Goal: Communication & Community: Answer question/provide support

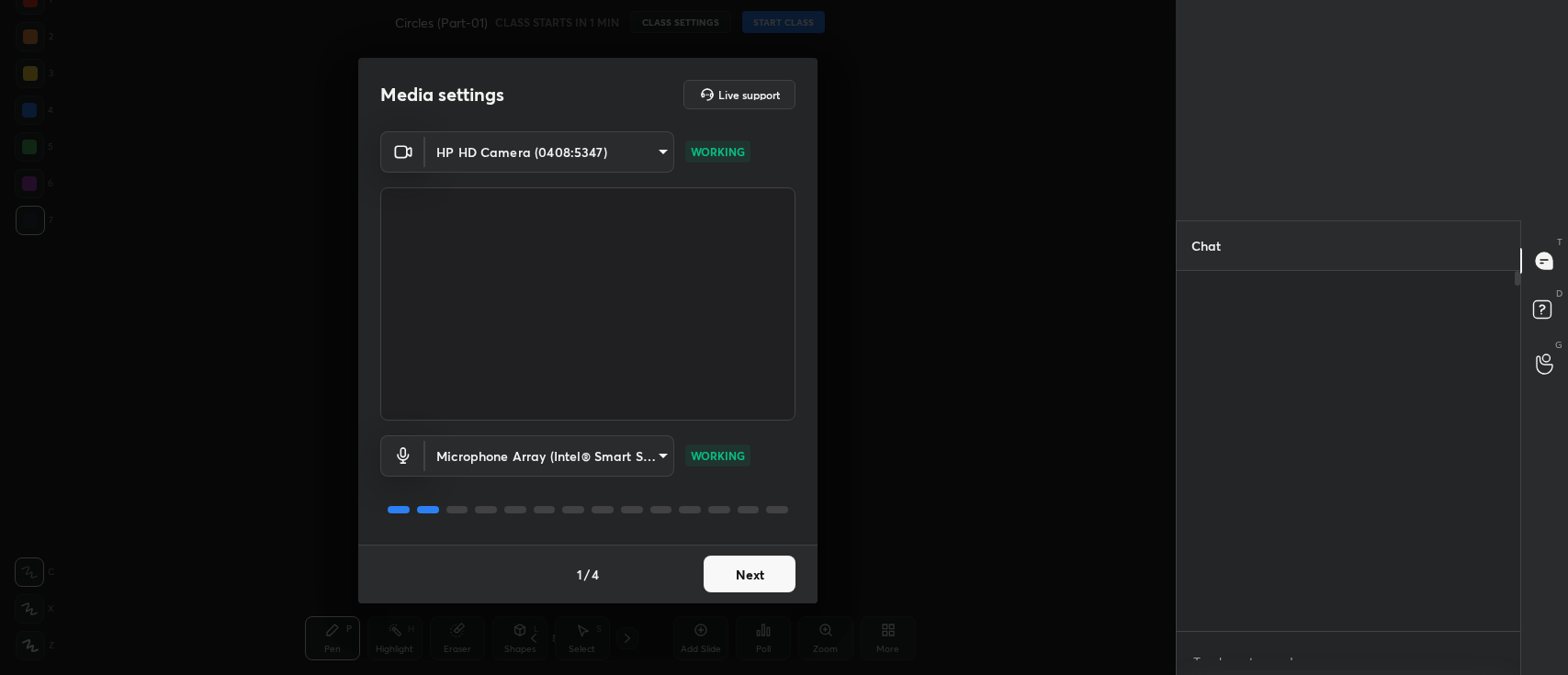
scroll to position [6, 6]
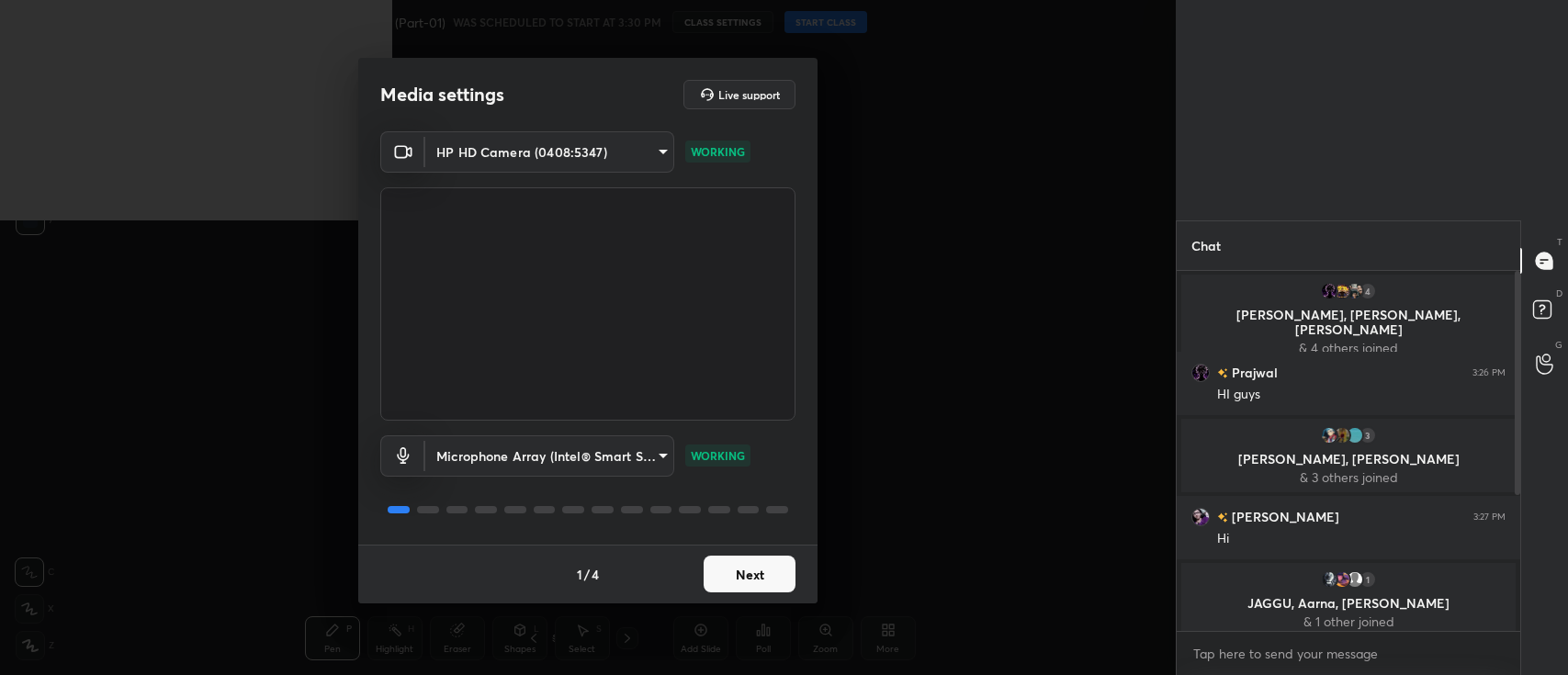
click at [748, 581] on button "Next" at bounding box center [749, 574] width 92 height 37
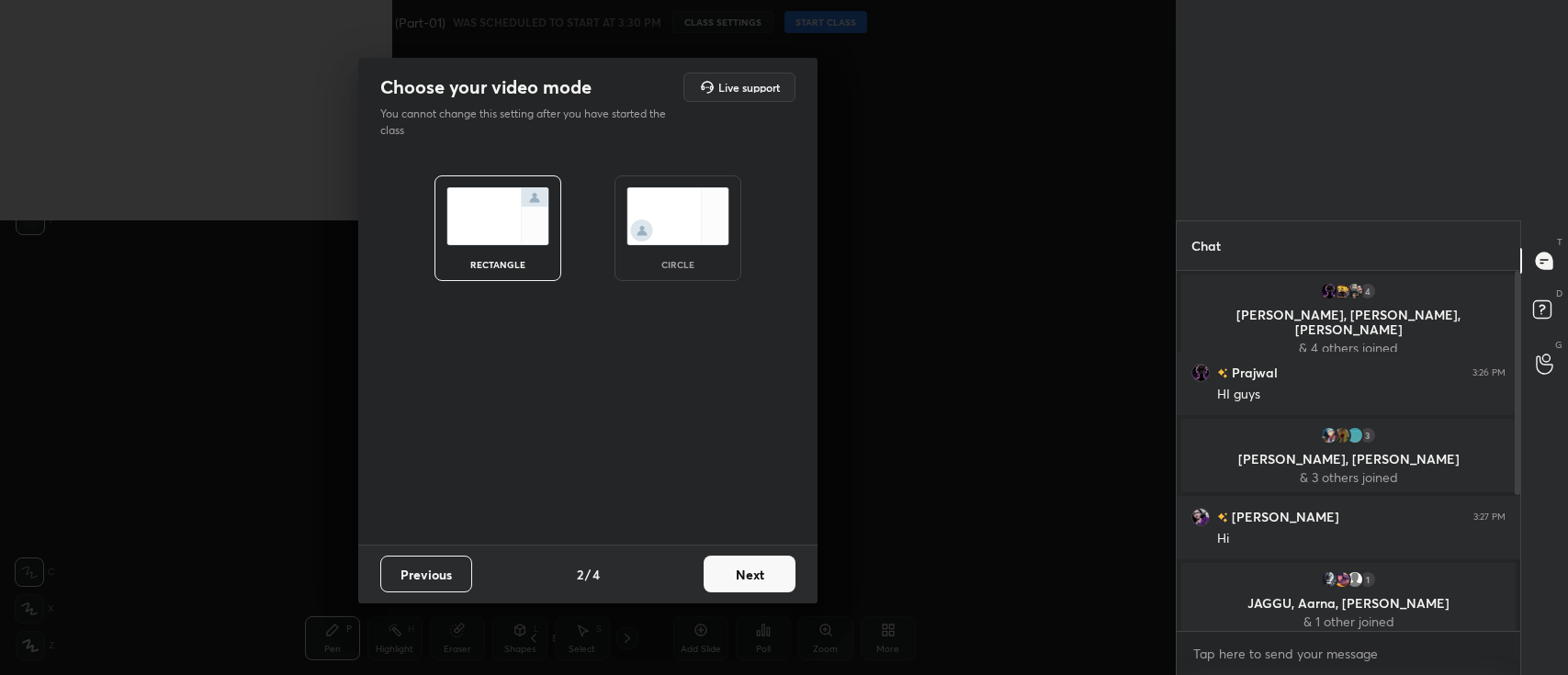
click at [748, 581] on button "Next" at bounding box center [749, 574] width 92 height 37
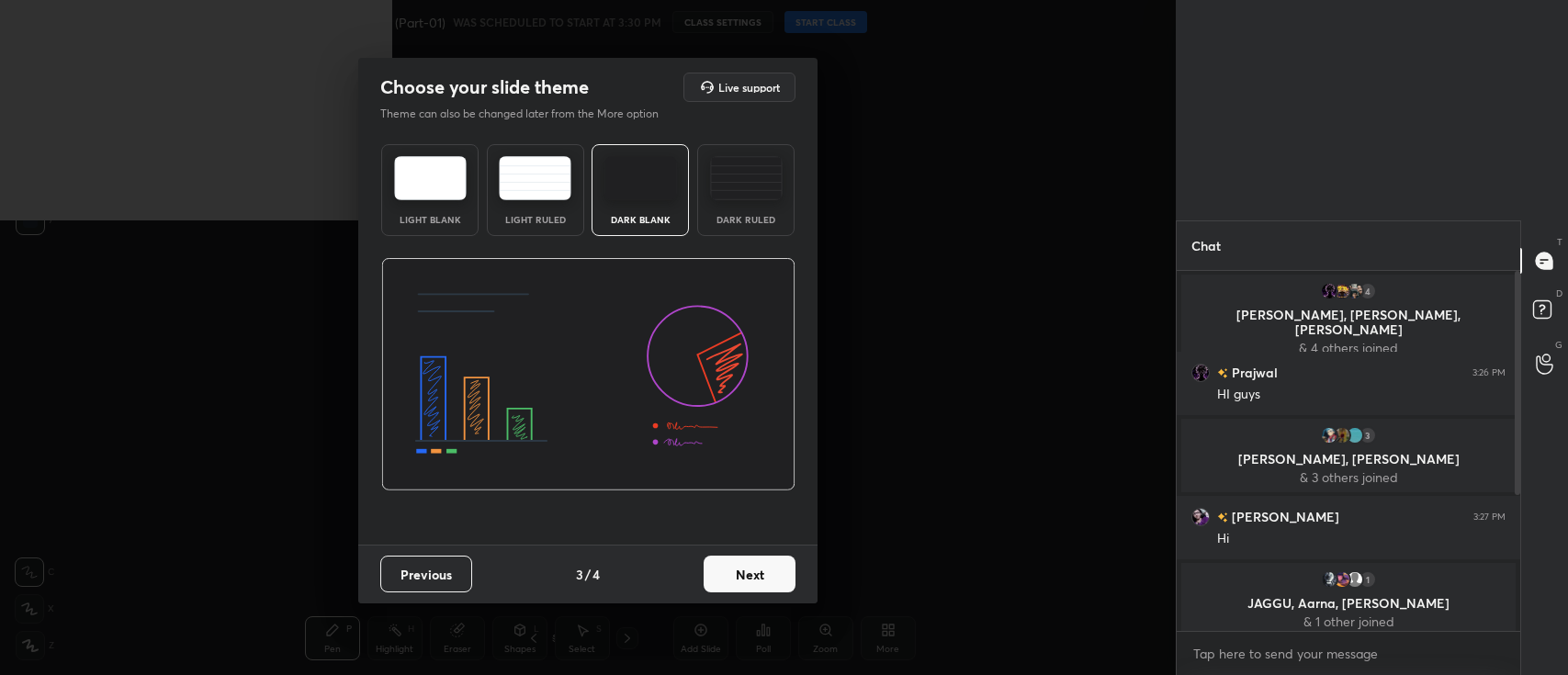
click at [746, 578] on button "Next" at bounding box center [749, 574] width 92 height 37
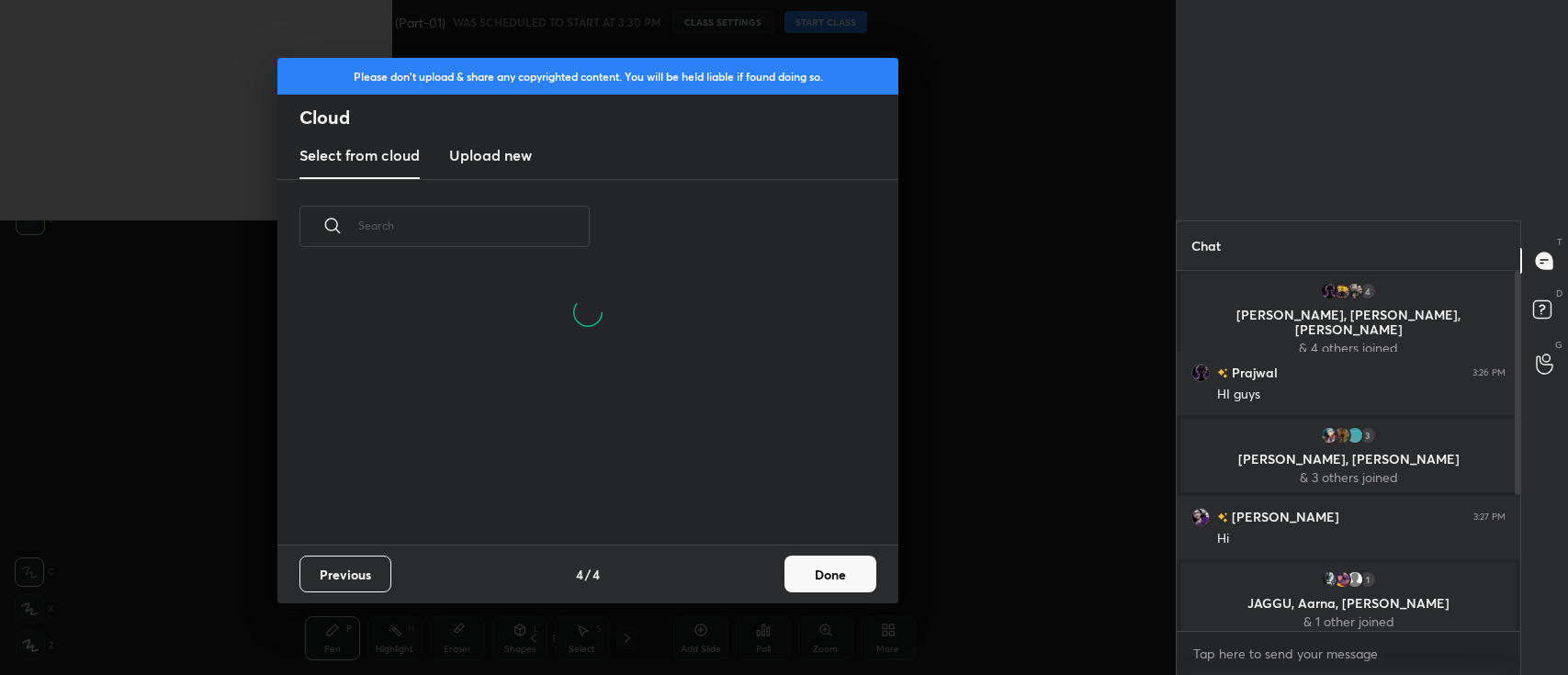
scroll to position [183, 588]
click at [512, 168] on new "Upload new" at bounding box center [490, 155] width 82 height 46
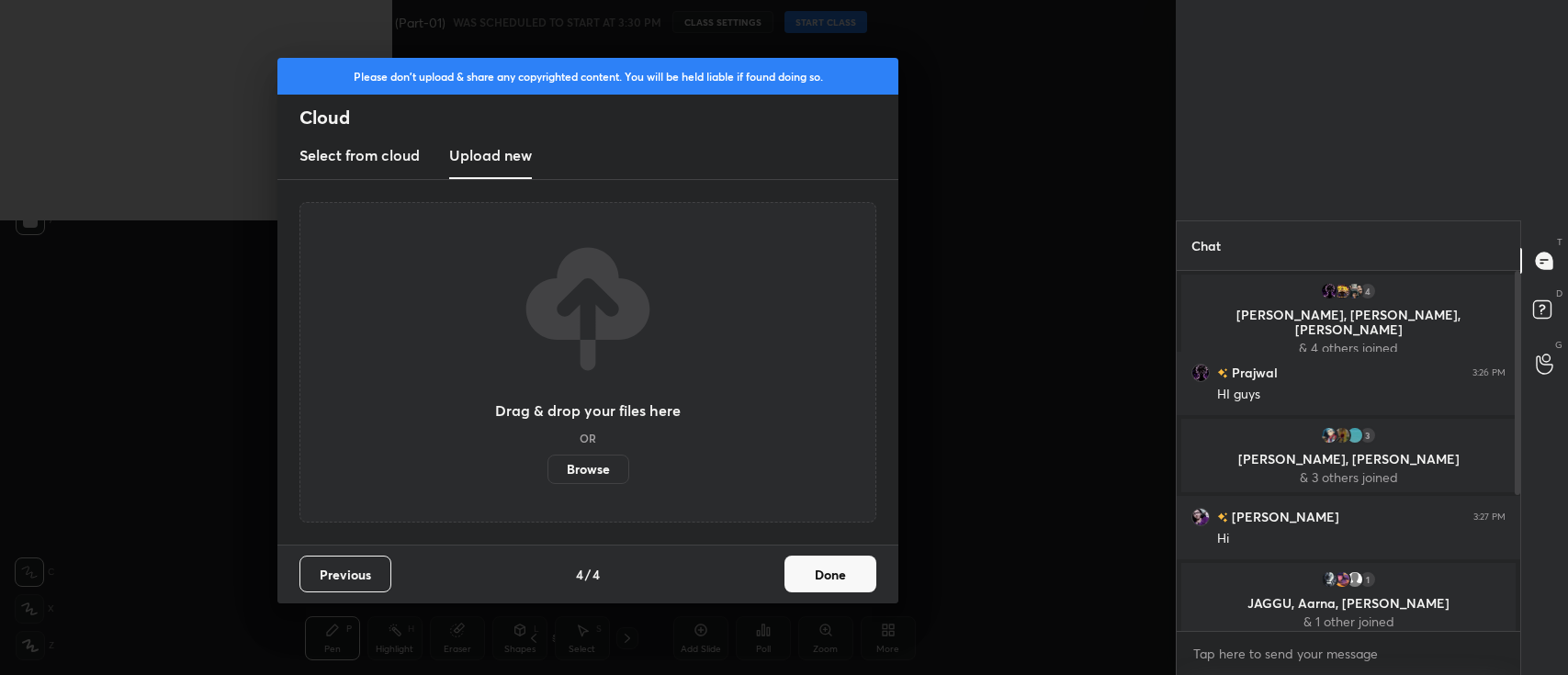
click at [577, 478] on label "Browse" at bounding box center [588, 469] width 81 height 29
click at [547, 478] on input "Browse" at bounding box center [547, 469] width 0 height 29
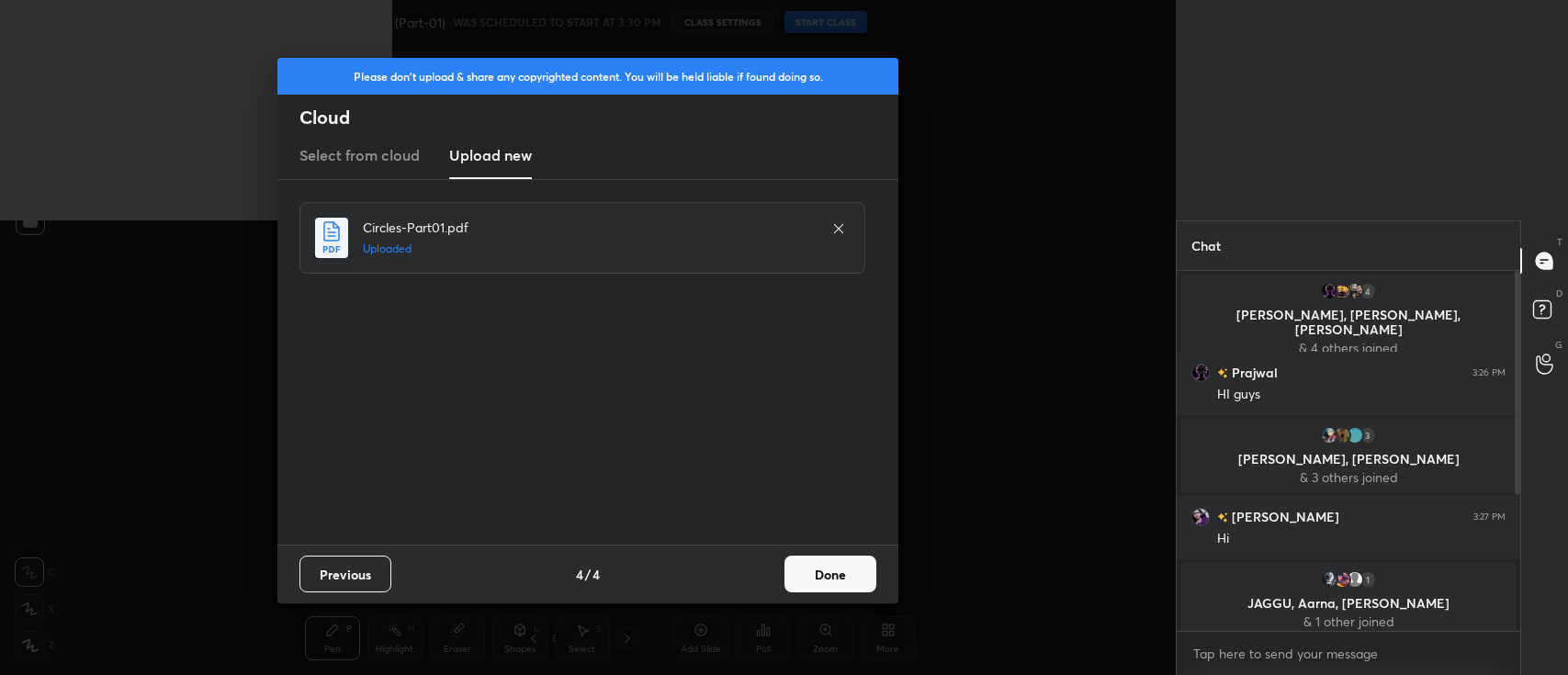
click at [821, 575] on button "Done" at bounding box center [830, 574] width 92 height 37
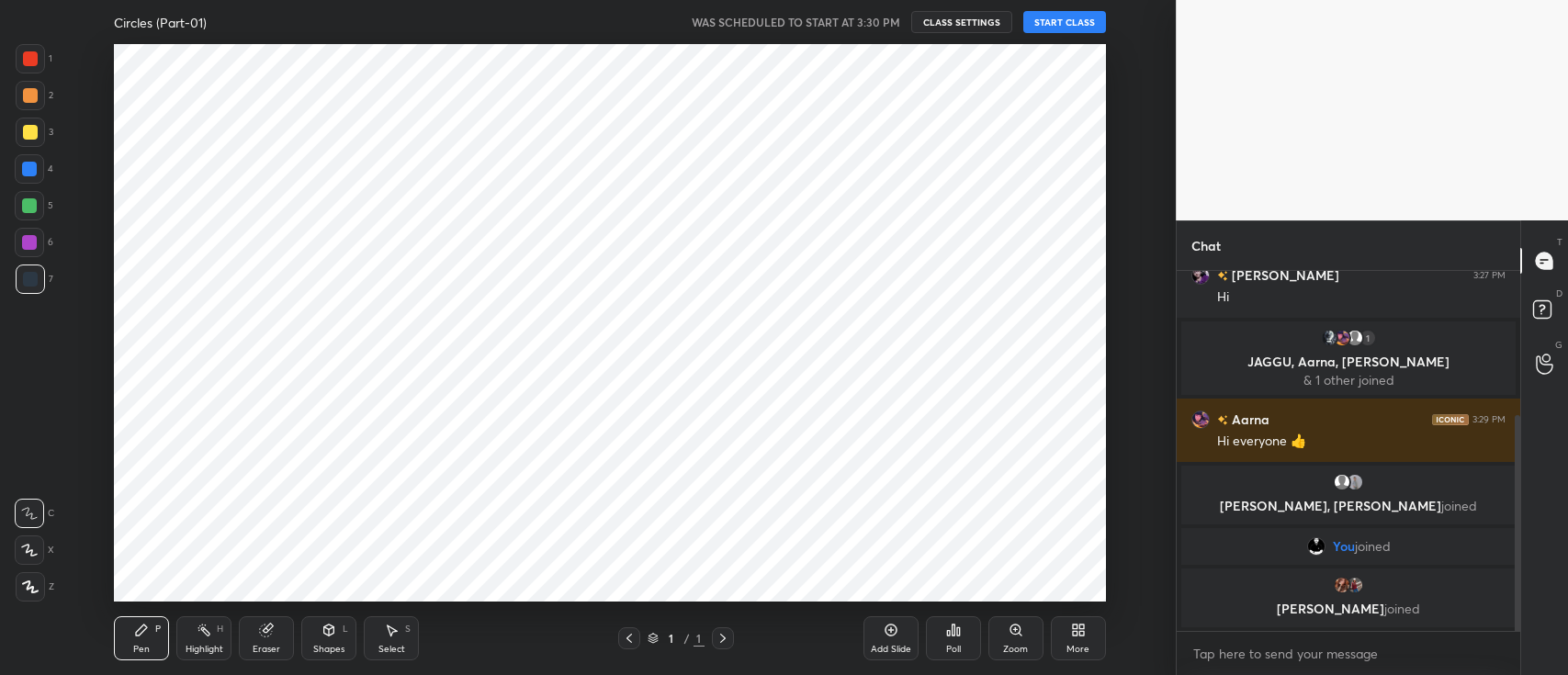
scroll to position [91337, 90731]
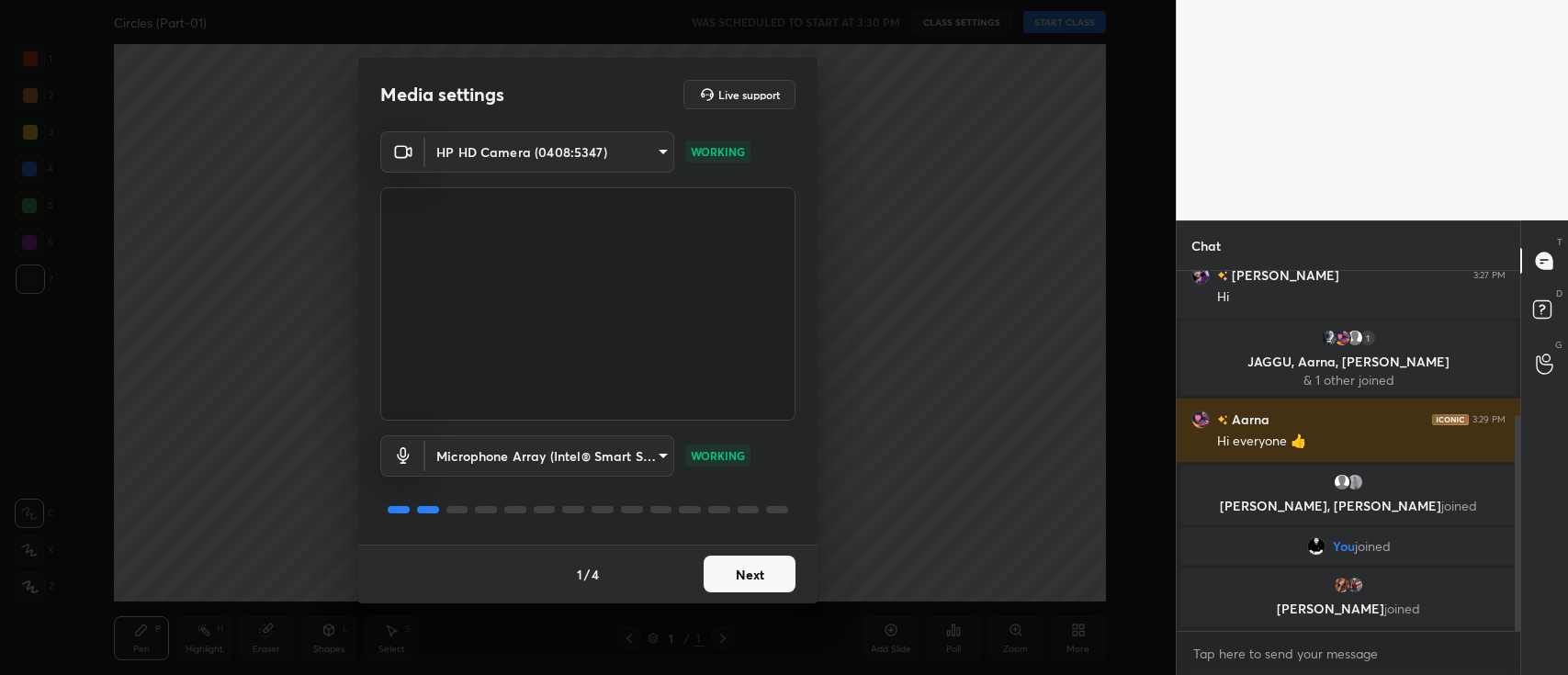
click at [736, 582] on button "Next" at bounding box center [749, 574] width 92 height 37
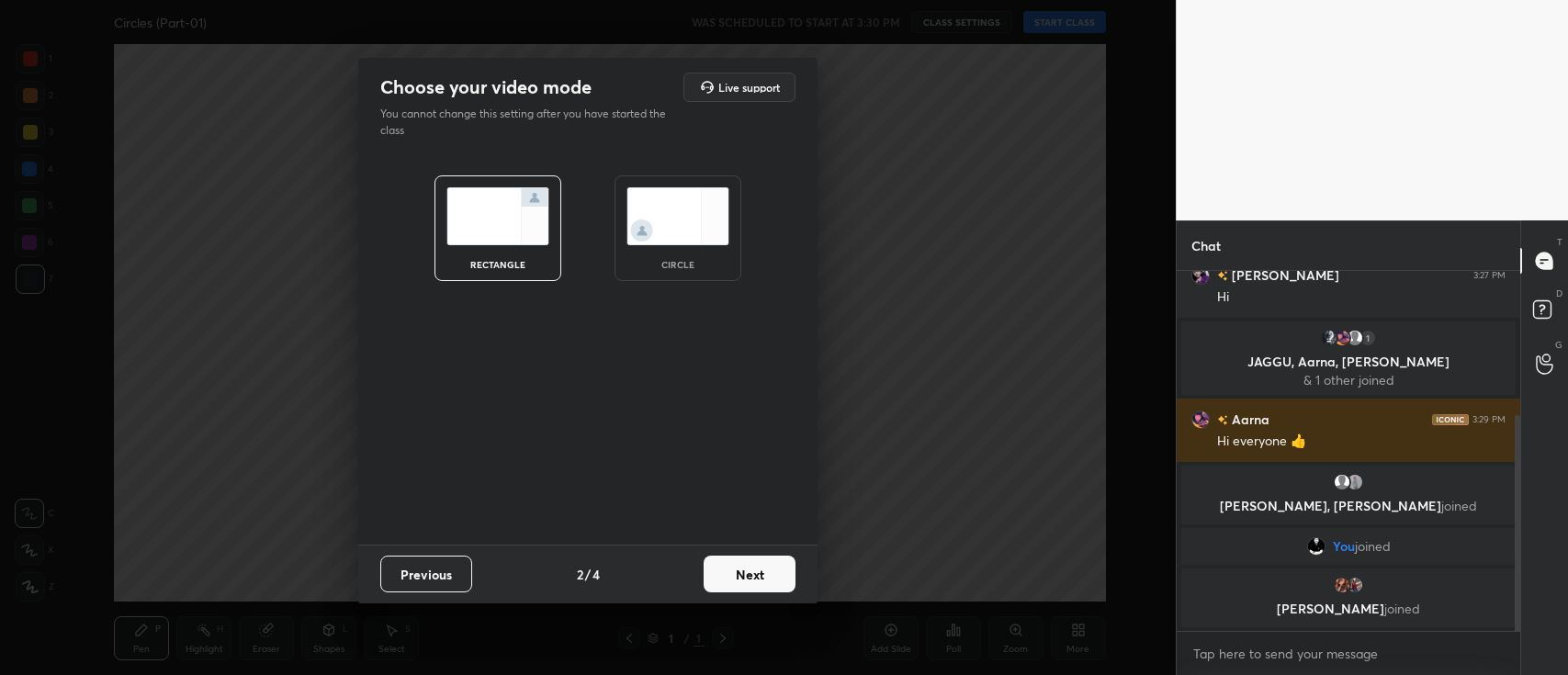
click at [736, 580] on button "Next" at bounding box center [749, 574] width 92 height 37
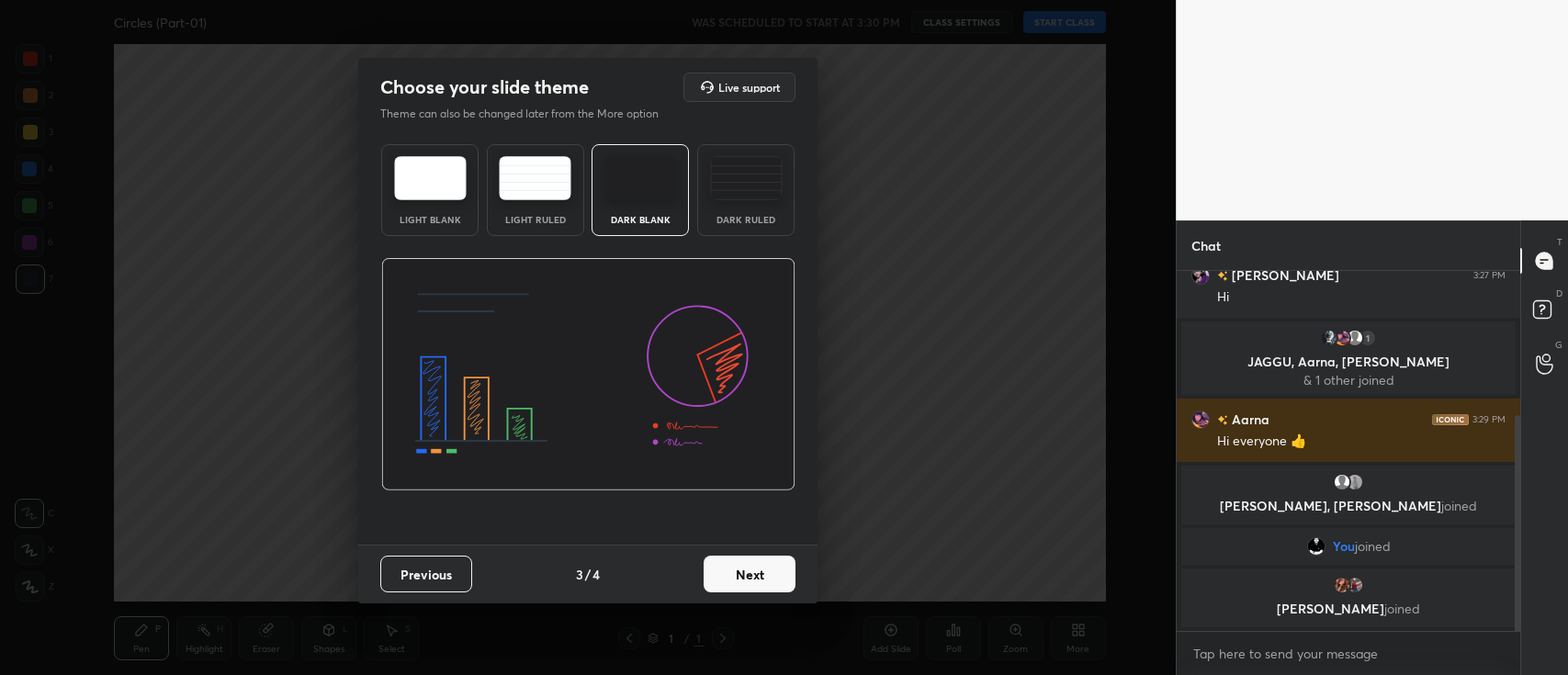
click at [739, 579] on button "Next" at bounding box center [749, 574] width 92 height 37
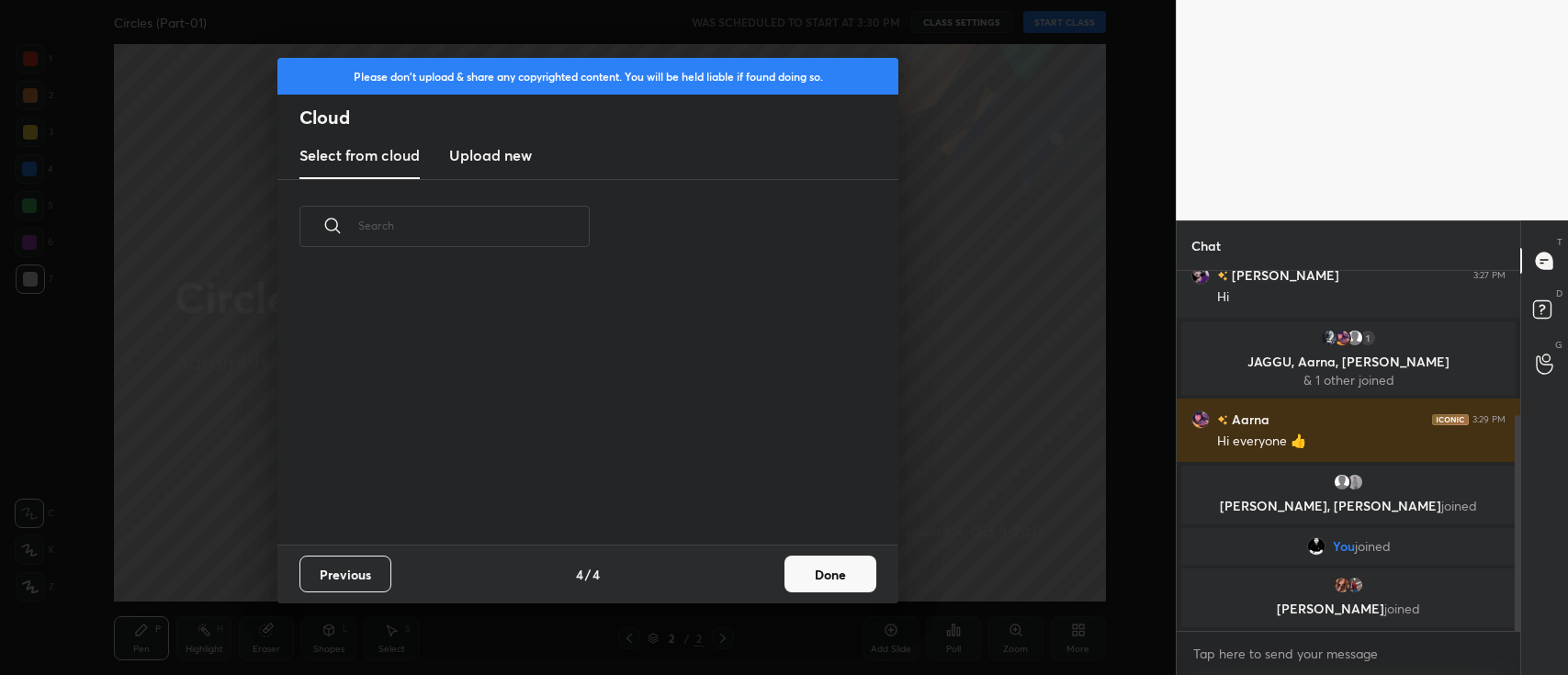
scroll to position [272, 588]
click at [529, 167] on new "Upload new" at bounding box center [490, 155] width 82 height 46
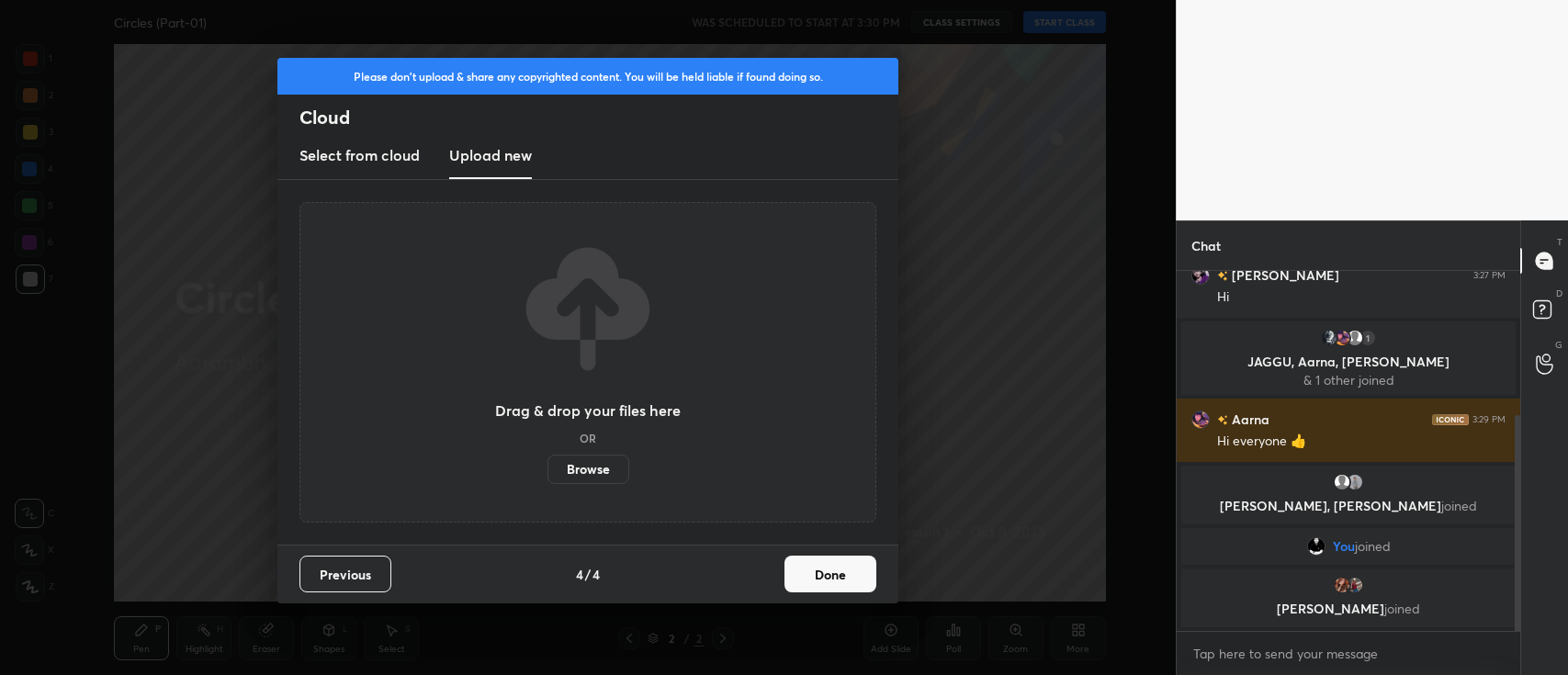
click at [607, 471] on label "Browse" at bounding box center [588, 469] width 81 height 29
click at [547, 471] on input "Browse" at bounding box center [547, 469] width 0 height 29
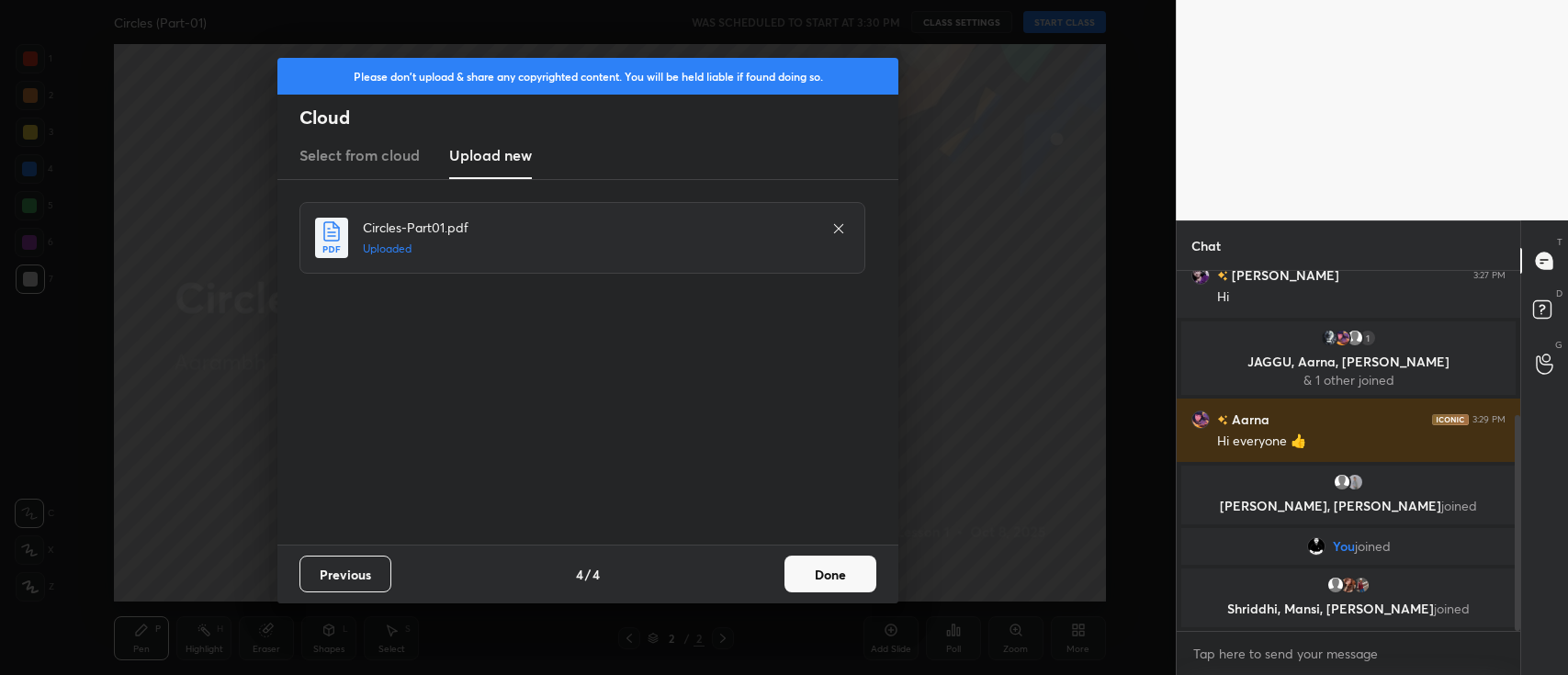
click at [819, 579] on button "Done" at bounding box center [830, 574] width 92 height 37
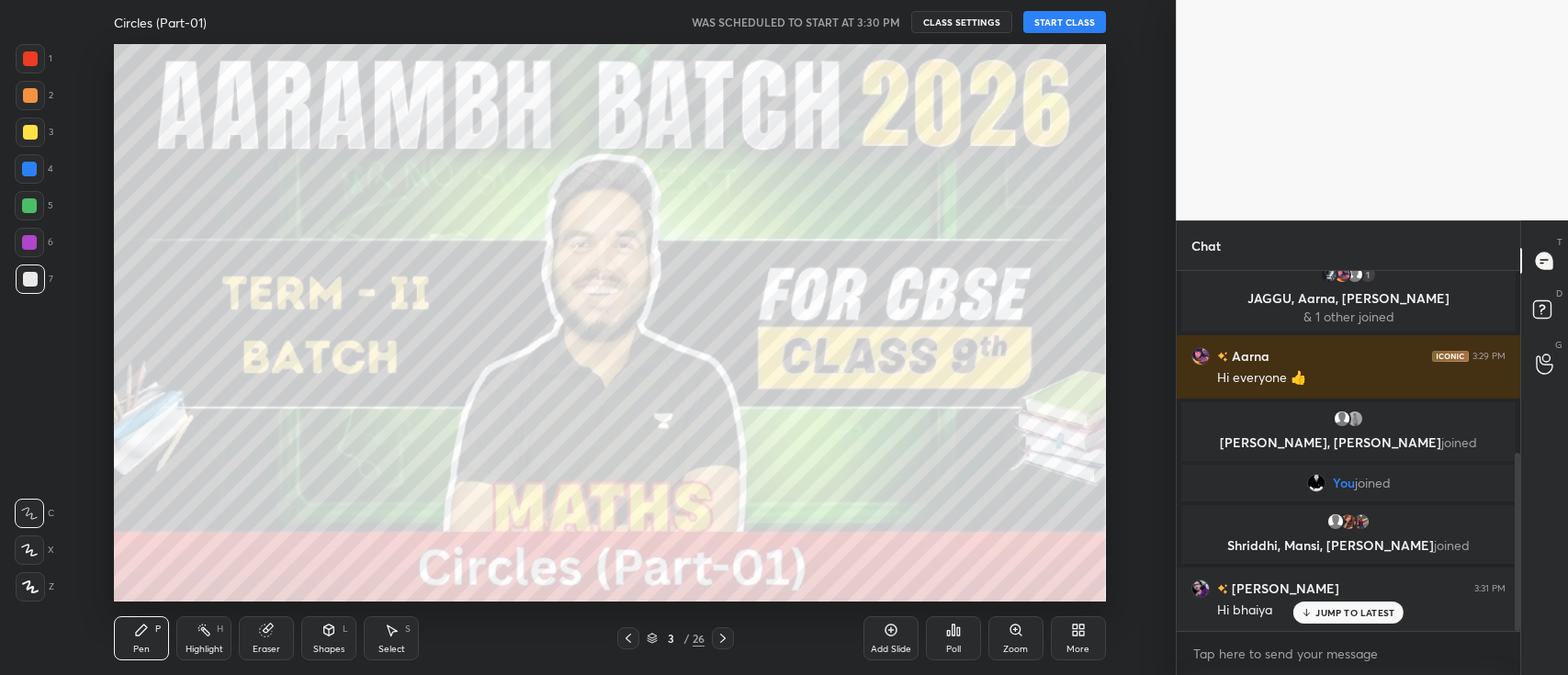
scroll to position [368, 0]
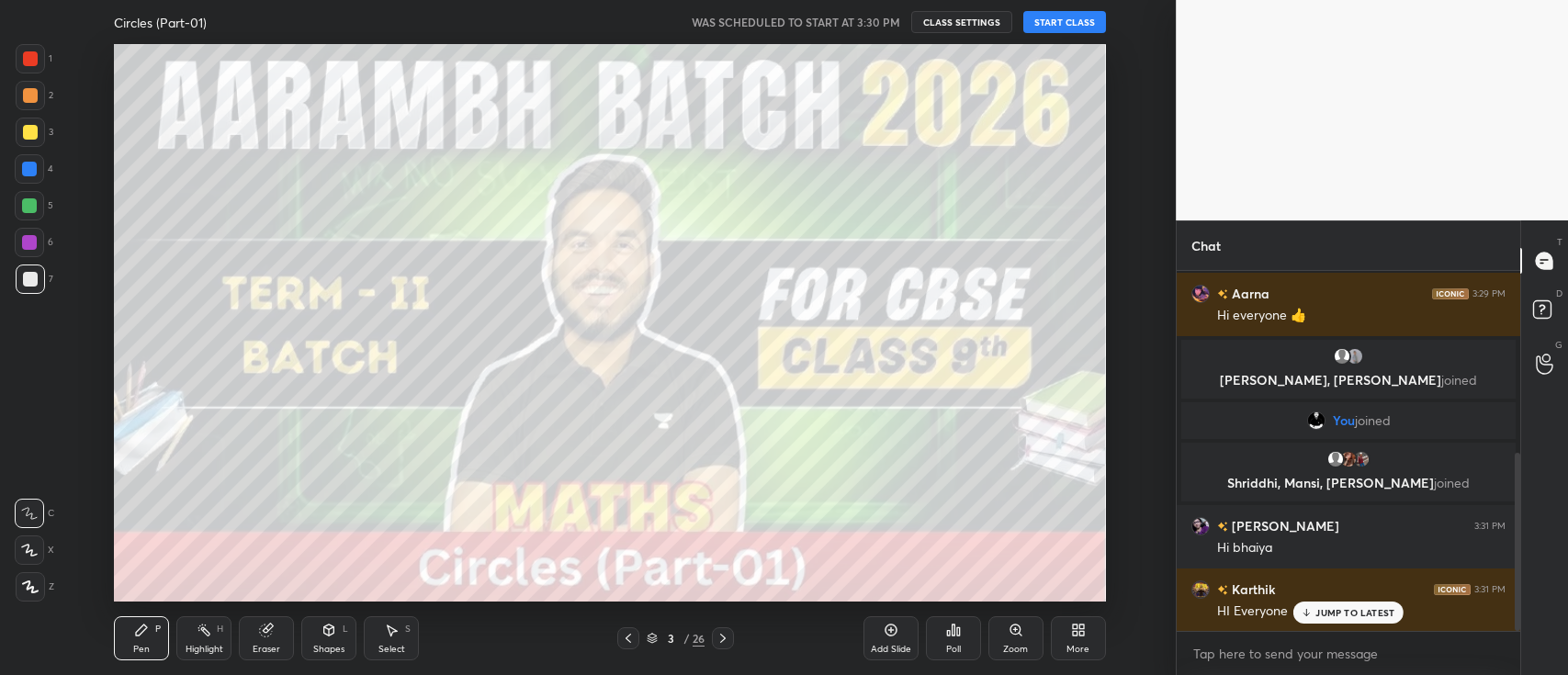
click at [1067, 25] on button "START CLASS" at bounding box center [1064, 22] width 82 height 22
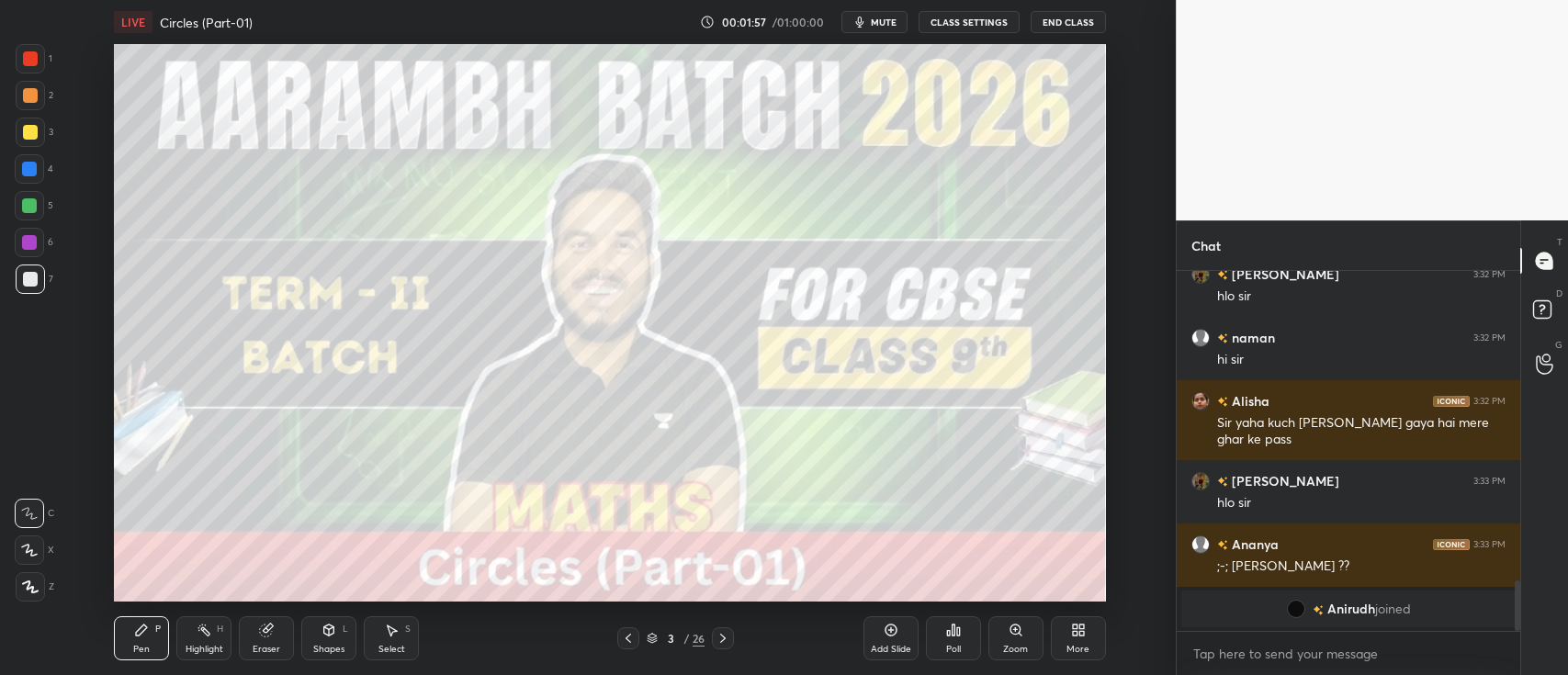
scroll to position [2118, 0]
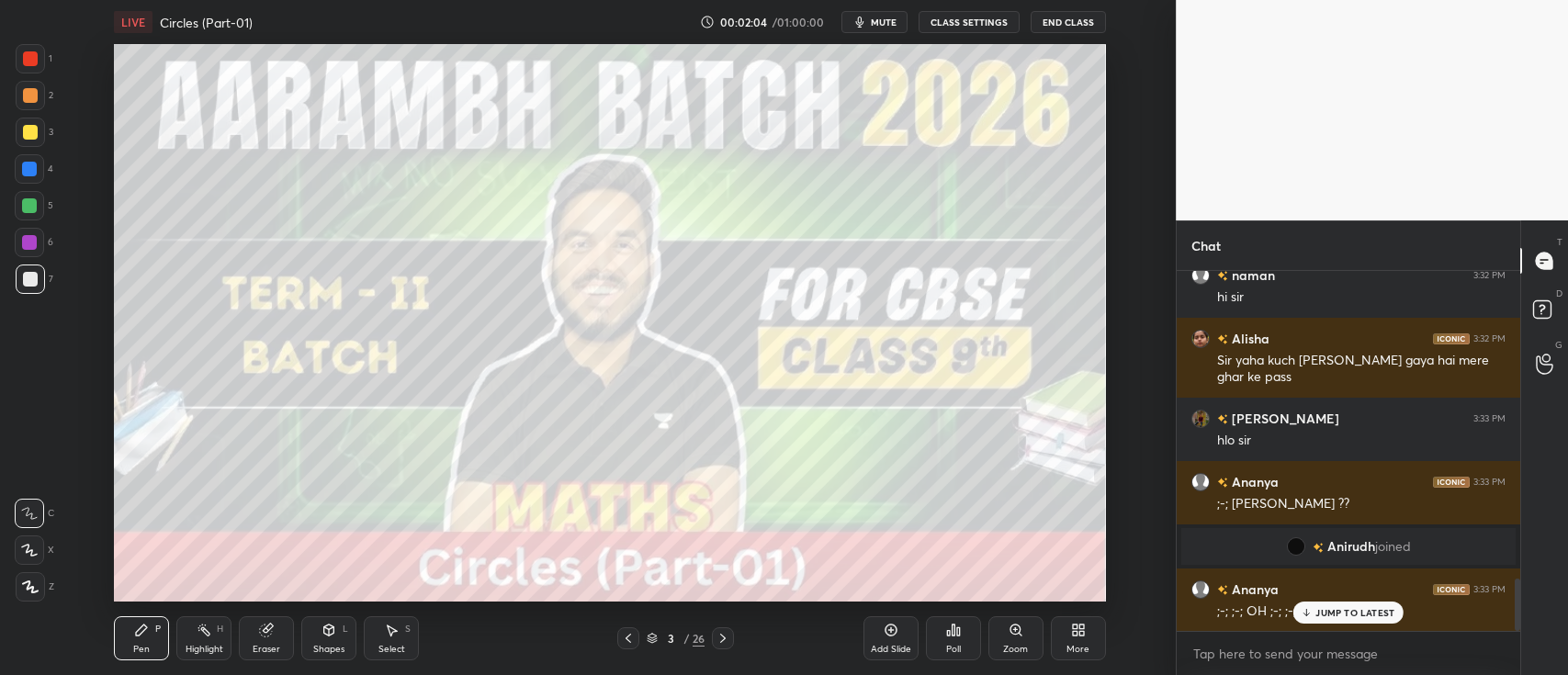
click at [22, 206] on div at bounding box center [29, 205] width 29 height 29
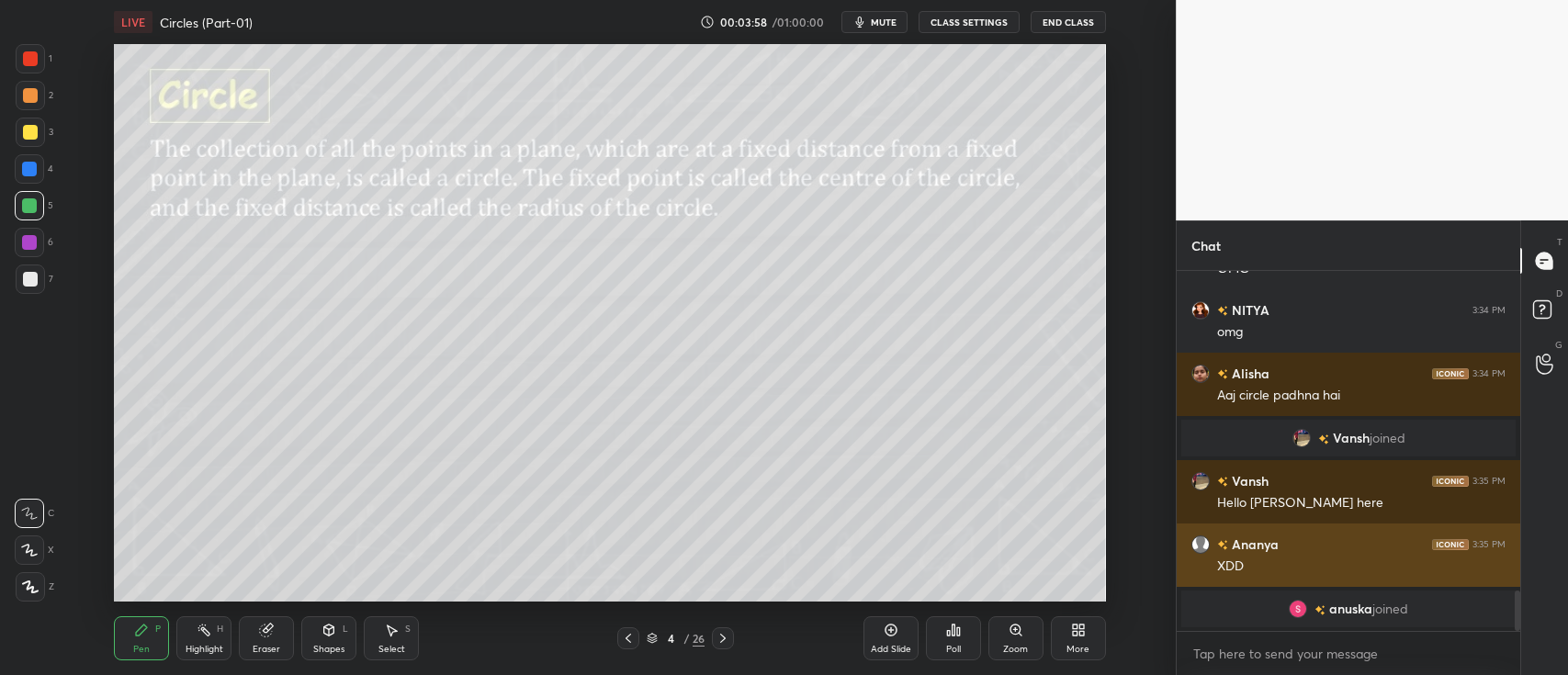
scroll to position [2918, 0]
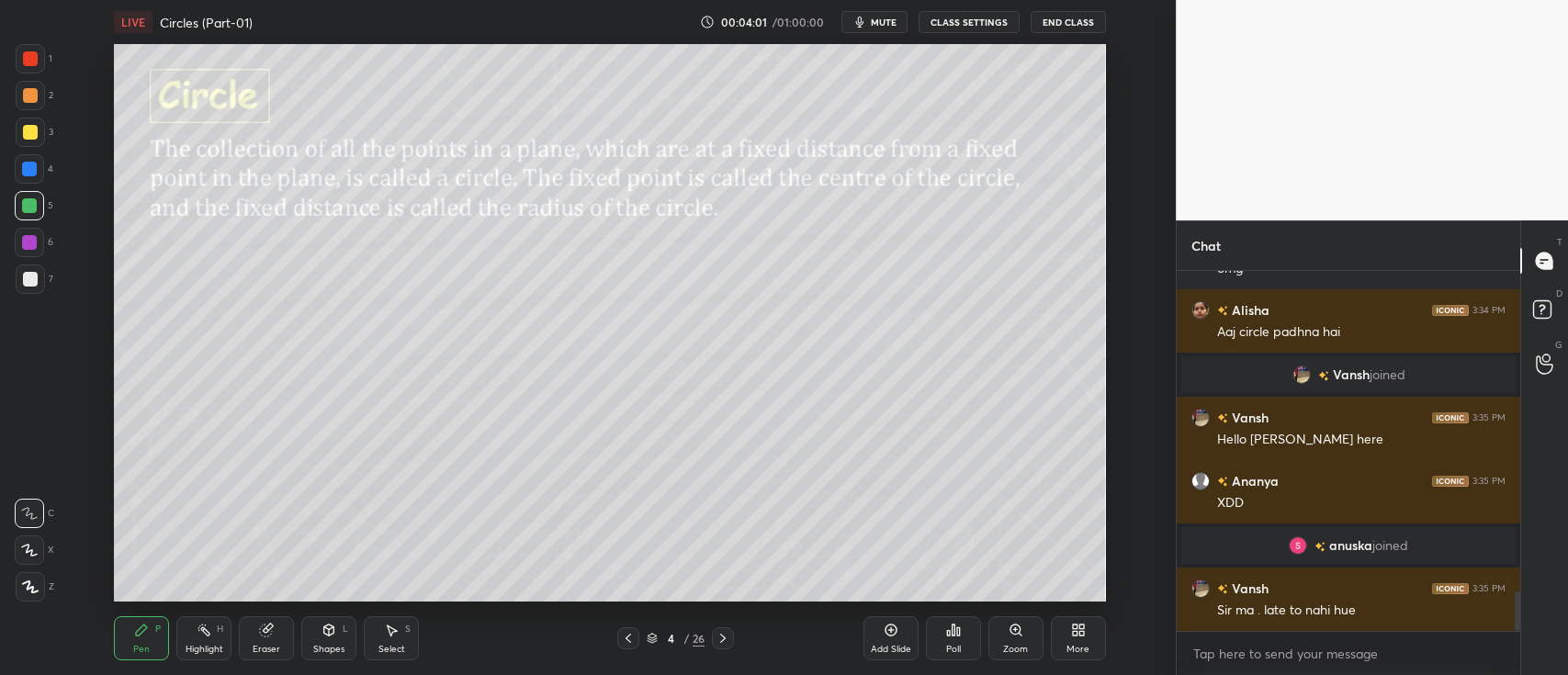
click at [33, 168] on div at bounding box center [30, 169] width 15 height 15
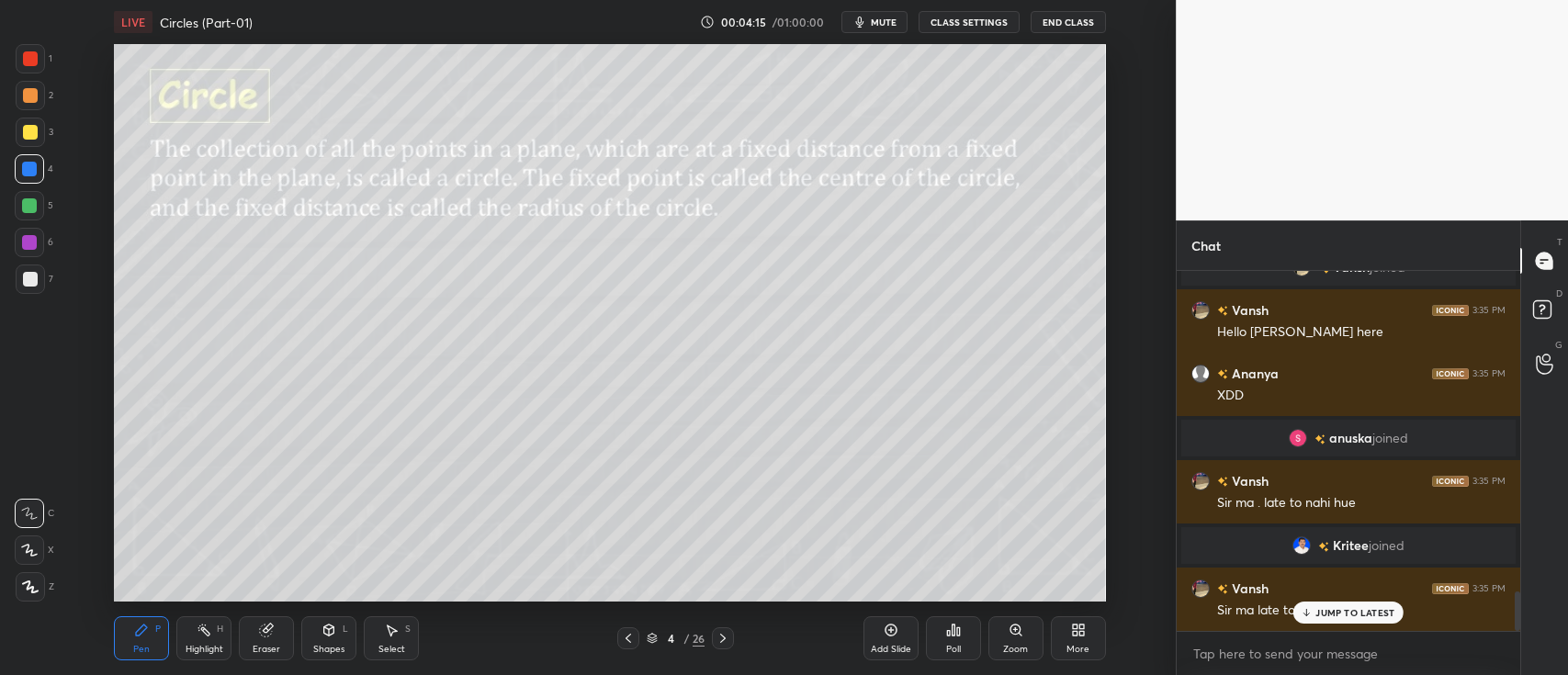
scroll to position [2957, 0]
click at [324, 636] on icon at bounding box center [329, 631] width 15 height 15
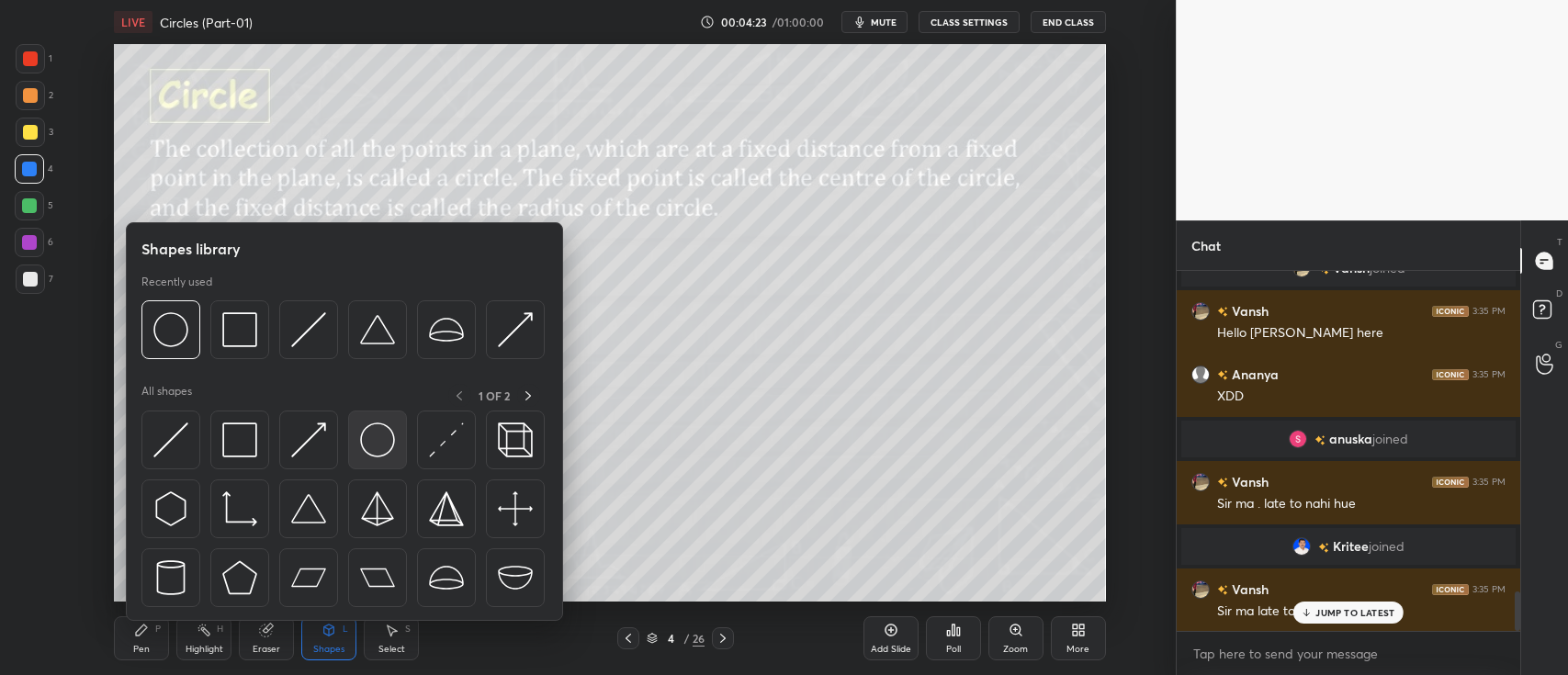
click at [374, 441] on img at bounding box center [377, 440] width 35 height 35
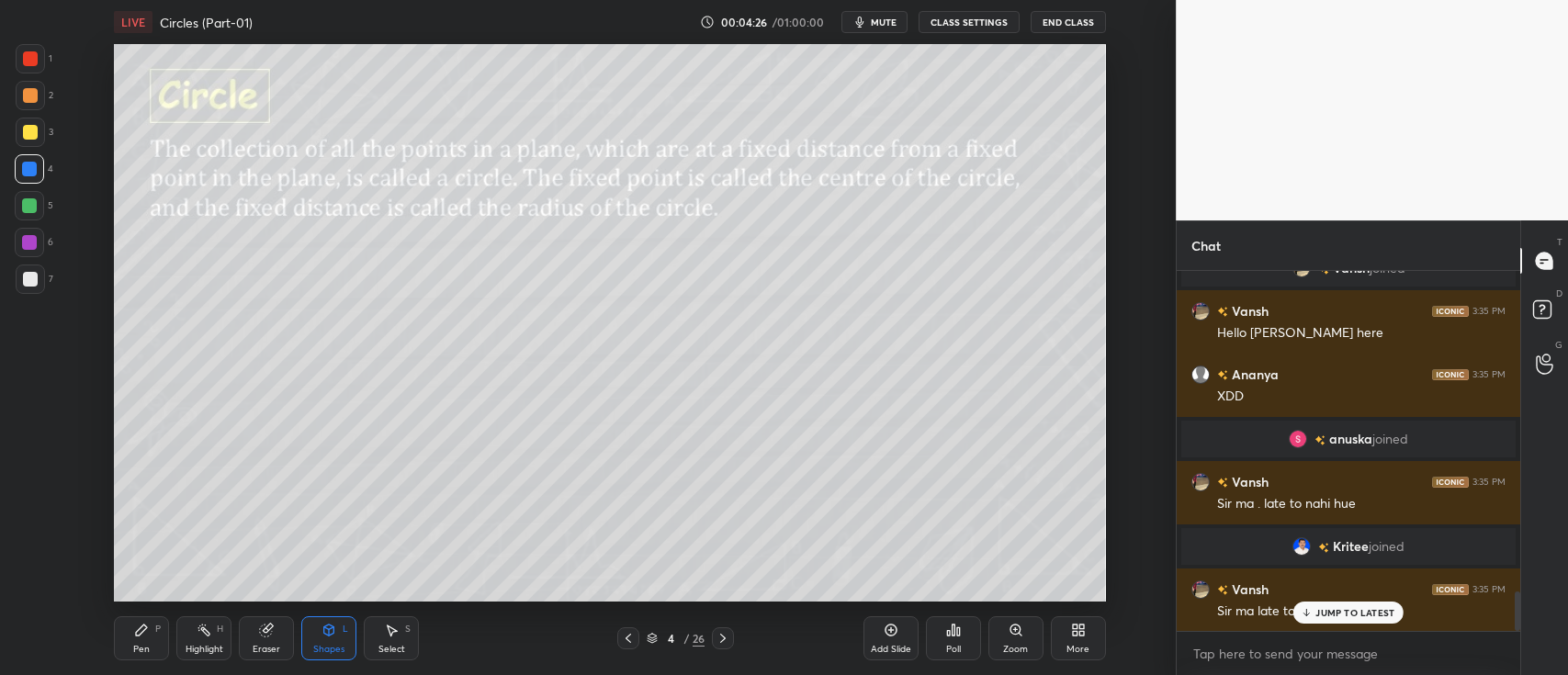
click at [22, 209] on div at bounding box center [30, 206] width 15 height 15
click at [131, 632] on div "Pen P" at bounding box center [141, 638] width 55 height 44
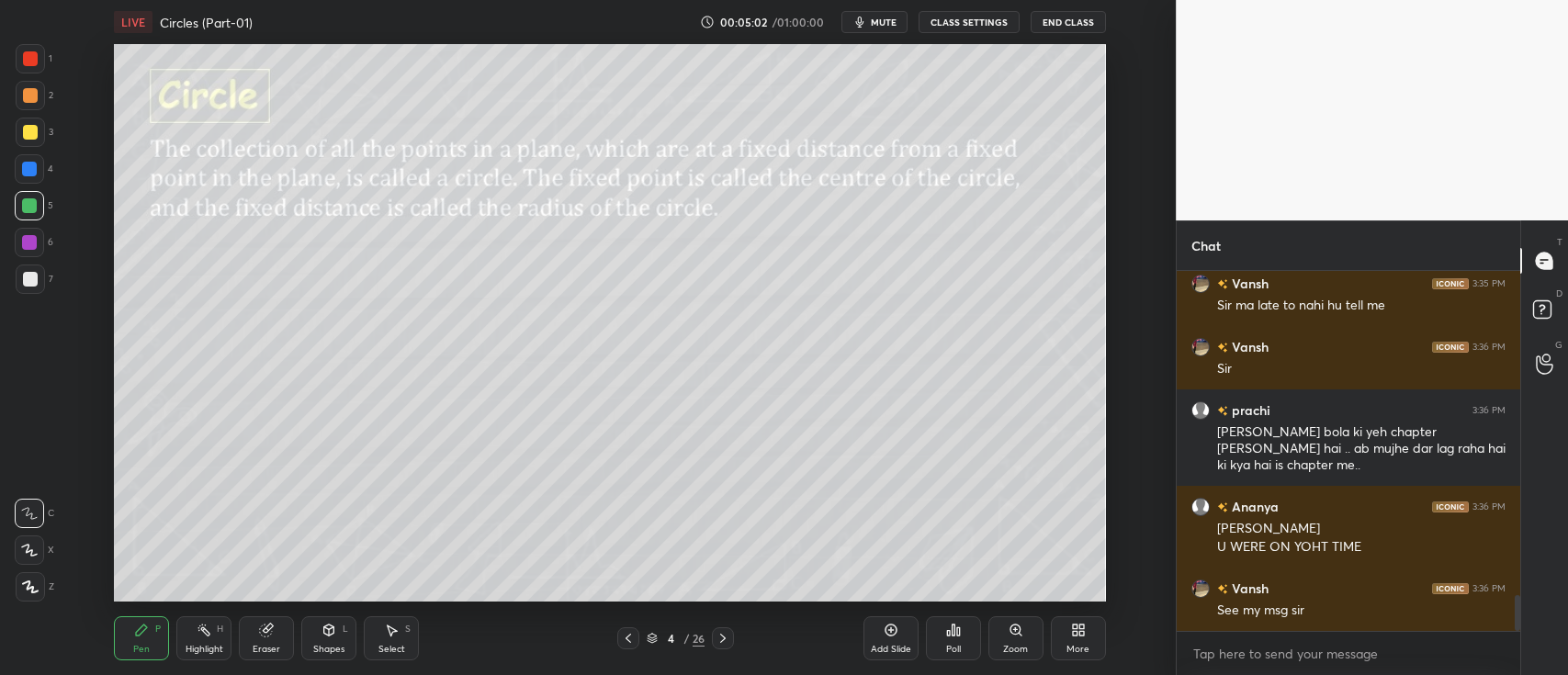
scroll to position [3324, 0]
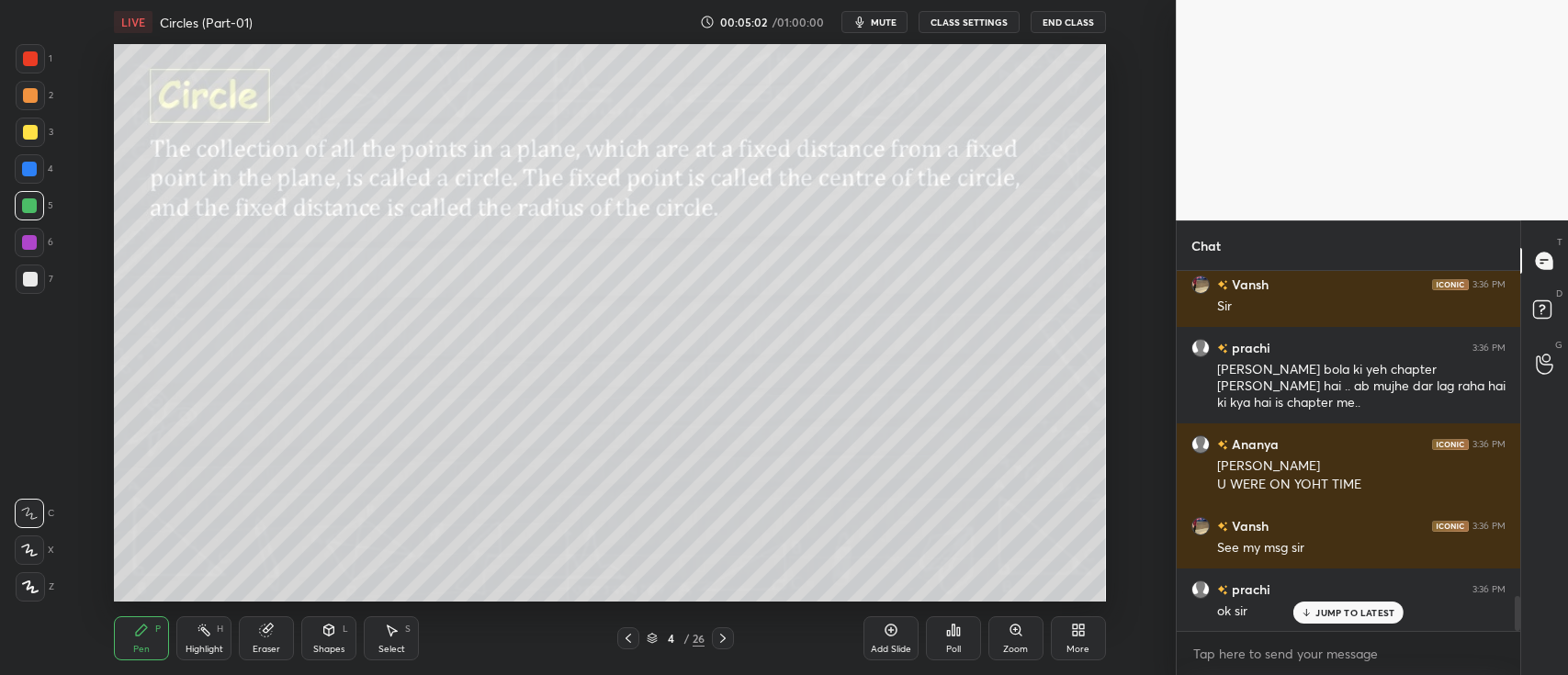
click at [25, 128] on div at bounding box center [31, 132] width 15 height 15
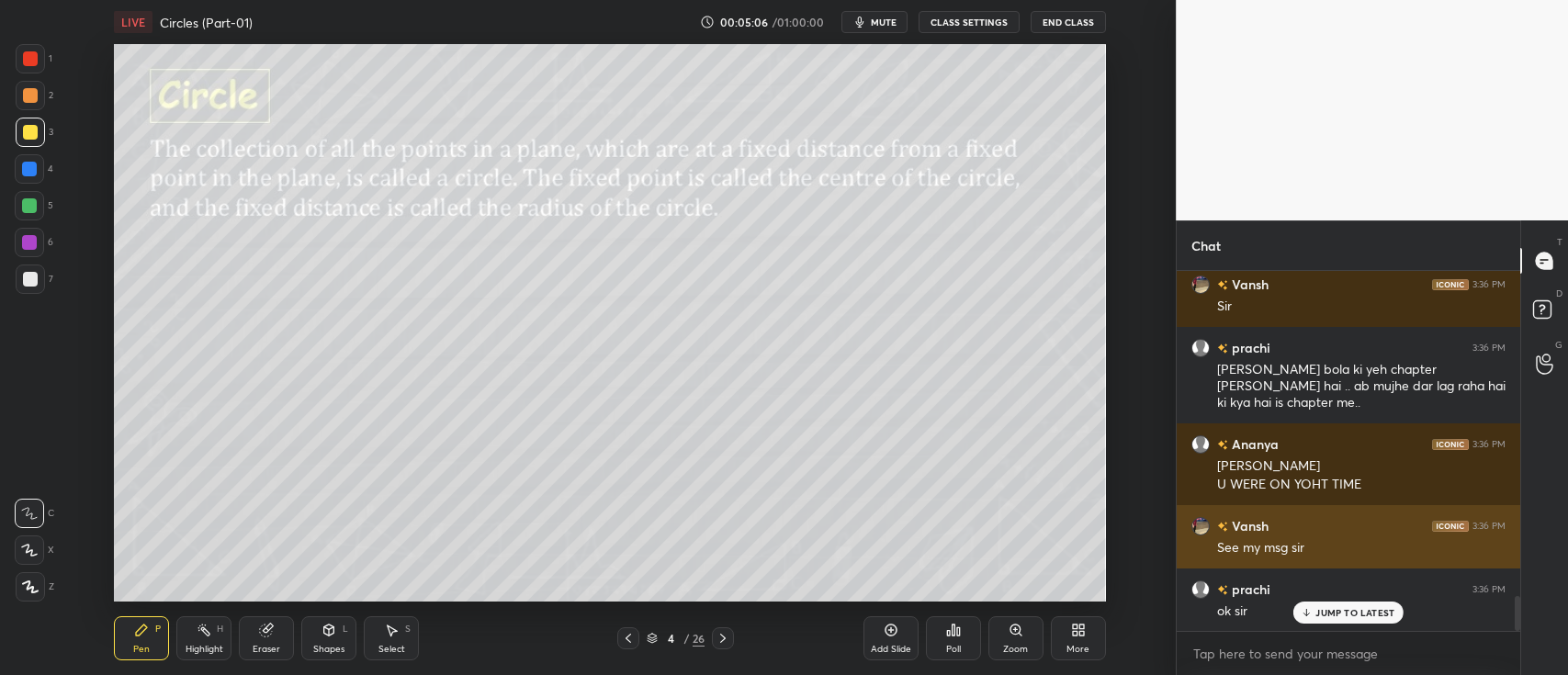
scroll to position [3368, 0]
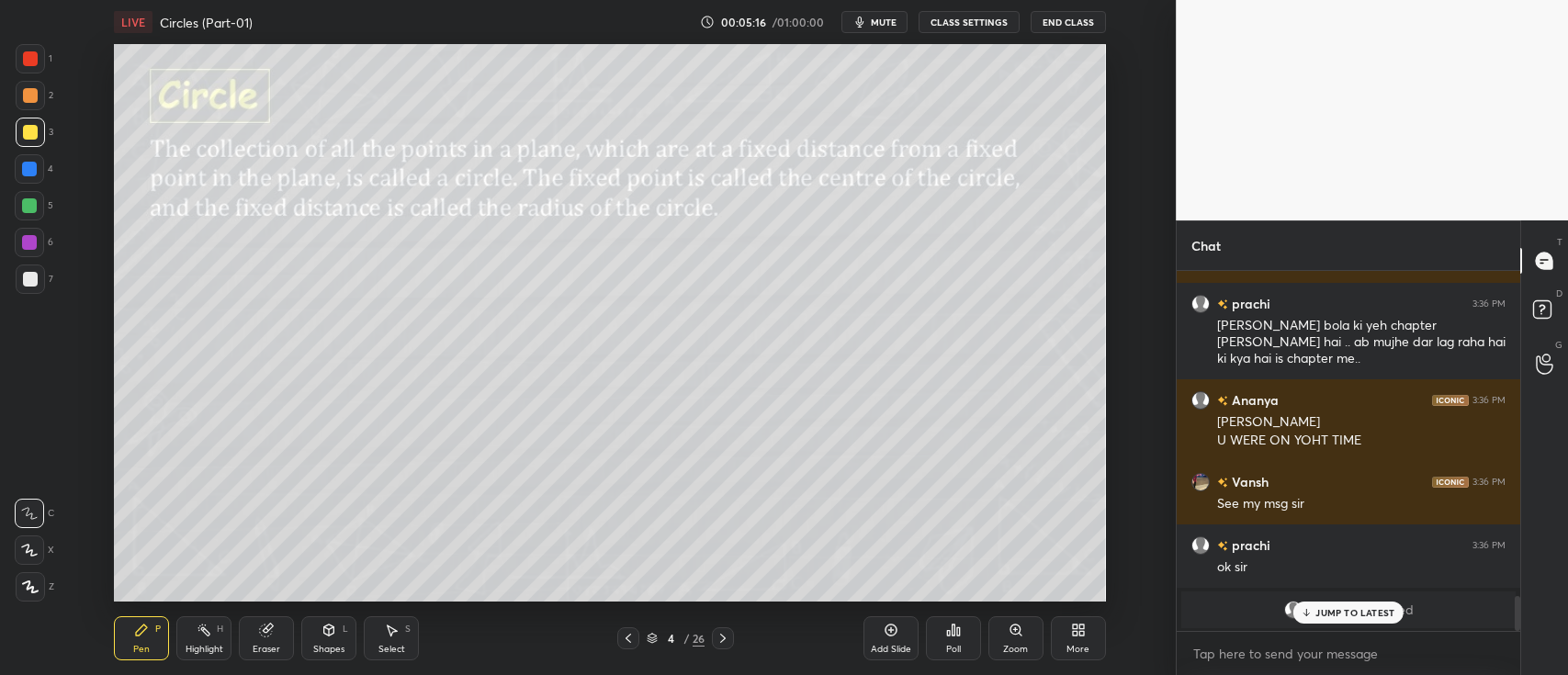
click at [24, 60] on div at bounding box center [31, 59] width 15 height 15
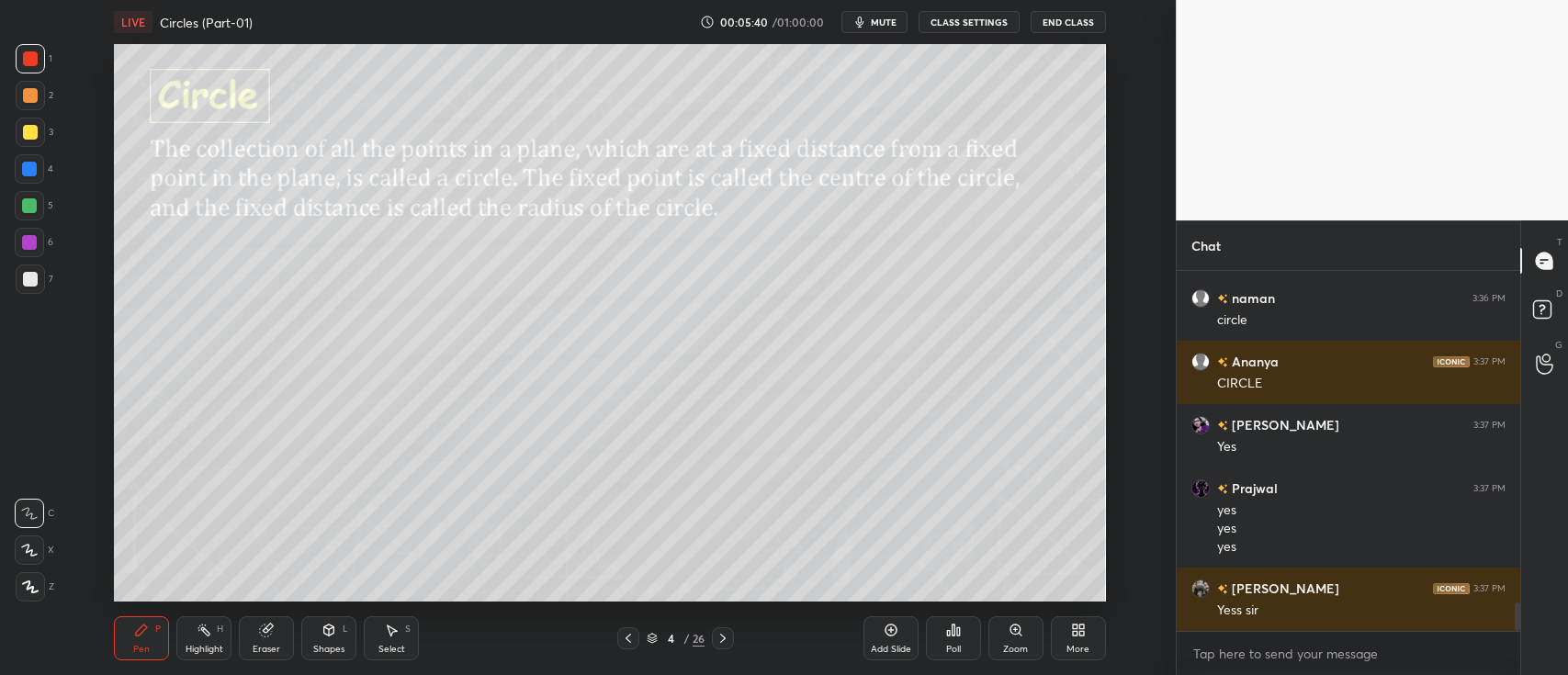
scroll to position [4293, 0]
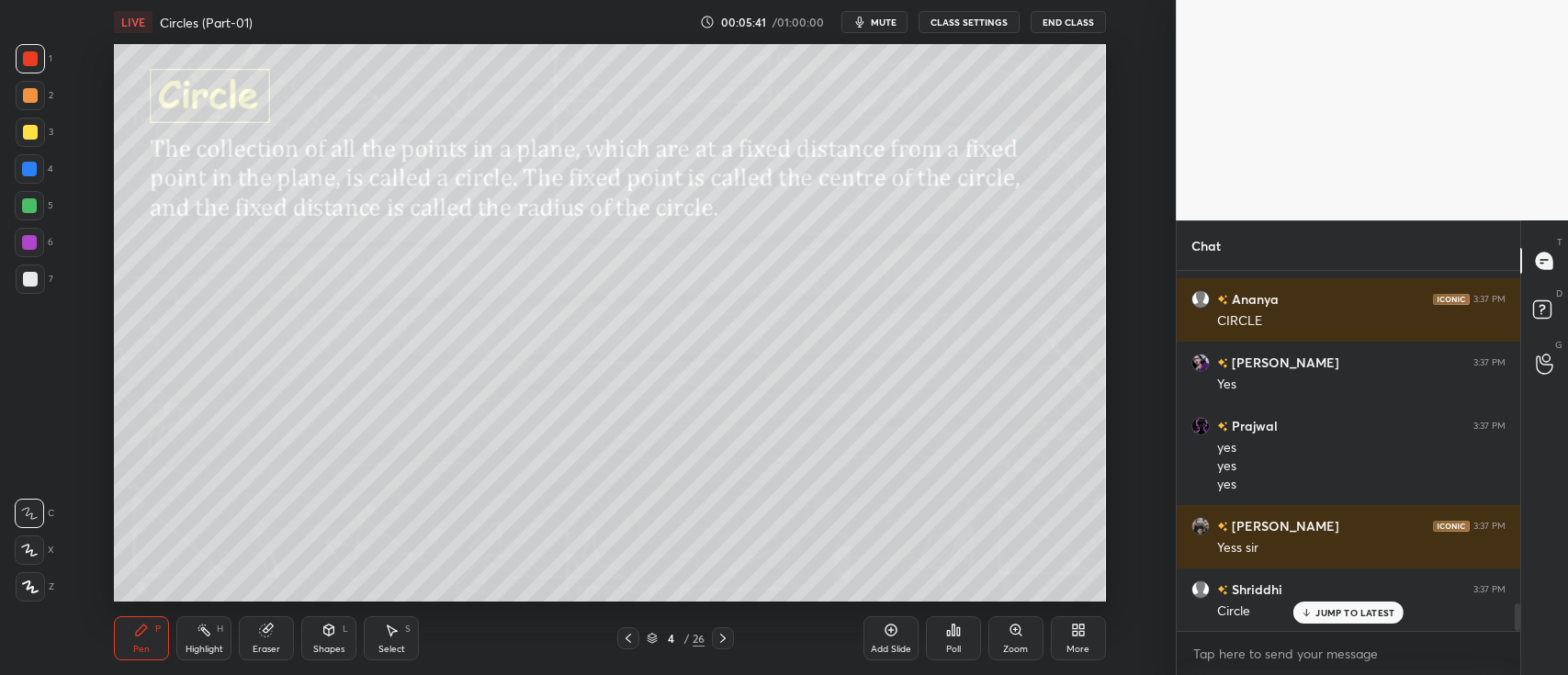
click at [14, 87] on div "1 2 3 4 5 6 7 C X Z C X Z E E Erase all H H" at bounding box center [29, 323] width 59 height 558
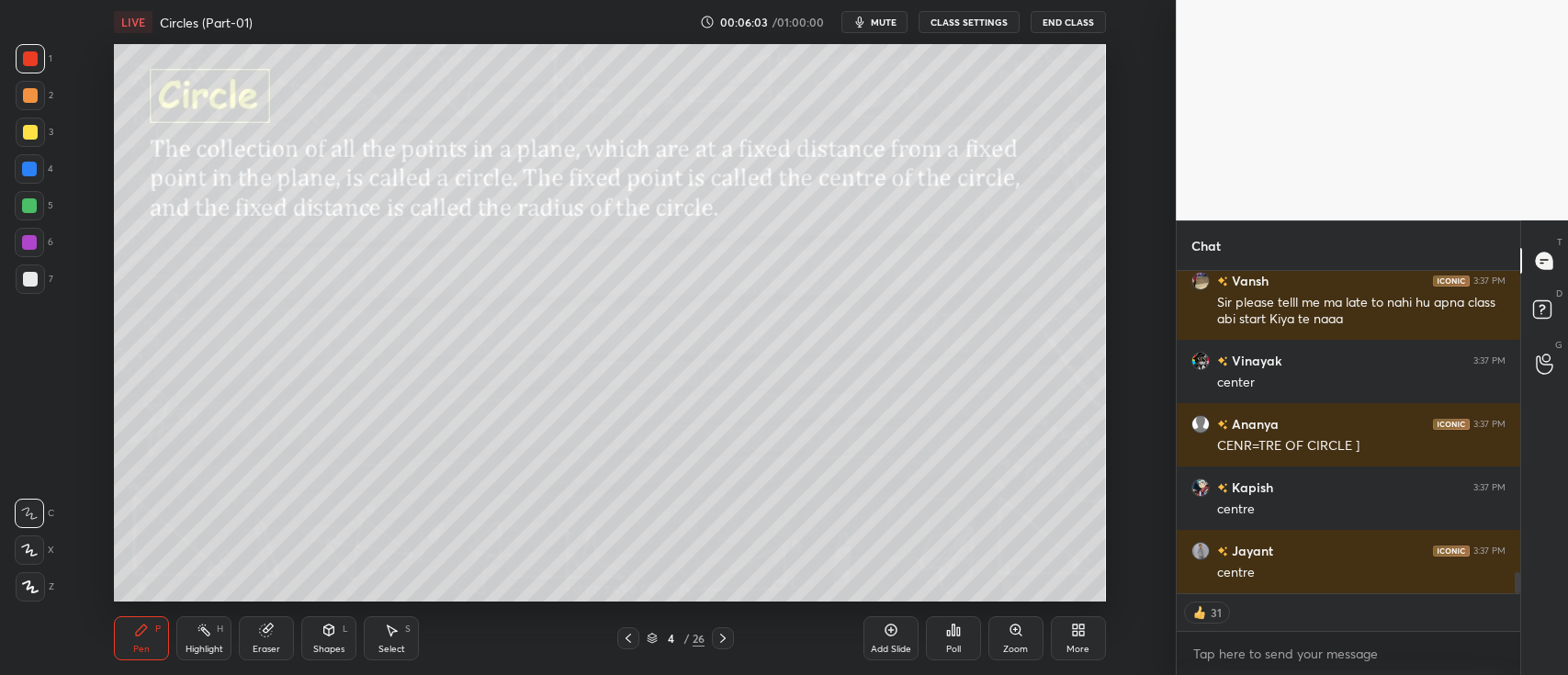
click at [334, 630] on icon at bounding box center [329, 631] width 15 height 15
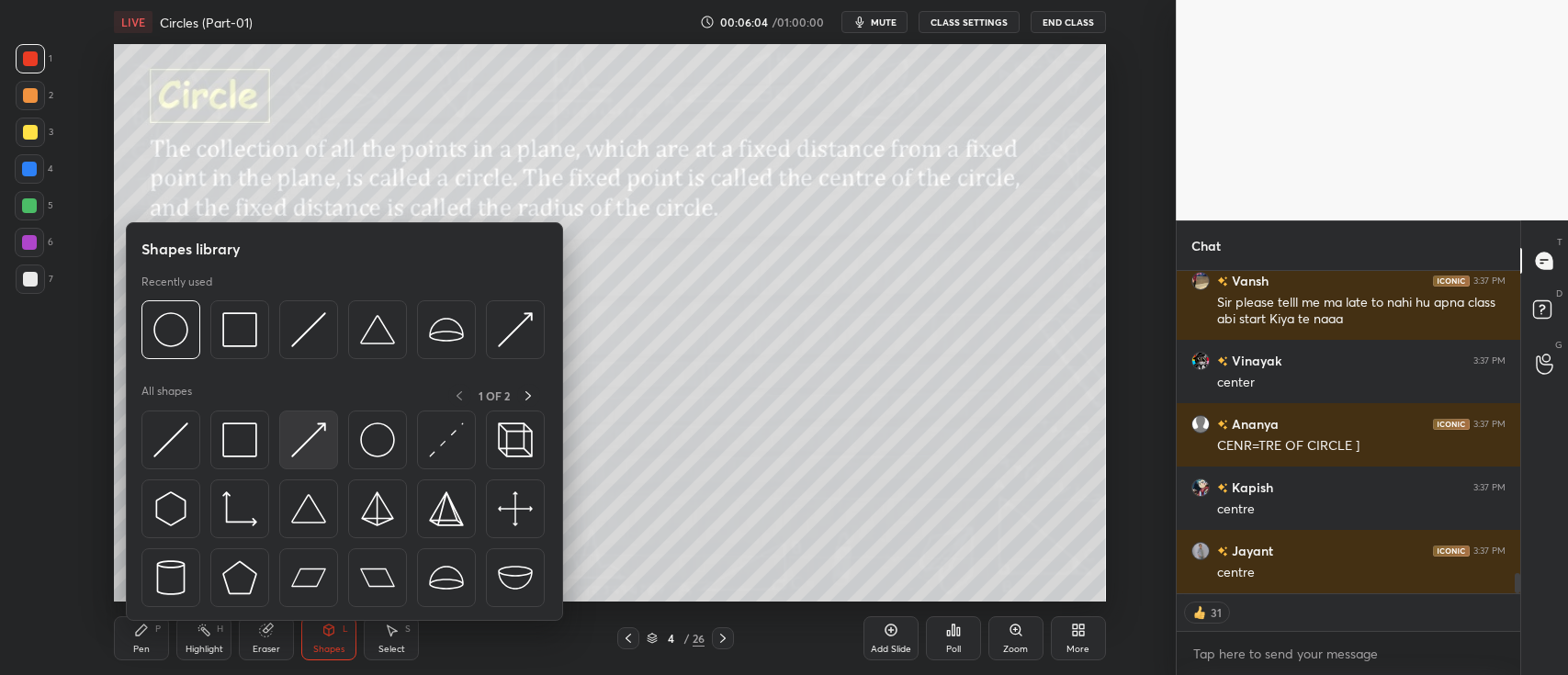
scroll to position [4792, 0]
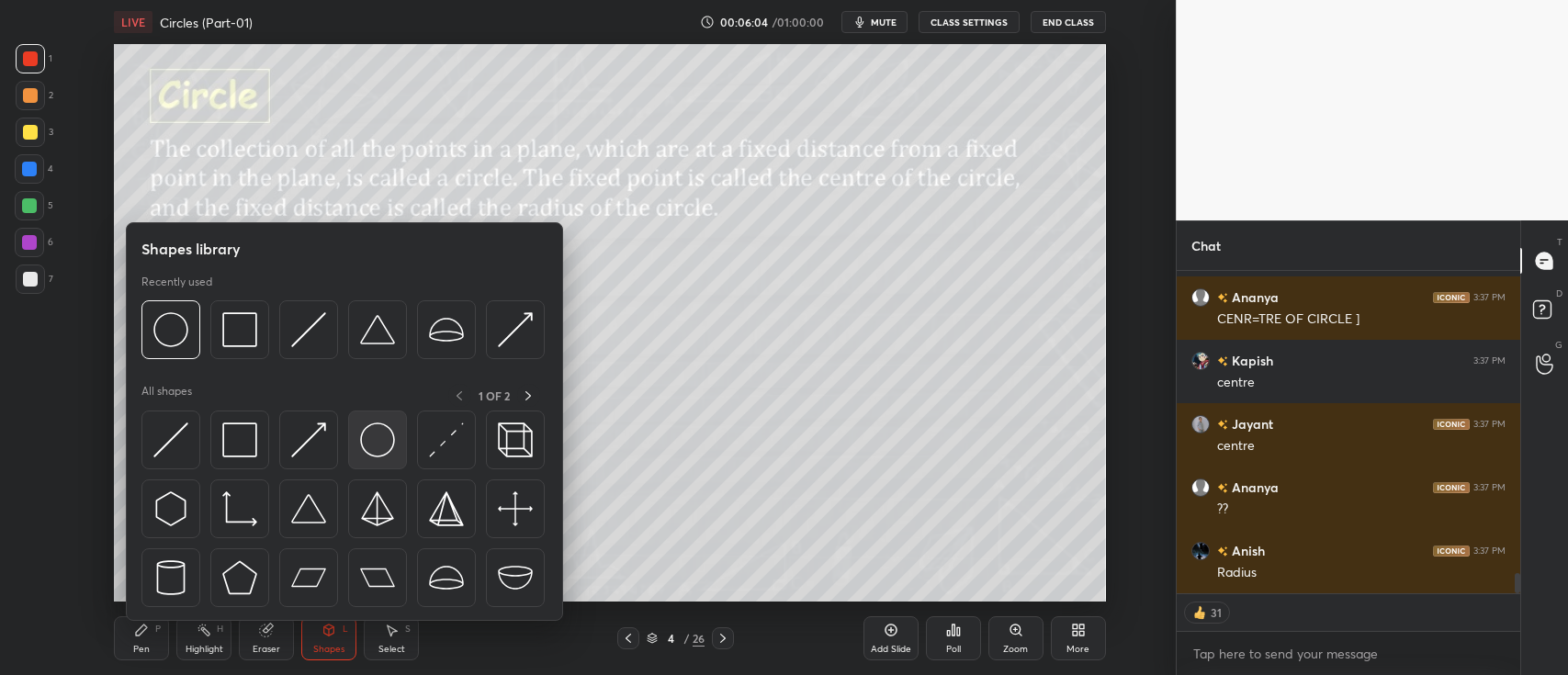
click at [374, 438] on img at bounding box center [377, 440] width 35 height 35
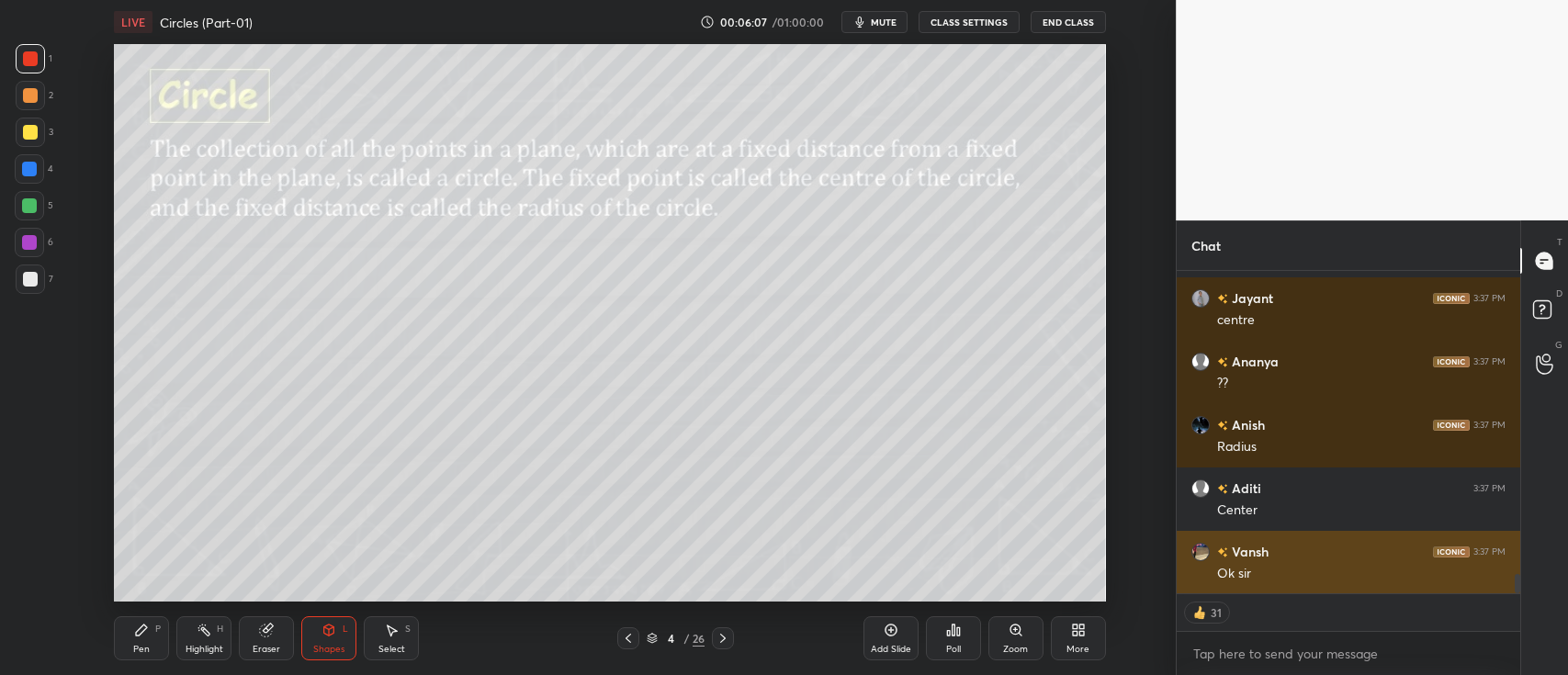
scroll to position [4982, 0]
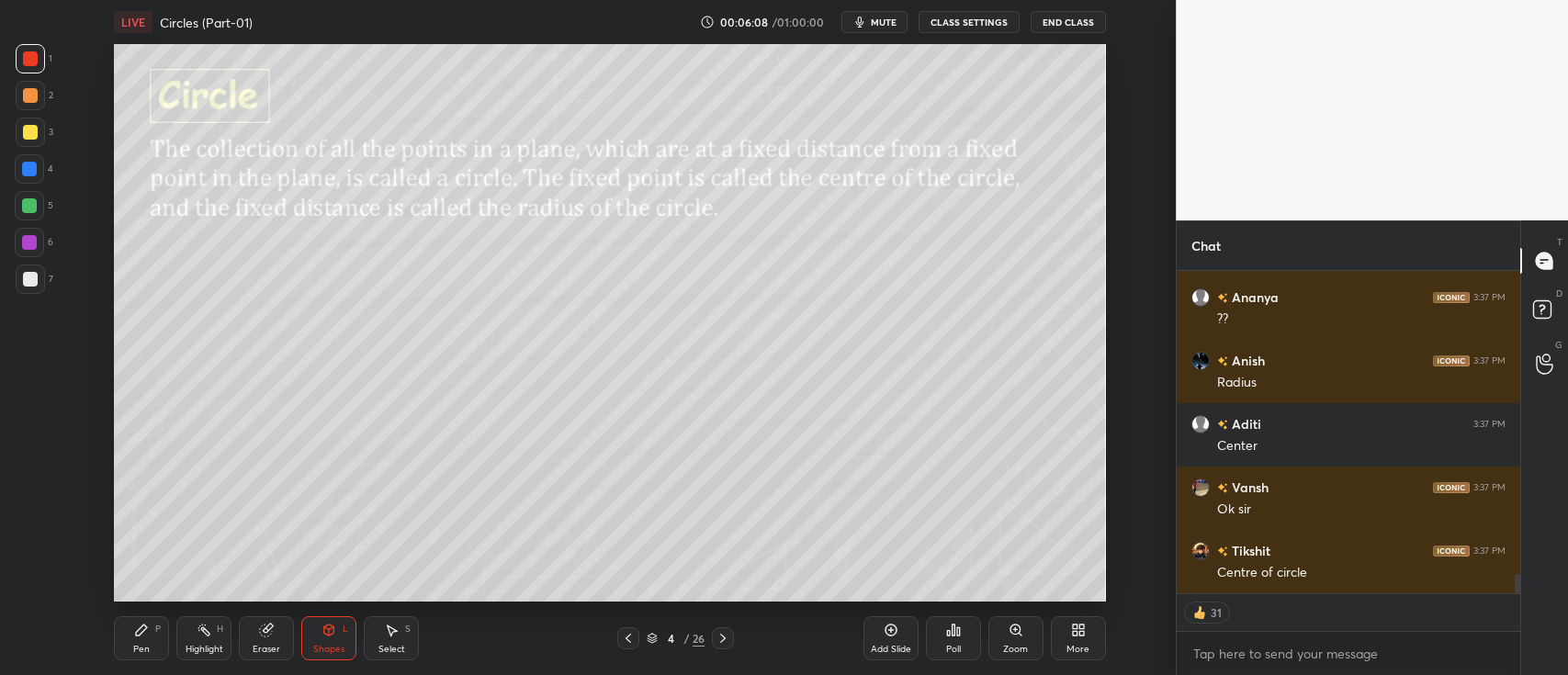
click at [138, 645] on div "Pen" at bounding box center [141, 650] width 17 height 9
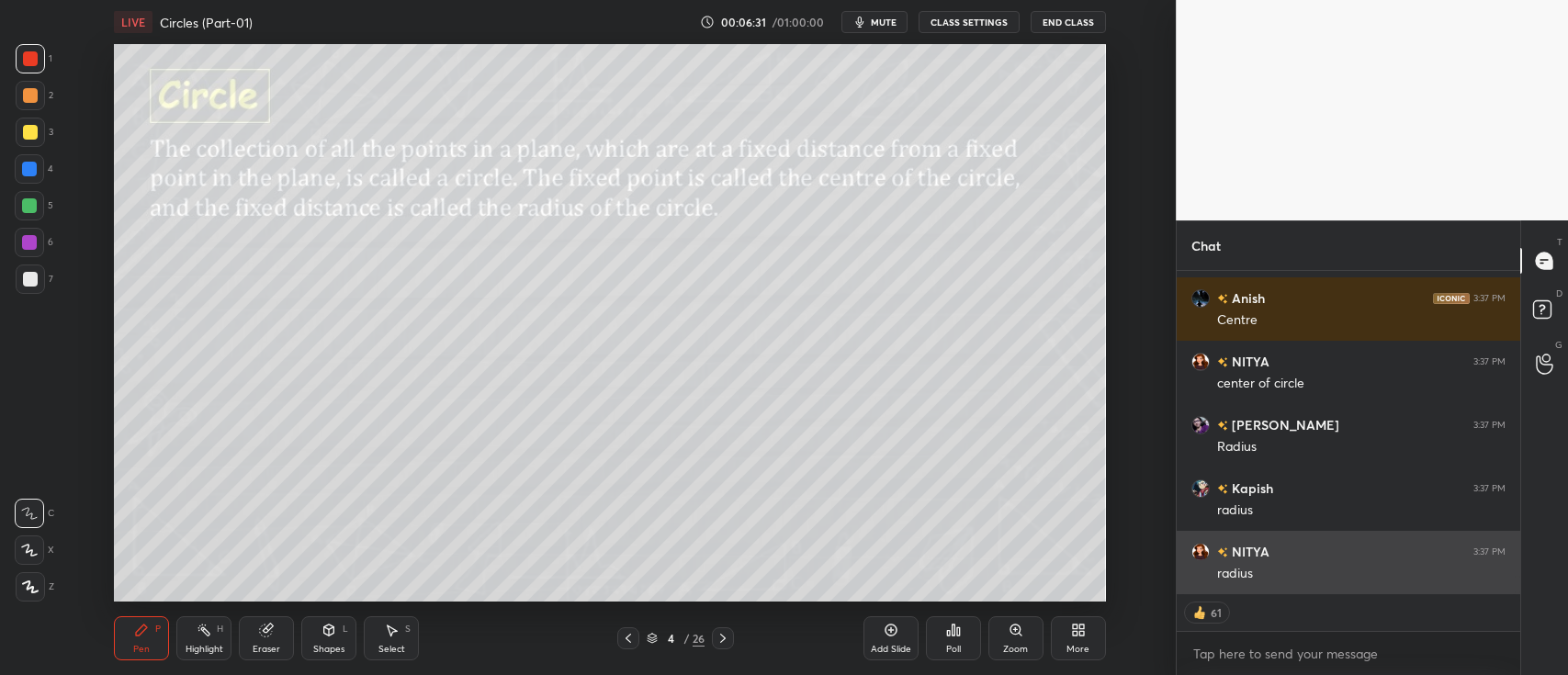
scroll to position [5616, 0]
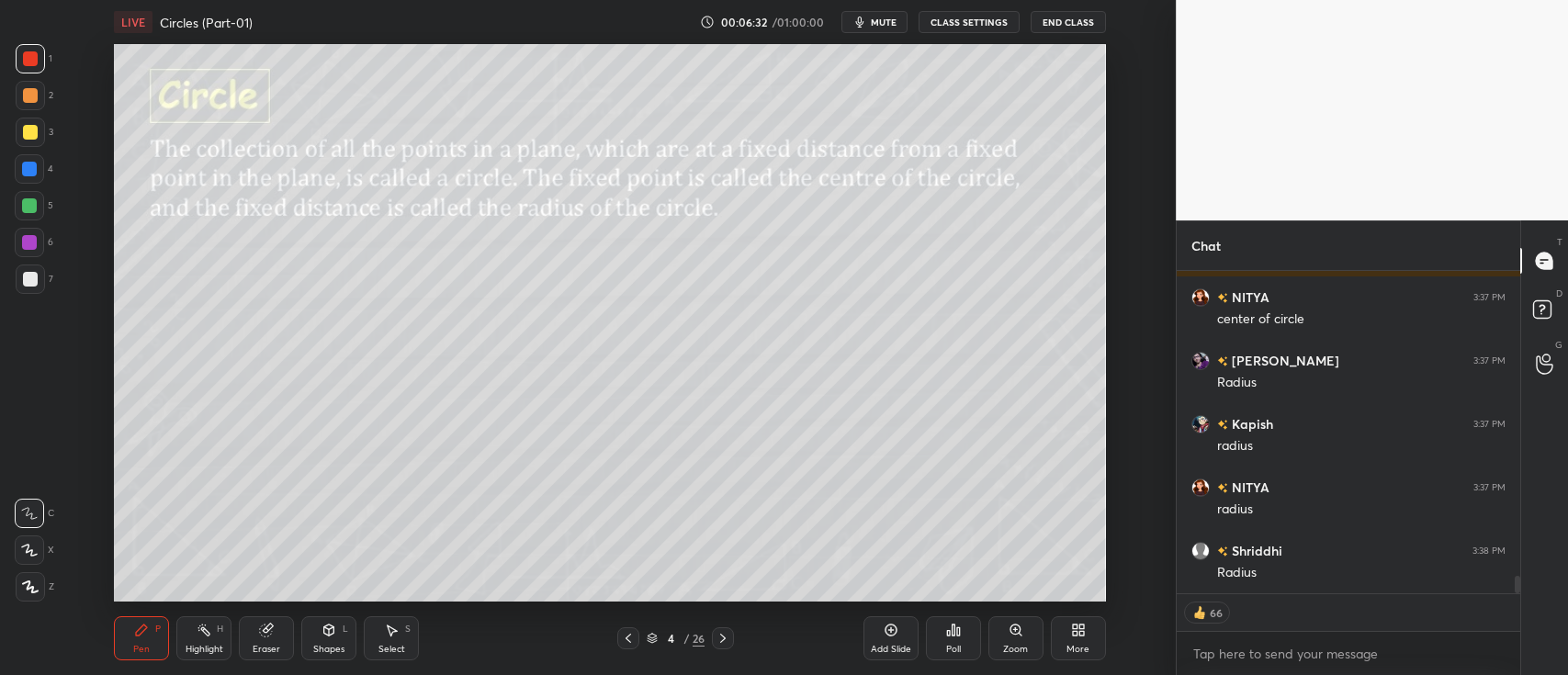
click at [38, 201] on div at bounding box center [29, 205] width 29 height 29
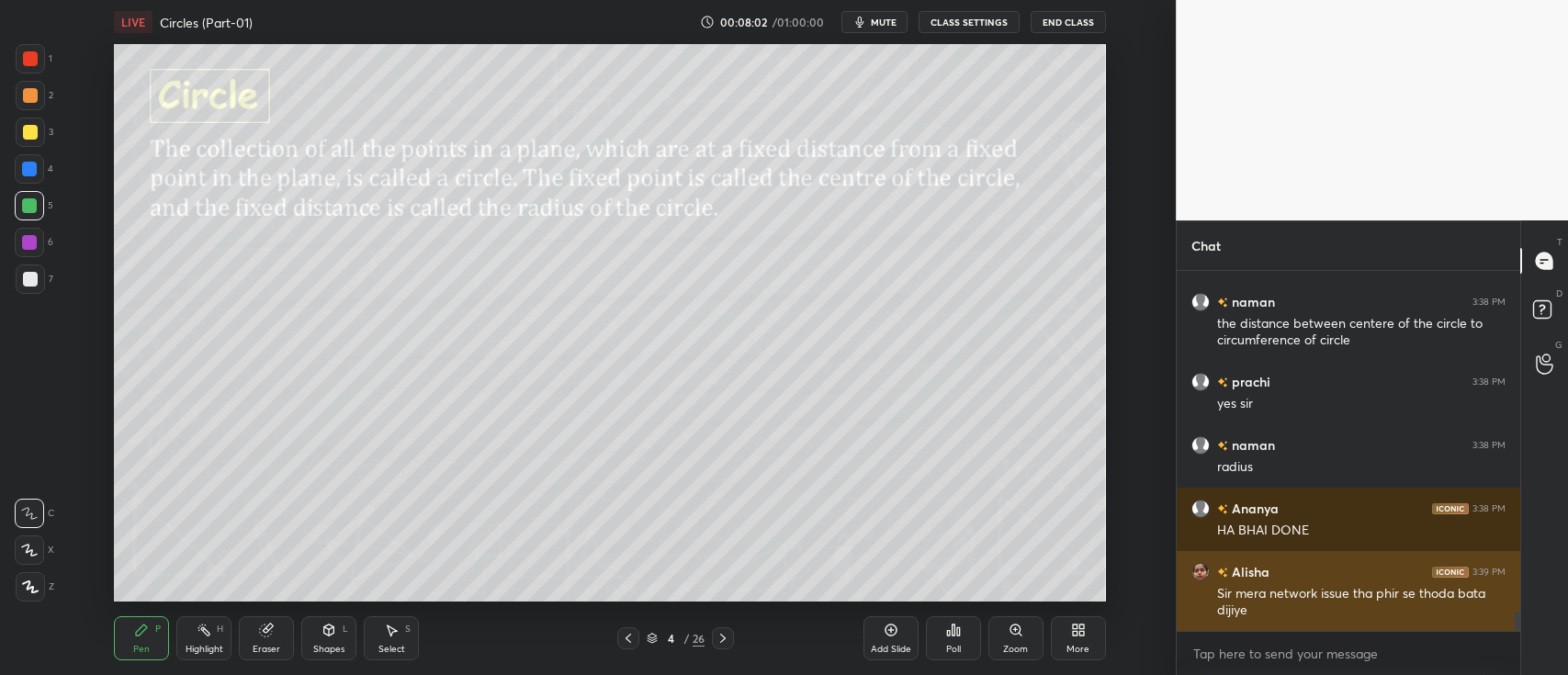
scroll to position [6533, 0]
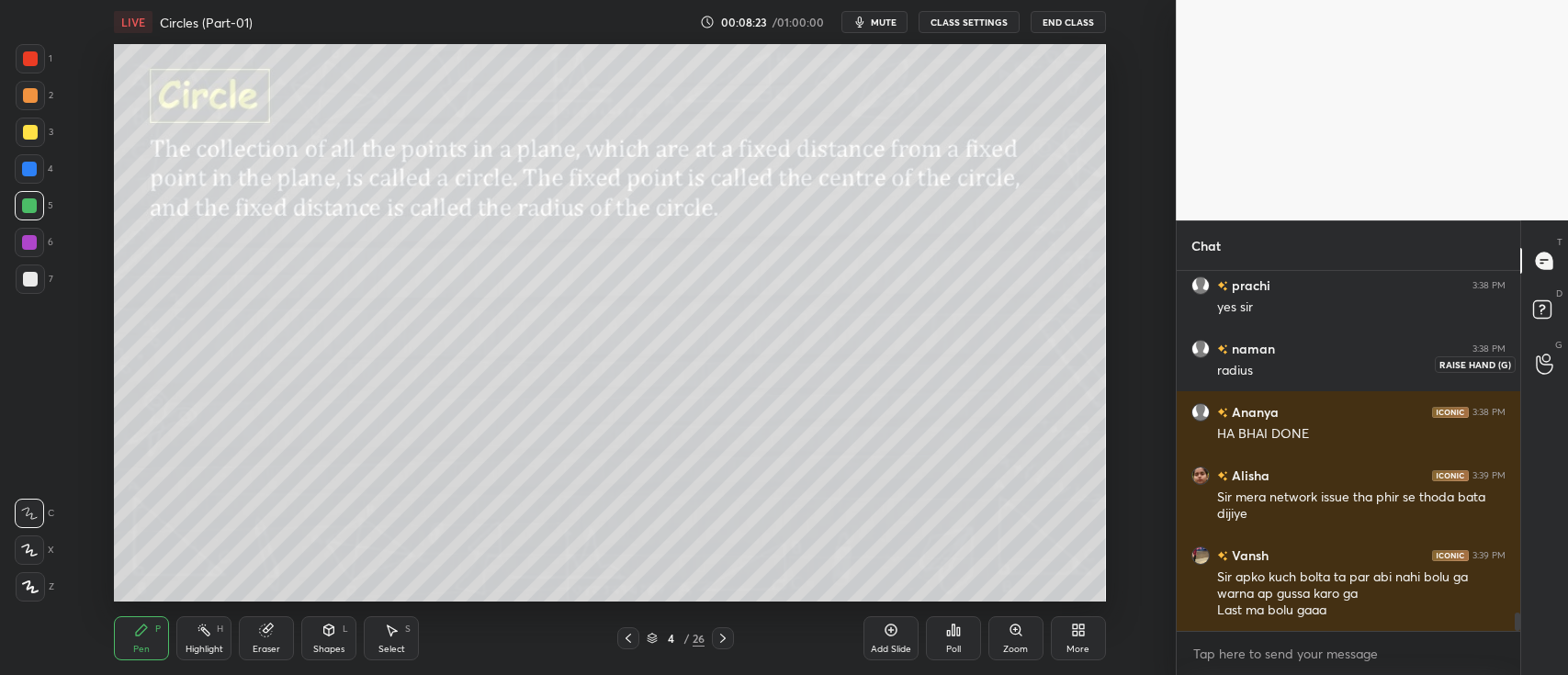
click at [1541, 361] on icon at bounding box center [1544, 364] width 18 height 22
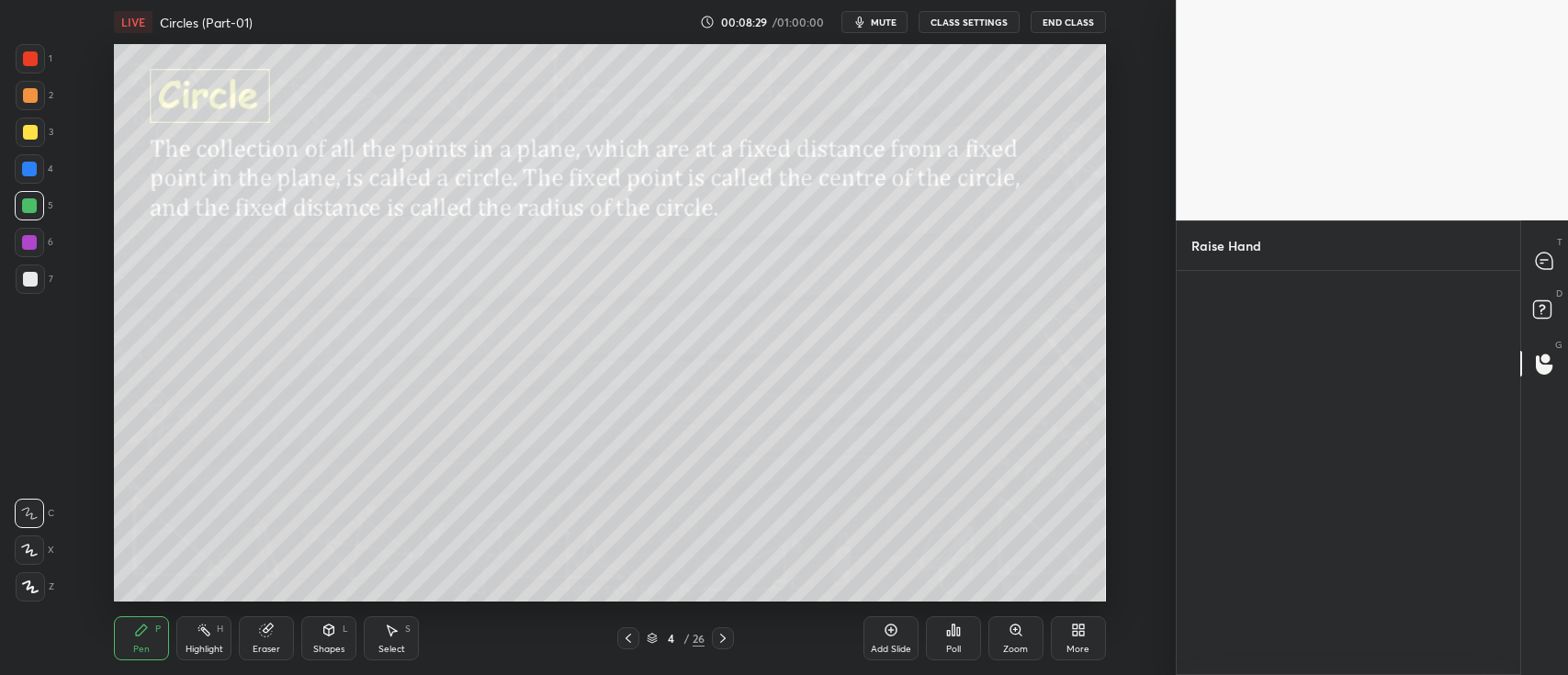
scroll to position [400, 338]
click at [1551, 259] on icon at bounding box center [1544, 261] width 17 height 17
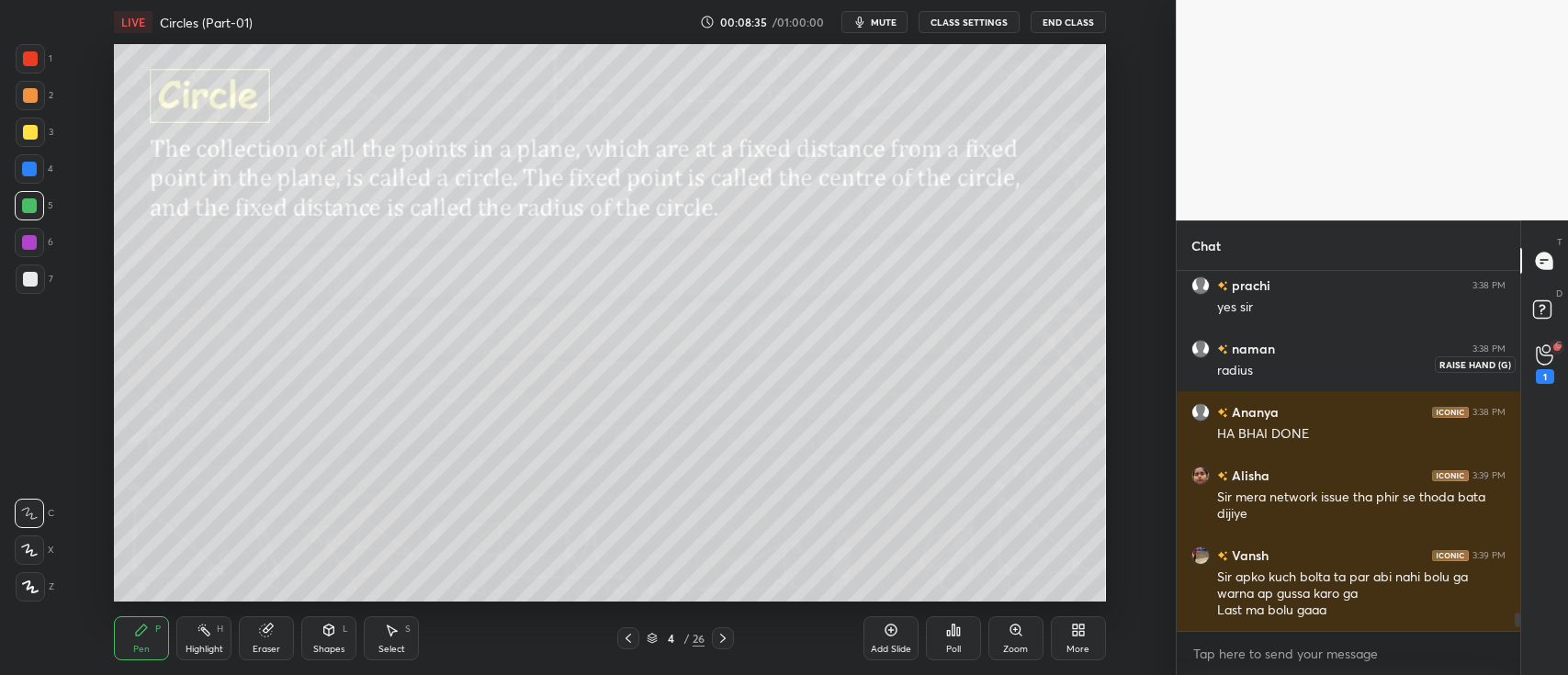
click at [1543, 370] on div "1" at bounding box center [1545, 377] width 19 height 15
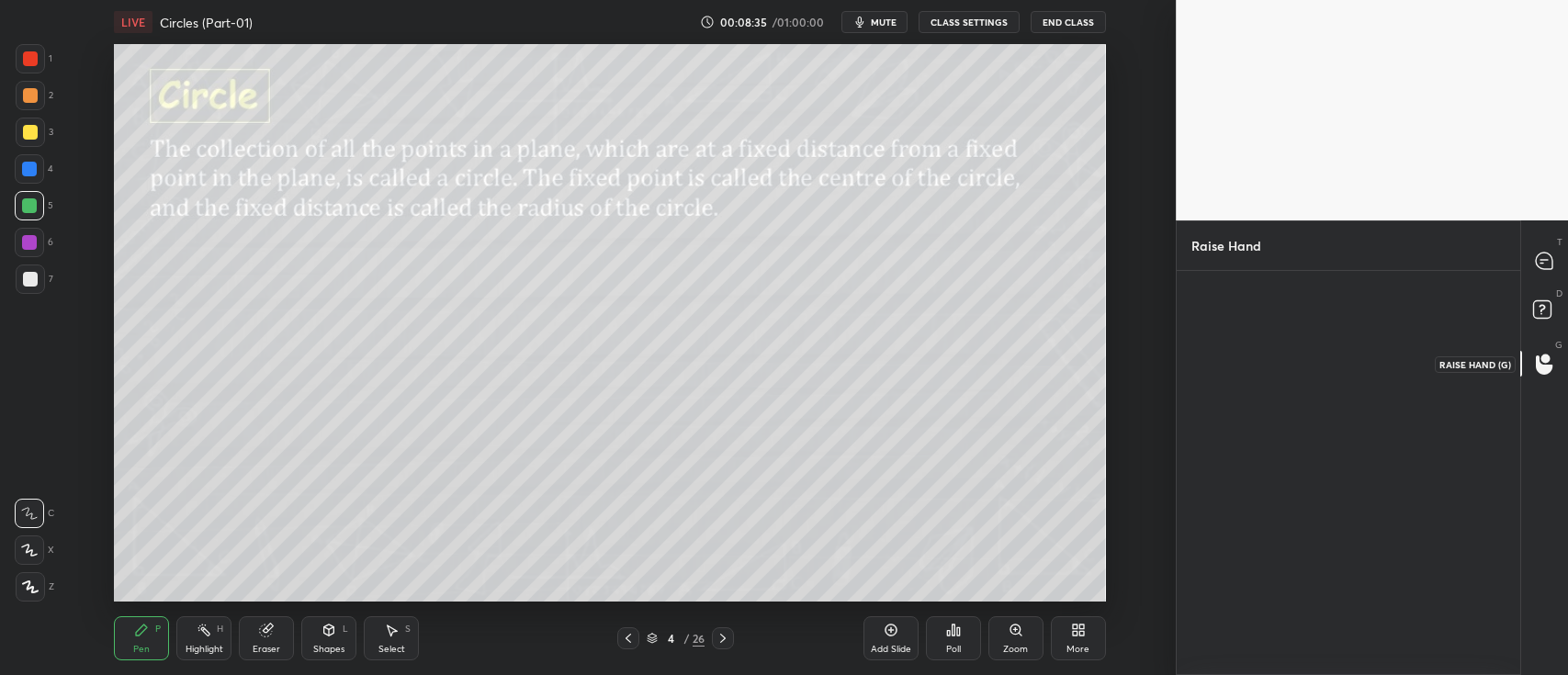
scroll to position [6, 6]
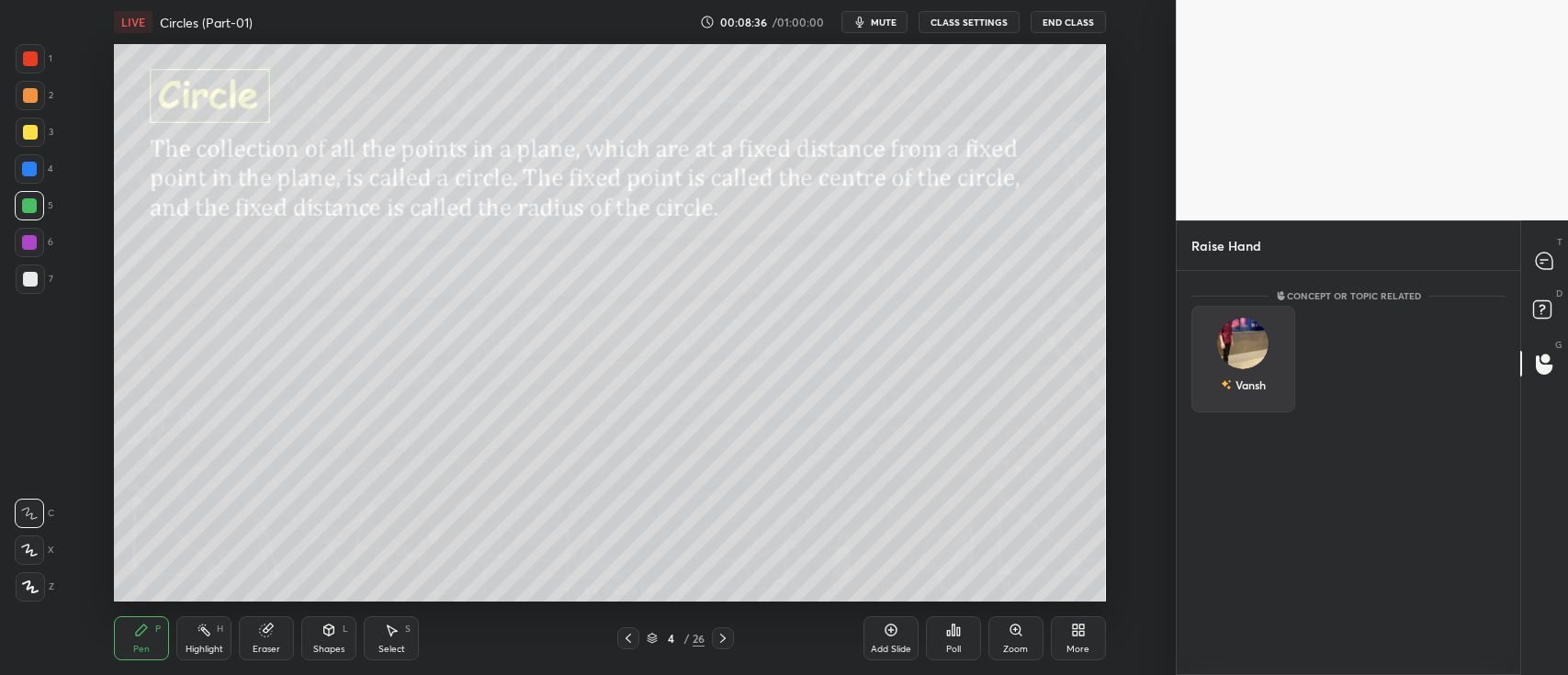
click at [1226, 348] on div "Vansh" at bounding box center [1242, 360] width 104 height 107
click at [1254, 403] on button "INVITE" at bounding box center [1242, 398] width 87 height 24
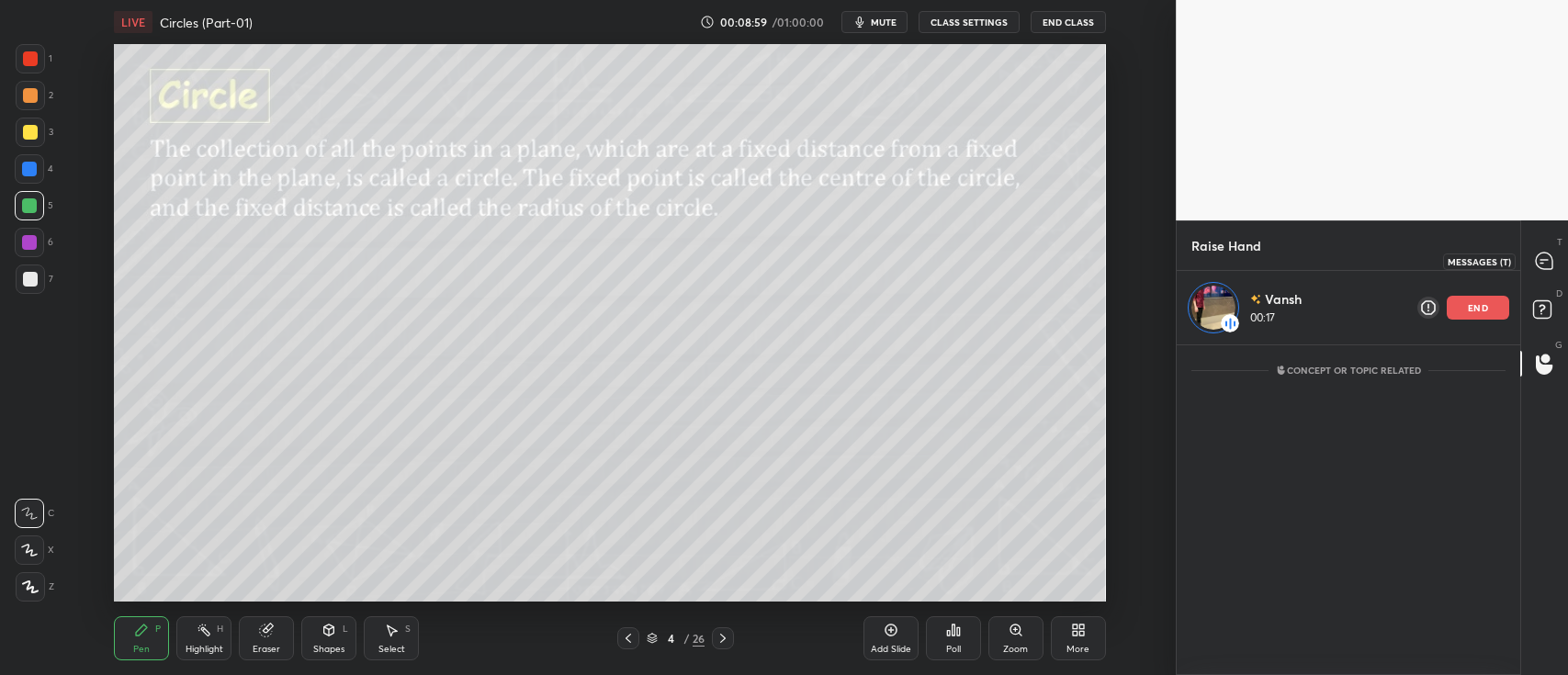
click at [1528, 271] on div at bounding box center [1544, 260] width 36 height 33
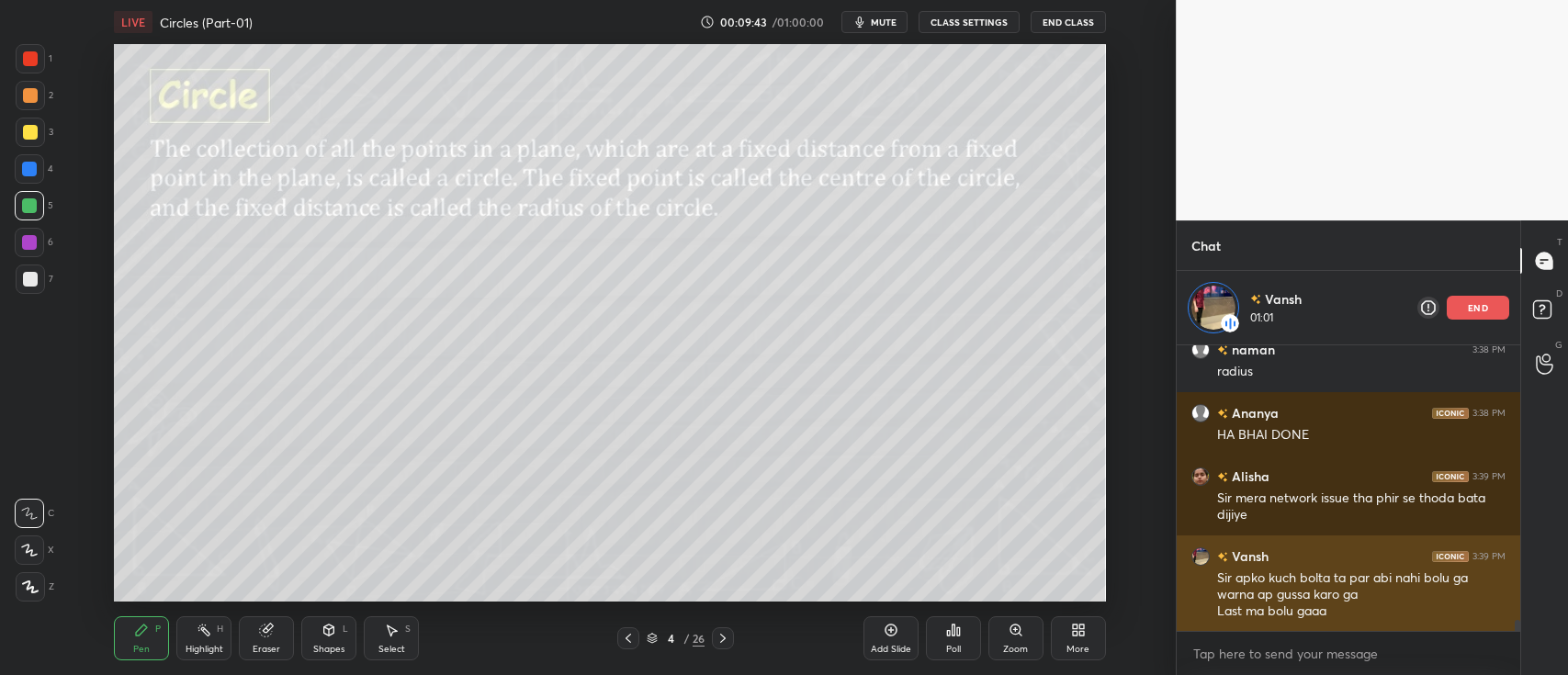
scroll to position [7, 6]
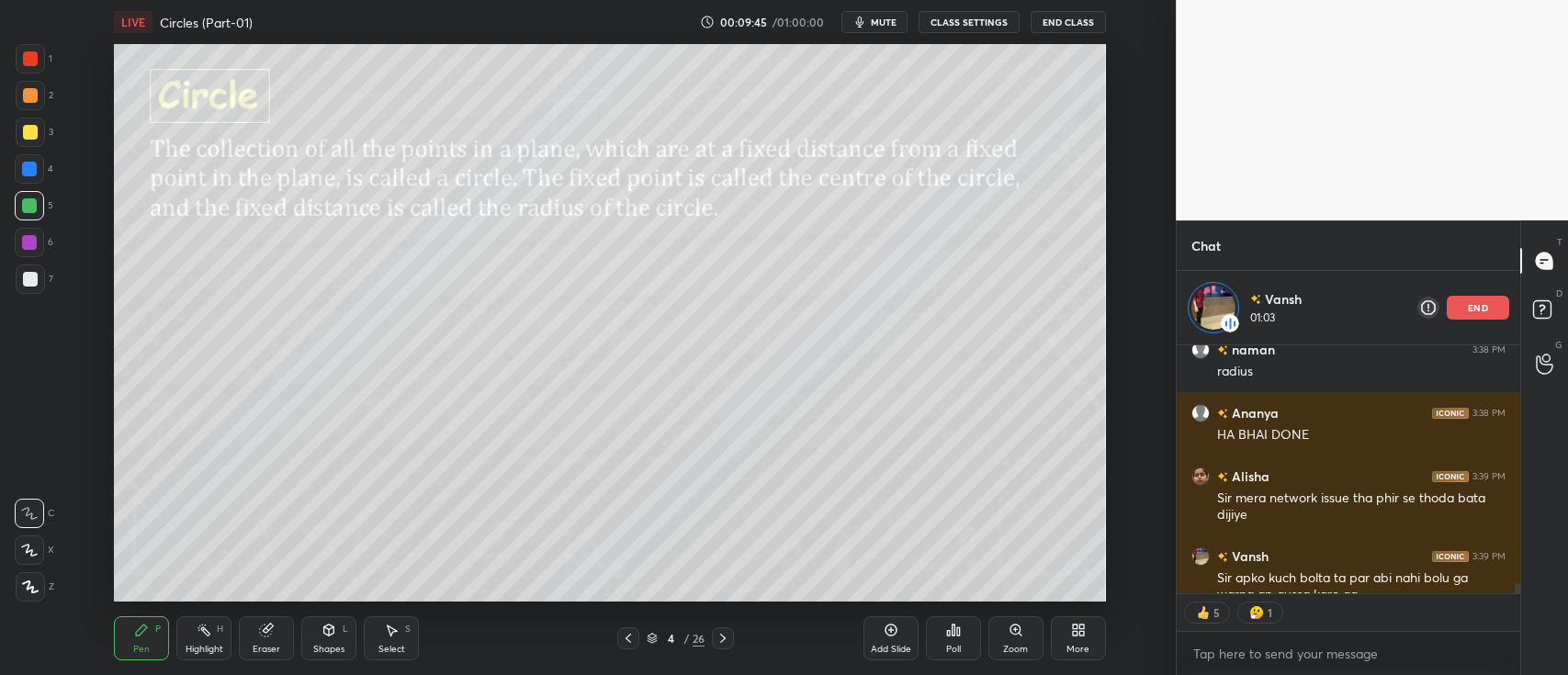
click at [27, 62] on div at bounding box center [31, 59] width 15 height 15
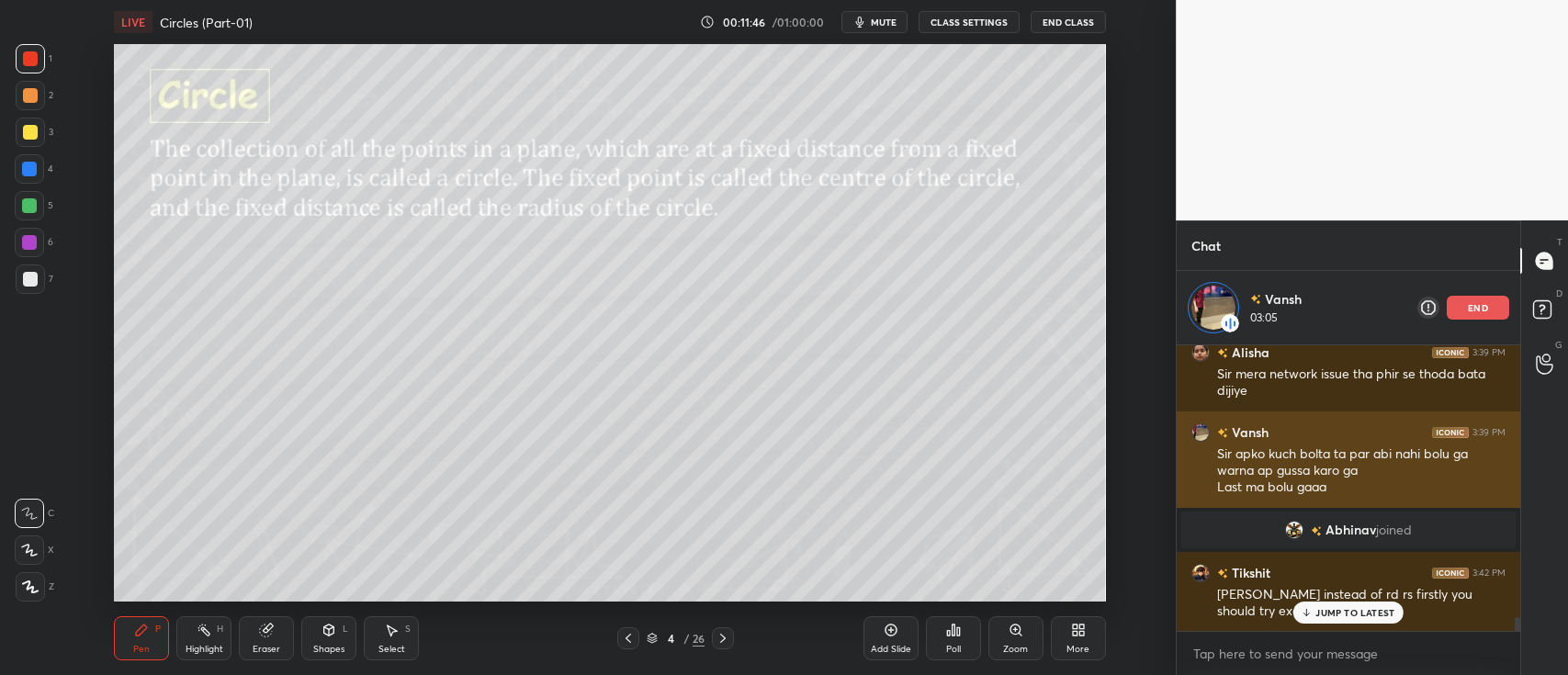
scroll to position [5632, 0]
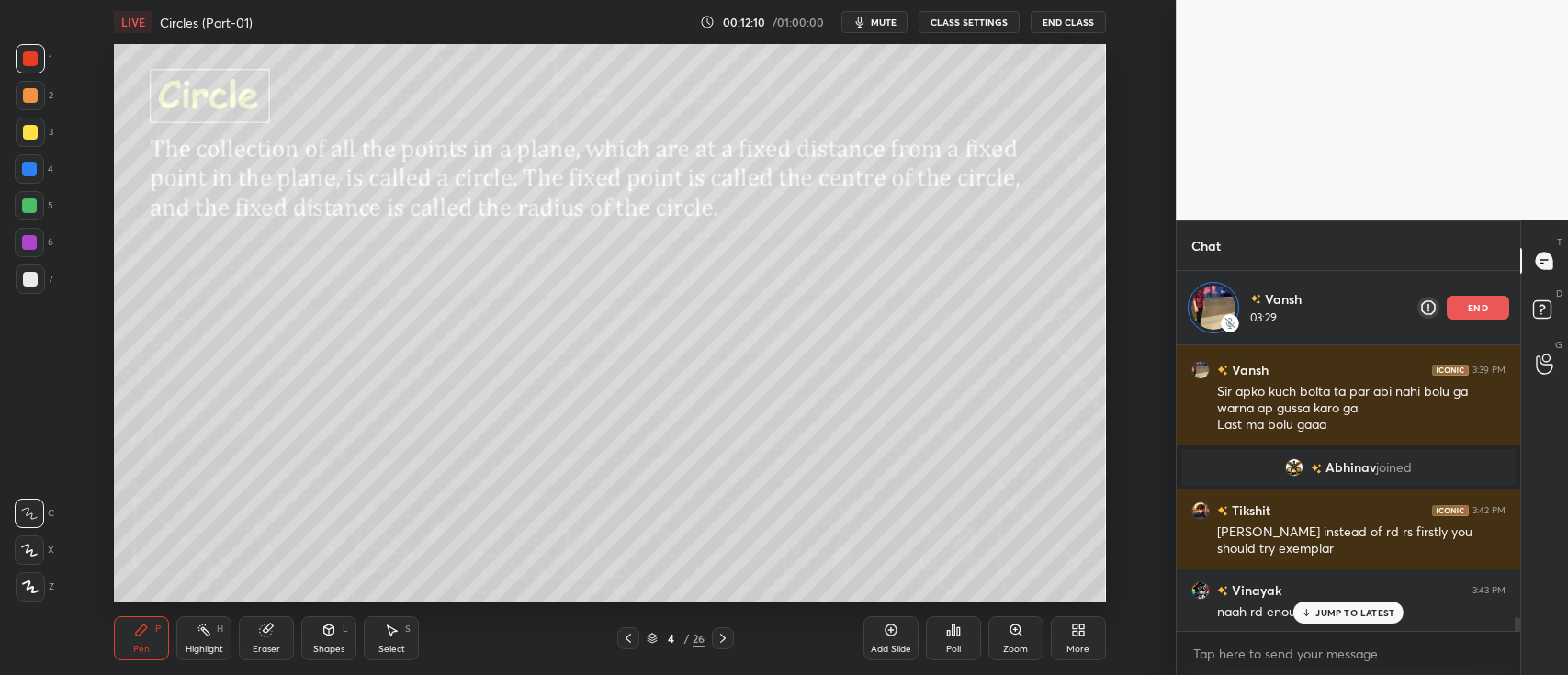
click at [896, 653] on div "Add Slide" at bounding box center [891, 650] width 40 height 9
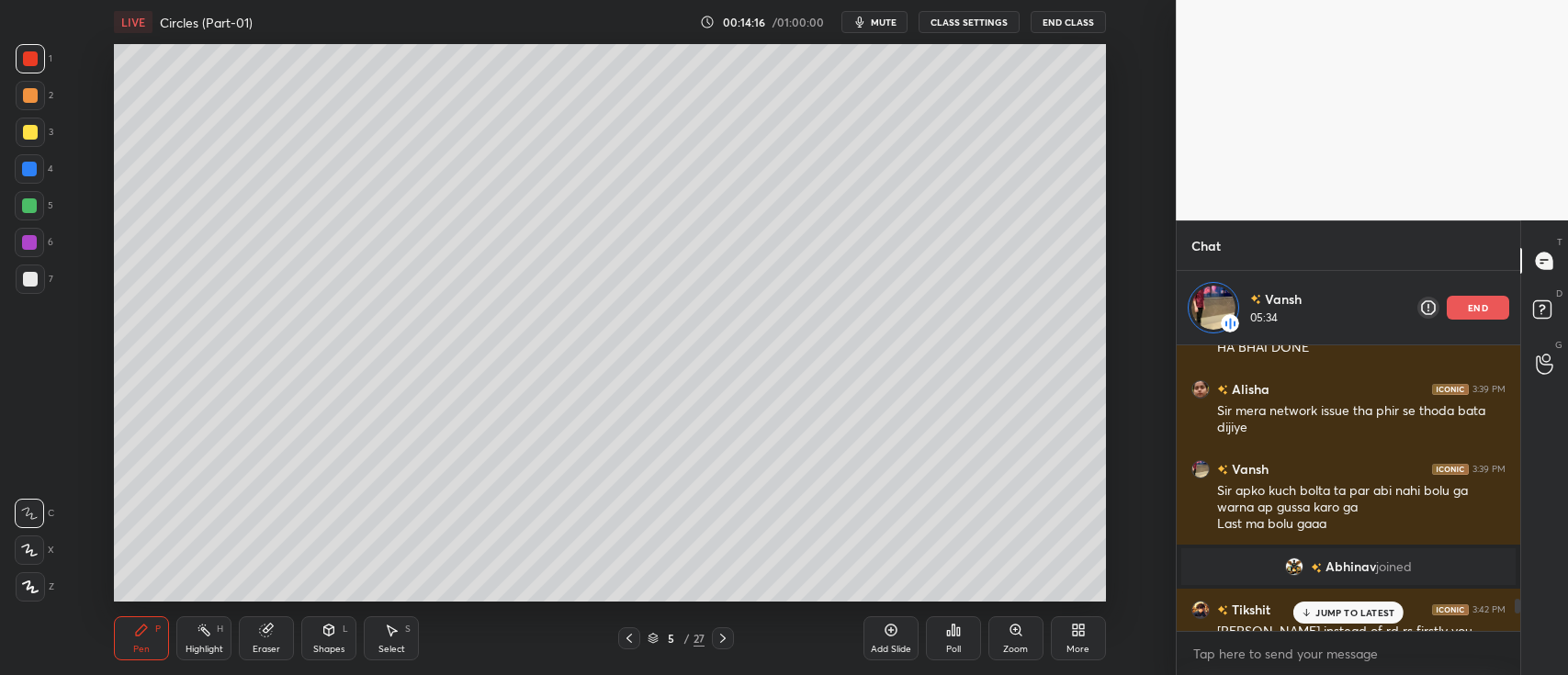
scroll to position [5526, 0]
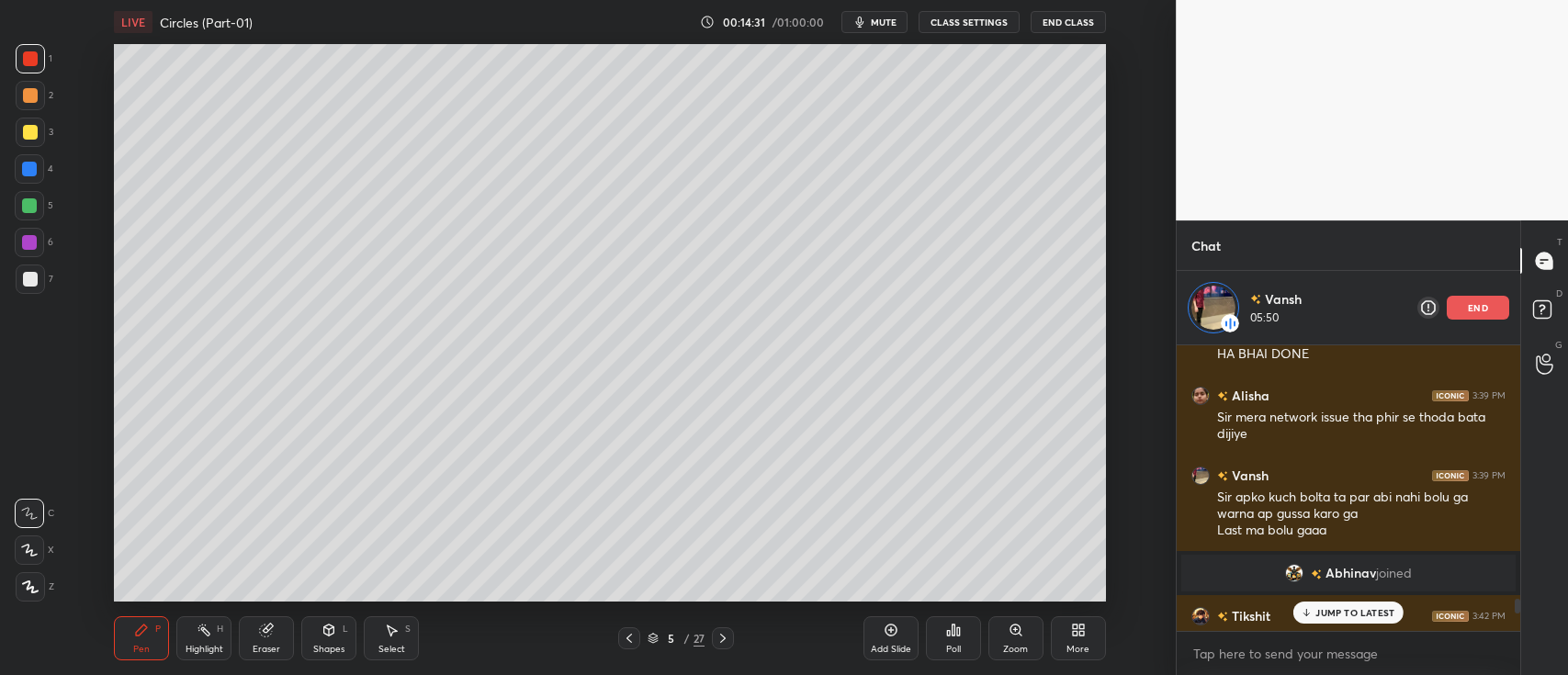
click at [1344, 606] on div "JUMP TO LATEST" at bounding box center [1348, 613] width 110 height 22
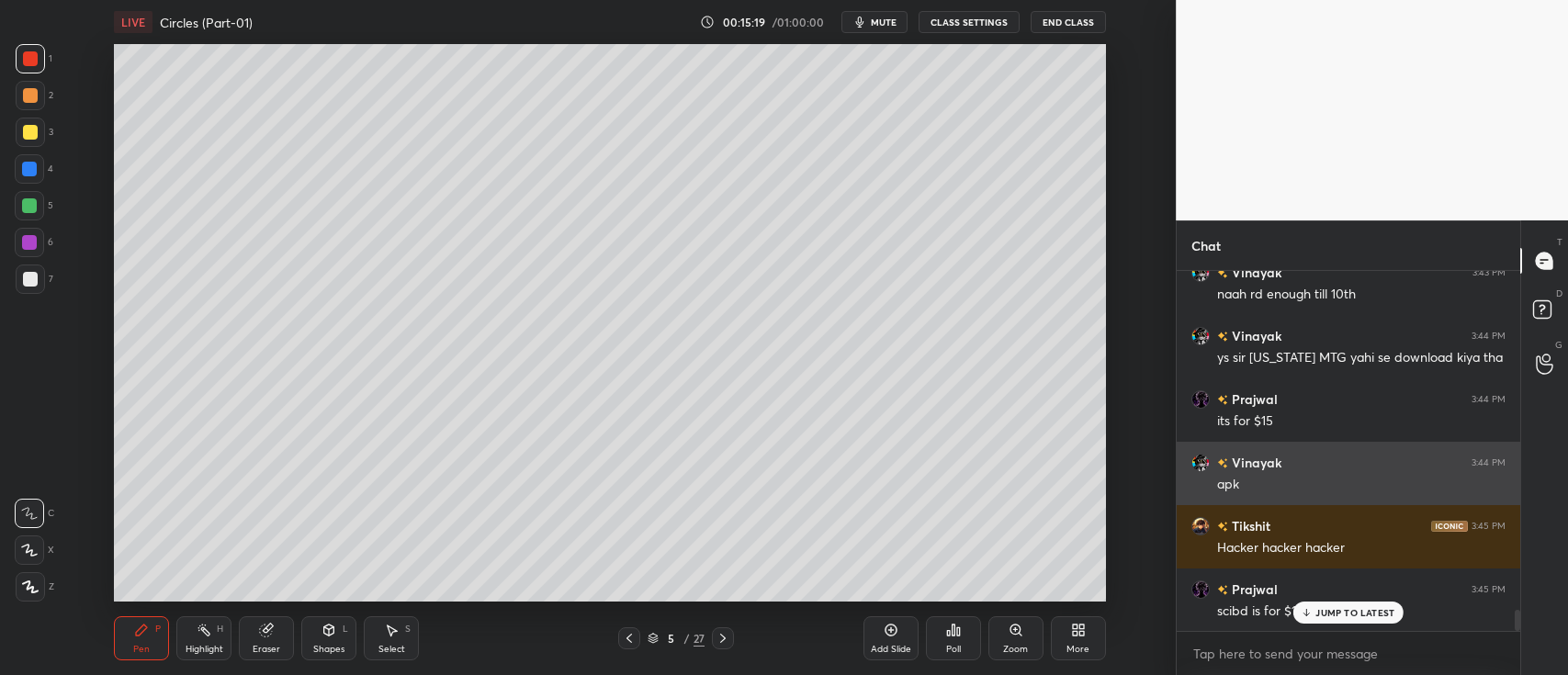
scroll to position [5956, 0]
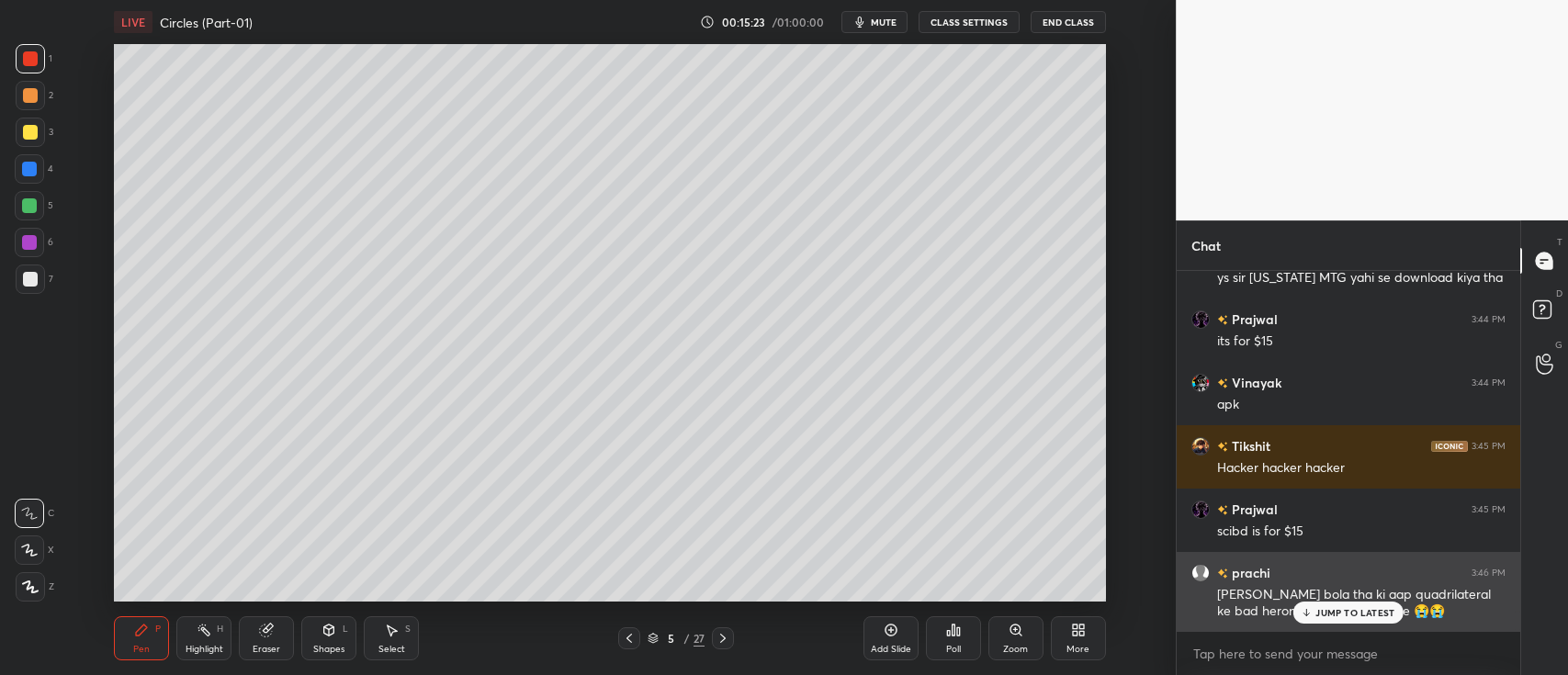
click at [1315, 614] on p "JUMP TO LATEST" at bounding box center [1355, 613] width 79 height 11
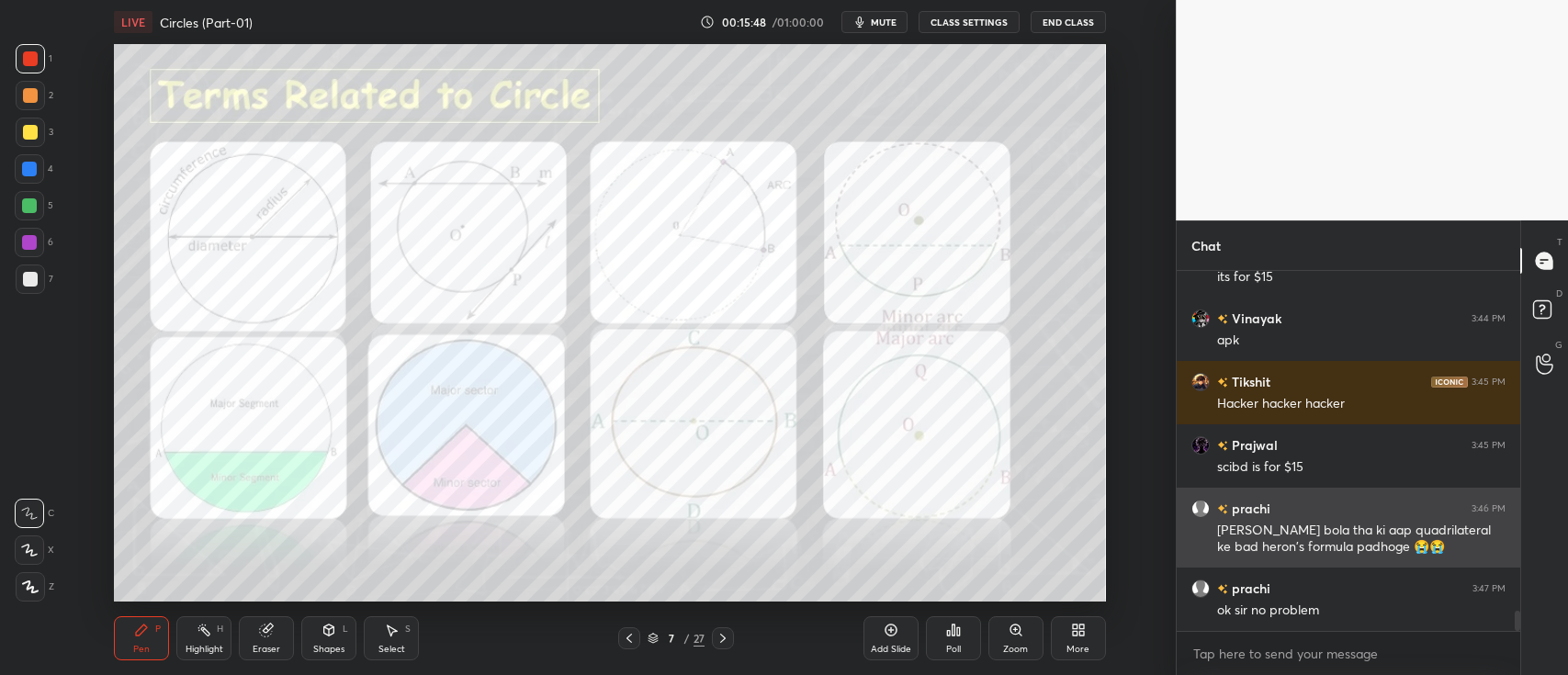
scroll to position [6083, 0]
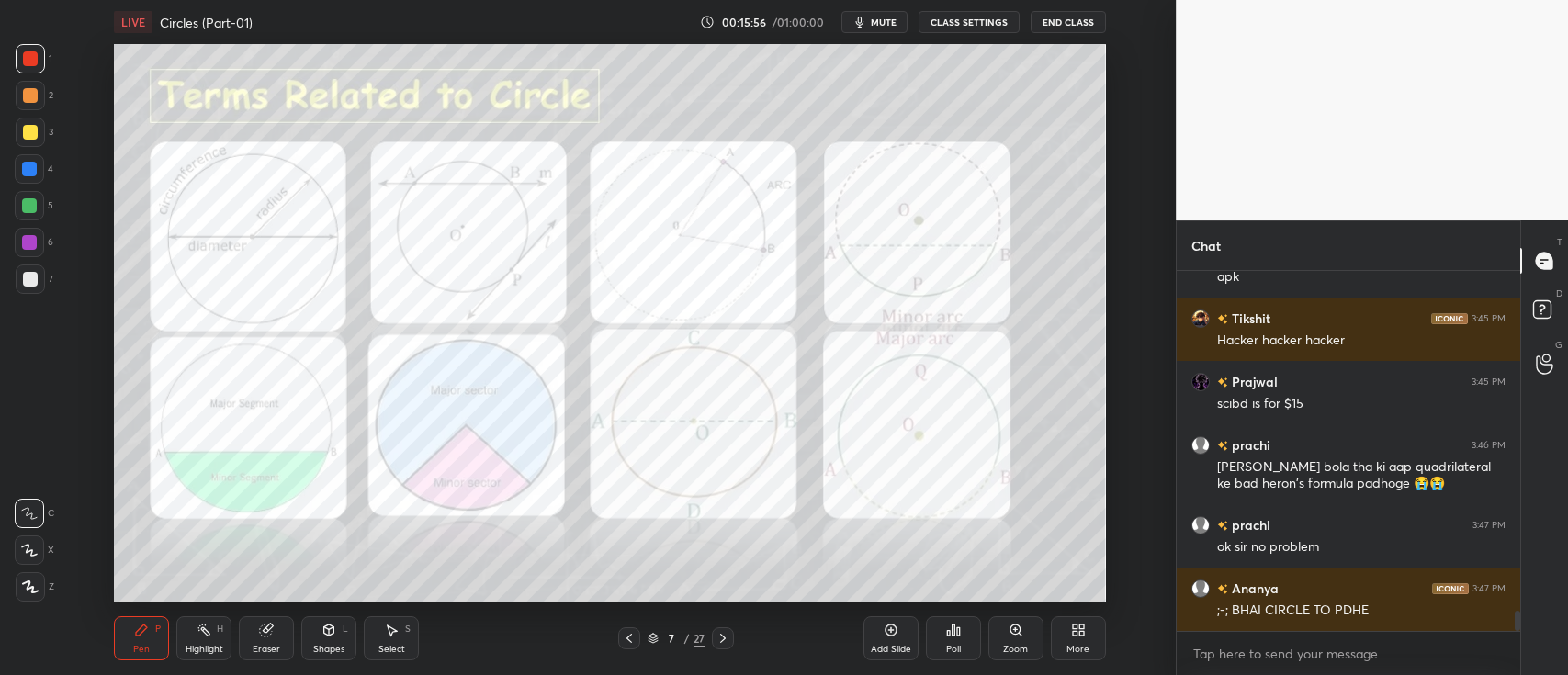
click at [23, 167] on div at bounding box center [30, 169] width 15 height 15
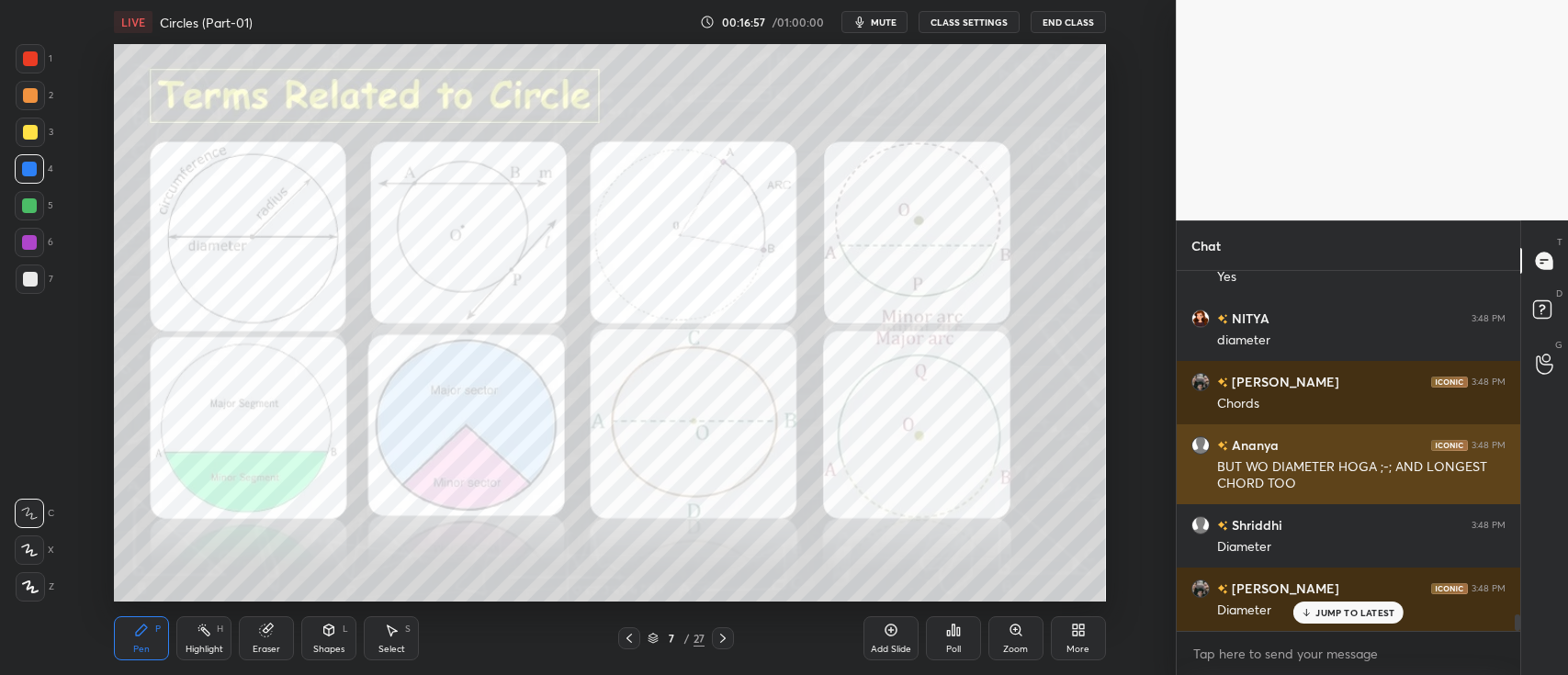
scroll to position [7322, 0]
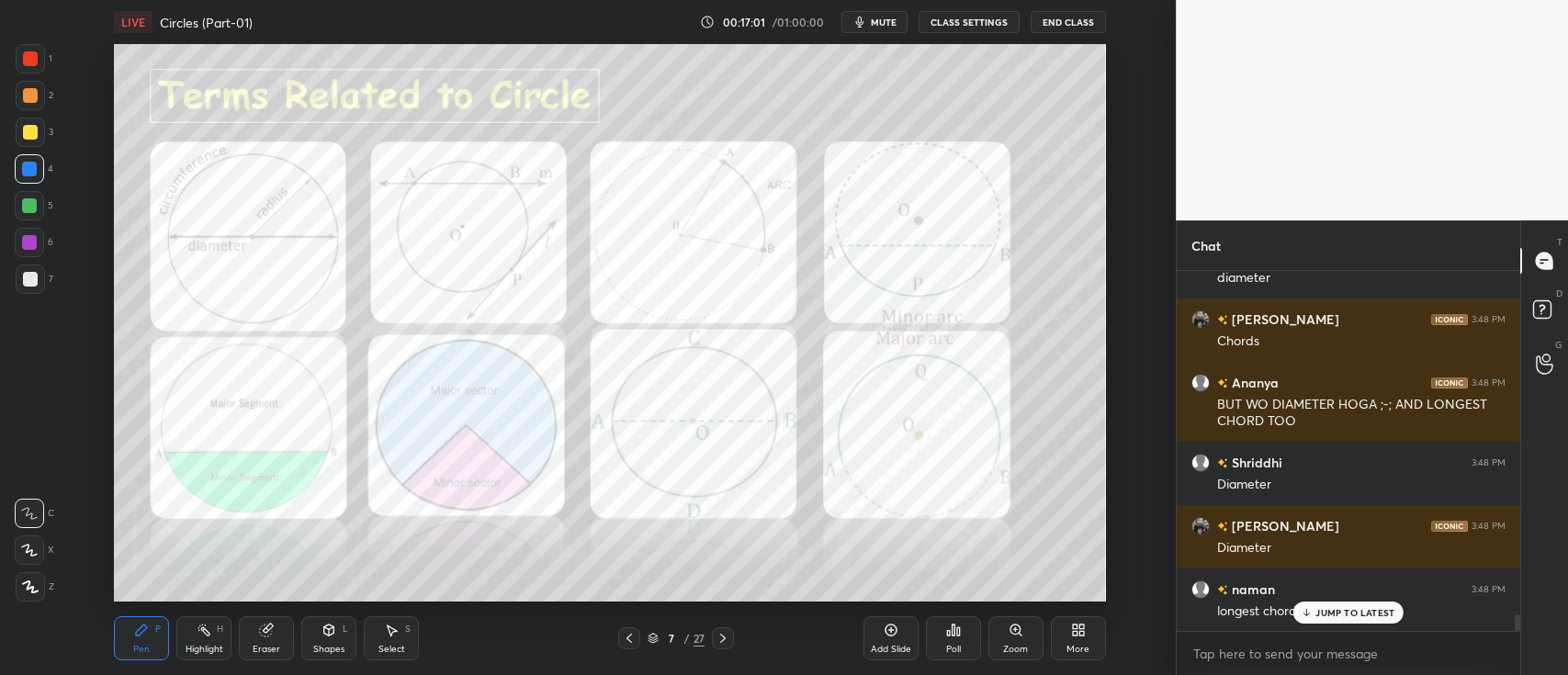
click at [25, 59] on div at bounding box center [31, 59] width 15 height 15
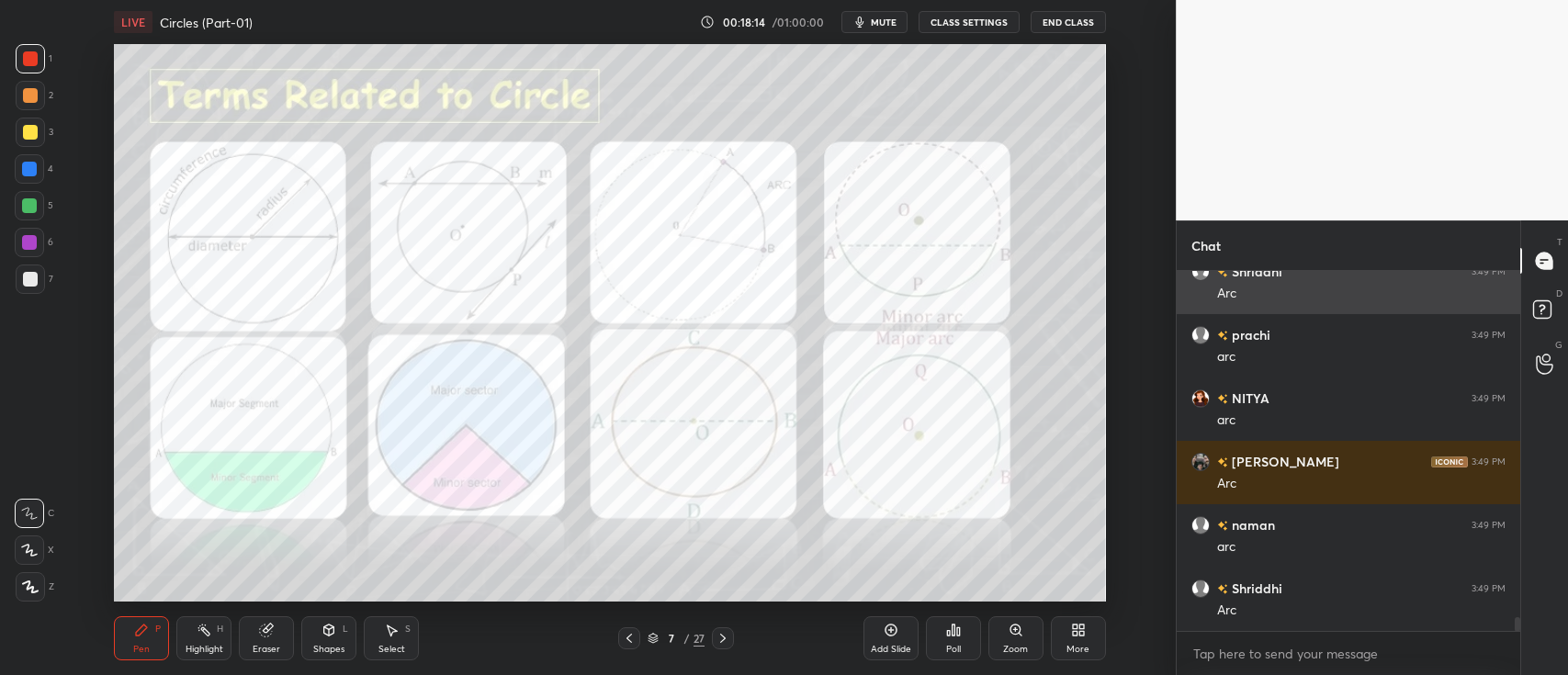
scroll to position [9377, 0]
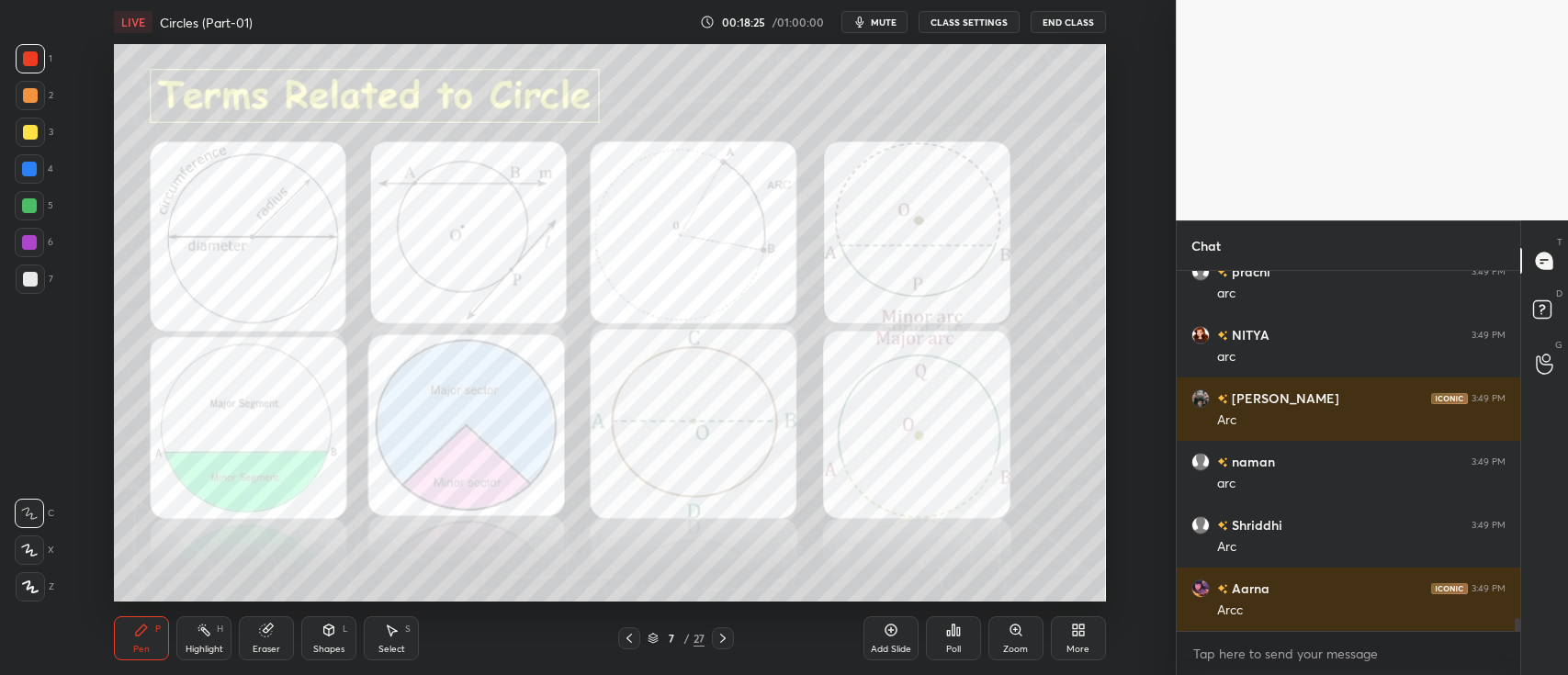
click at [25, 97] on div at bounding box center [31, 95] width 15 height 15
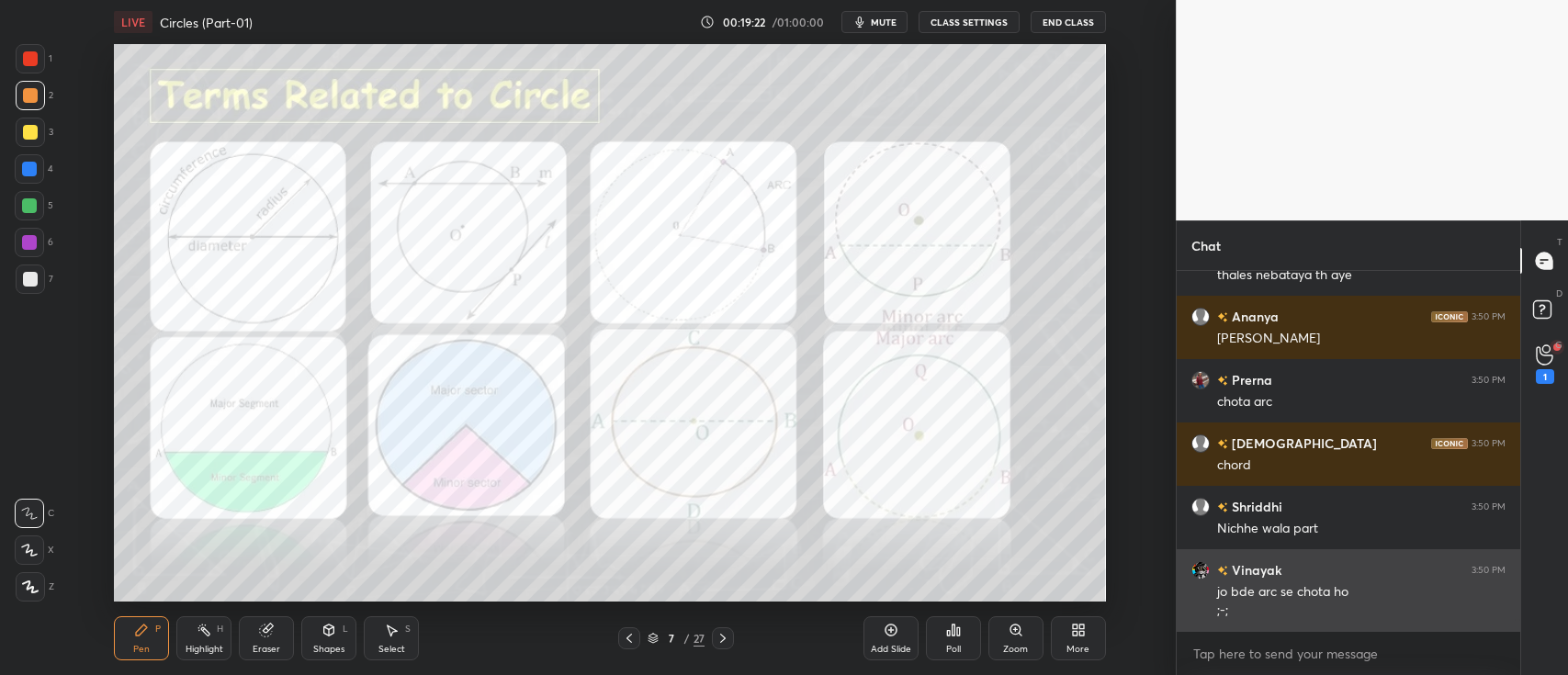
scroll to position [10363, 0]
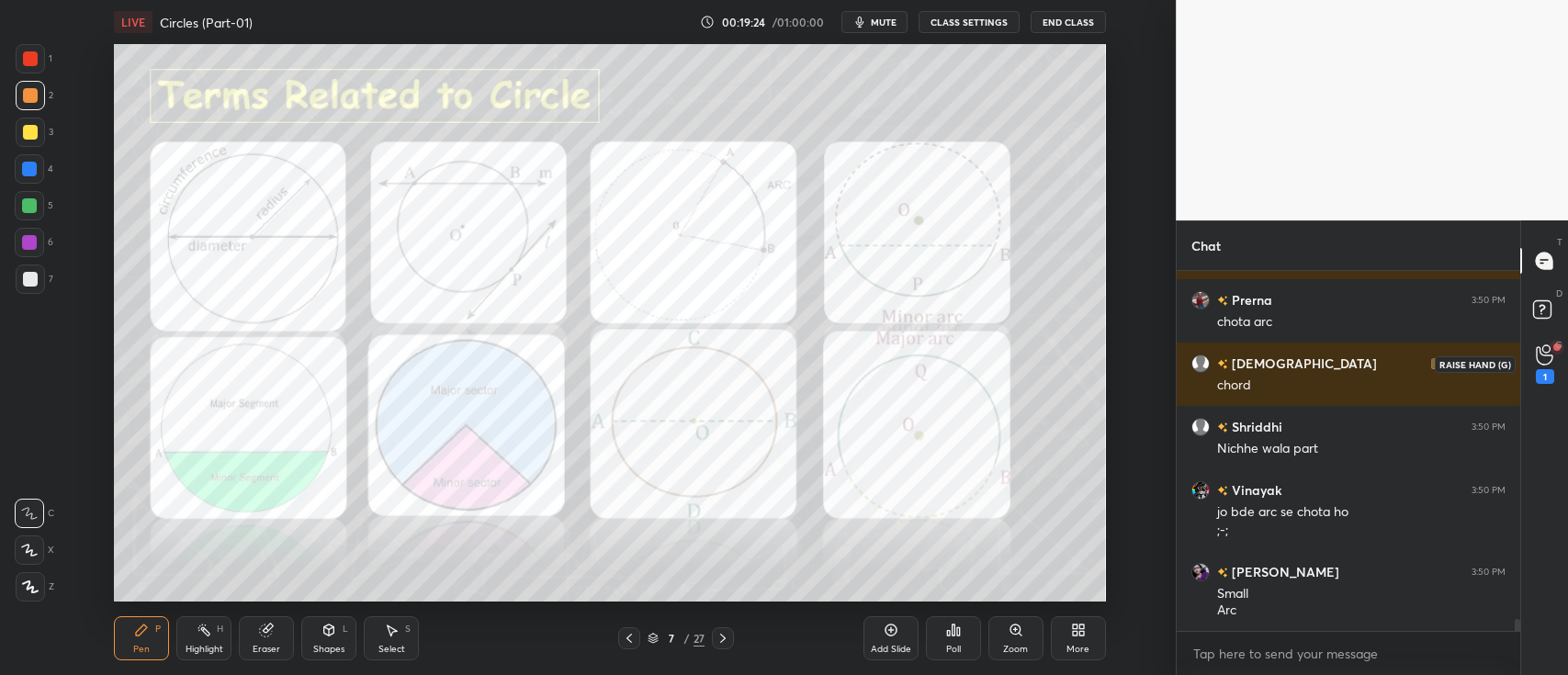
click at [1532, 369] on div "1" at bounding box center [1544, 363] width 36 height 33
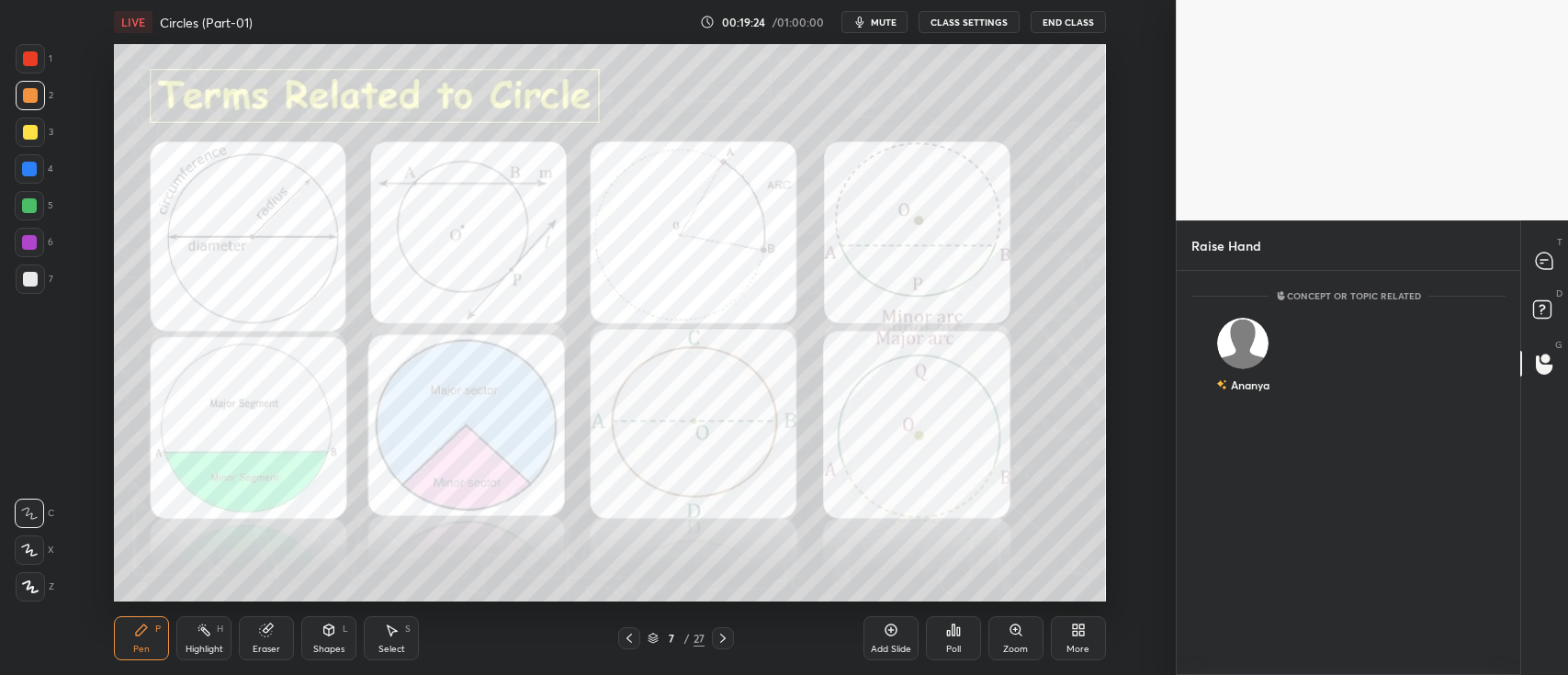
scroll to position [6, 6]
click at [1234, 340] on img "grid" at bounding box center [1243, 344] width 51 height 51
click at [1256, 403] on button "INVITE" at bounding box center [1242, 398] width 87 height 24
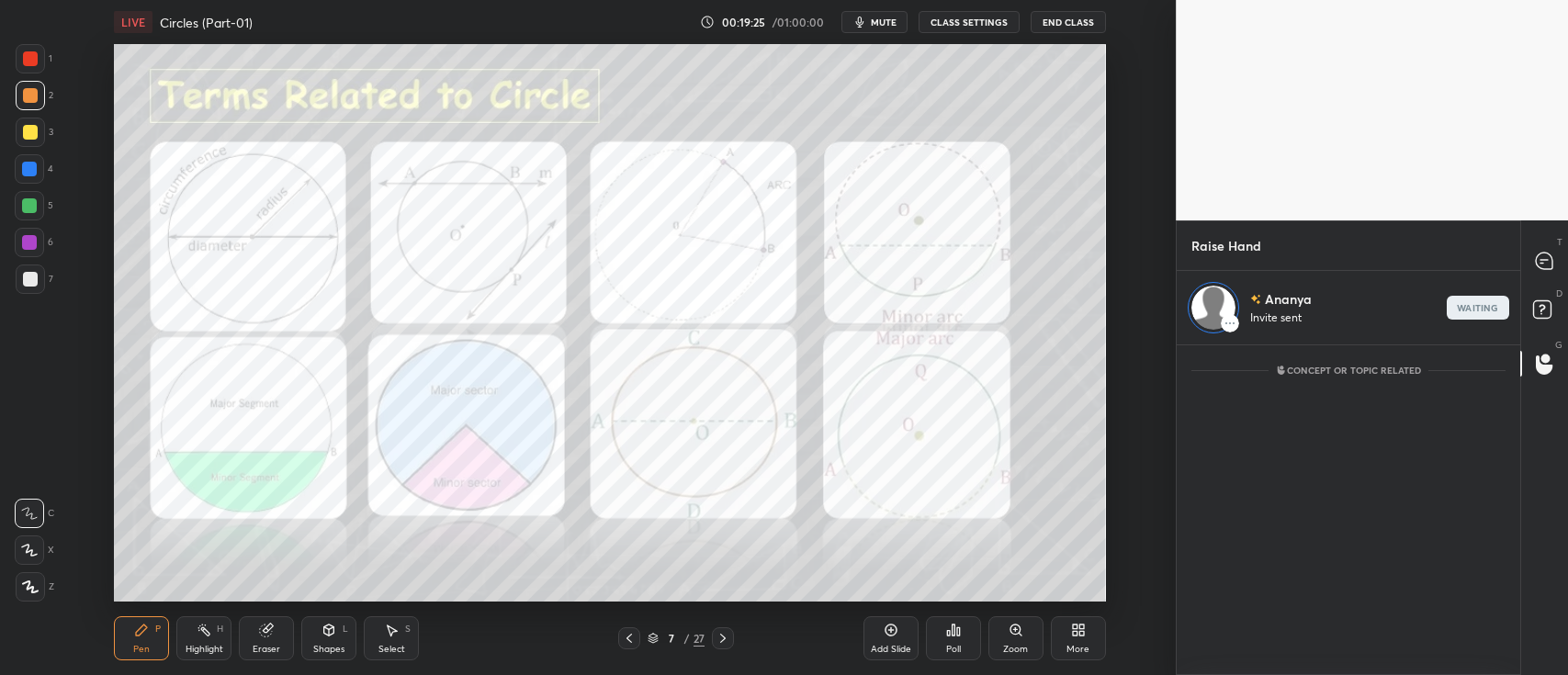
scroll to position [324, 338]
click at [1546, 264] on icon at bounding box center [1544, 261] width 17 height 17
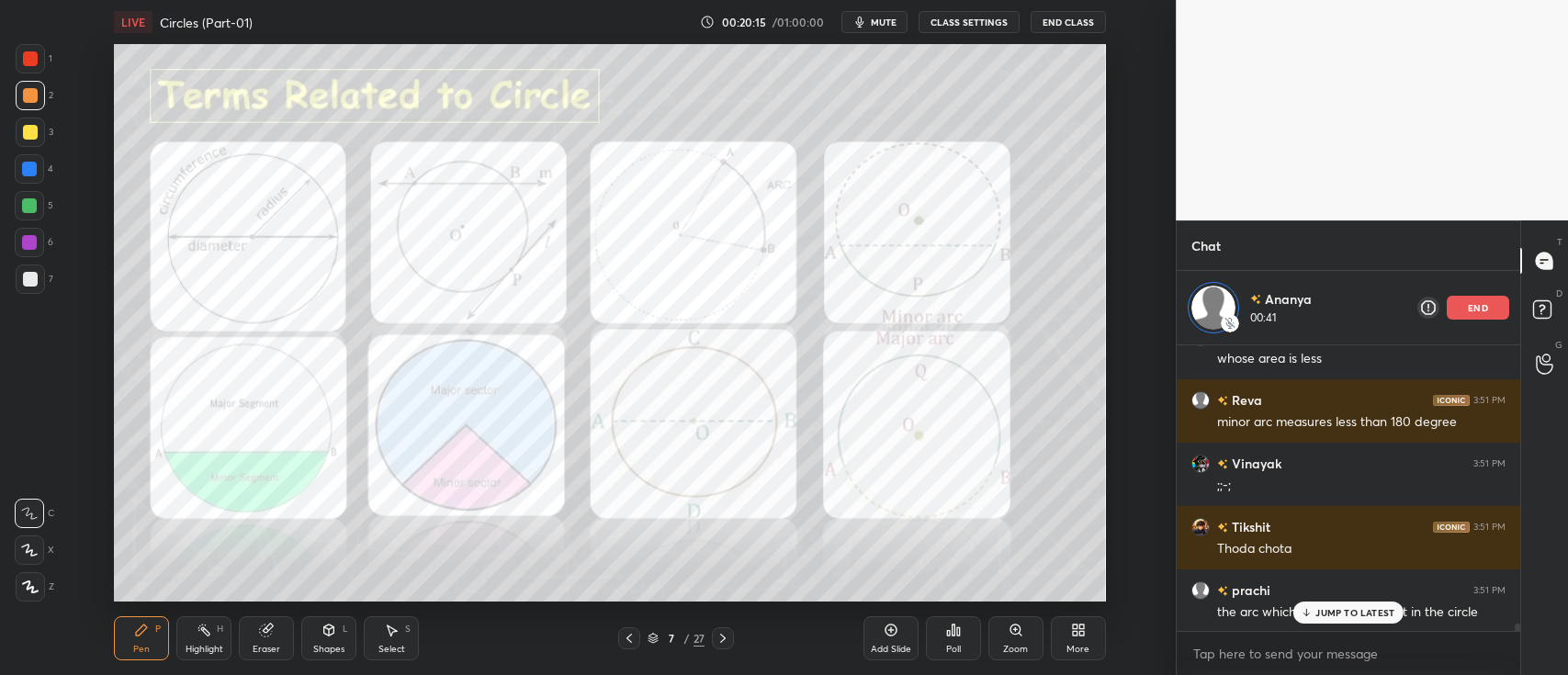
scroll to position [11390, 0]
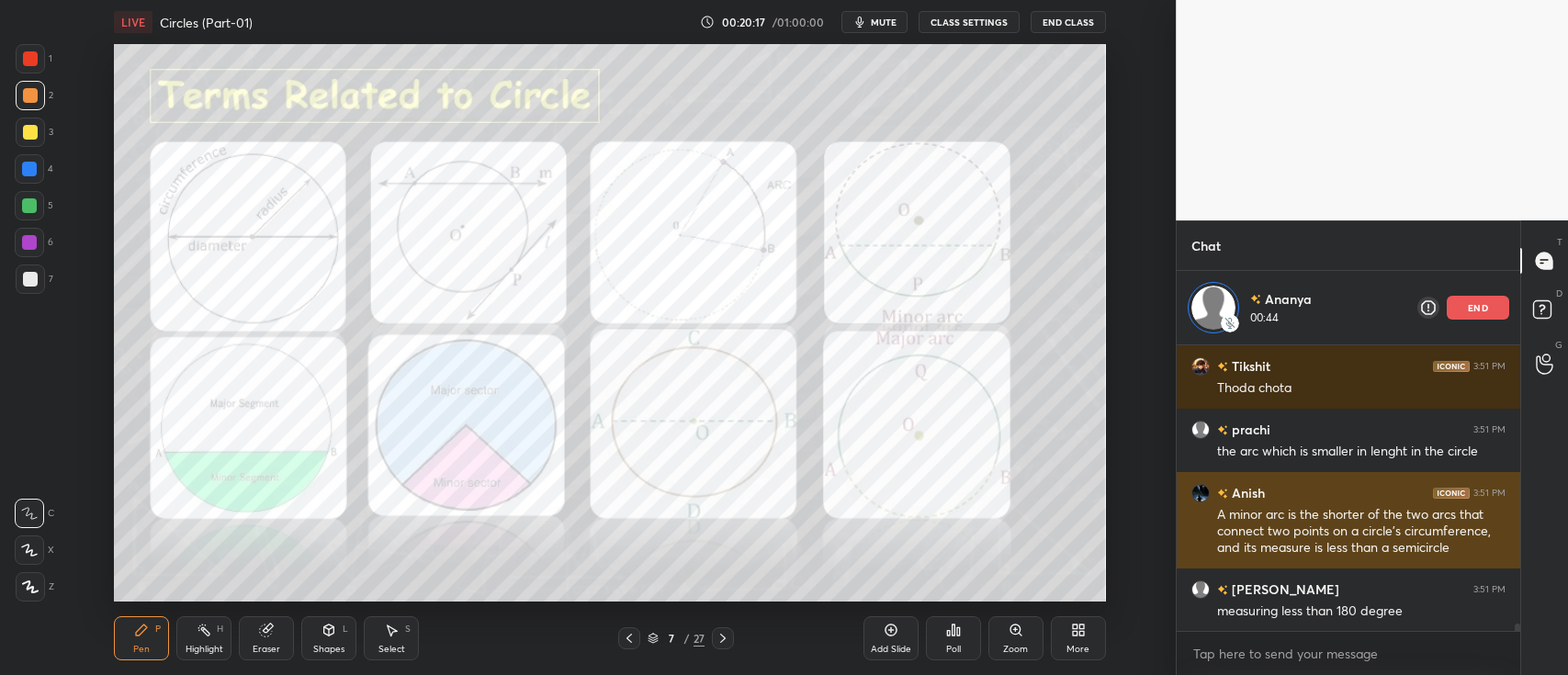
click at [34, 63] on div at bounding box center [31, 59] width 15 height 15
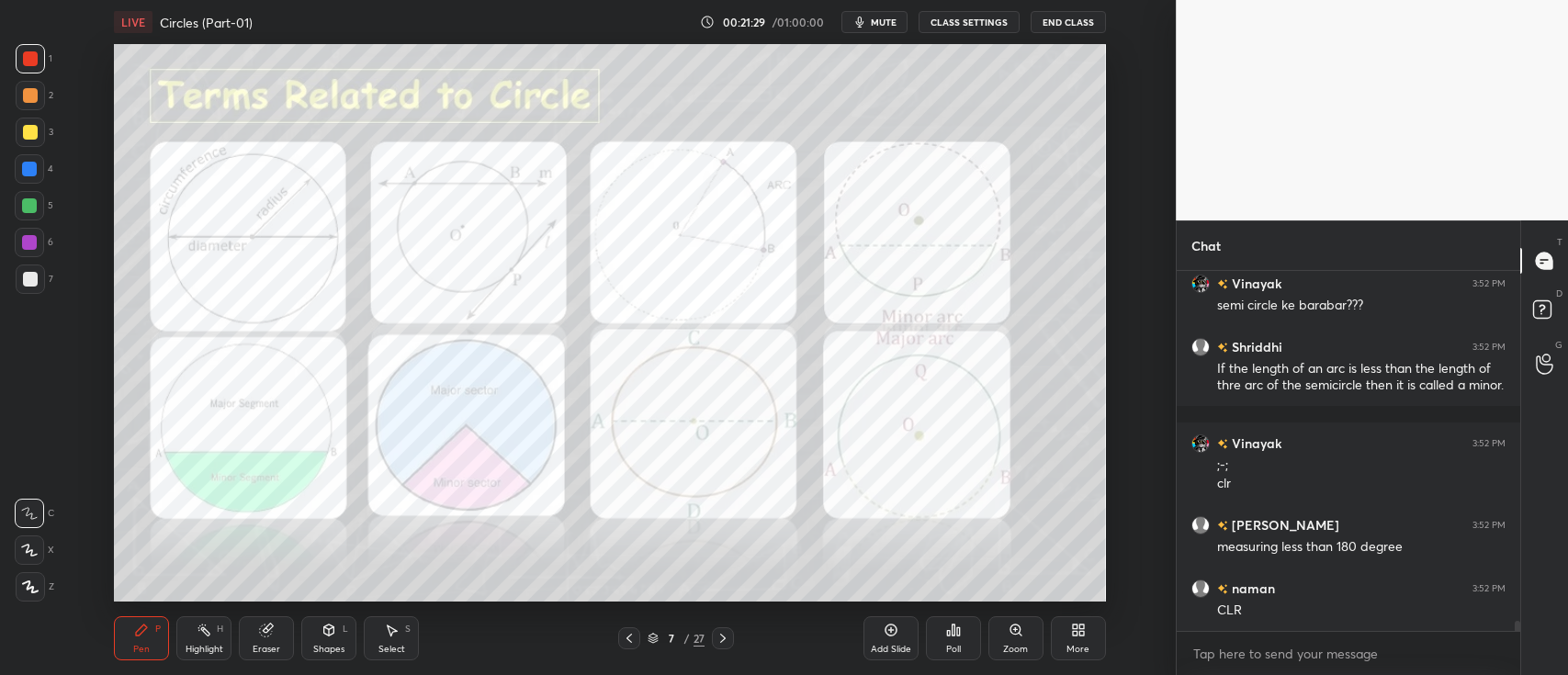
scroll to position [12572, 0]
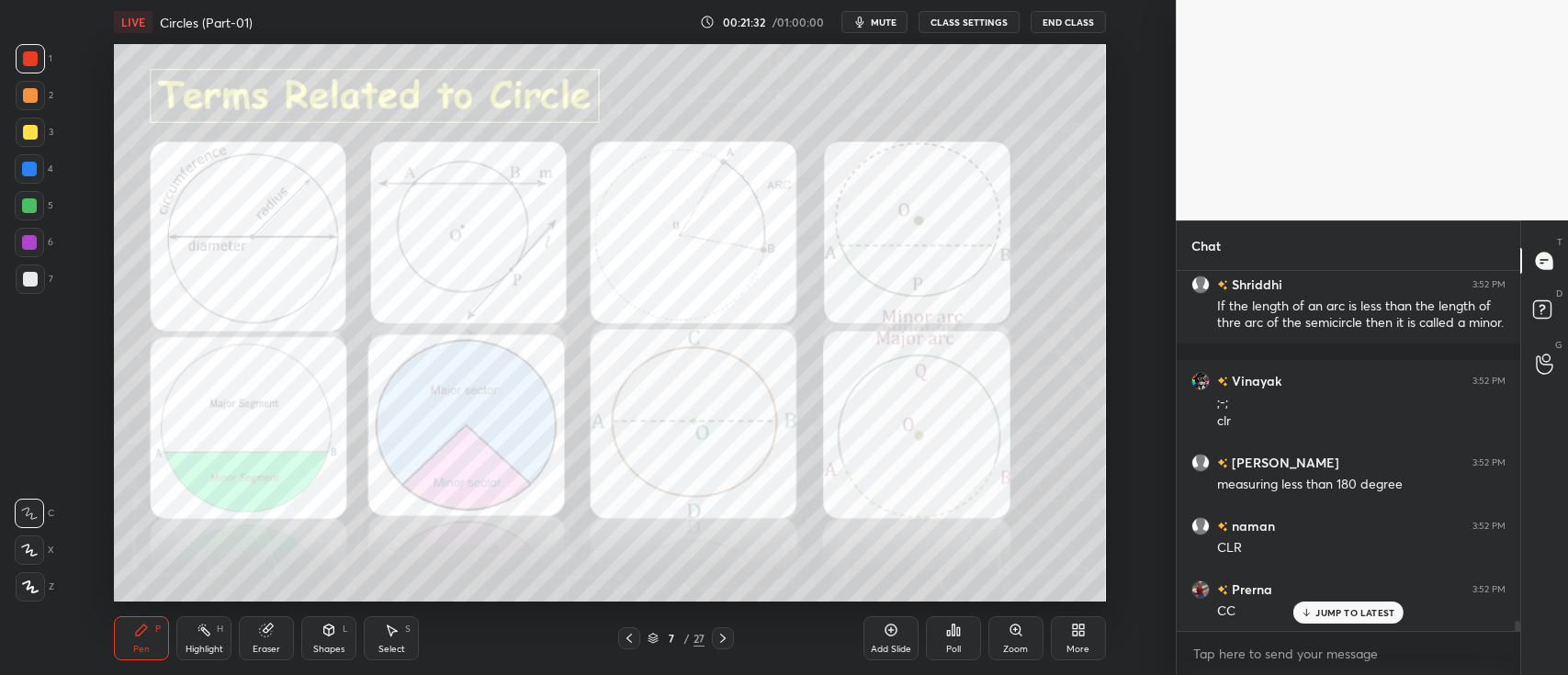
click at [31, 99] on div at bounding box center [31, 95] width 15 height 15
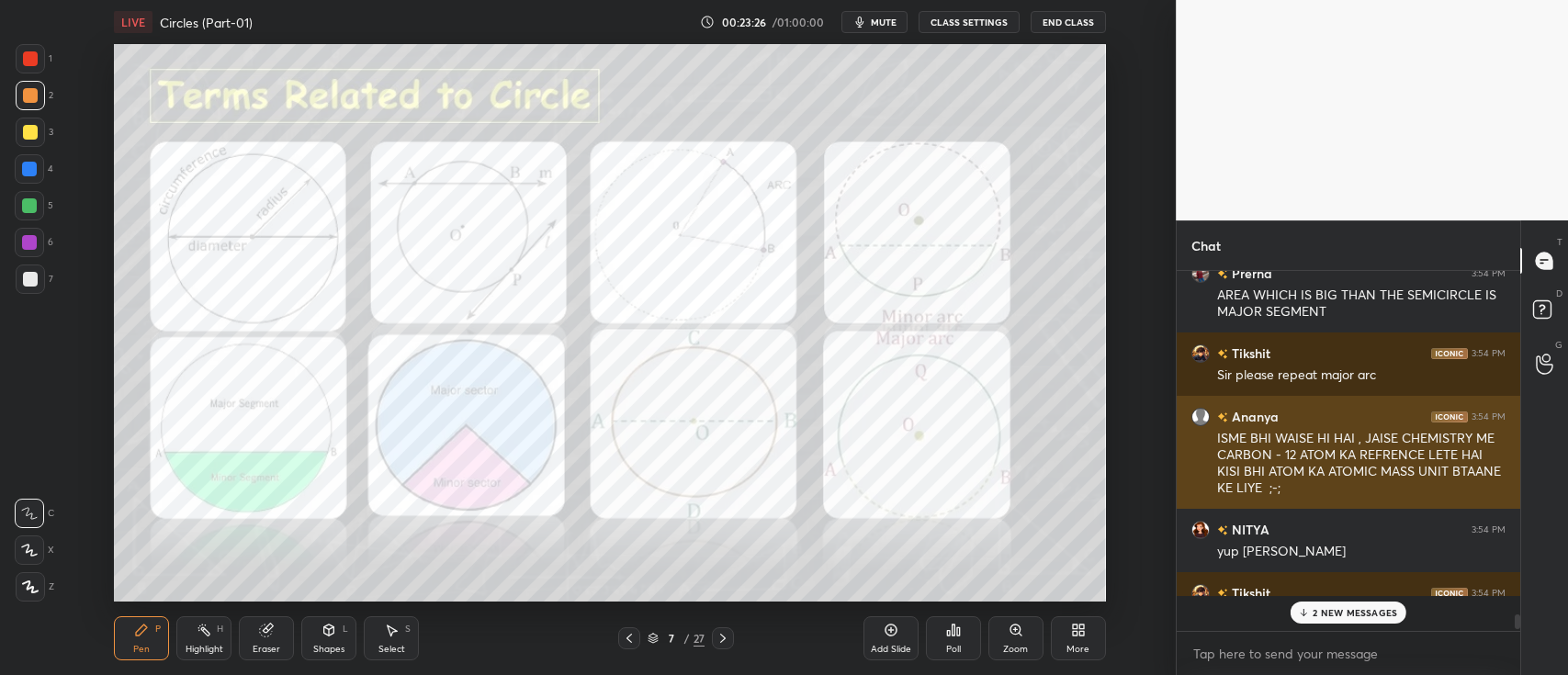
scroll to position [356, 338]
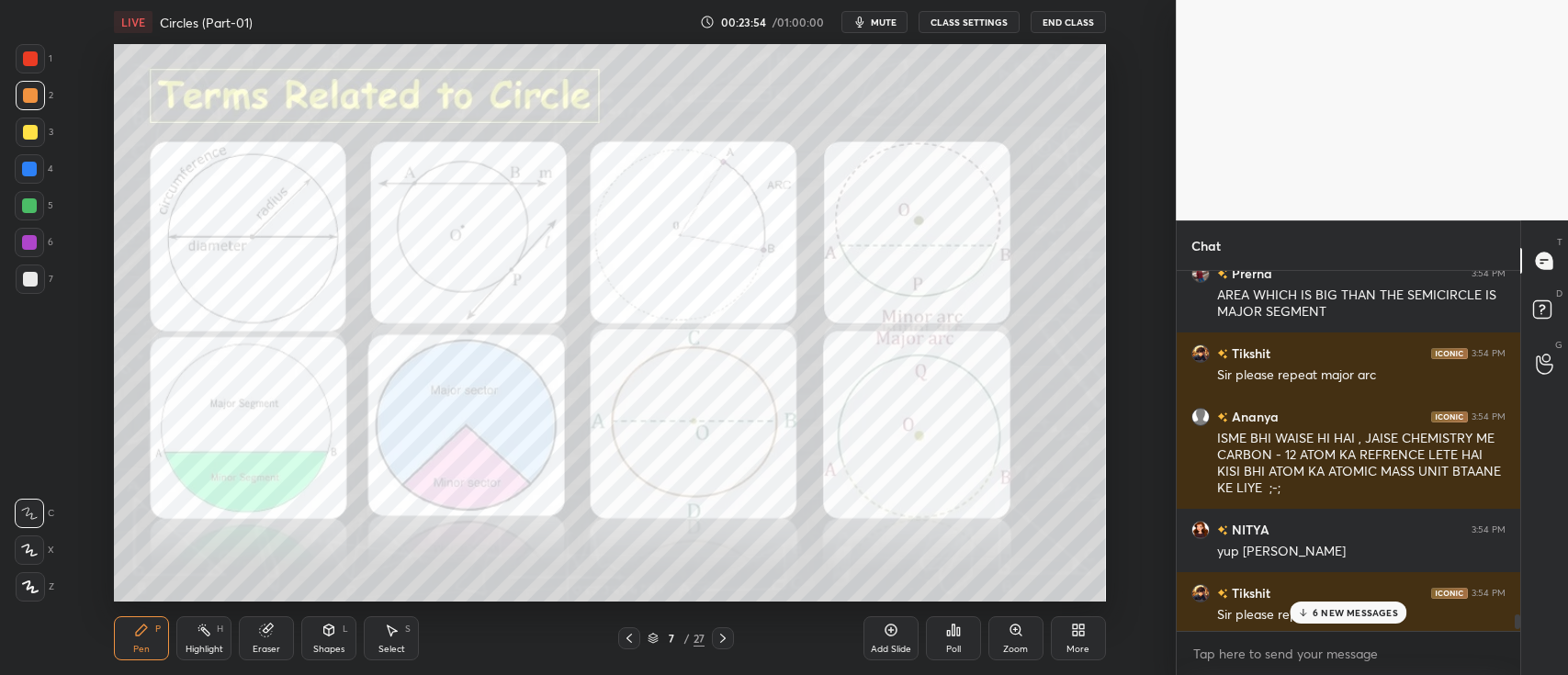
click at [29, 59] on div at bounding box center [31, 59] width 15 height 15
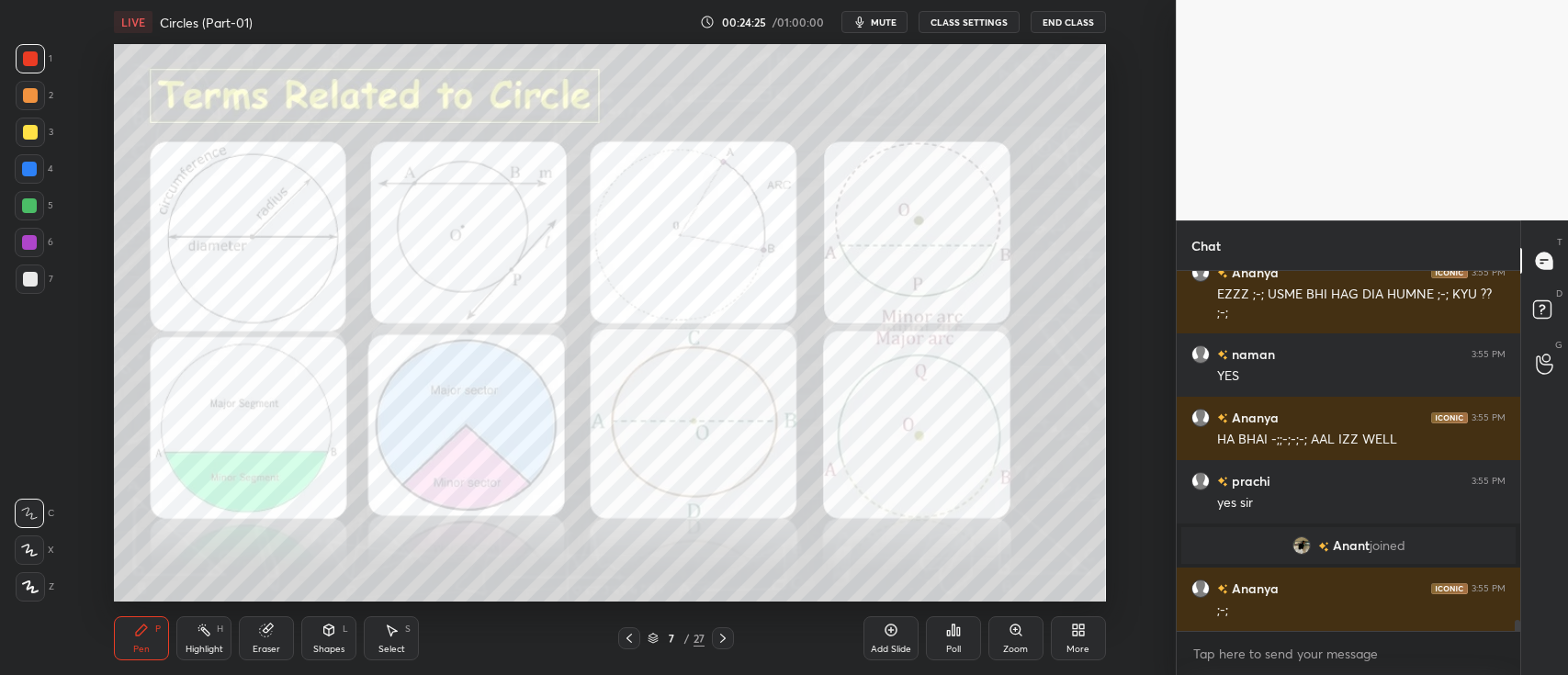
click at [1302, 556] on div "Anant joined" at bounding box center [1347, 545] width 334 height 37
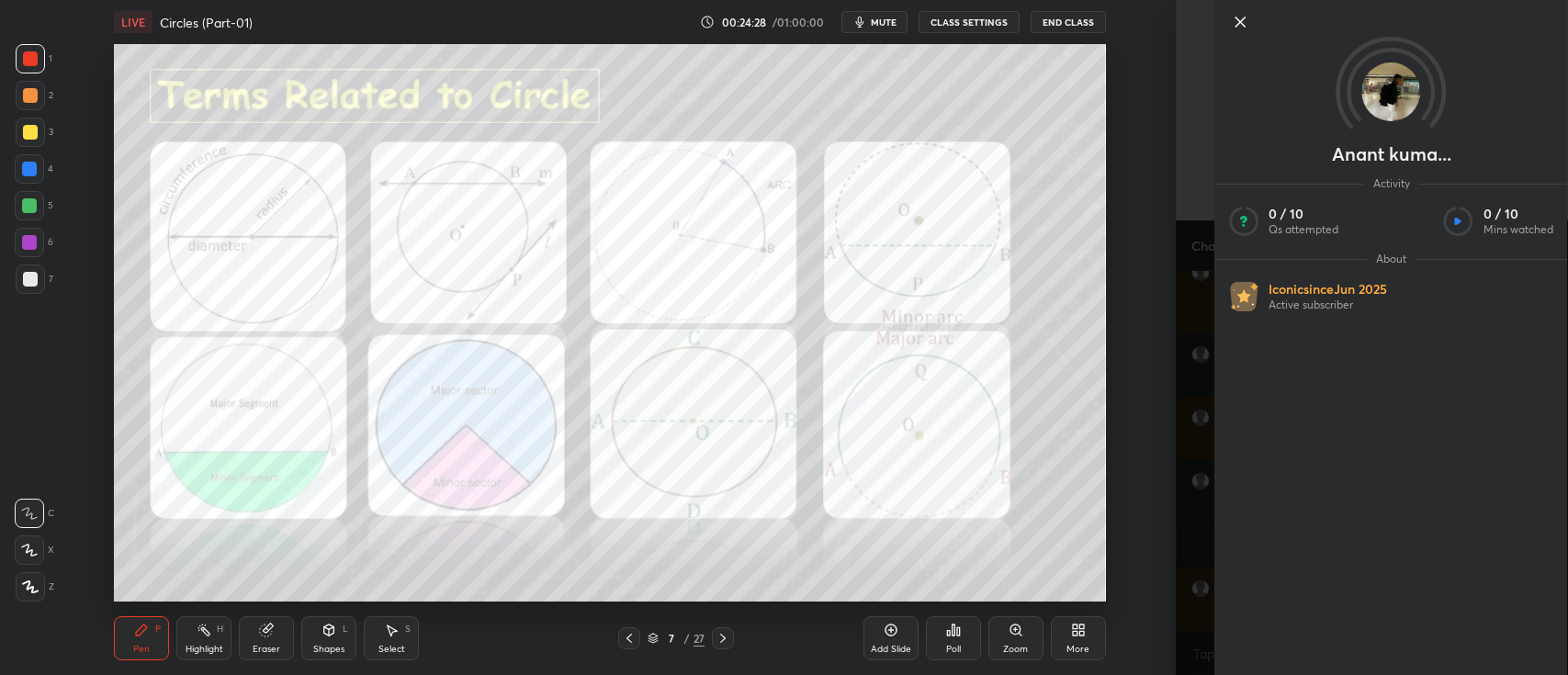
click at [1237, 22] on icon at bounding box center [1240, 22] width 22 height 22
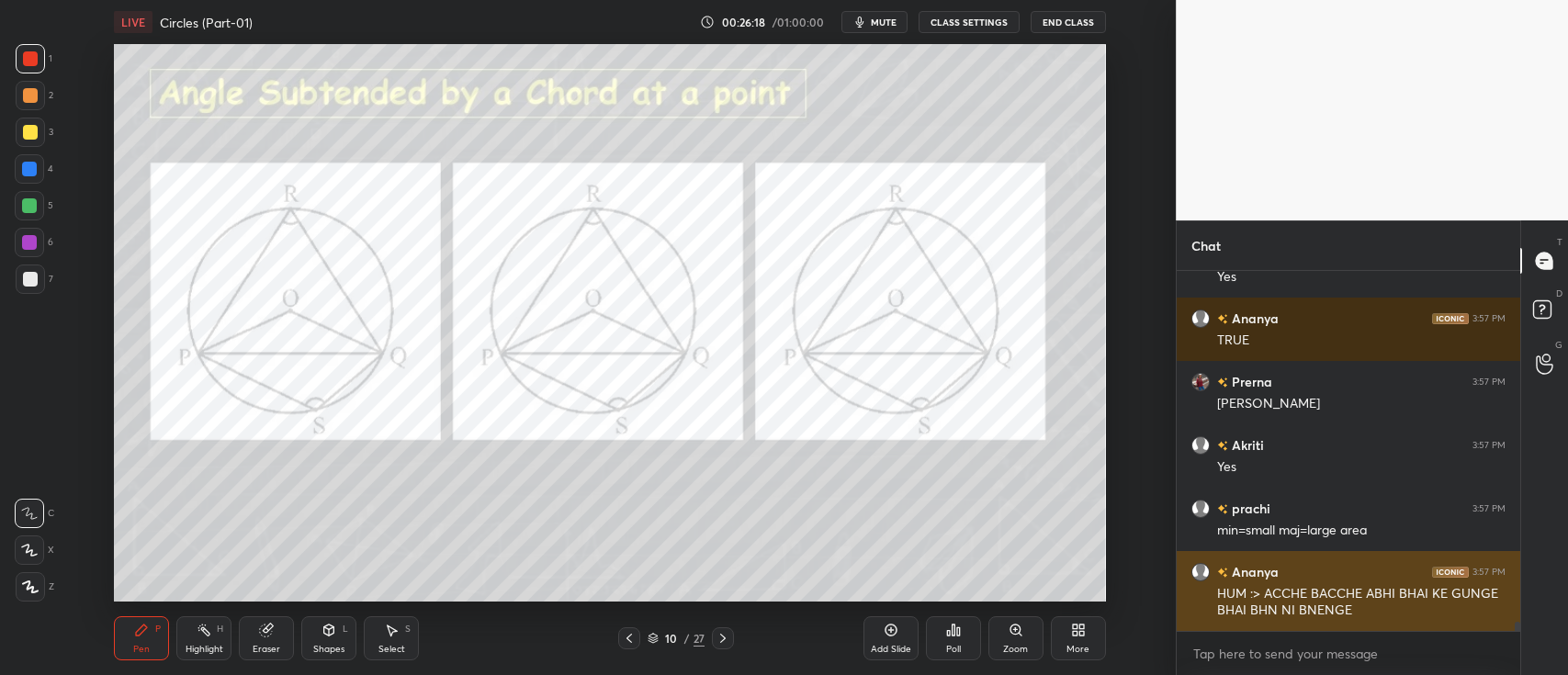
scroll to position [13998, 0]
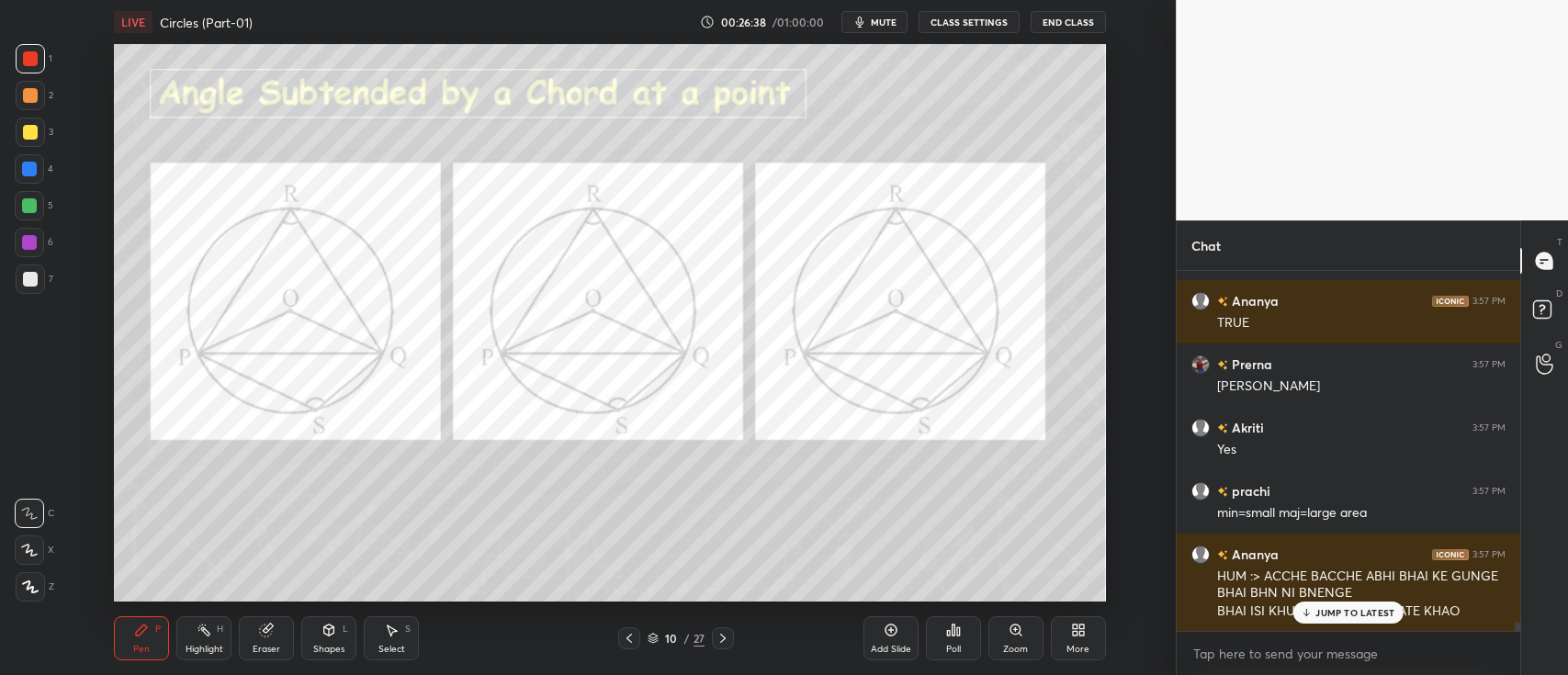
click at [25, 99] on div at bounding box center [31, 95] width 15 height 15
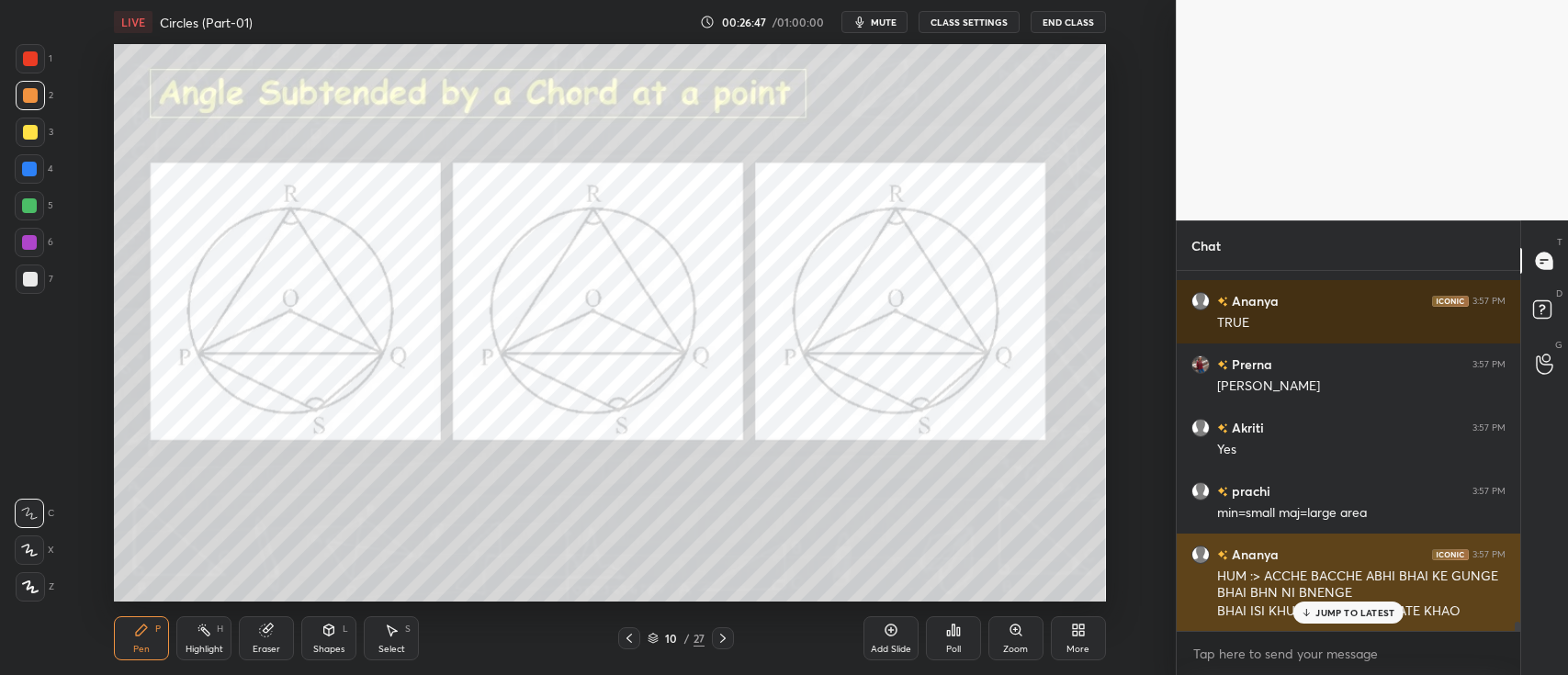
scroll to position [6, 6]
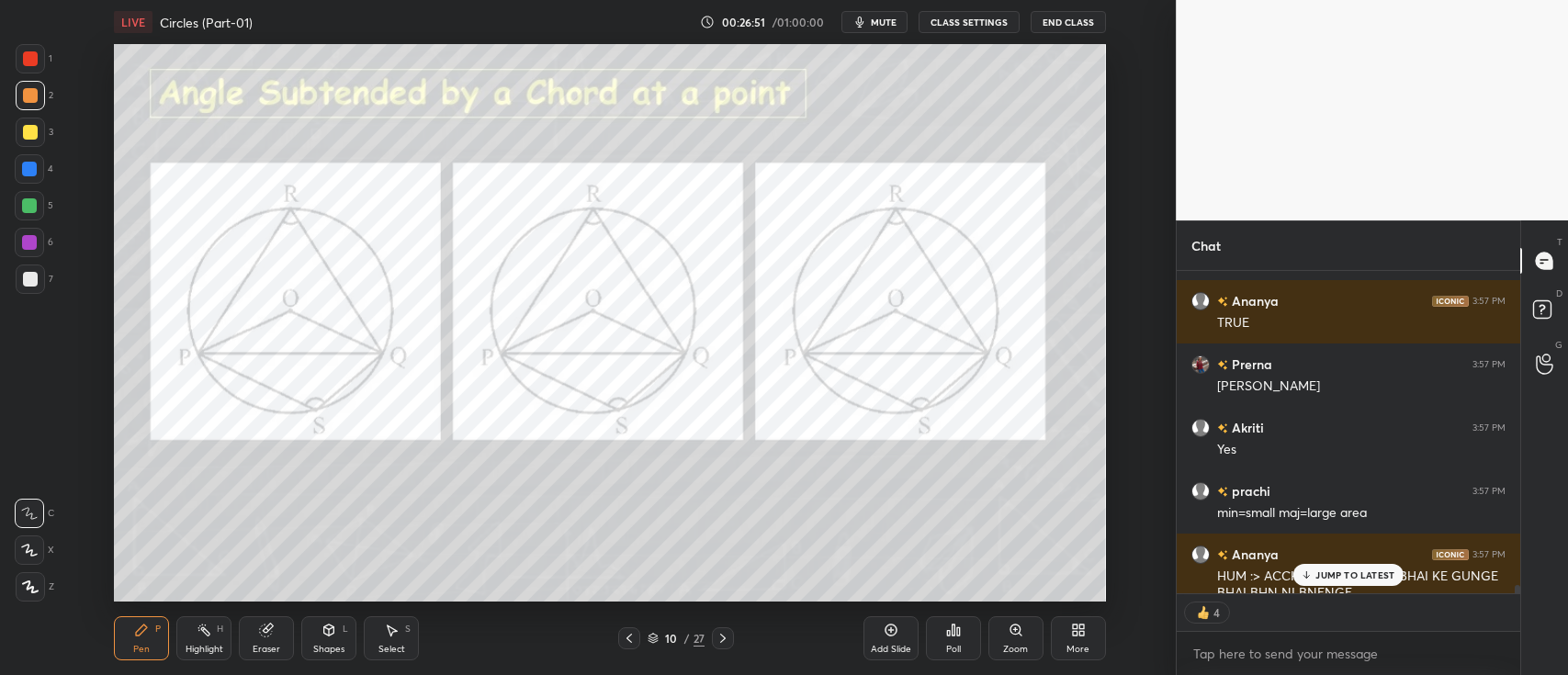
click at [23, 54] on div at bounding box center [31, 59] width 15 height 15
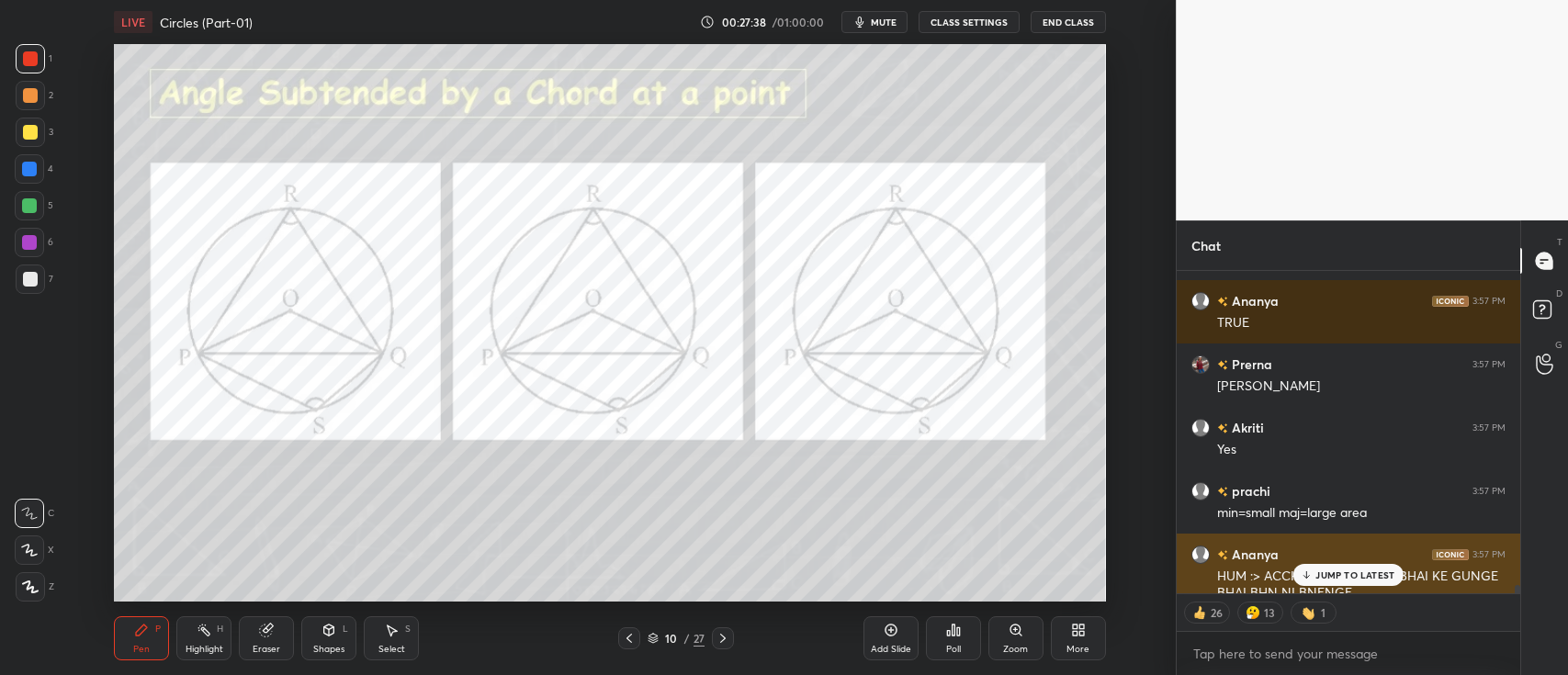
scroll to position [14080, 0]
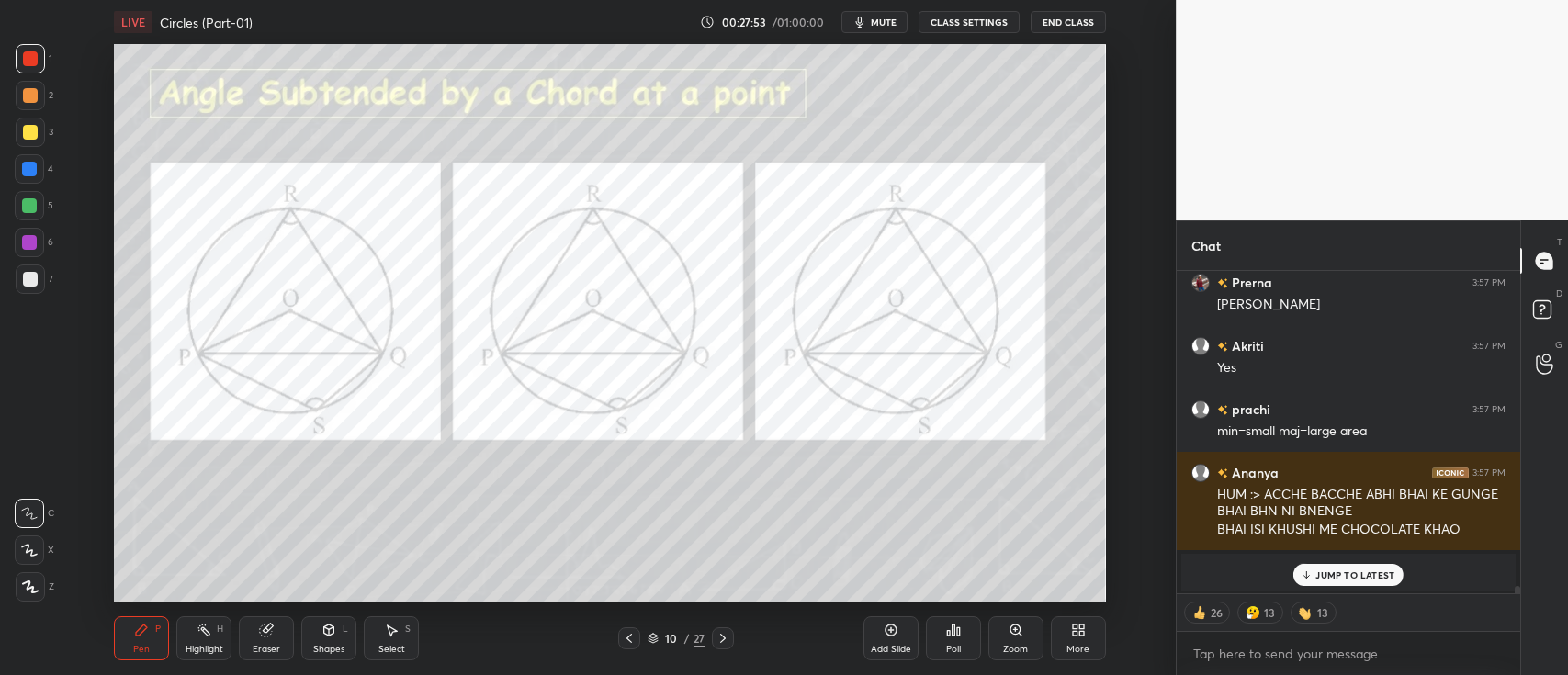
click at [34, 210] on div at bounding box center [30, 206] width 15 height 15
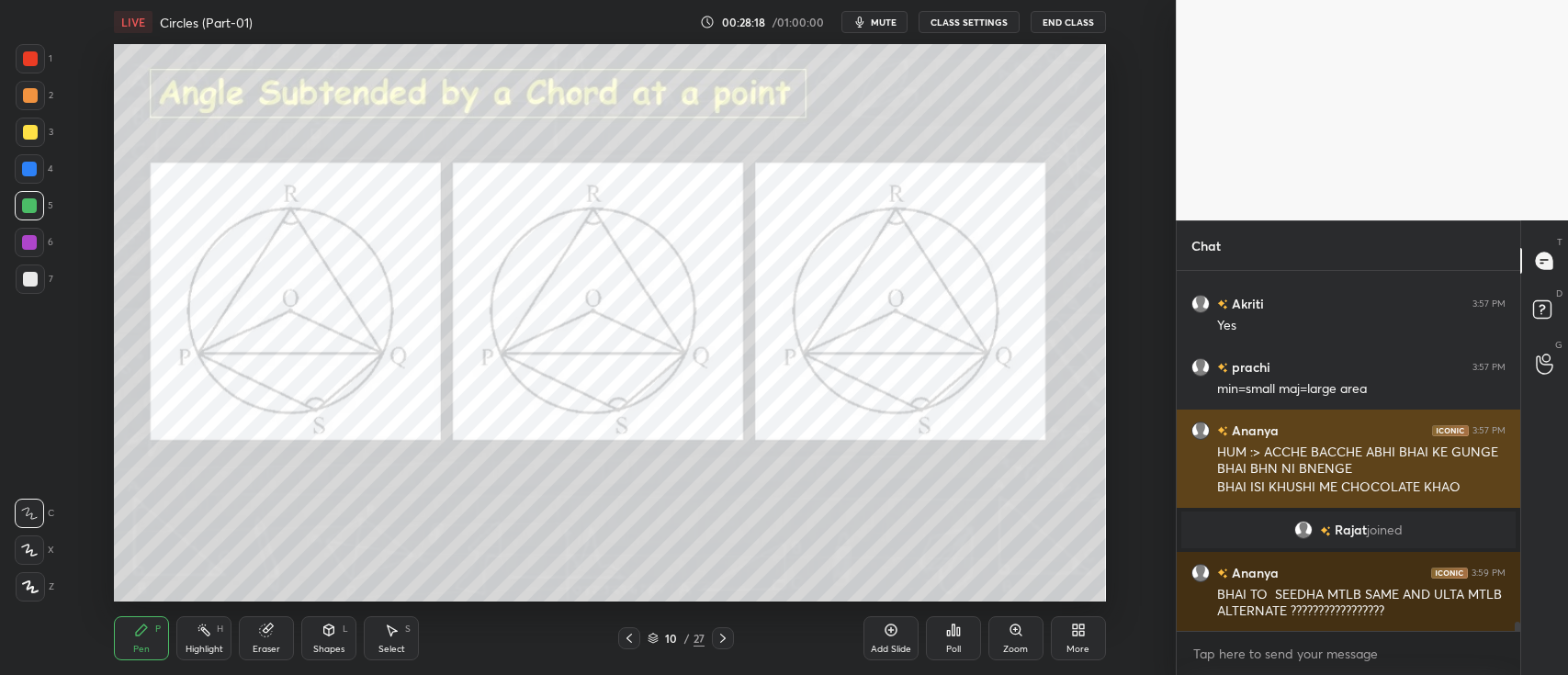
scroll to position [14187, 0]
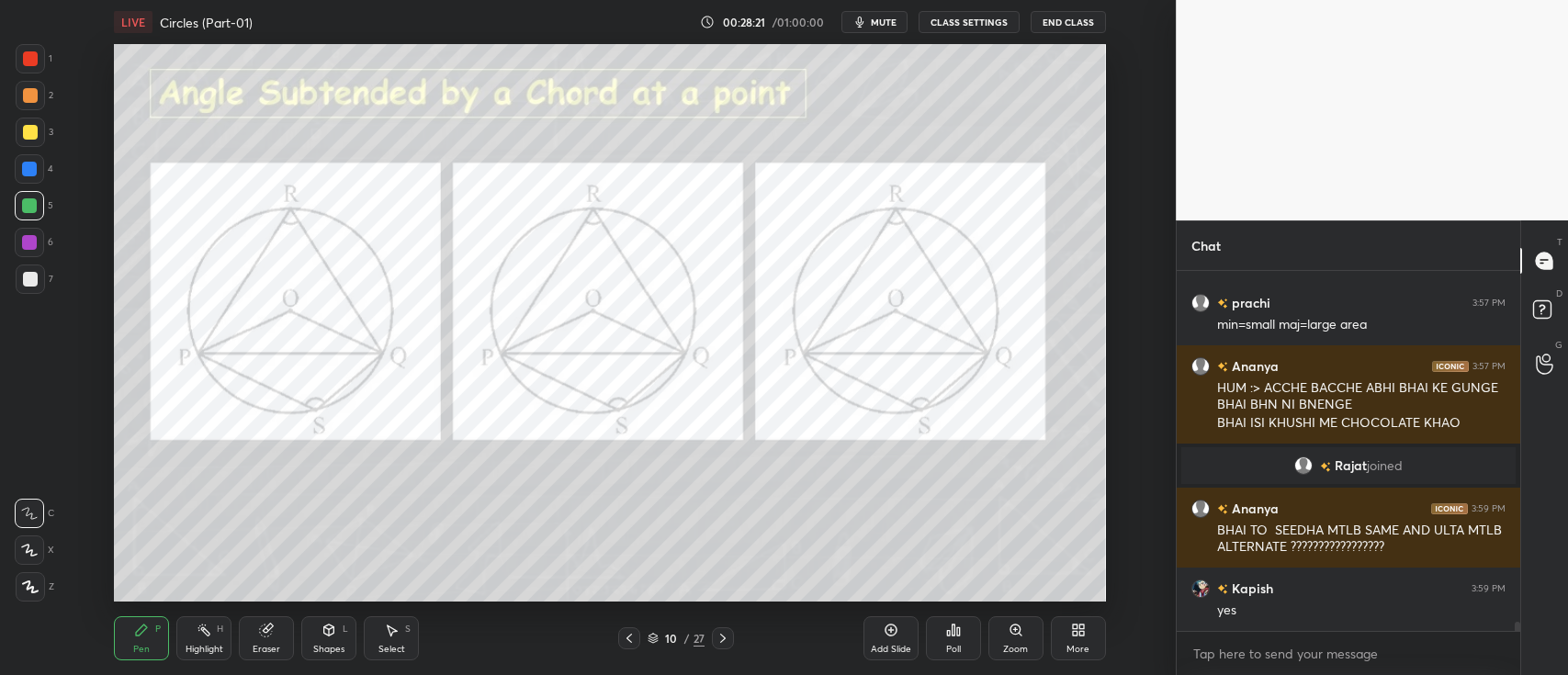
click at [262, 629] on icon at bounding box center [266, 630] width 12 height 12
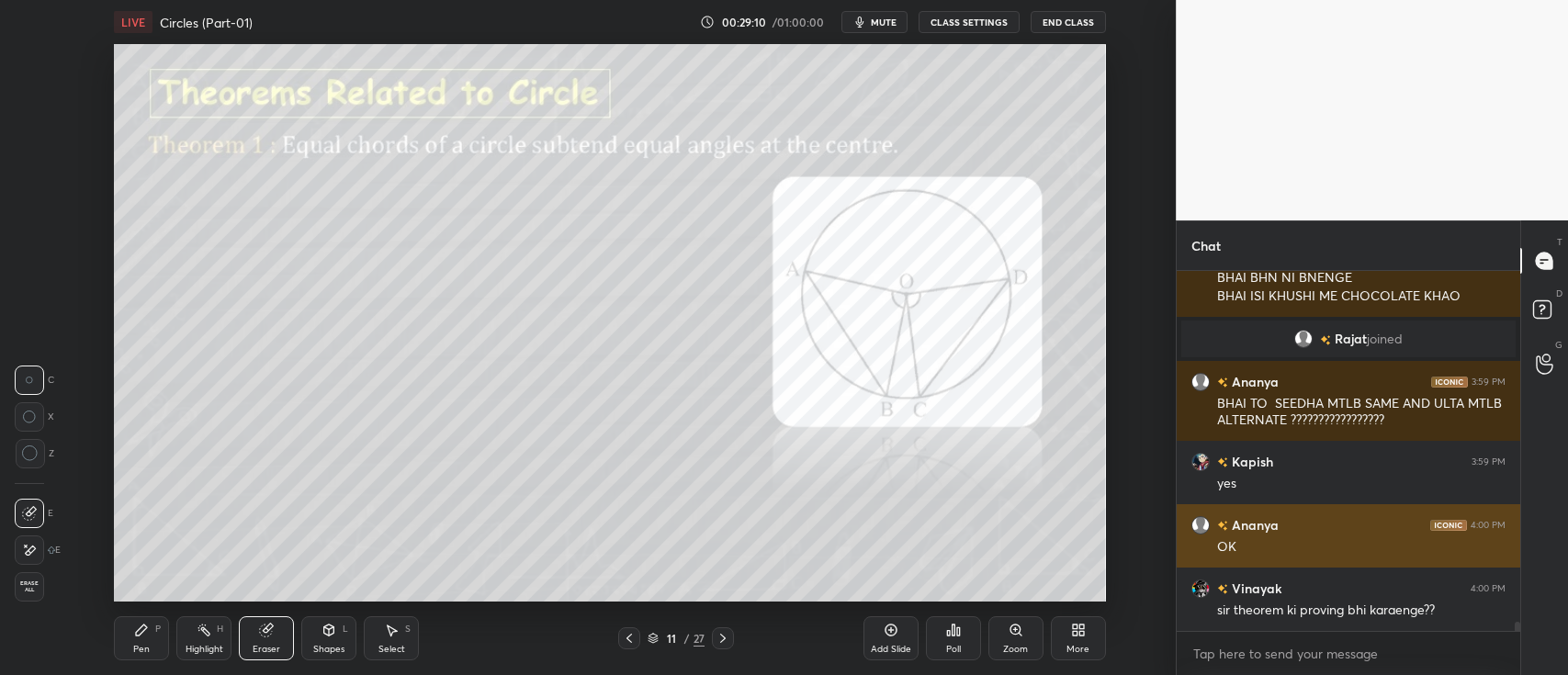
scroll to position [14377, 0]
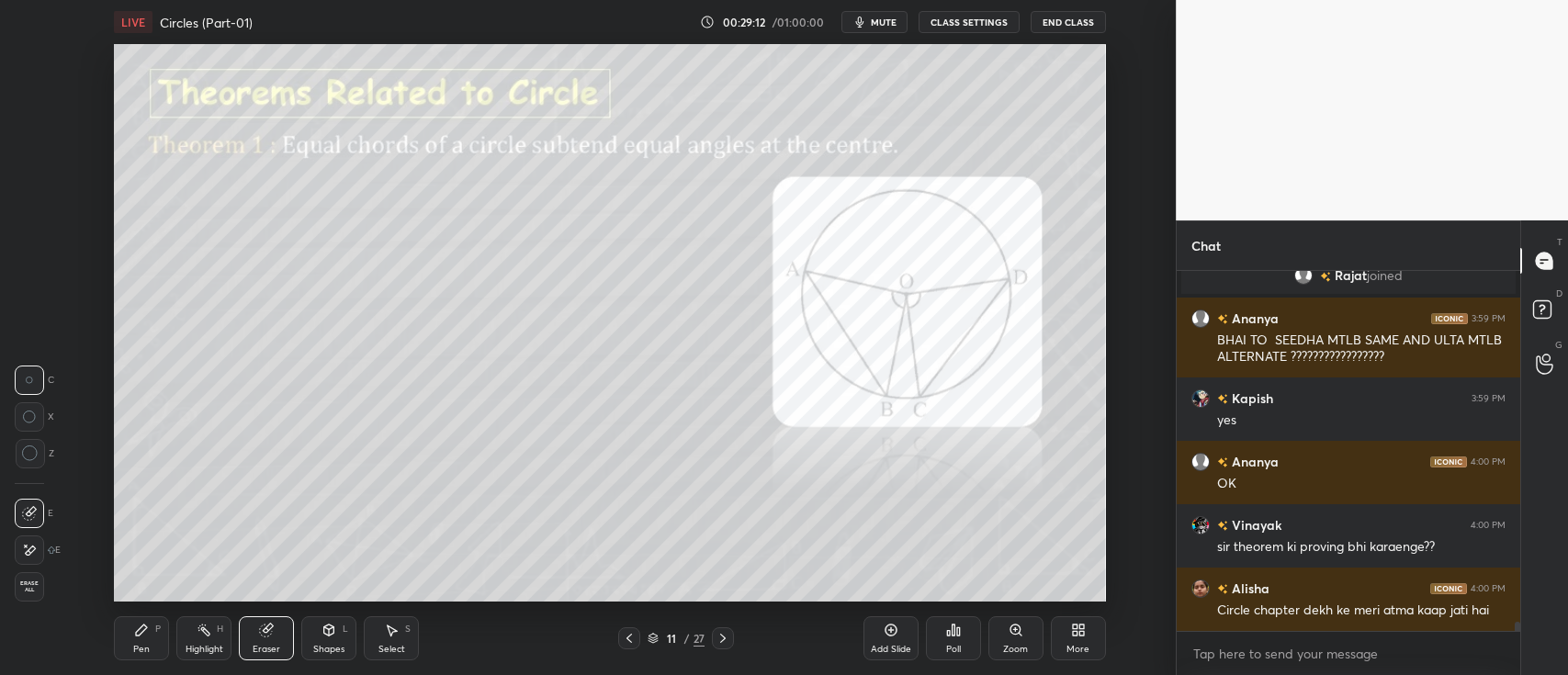
click at [139, 635] on icon at bounding box center [141, 630] width 11 height 11
click at [33, 63] on div at bounding box center [31, 59] width 15 height 15
click at [25, 138] on div at bounding box center [31, 132] width 15 height 15
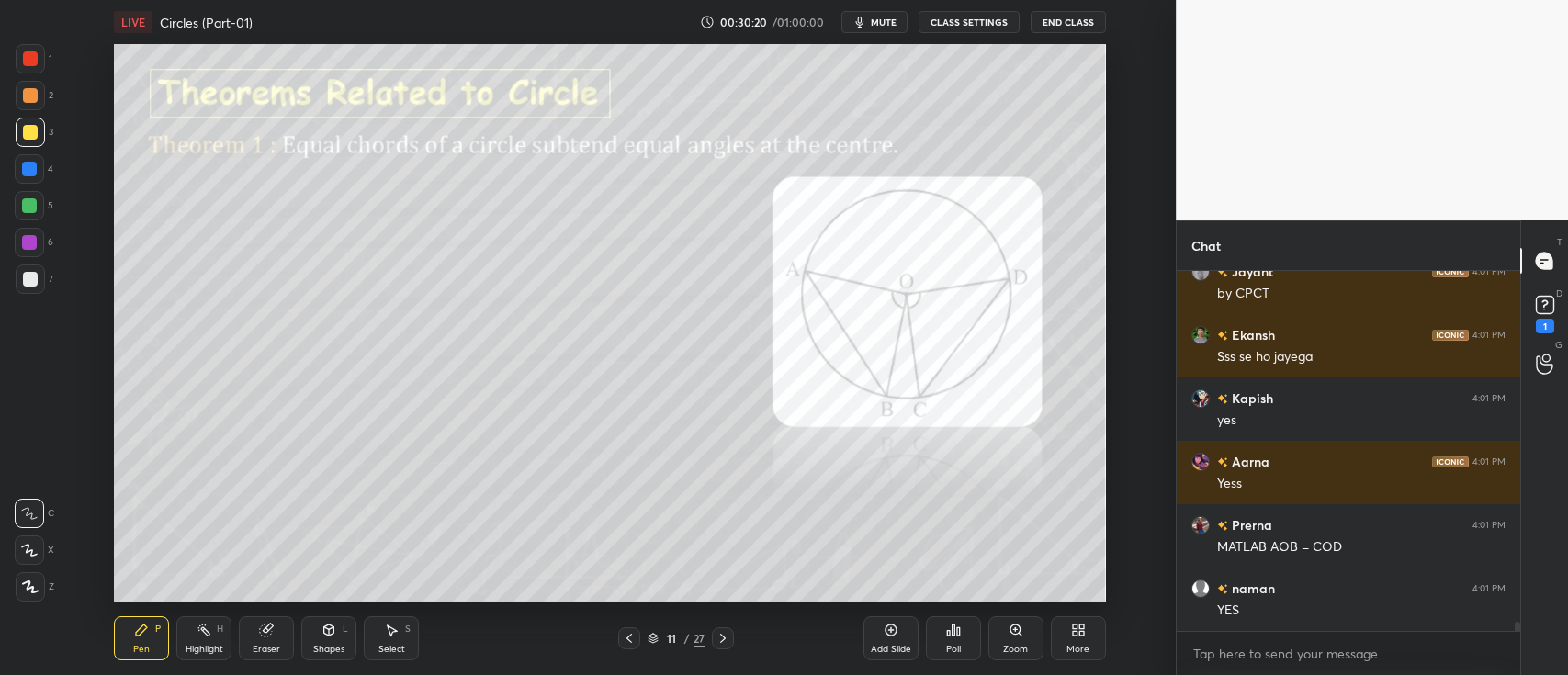
scroll to position [13965, 0]
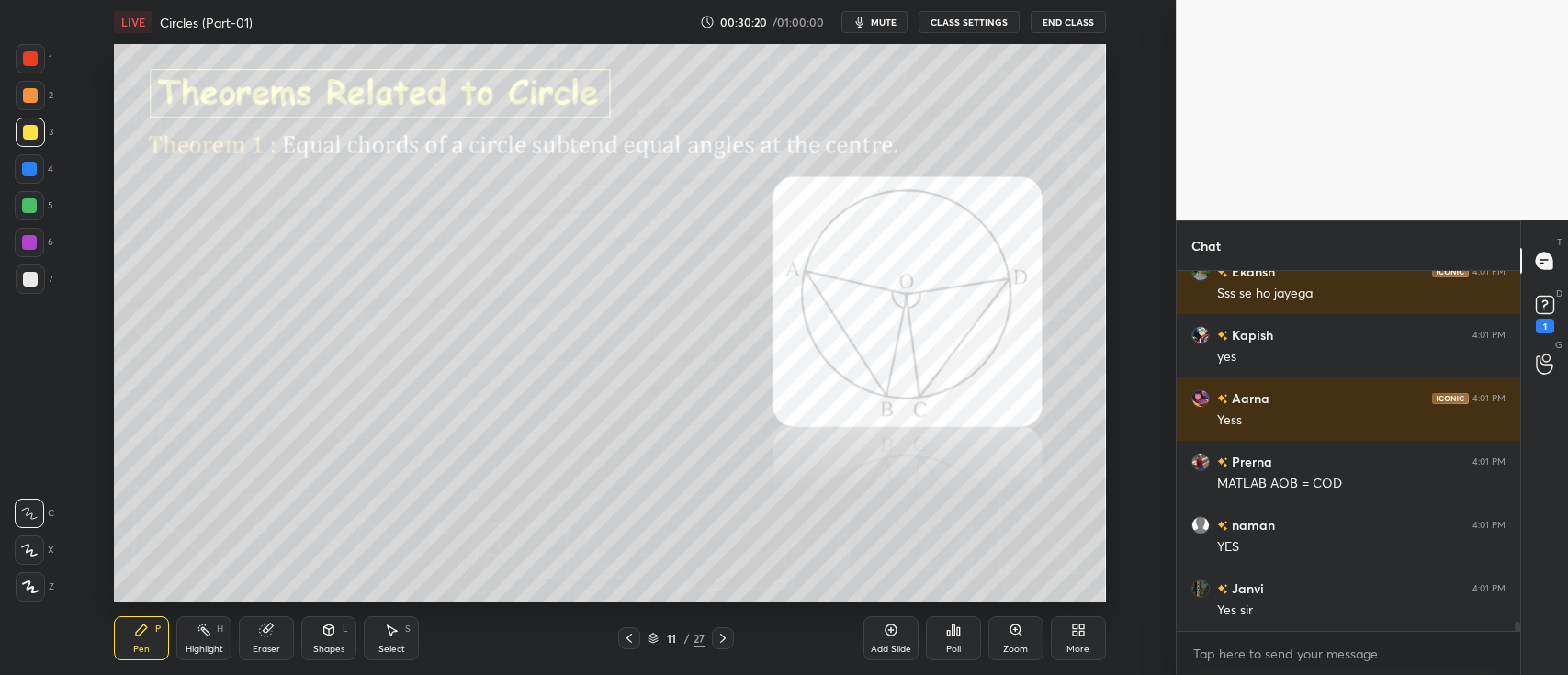
click at [26, 208] on div at bounding box center [30, 206] width 15 height 15
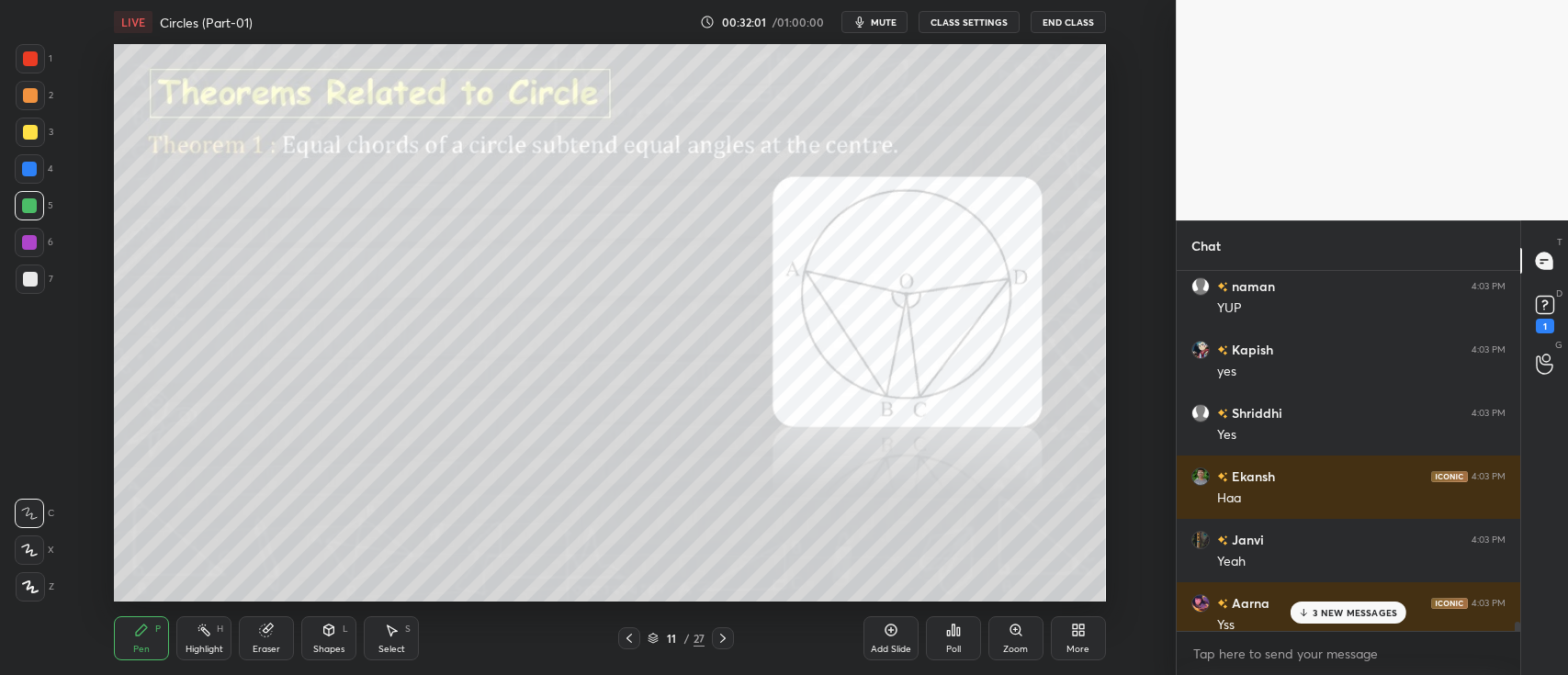
scroll to position [15953, 0]
click at [1543, 318] on icon at bounding box center [1544, 304] width 27 height 27
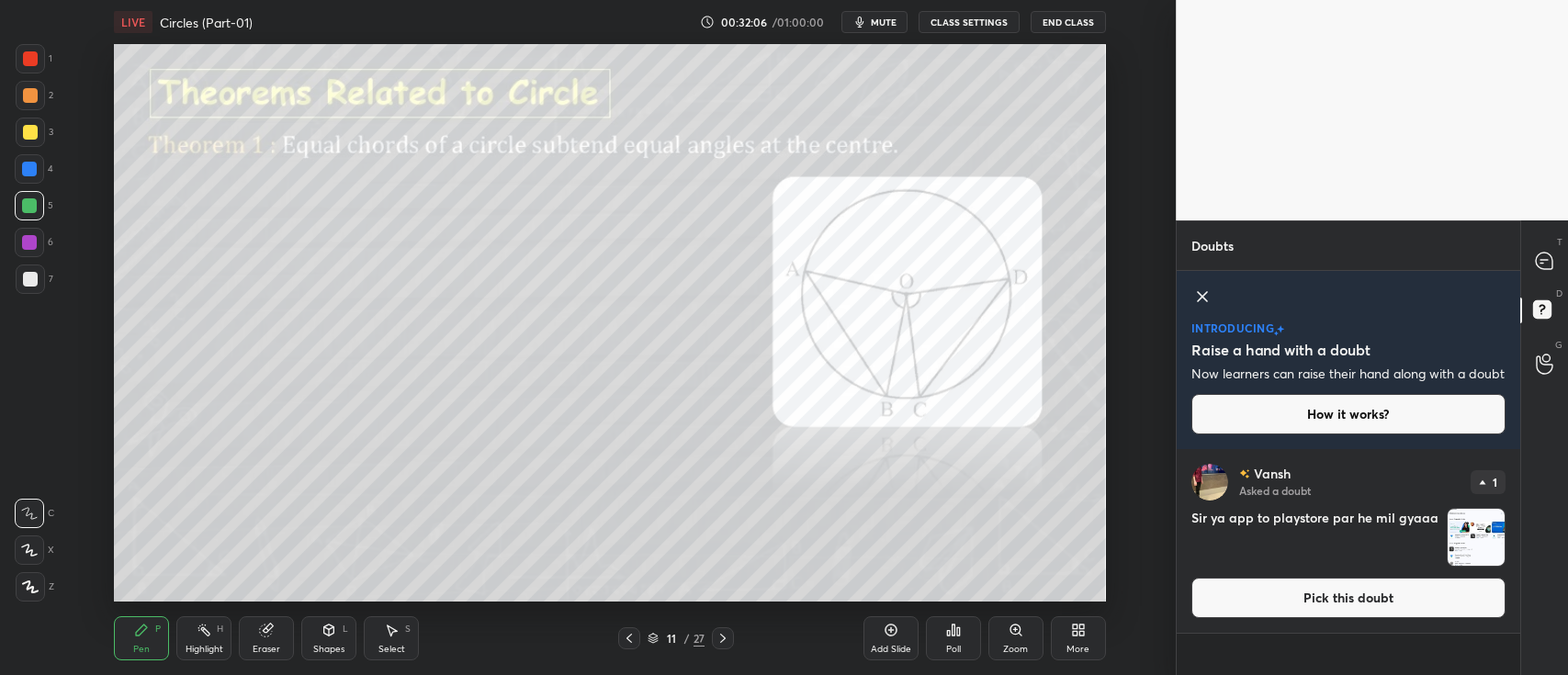
click at [1480, 550] on img "grid" at bounding box center [1475, 537] width 57 height 57
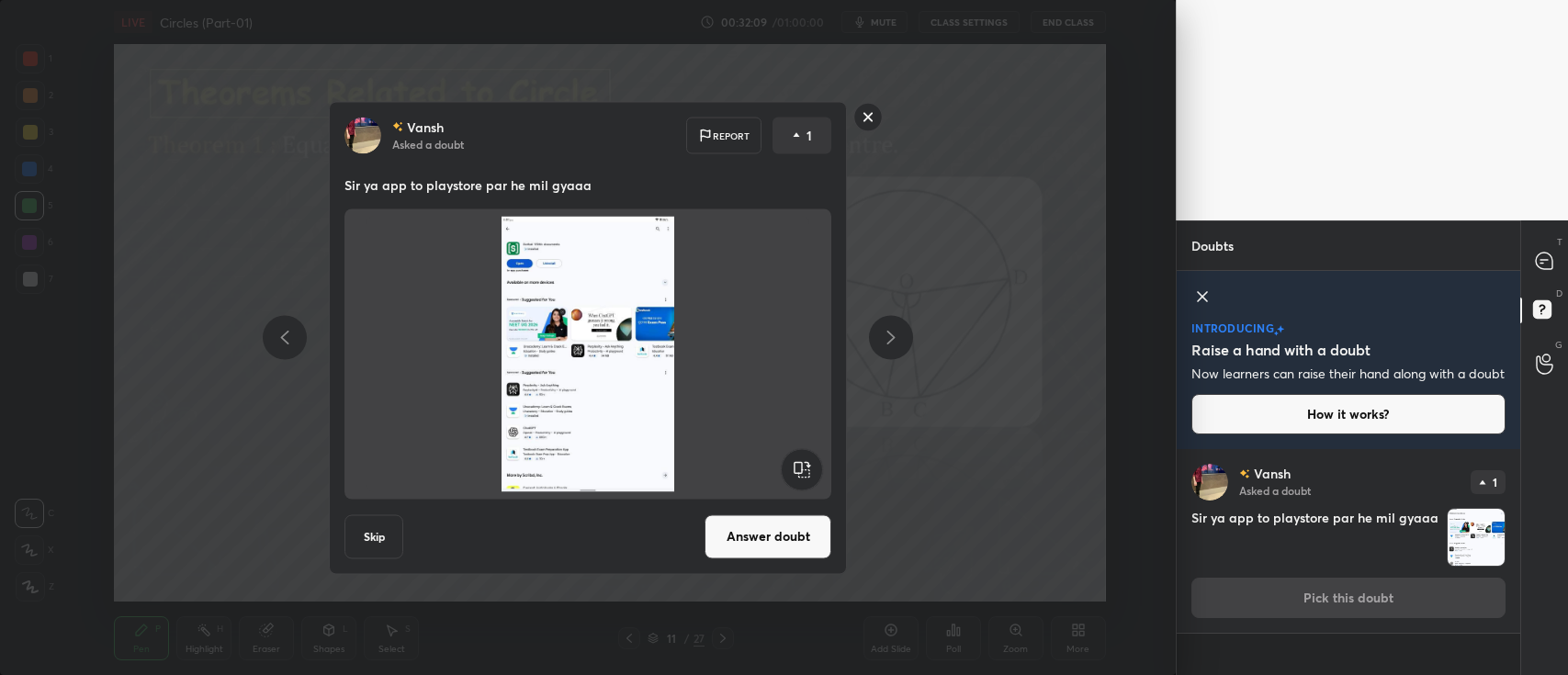
click at [865, 119] on rect at bounding box center [868, 117] width 28 height 28
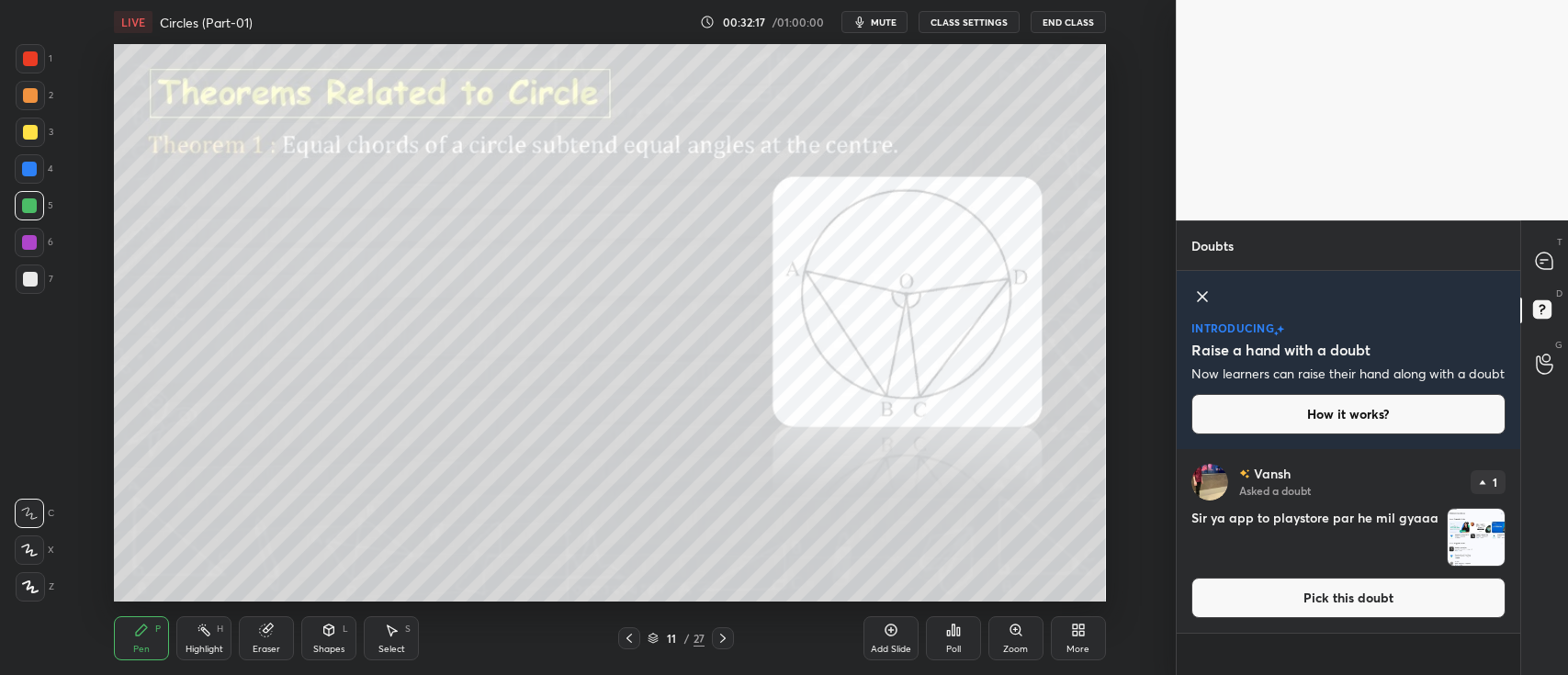
click at [1468, 546] on img "grid" at bounding box center [1475, 537] width 57 height 57
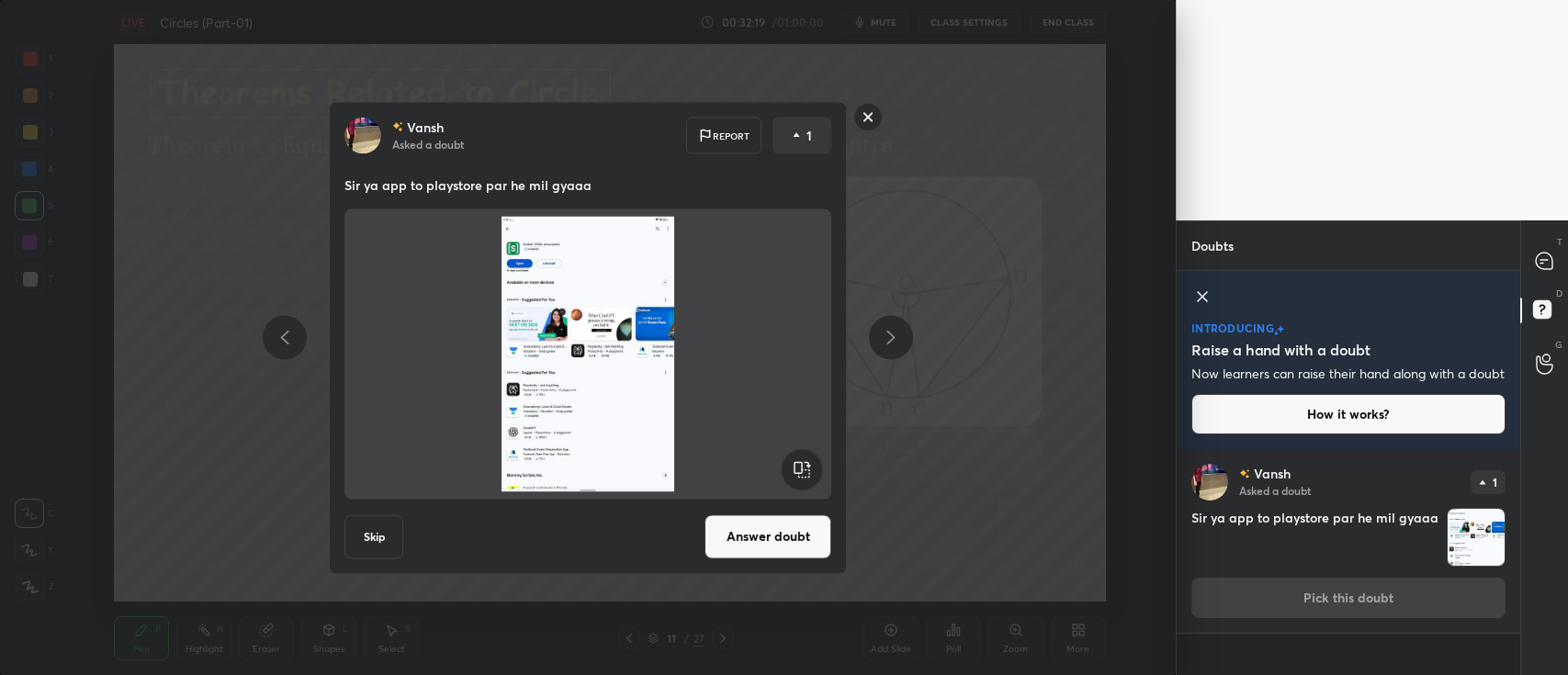
click at [864, 114] on rect at bounding box center [868, 117] width 28 height 28
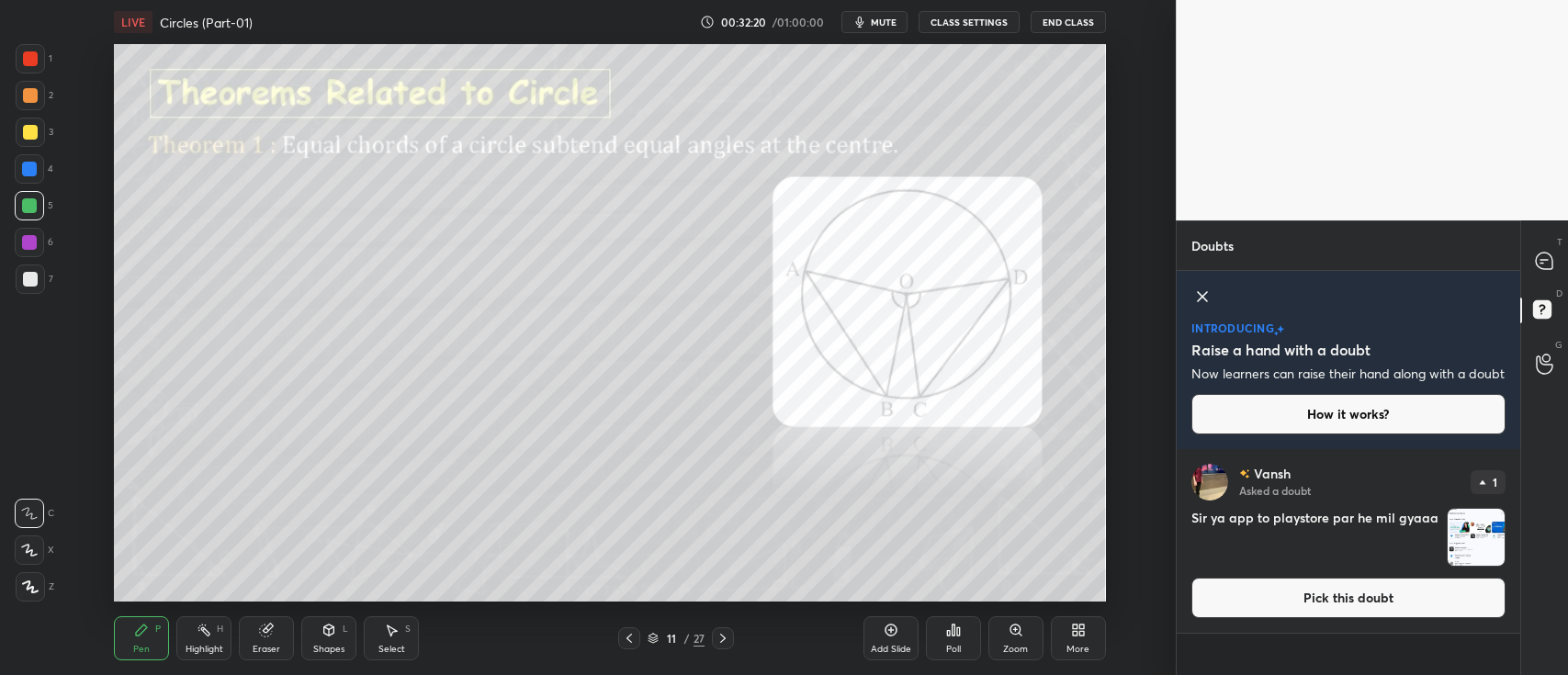
click at [1189, 290] on div "introducing Raise a hand with a doubt Now learners can raise their hand along w…" at bounding box center [1347, 360] width 343 height 178
click at [1202, 297] on icon at bounding box center [1202, 297] width 9 height 9
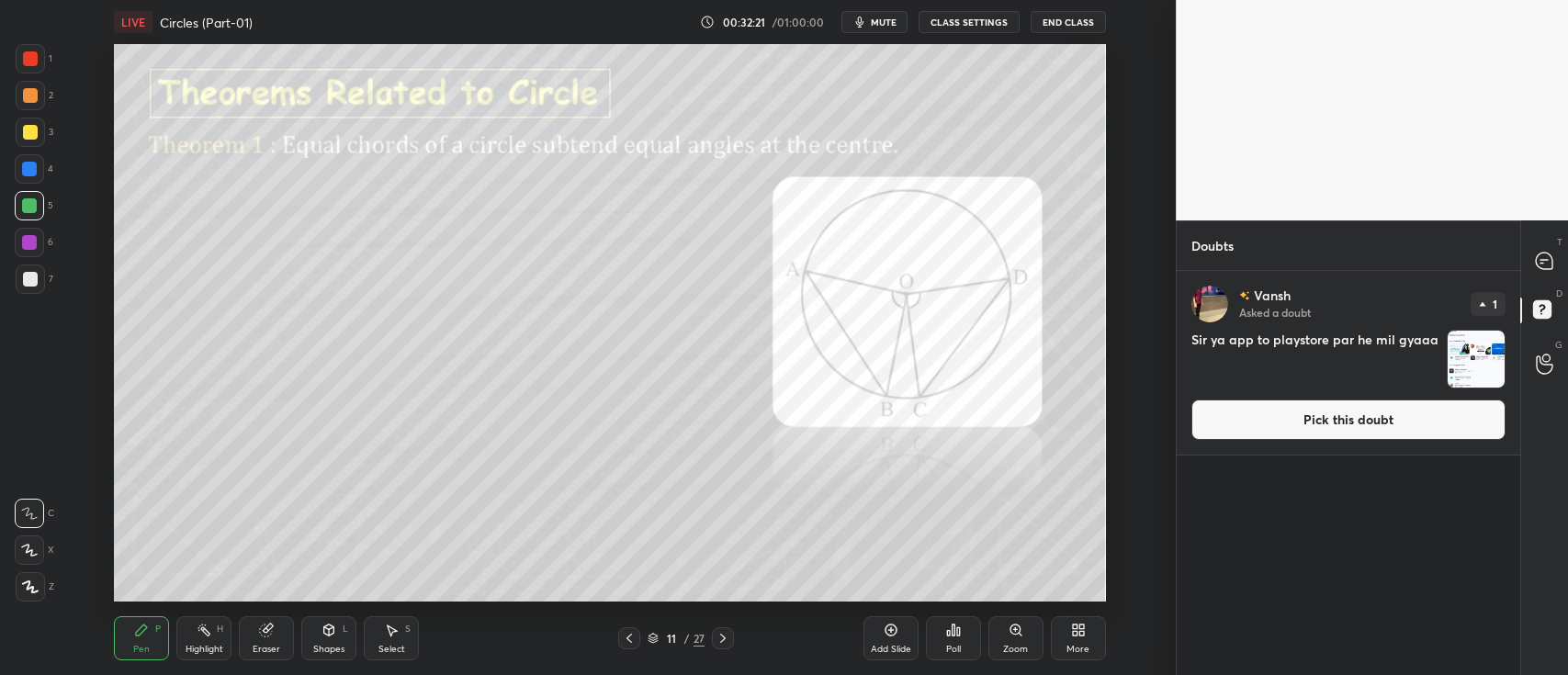
scroll to position [400, 338]
click at [1543, 247] on div at bounding box center [1544, 260] width 36 height 33
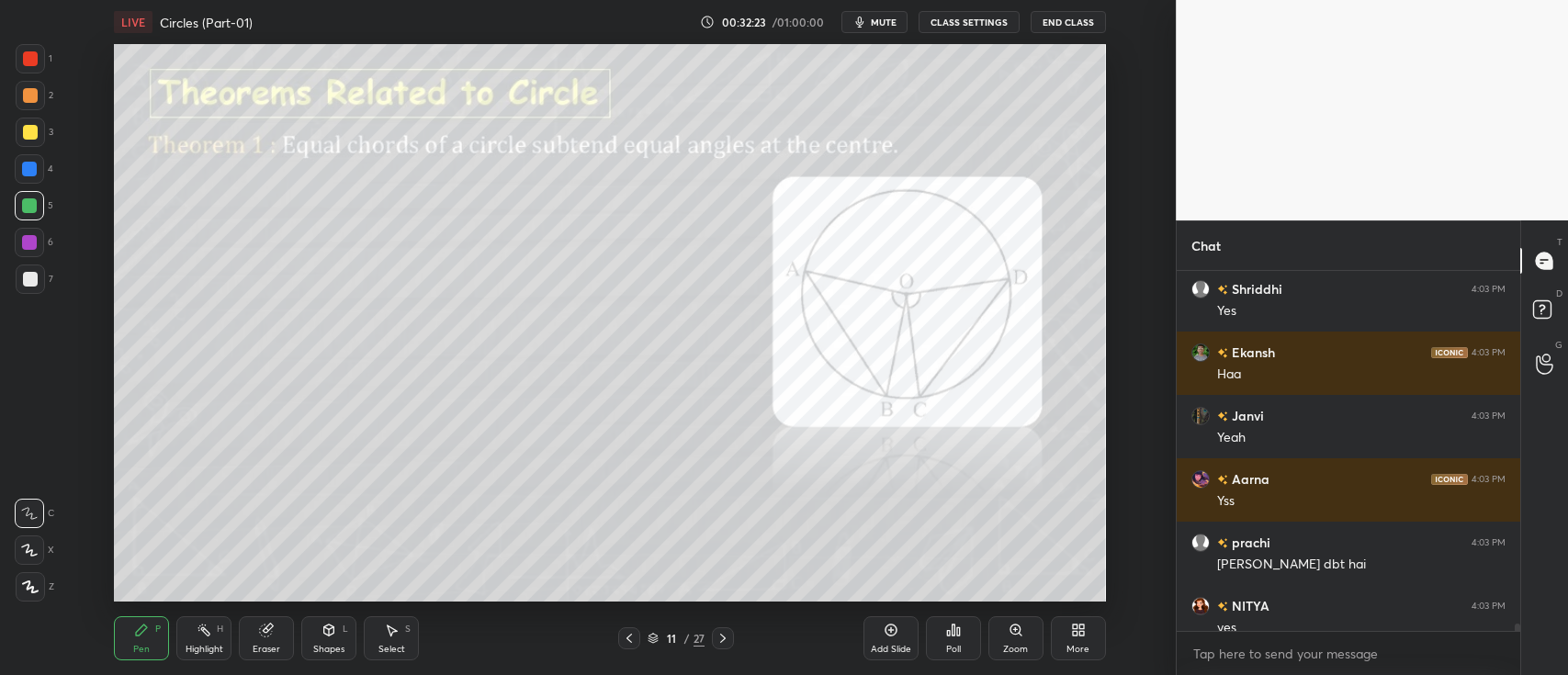
scroll to position [16379, 0]
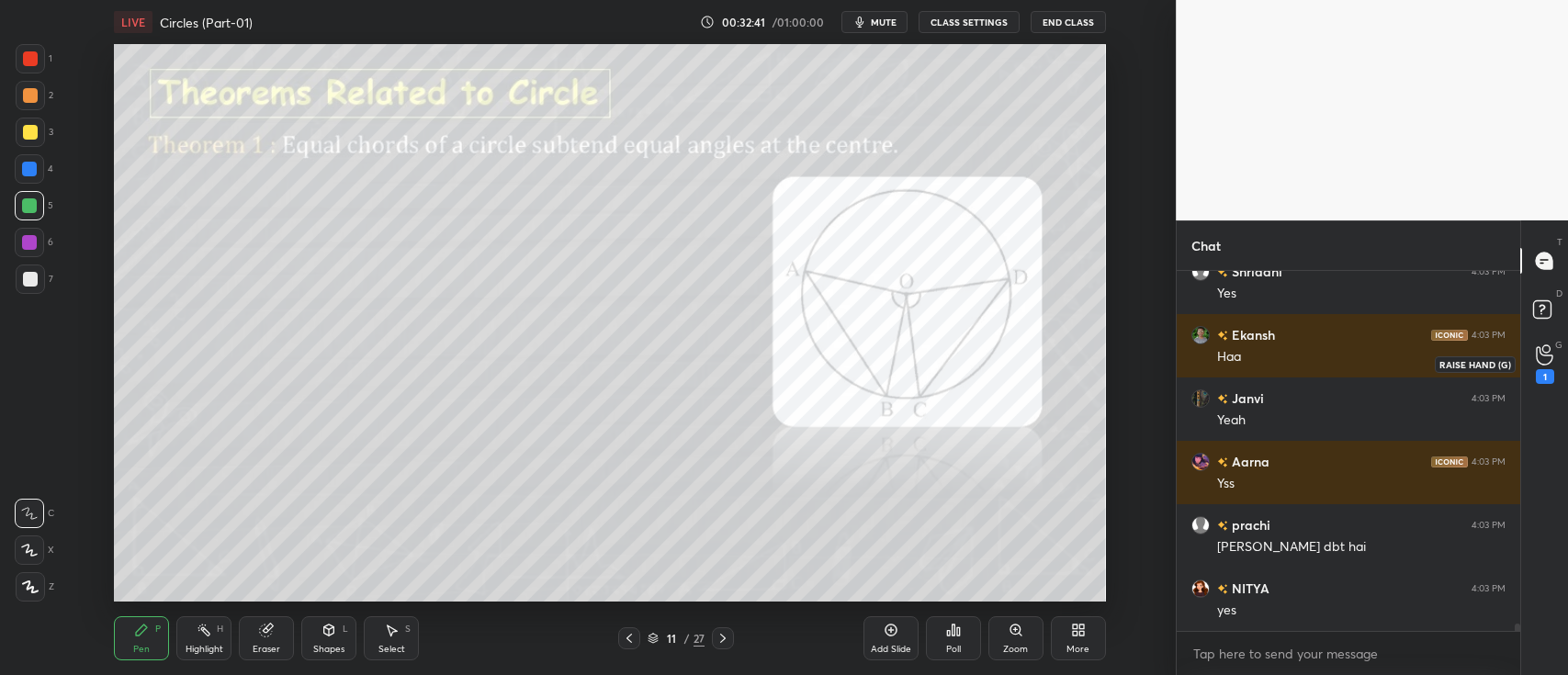
click at [1544, 348] on icon at bounding box center [1544, 355] width 18 height 22
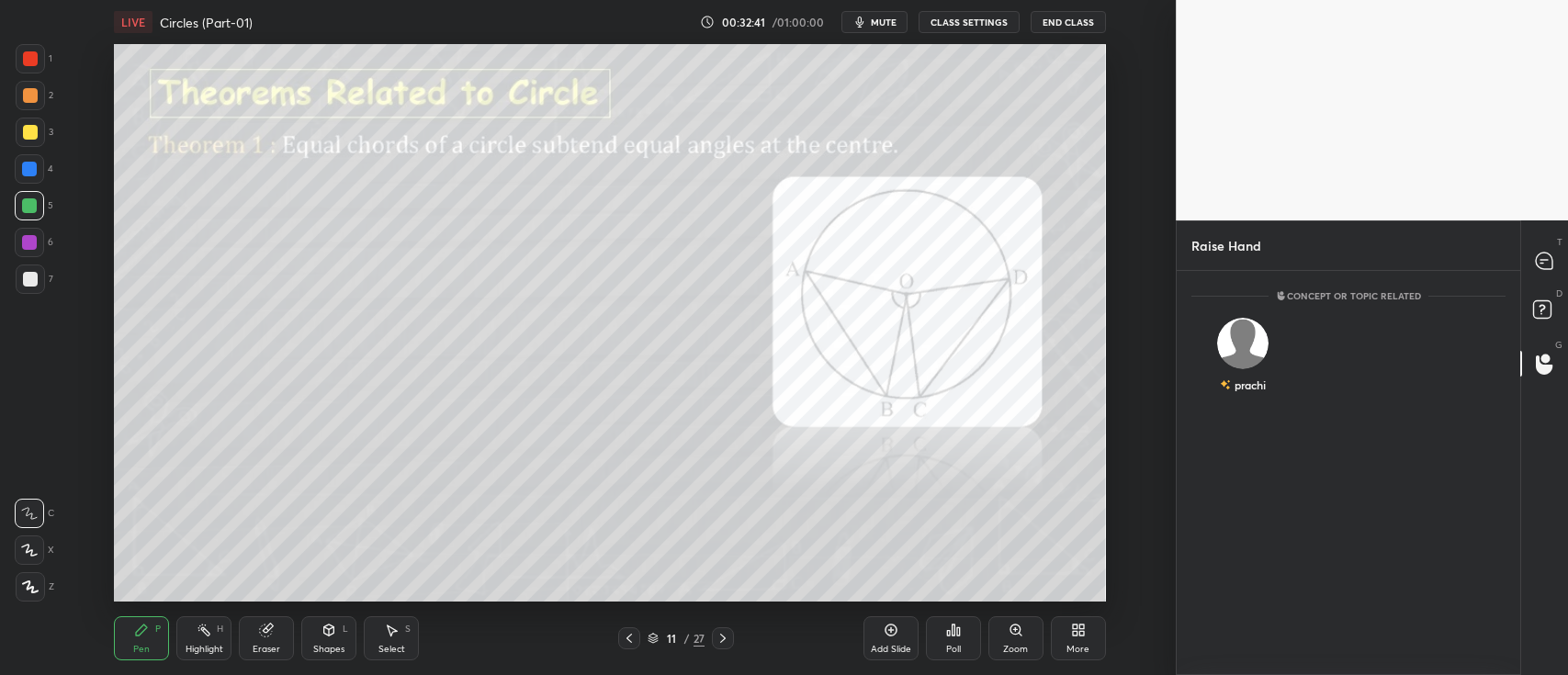
scroll to position [6, 6]
click at [1248, 346] on img "grid" at bounding box center [1243, 344] width 51 height 51
click at [1256, 396] on button "INVITE" at bounding box center [1242, 398] width 87 height 24
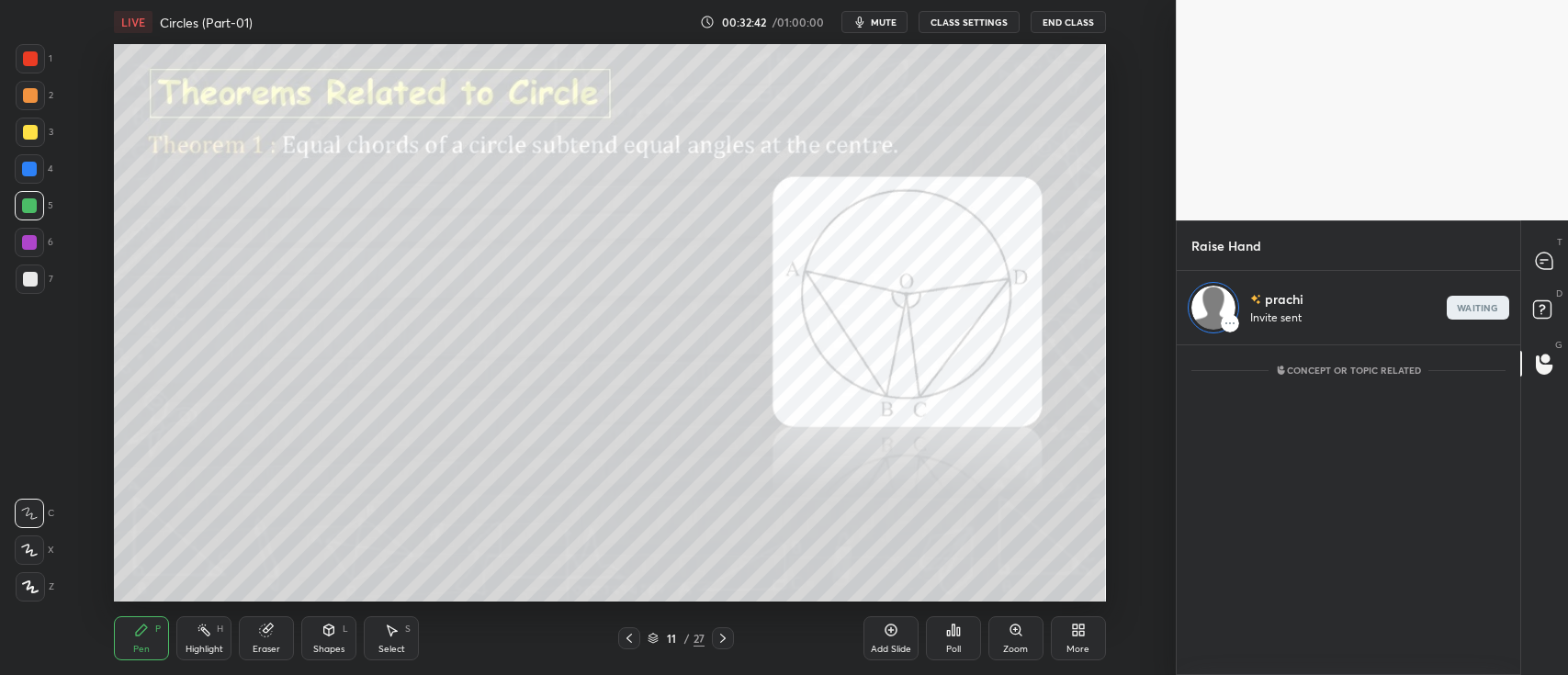
scroll to position [324, 338]
click at [1540, 264] on icon at bounding box center [1544, 261] width 17 height 17
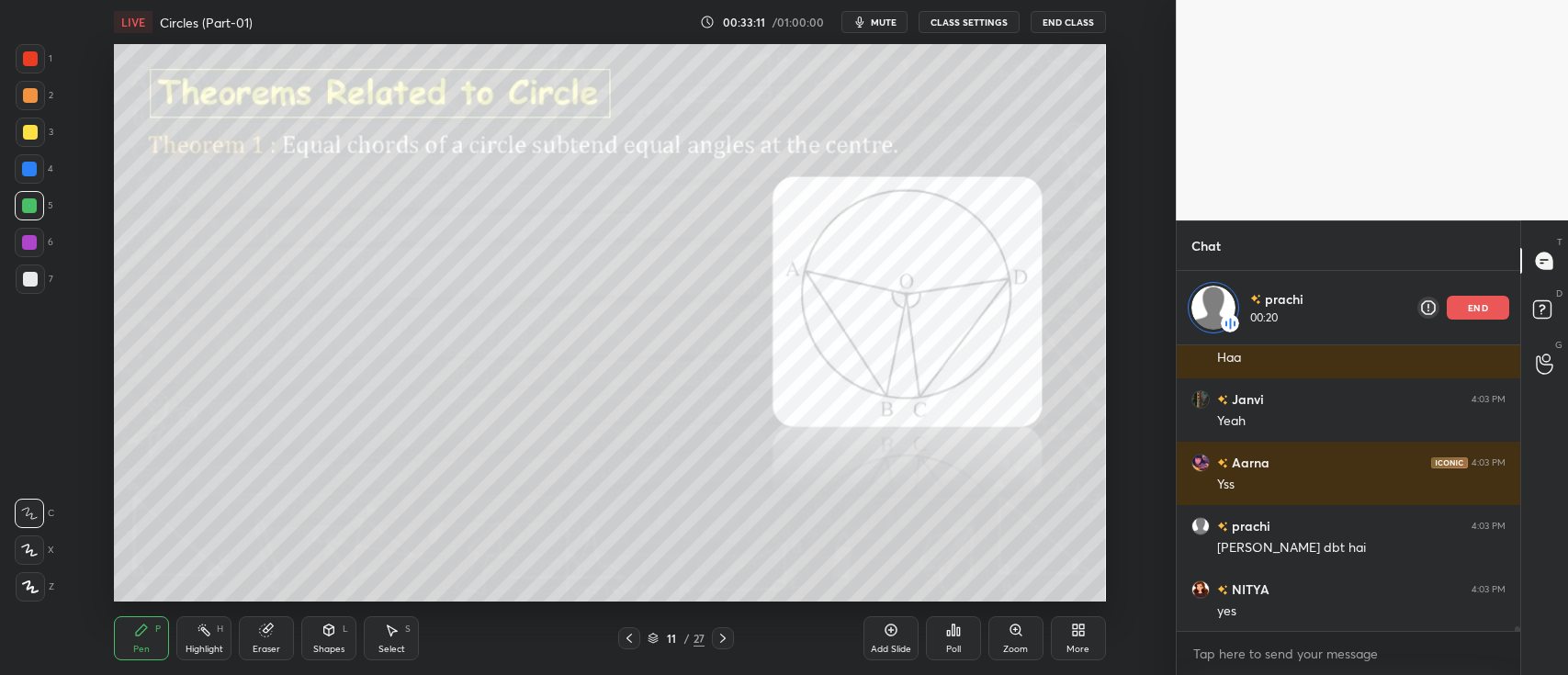
click at [29, 286] on div at bounding box center [30, 279] width 29 height 29
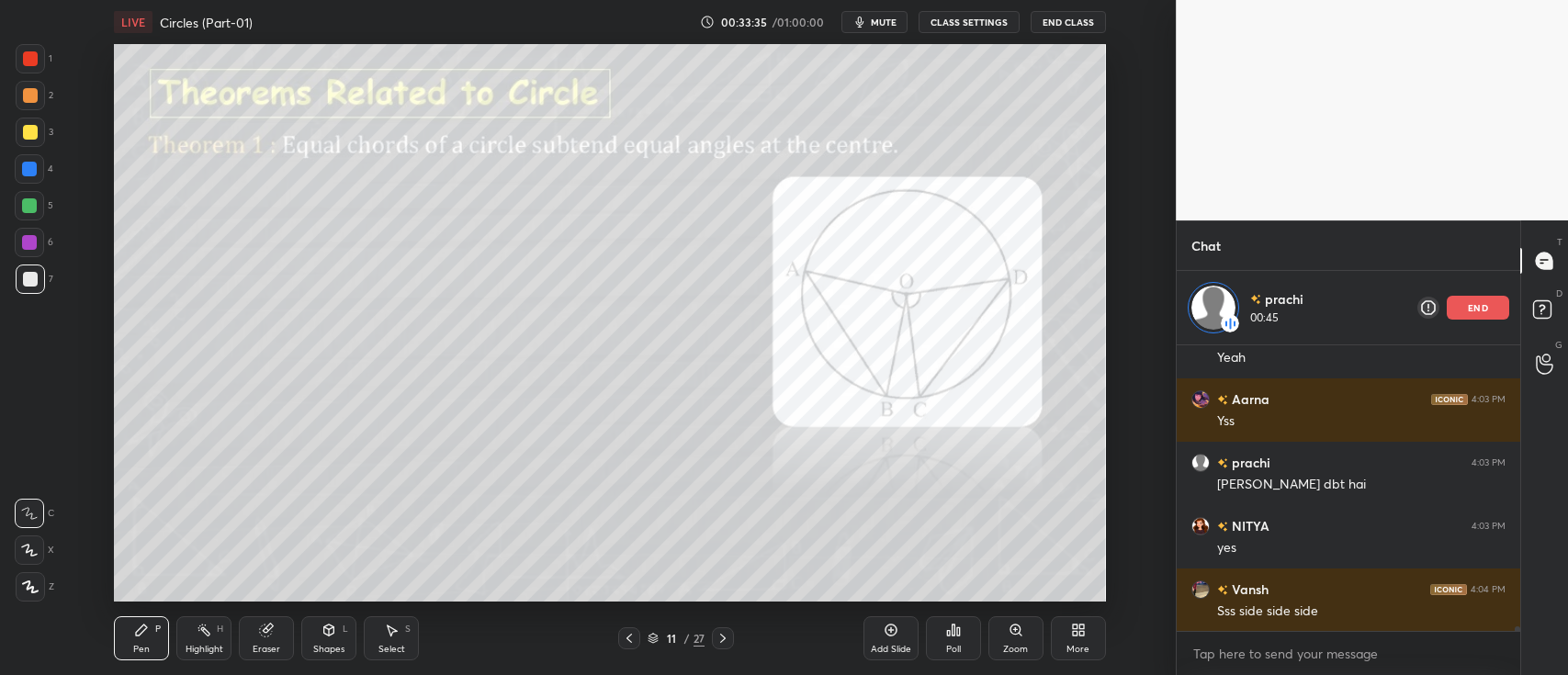
scroll to position [16504, 0]
click at [1476, 305] on p "end" at bounding box center [1478, 308] width 21 height 9
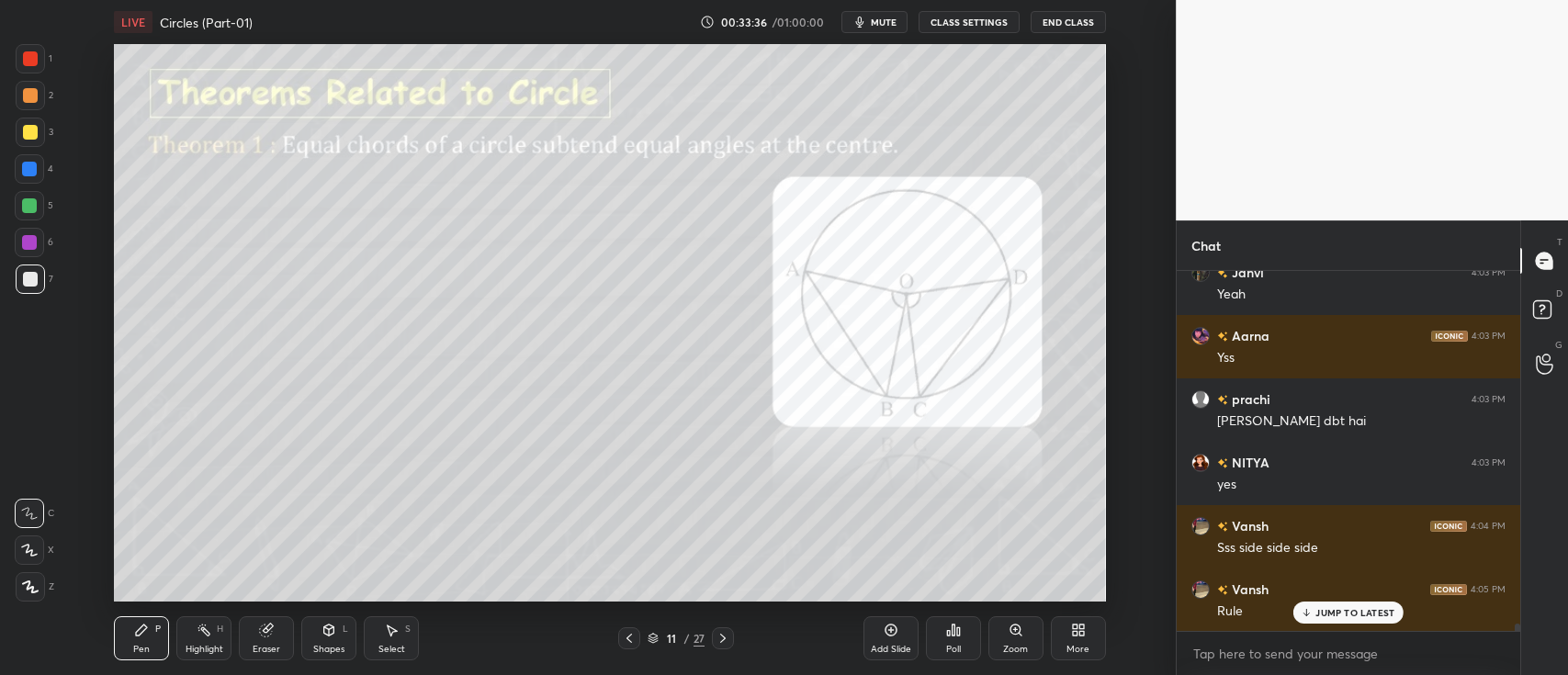
scroll to position [16548, 0]
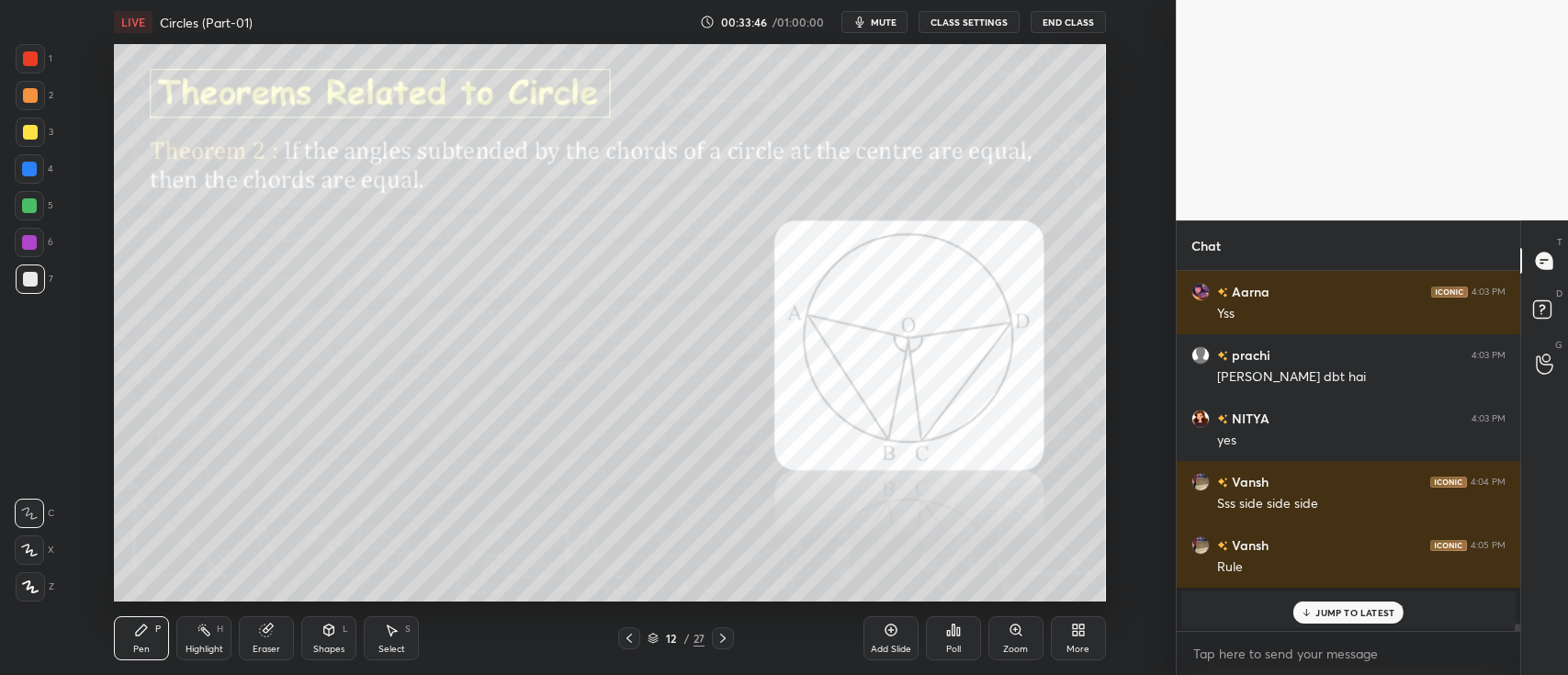
click at [31, 205] on div at bounding box center [30, 206] width 15 height 15
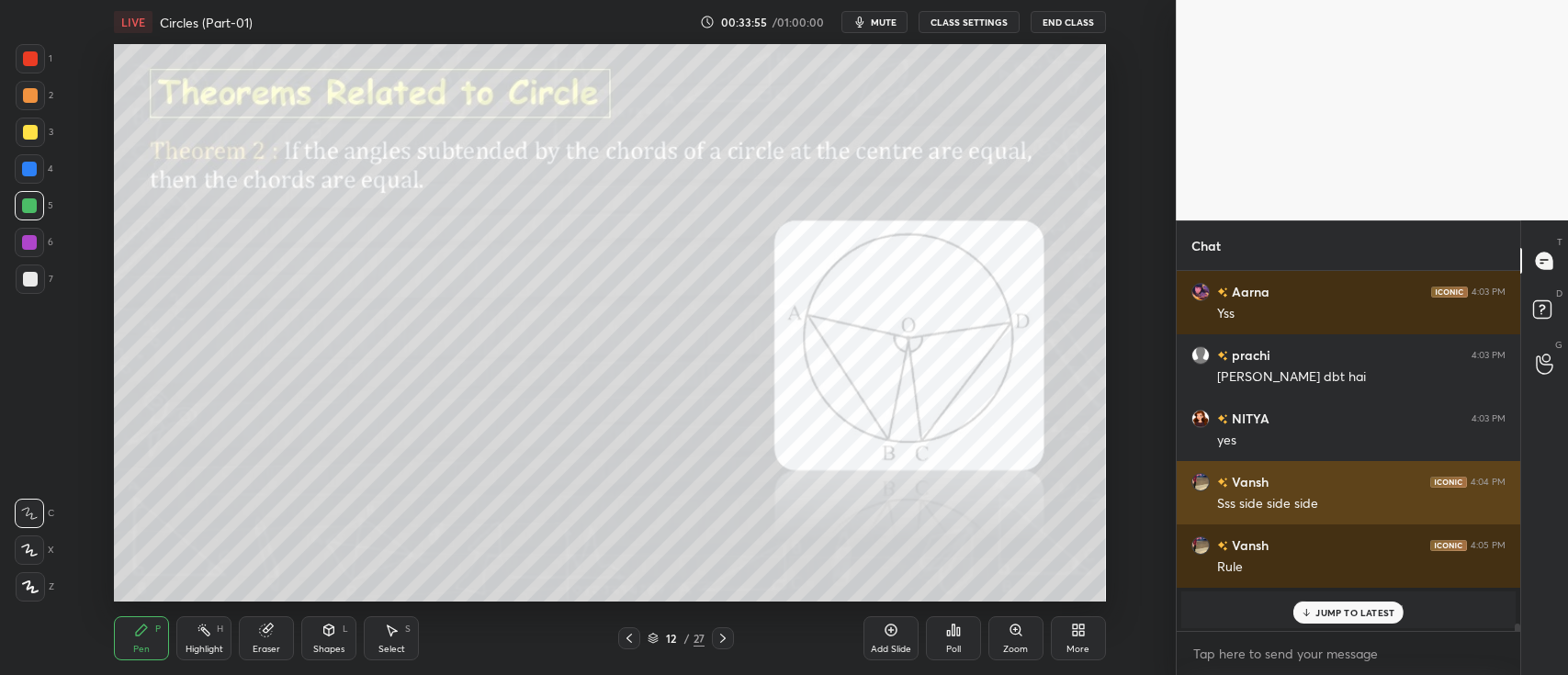
scroll to position [16613, 0]
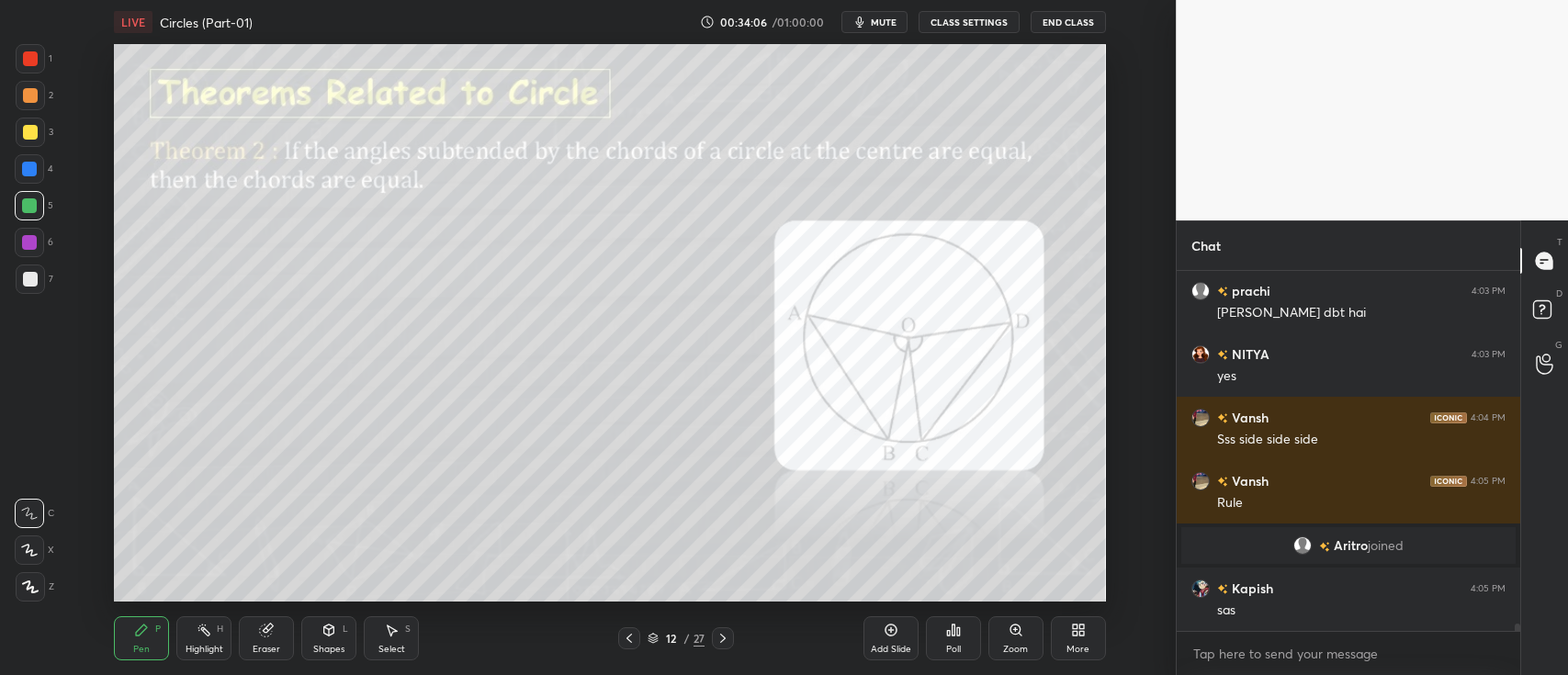
click at [35, 138] on div at bounding box center [31, 132] width 15 height 15
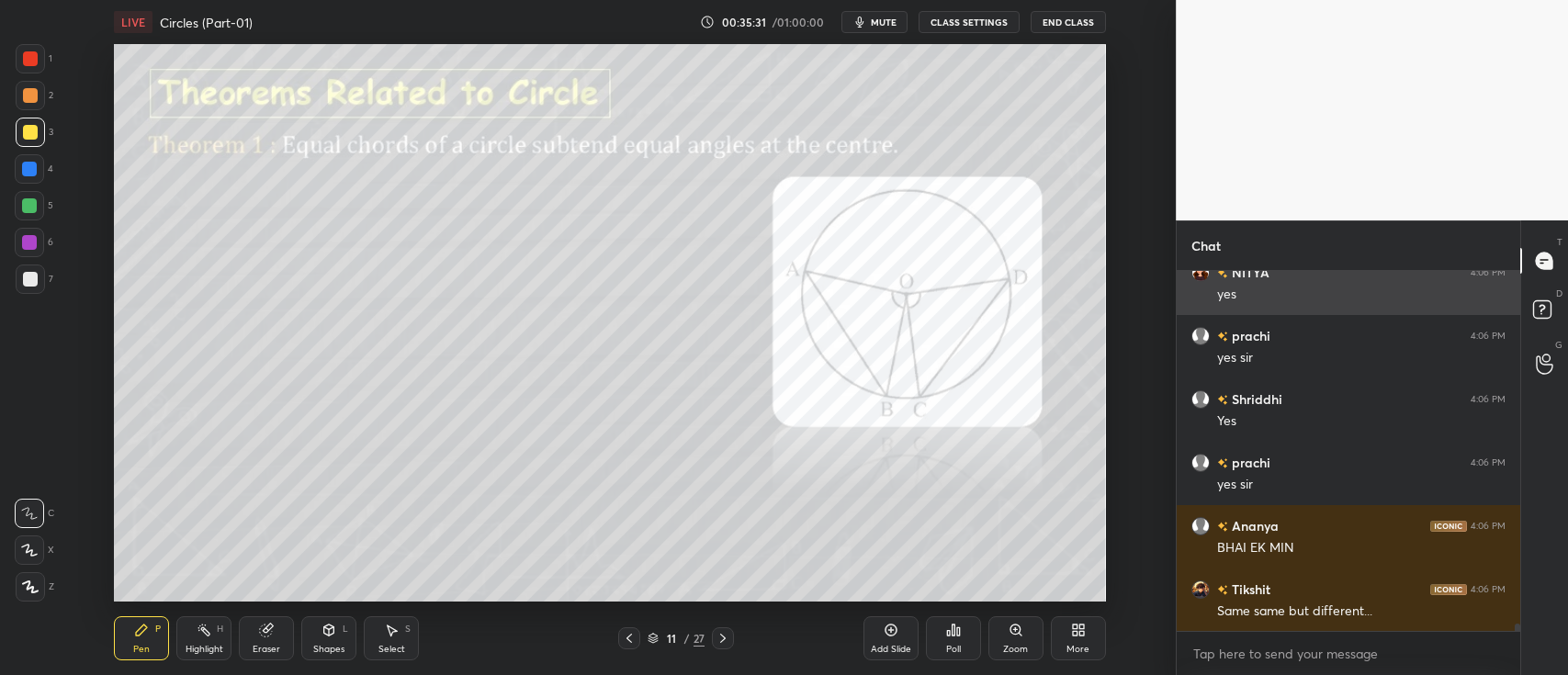
scroll to position [16649, 0]
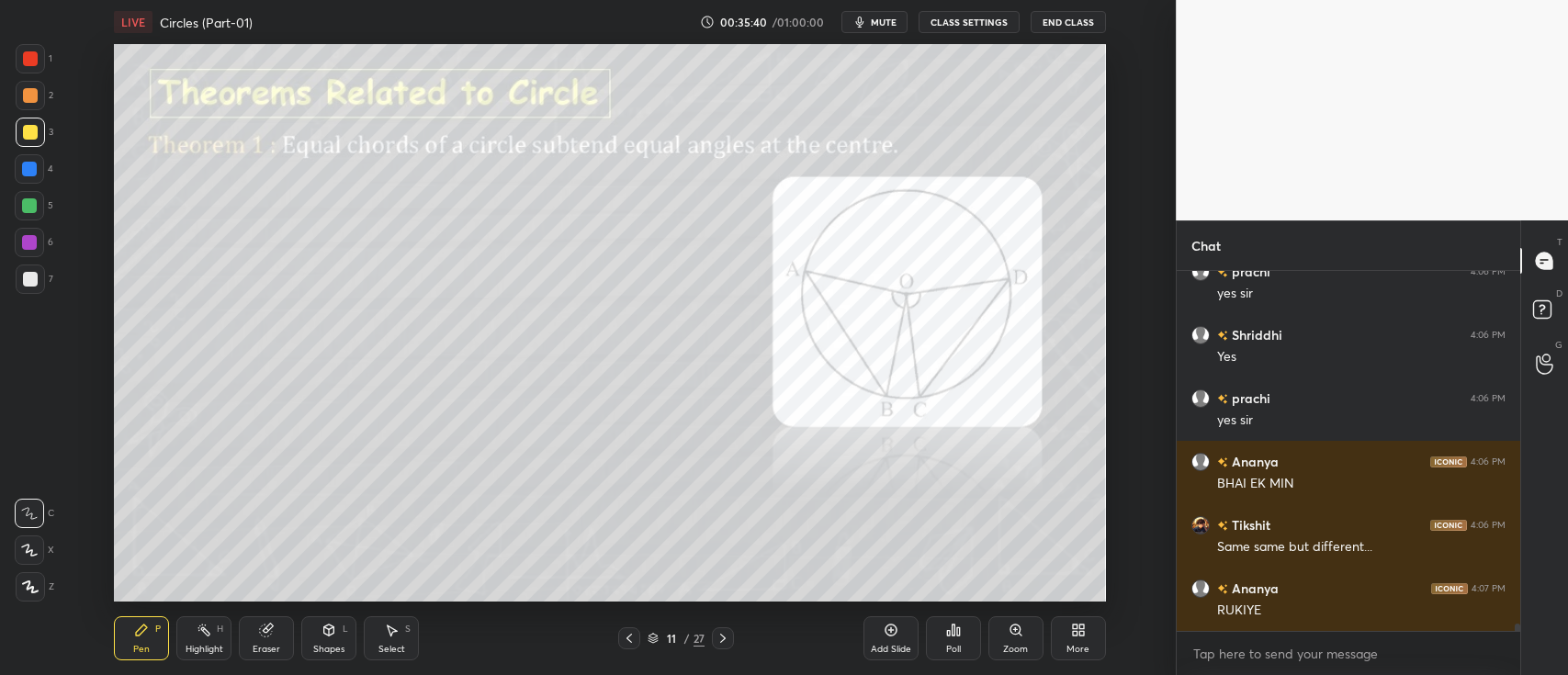
click at [899, 633] on div "Add Slide" at bounding box center [891, 638] width 55 height 44
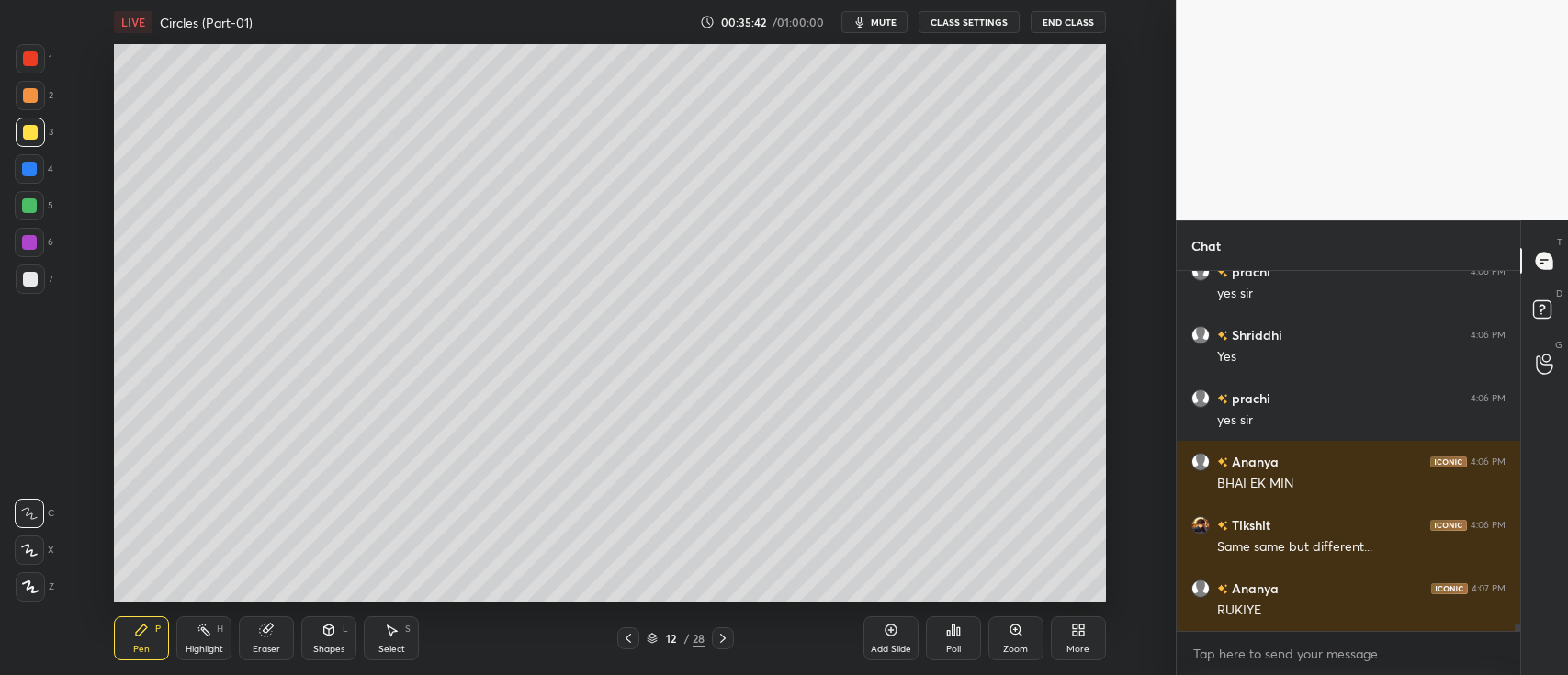
click at [324, 636] on icon at bounding box center [329, 631] width 15 height 15
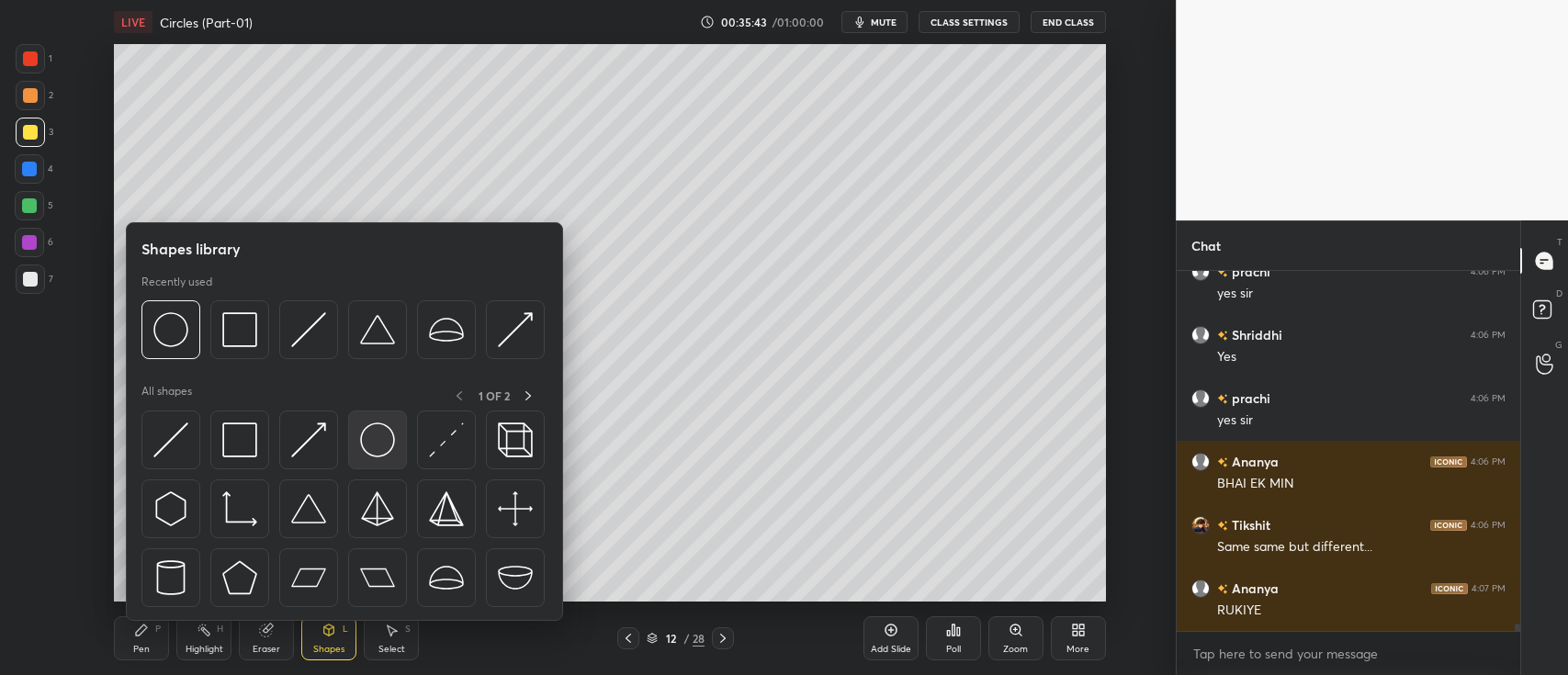
click at [367, 441] on img at bounding box center [377, 440] width 35 height 35
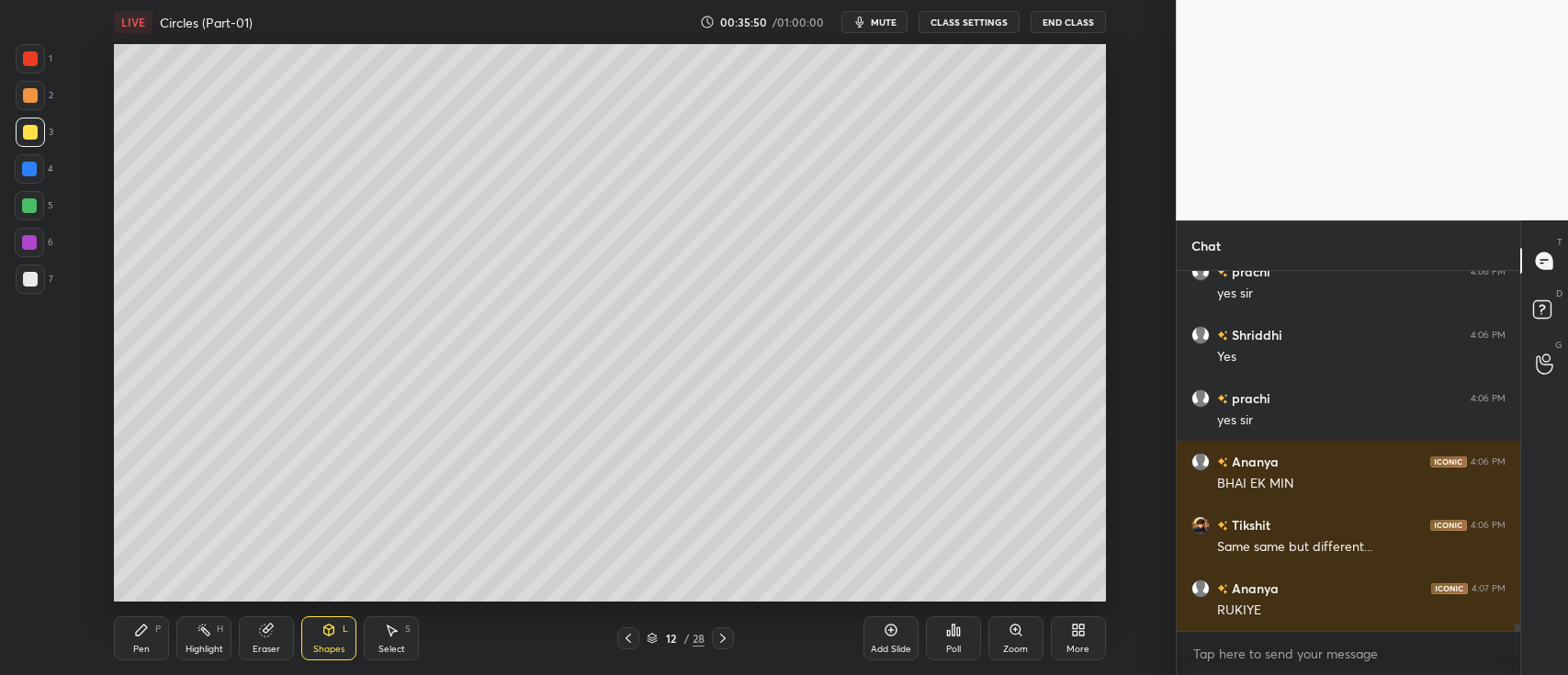
click at [135, 636] on icon at bounding box center [141, 631] width 15 height 15
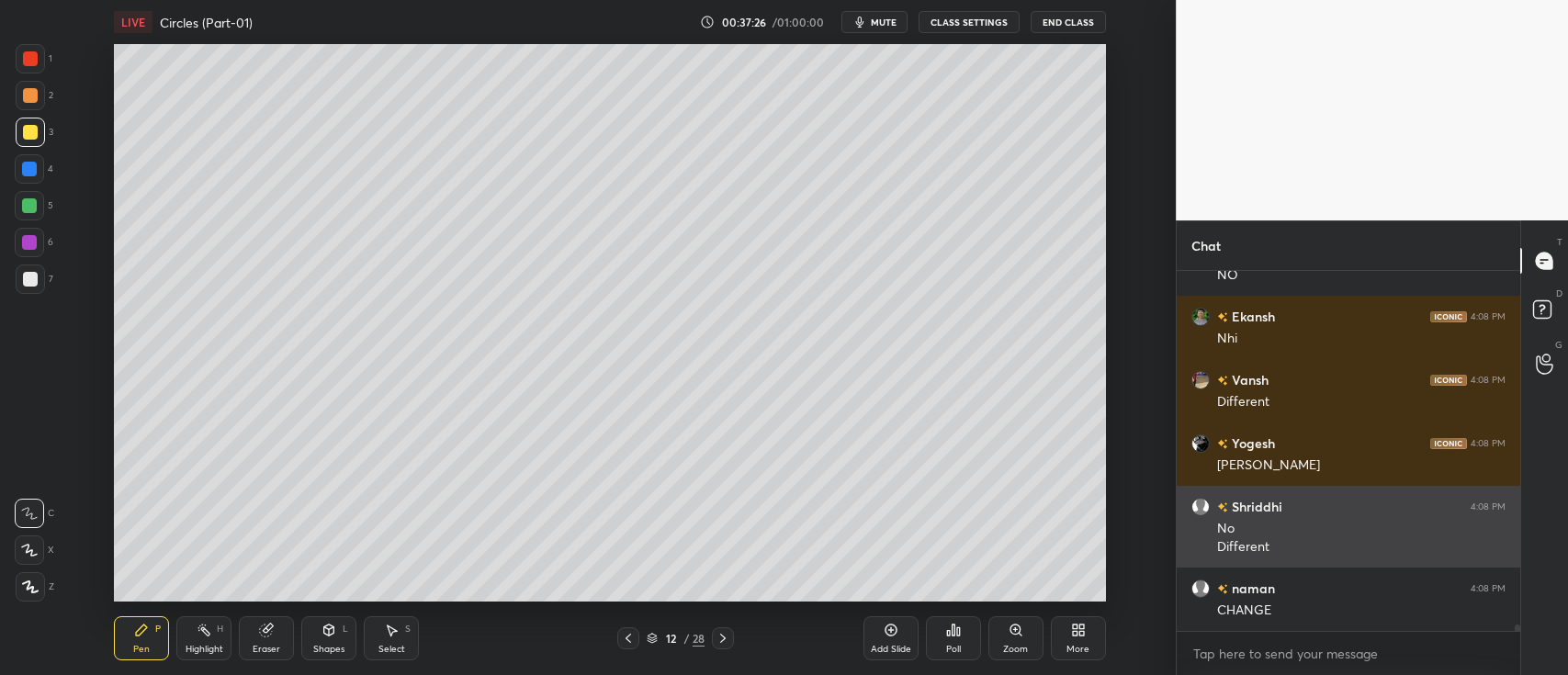
scroll to position [18588, 0]
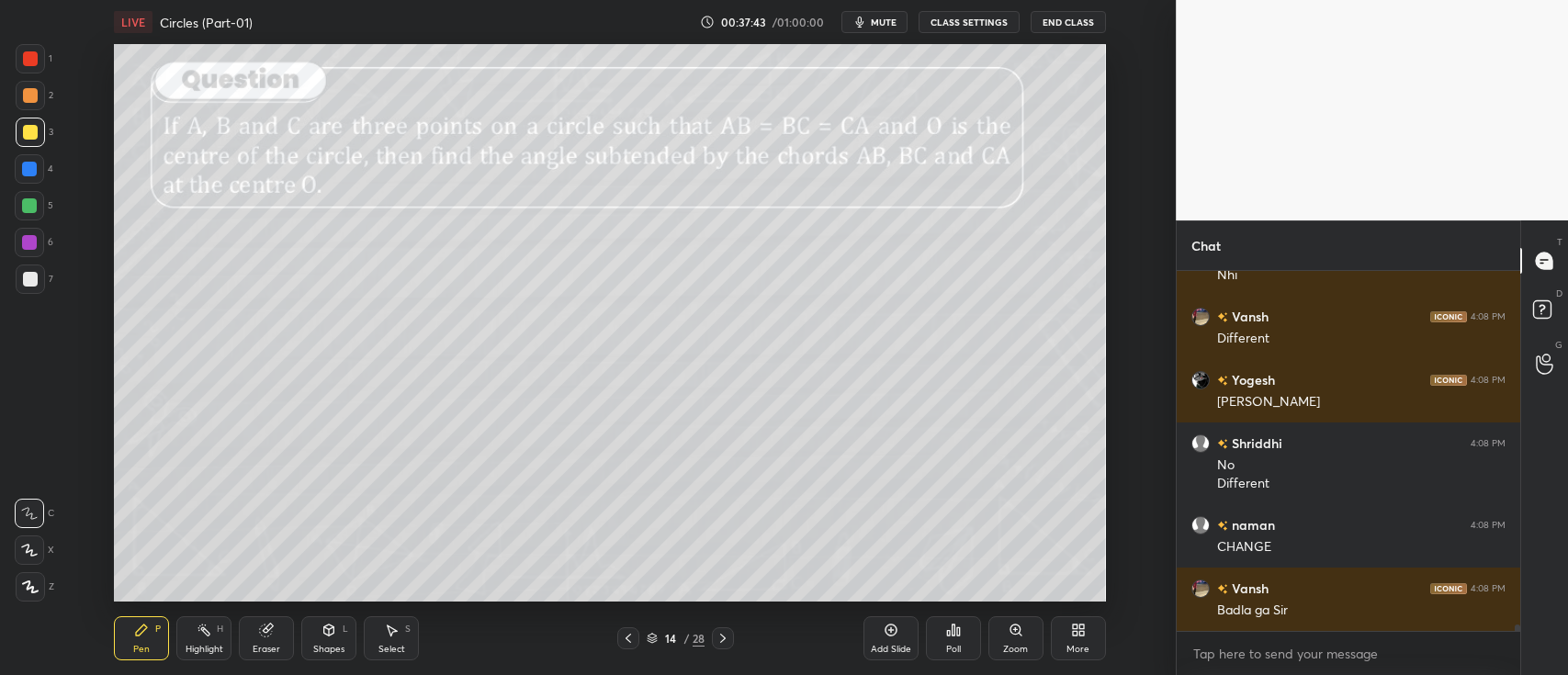
click at [330, 630] on icon at bounding box center [328, 630] width 10 height 11
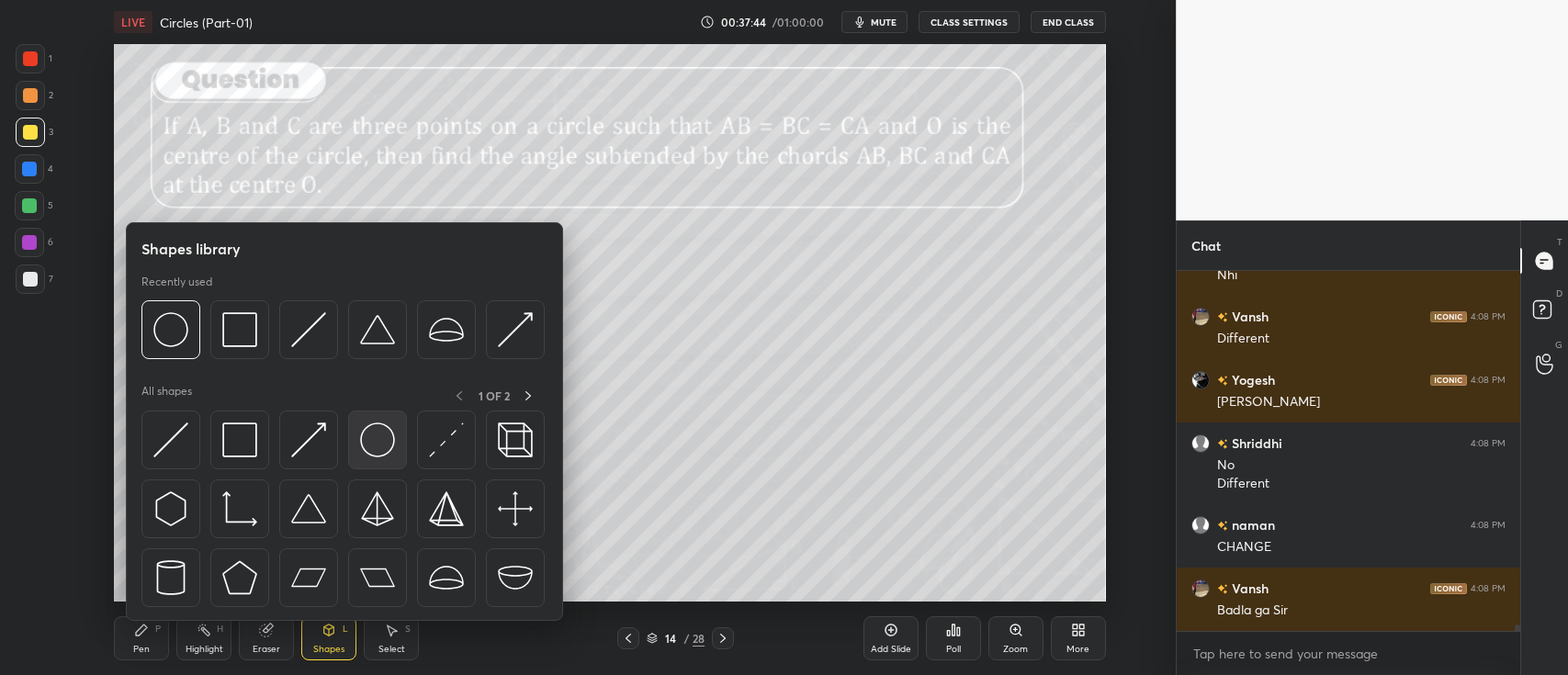
click at [374, 431] on img at bounding box center [377, 440] width 35 height 35
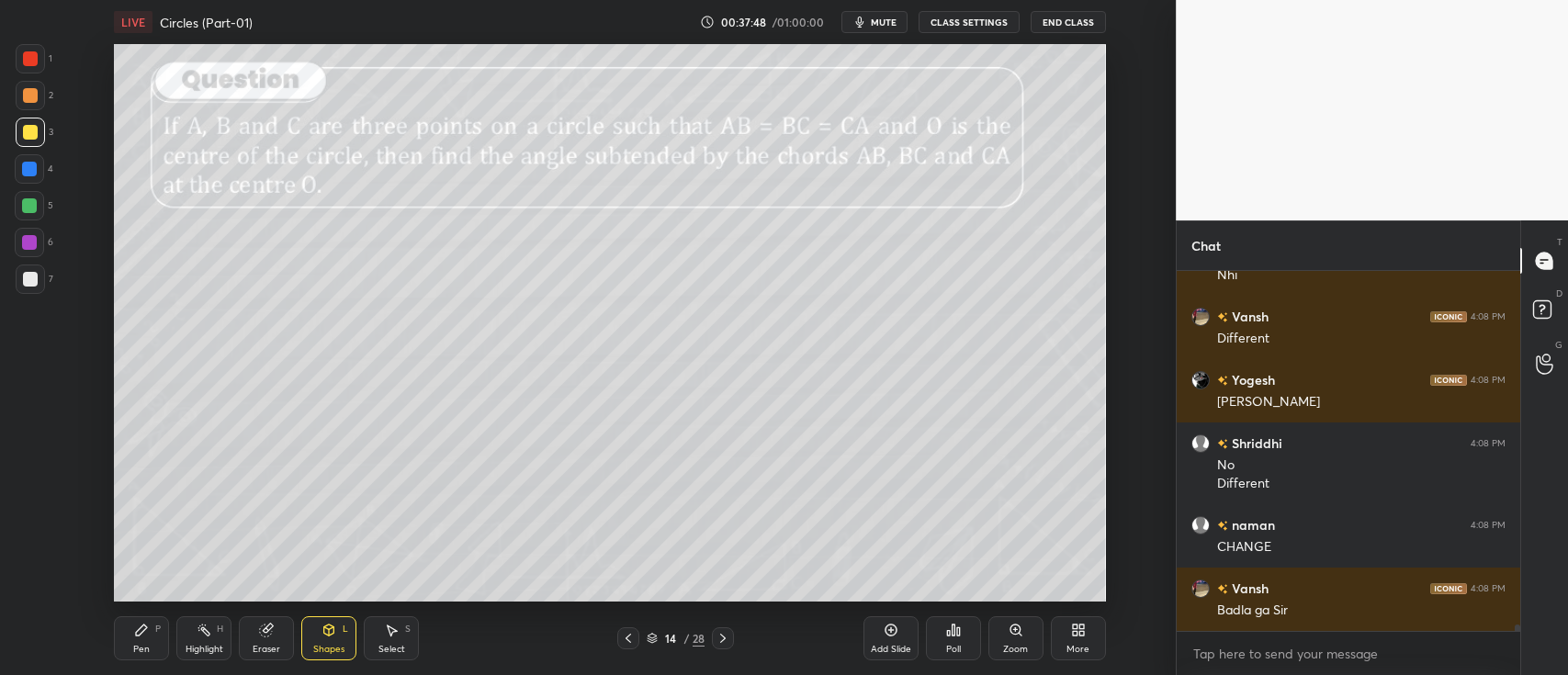
click at [138, 637] on icon at bounding box center [141, 631] width 15 height 15
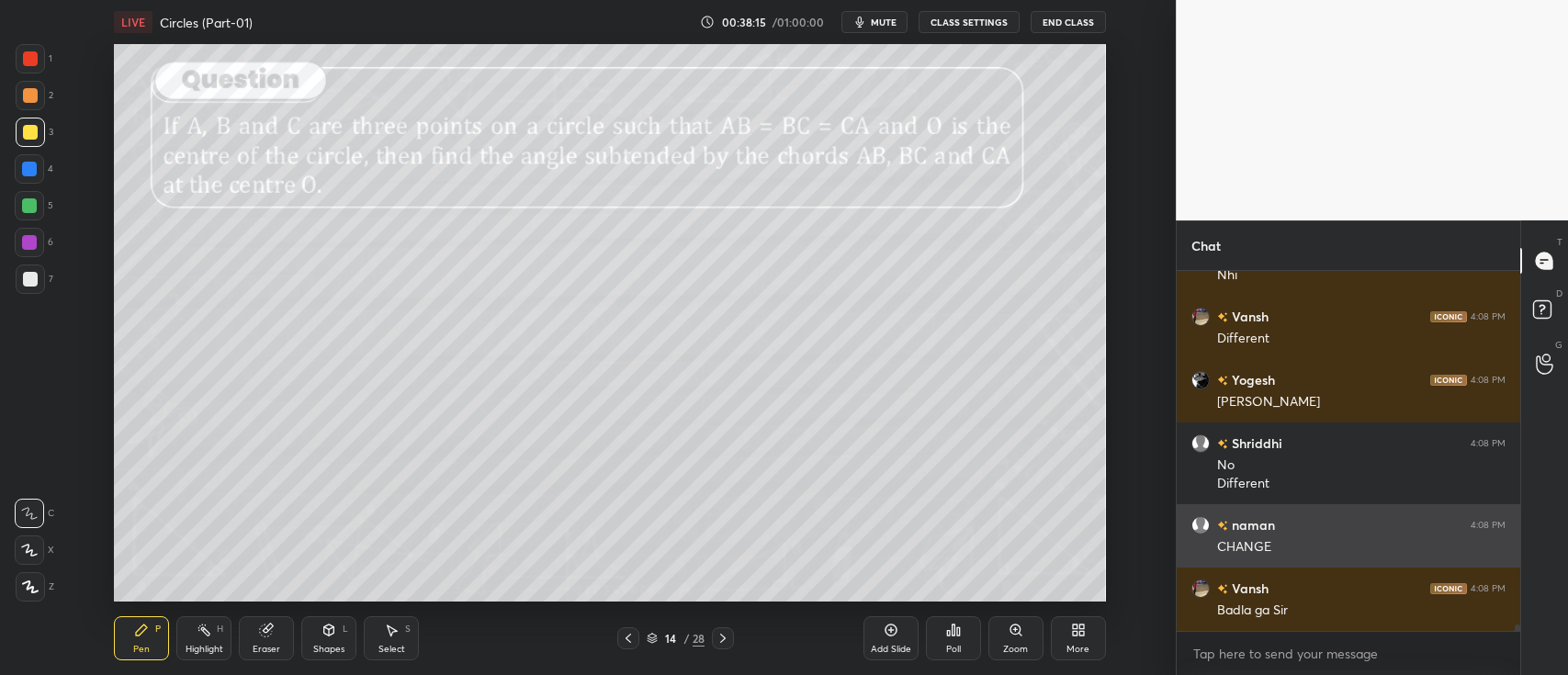
scroll to position [18651, 0]
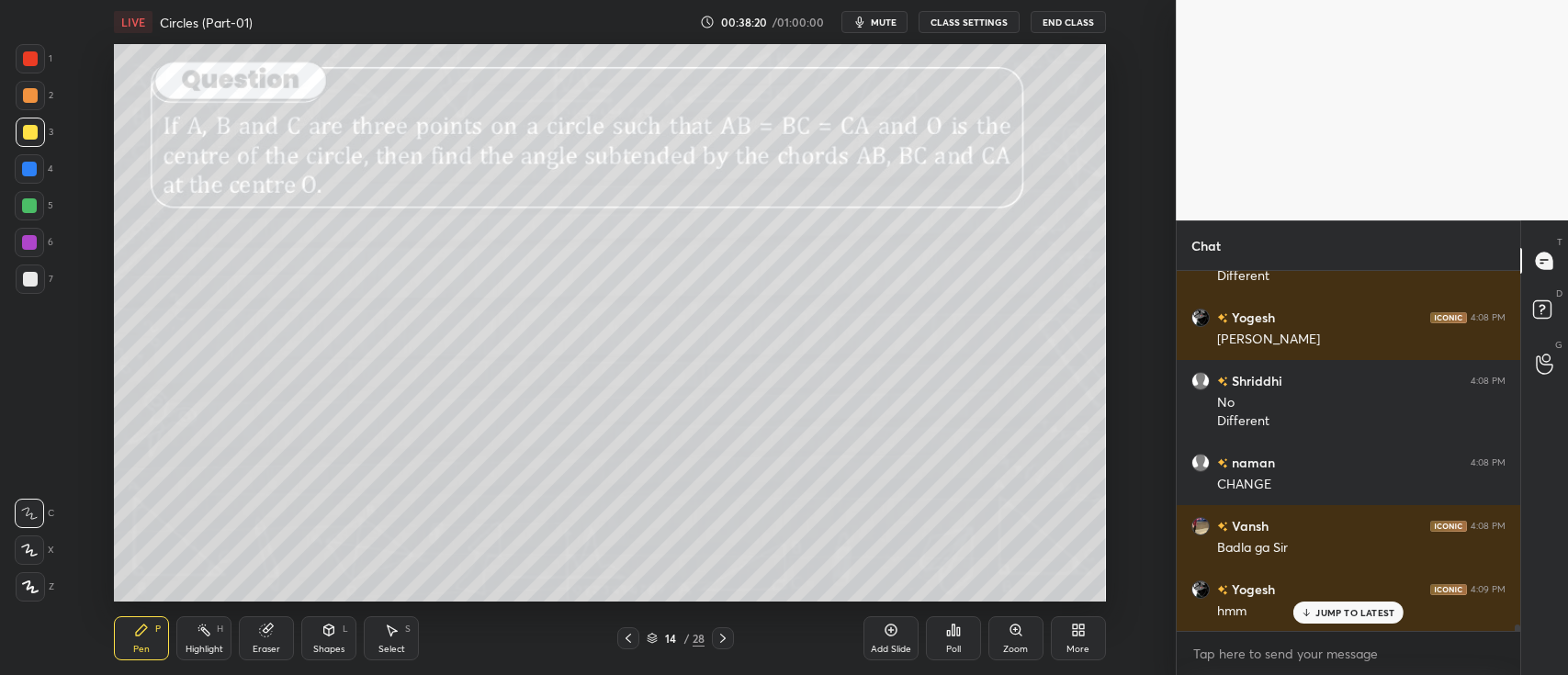
click at [23, 202] on div at bounding box center [30, 206] width 15 height 15
click at [30, 584] on icon at bounding box center [31, 587] width 17 height 13
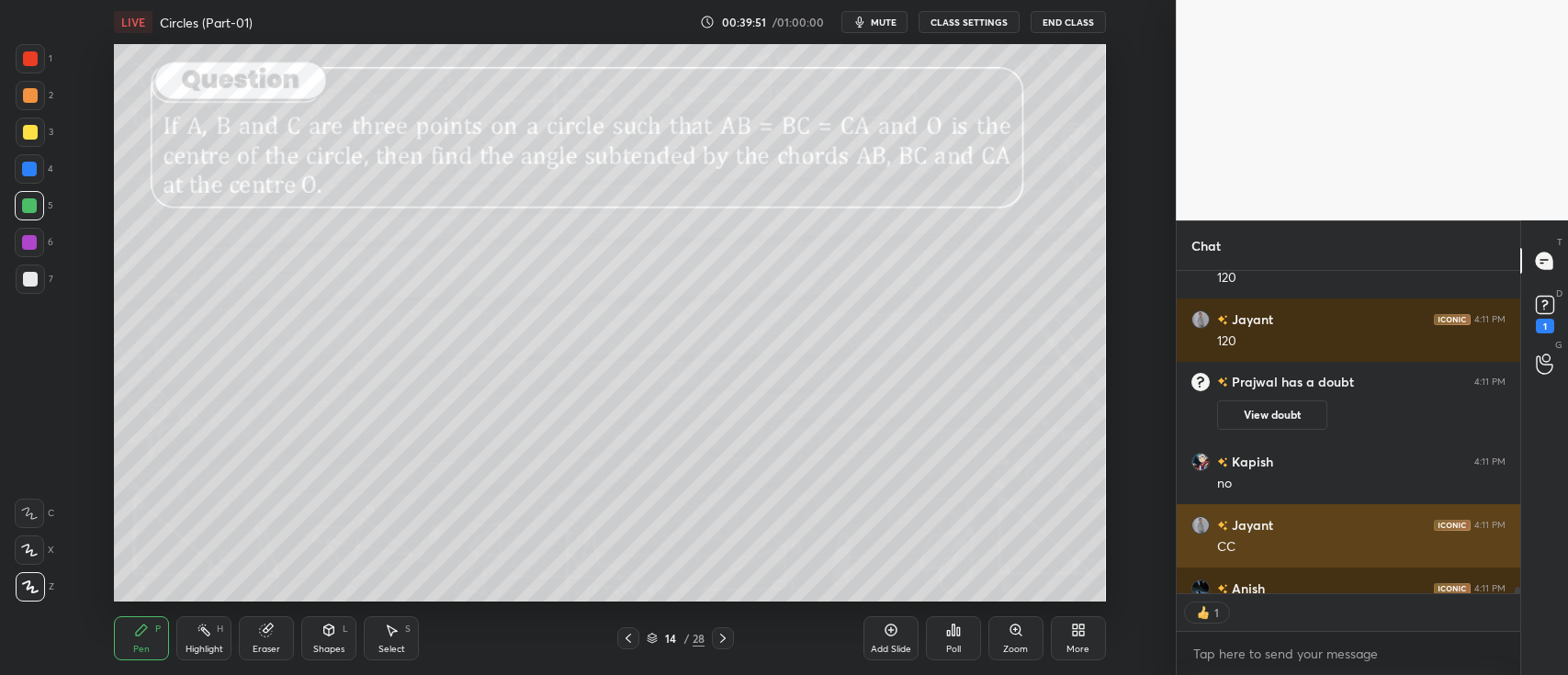
scroll to position [6, 6]
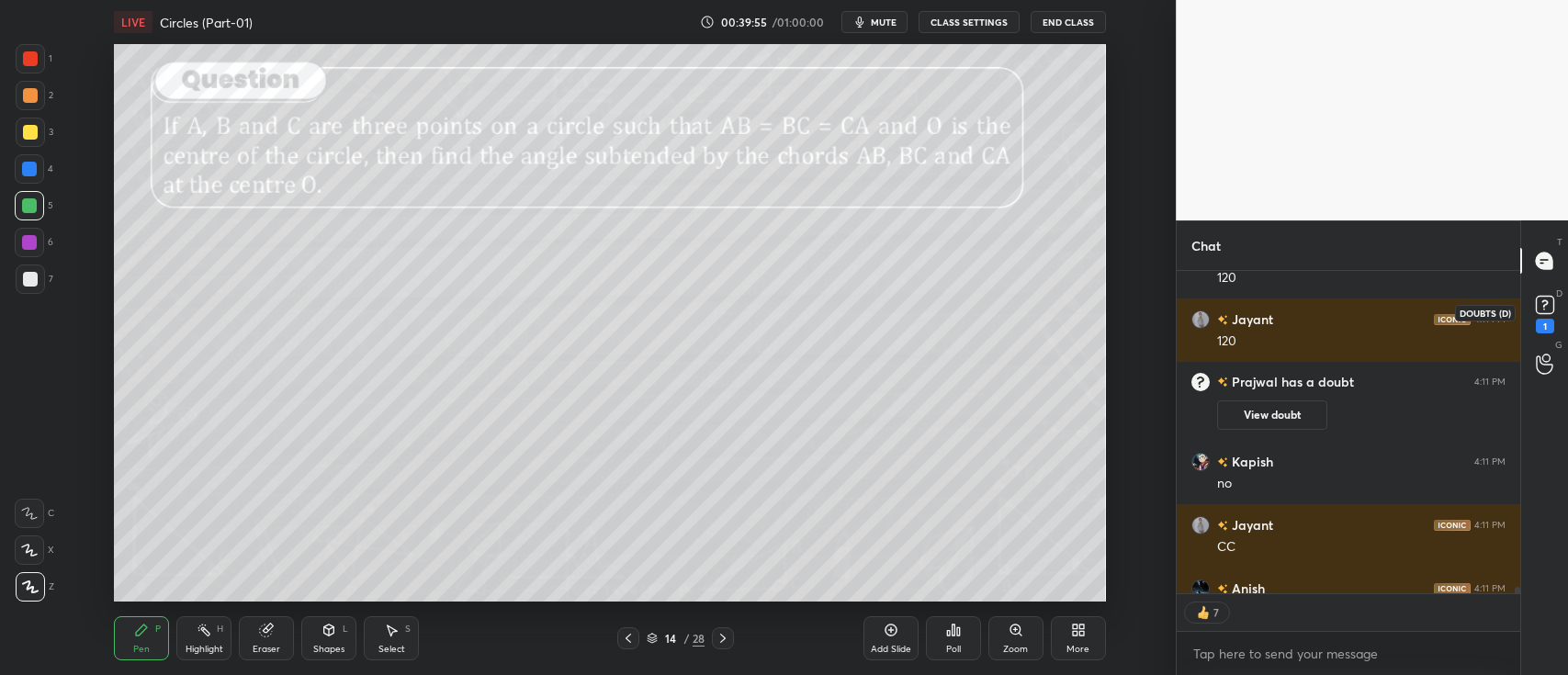
click at [1541, 306] on rect at bounding box center [1544, 305] width 18 height 18
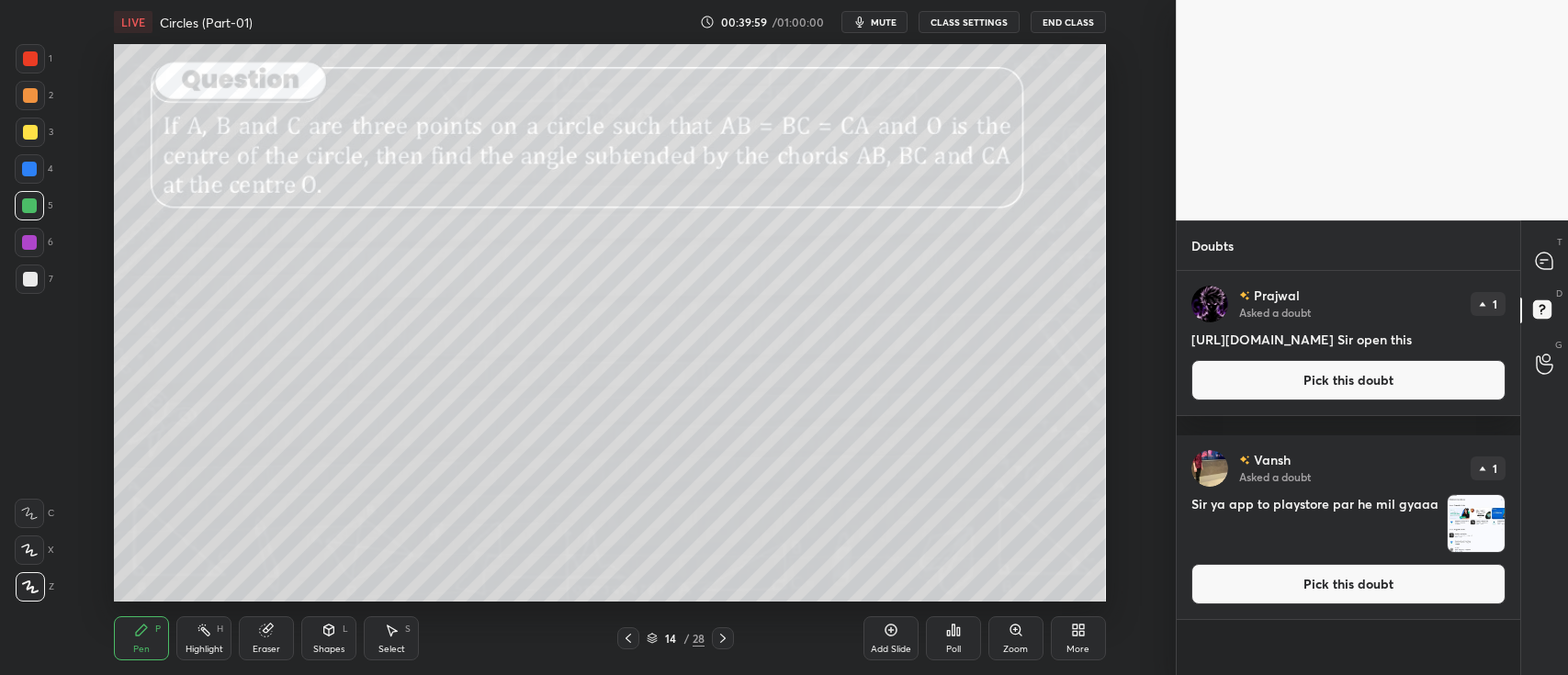
click at [1344, 393] on button "Pick this doubt" at bounding box center [1348, 380] width 314 height 40
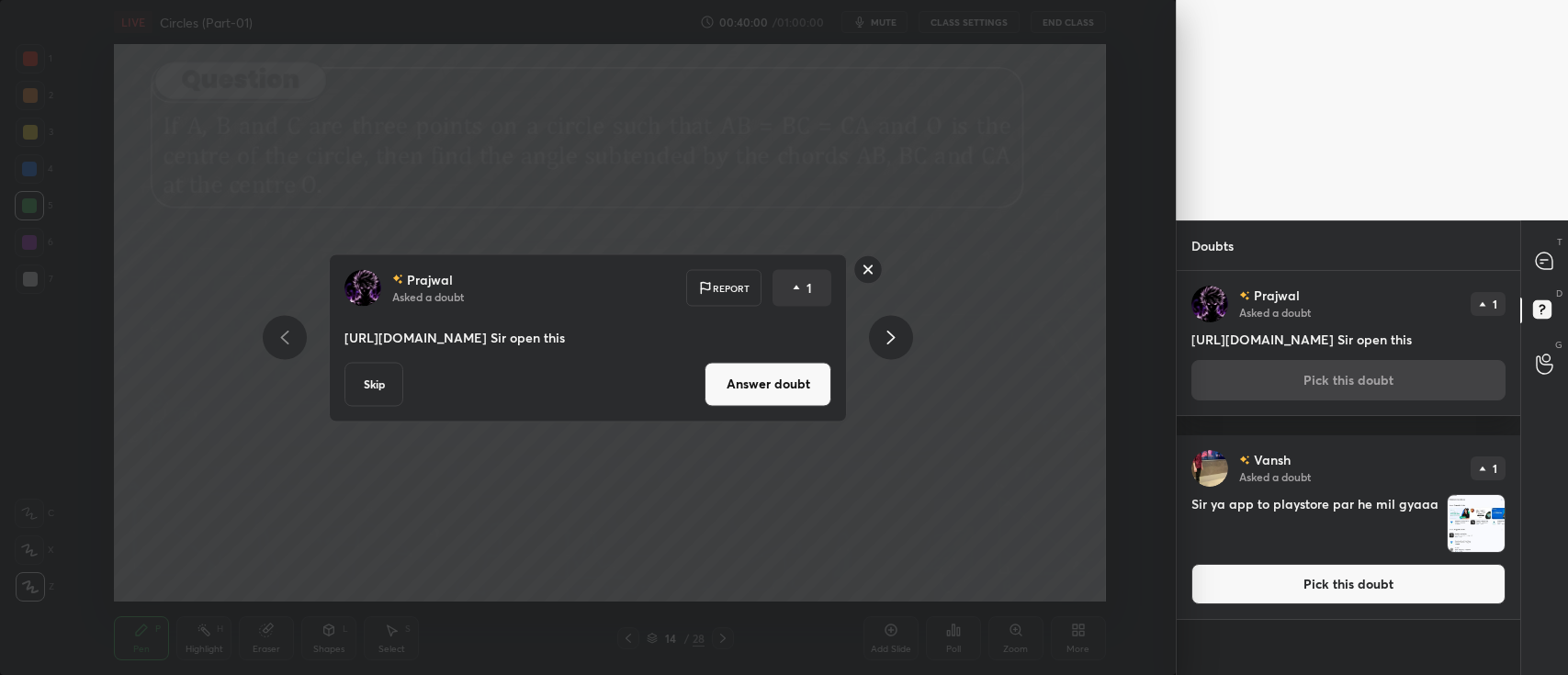
click at [780, 382] on button "Answer doubt" at bounding box center [767, 384] width 126 height 44
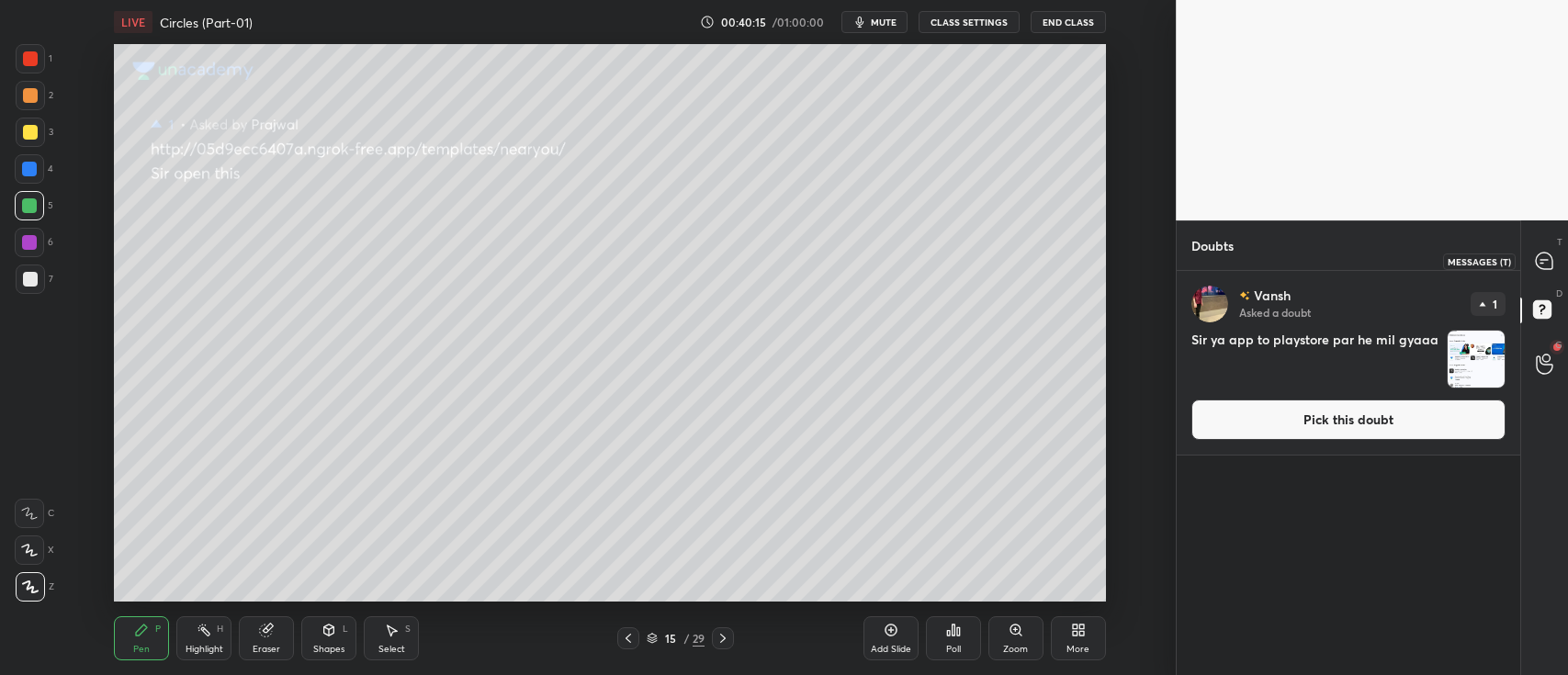
click at [1535, 260] on icon at bounding box center [1544, 261] width 17 height 17
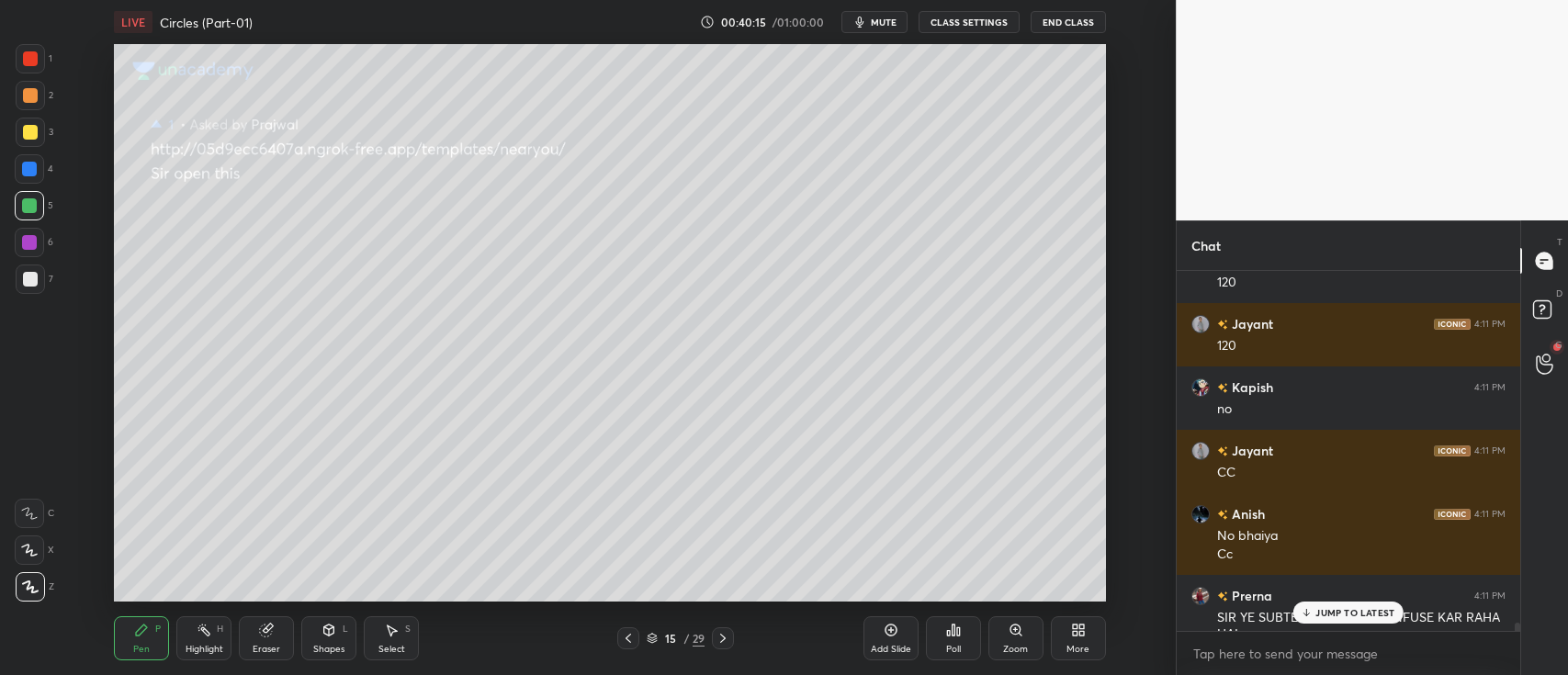
scroll to position [356, 338]
click at [1536, 360] on icon at bounding box center [1544, 364] width 18 height 22
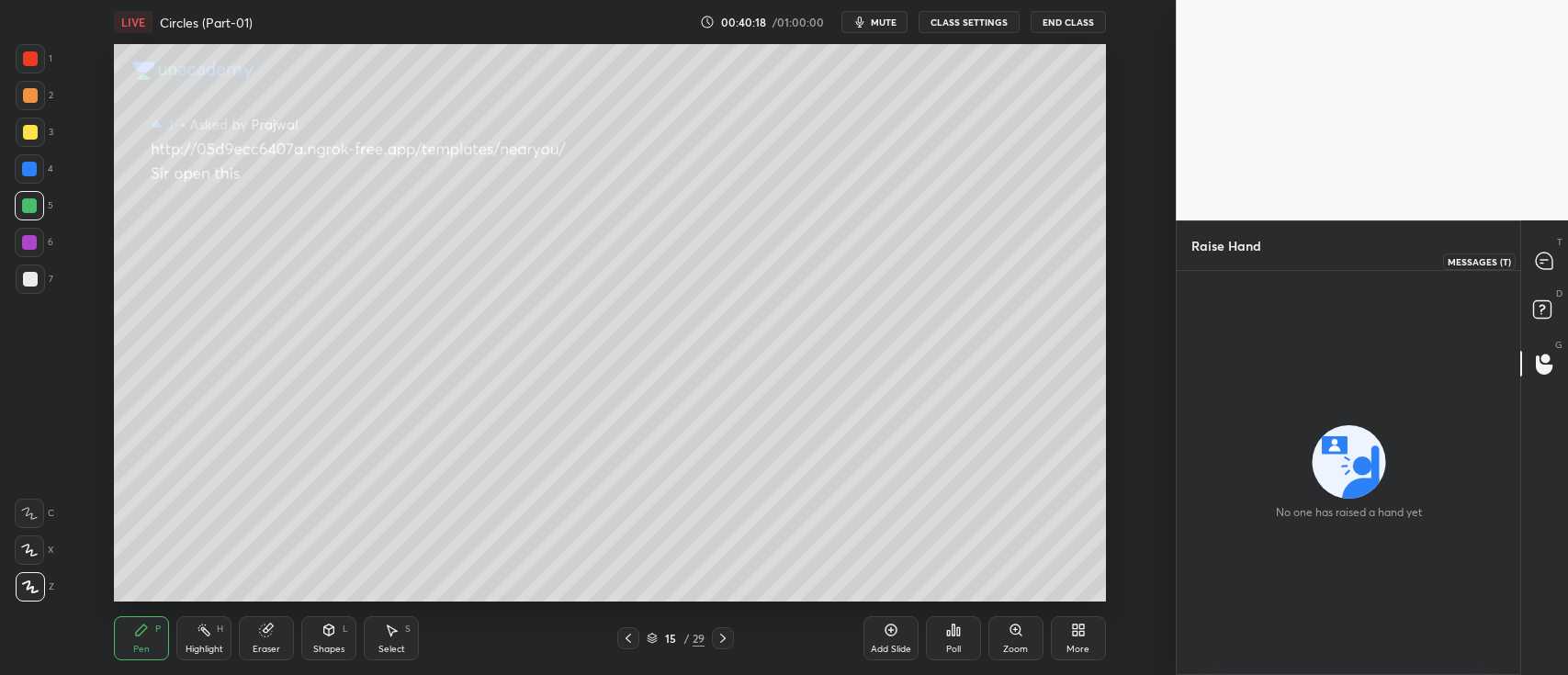
click at [1545, 261] on icon at bounding box center [1544, 261] width 17 height 17
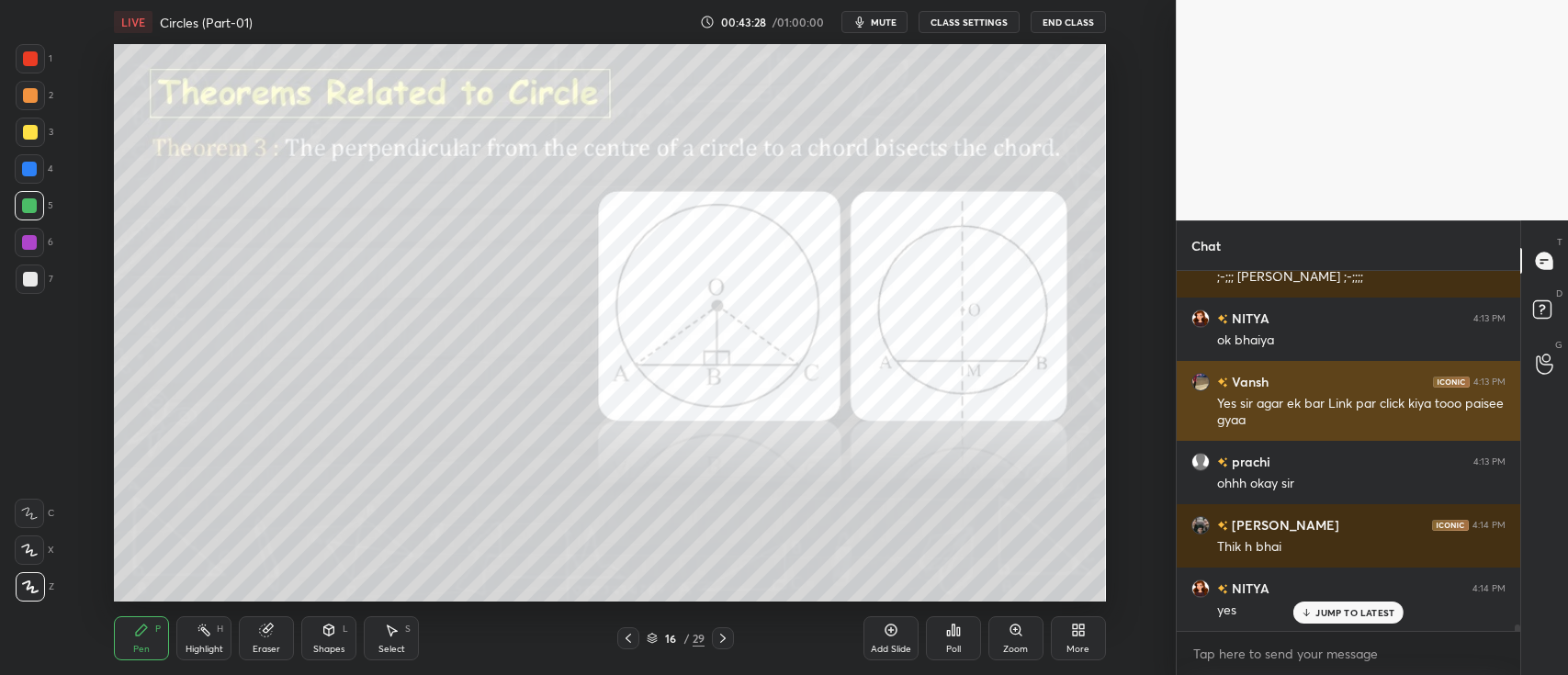
scroll to position [20718, 0]
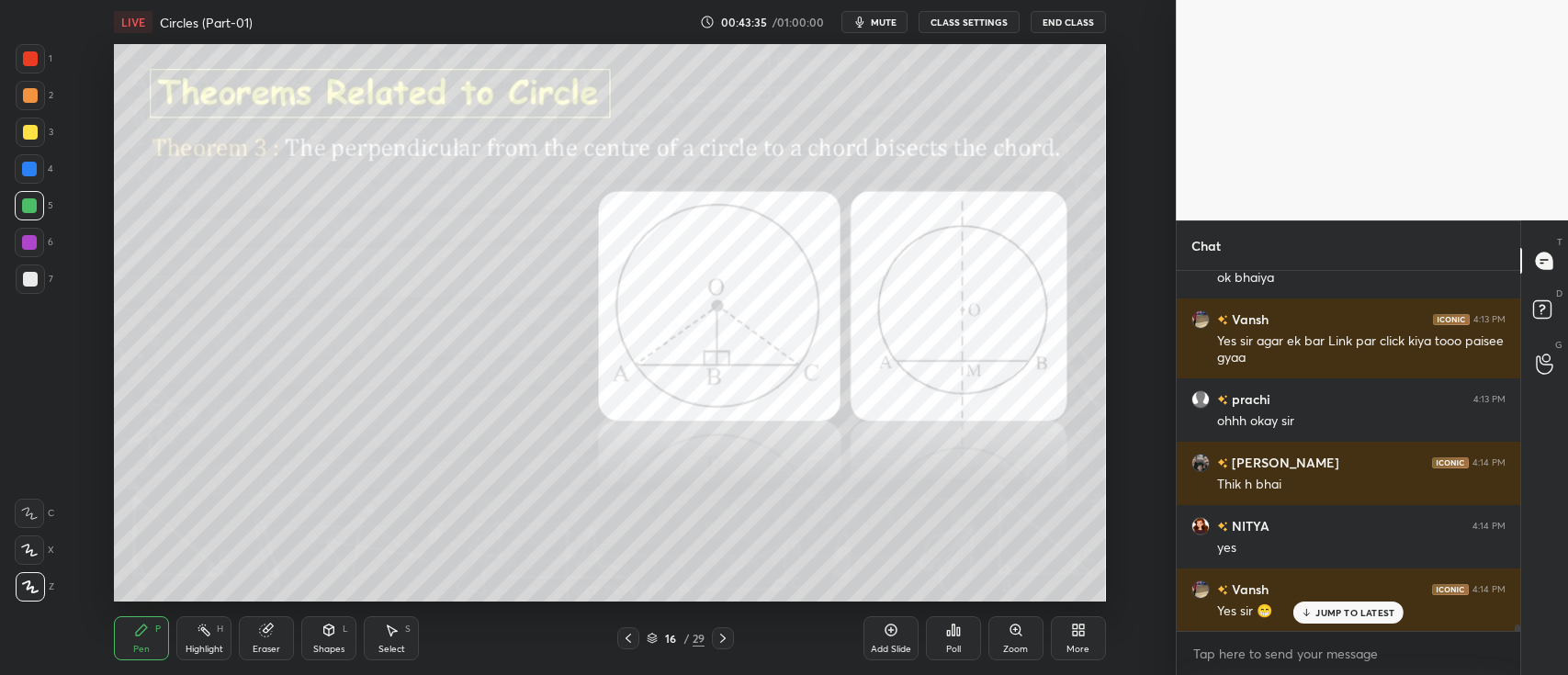
click at [29, 62] on div at bounding box center [31, 59] width 15 height 15
click at [29, 128] on div at bounding box center [31, 132] width 15 height 15
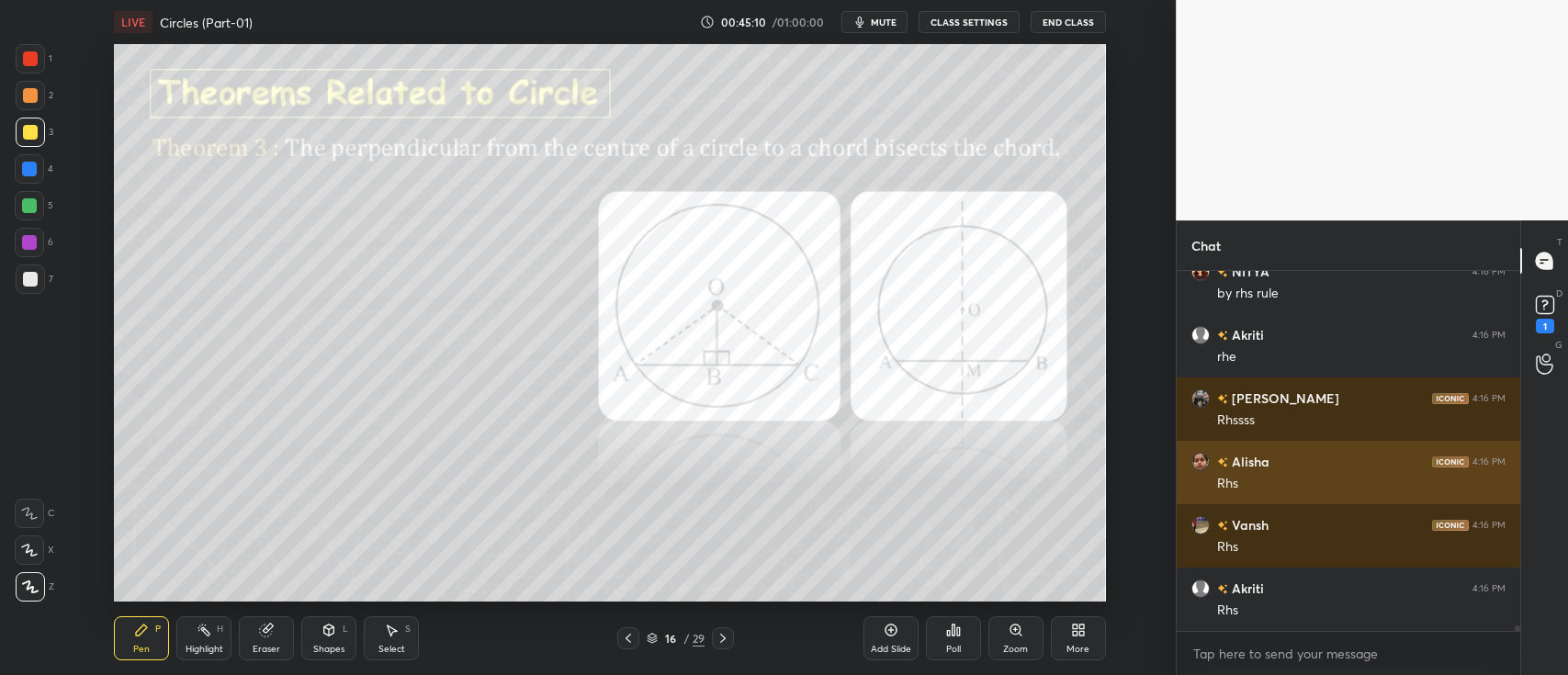
scroll to position [21732, 0]
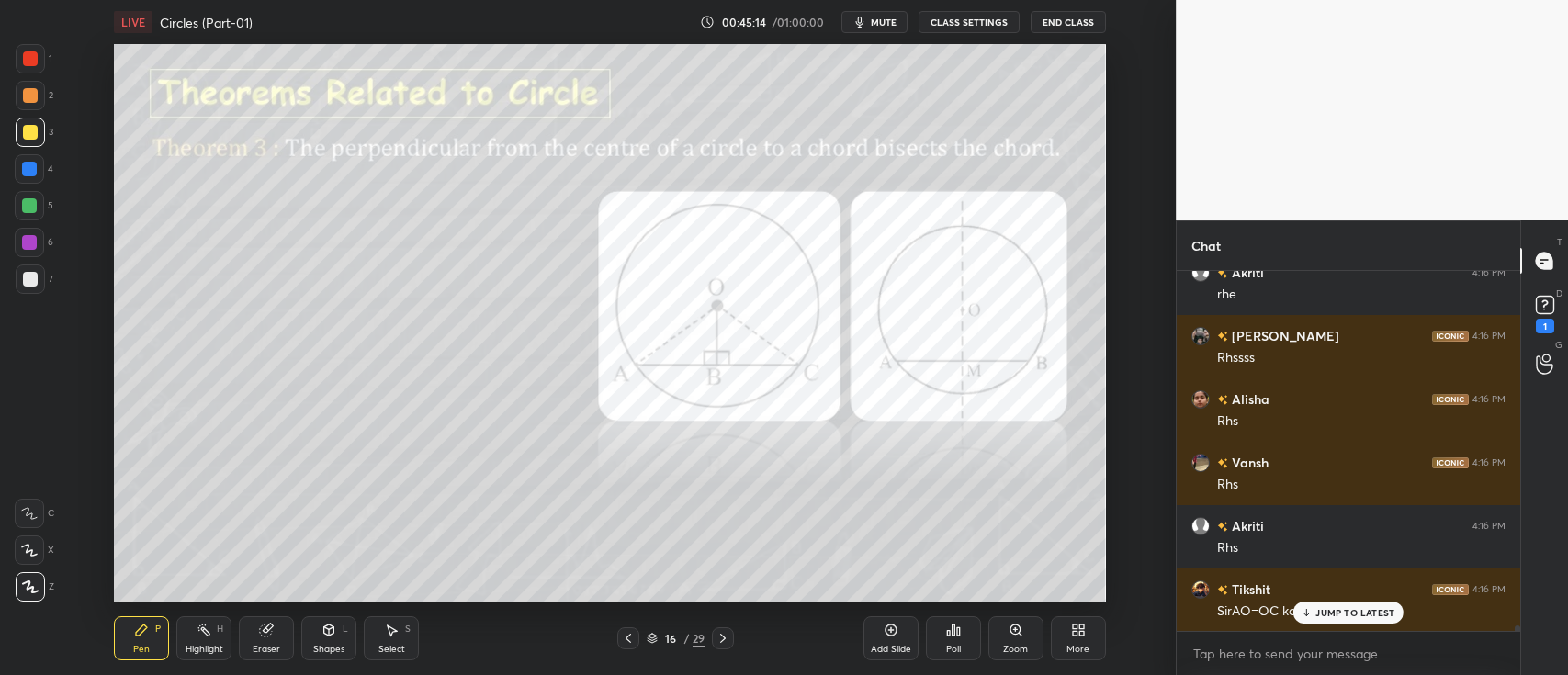
click at [1329, 609] on p "JUMP TO LATEST" at bounding box center [1355, 613] width 79 height 11
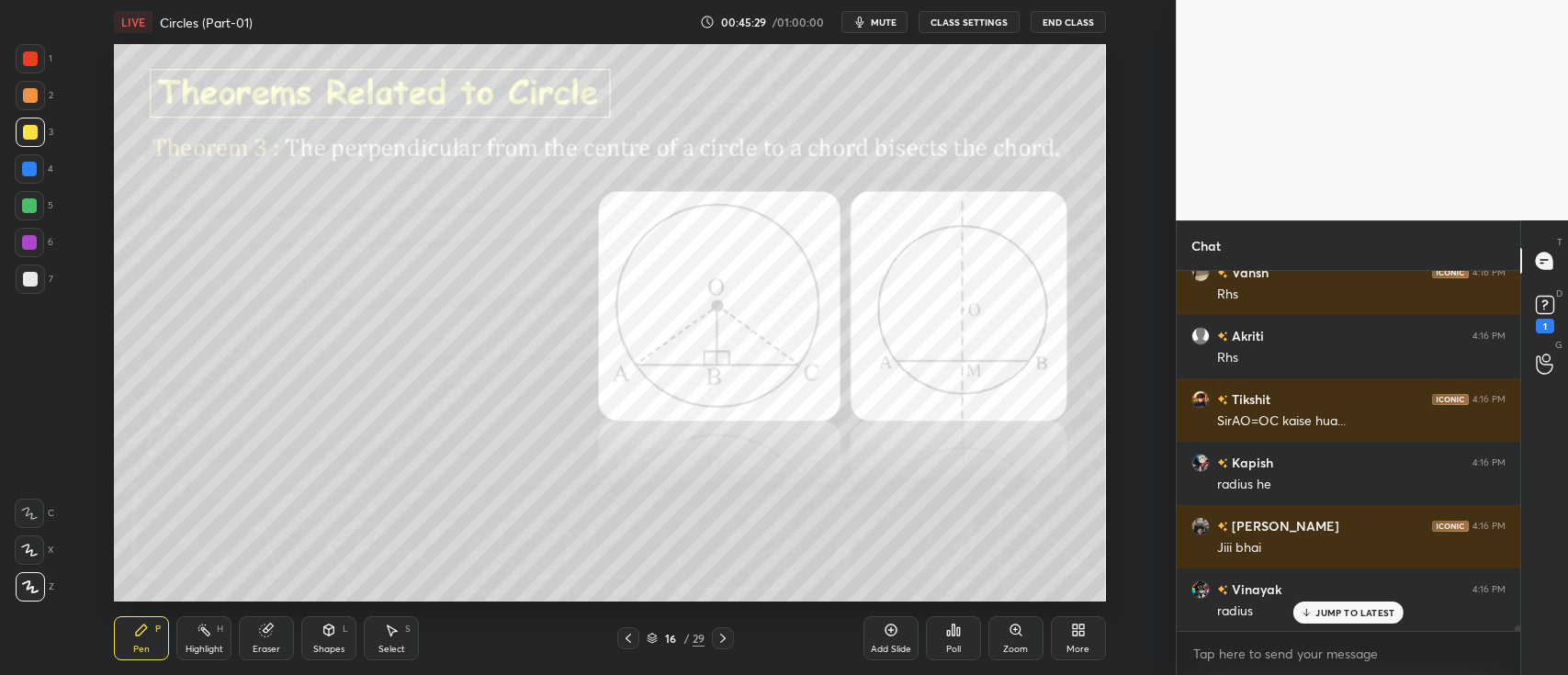
scroll to position [21987, 0]
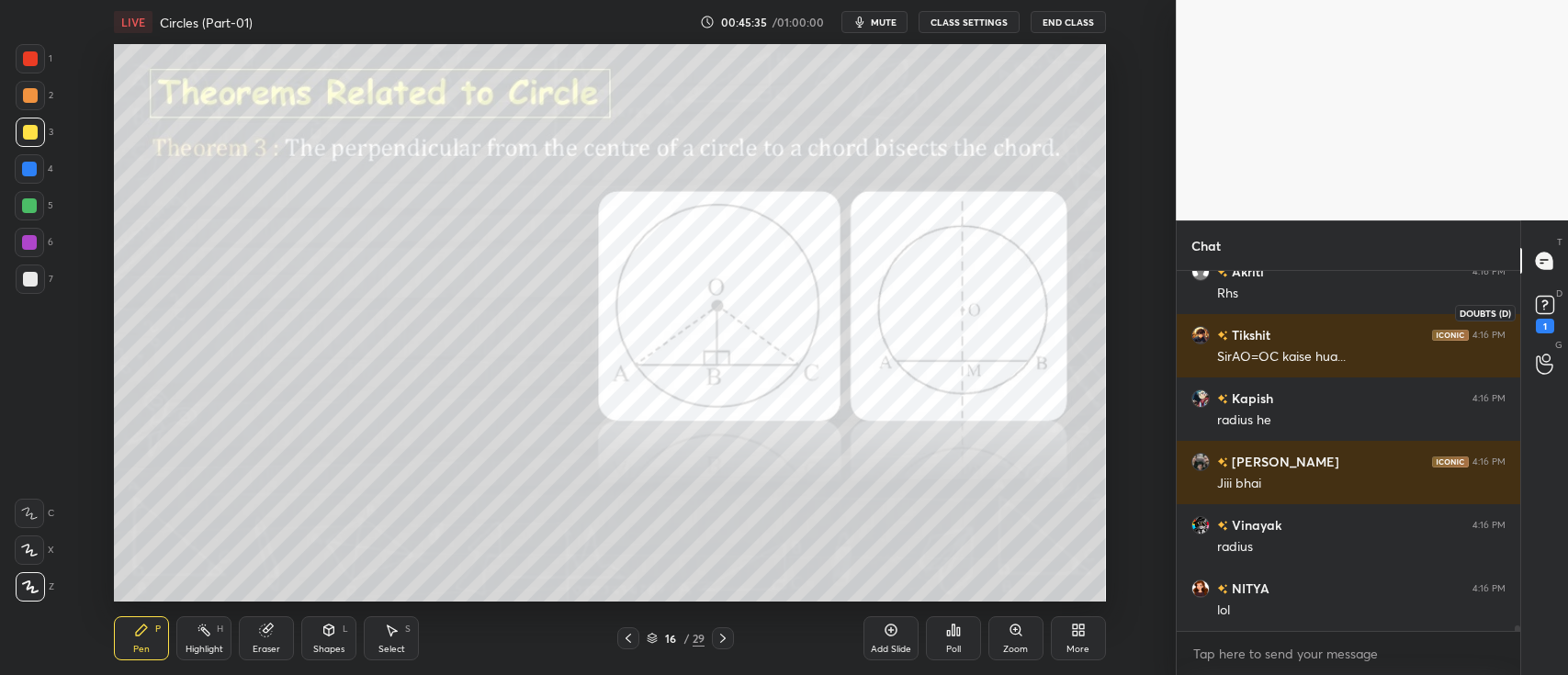
click at [1542, 305] on rect at bounding box center [1544, 305] width 18 height 18
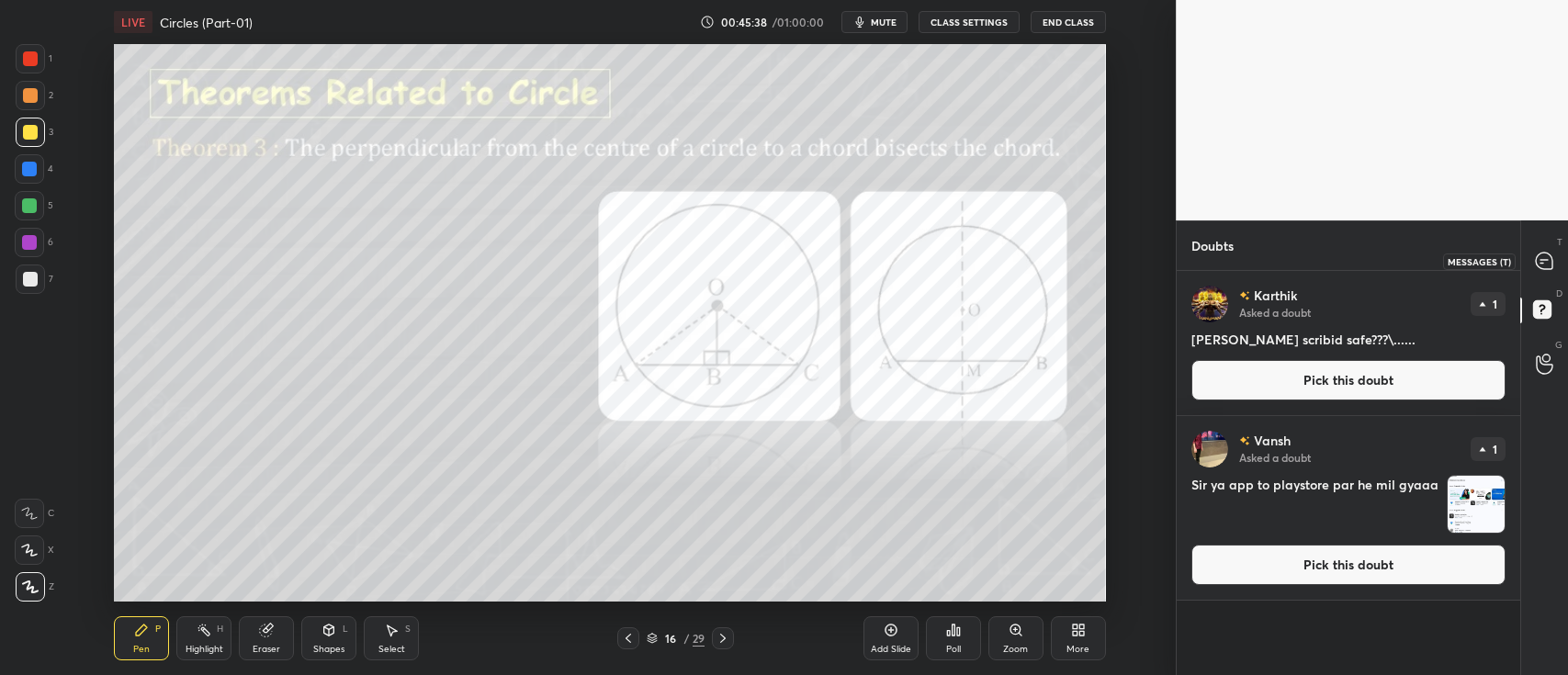
click at [1551, 249] on div at bounding box center [1544, 260] width 36 height 33
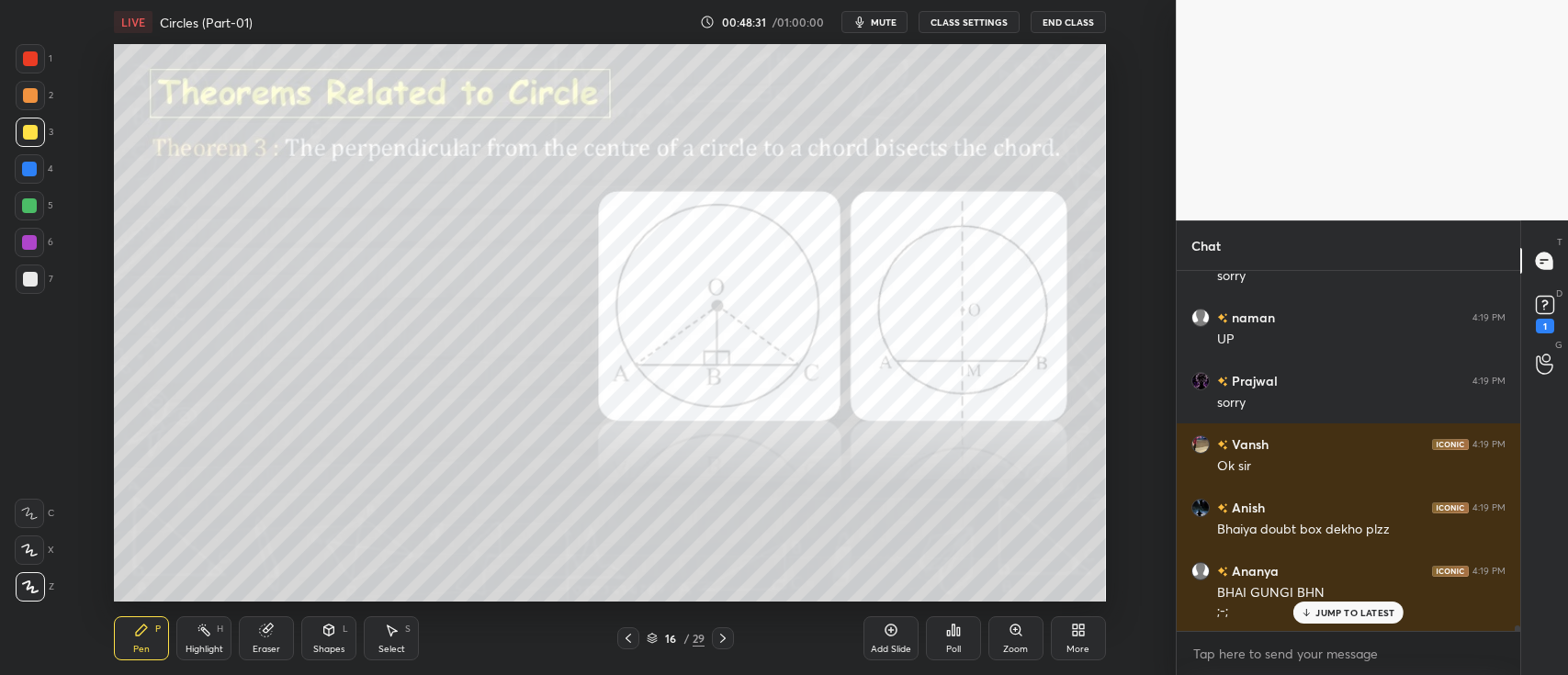
scroll to position [23914, 0]
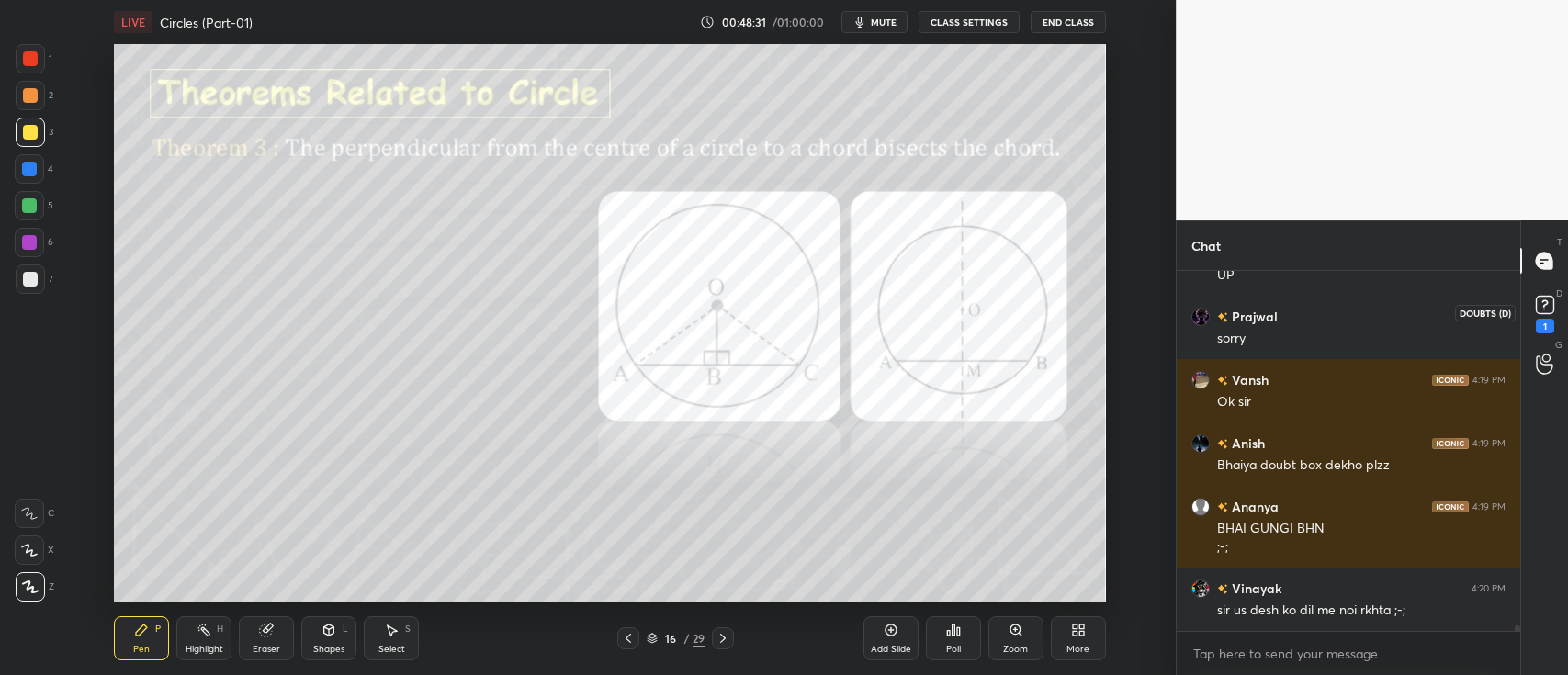
click at [1535, 312] on rect at bounding box center [1544, 305] width 18 height 18
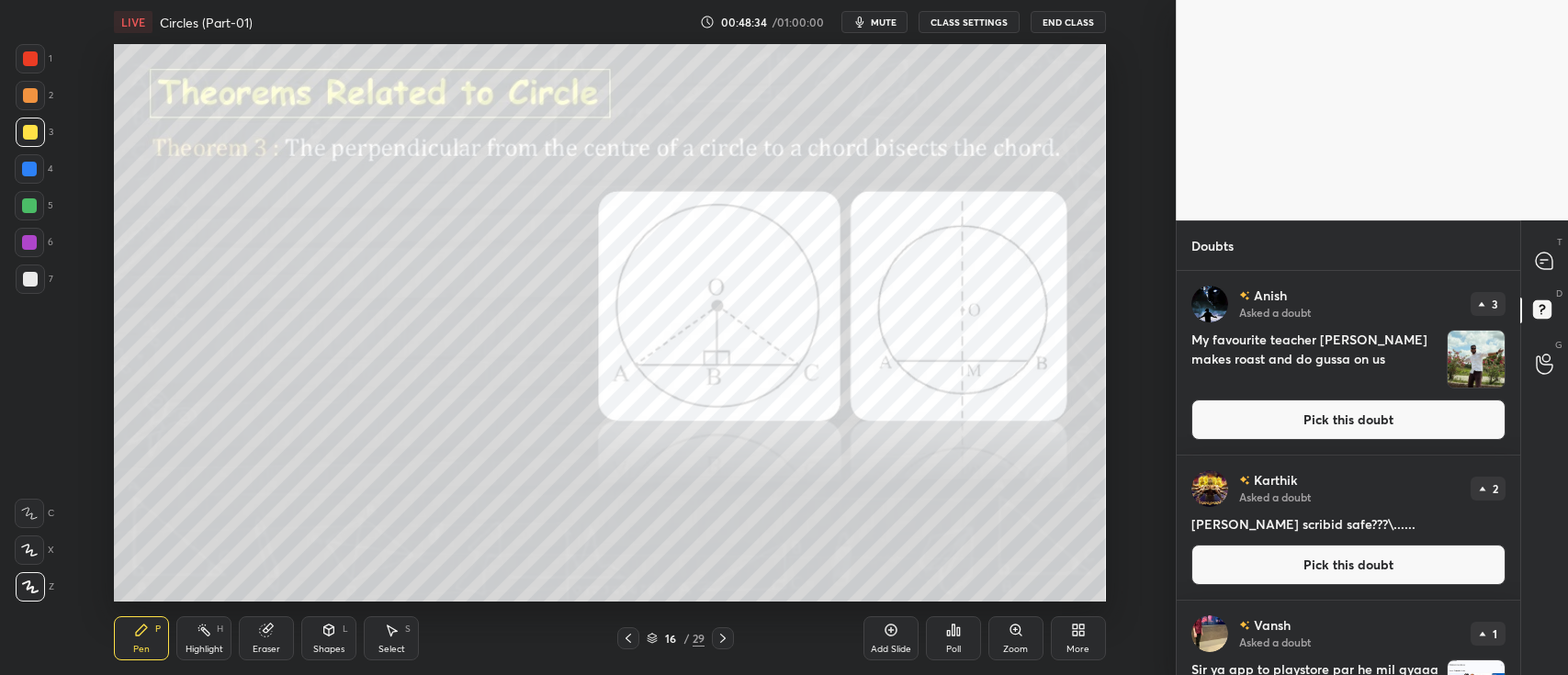
click at [1396, 403] on button "Pick this doubt" at bounding box center [1348, 419] width 314 height 40
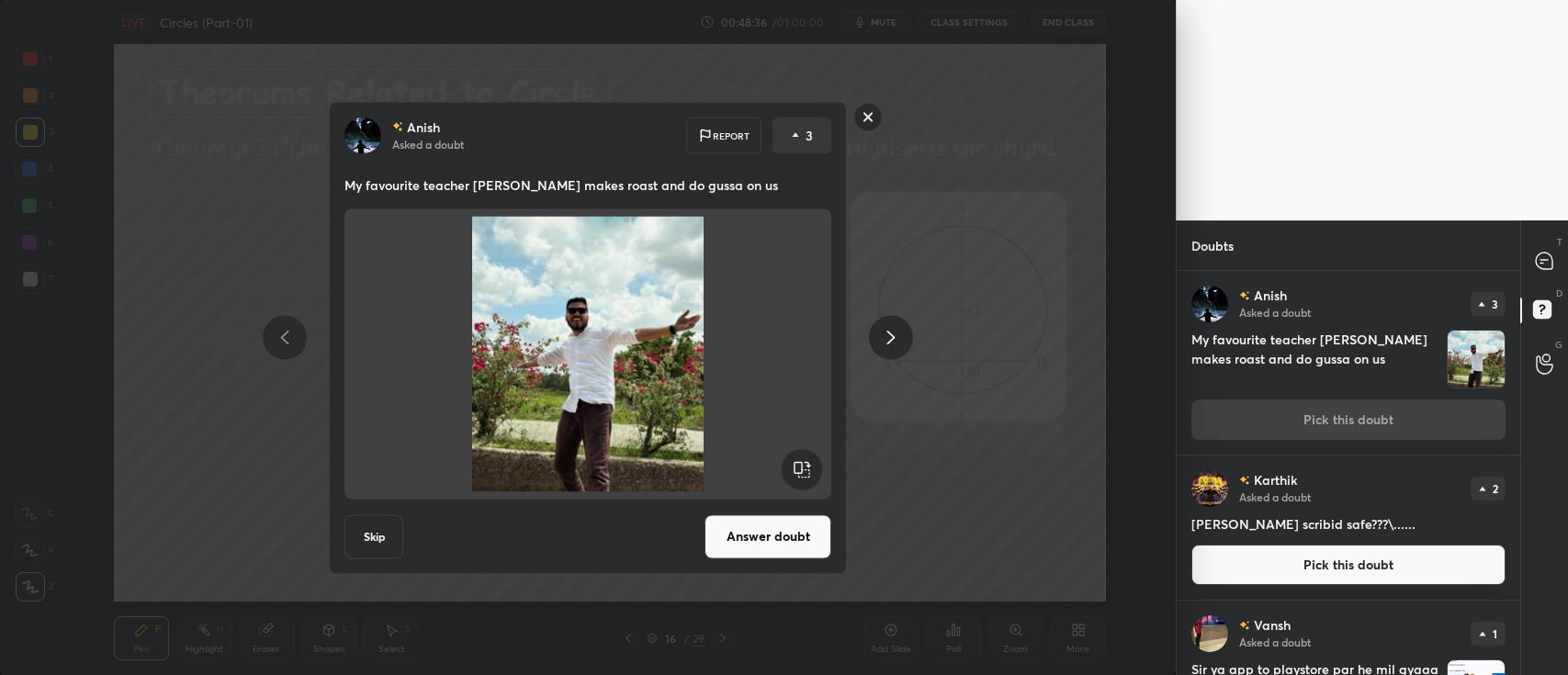
click at [780, 545] on button "Answer doubt" at bounding box center [767, 536] width 126 height 44
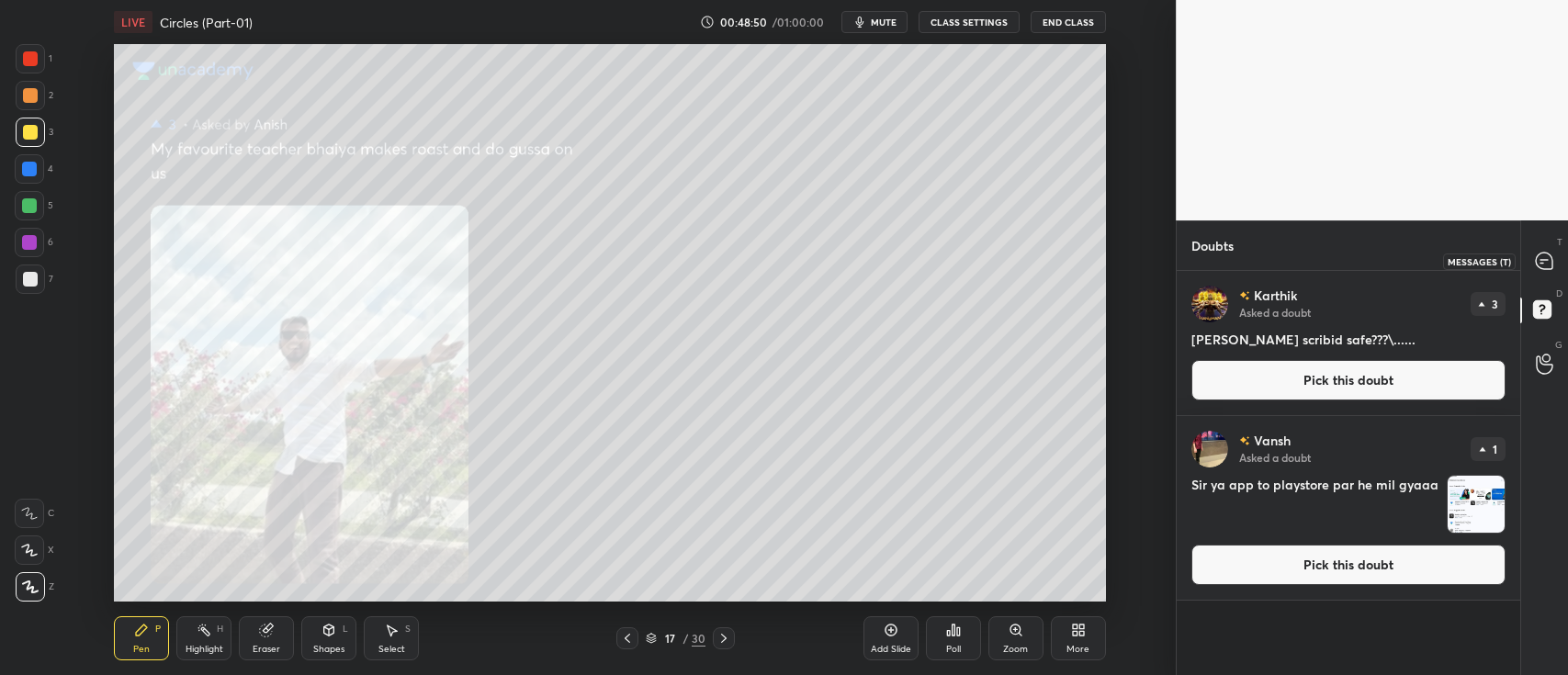
click at [1545, 257] on icon at bounding box center [1544, 261] width 17 height 17
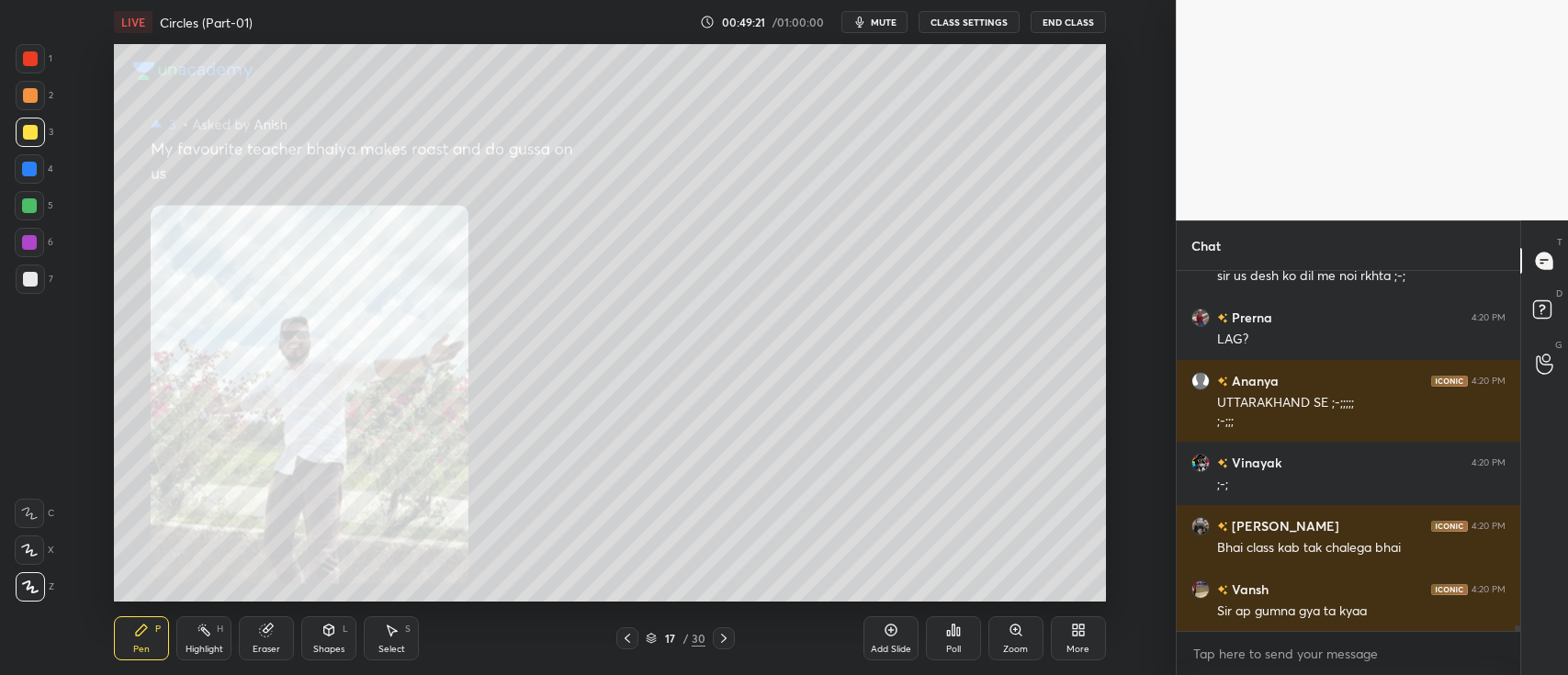
scroll to position [24555, 0]
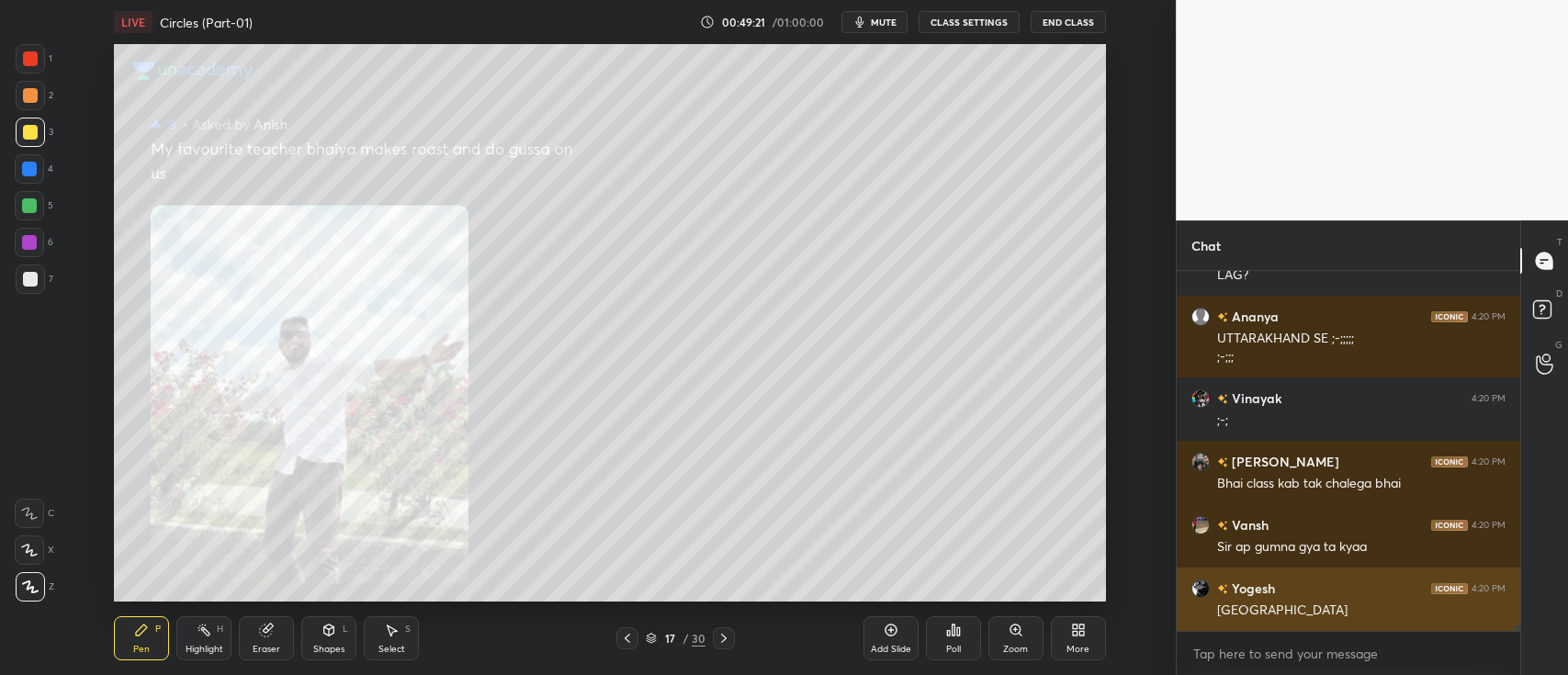
click at [1344, 607] on div "bangalore" at bounding box center [1361, 611] width 288 height 19
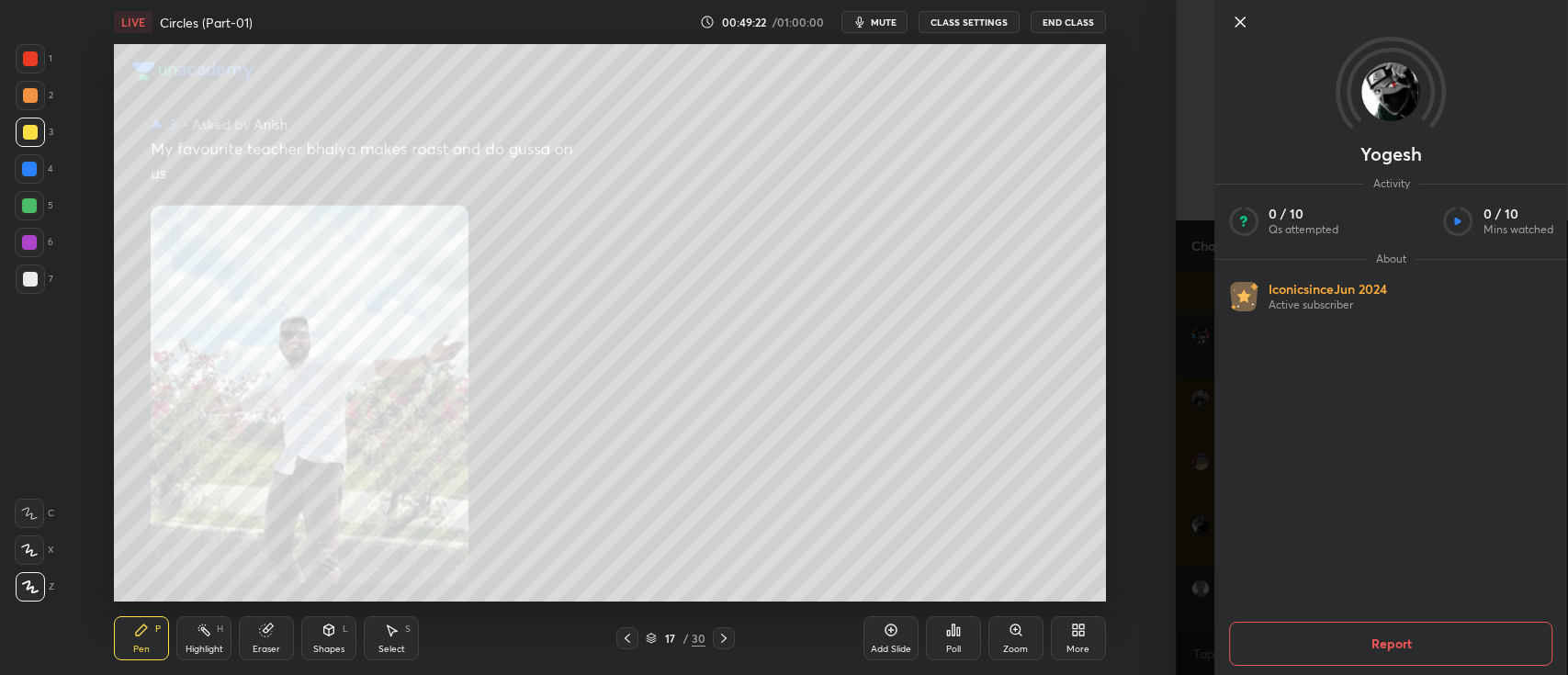
click at [1164, 516] on div "1 2 3 4 5 6 7 C X Z C X Z E E Erase all H H LIVE Circles (Part-01) 00:49:22 / 0…" at bounding box center [588, 337] width 1175 height 675
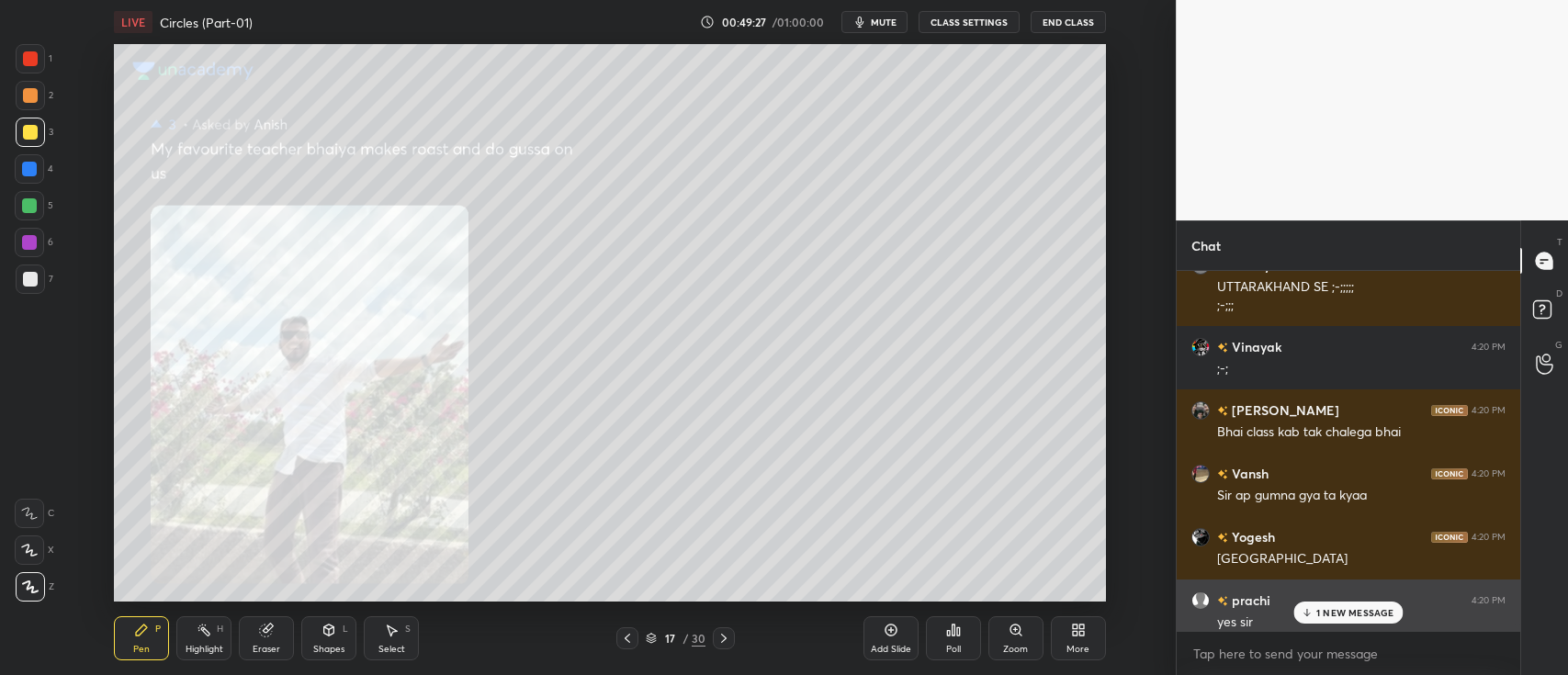
scroll to position [24602, 0]
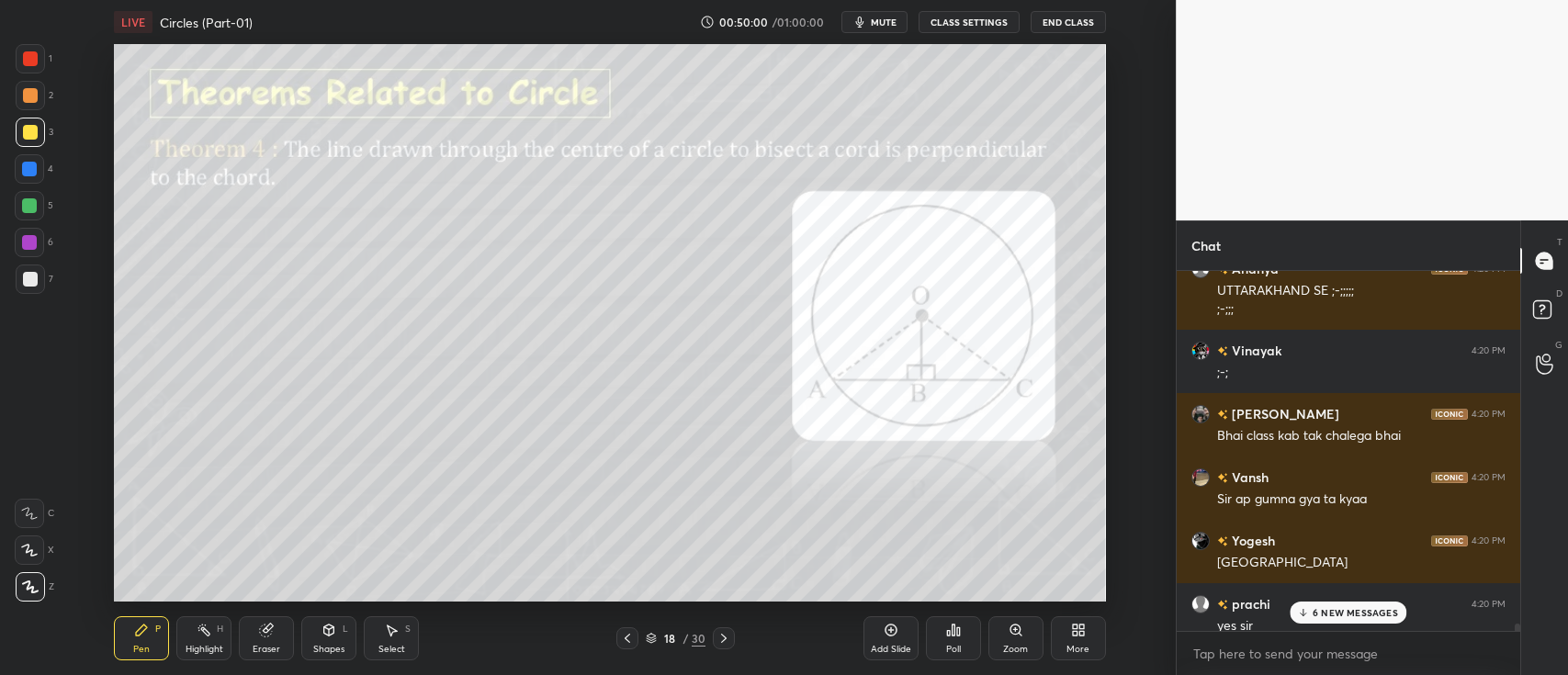
click at [26, 169] on div at bounding box center [30, 169] width 15 height 15
click at [29, 209] on div at bounding box center [30, 206] width 15 height 15
click at [22, 245] on div at bounding box center [30, 242] width 15 height 15
click at [28, 283] on div at bounding box center [31, 280] width 15 height 15
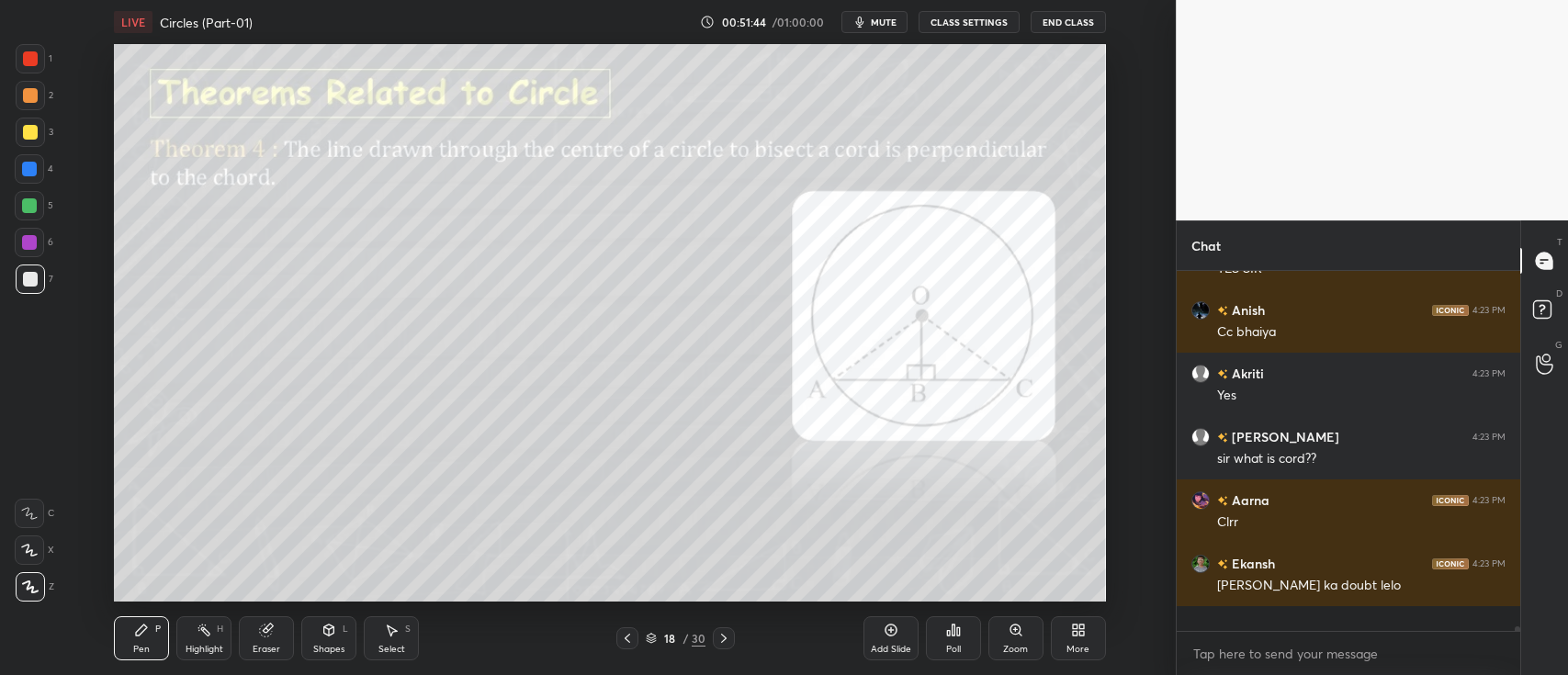
scroll to position [27318, 0]
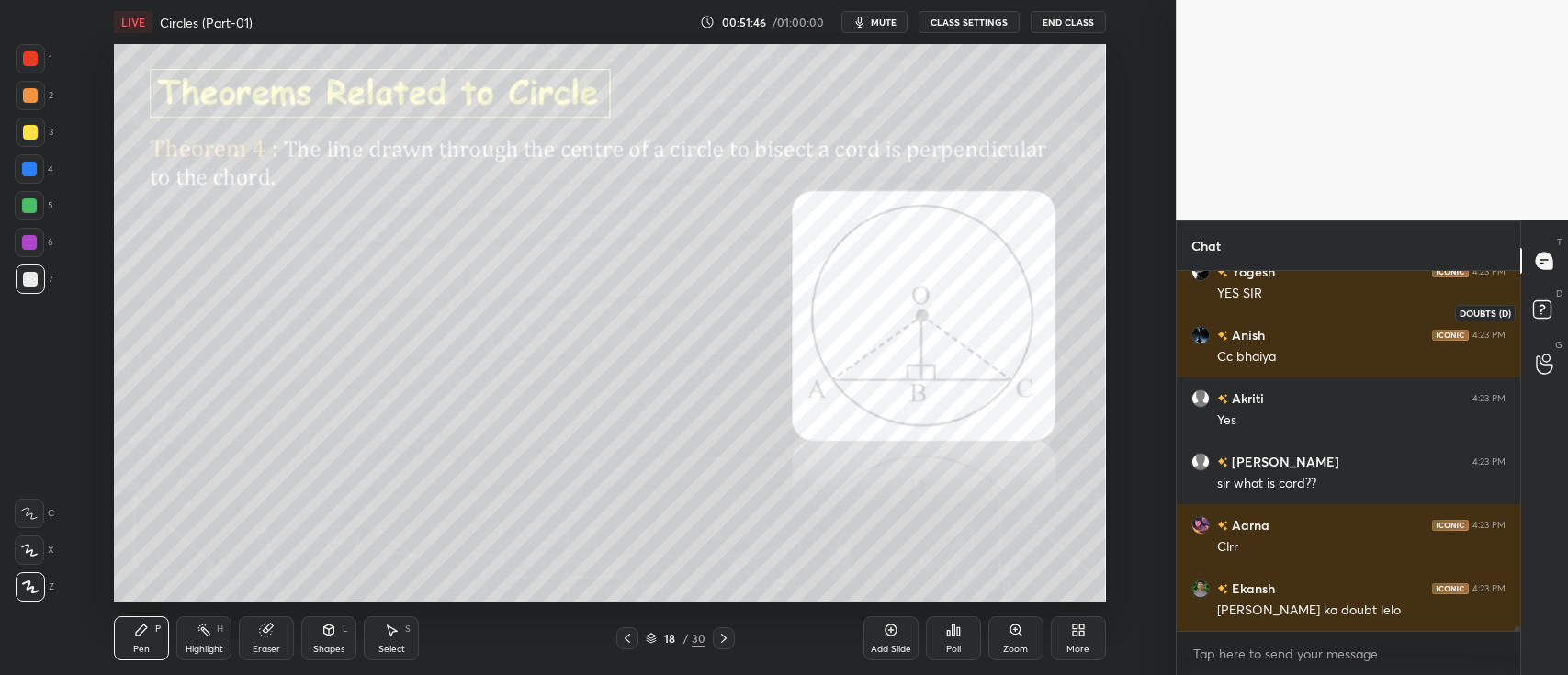
click at [1541, 313] on rect at bounding box center [1541, 310] width 18 height 18
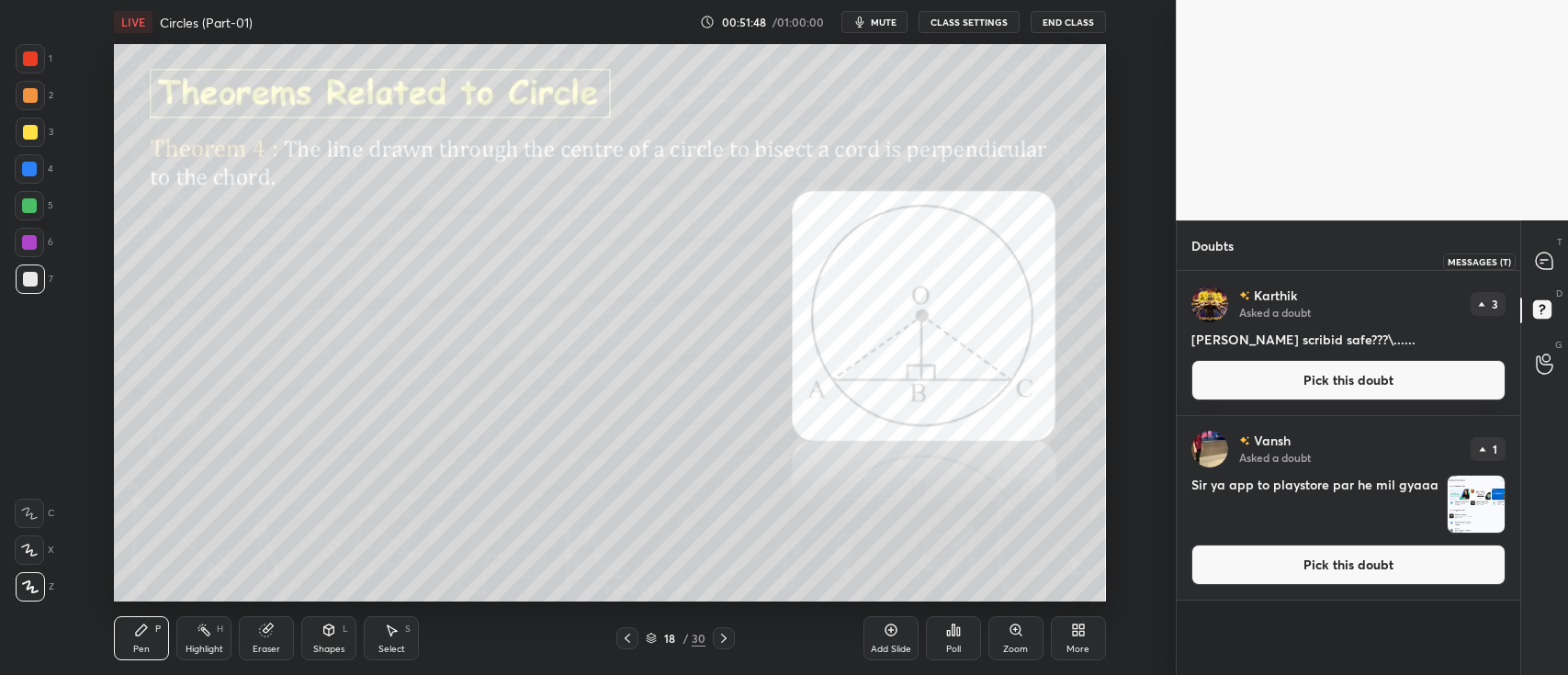
click at [1548, 260] on icon at bounding box center [1544, 261] width 17 height 17
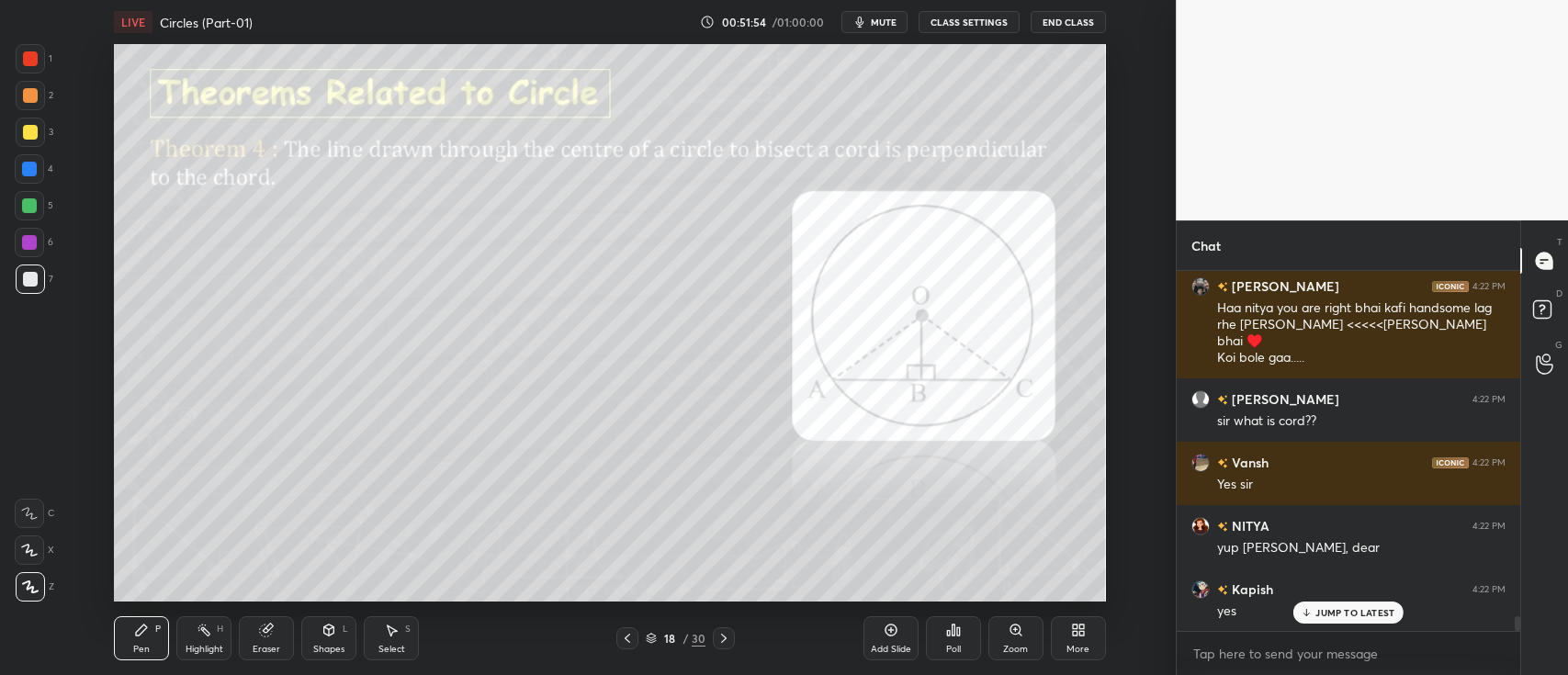
scroll to position [26470, 0]
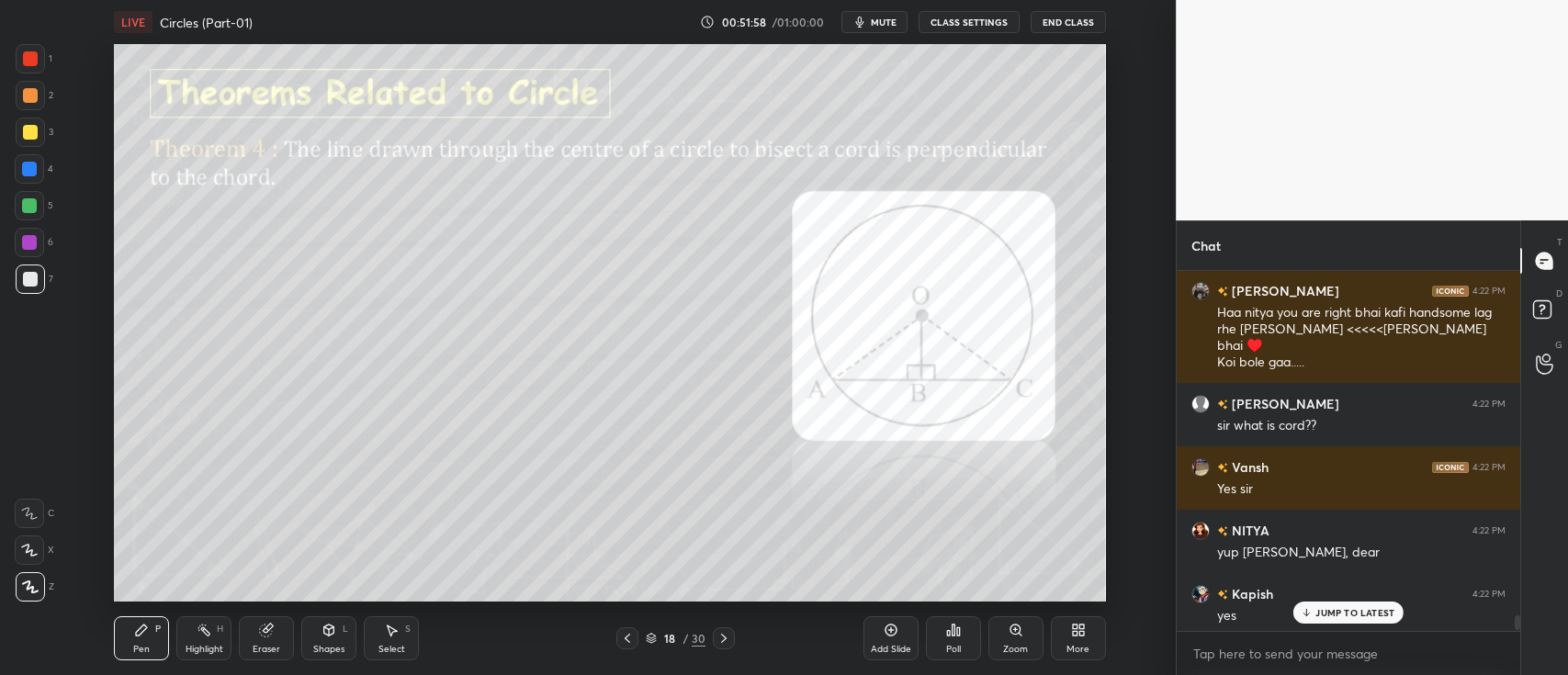
click at [17, 66] on div at bounding box center [30, 58] width 29 height 29
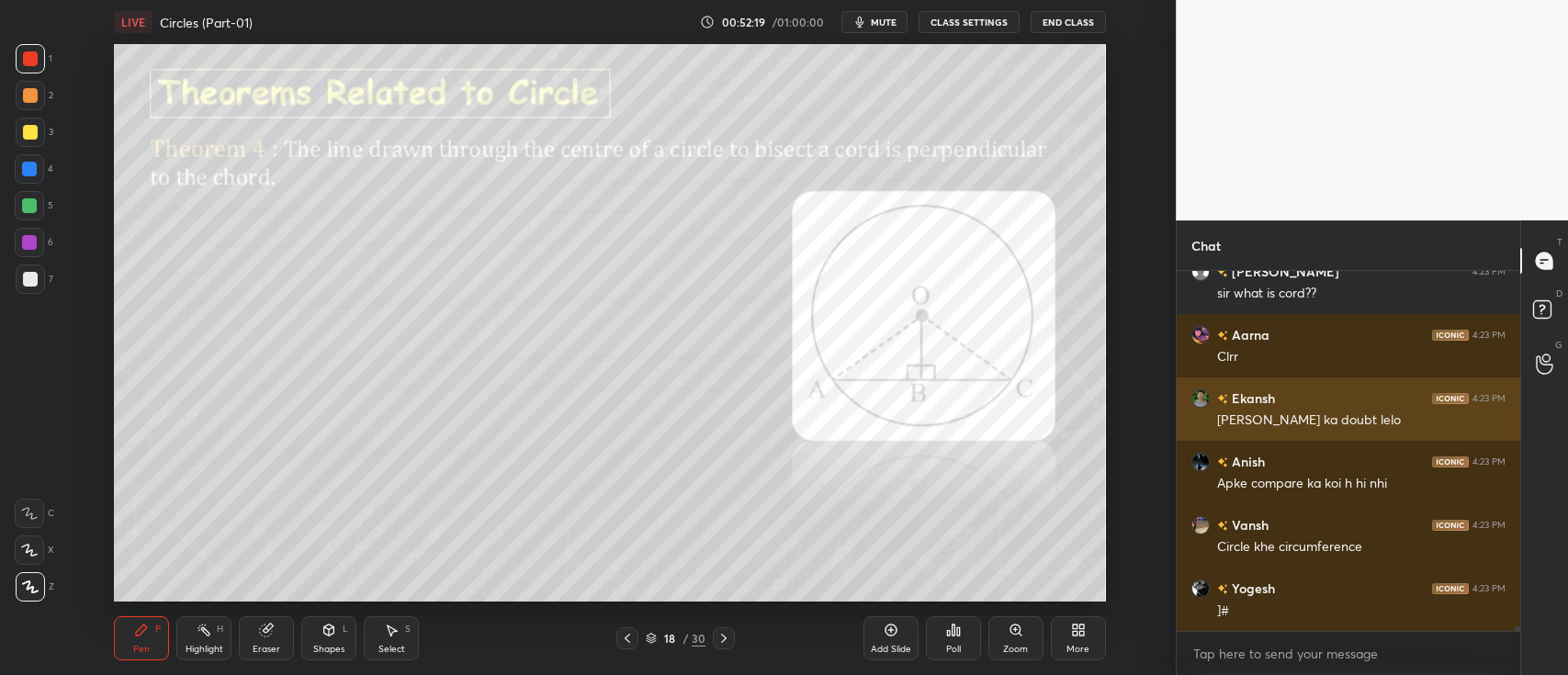
scroll to position [27572, 0]
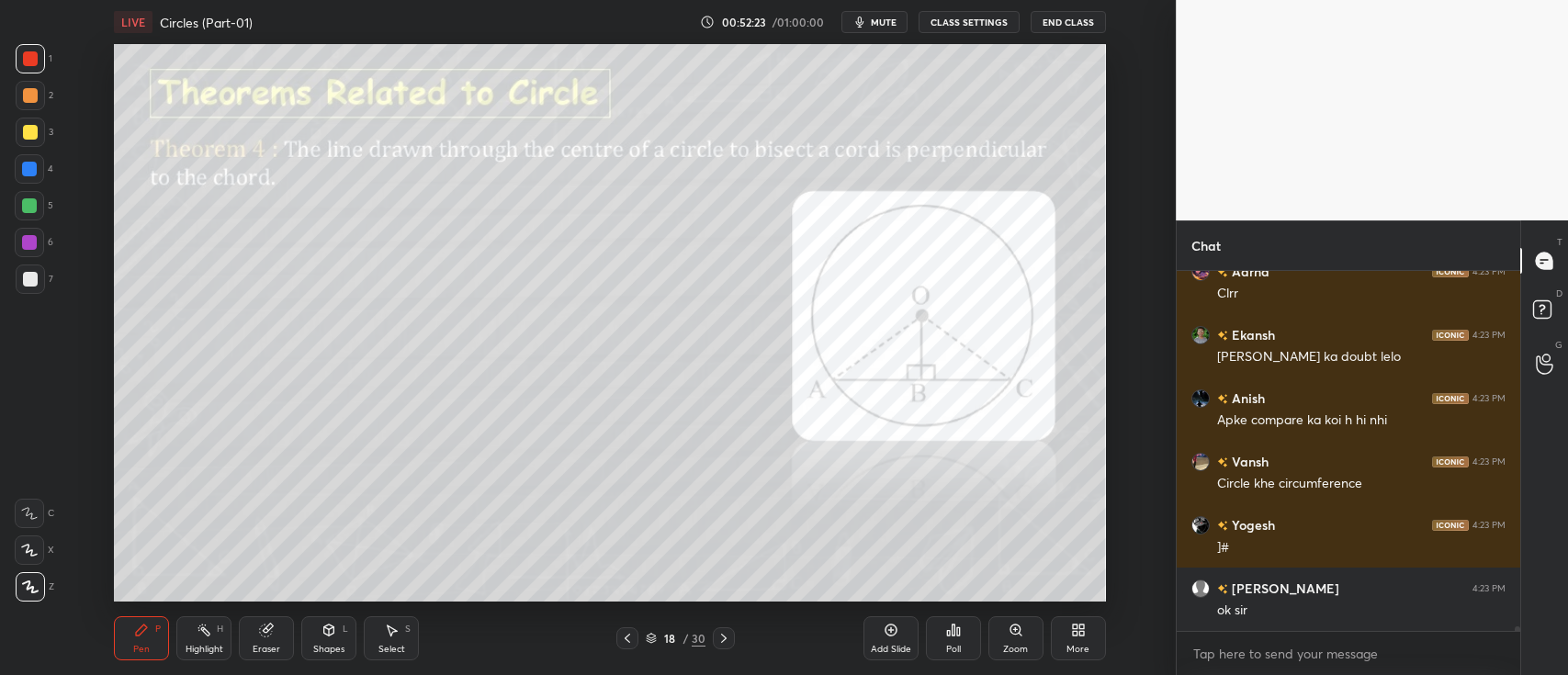
click at [646, 636] on icon at bounding box center [651, 638] width 11 height 11
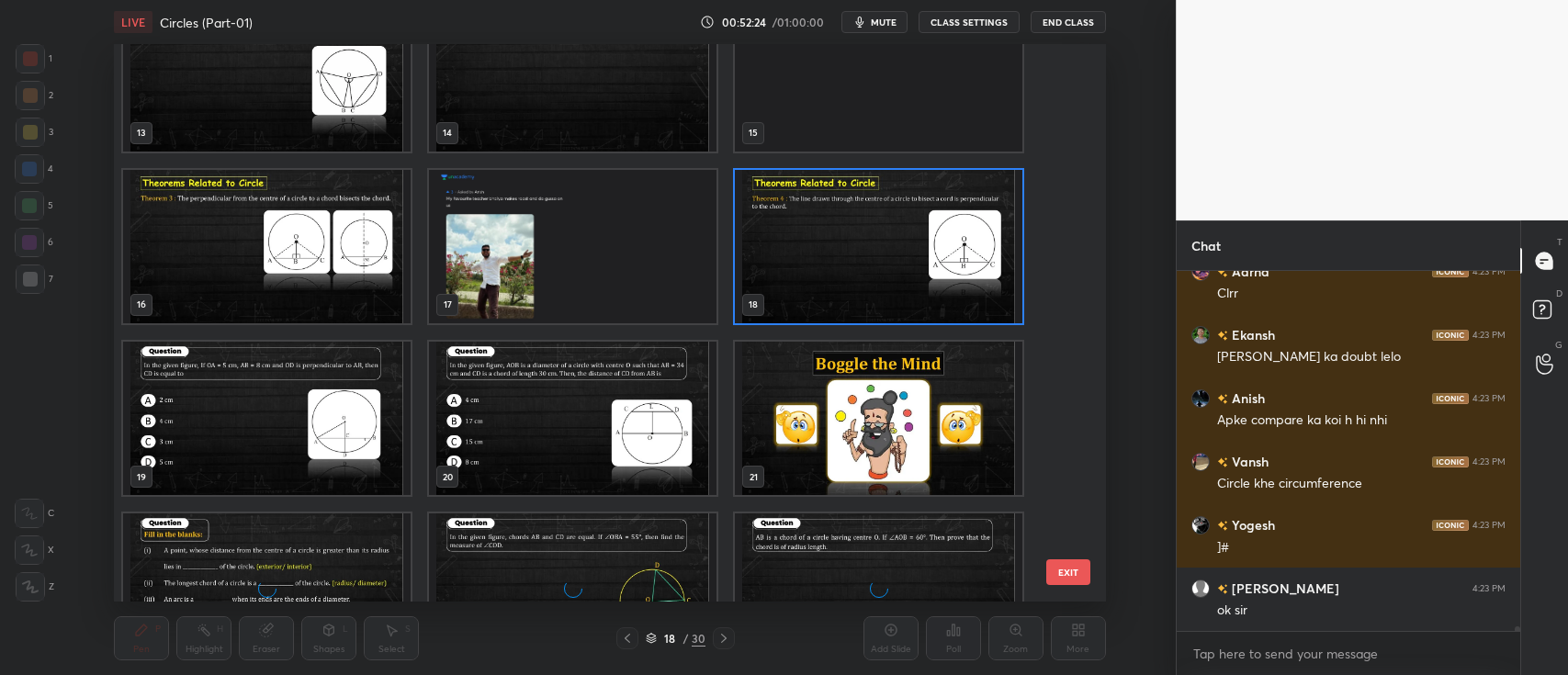
scroll to position [745, 0]
click at [278, 428] on img "grid" at bounding box center [267, 418] width 287 height 154
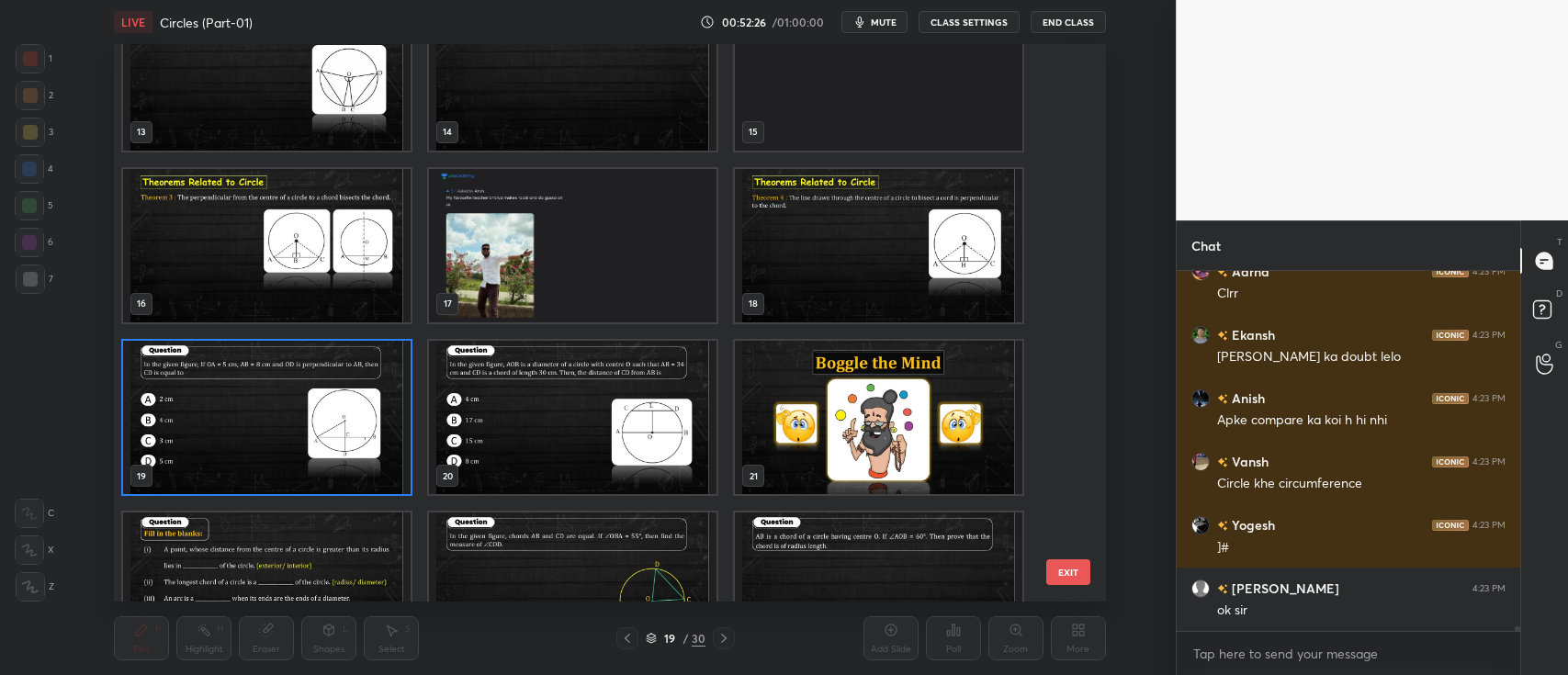
click at [284, 439] on img "grid" at bounding box center [267, 418] width 287 height 154
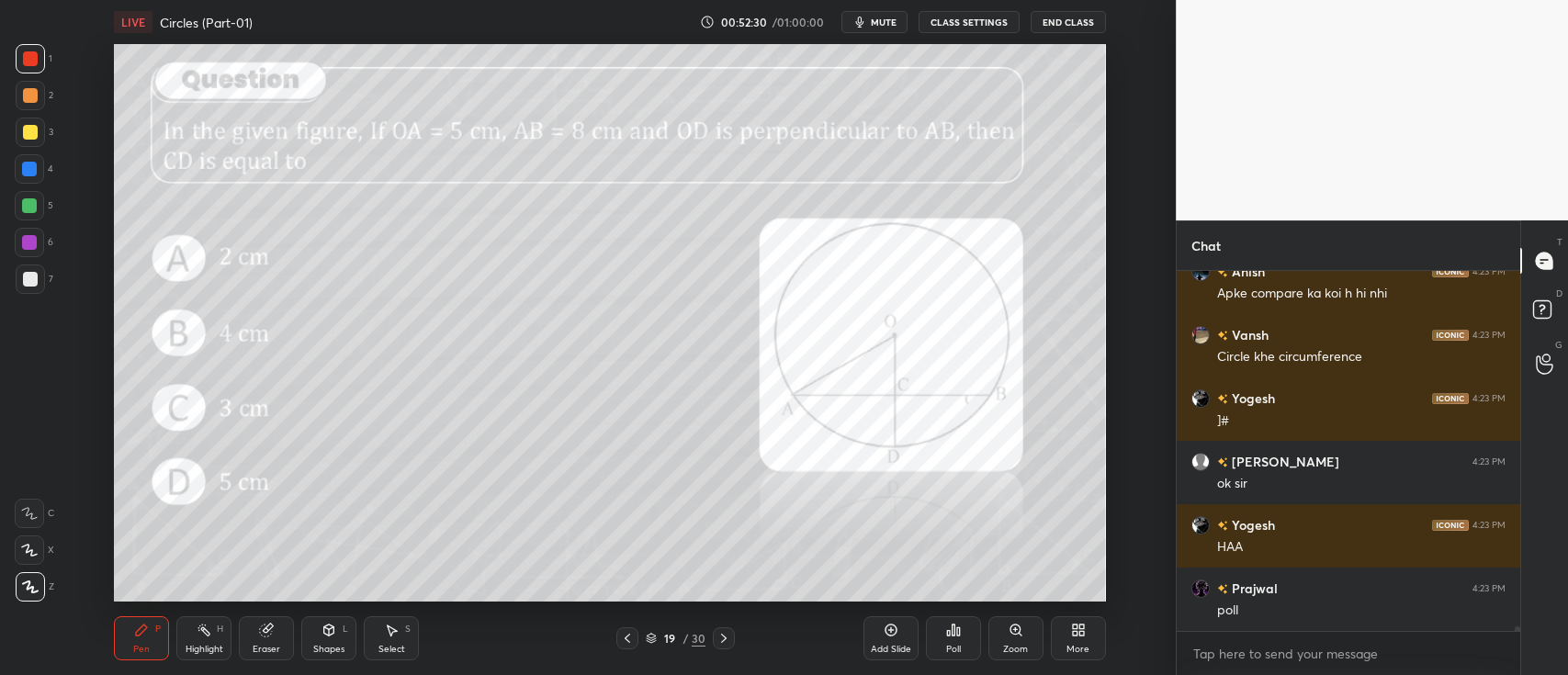
scroll to position [27762, 0]
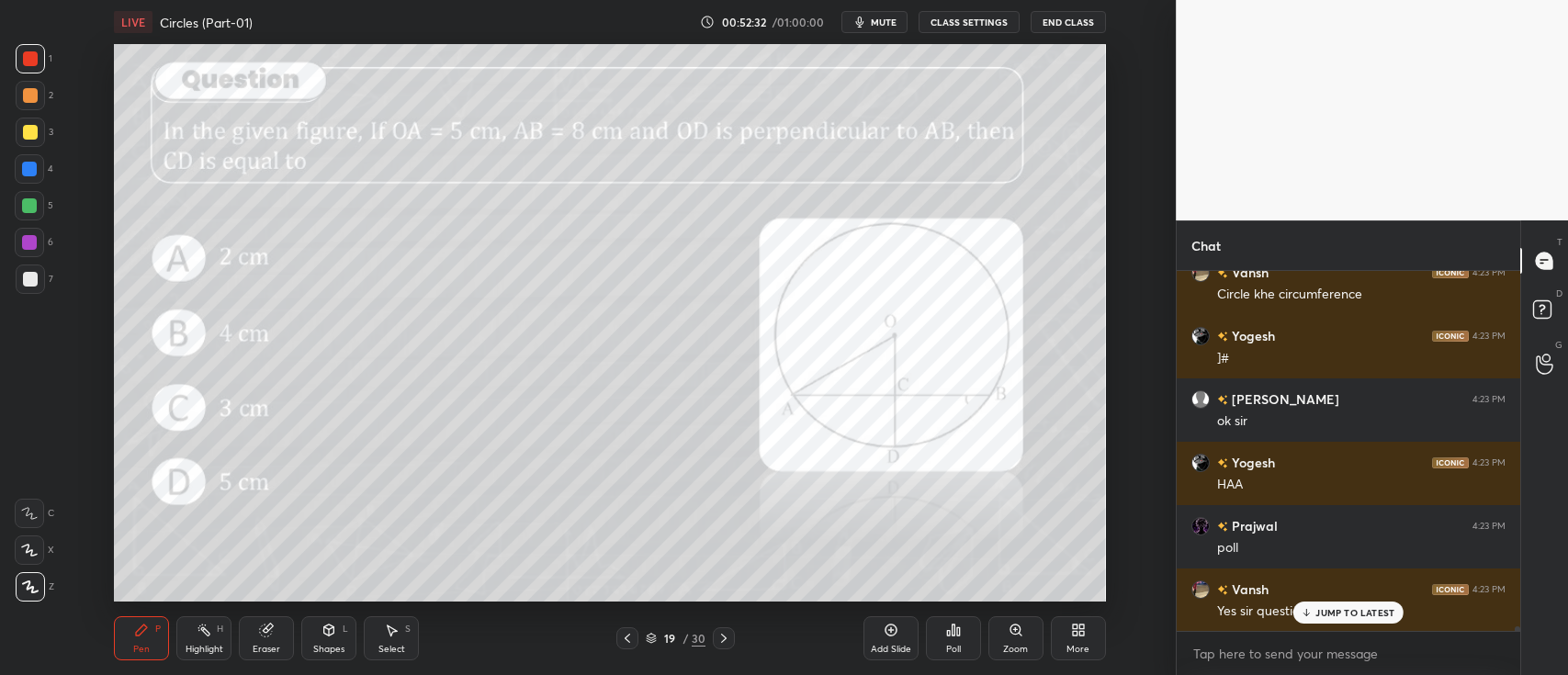
click at [25, 273] on div at bounding box center [31, 280] width 15 height 15
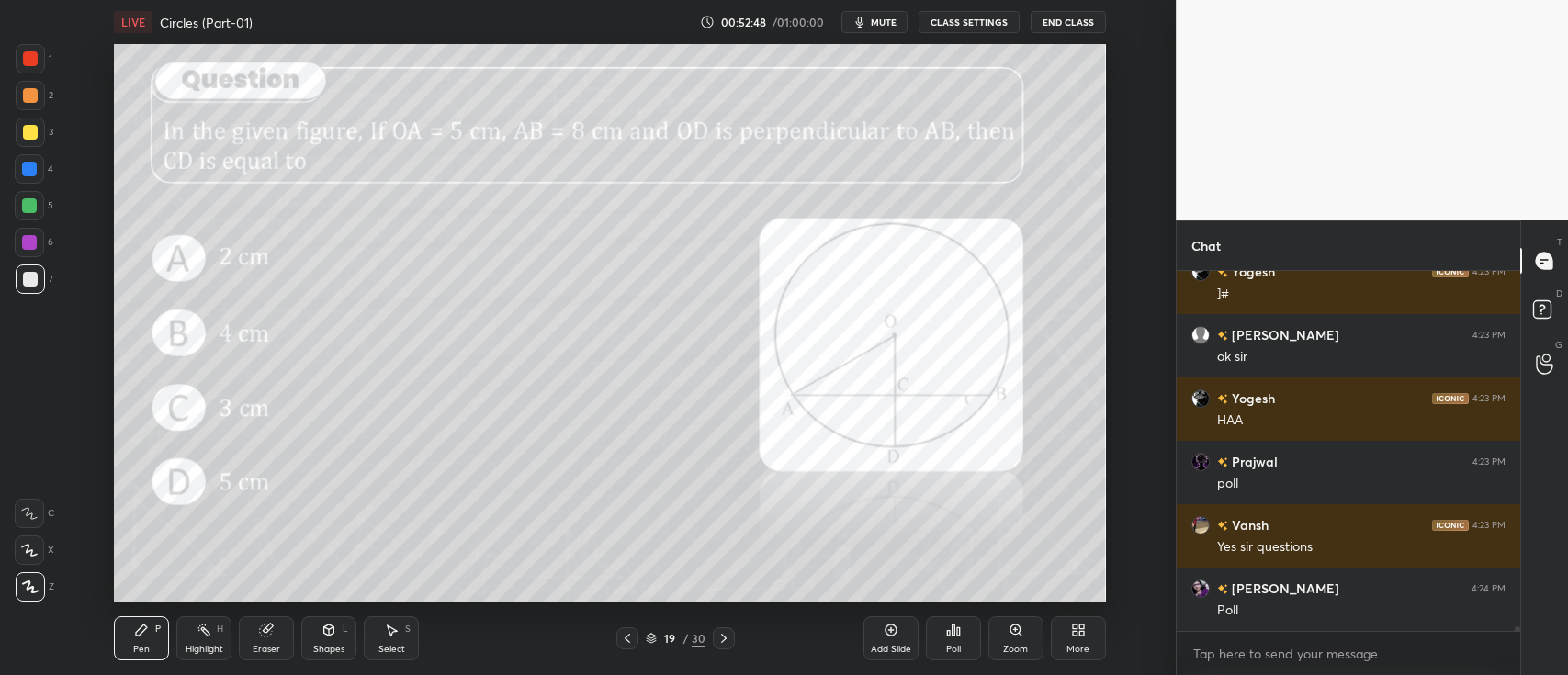
click at [26, 208] on div at bounding box center [30, 206] width 15 height 15
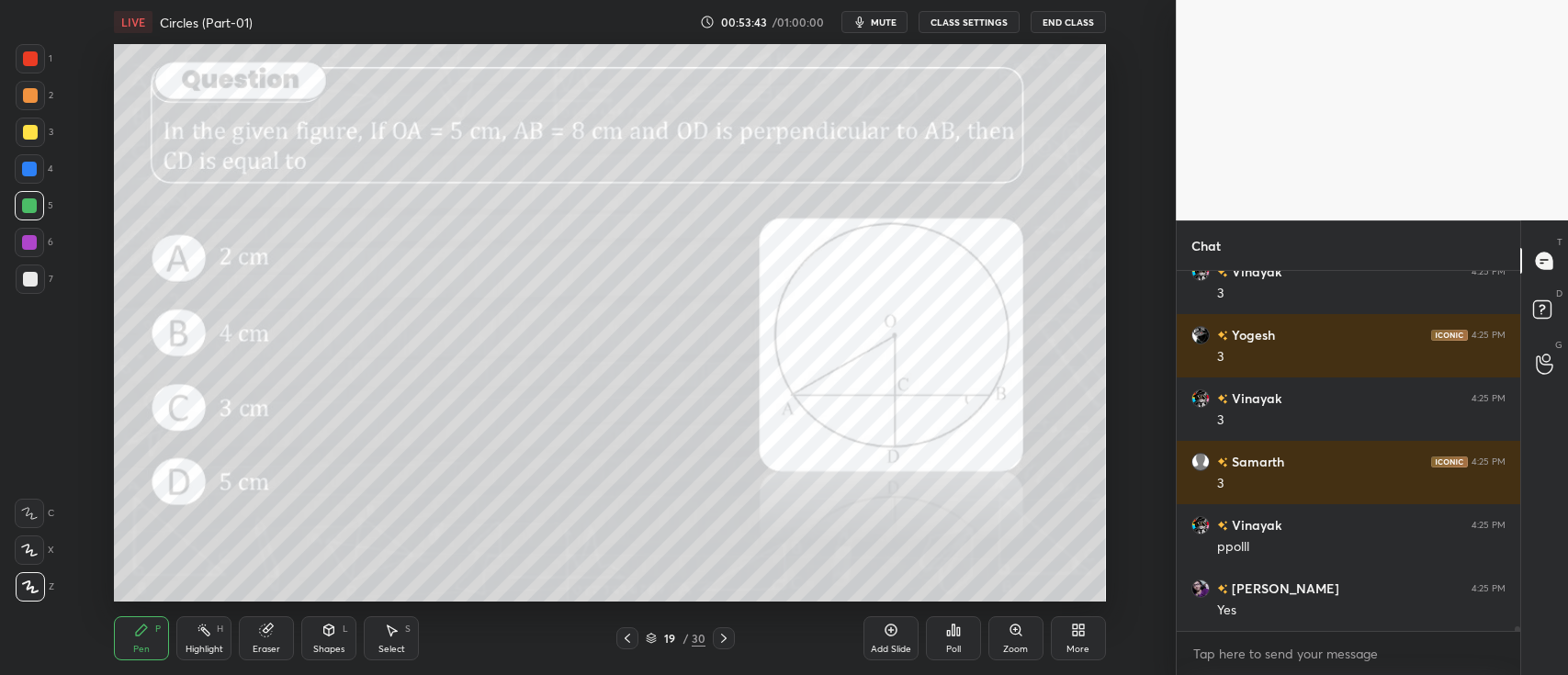
click at [1072, 628] on icon at bounding box center [1074, 626] width 5 height 5
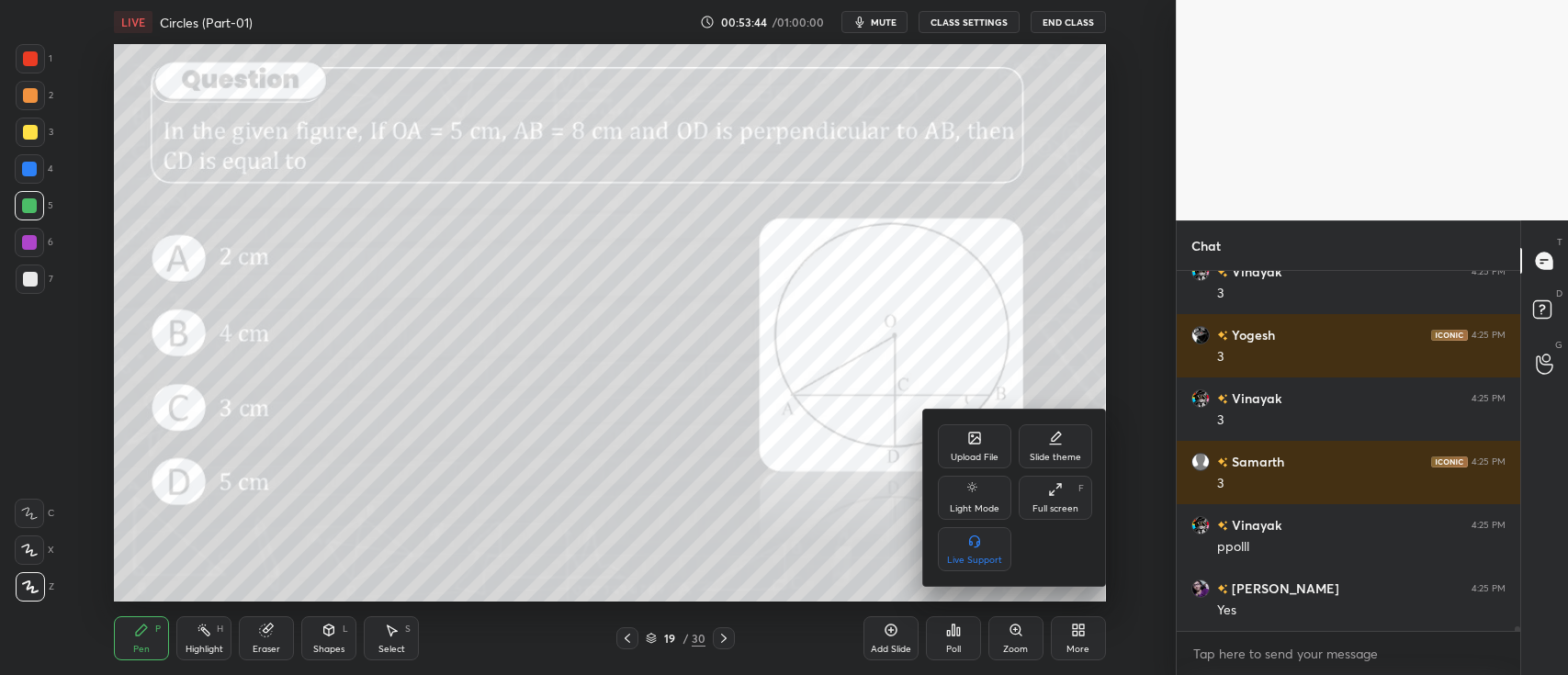
click at [945, 638] on div at bounding box center [784, 337] width 1568 height 675
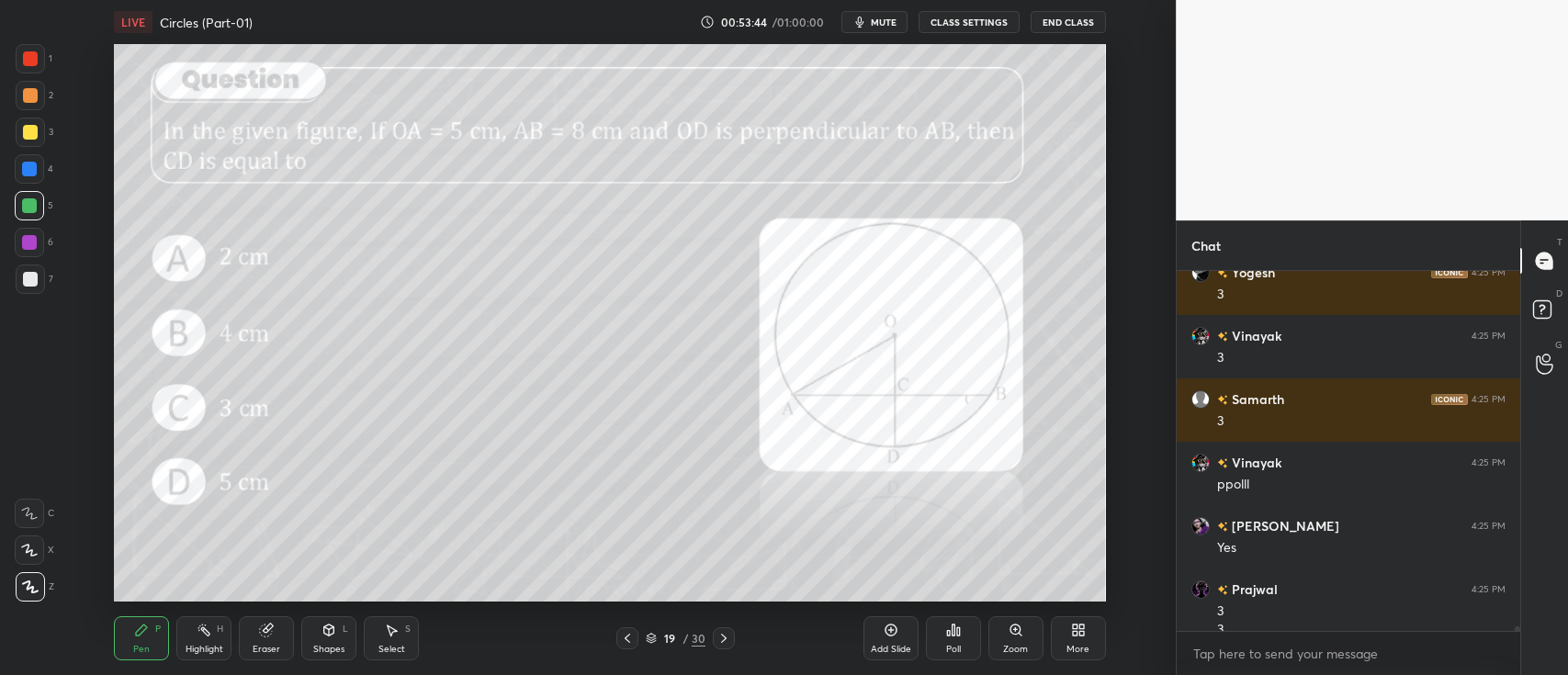
scroll to position [28668, 0]
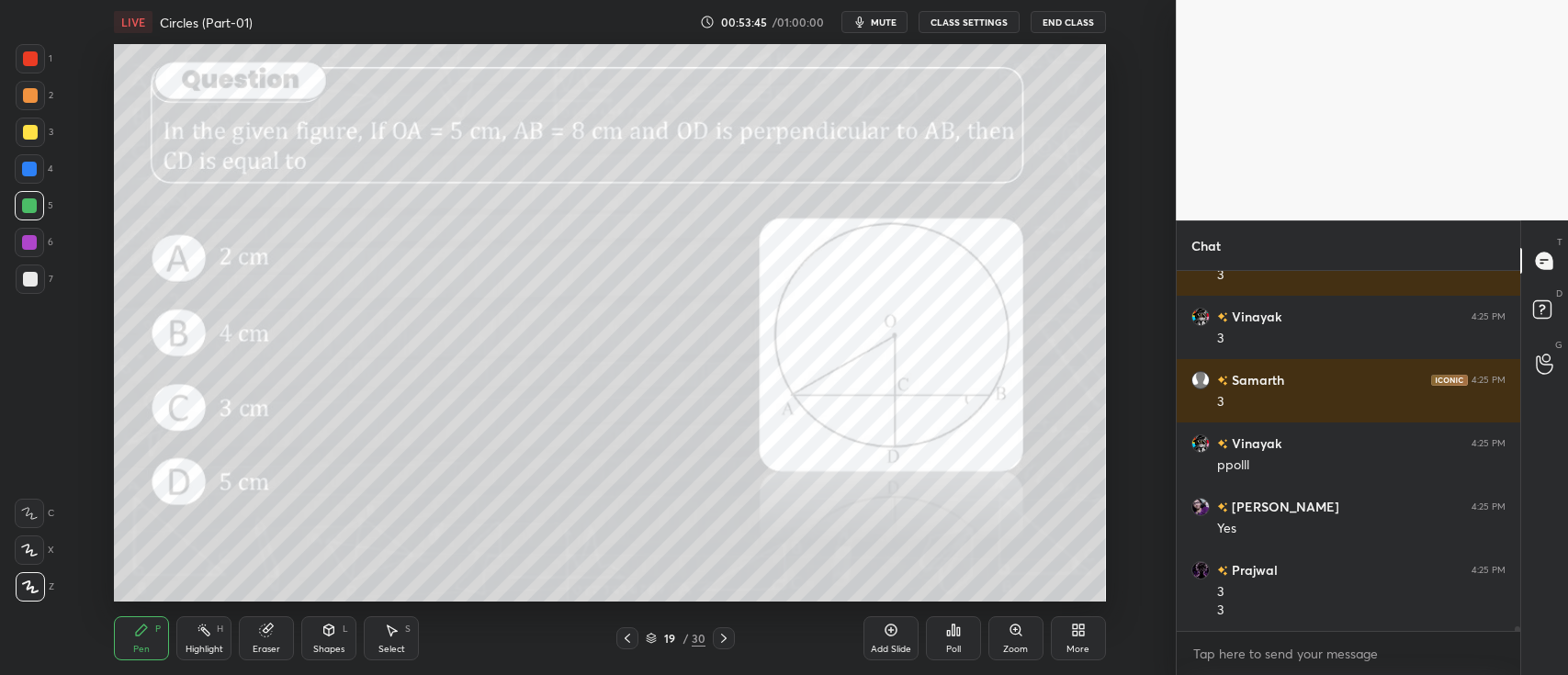
click at [945, 638] on div "Poll" at bounding box center [952, 638] width 55 height 44
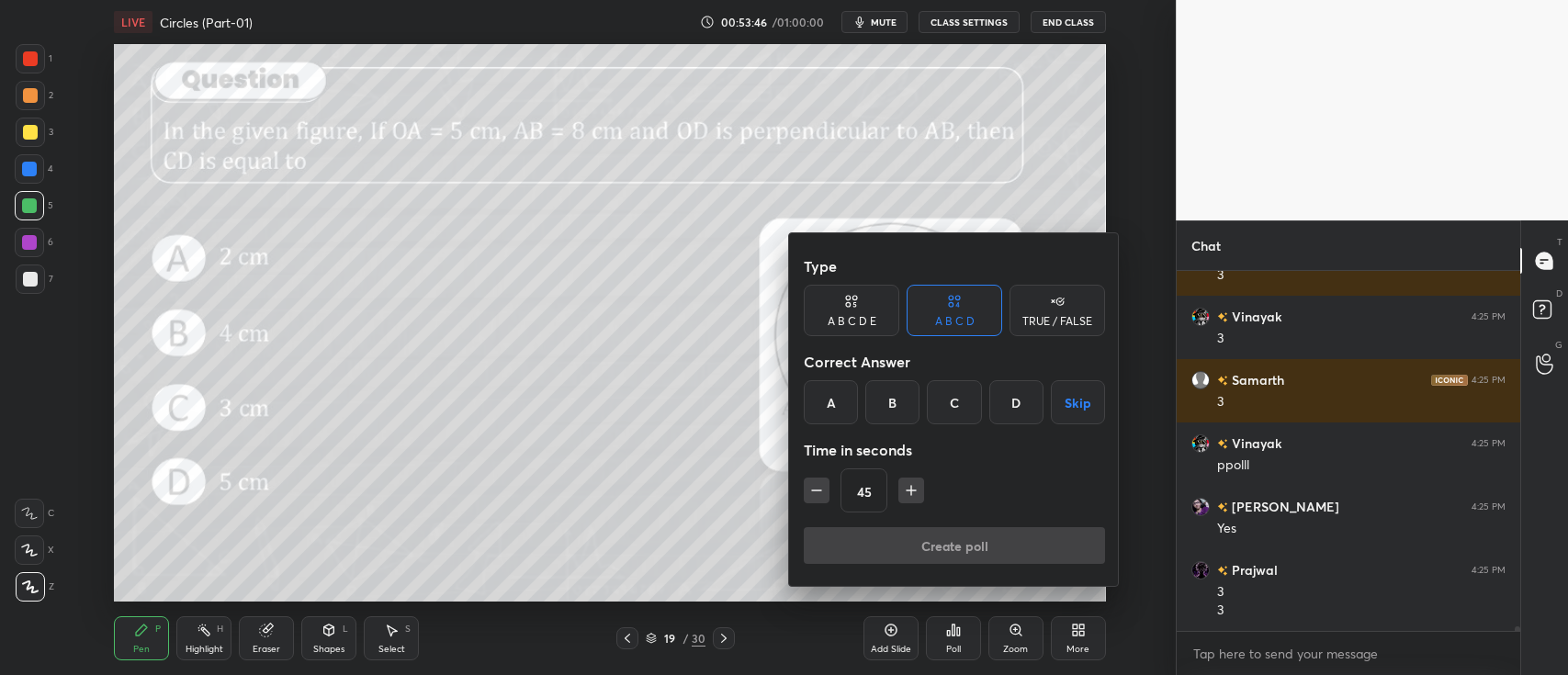
click at [833, 401] on div "A" at bounding box center [831, 402] width 54 height 44
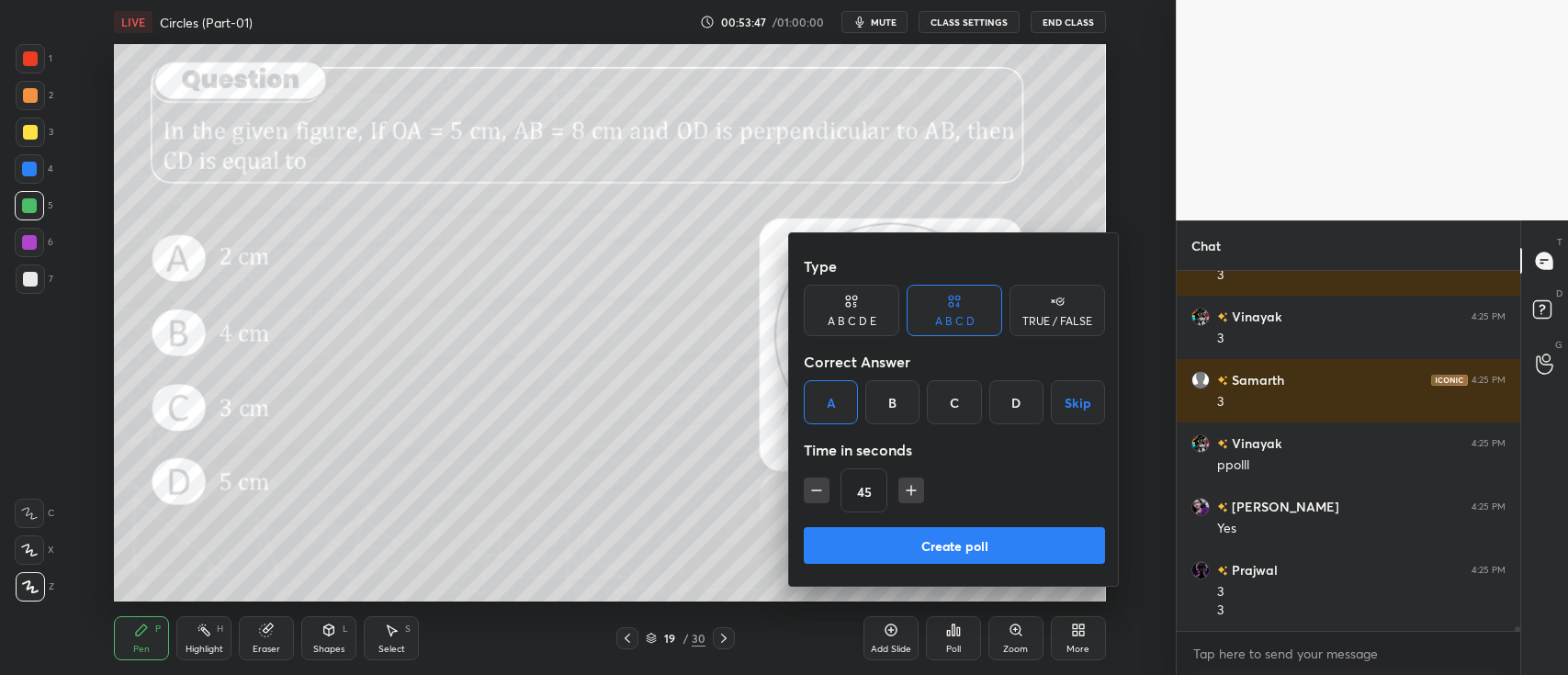
click at [902, 546] on button "Create poll" at bounding box center [954, 545] width 301 height 37
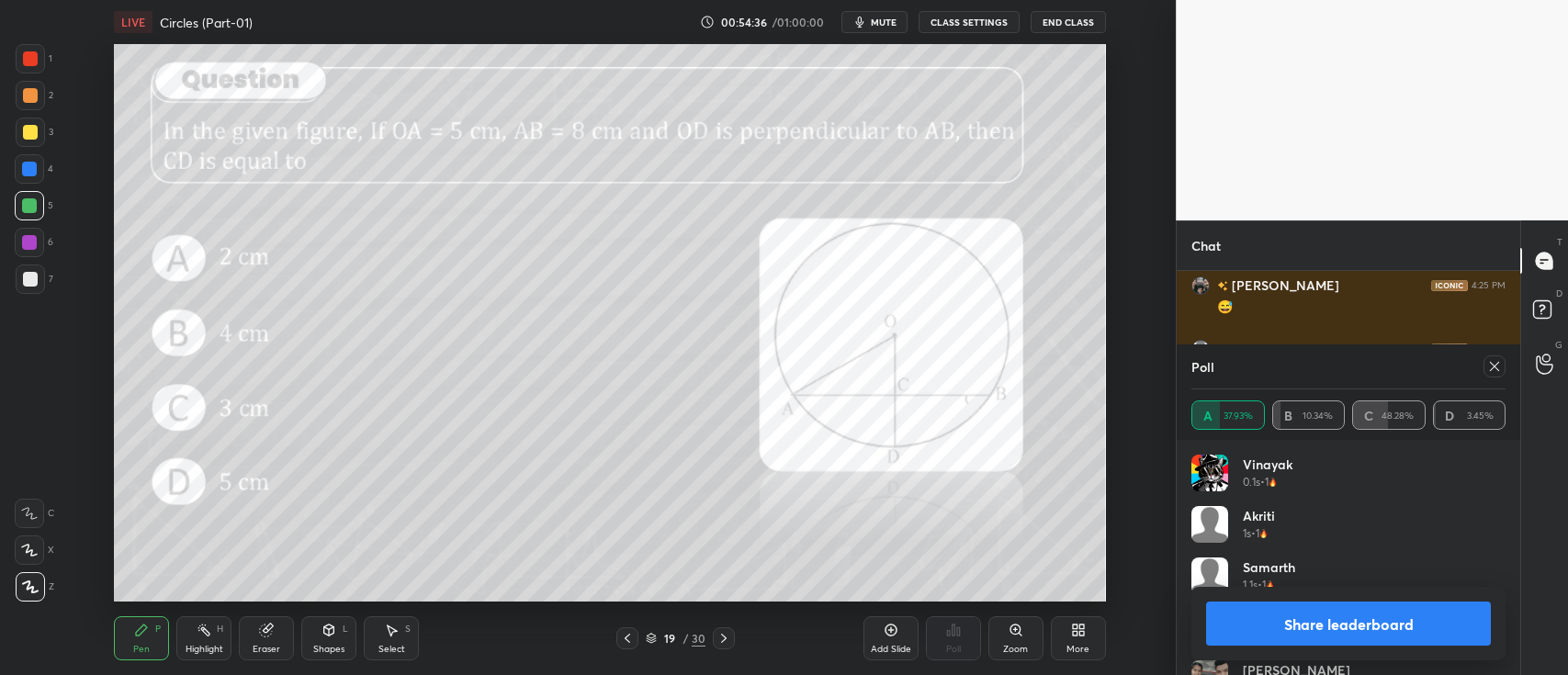
scroll to position [29480, 0]
click at [1292, 635] on button "Share leaderboard" at bounding box center [1348, 624] width 284 height 44
type textarea "x"
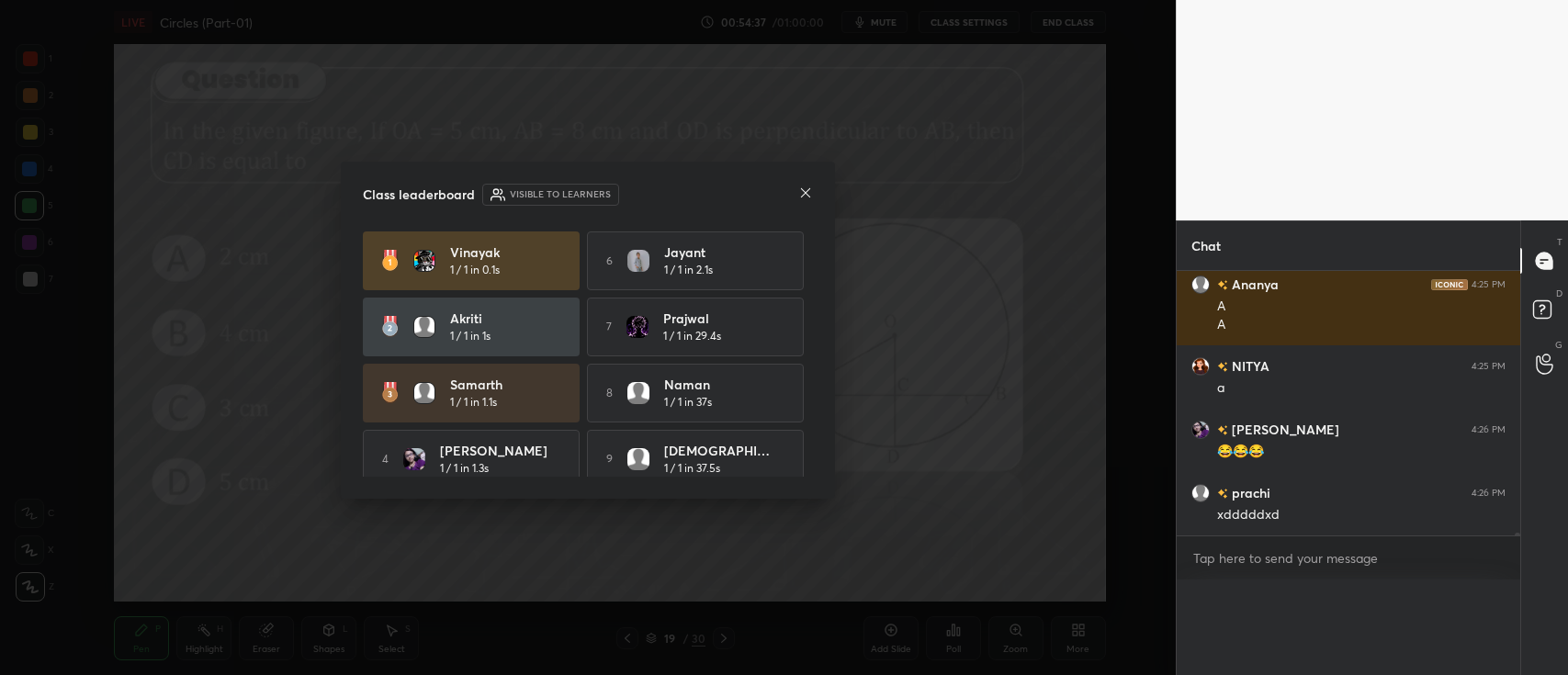
scroll to position [0, 0]
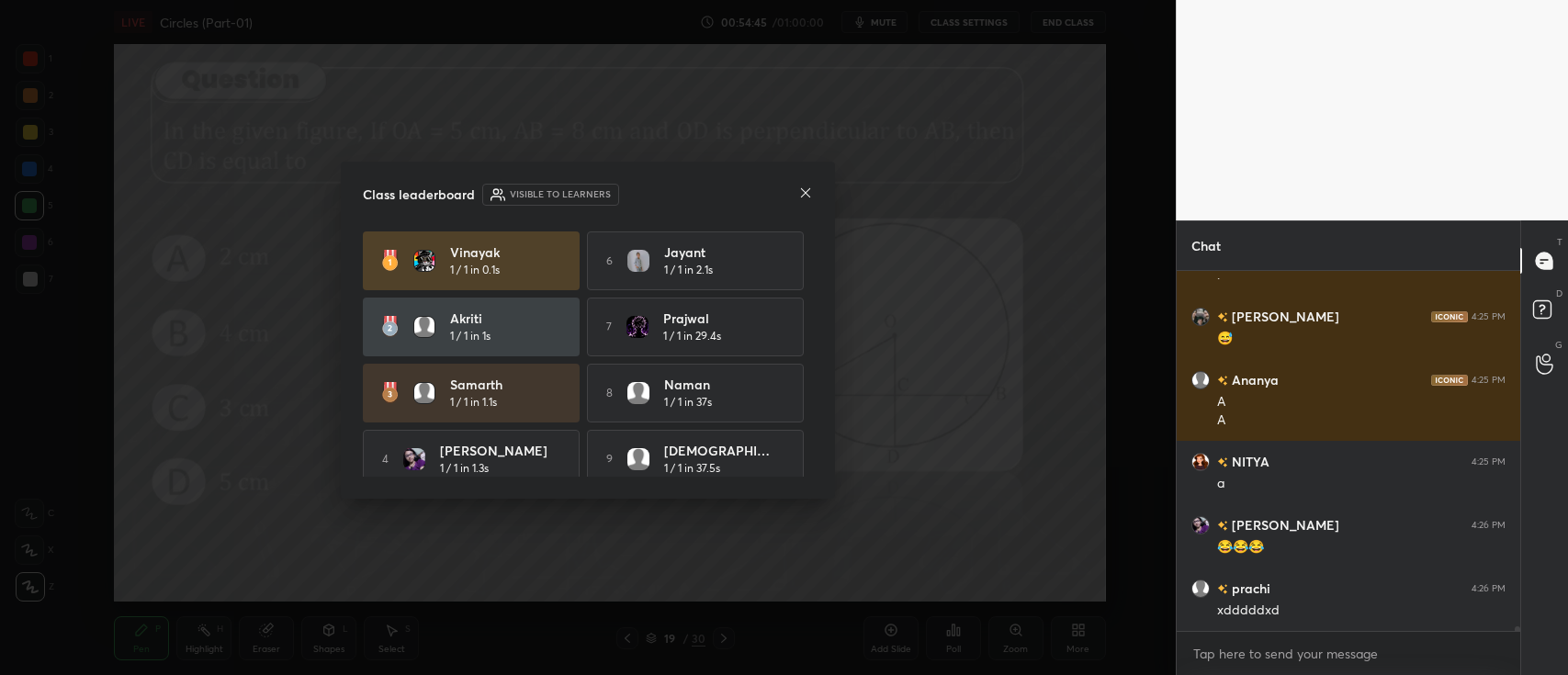
click at [802, 190] on icon at bounding box center [806, 193] width 9 height 9
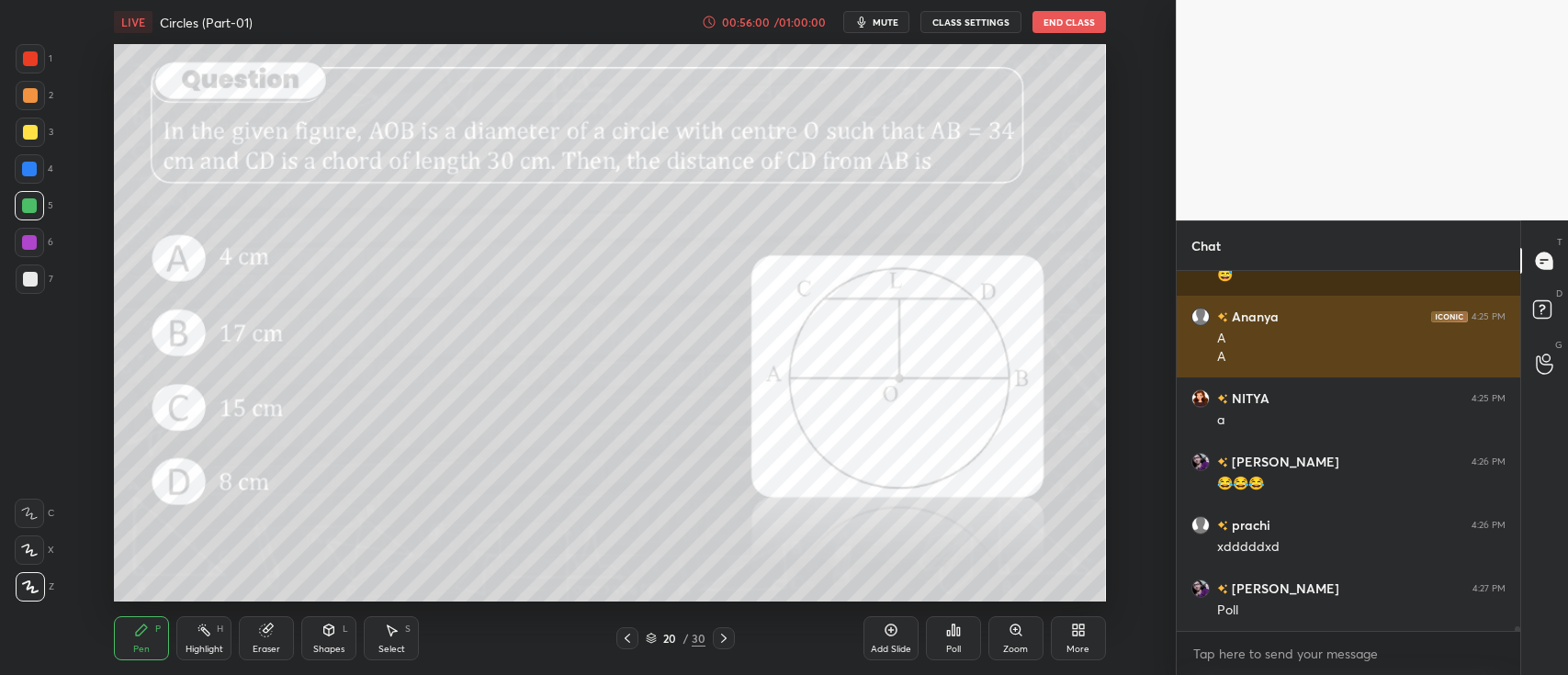
scroll to position [29510, 0]
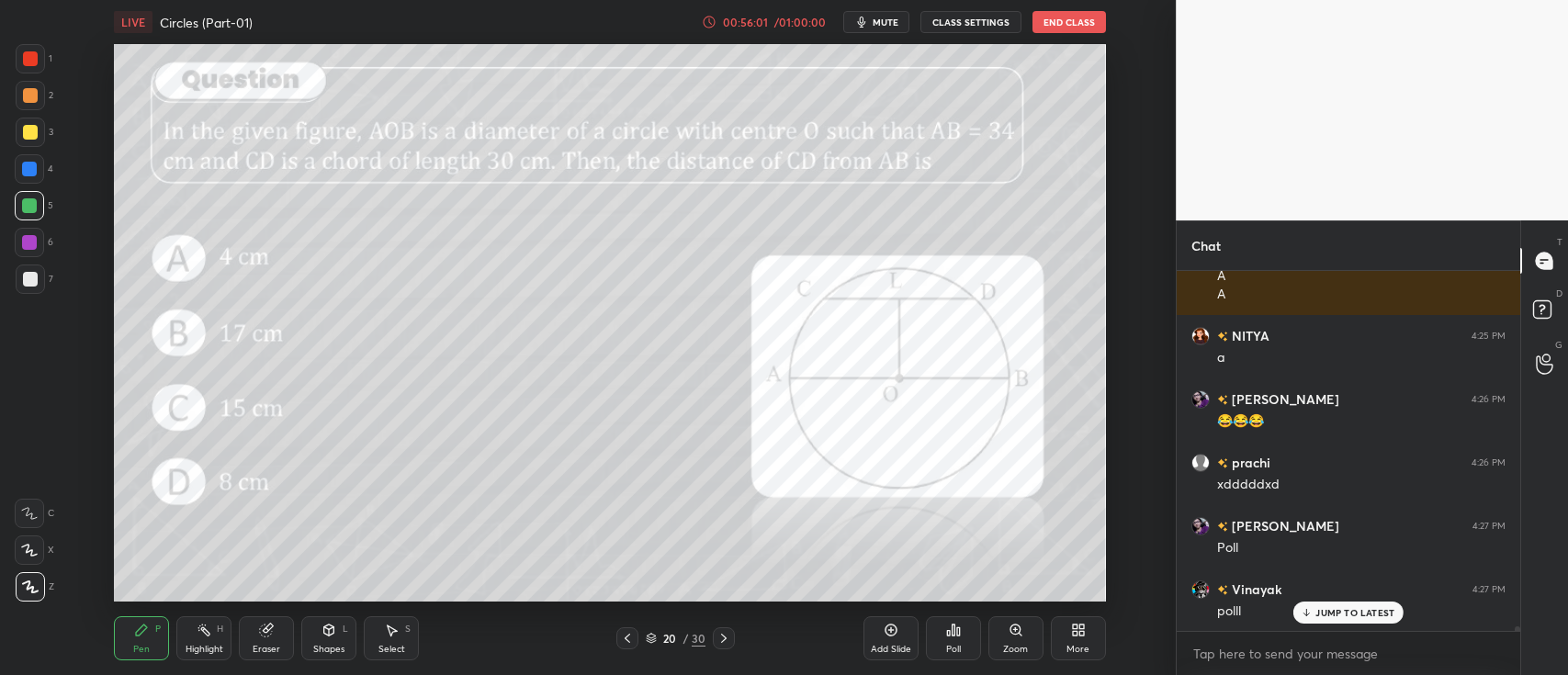
click at [946, 633] on icon at bounding box center [953, 631] width 15 height 15
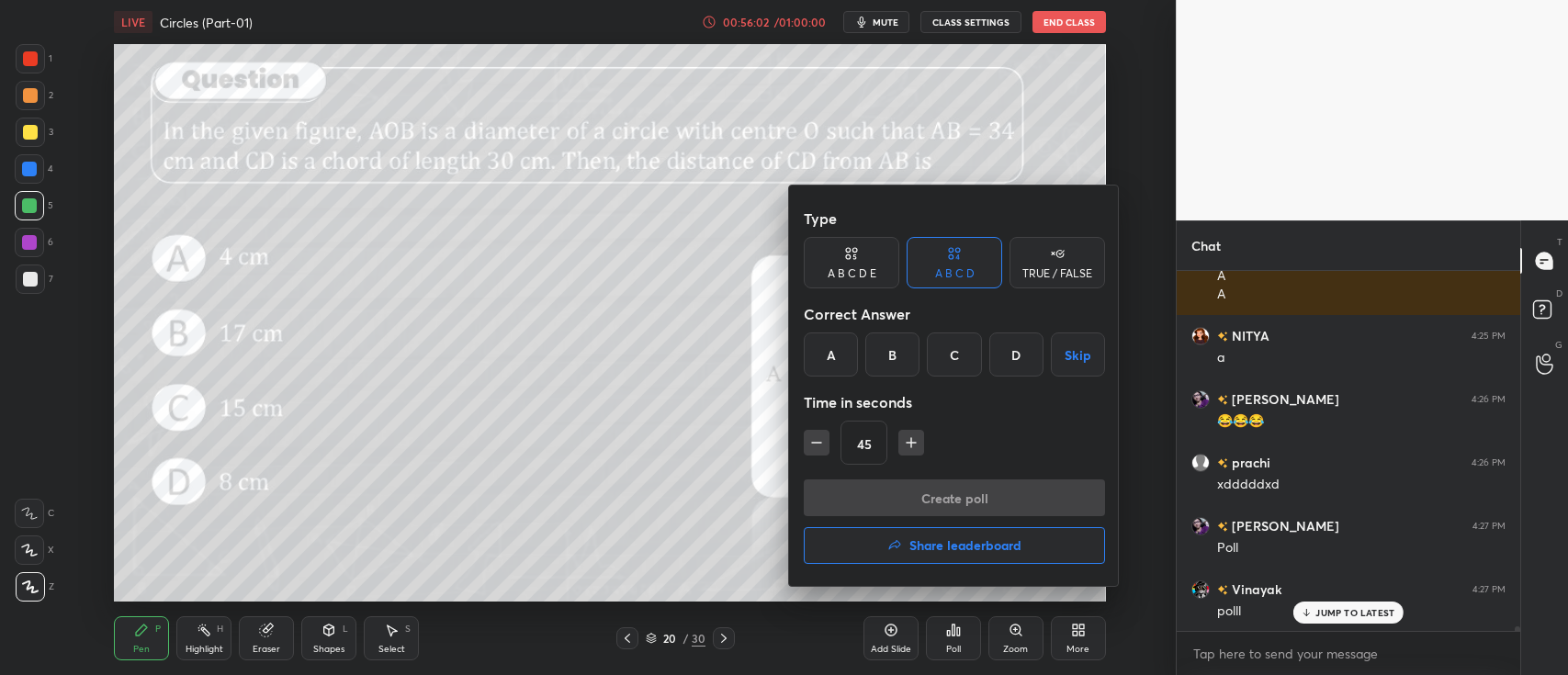
scroll to position [29555, 0]
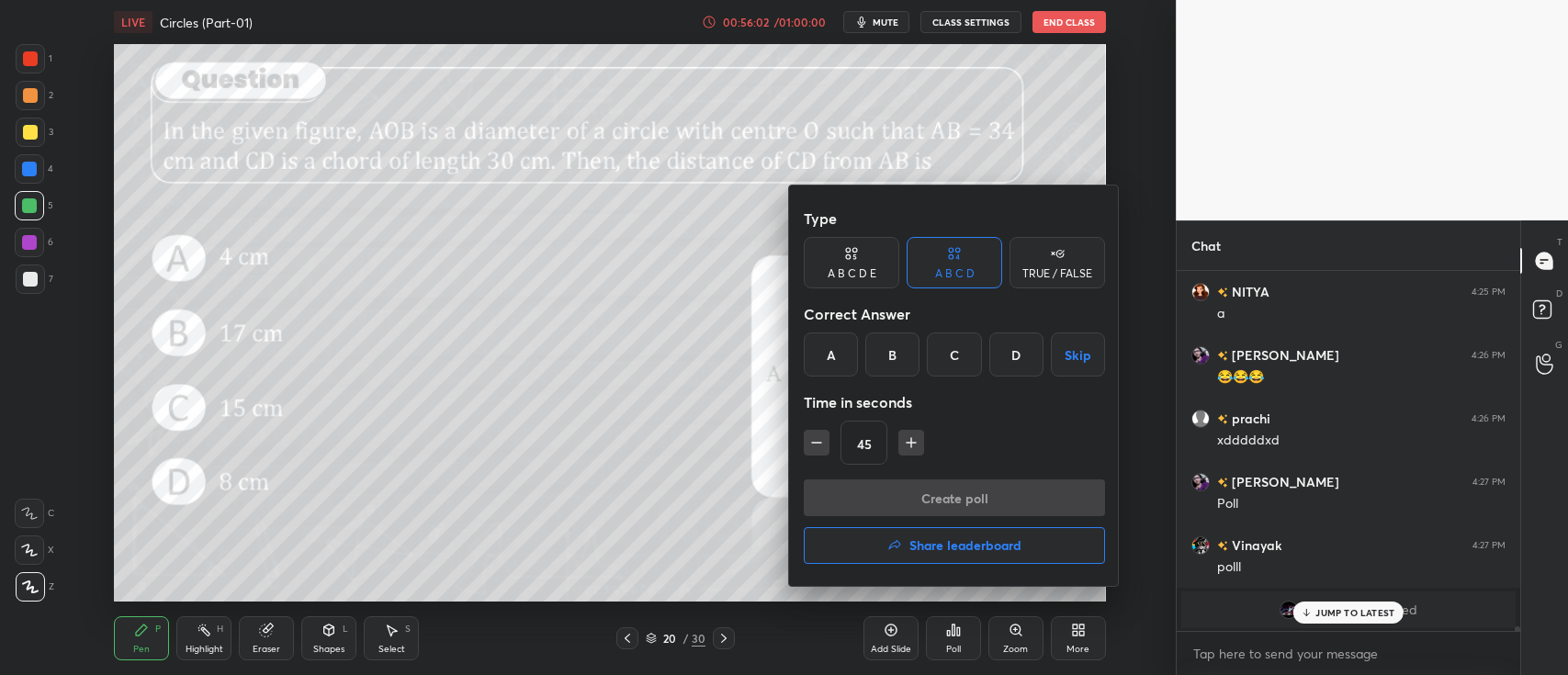
click at [914, 445] on icon "button" at bounding box center [911, 443] width 19 height 19
type input "60"
click at [1022, 357] on div "D" at bounding box center [1016, 354] width 54 height 44
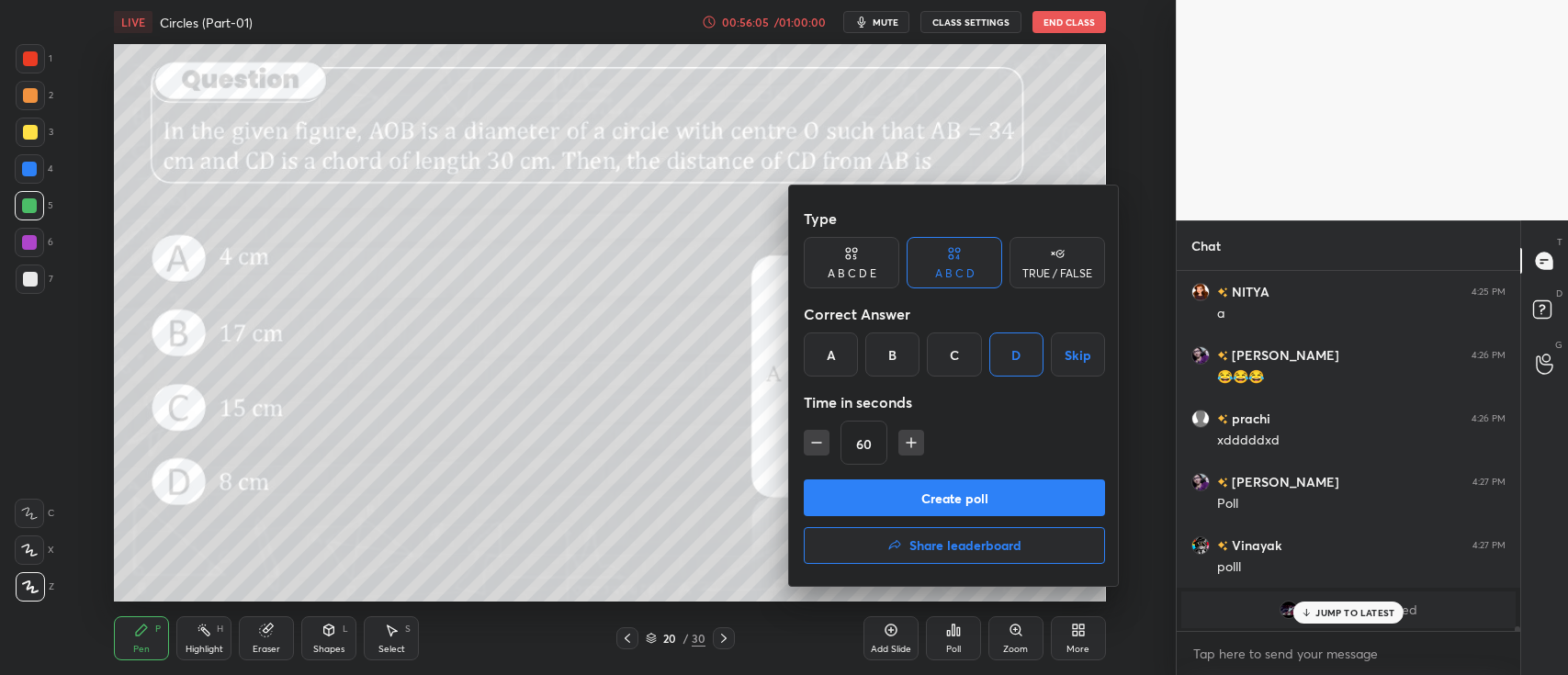
click at [993, 494] on button "Create poll" at bounding box center [954, 497] width 301 height 37
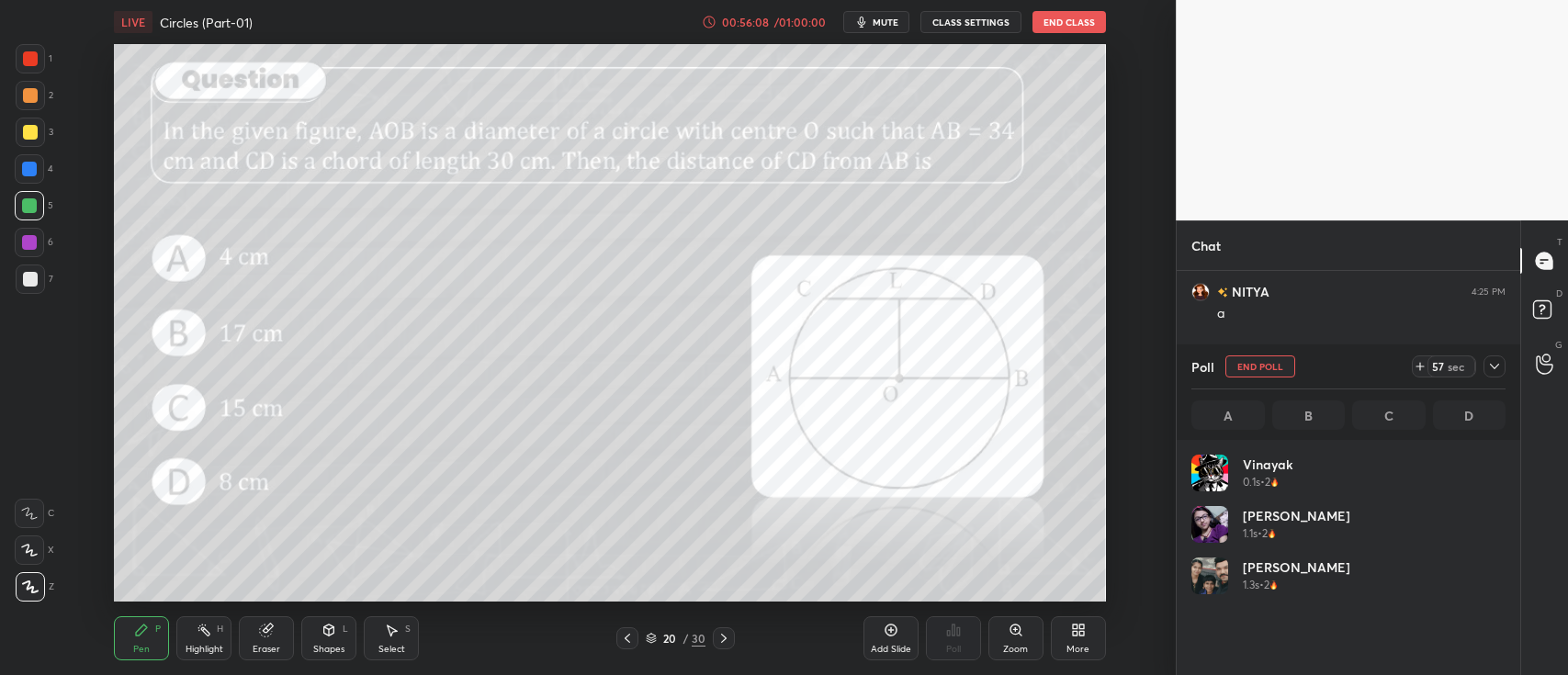
scroll to position [29714, 0]
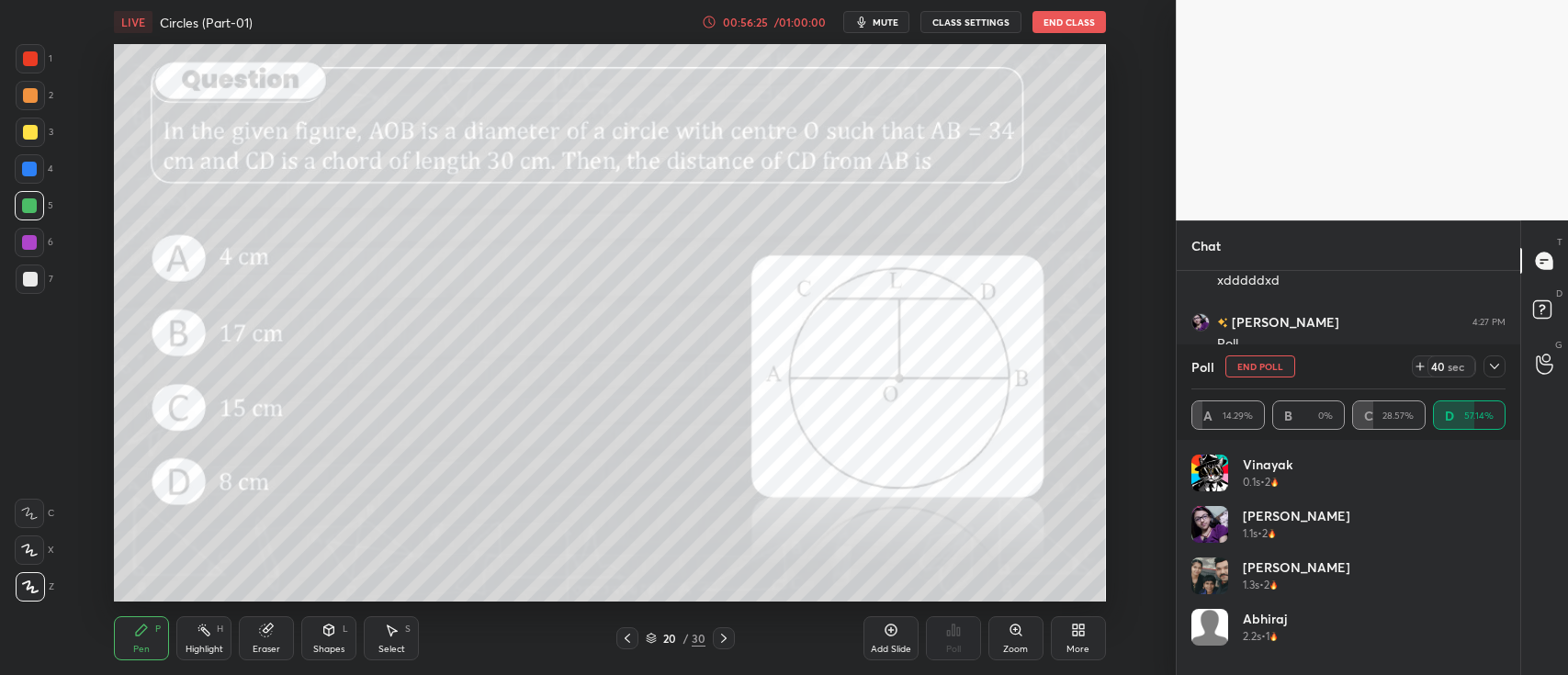
click at [33, 173] on div at bounding box center [30, 169] width 15 height 15
click at [29, 92] on div at bounding box center [31, 95] width 15 height 15
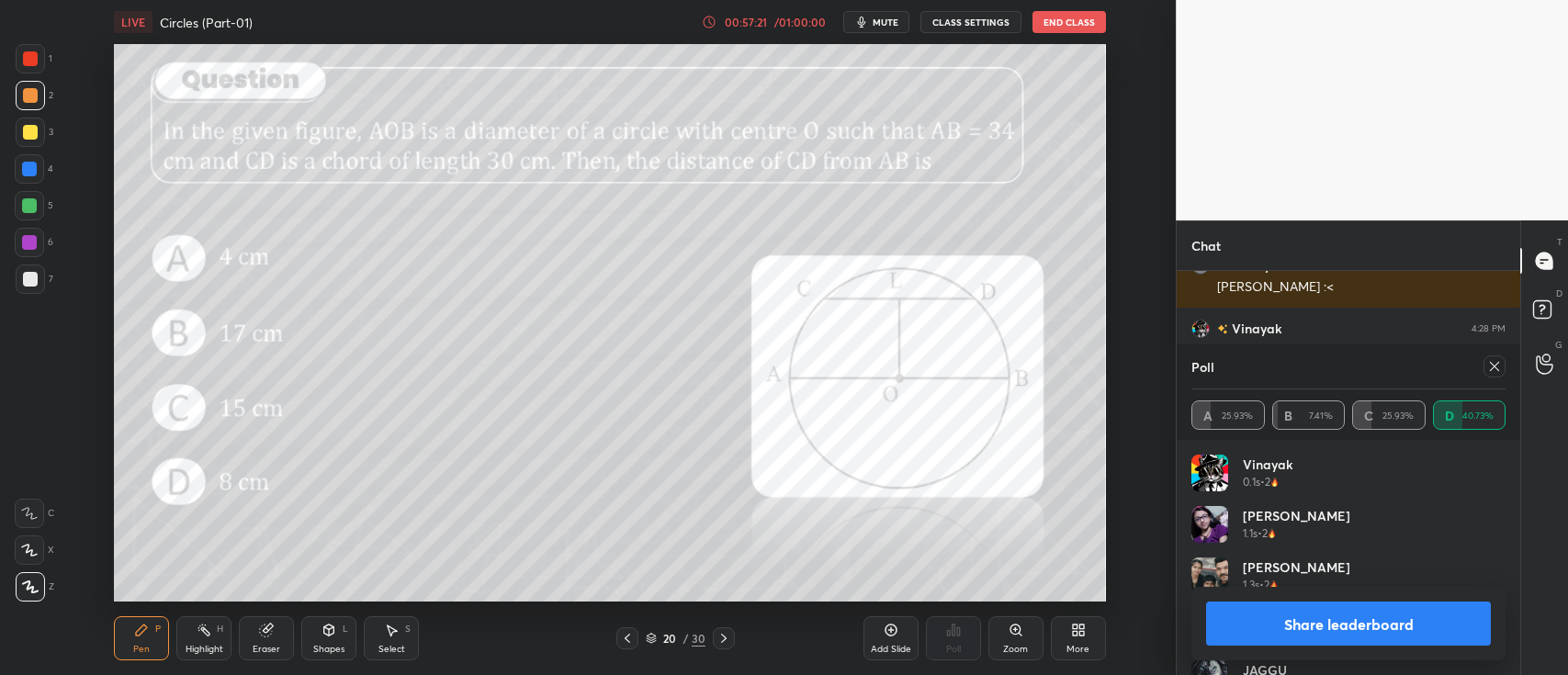
scroll to position [30385, 0]
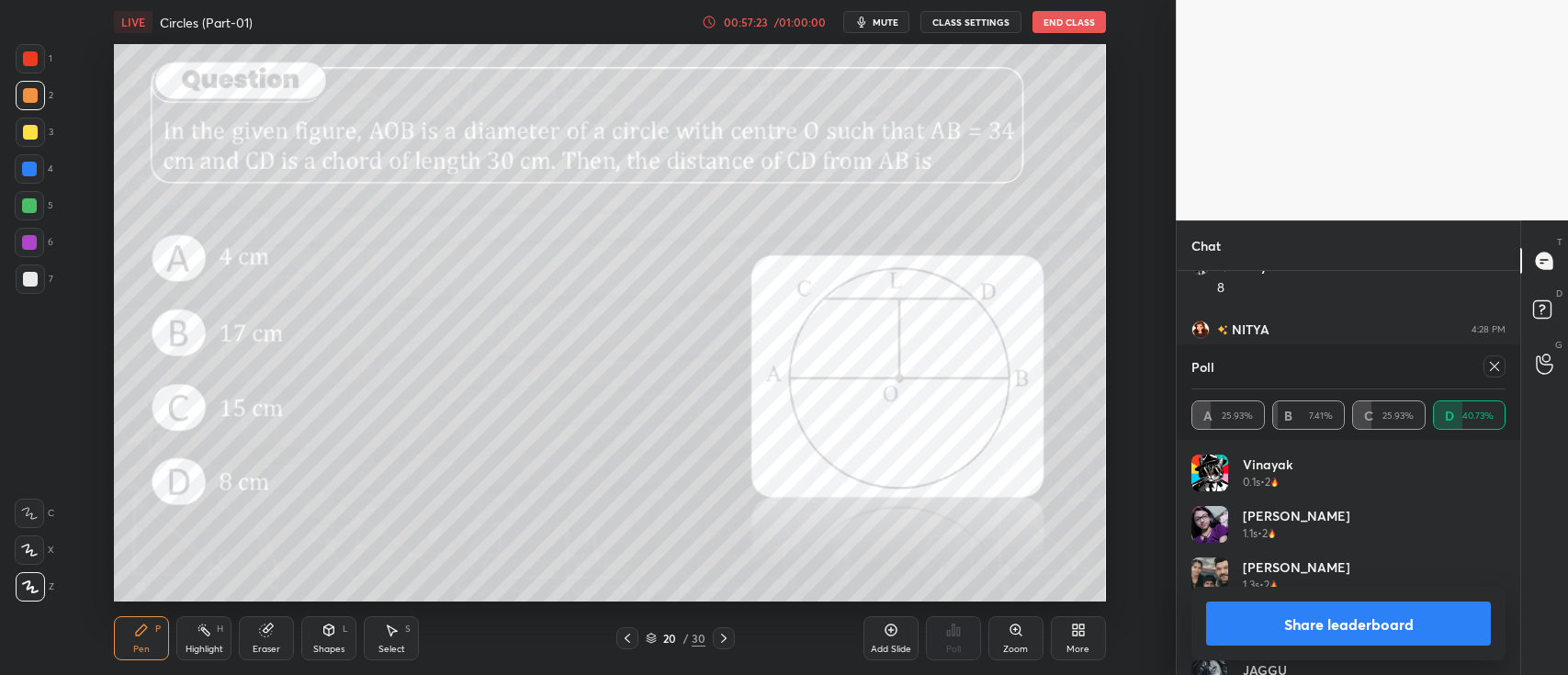
click at [1290, 614] on button "Share leaderboard" at bounding box center [1348, 624] width 284 height 44
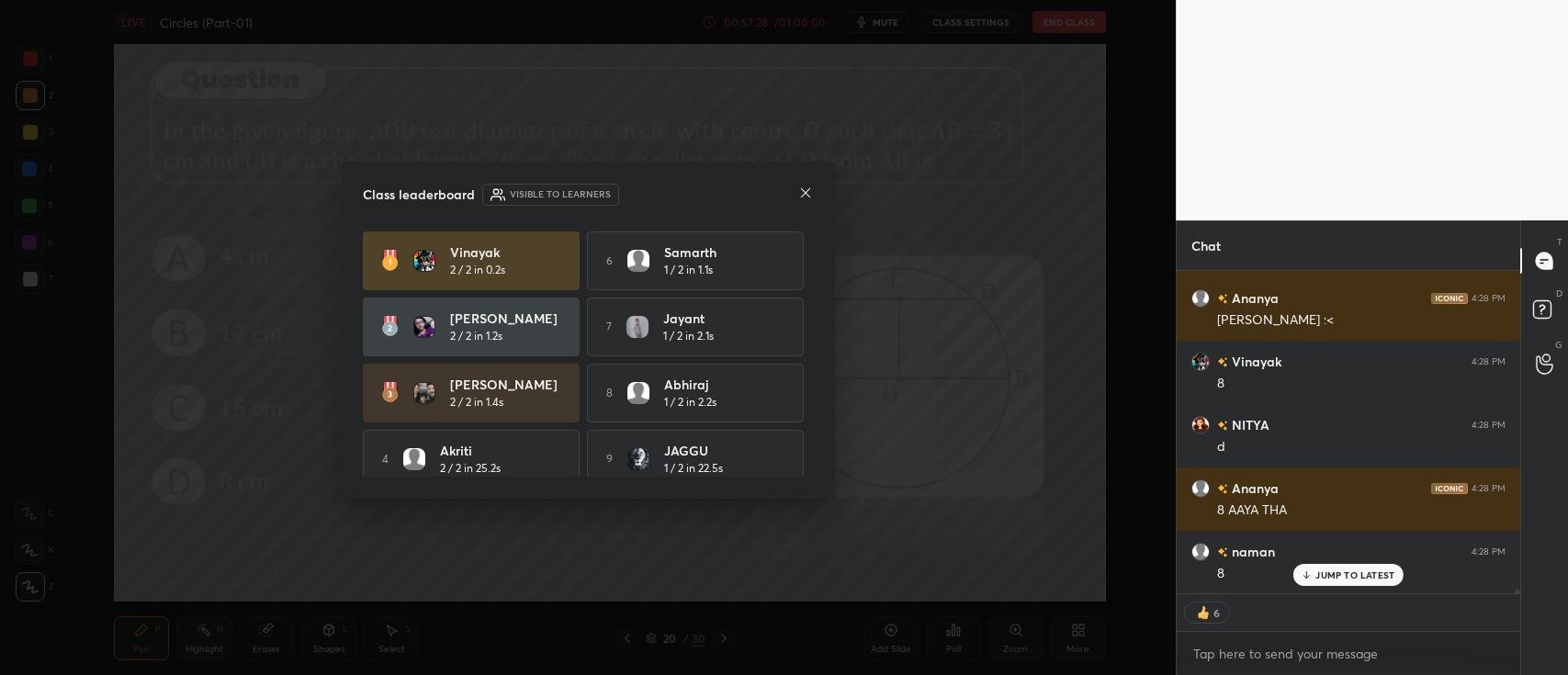
scroll to position [81, 0]
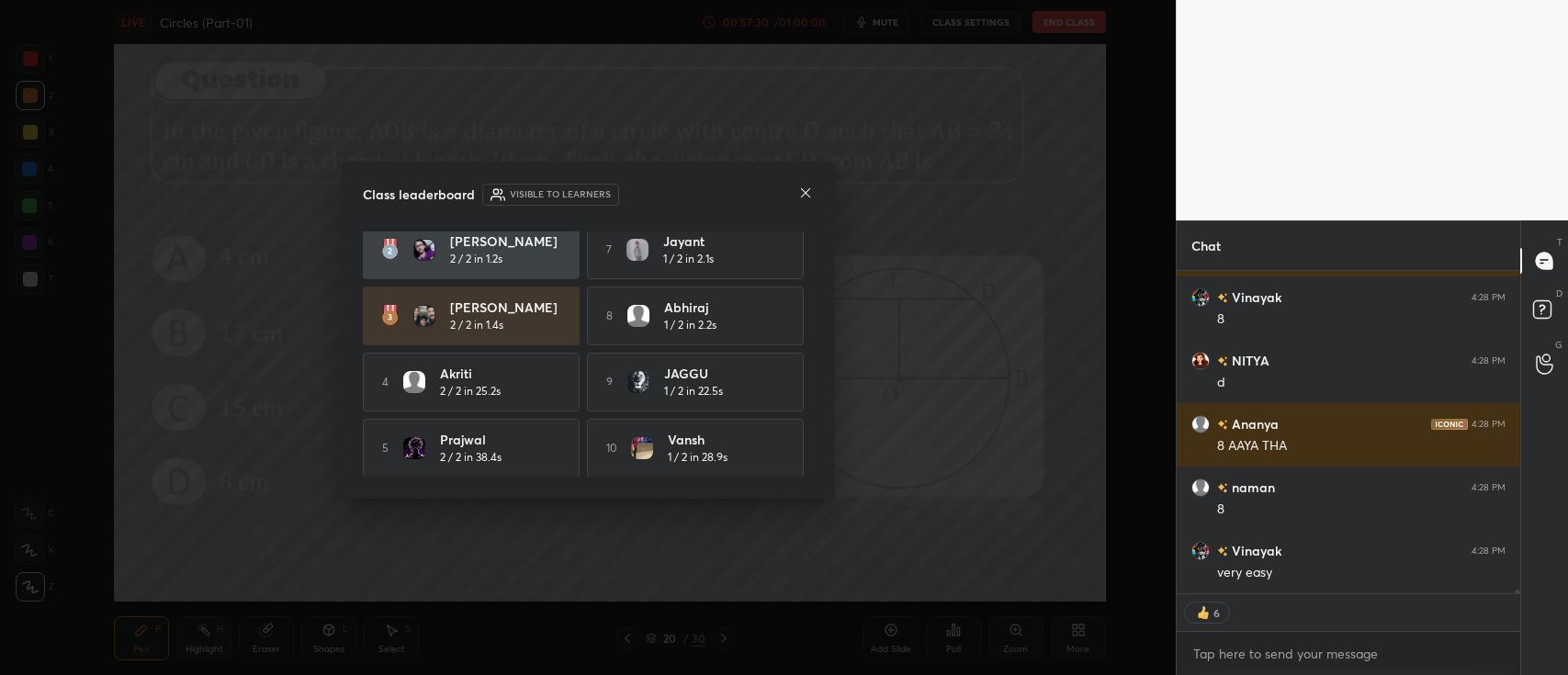
click at [808, 189] on icon at bounding box center [806, 193] width 9 height 9
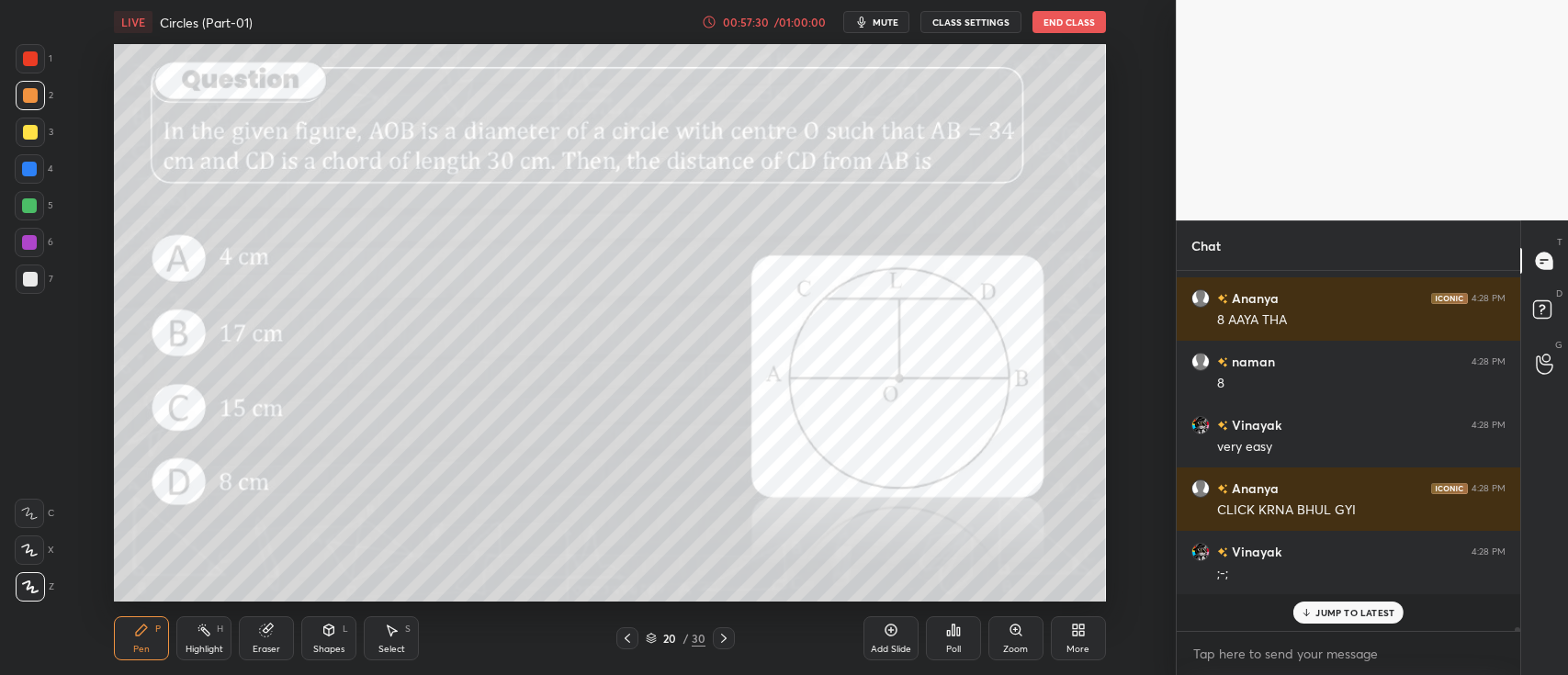
scroll to position [6, 6]
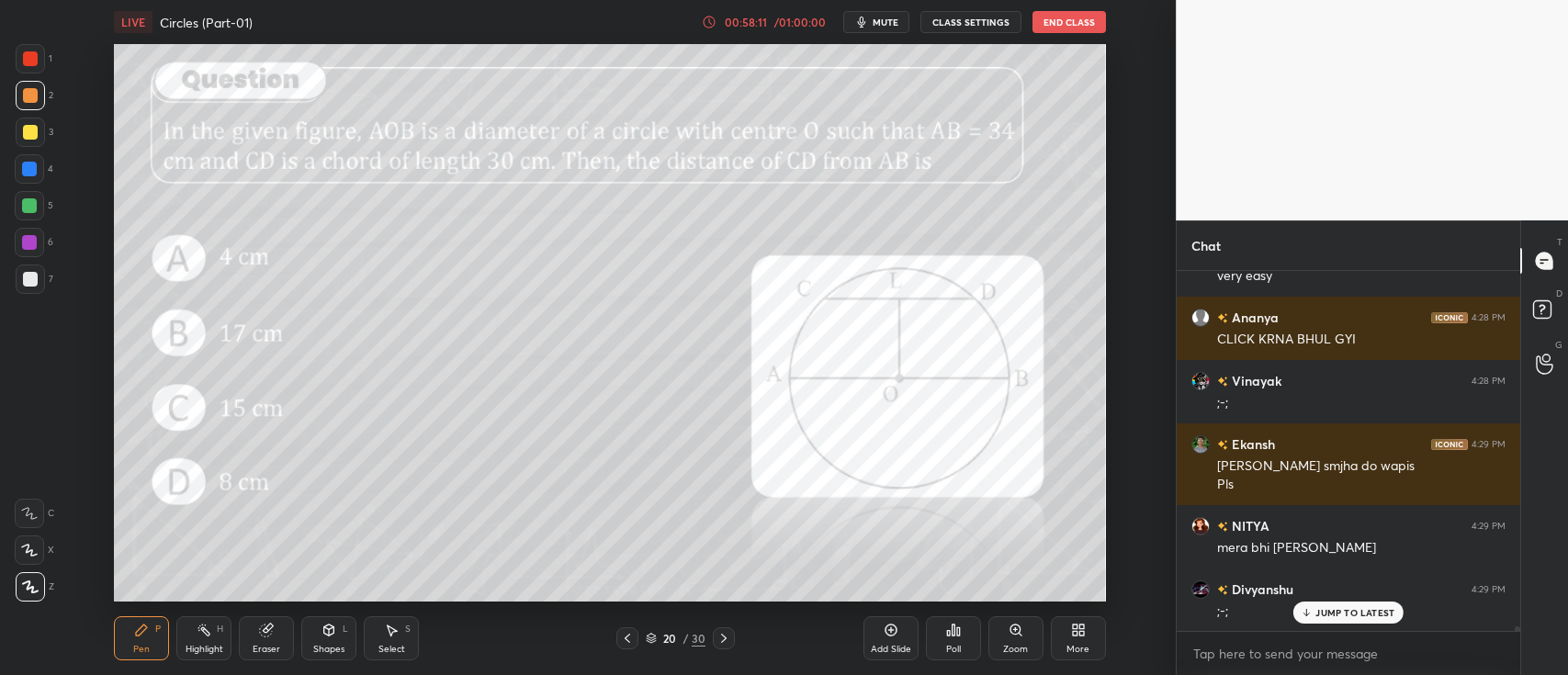
click at [22, 202] on div at bounding box center [29, 205] width 29 height 29
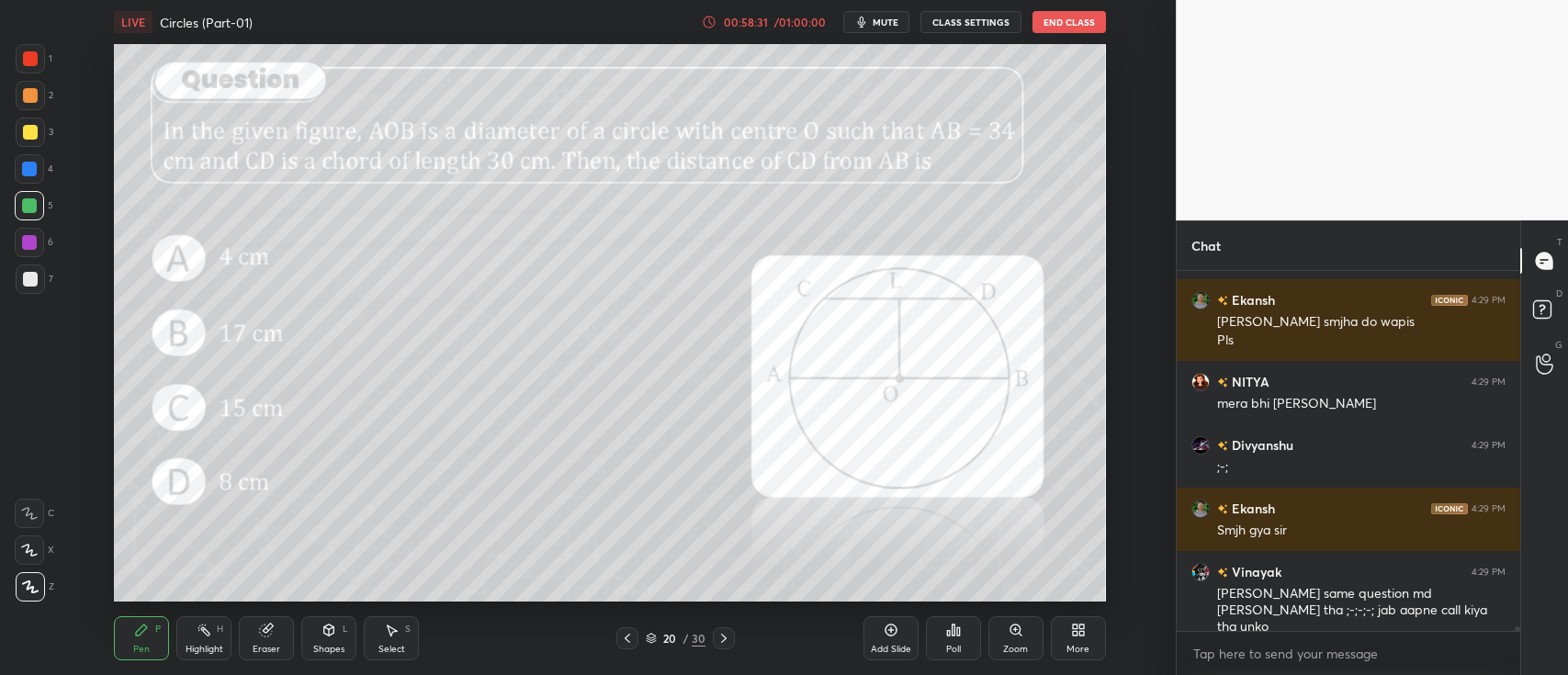
click at [31, 133] on div at bounding box center [31, 132] width 15 height 15
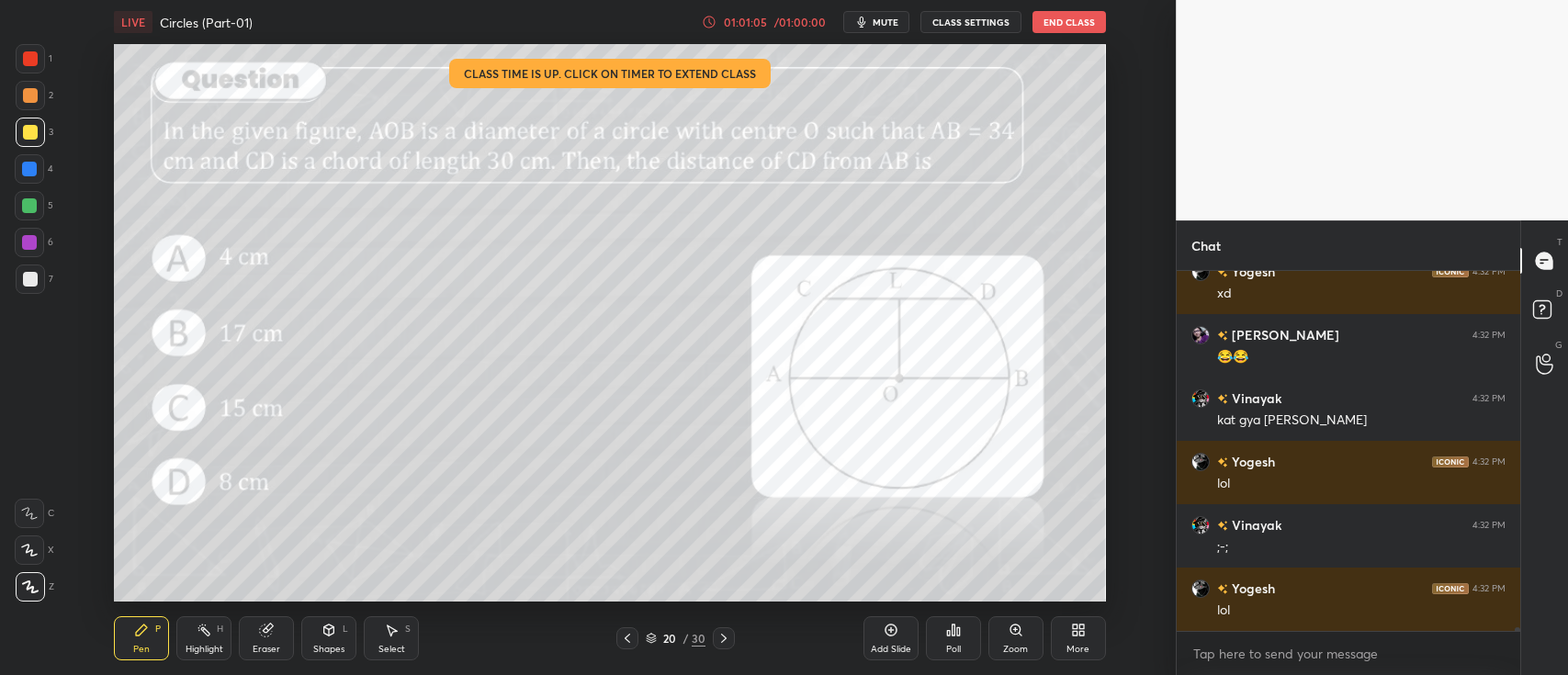
scroll to position [33829, 0]
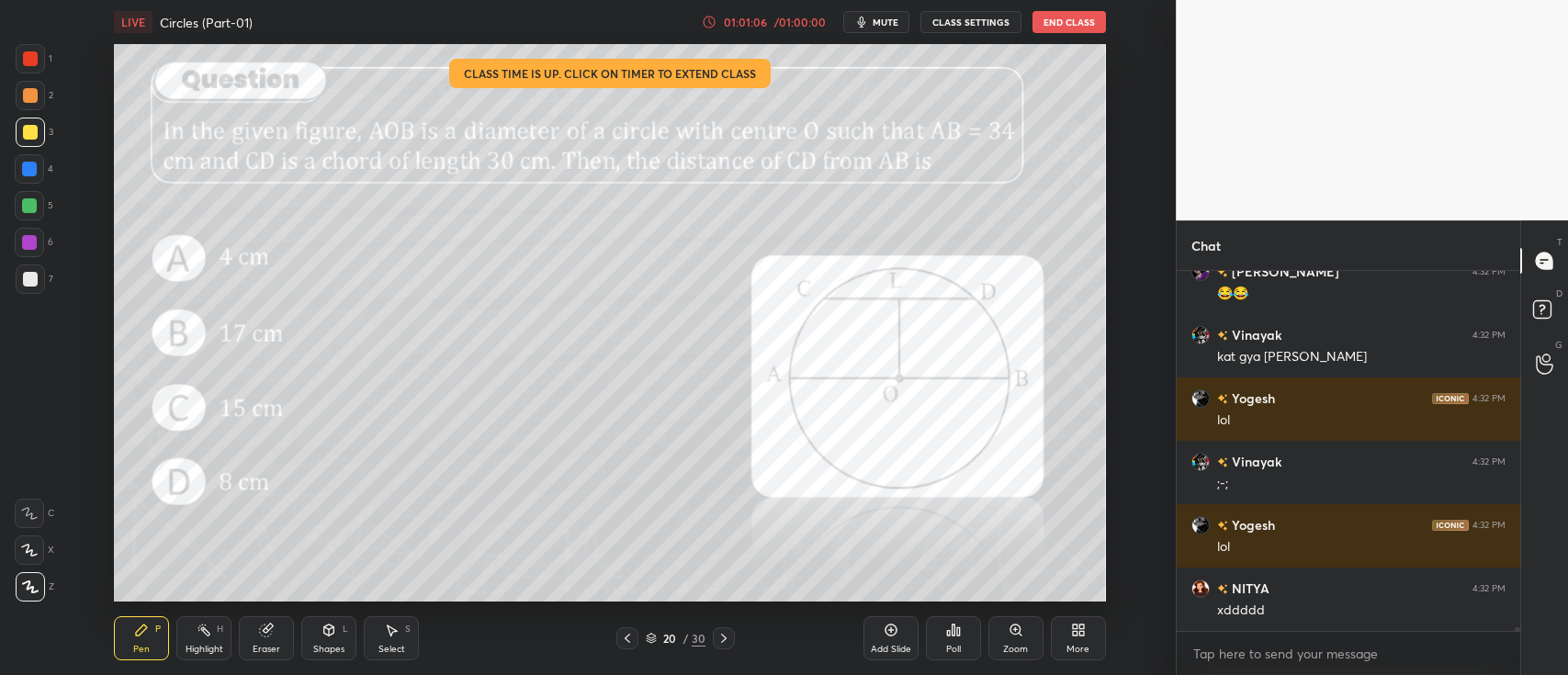
click at [653, 636] on icon at bounding box center [651, 638] width 11 height 11
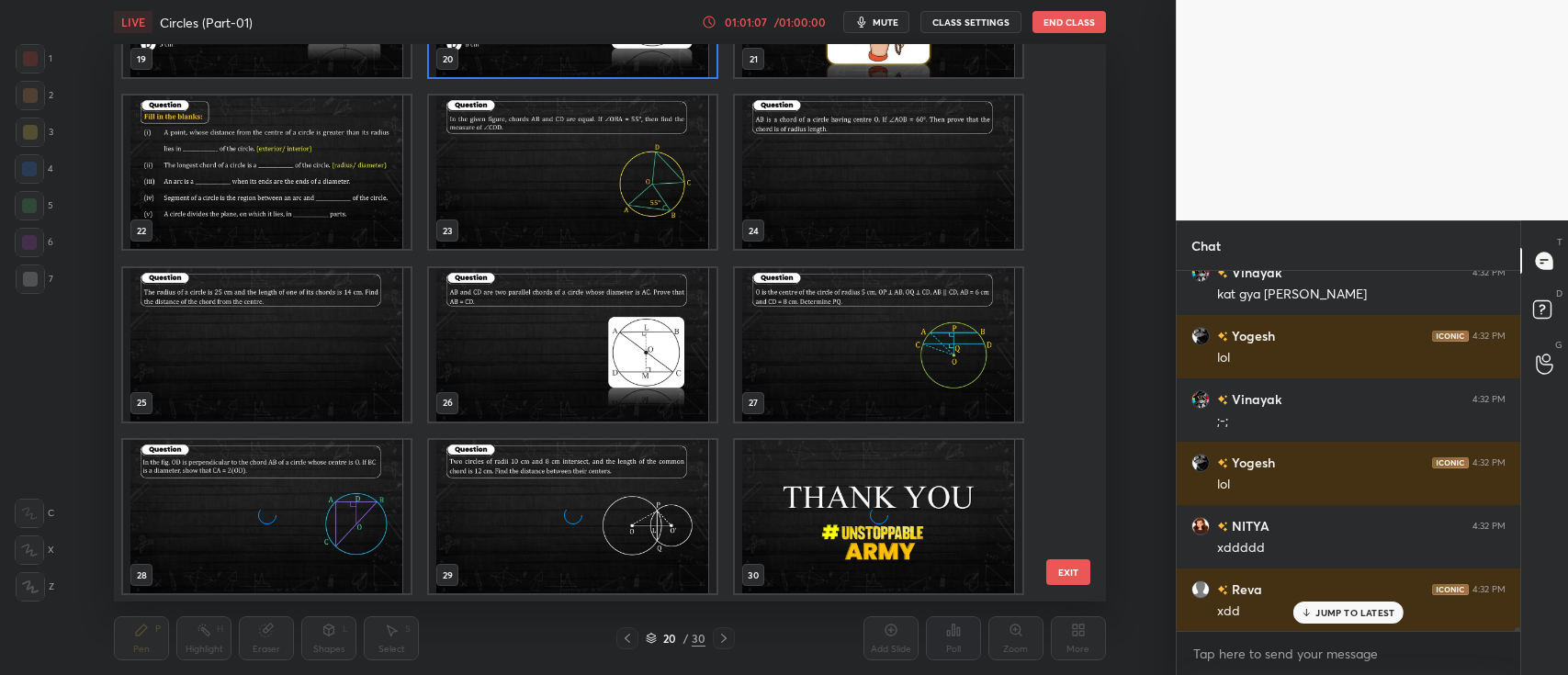
scroll to position [33988, 0]
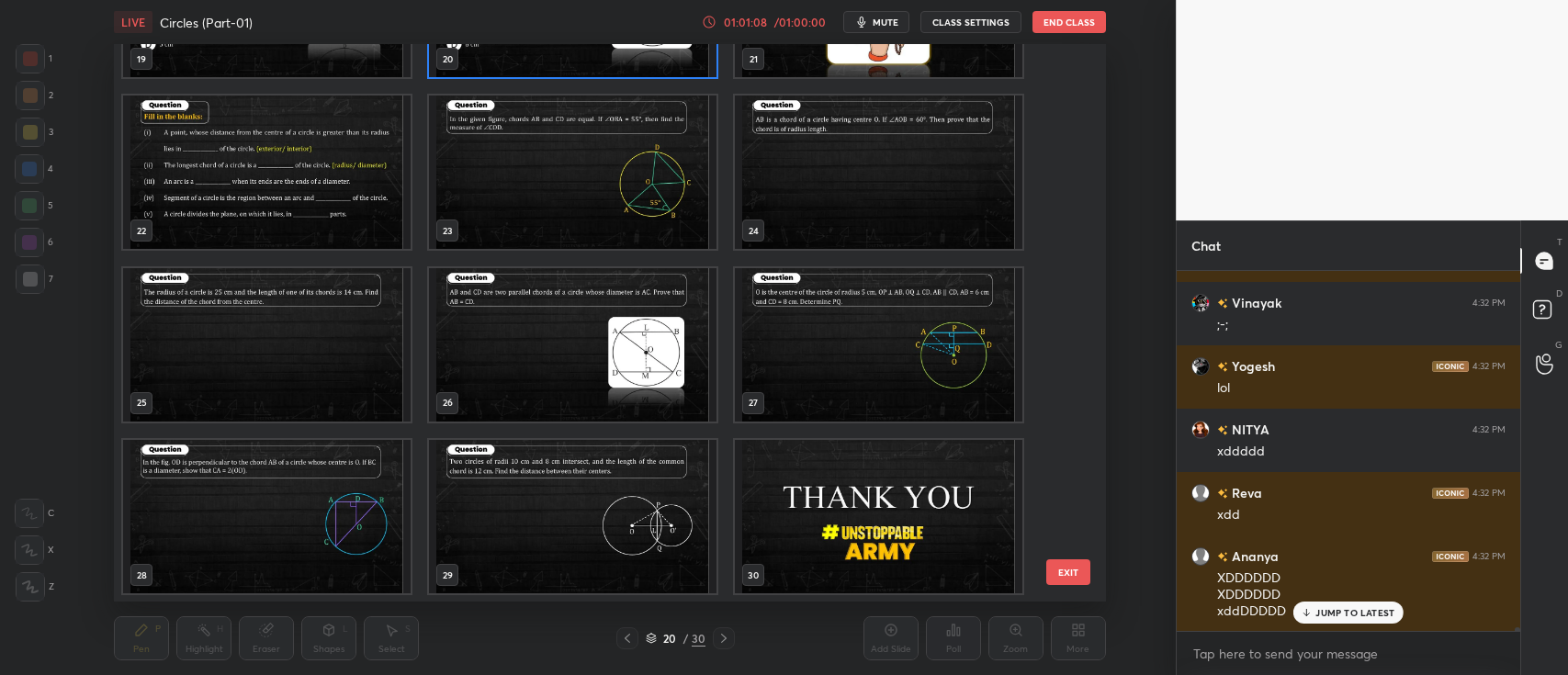
click at [855, 521] on img "grid" at bounding box center [878, 517] width 287 height 154
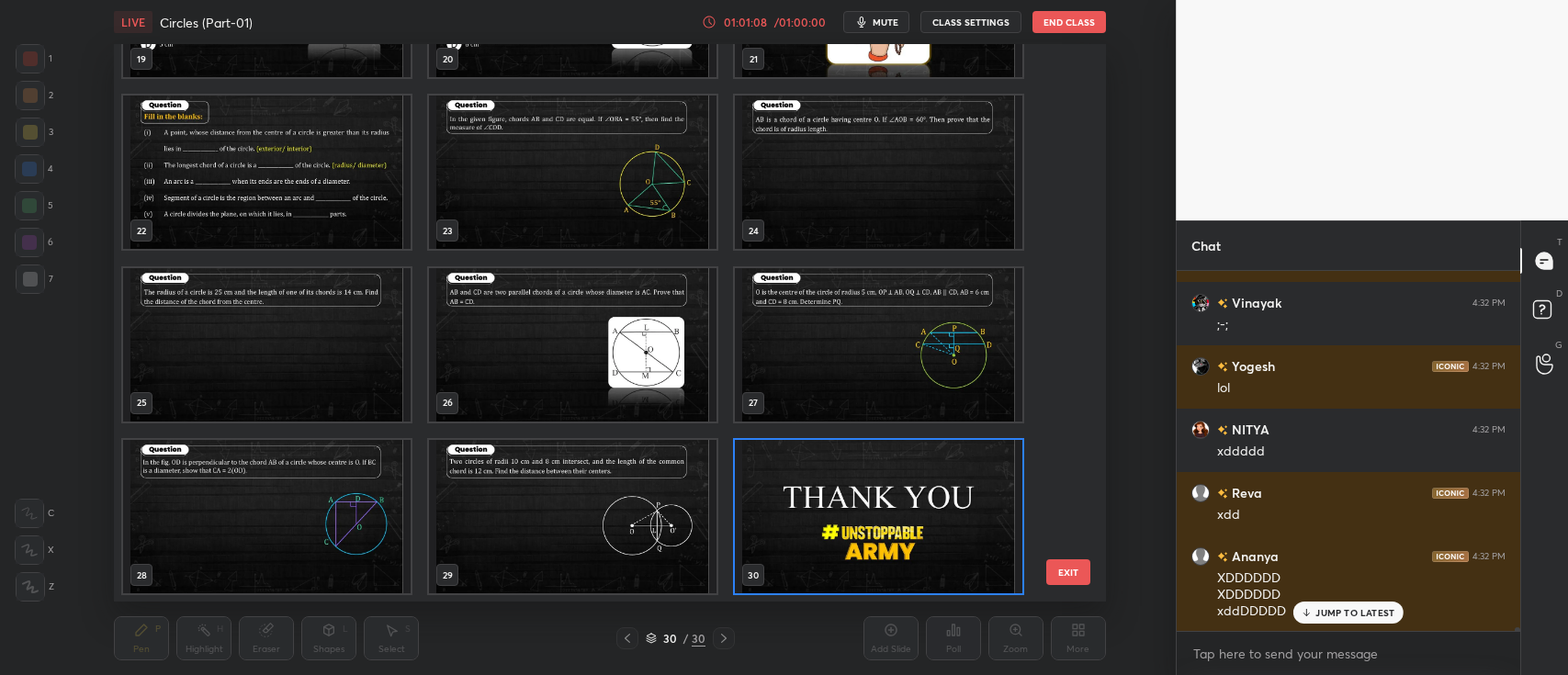
click at [863, 526] on img "grid" at bounding box center [878, 517] width 287 height 154
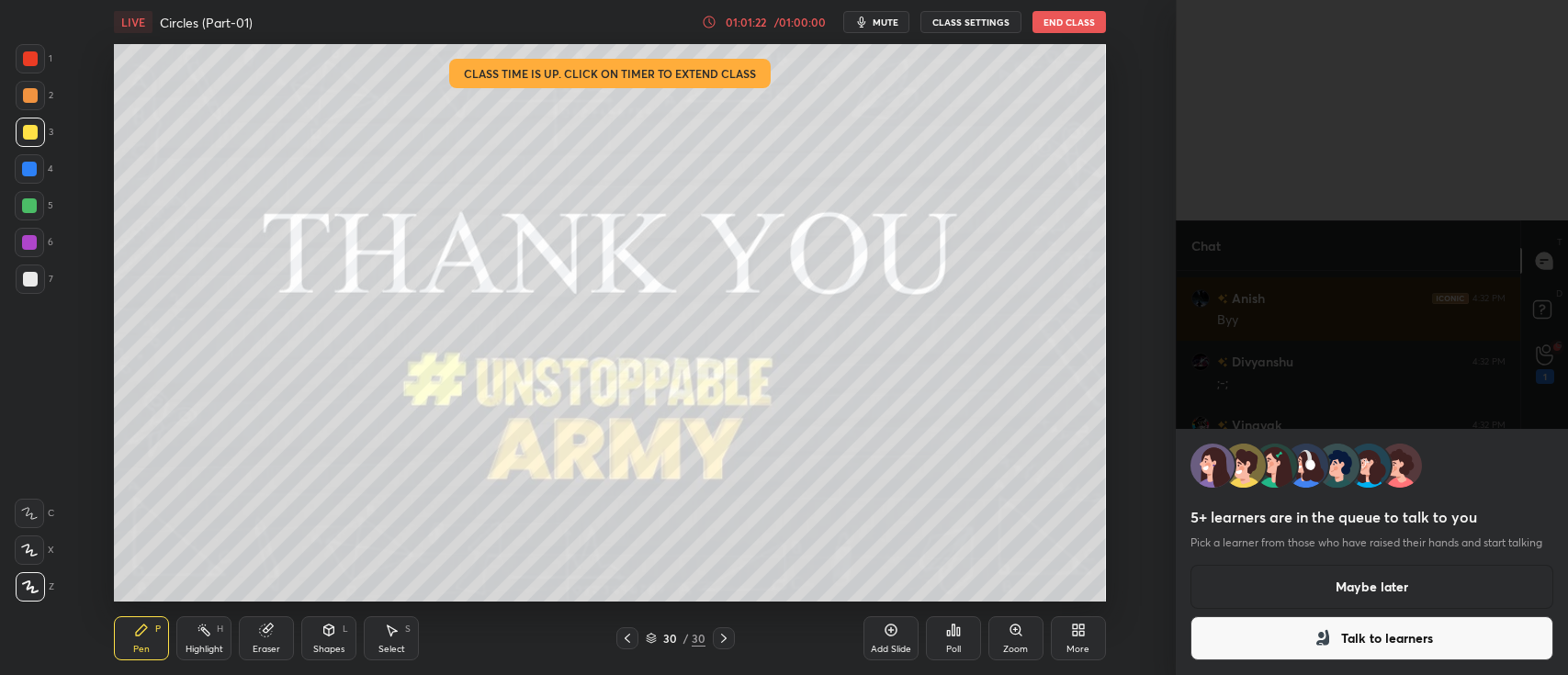
scroll to position [35185, 0]
click at [1357, 585] on button "Maybe later" at bounding box center [1372, 587] width 363 height 44
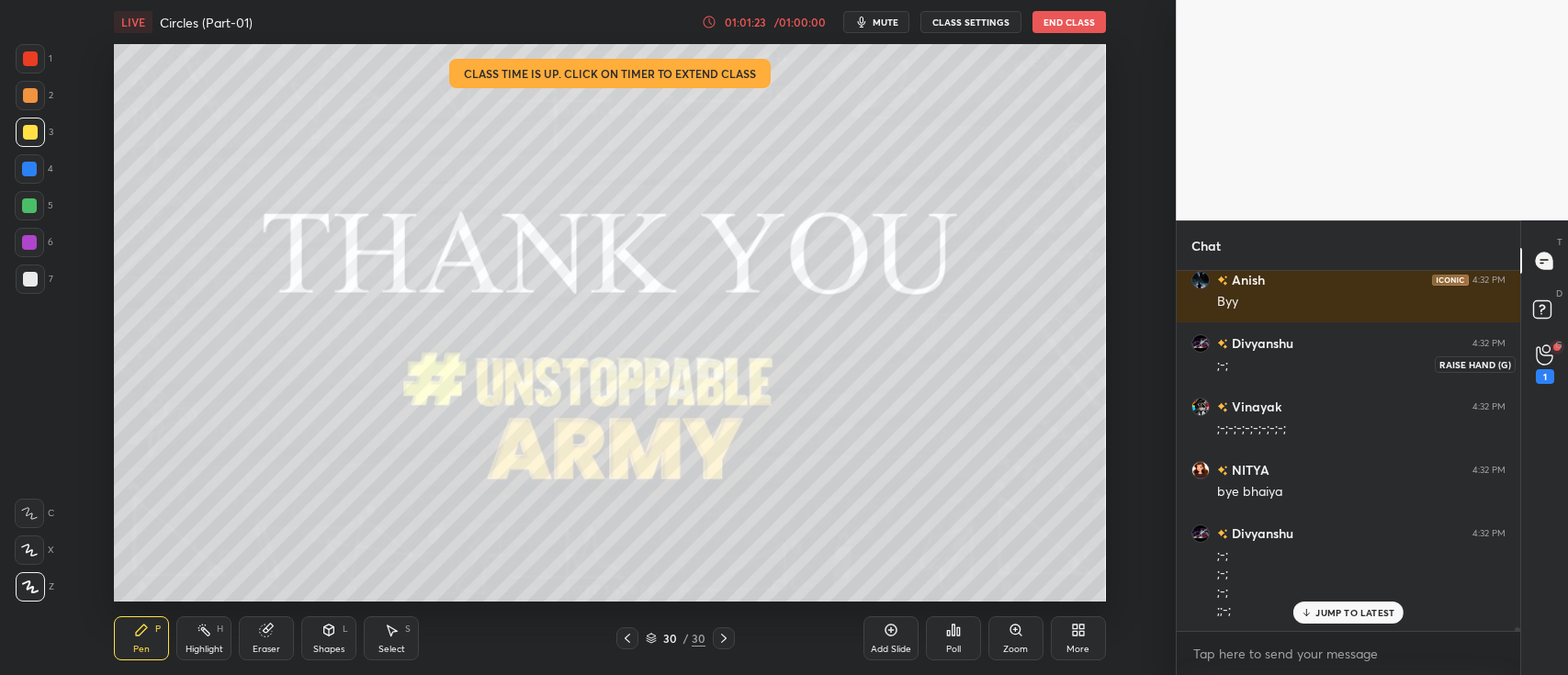
scroll to position [35311, 0]
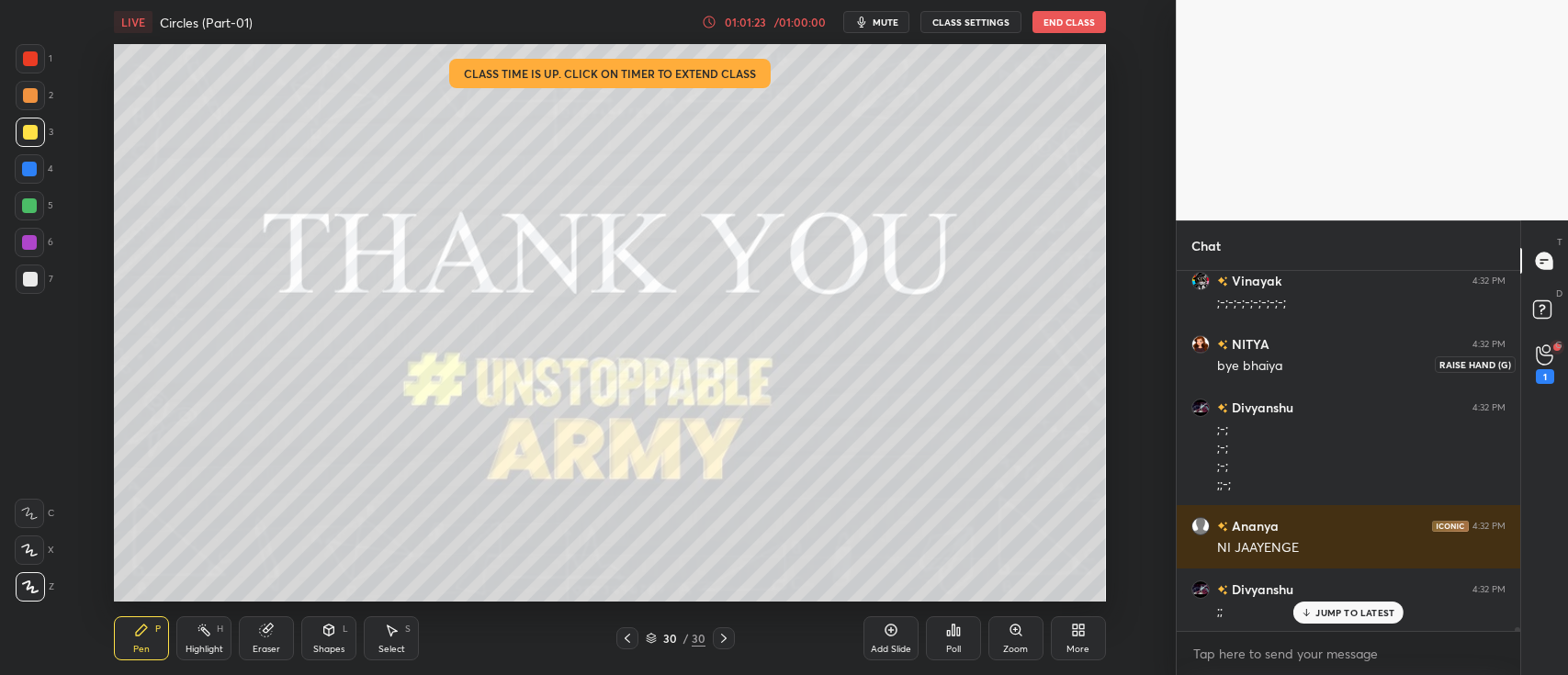
click at [1535, 355] on icon at bounding box center [1544, 356] width 17 height 19
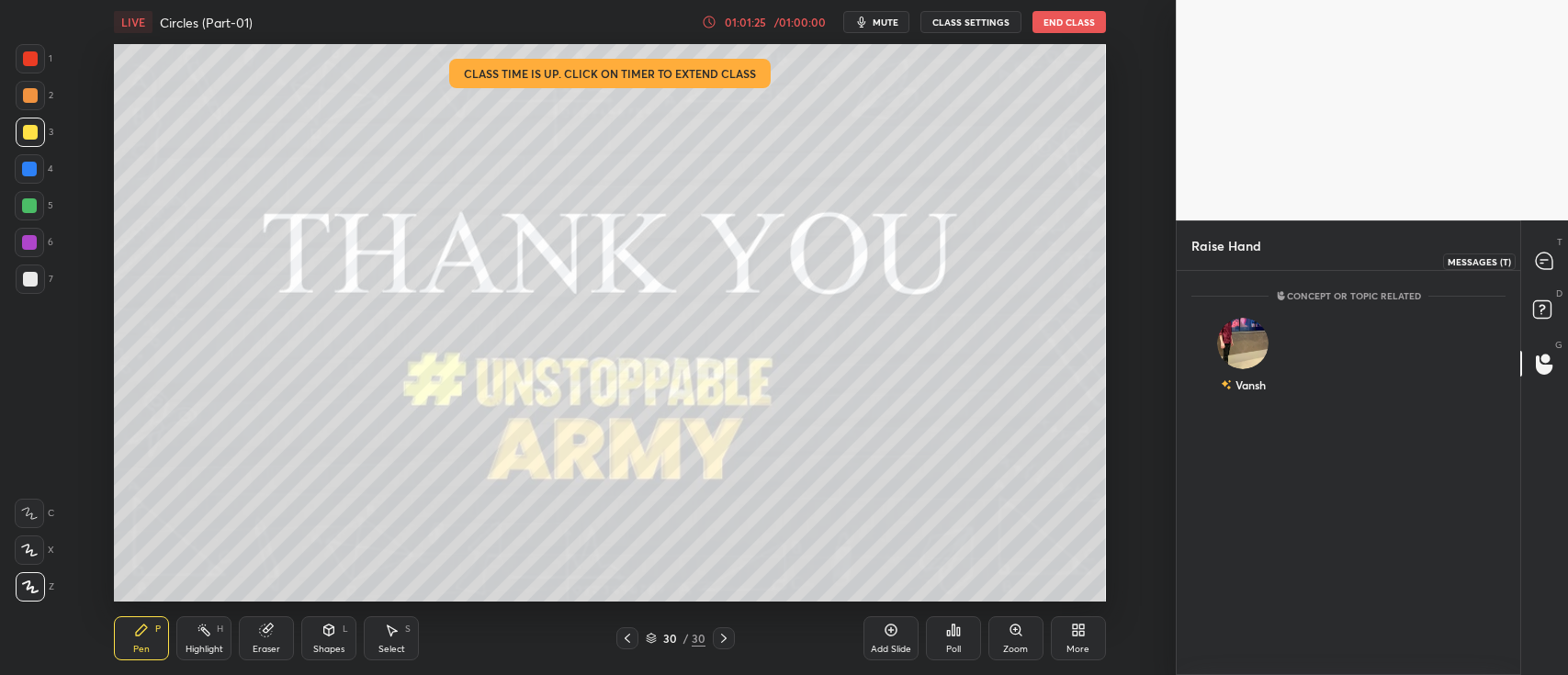
click at [1545, 254] on icon at bounding box center [1544, 261] width 17 height 17
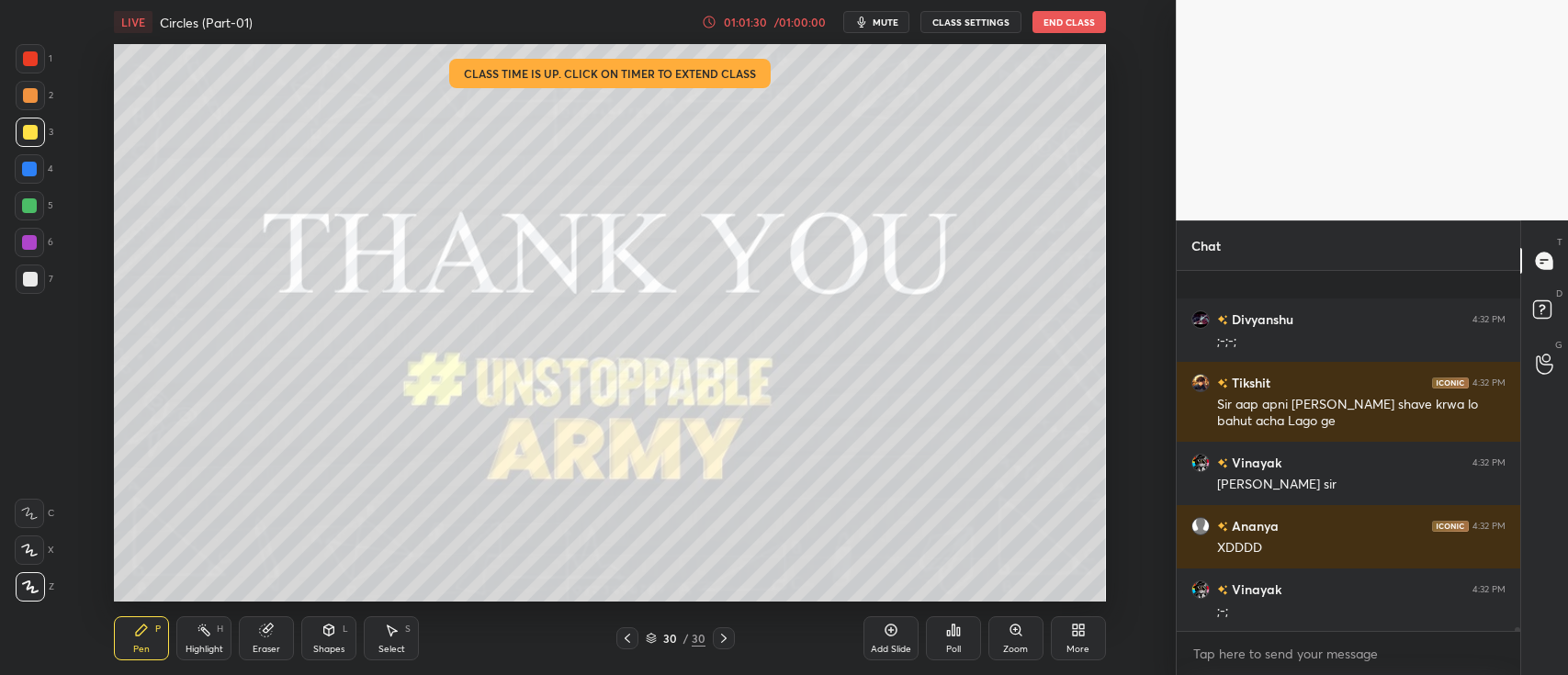
scroll to position [35917, 0]
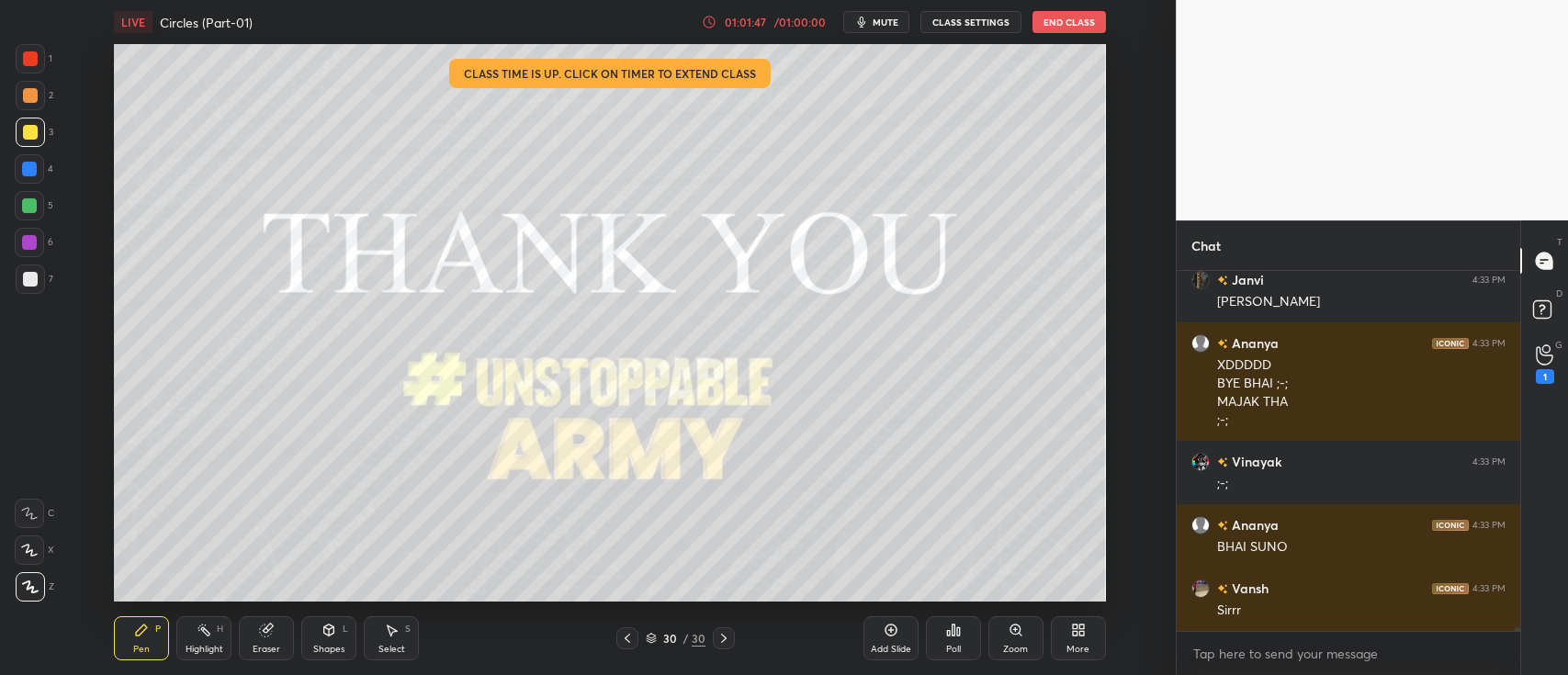
click at [1086, 30] on button "End Class" at bounding box center [1068, 22] width 74 height 22
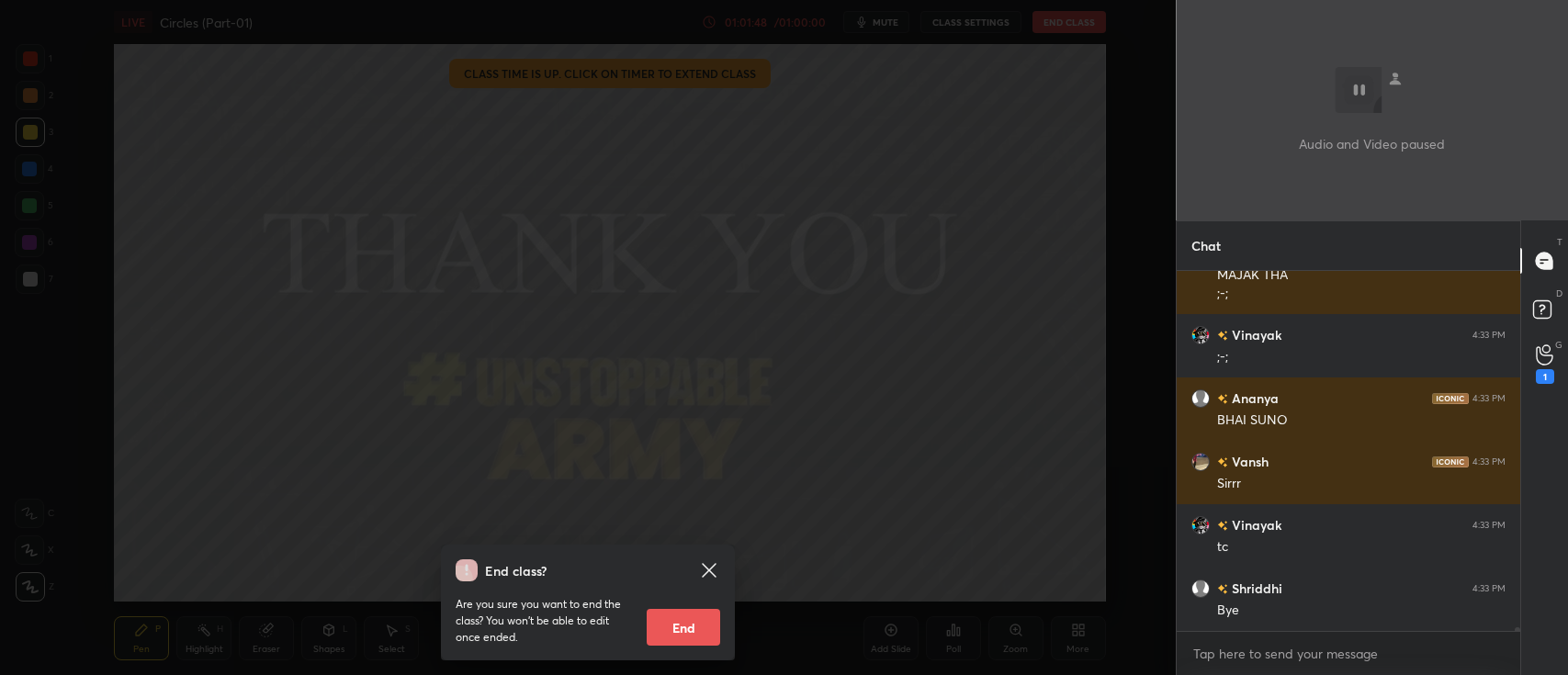
click at [696, 631] on button "End" at bounding box center [683, 627] width 74 height 37
type textarea "x"
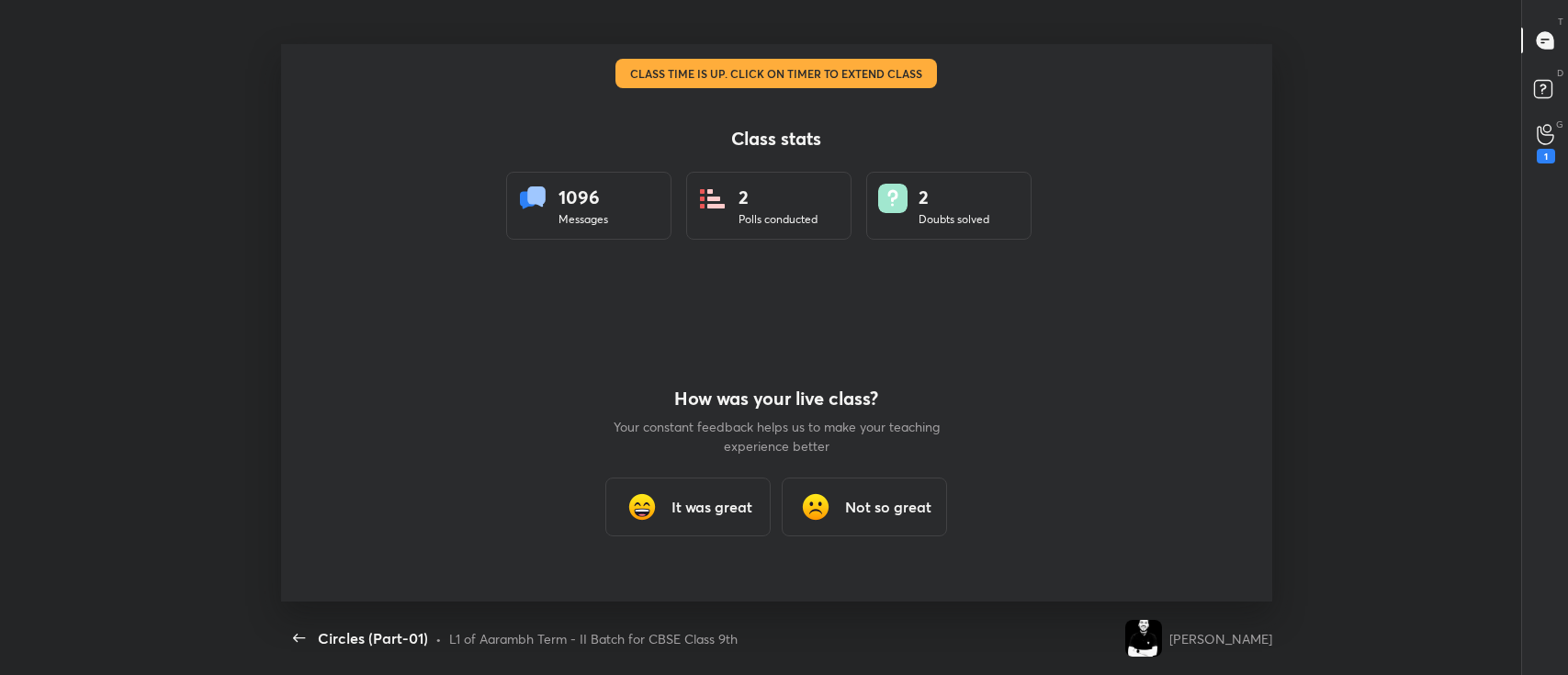
click at [662, 498] on div "It was great" at bounding box center [688, 506] width 166 height 59
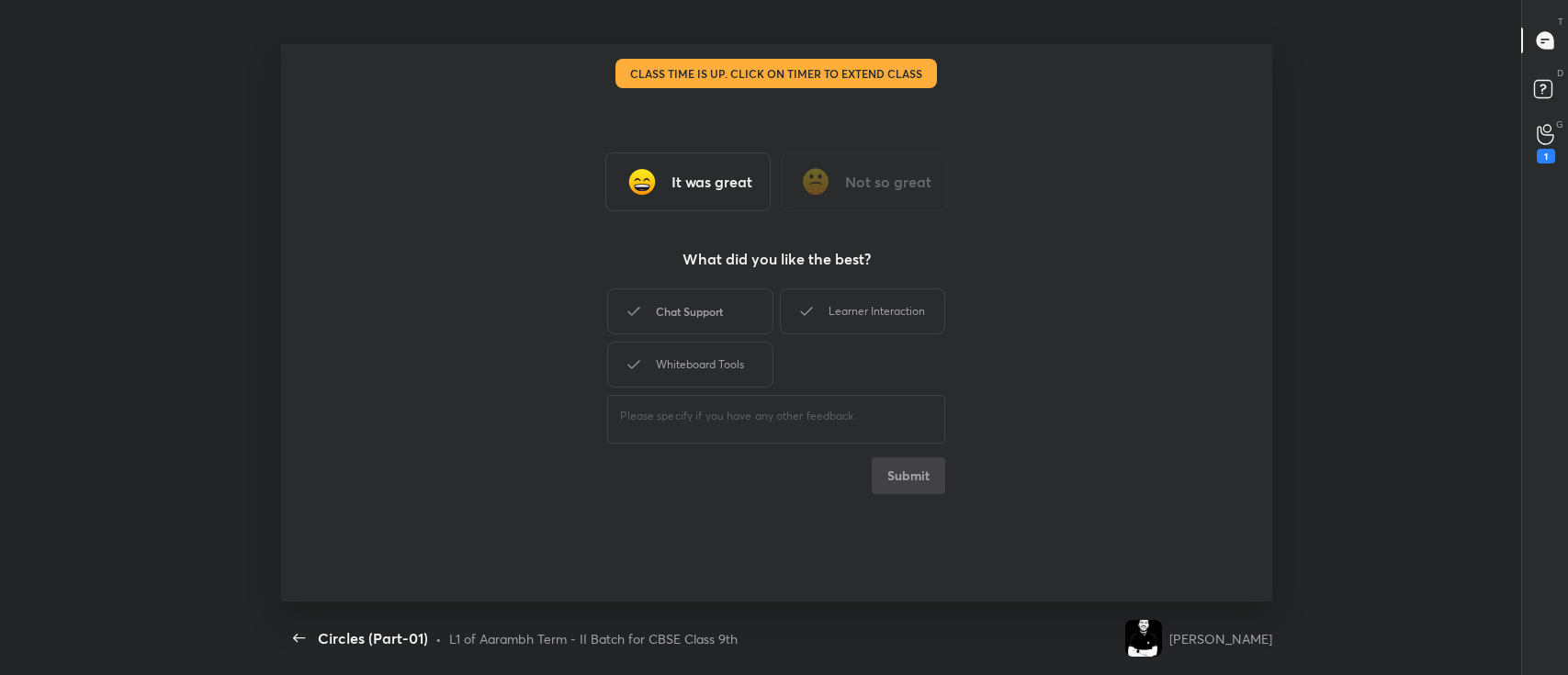
click at [697, 315] on div "Chat Support" at bounding box center [690, 311] width 166 height 46
click at [897, 314] on div "Learner Interaction" at bounding box center [862, 311] width 166 height 46
click at [748, 372] on div "Whiteboard Tools" at bounding box center [690, 364] width 166 height 46
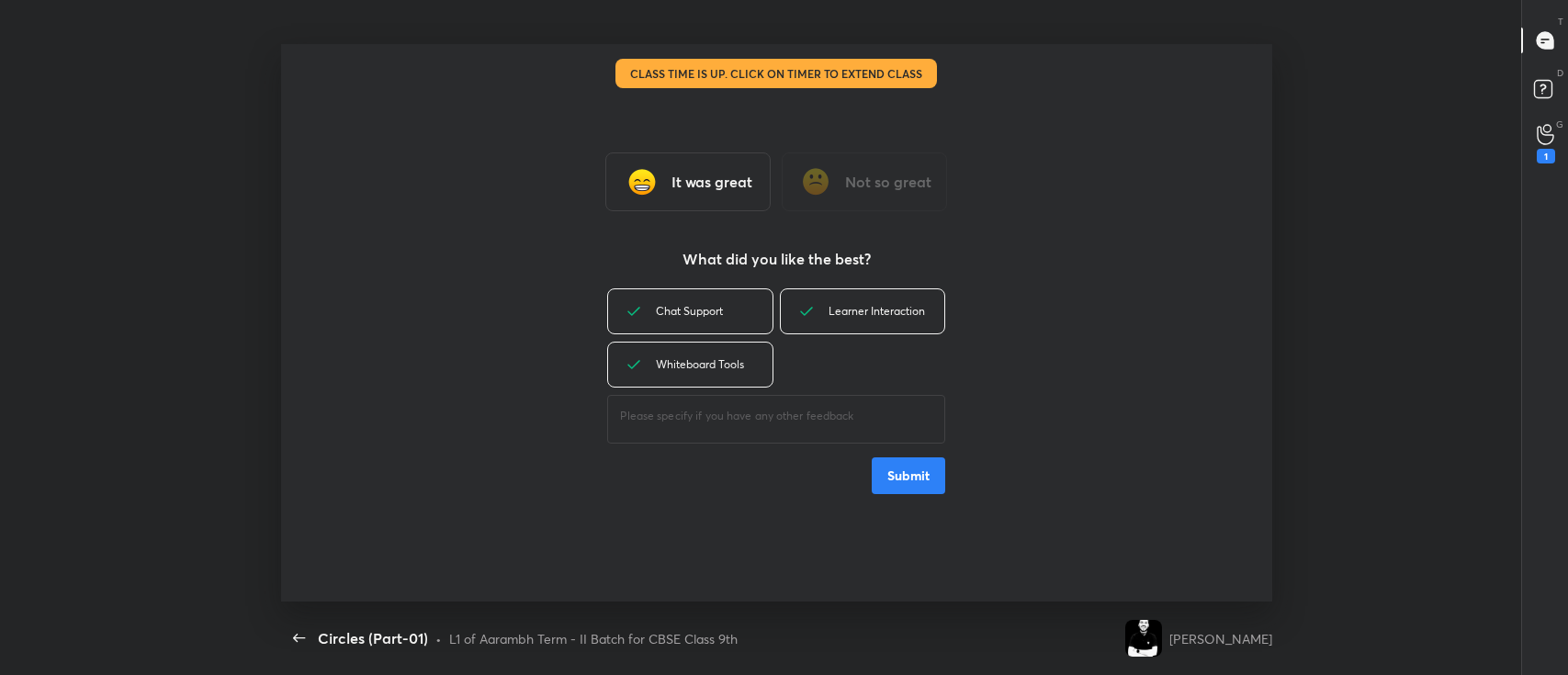
click at [906, 466] on button "Submit" at bounding box center [908, 476] width 74 height 37
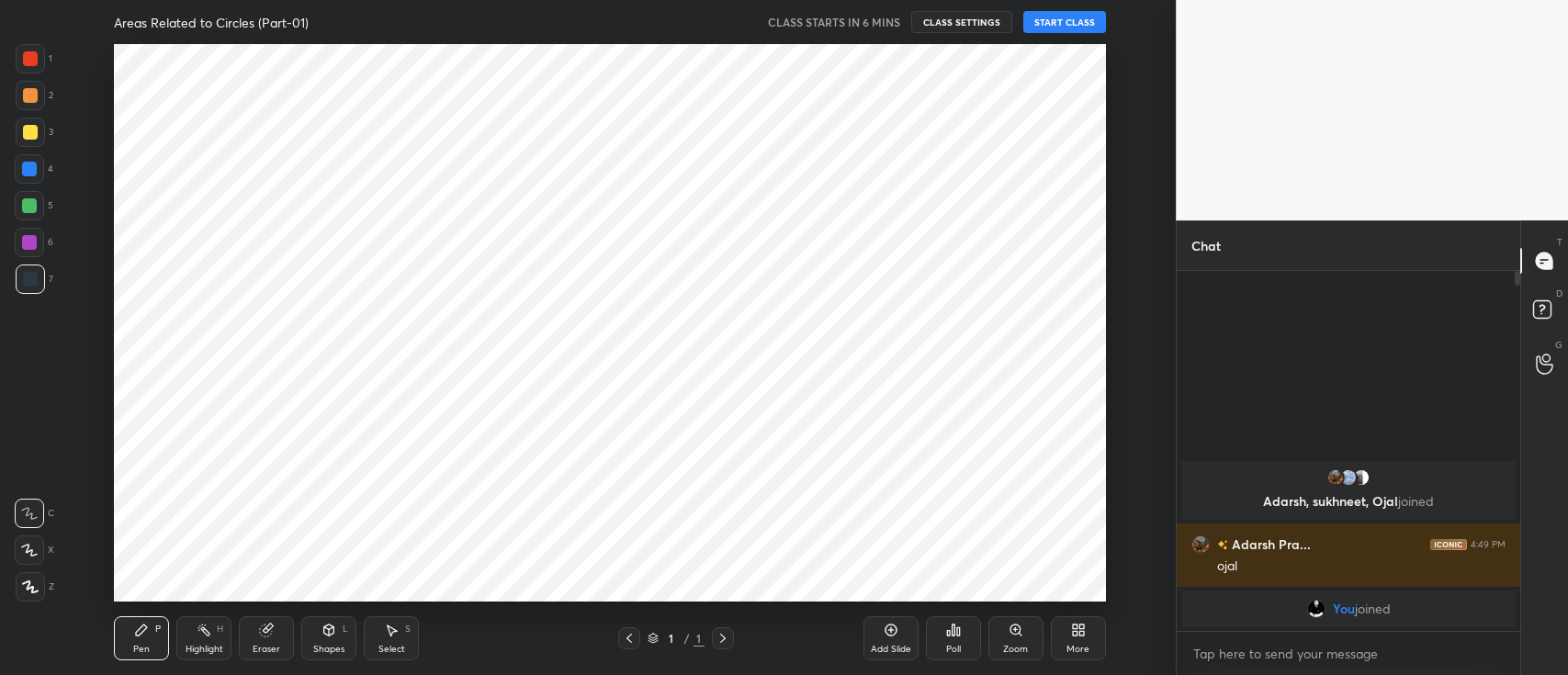
scroll to position [91337, 90730]
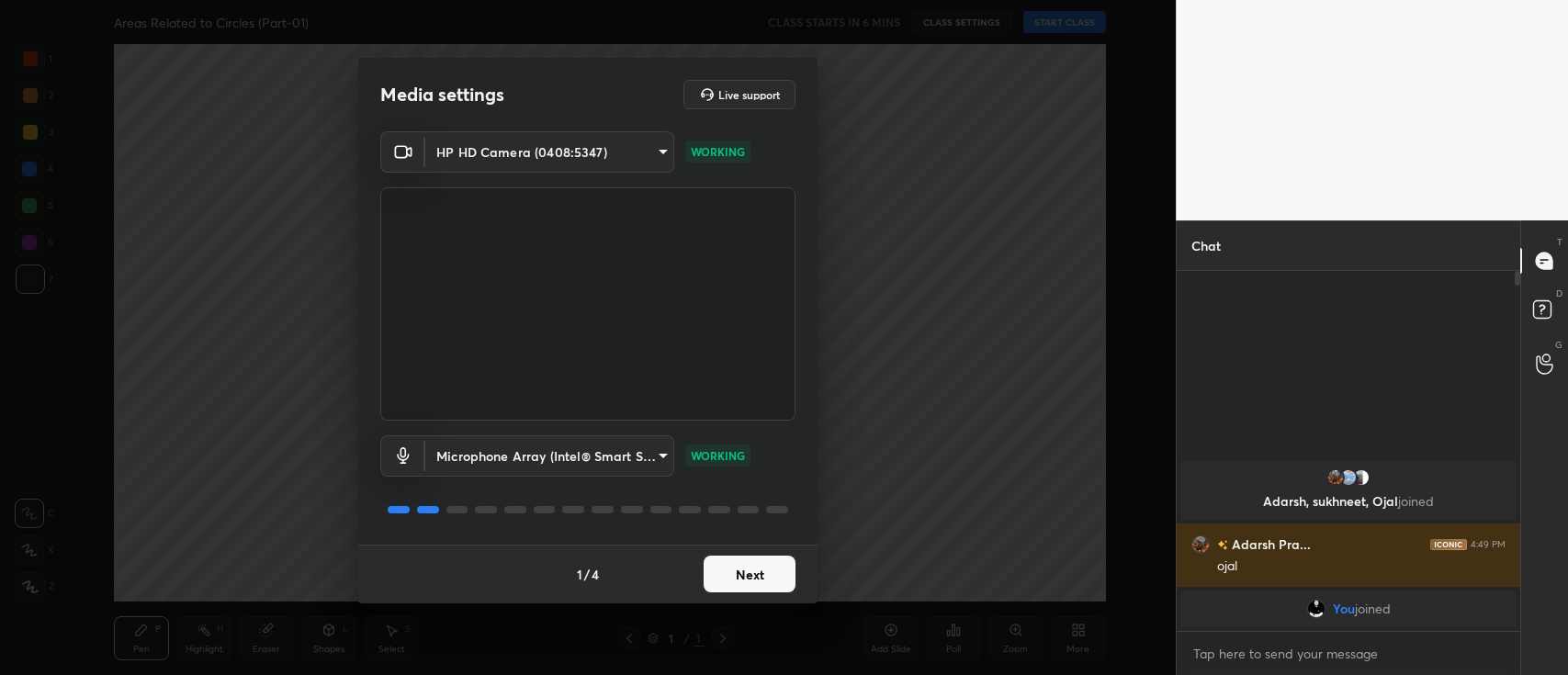
click at [739, 570] on button "Next" at bounding box center [749, 574] width 92 height 37
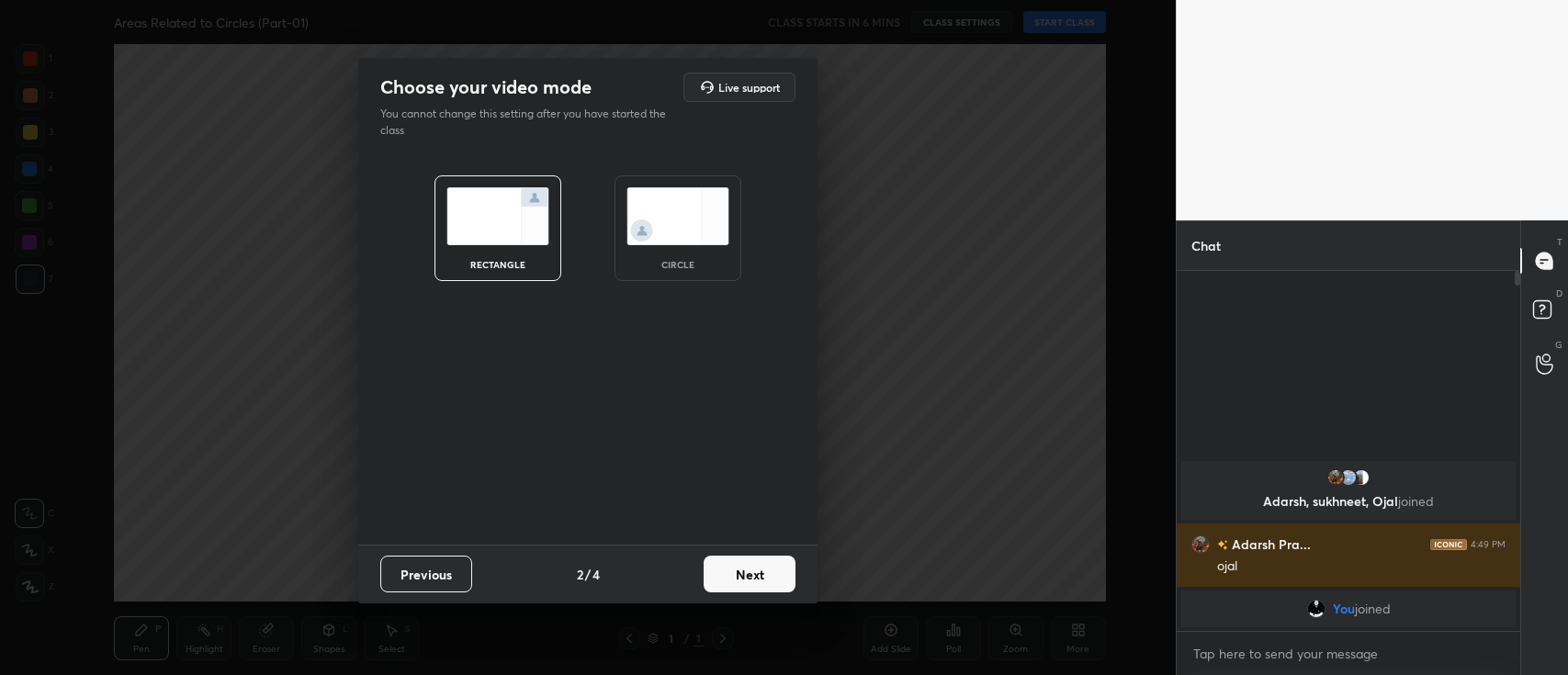
click at [740, 570] on button "Next" at bounding box center [749, 574] width 92 height 37
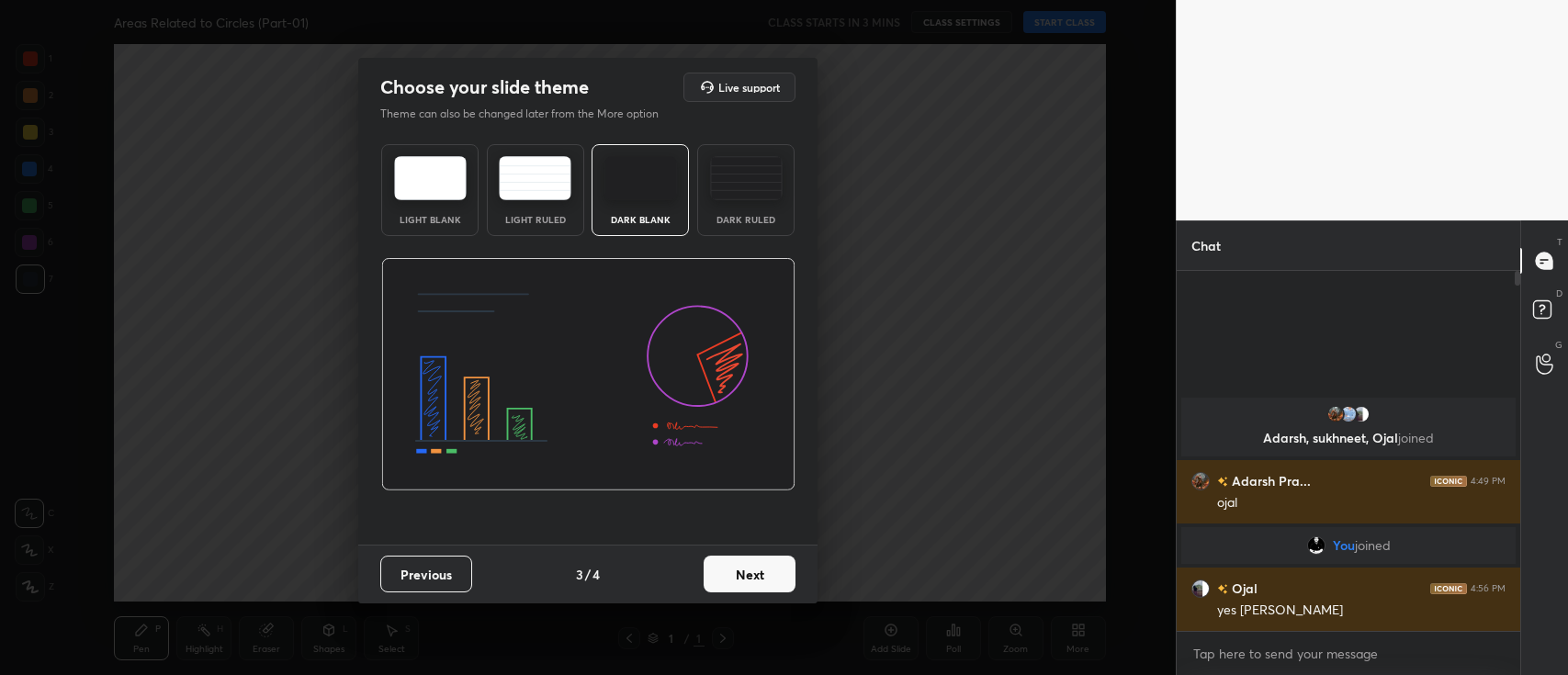
click at [764, 562] on button "Next" at bounding box center [749, 574] width 92 height 37
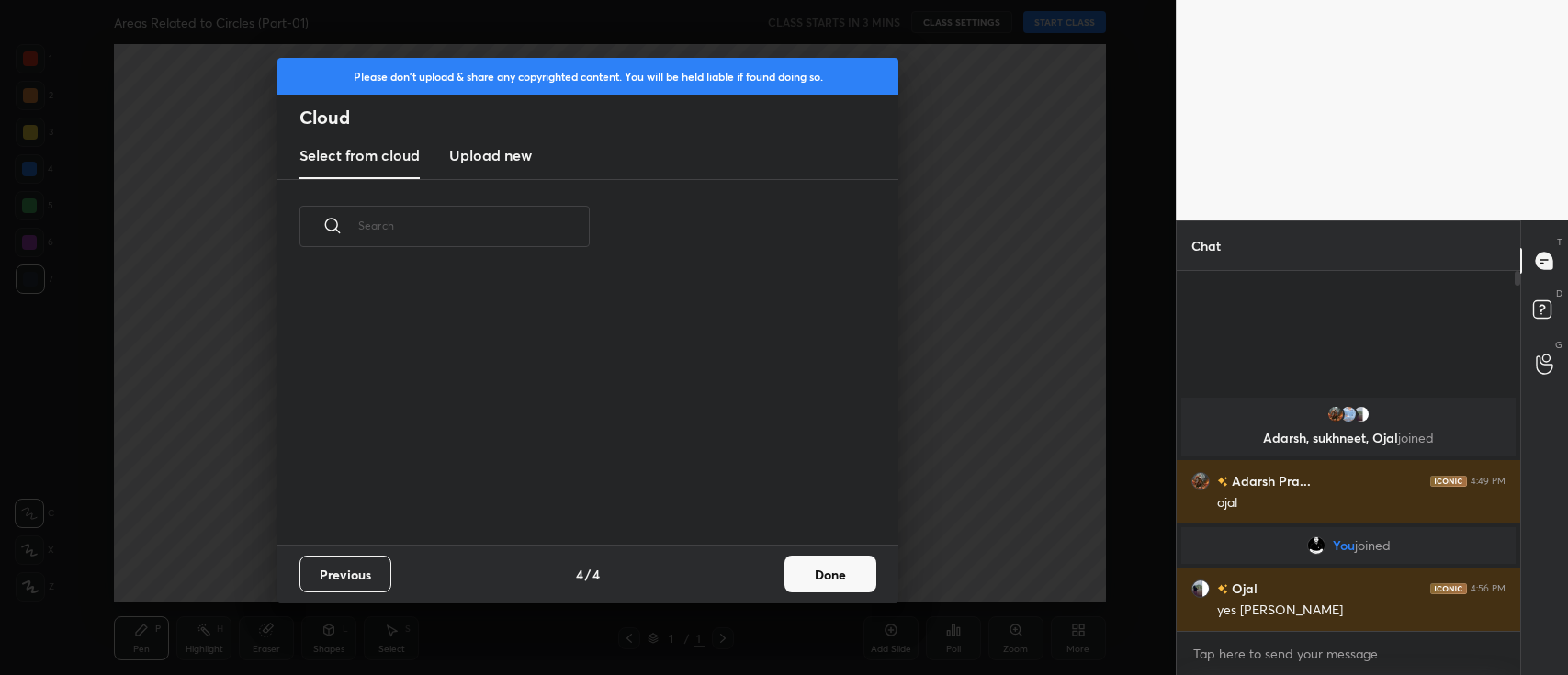
scroll to position [272, 588]
click at [501, 155] on h3 "Upload new" at bounding box center [490, 155] width 82 height 22
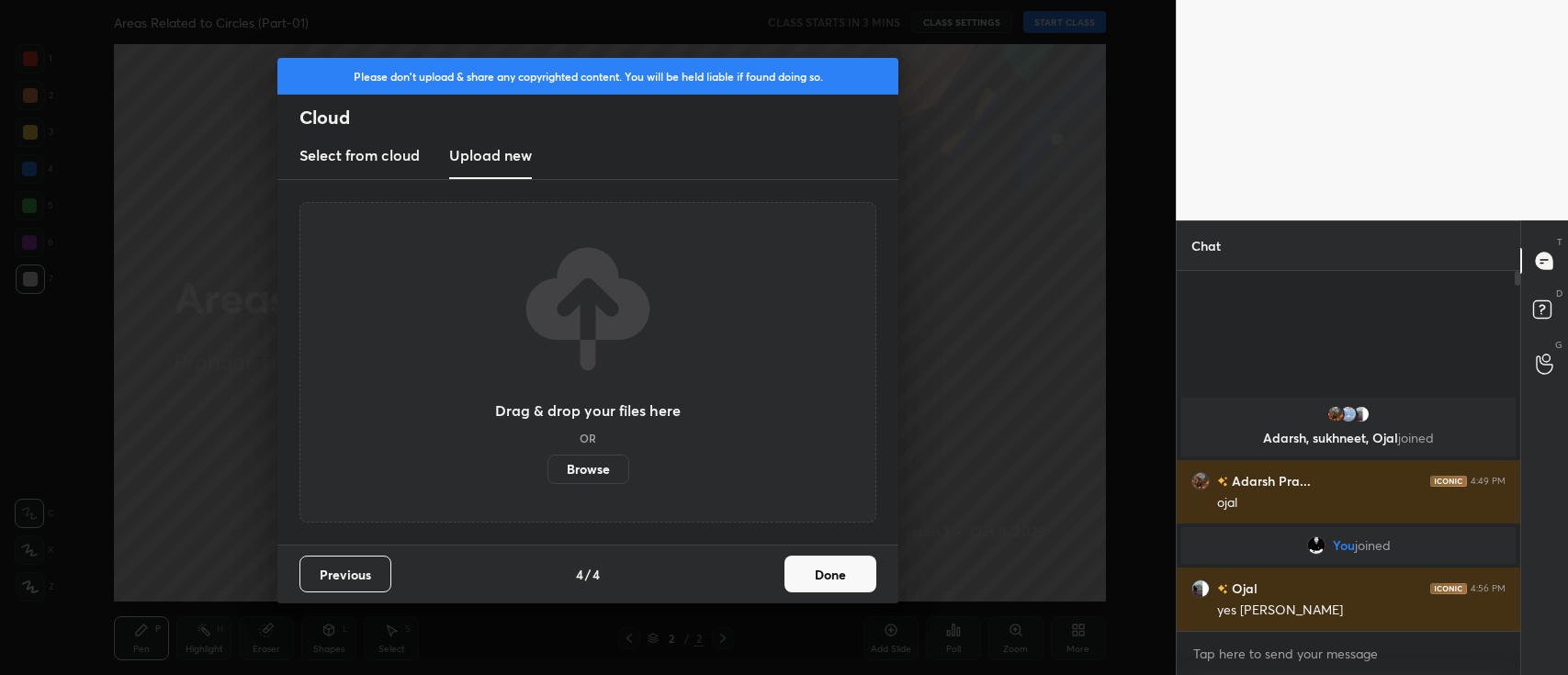
click at [591, 459] on label "Browse" at bounding box center [588, 469] width 81 height 29
click at [547, 459] on input "Browse" at bounding box center [547, 469] width 0 height 29
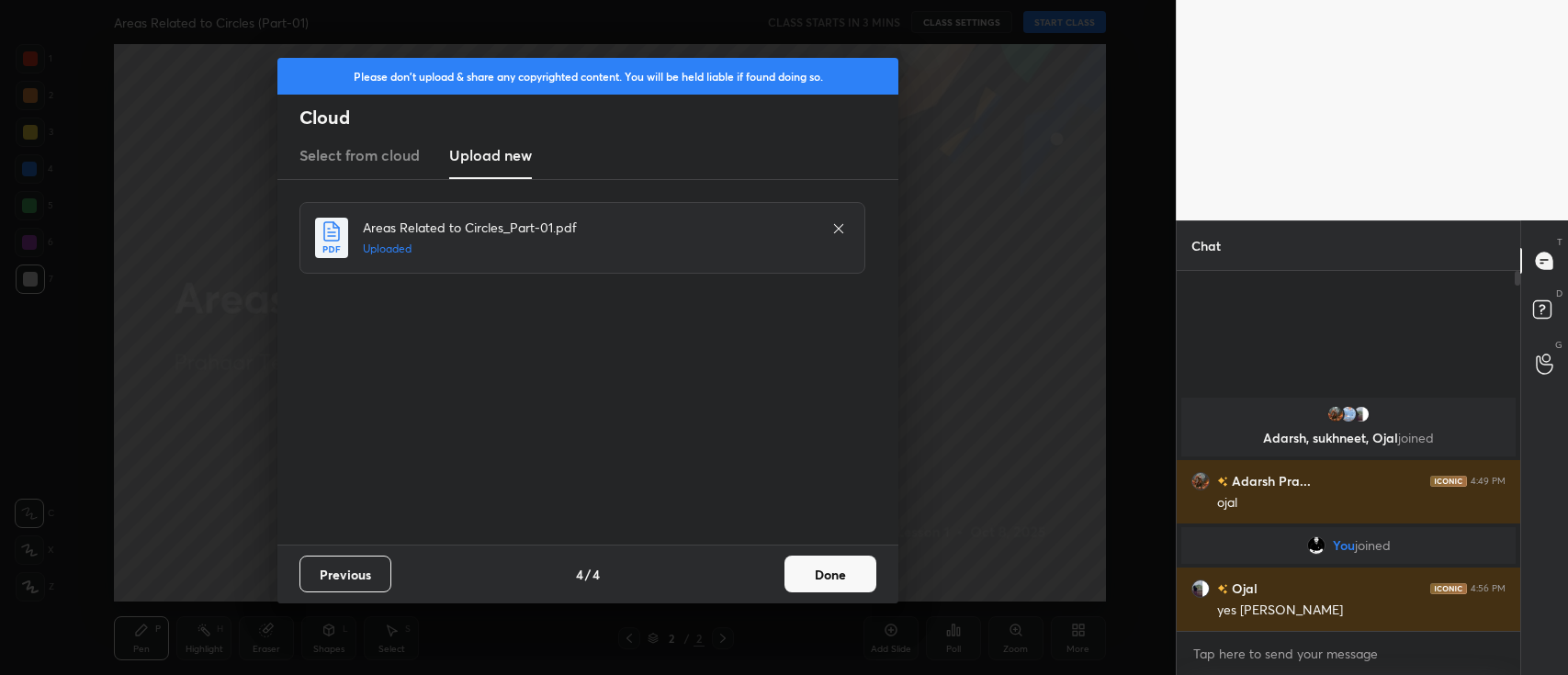
click at [819, 572] on button "Done" at bounding box center [830, 574] width 92 height 37
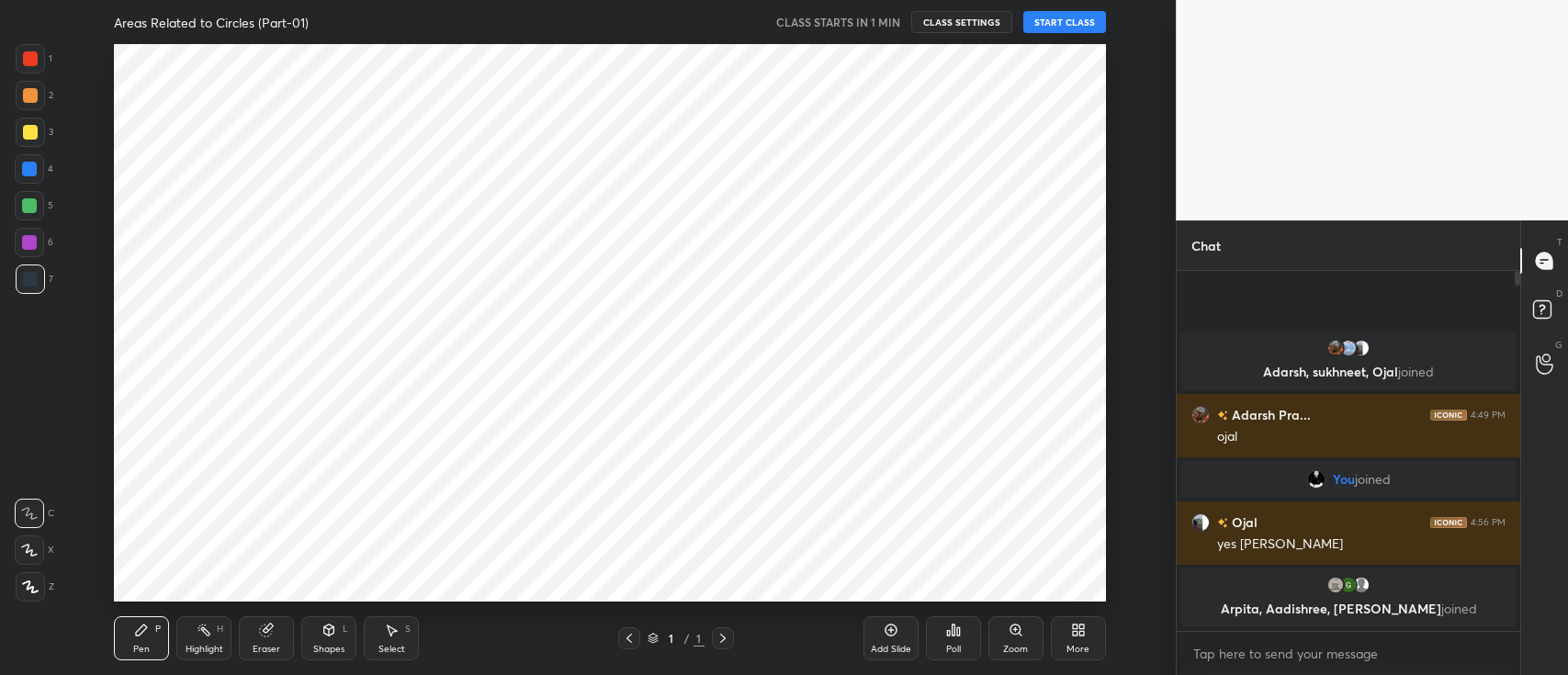
scroll to position [91337, 90731]
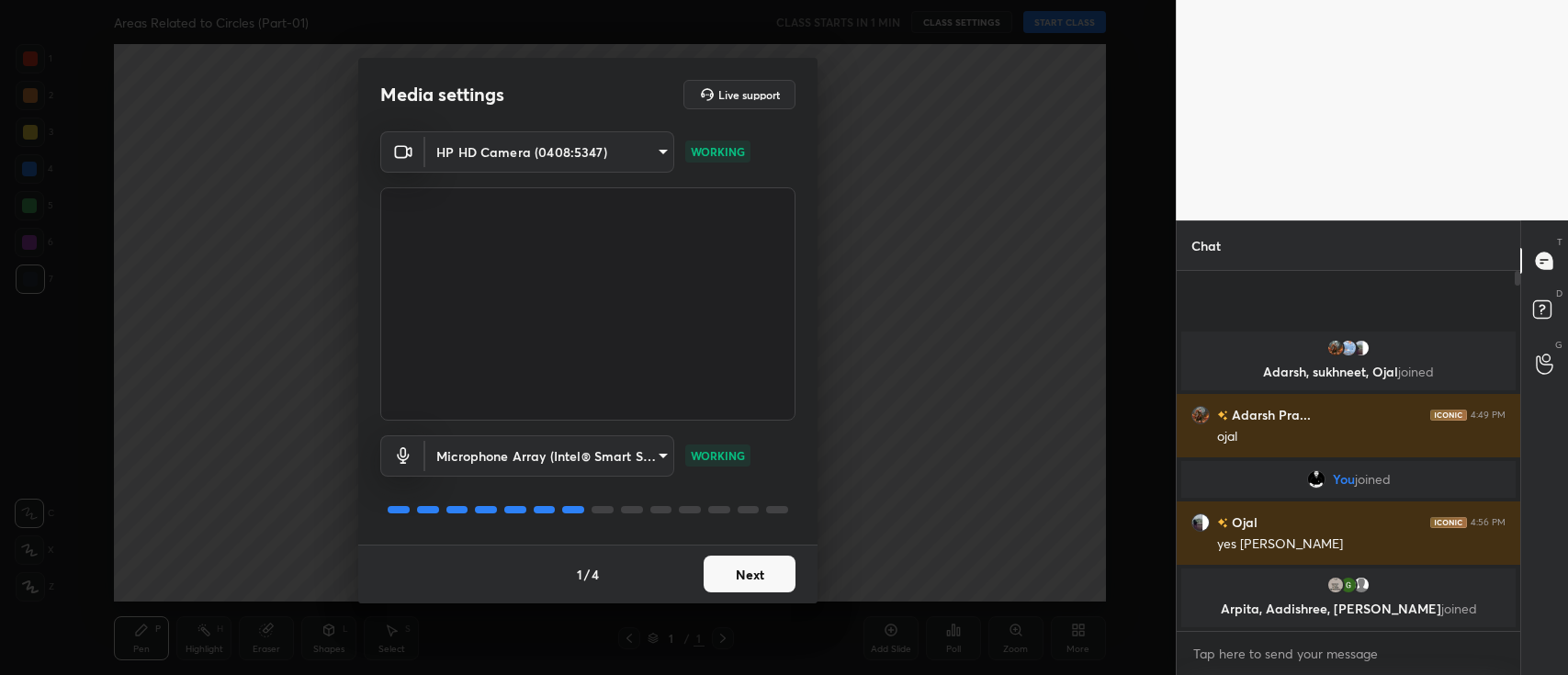
click at [777, 559] on button "Next" at bounding box center [749, 574] width 92 height 37
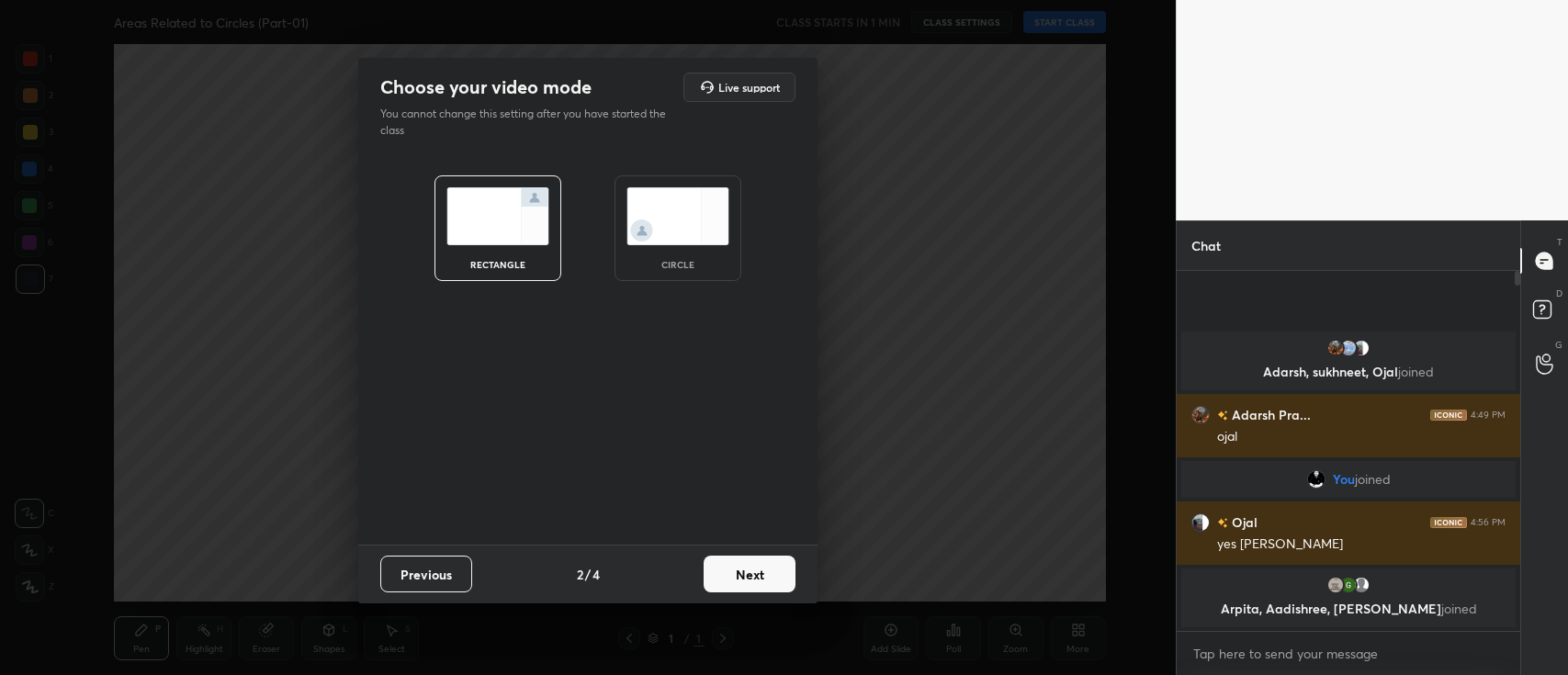
click at [777, 559] on button "Next" at bounding box center [749, 574] width 92 height 37
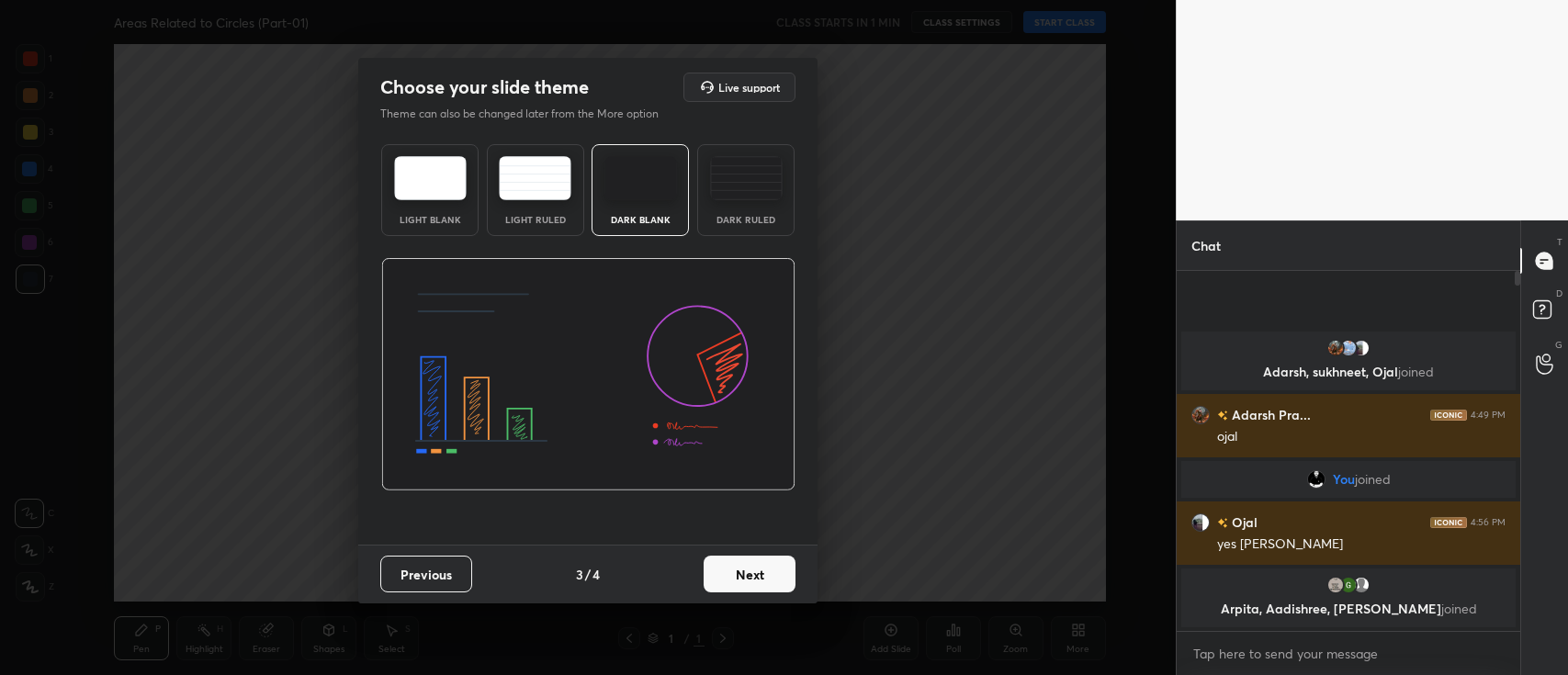
click at [777, 559] on button "Next" at bounding box center [749, 574] width 92 height 37
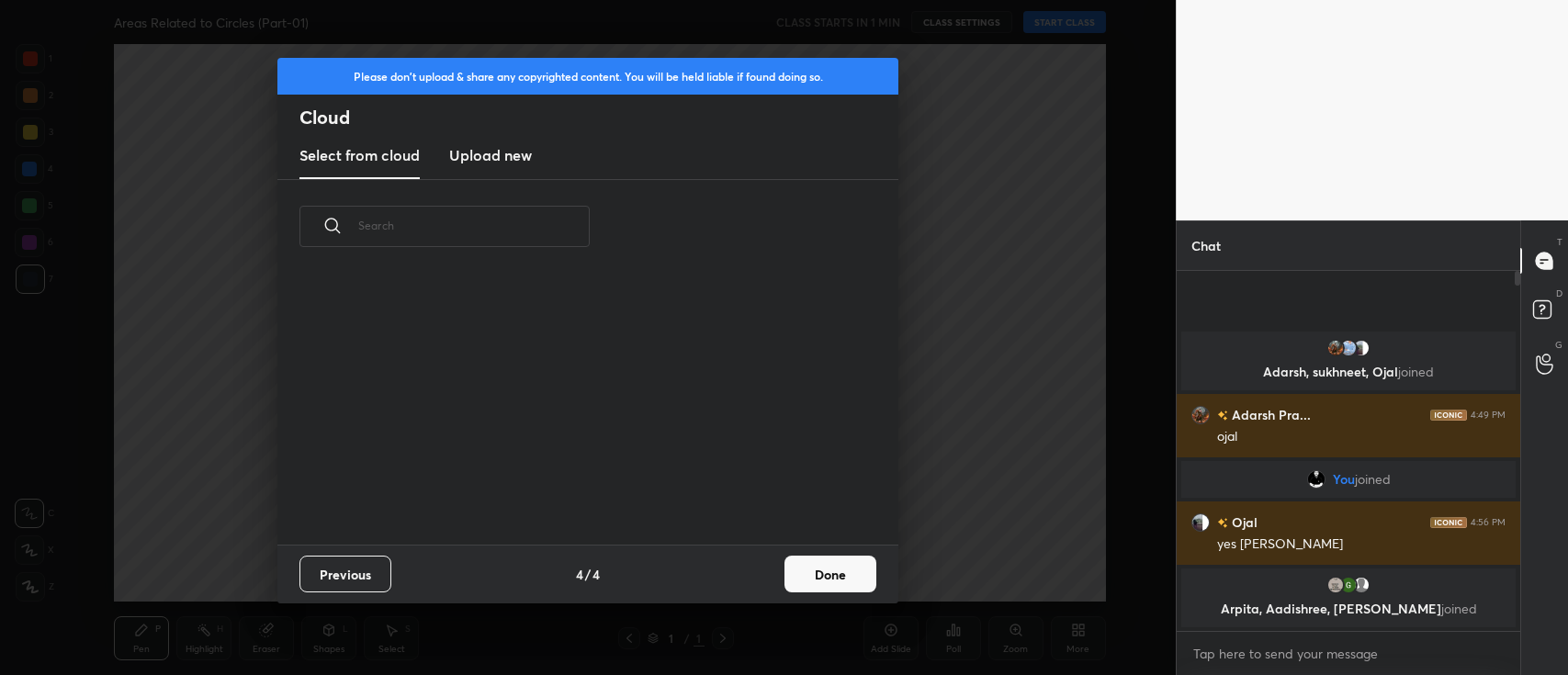
scroll to position [272, 588]
click at [519, 158] on h3 "Upload new" at bounding box center [490, 155] width 82 height 22
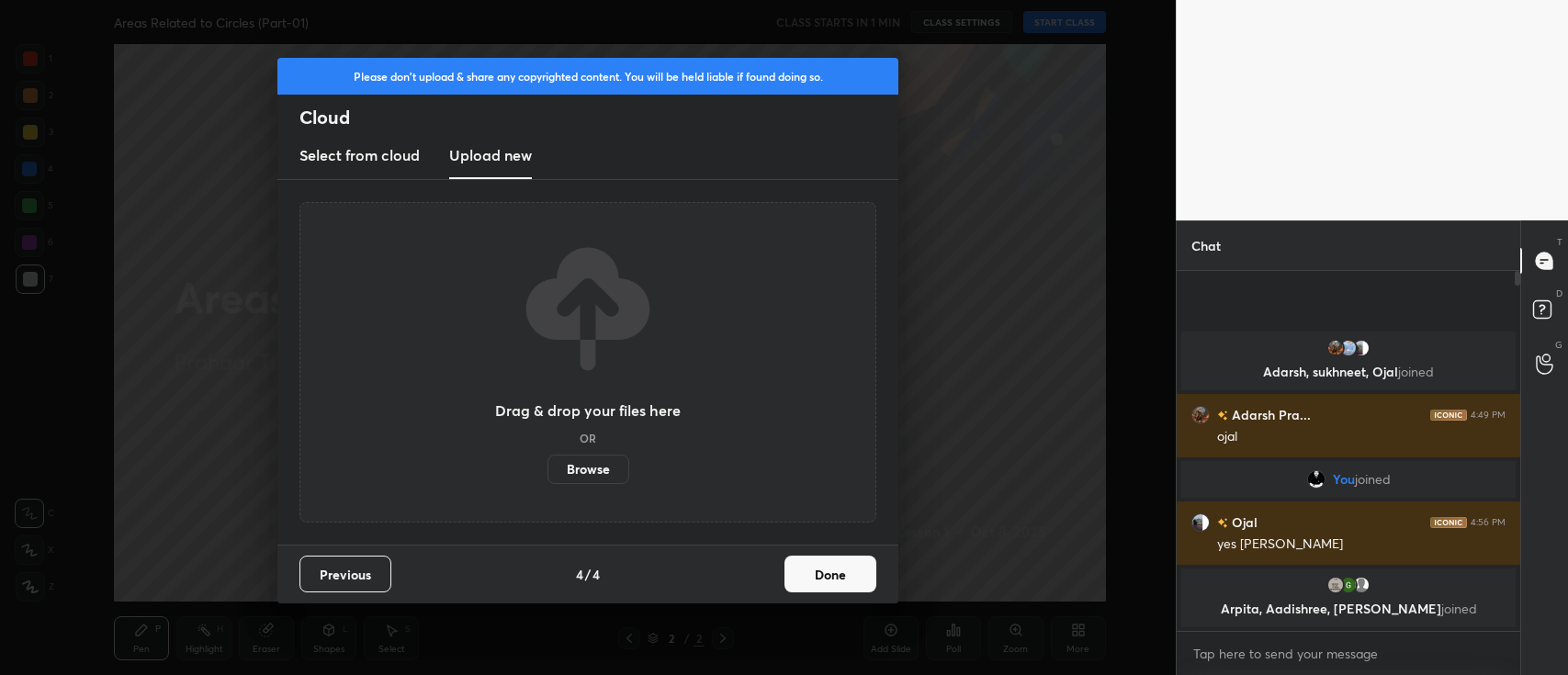
click at [589, 471] on label "Browse" at bounding box center [588, 469] width 81 height 29
click at [547, 471] on input "Browse" at bounding box center [547, 469] width 0 height 29
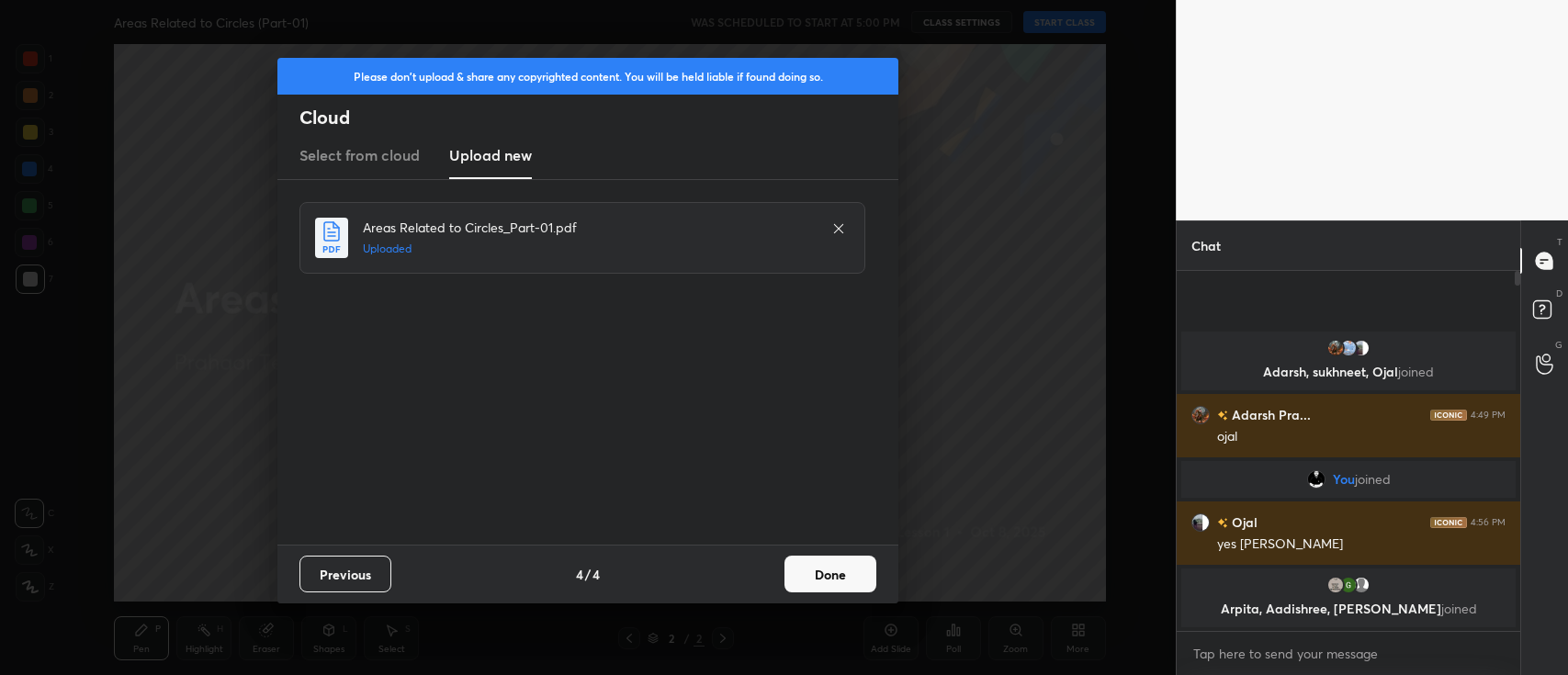
click at [826, 578] on button "Done" at bounding box center [830, 574] width 92 height 37
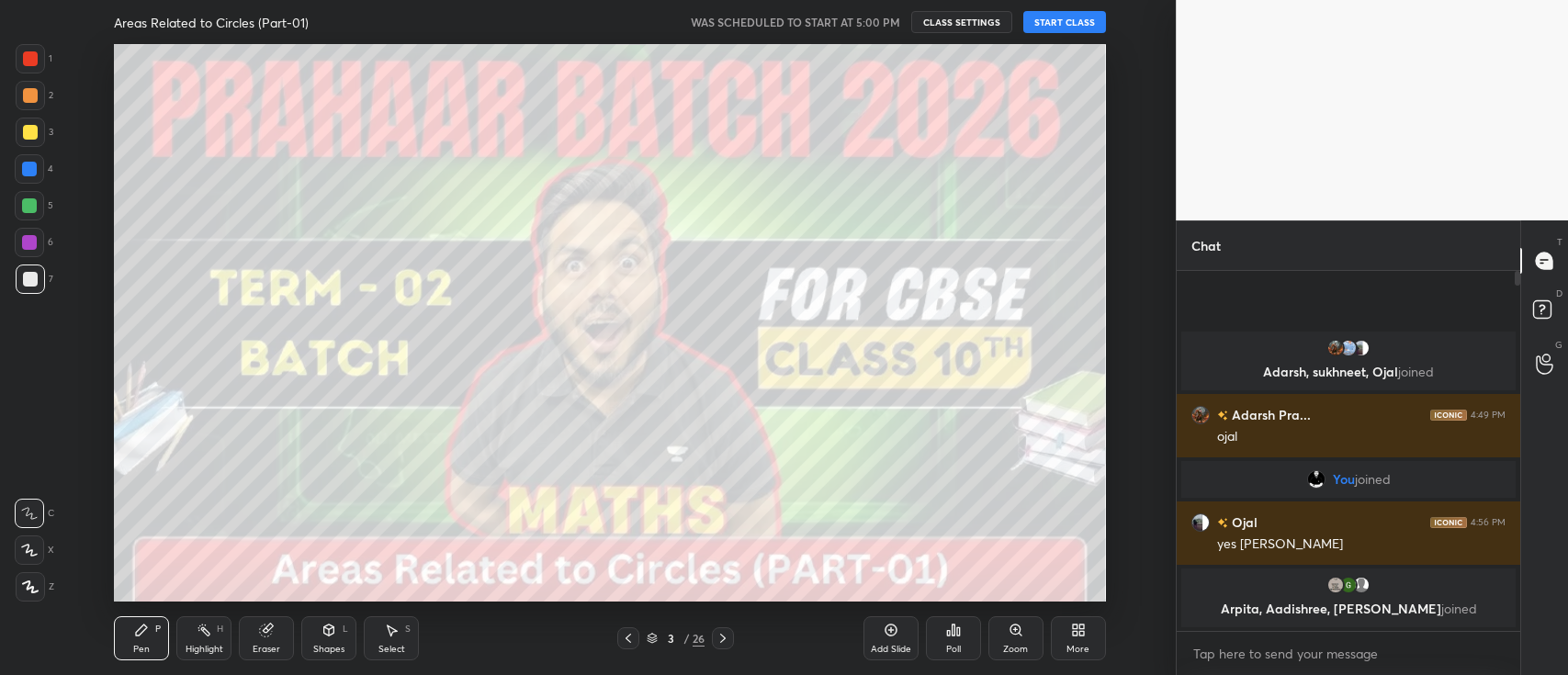
click at [1078, 25] on button "START CLASS" at bounding box center [1064, 22] width 82 height 22
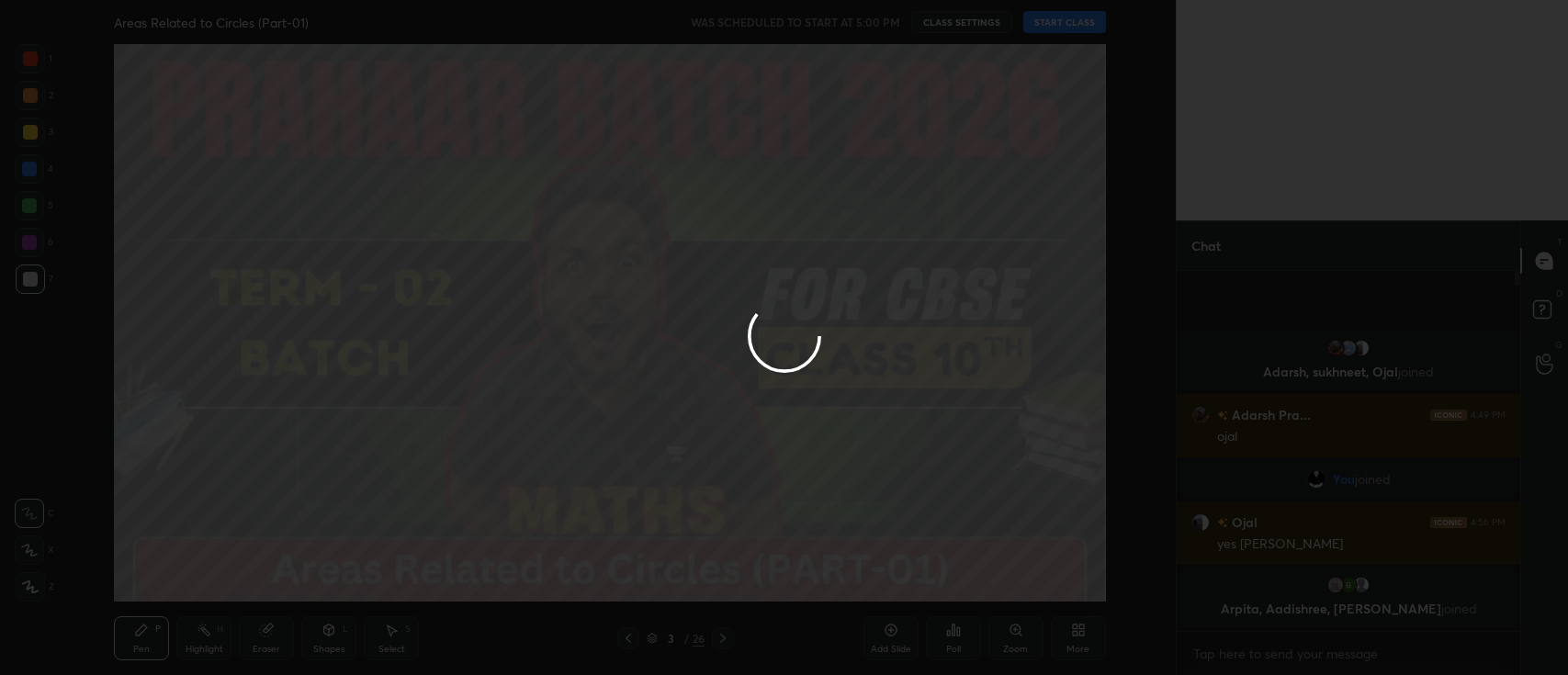
type textarea "x"
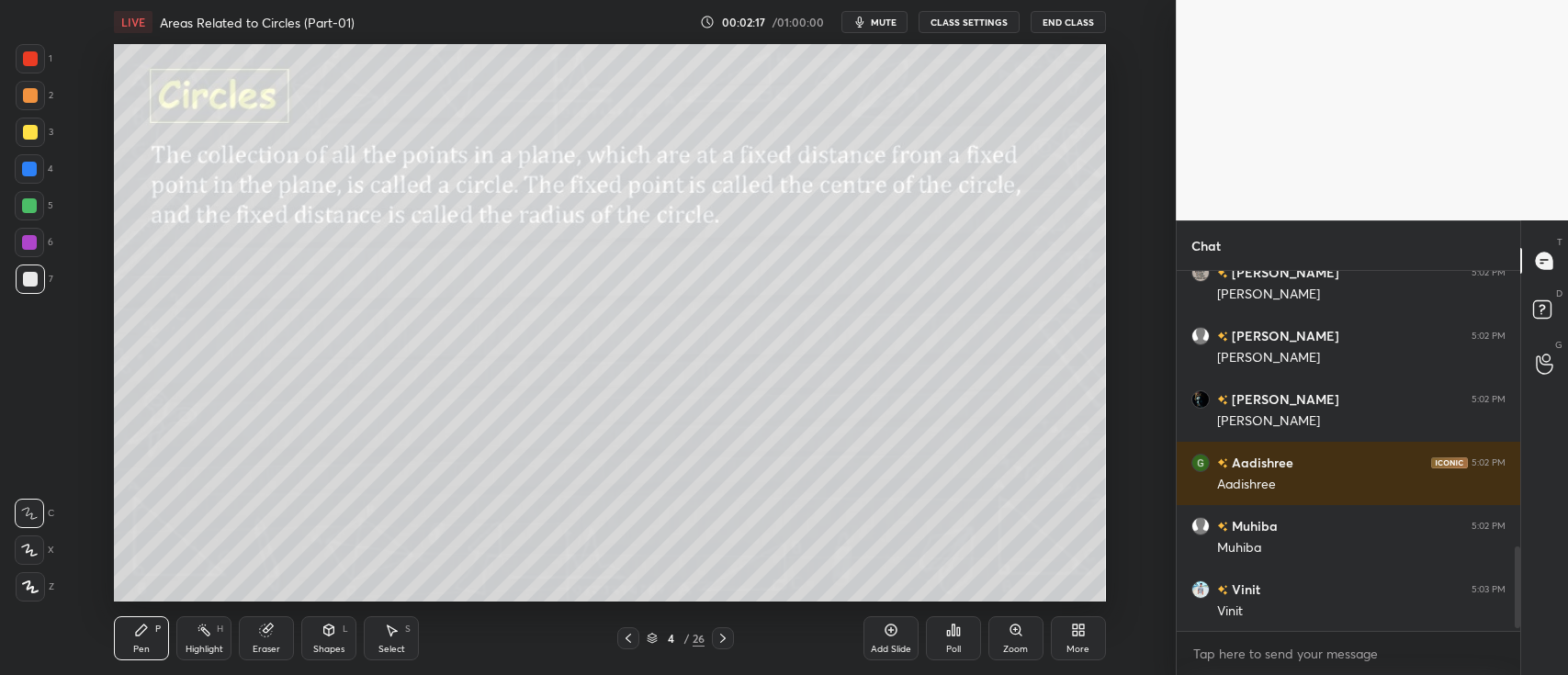
scroll to position [1222, 0]
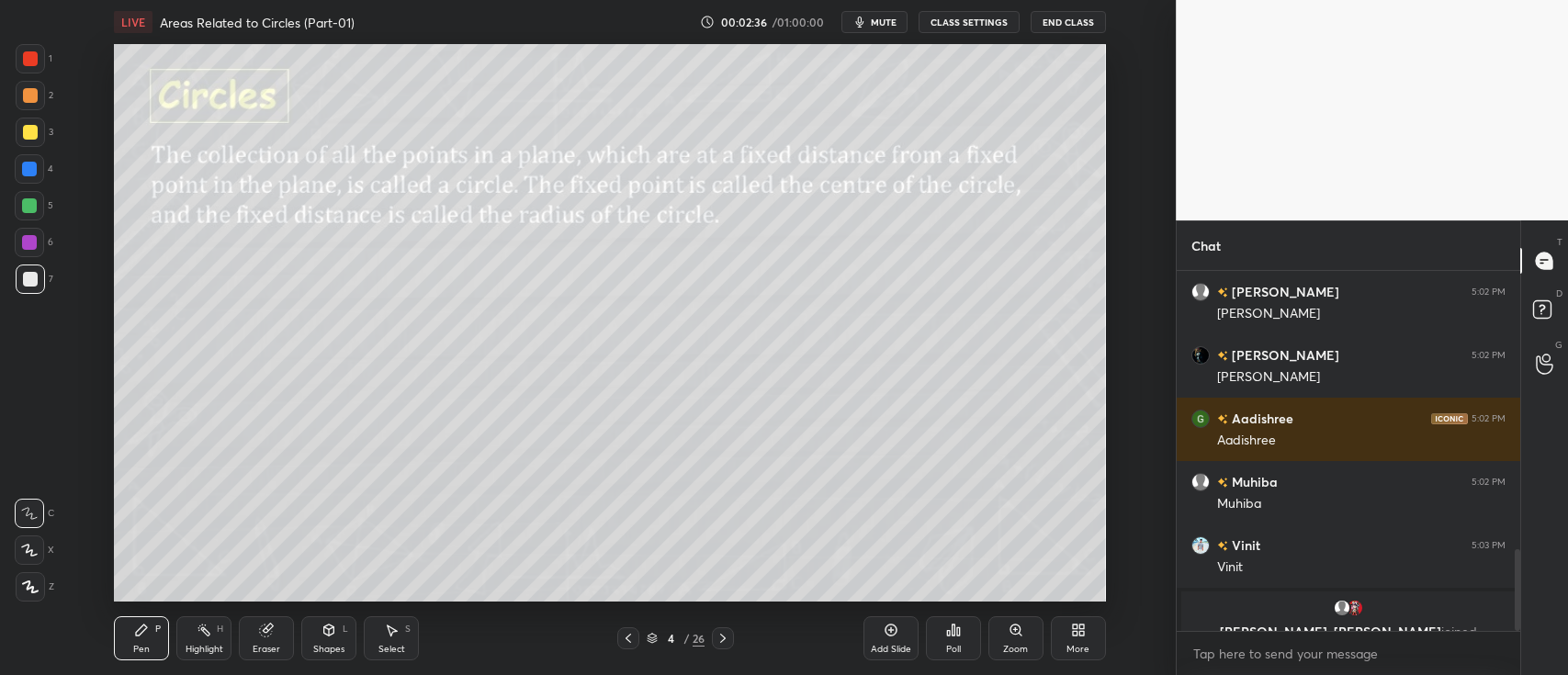
click at [324, 624] on icon at bounding box center [329, 631] width 15 height 15
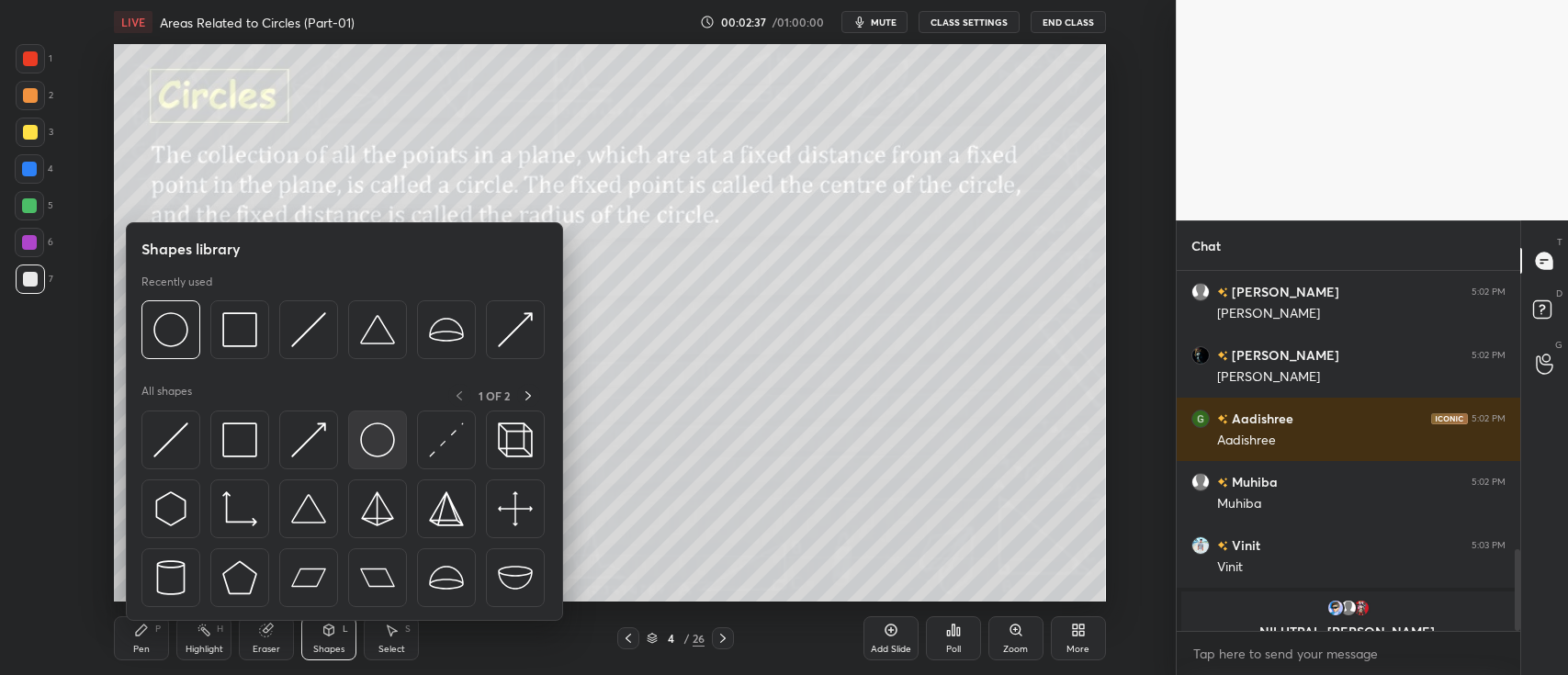
click at [384, 441] on img at bounding box center [377, 440] width 35 height 35
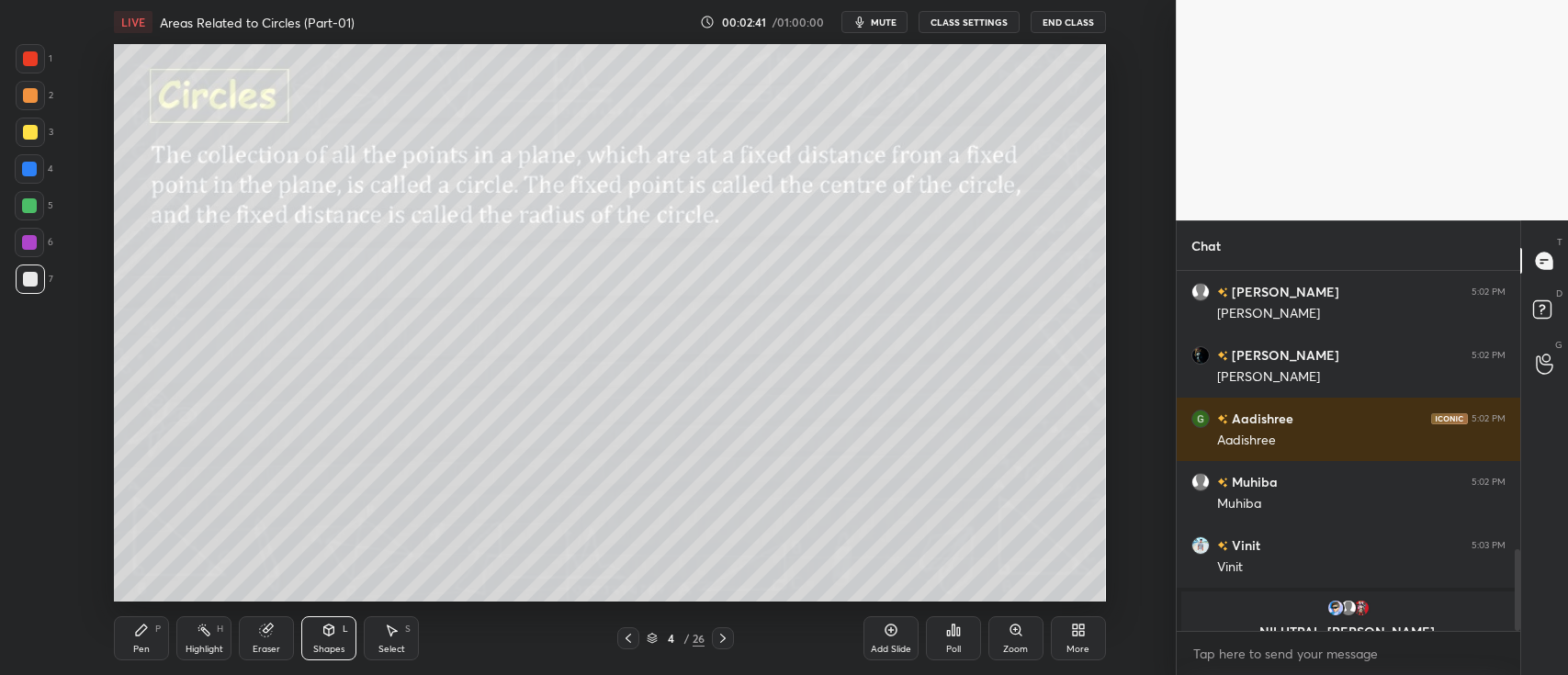
click at [27, 215] on div at bounding box center [29, 205] width 29 height 29
click at [138, 625] on icon at bounding box center [141, 631] width 15 height 15
click at [21, 547] on div at bounding box center [29, 550] width 29 height 29
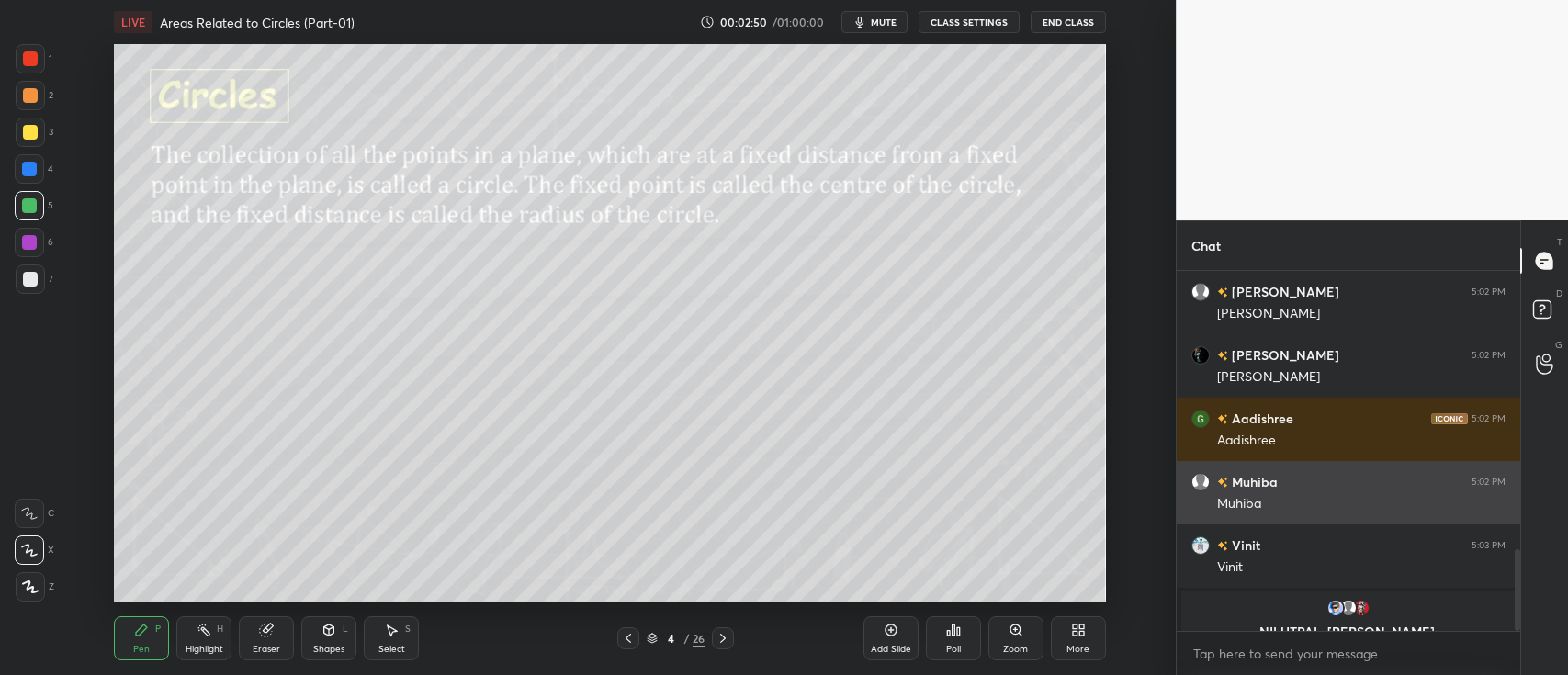
scroll to position [1301, 0]
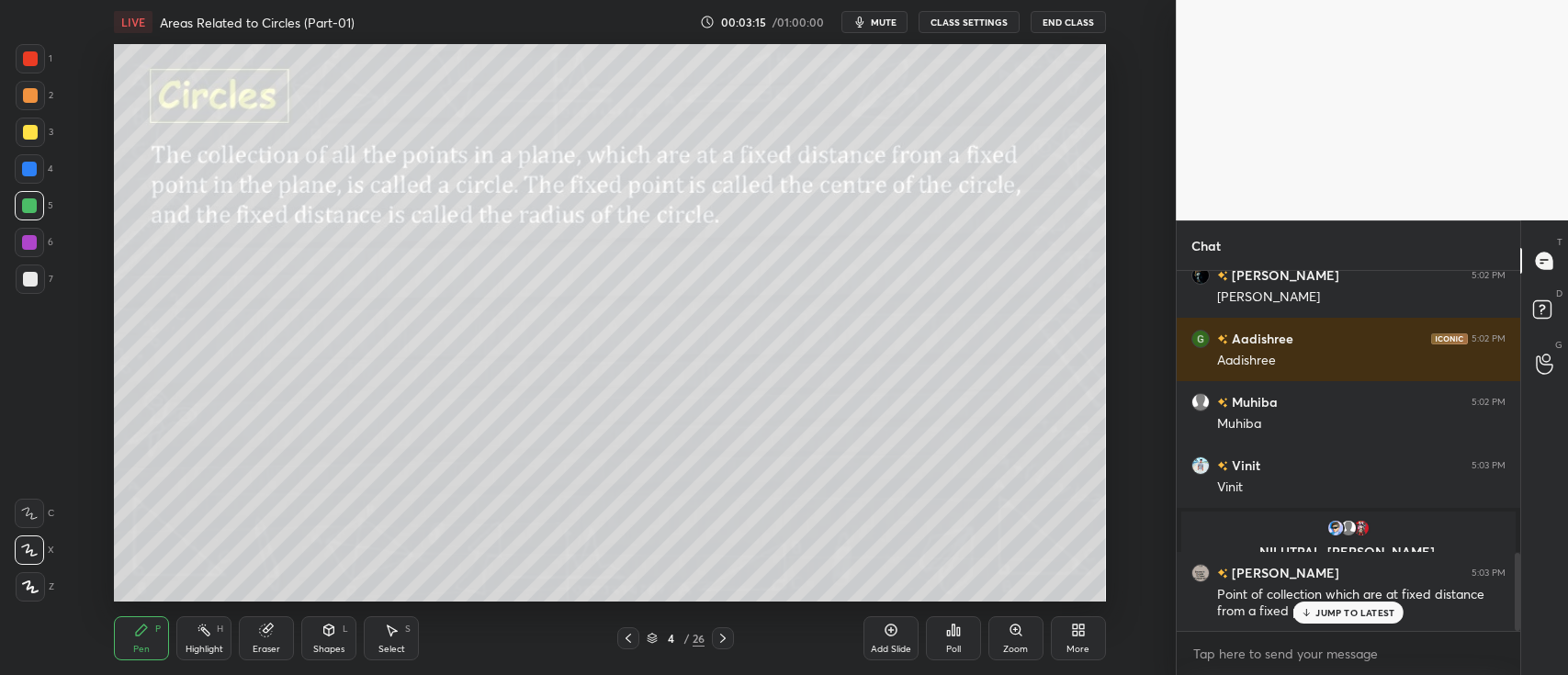
click at [29, 240] on div at bounding box center [30, 242] width 15 height 15
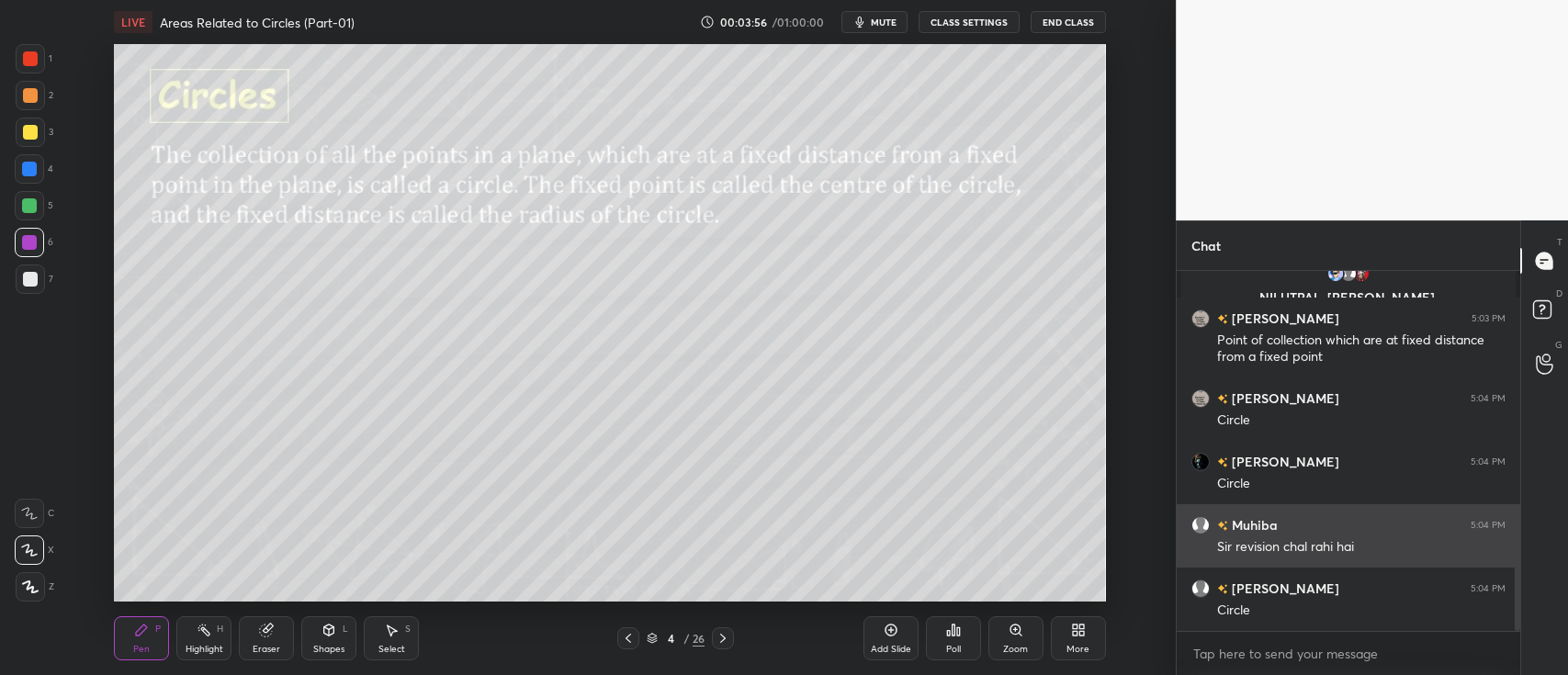
scroll to position [1621, 0]
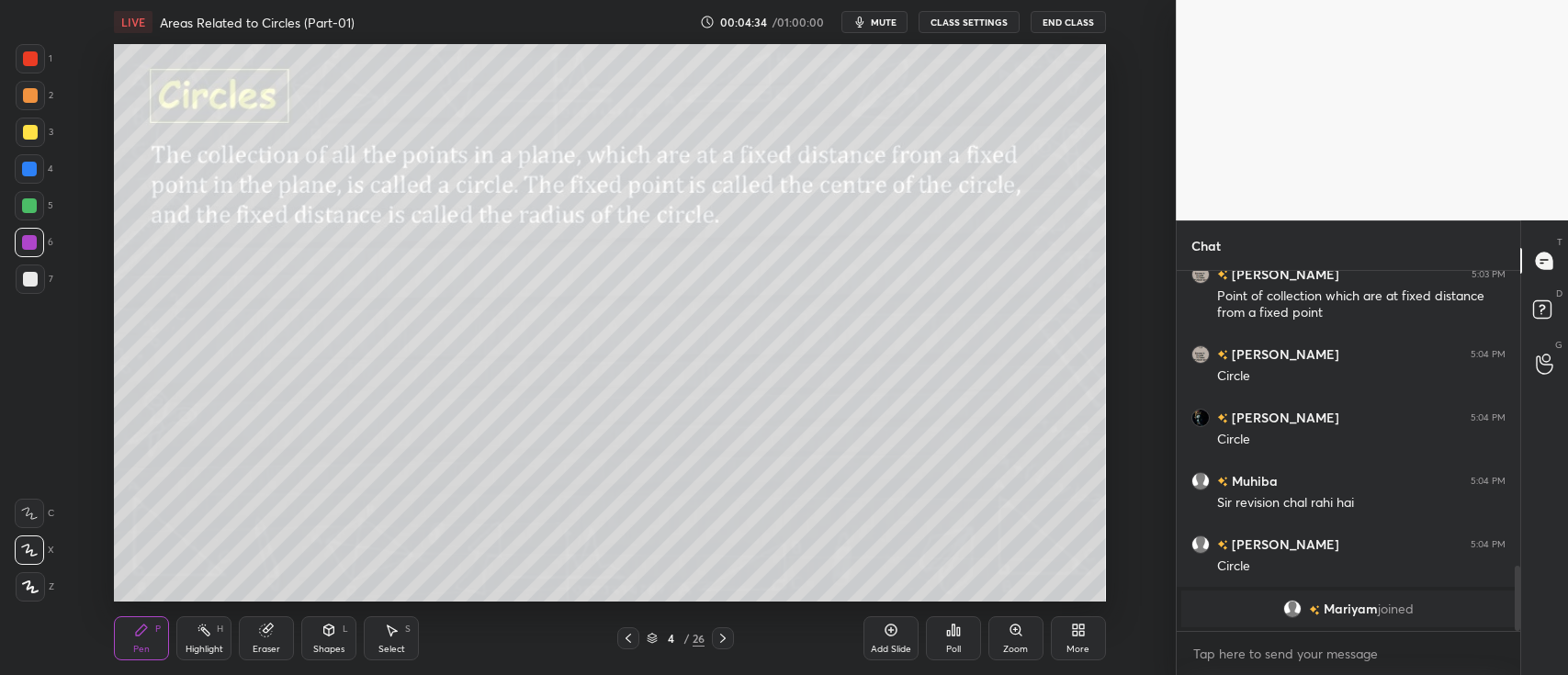
click at [260, 636] on icon at bounding box center [267, 631] width 15 height 15
click at [134, 638] on div "Pen P" at bounding box center [141, 638] width 55 height 44
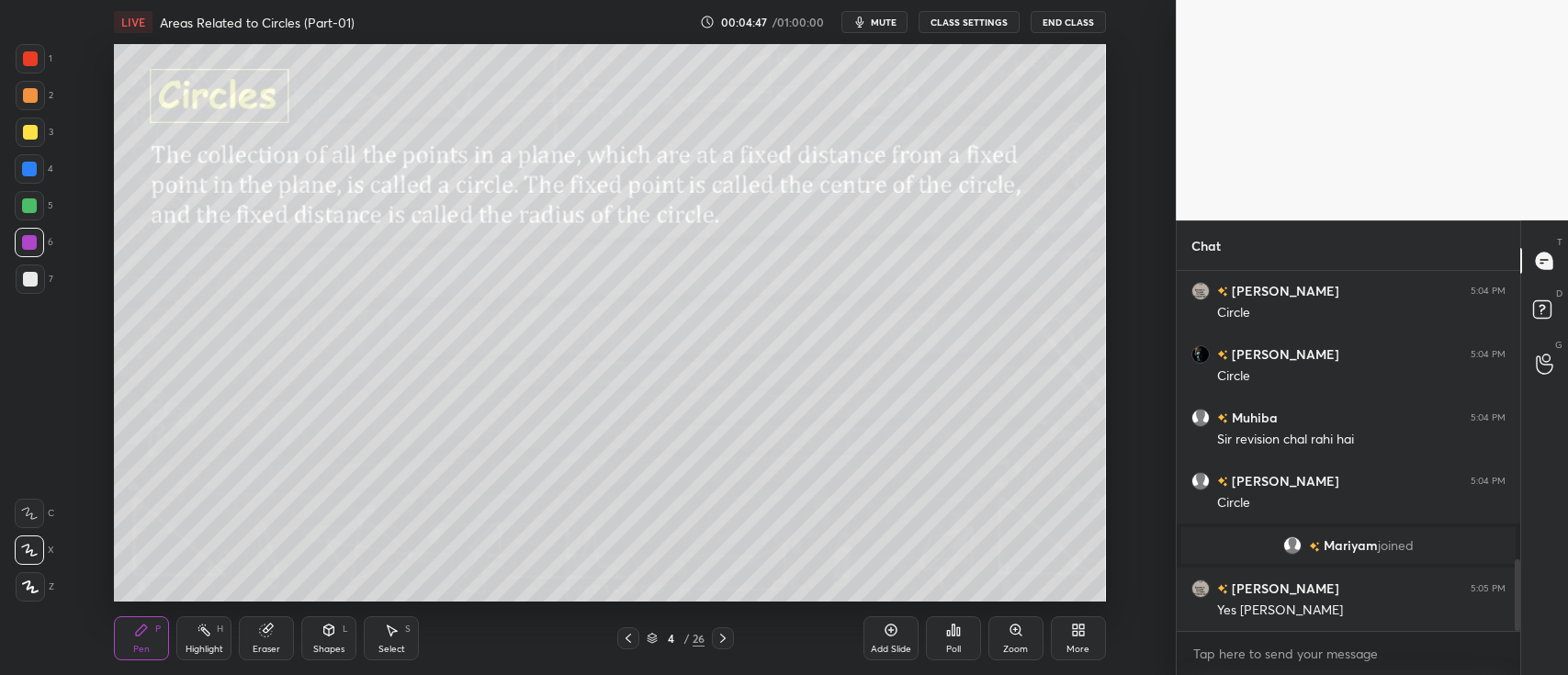
scroll to position [1453, 0]
click at [26, 128] on div at bounding box center [31, 132] width 15 height 15
click at [336, 628] on icon at bounding box center [329, 631] width 15 height 15
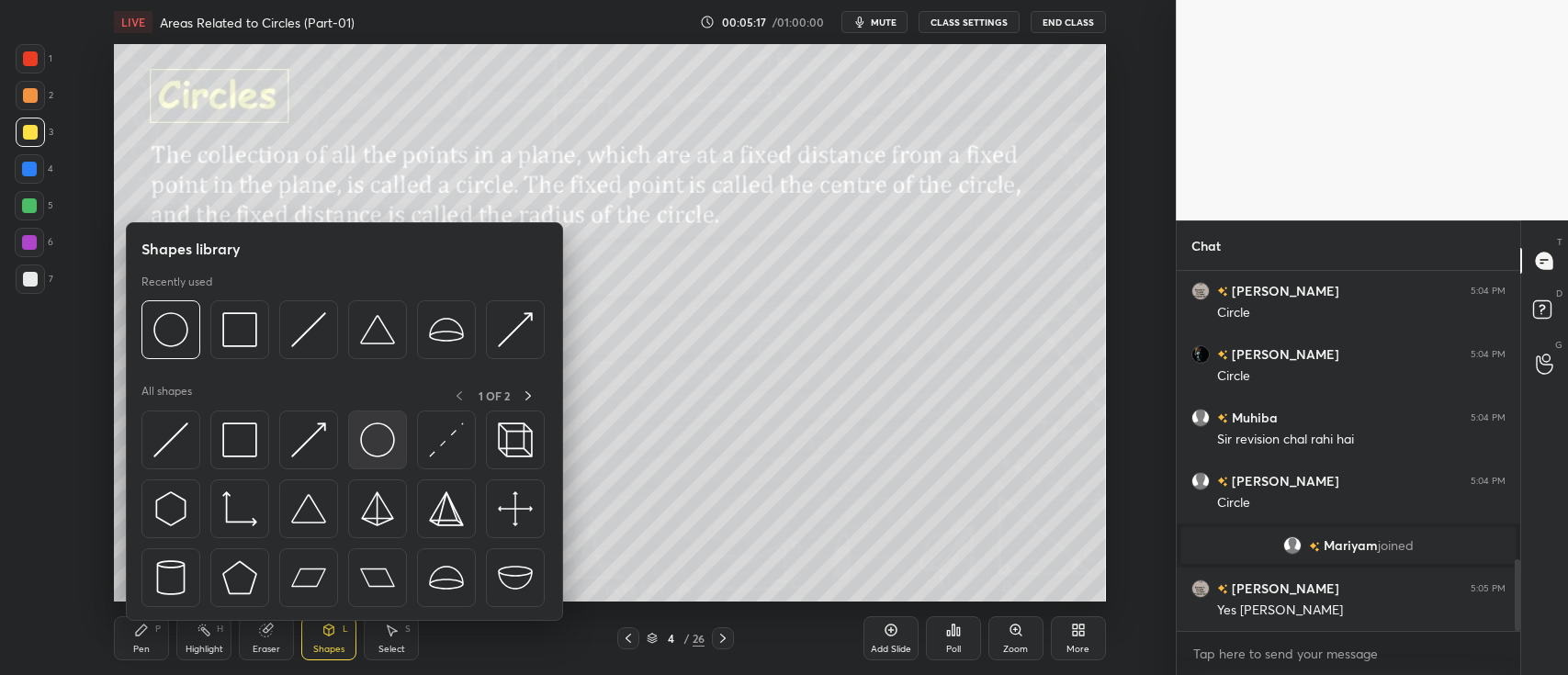
click at [370, 436] on img at bounding box center [377, 440] width 35 height 35
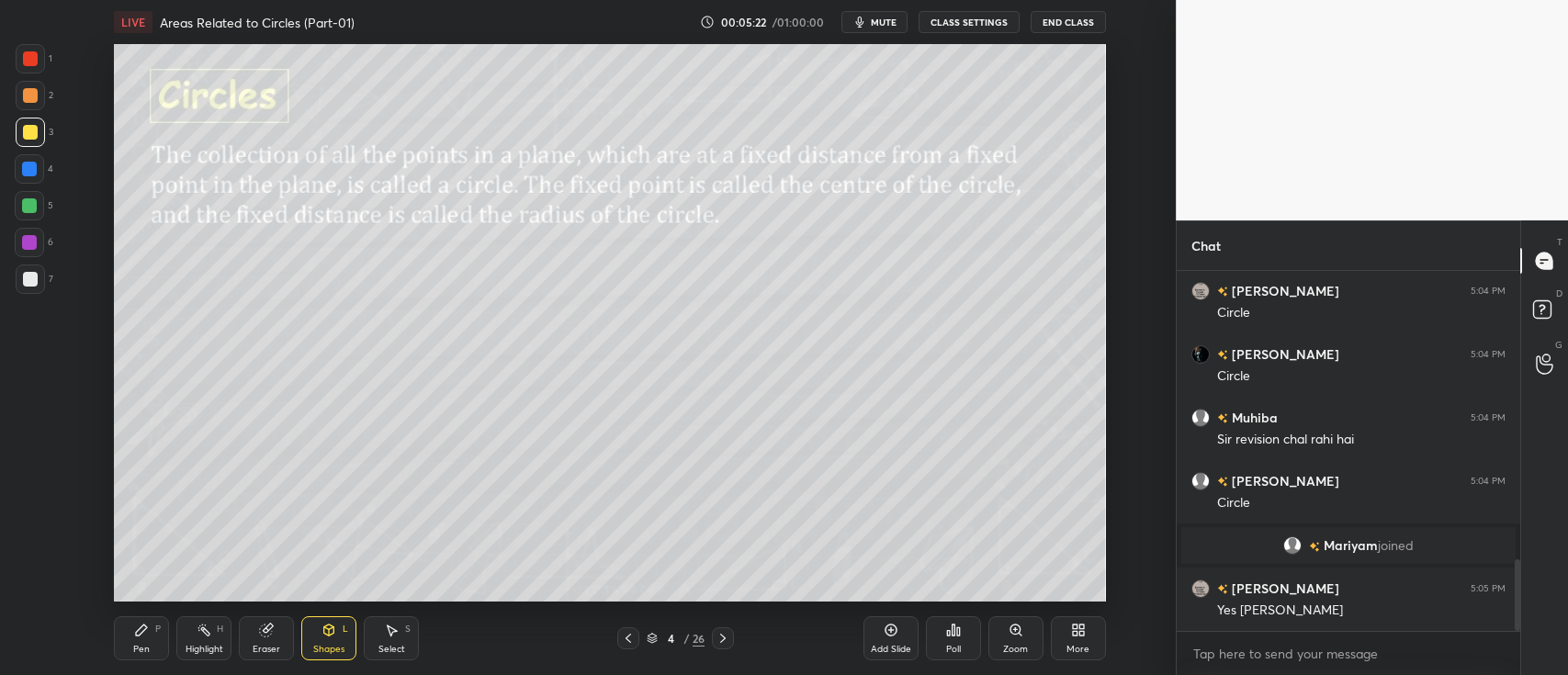
click at [28, 217] on div at bounding box center [29, 205] width 29 height 29
click at [140, 632] on icon at bounding box center [141, 630] width 11 height 11
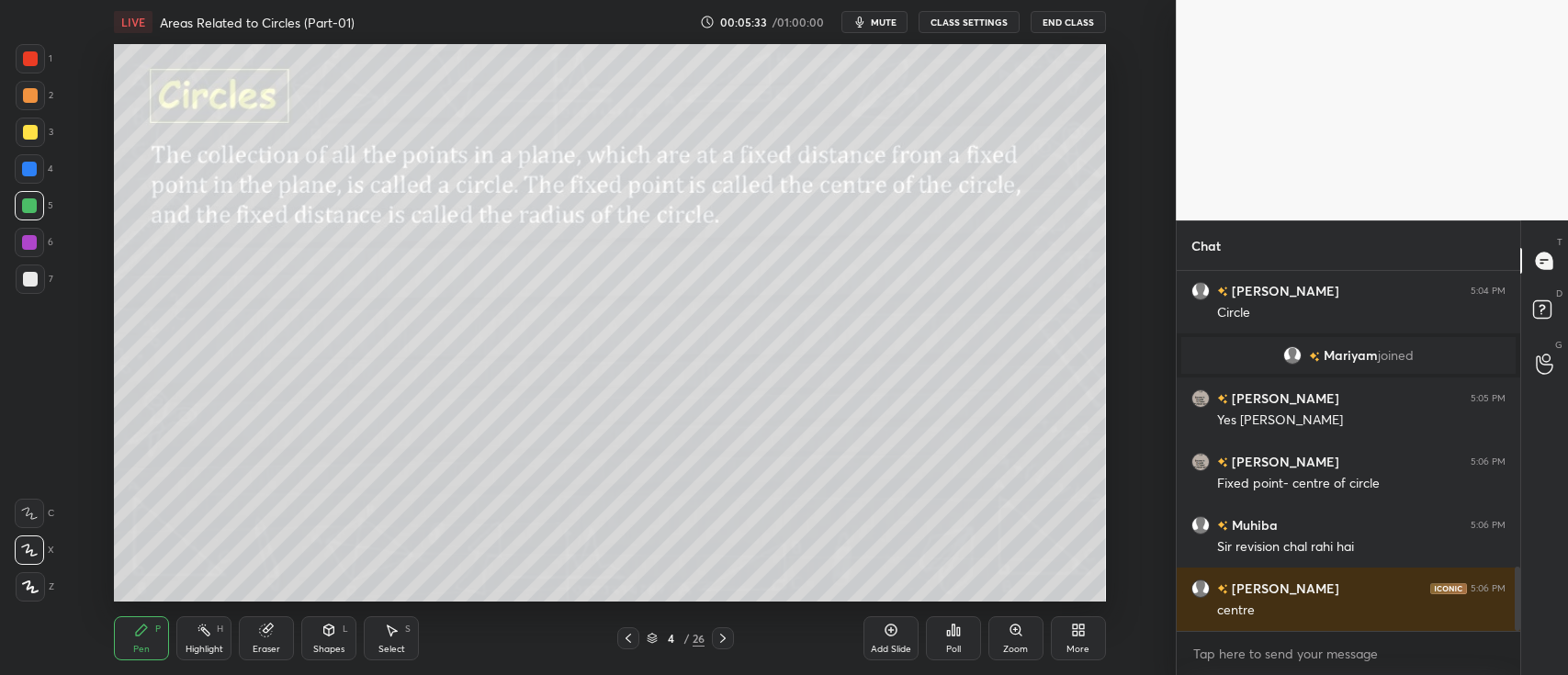
scroll to position [1706, 0]
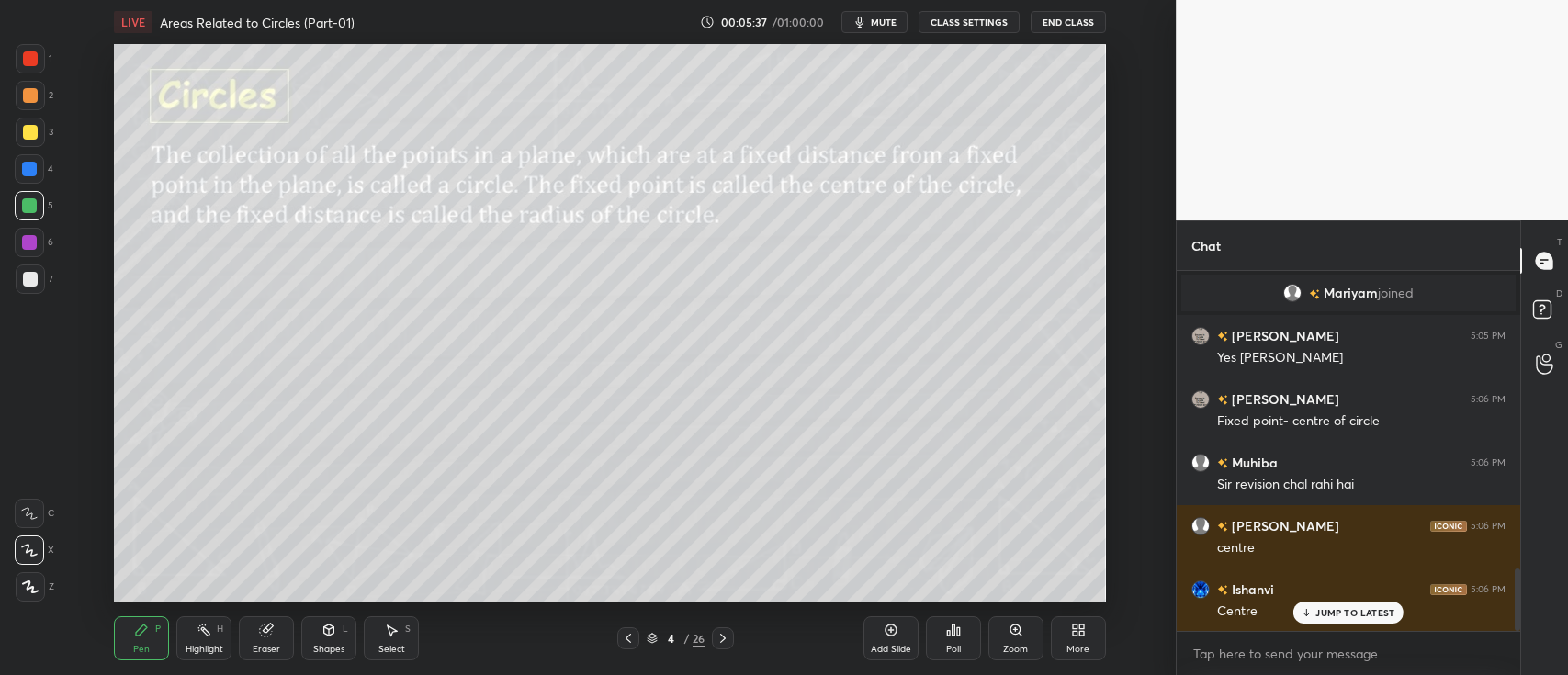
click at [25, 283] on div at bounding box center [31, 280] width 15 height 15
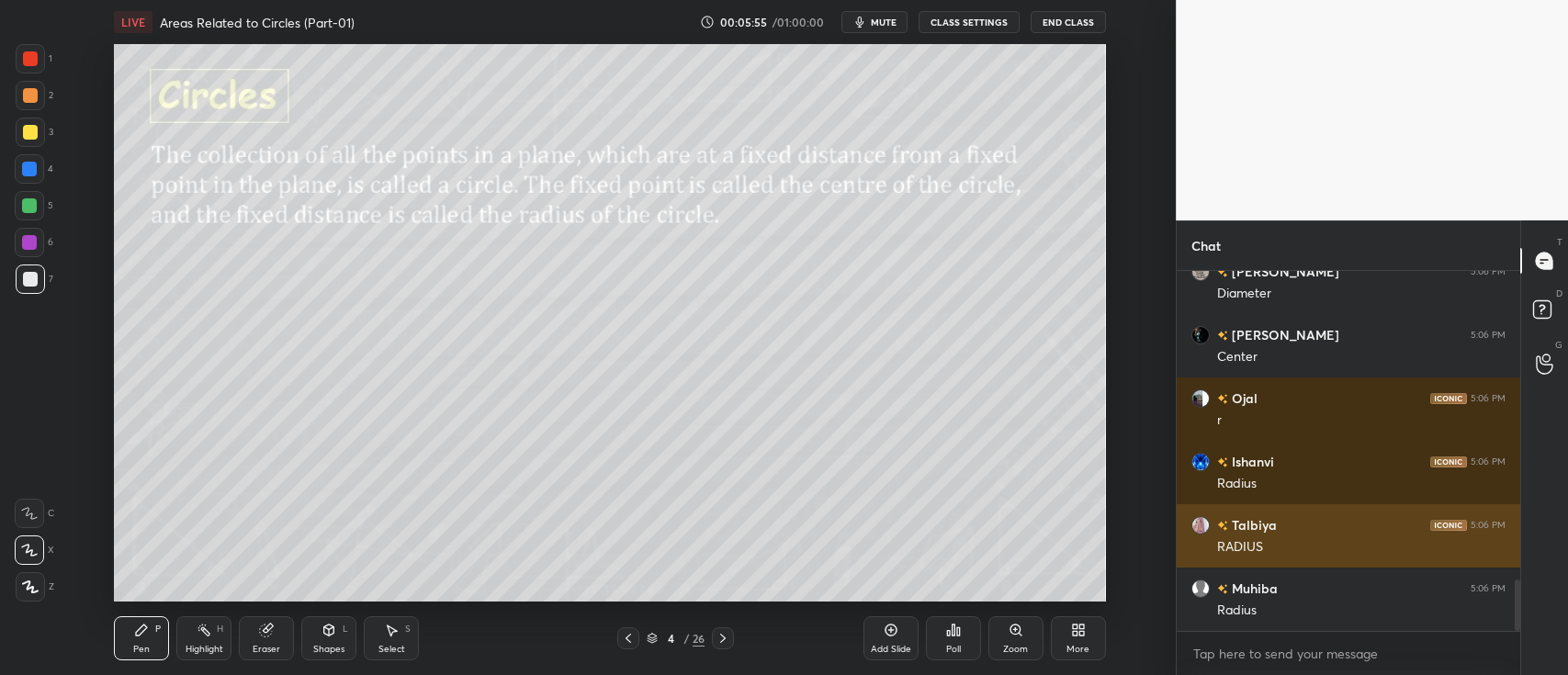
scroll to position [2213, 0]
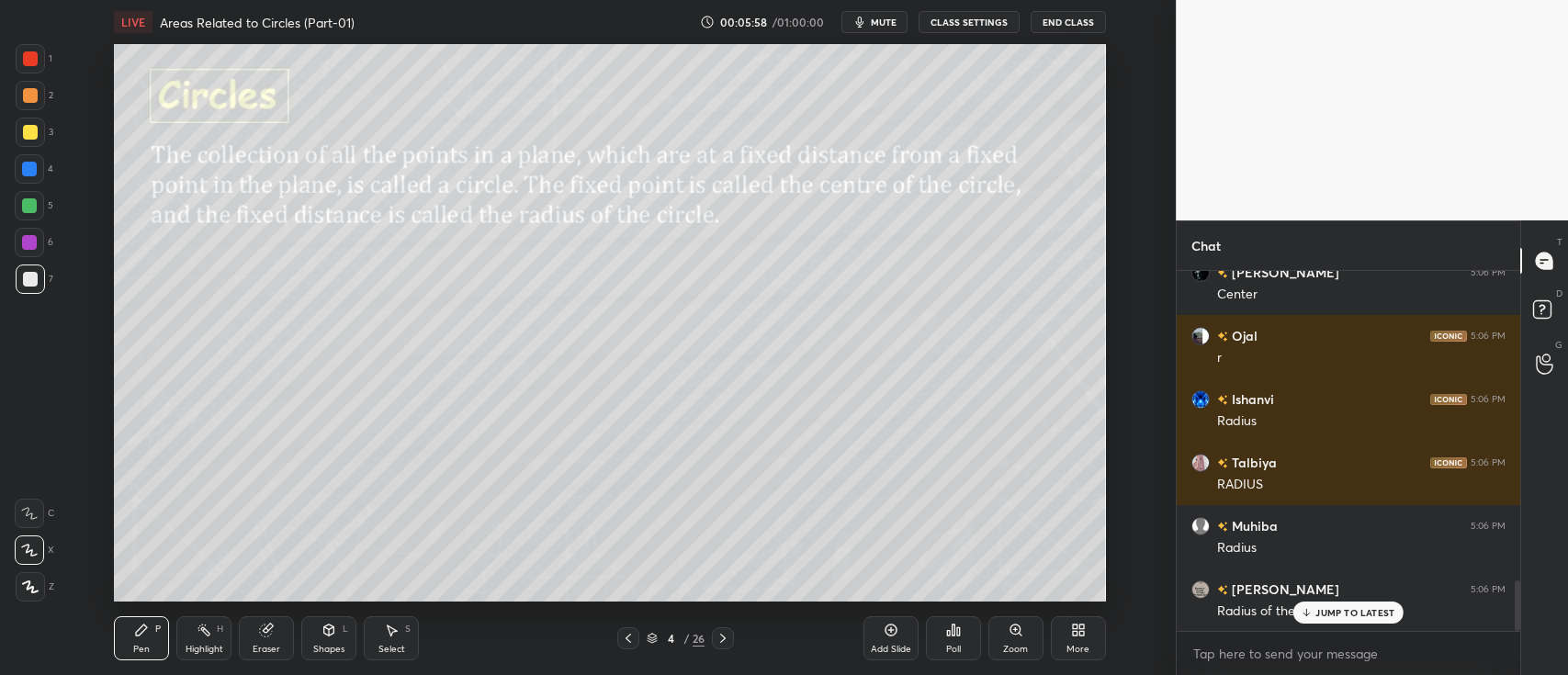
click at [31, 203] on div at bounding box center [30, 206] width 15 height 15
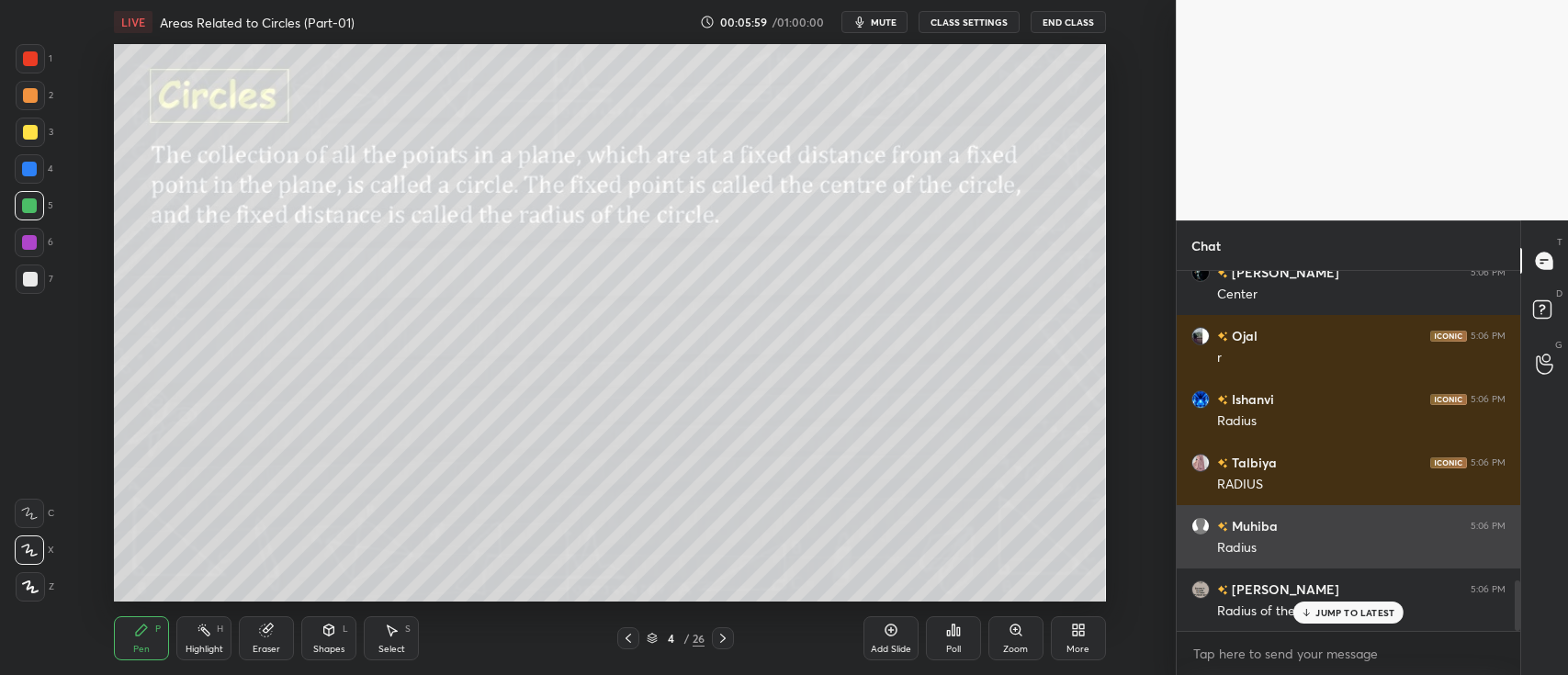
click at [24, 169] on div at bounding box center [30, 169] width 15 height 15
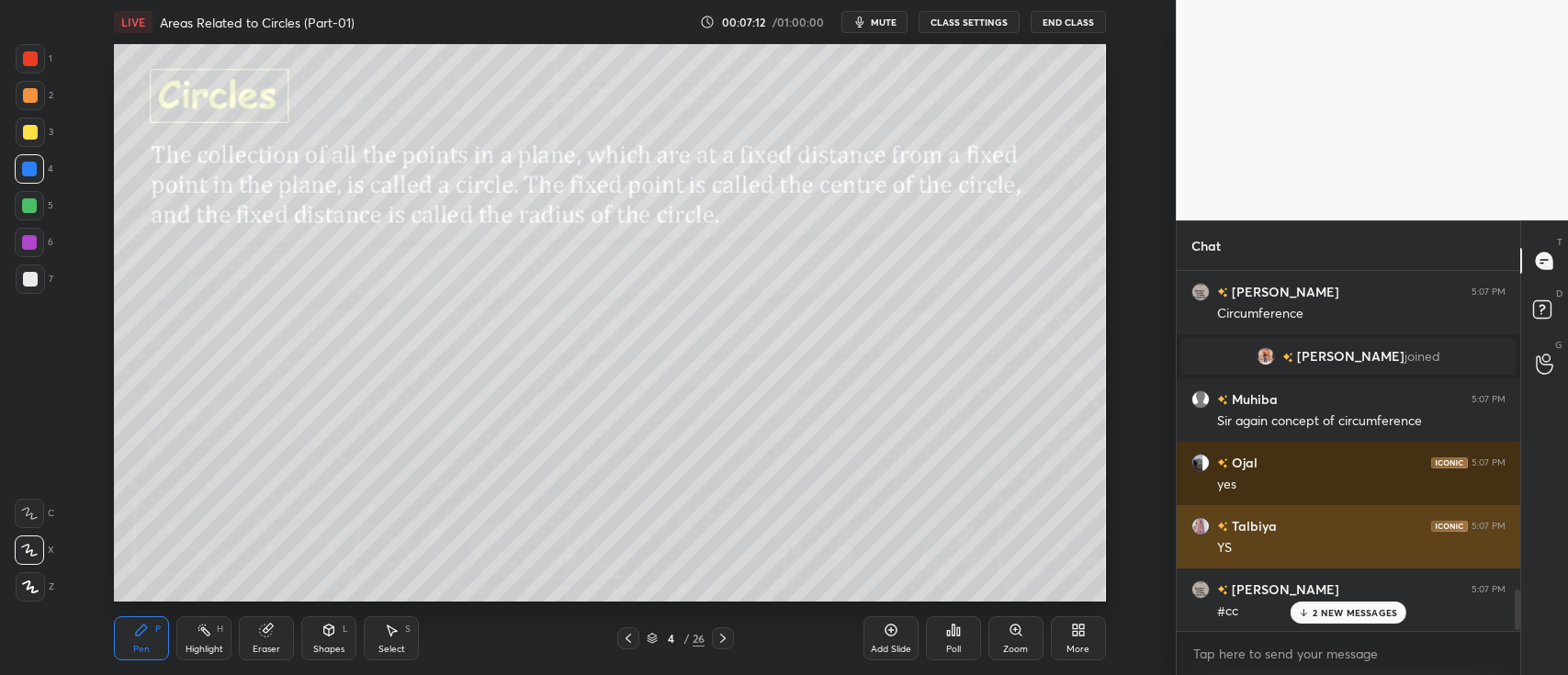
scroll to position [2830, 0]
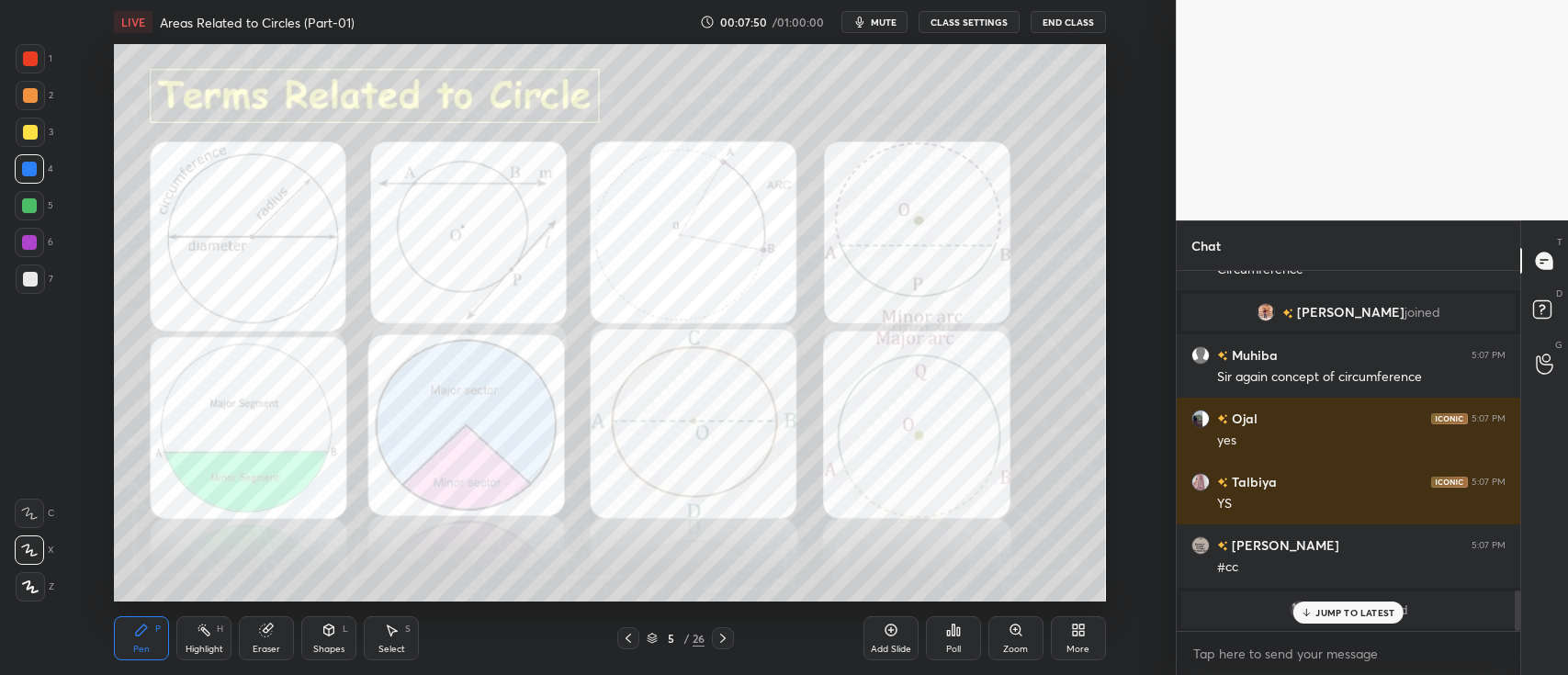
click at [29, 99] on div at bounding box center [31, 95] width 15 height 15
click at [25, 62] on div at bounding box center [31, 59] width 15 height 15
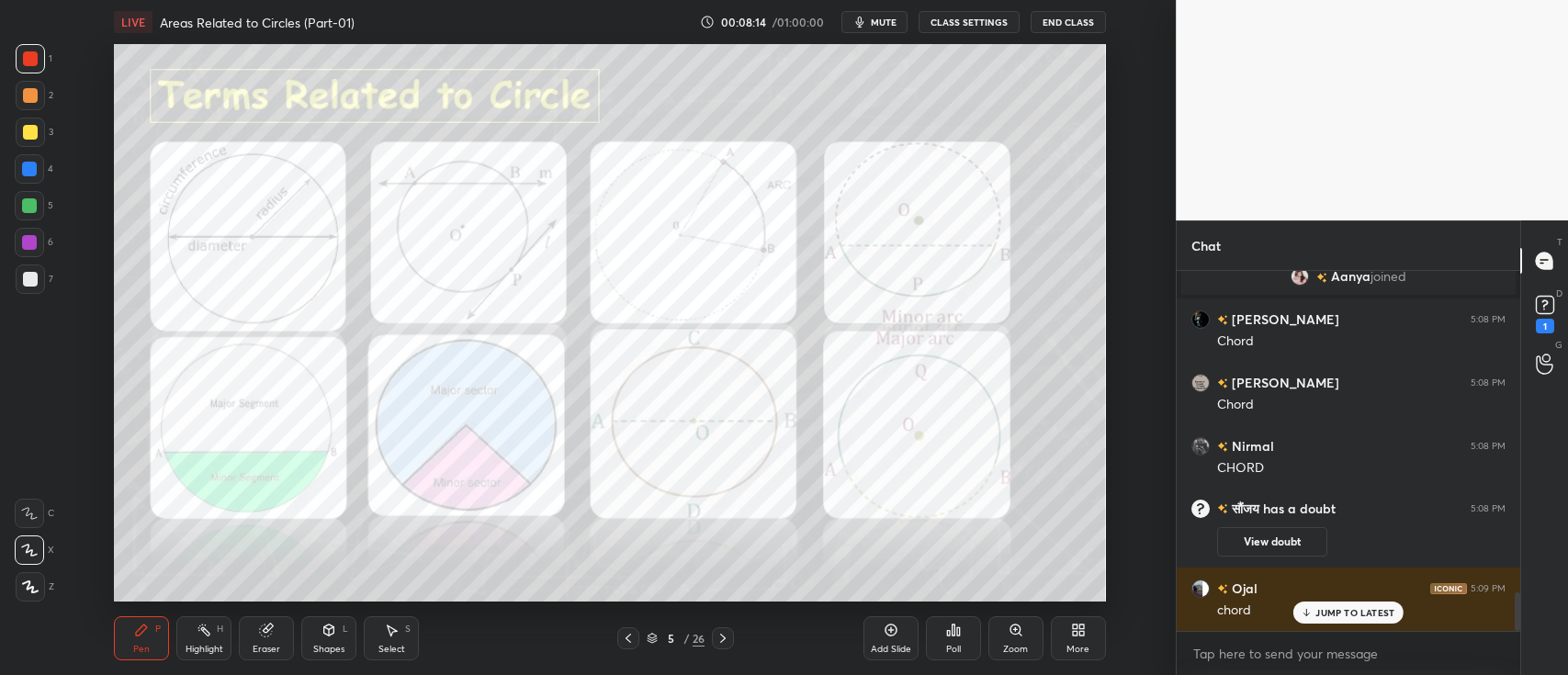
scroll to position [3007, 0]
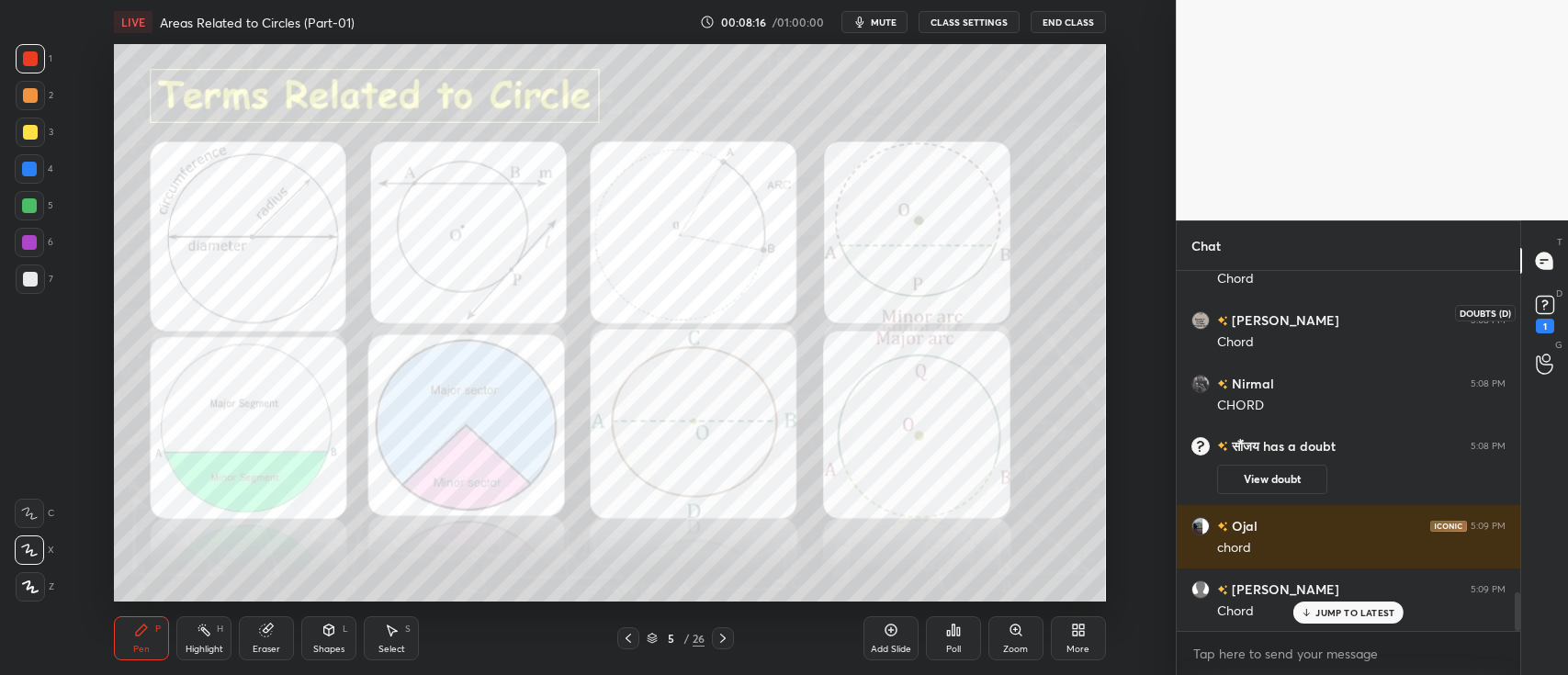
click at [1545, 315] on icon at bounding box center [1544, 304] width 27 height 27
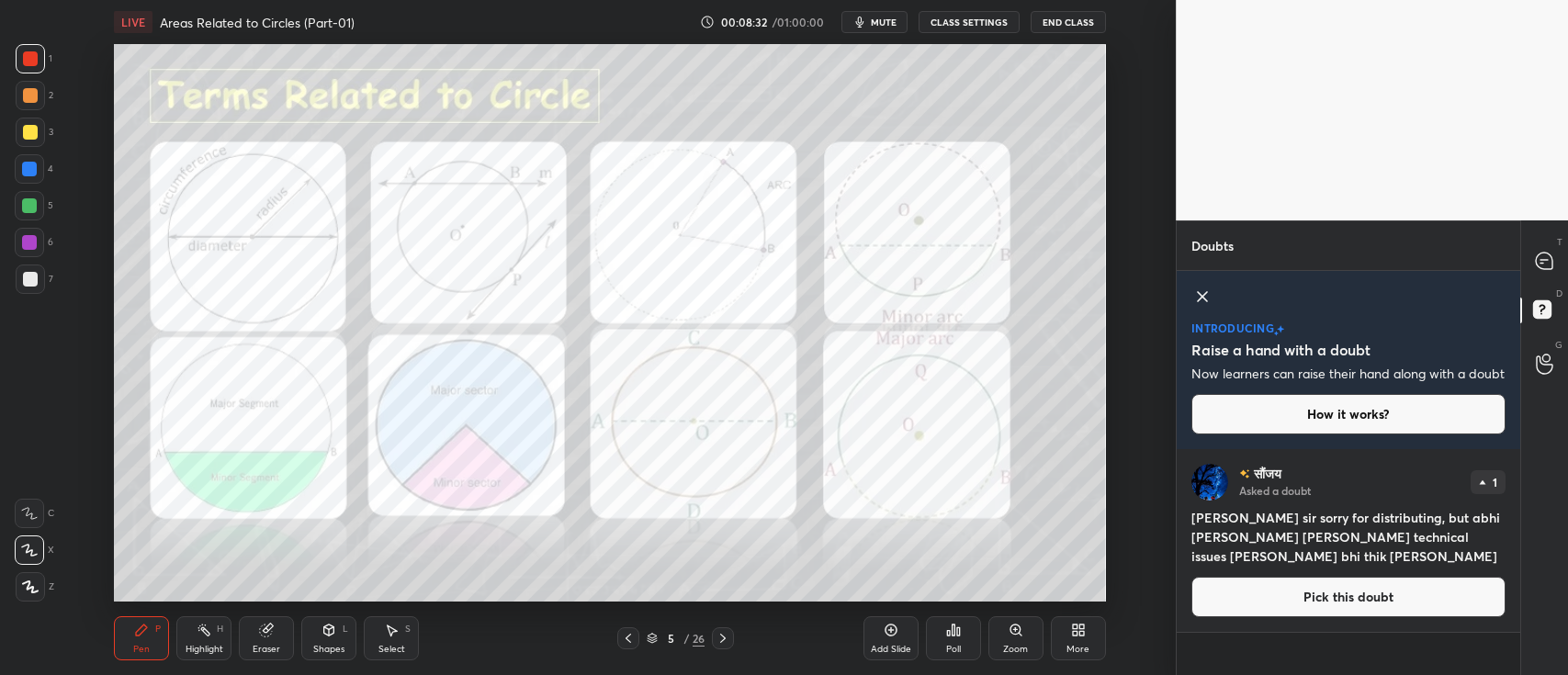
click at [1201, 297] on icon at bounding box center [1202, 297] width 9 height 9
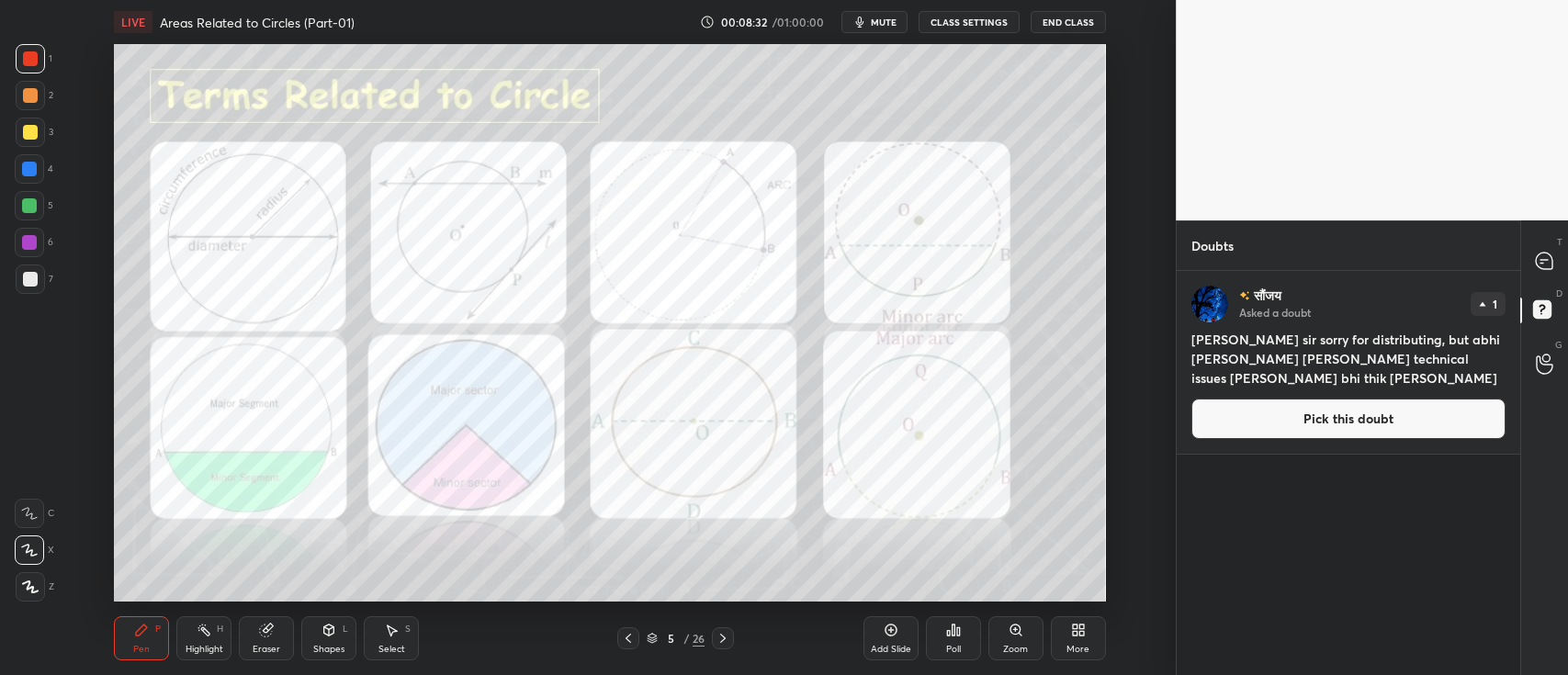
scroll to position [400, 338]
click at [1546, 272] on div at bounding box center [1544, 260] width 36 height 33
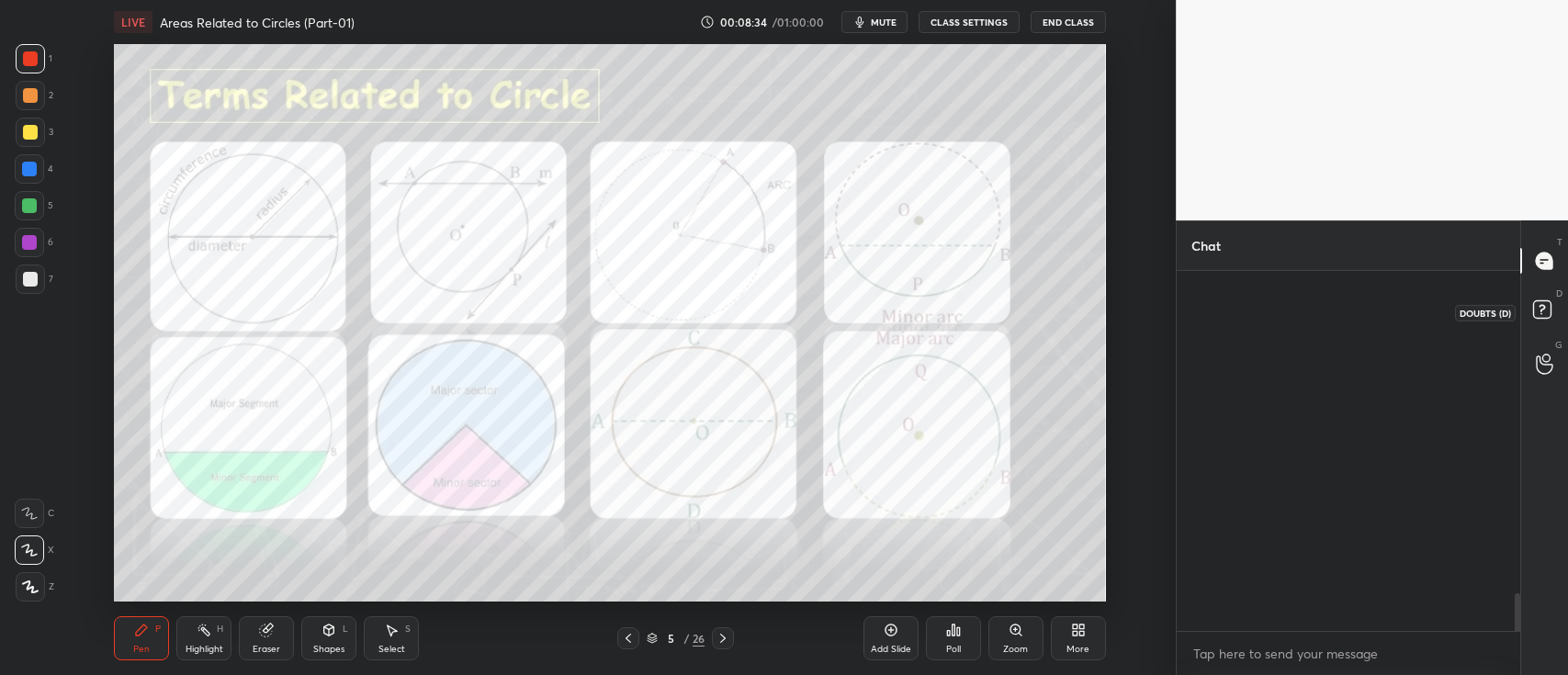
scroll to position [356, 338]
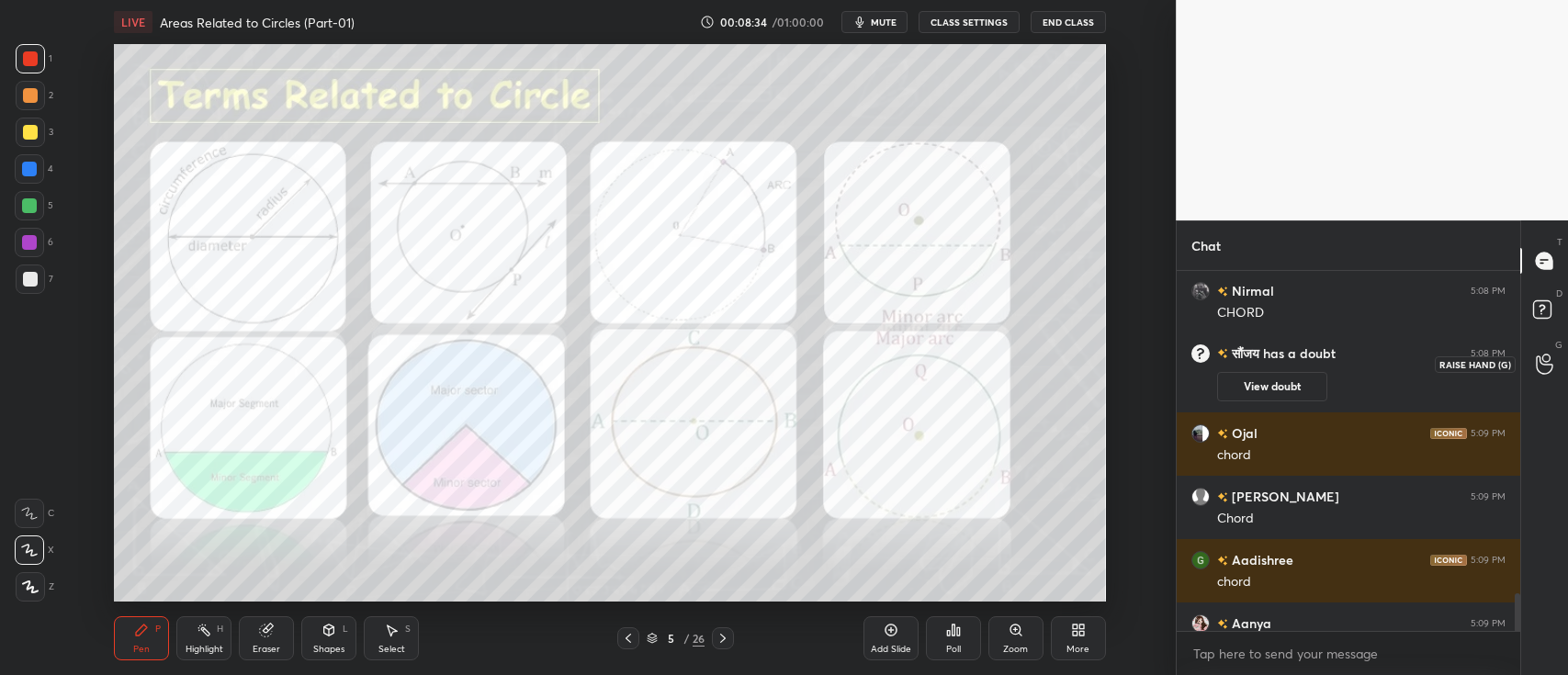
click at [1540, 352] on div at bounding box center [1544, 363] width 36 height 33
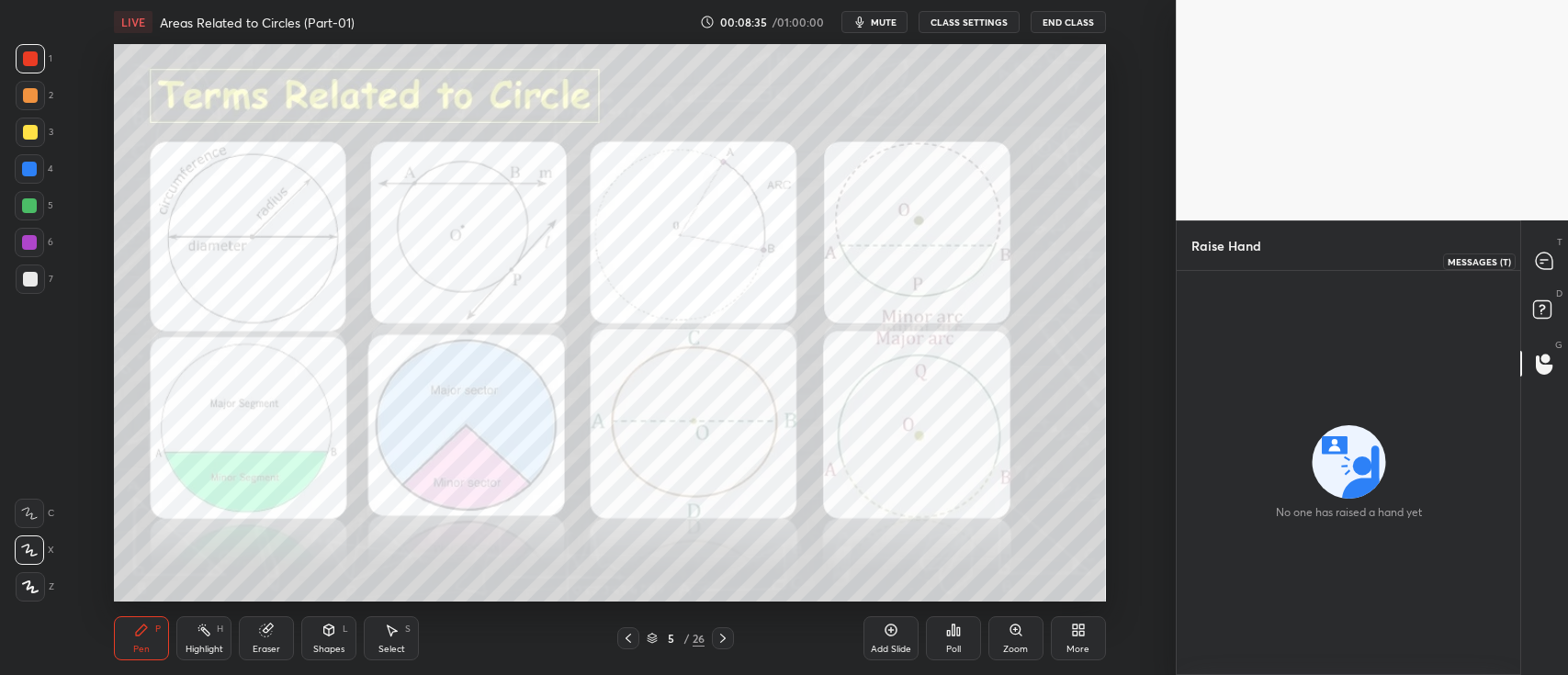
click at [1544, 269] on icon at bounding box center [1544, 261] width 17 height 17
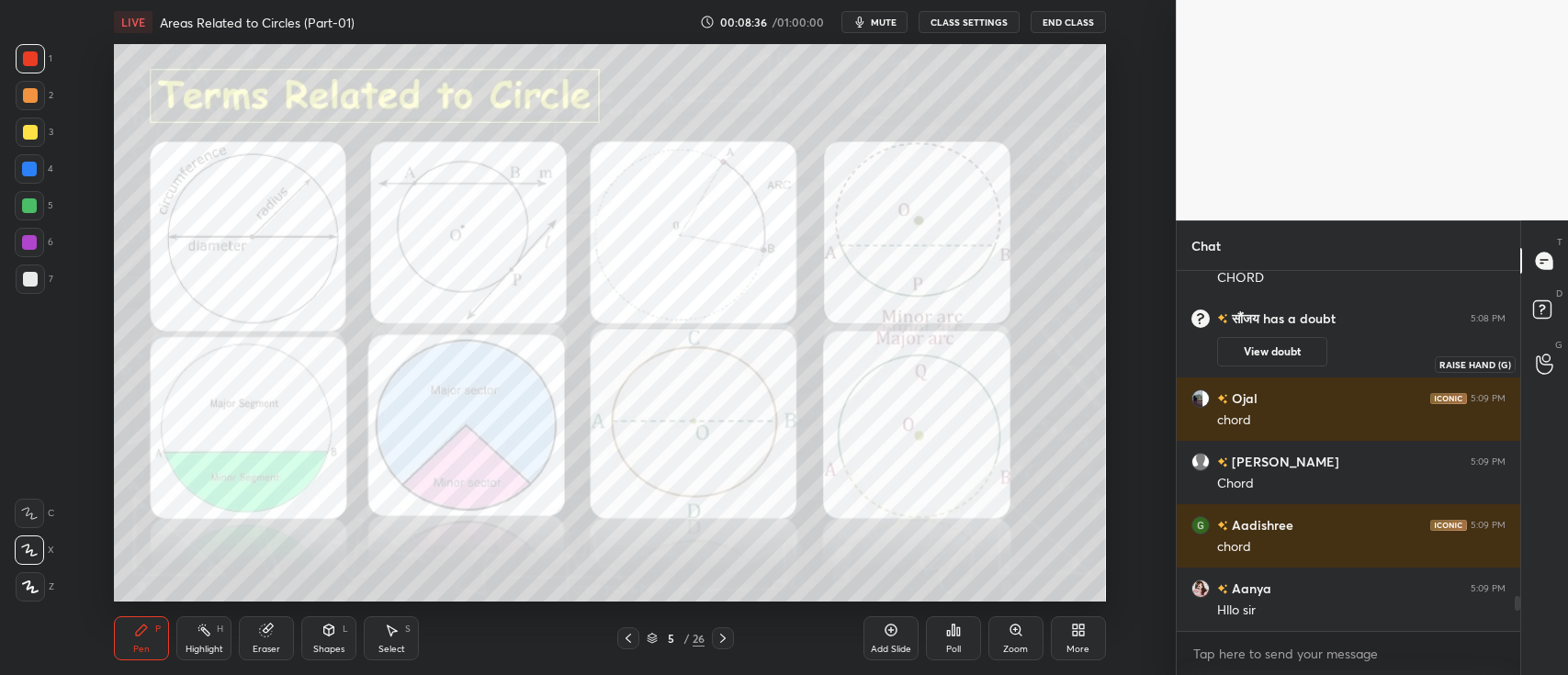
click at [1551, 364] on icon at bounding box center [1544, 365] width 17 height 19
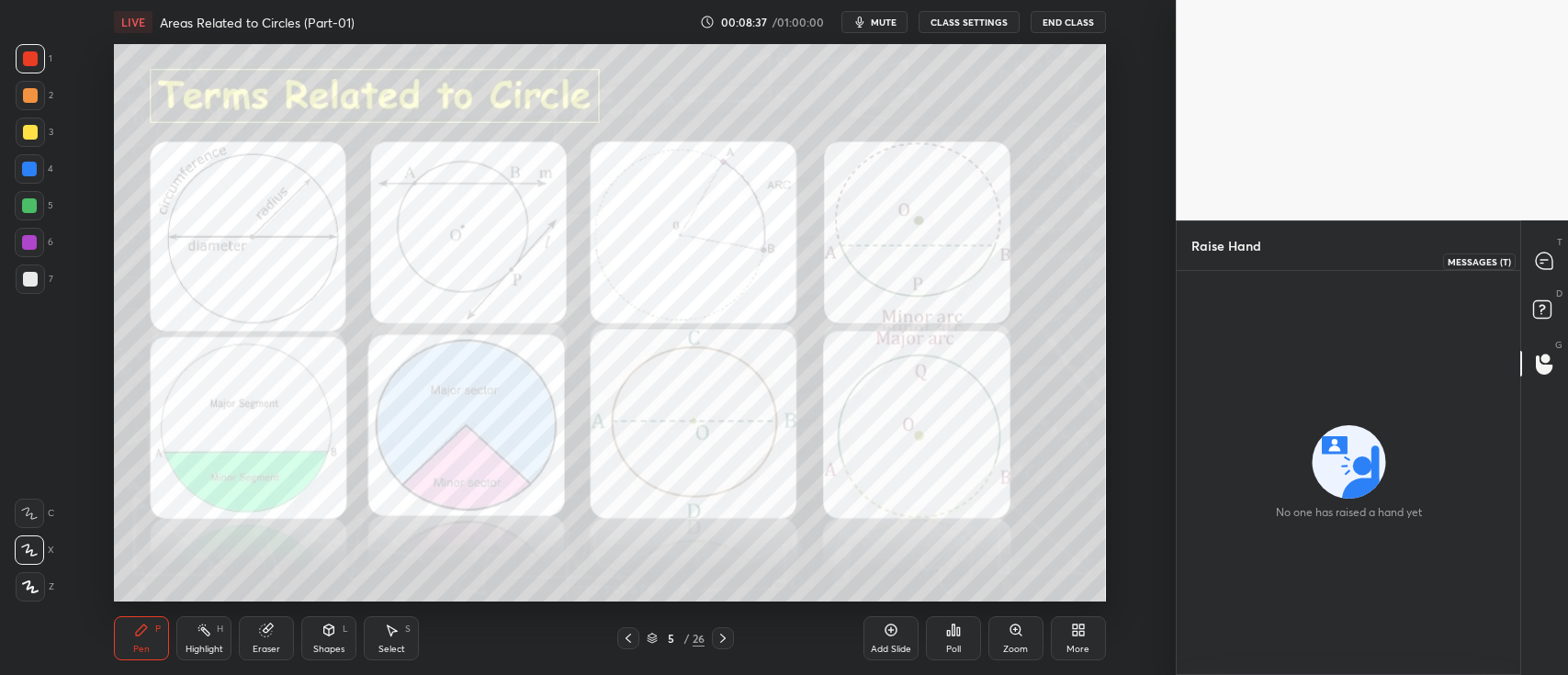
click at [1543, 255] on icon at bounding box center [1544, 261] width 17 height 17
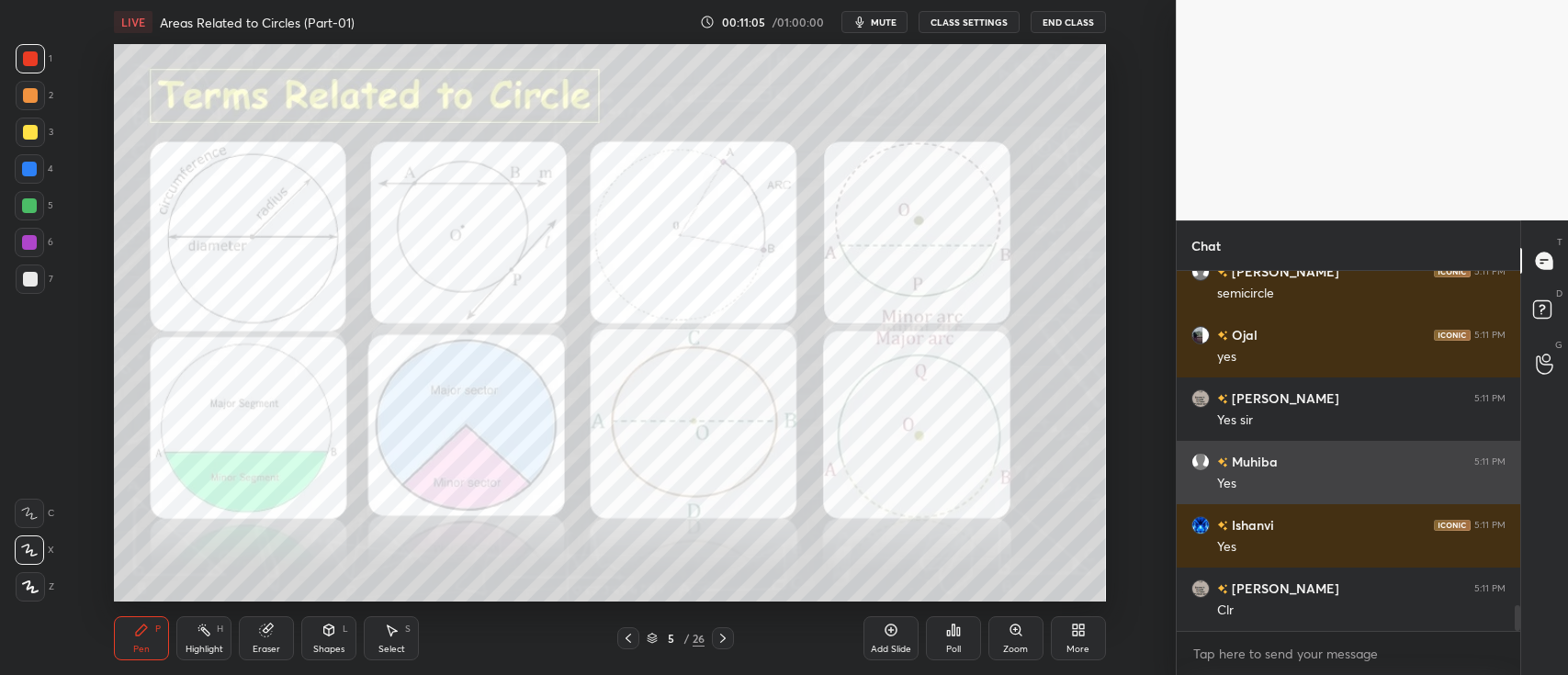
scroll to position [4687, 0]
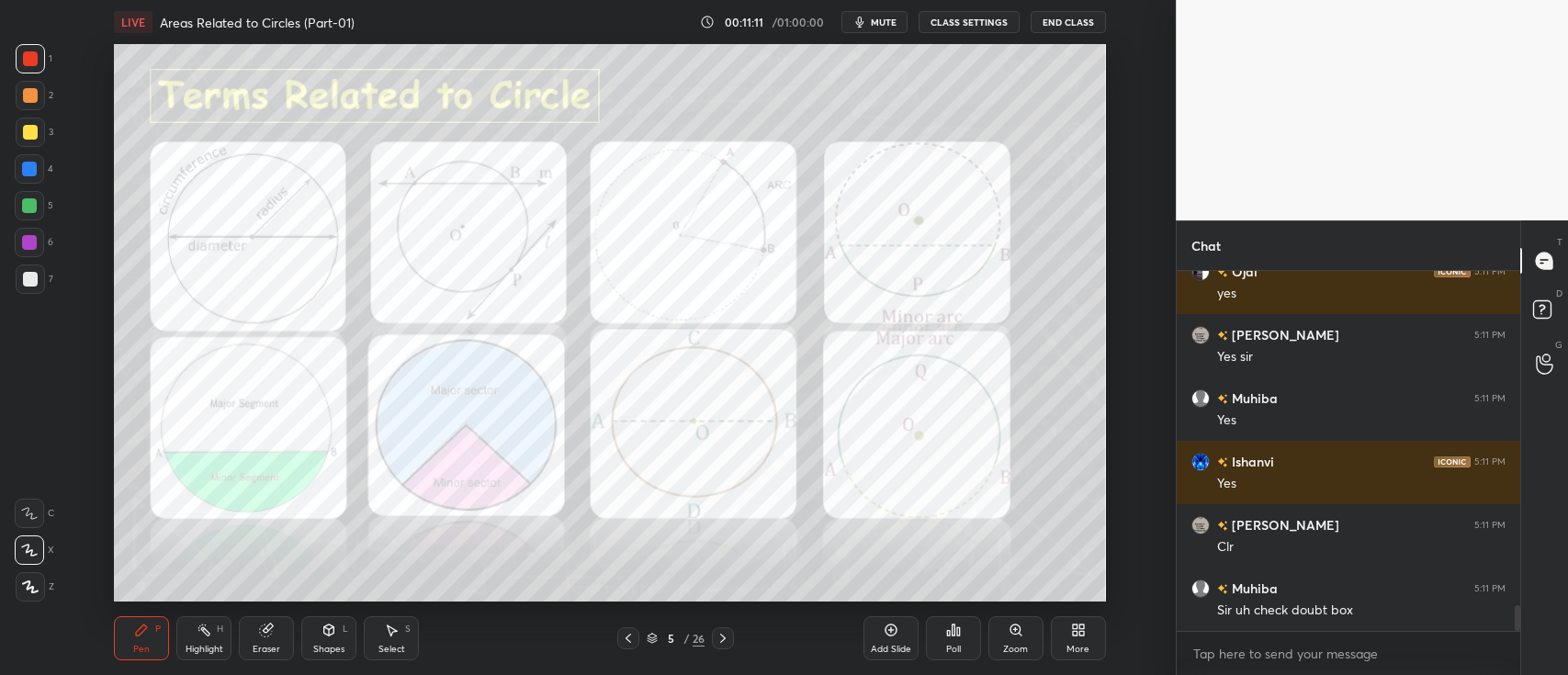
click at [1547, 316] on rect at bounding box center [1541, 310] width 18 height 18
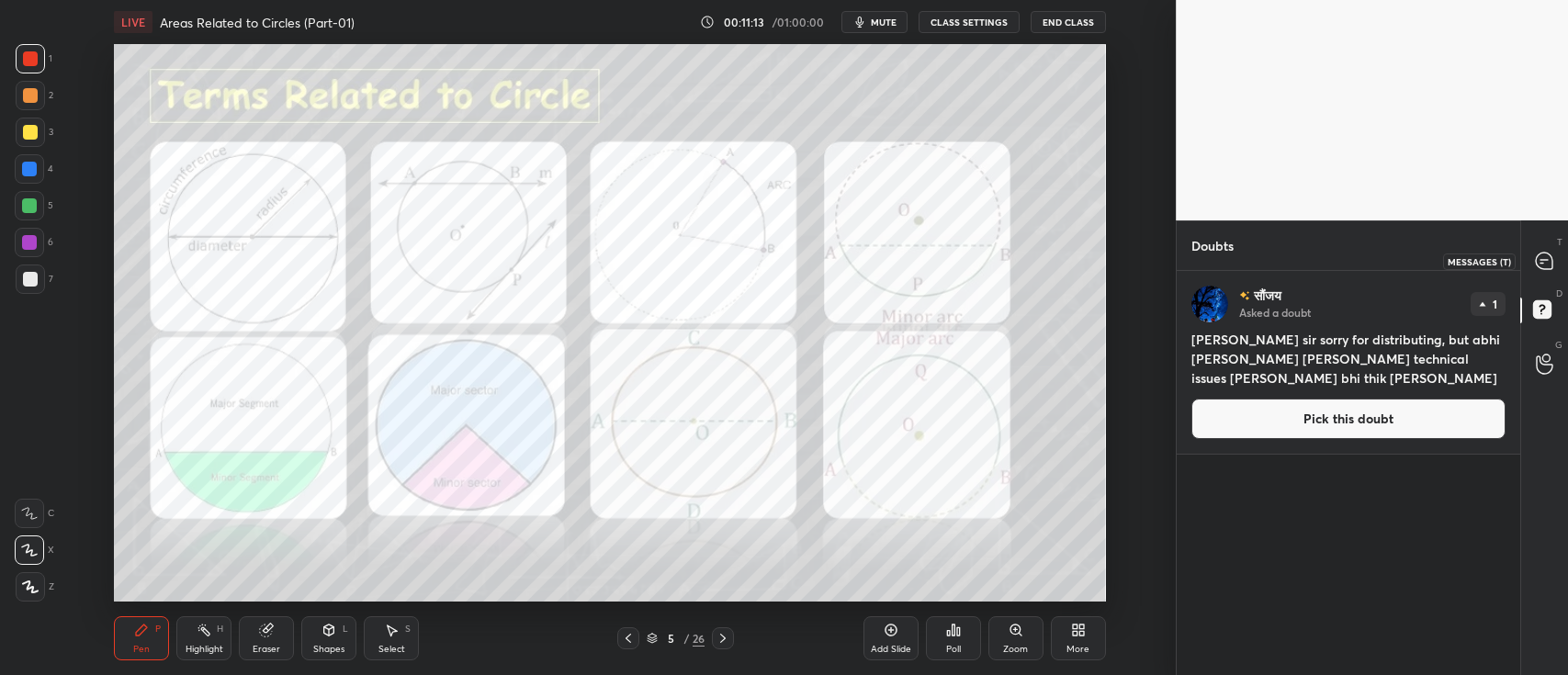
click at [1544, 256] on icon at bounding box center [1544, 261] width 17 height 17
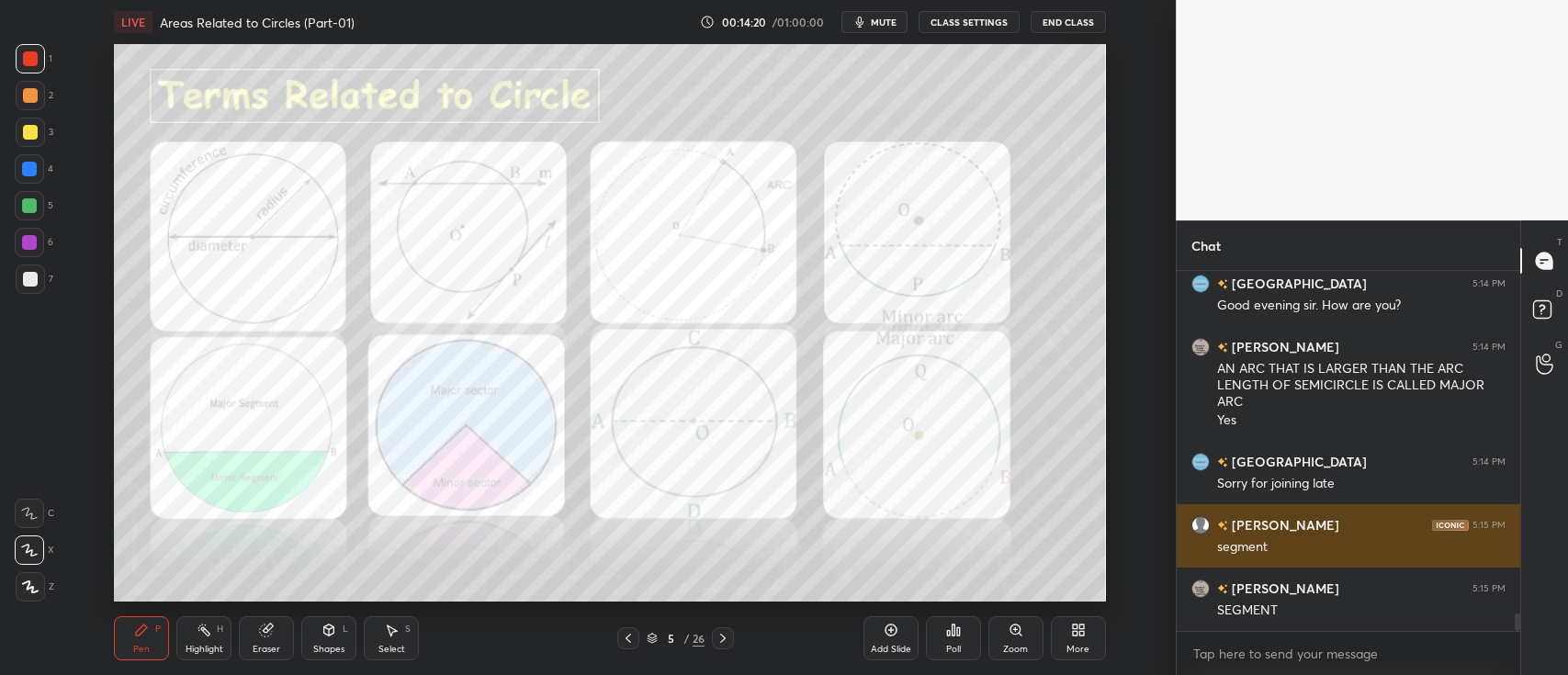
scroll to position [7098, 0]
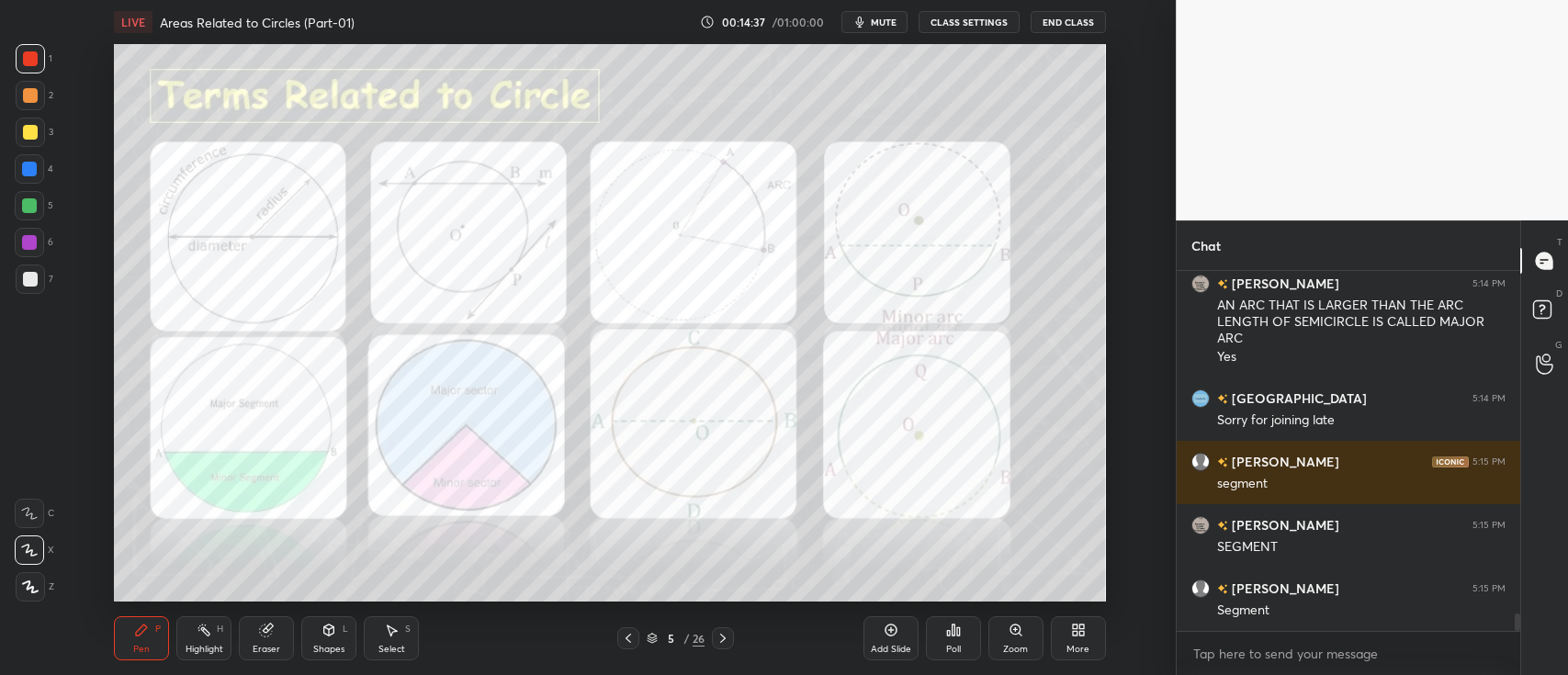
click at [25, 237] on div at bounding box center [30, 242] width 15 height 15
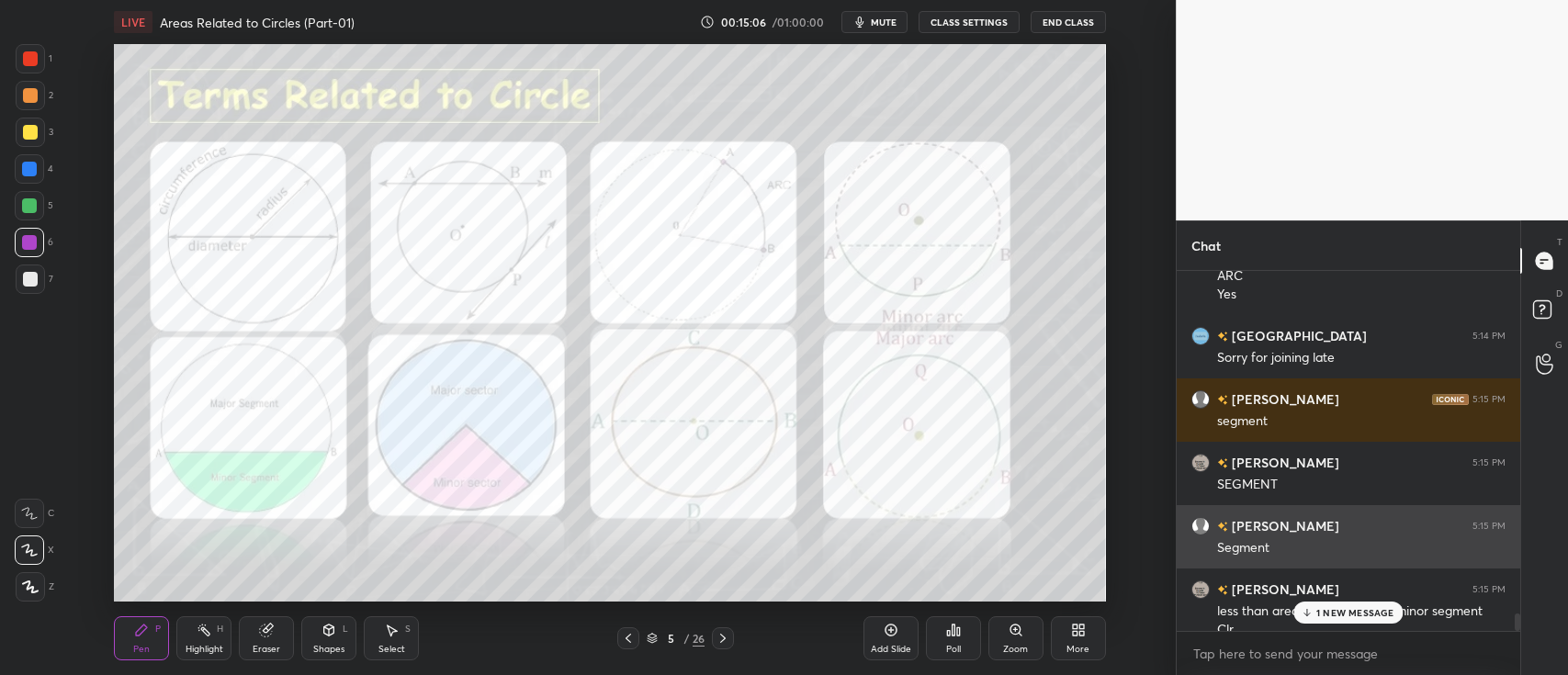
scroll to position [7180, 0]
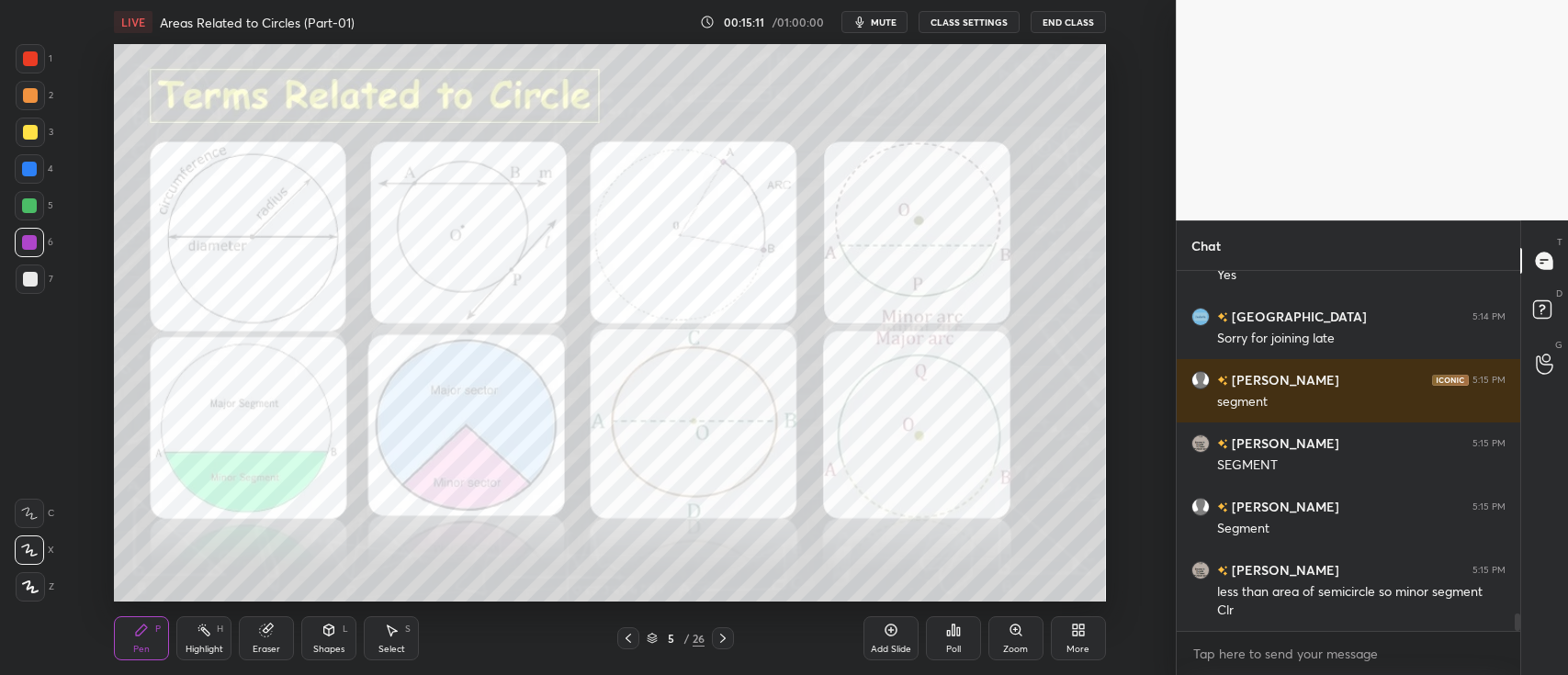
click at [25, 210] on div at bounding box center [30, 206] width 15 height 15
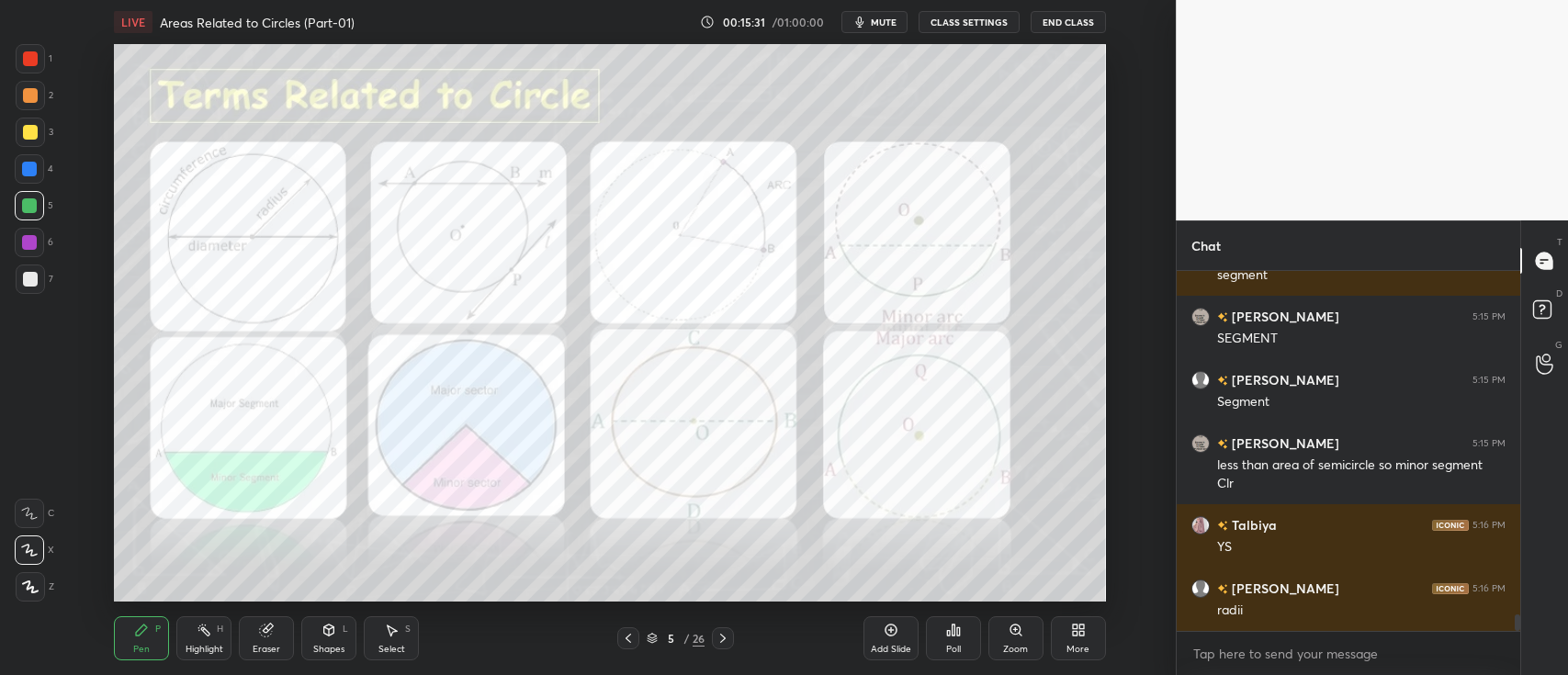
scroll to position [7370, 0]
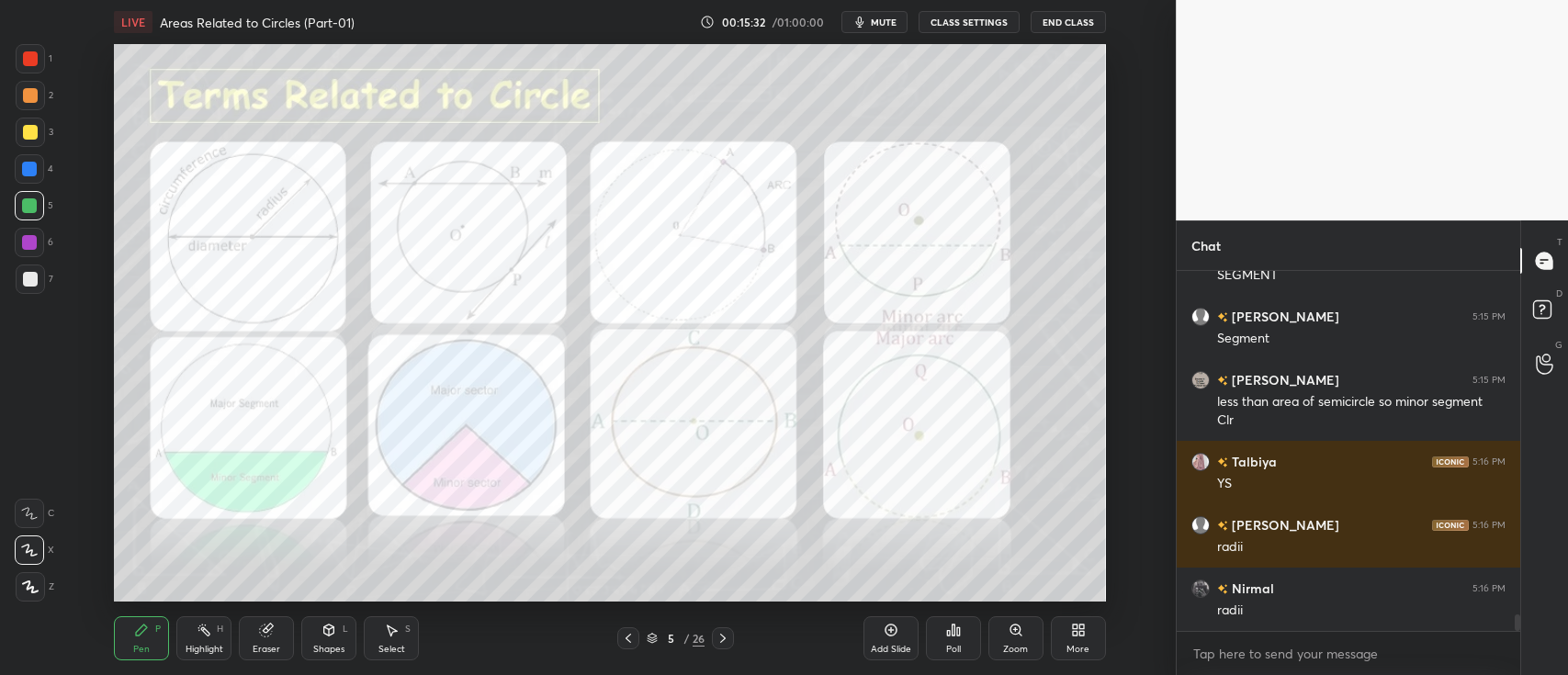
click at [35, 98] on div at bounding box center [31, 95] width 15 height 15
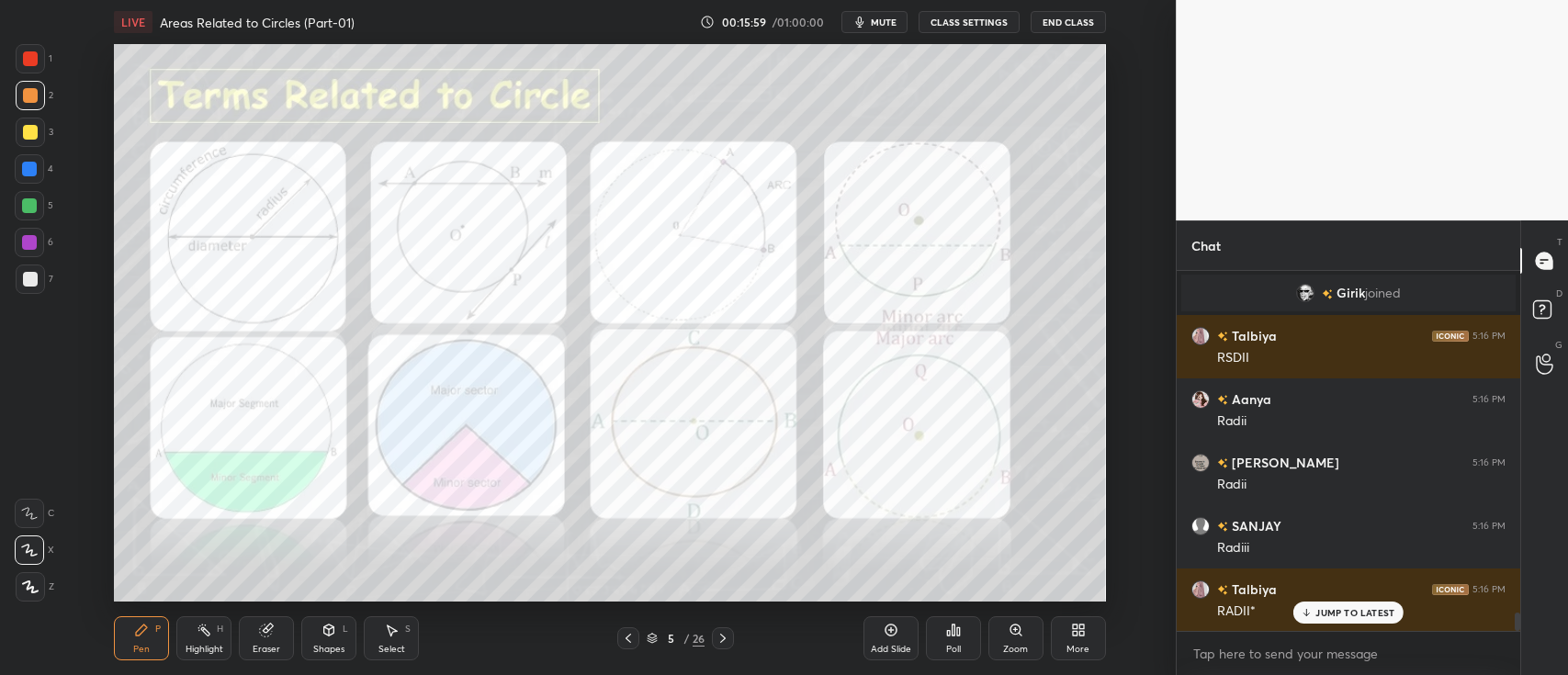
scroll to position [6940, 0]
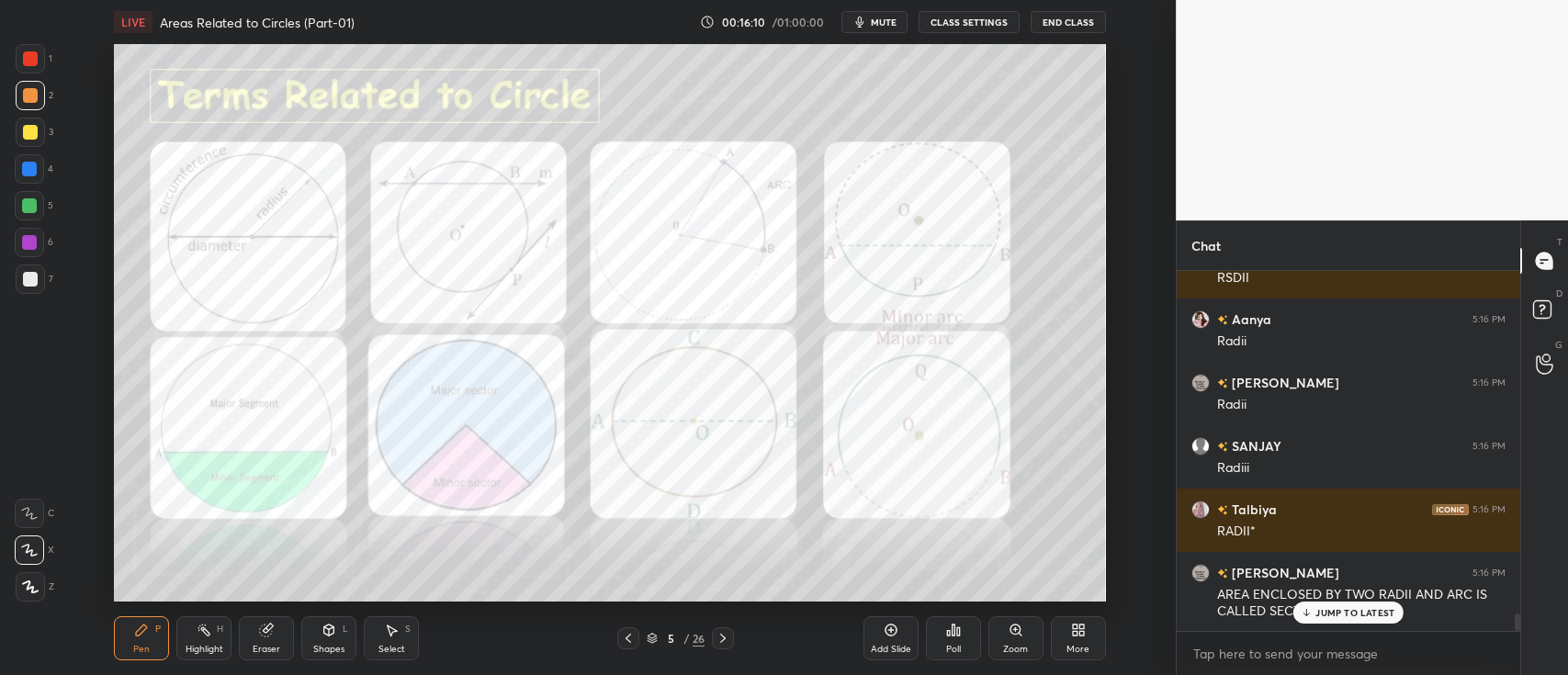
click at [30, 61] on div at bounding box center [31, 59] width 15 height 15
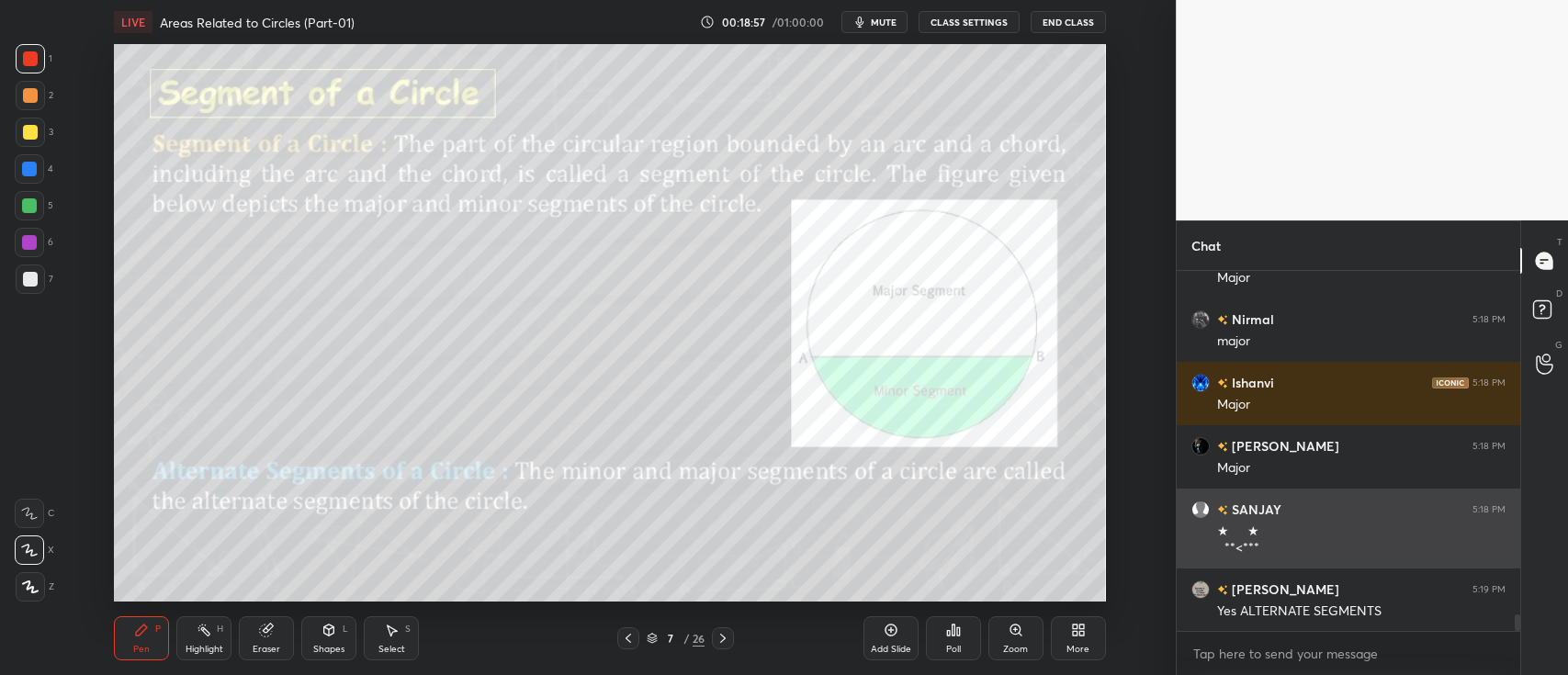
scroll to position [7431, 0]
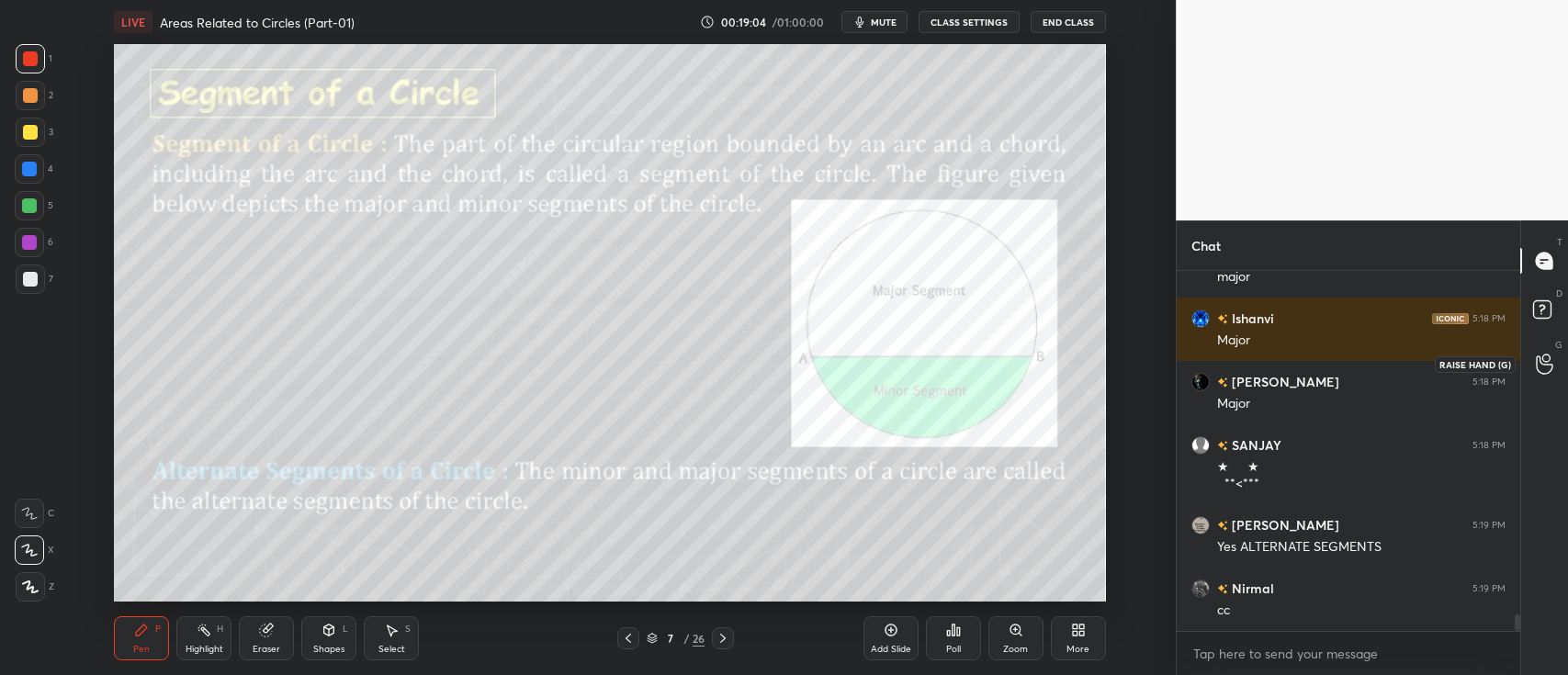
click at [1546, 349] on div at bounding box center [1544, 363] width 36 height 33
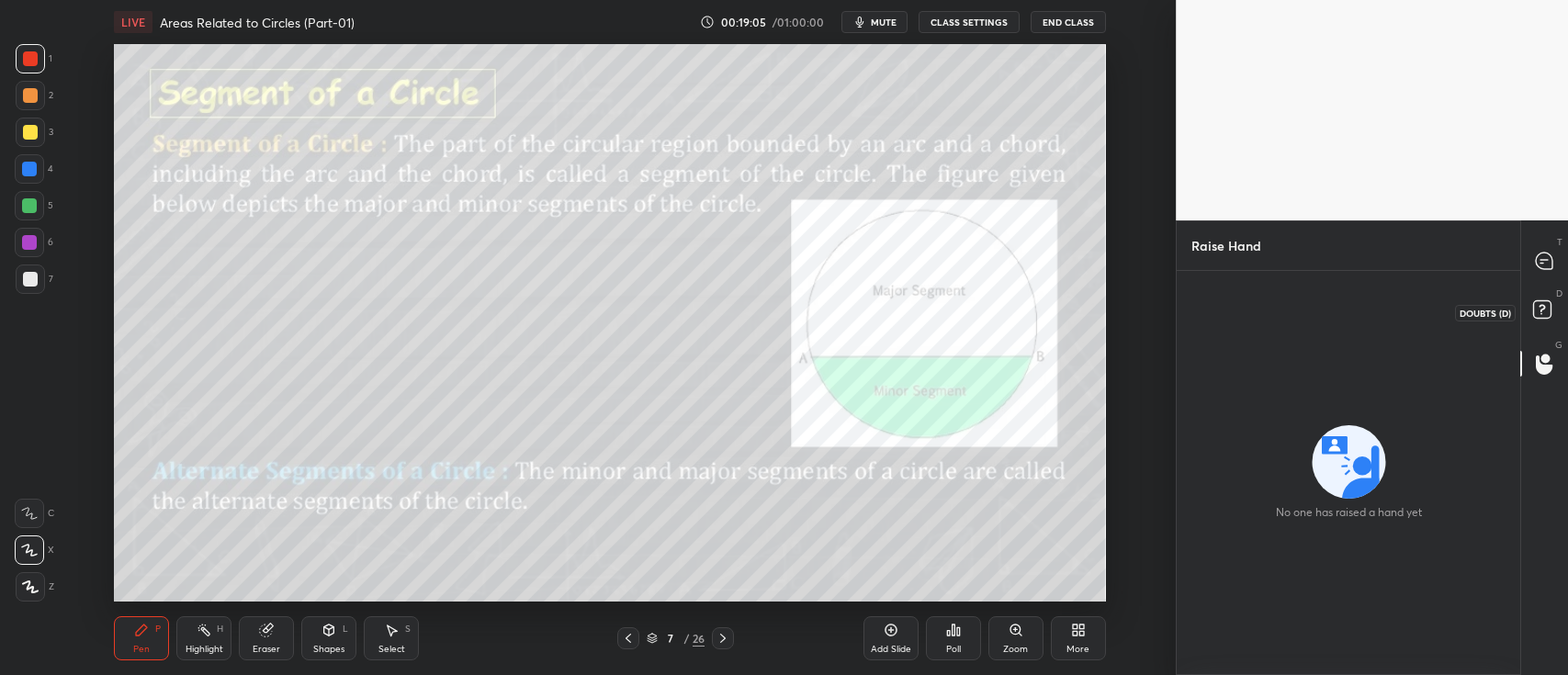
click at [1549, 313] on rect at bounding box center [1541, 310] width 18 height 18
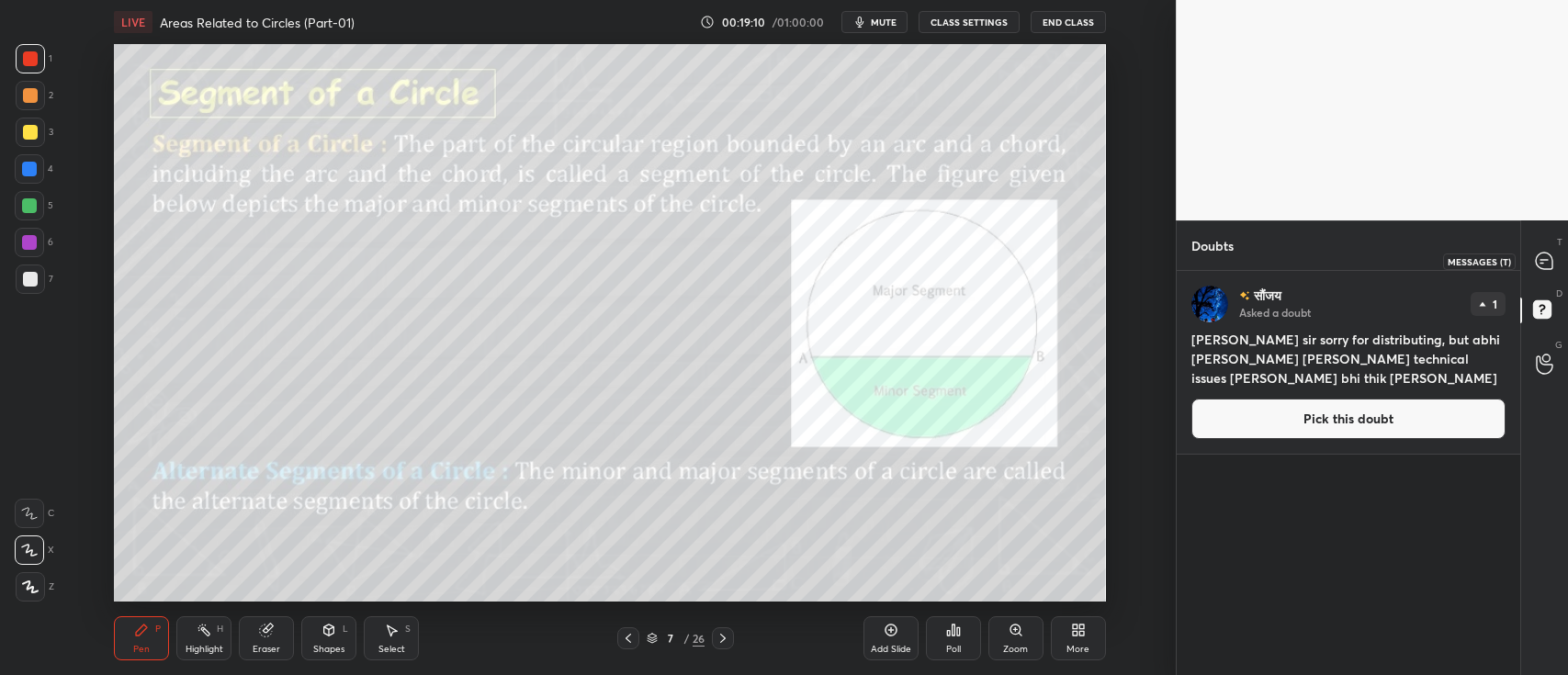
click at [1534, 262] on icon at bounding box center [1544, 261] width 20 height 20
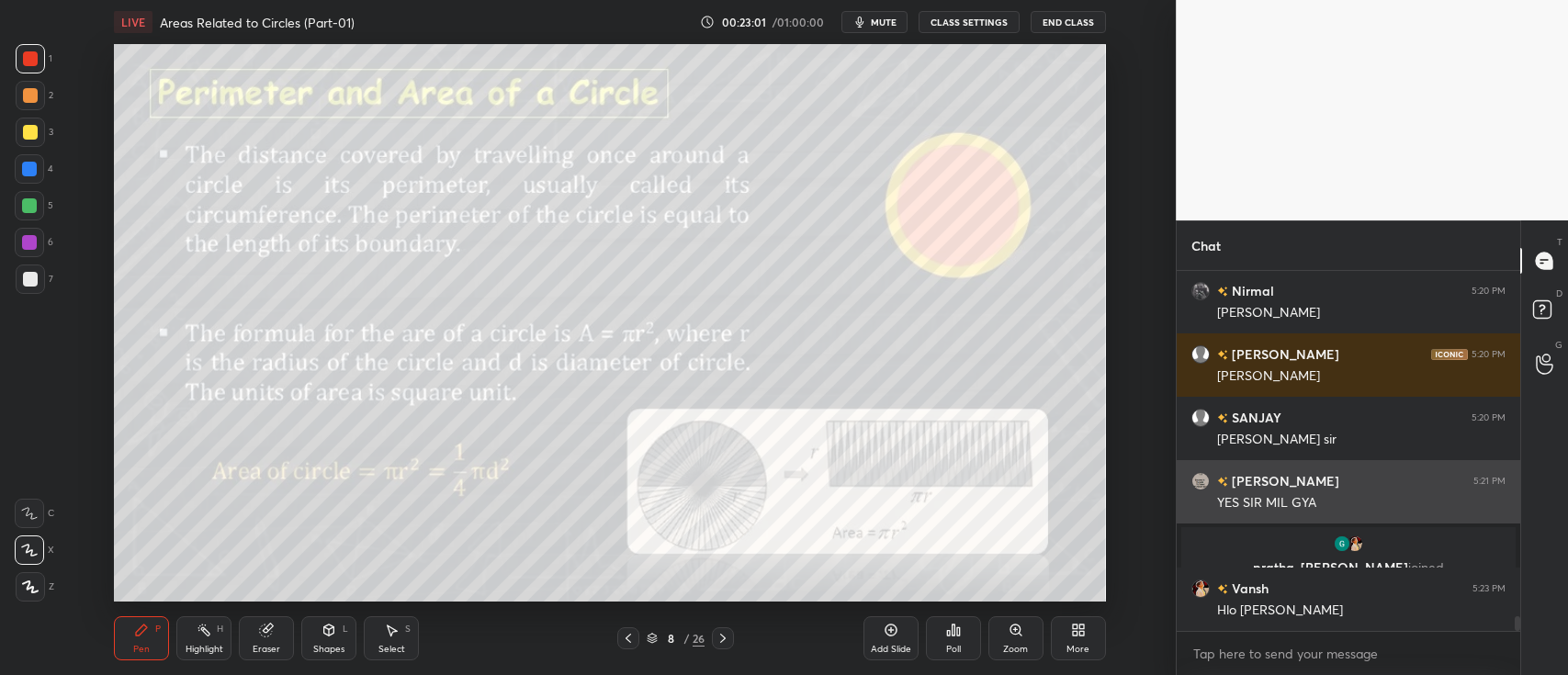
scroll to position [8339, 0]
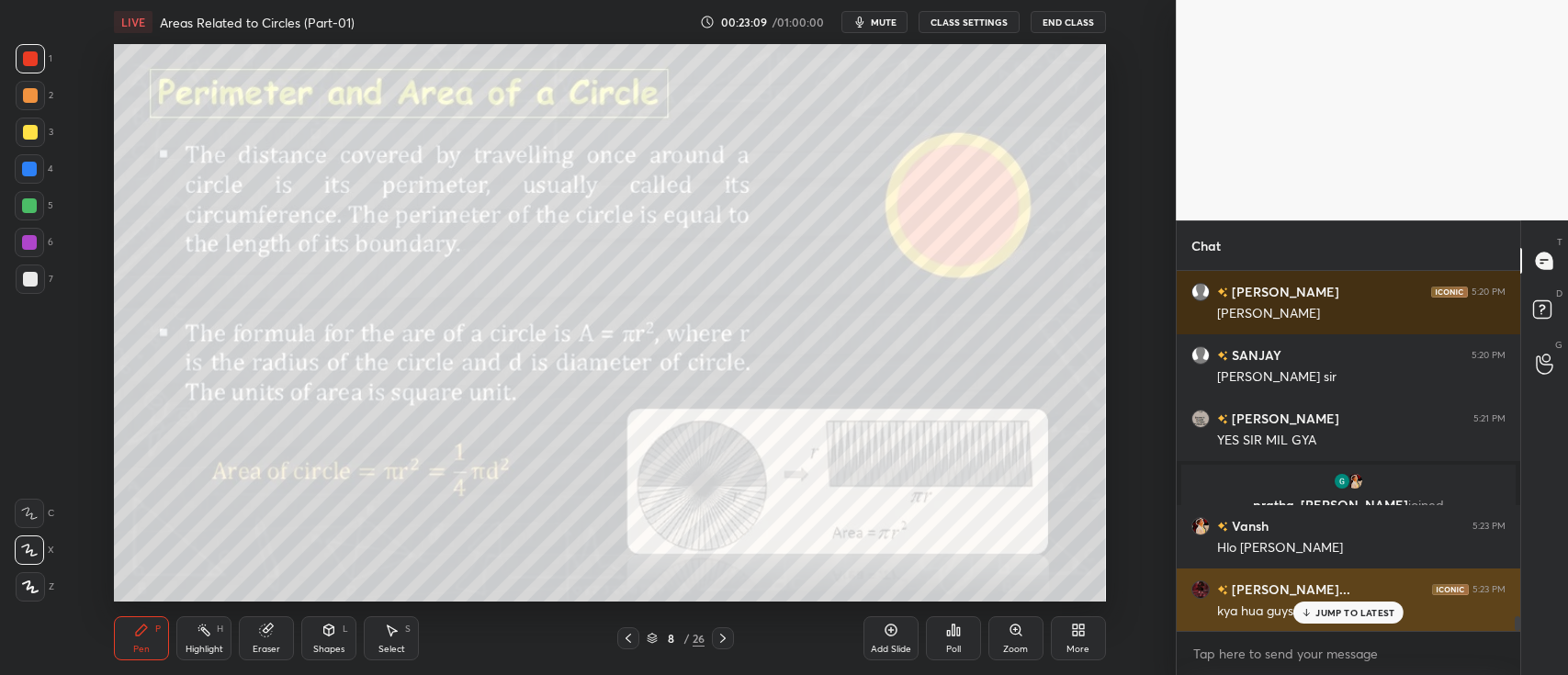
click at [1359, 608] on p "JUMP TO LATEST" at bounding box center [1355, 613] width 79 height 11
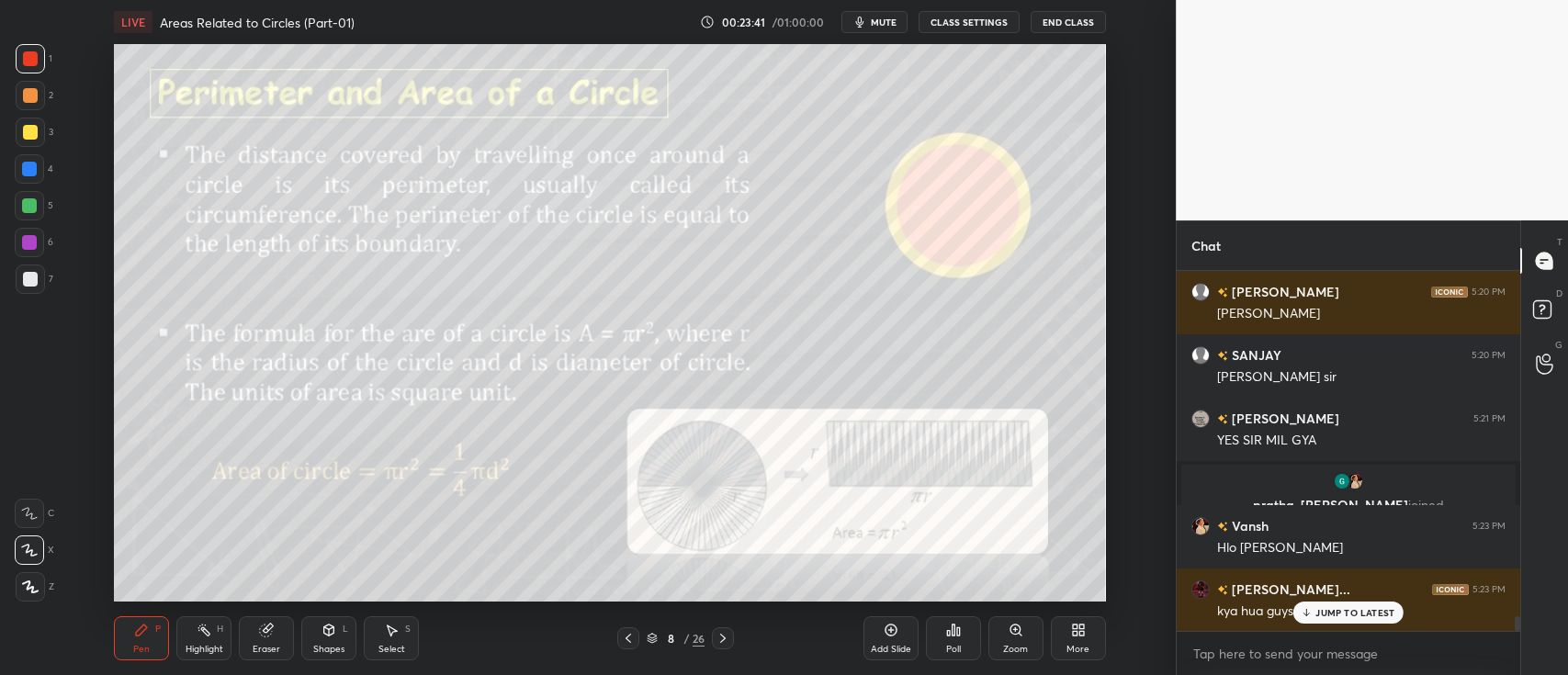
click at [1322, 614] on p "JUMP TO LATEST" at bounding box center [1355, 613] width 79 height 11
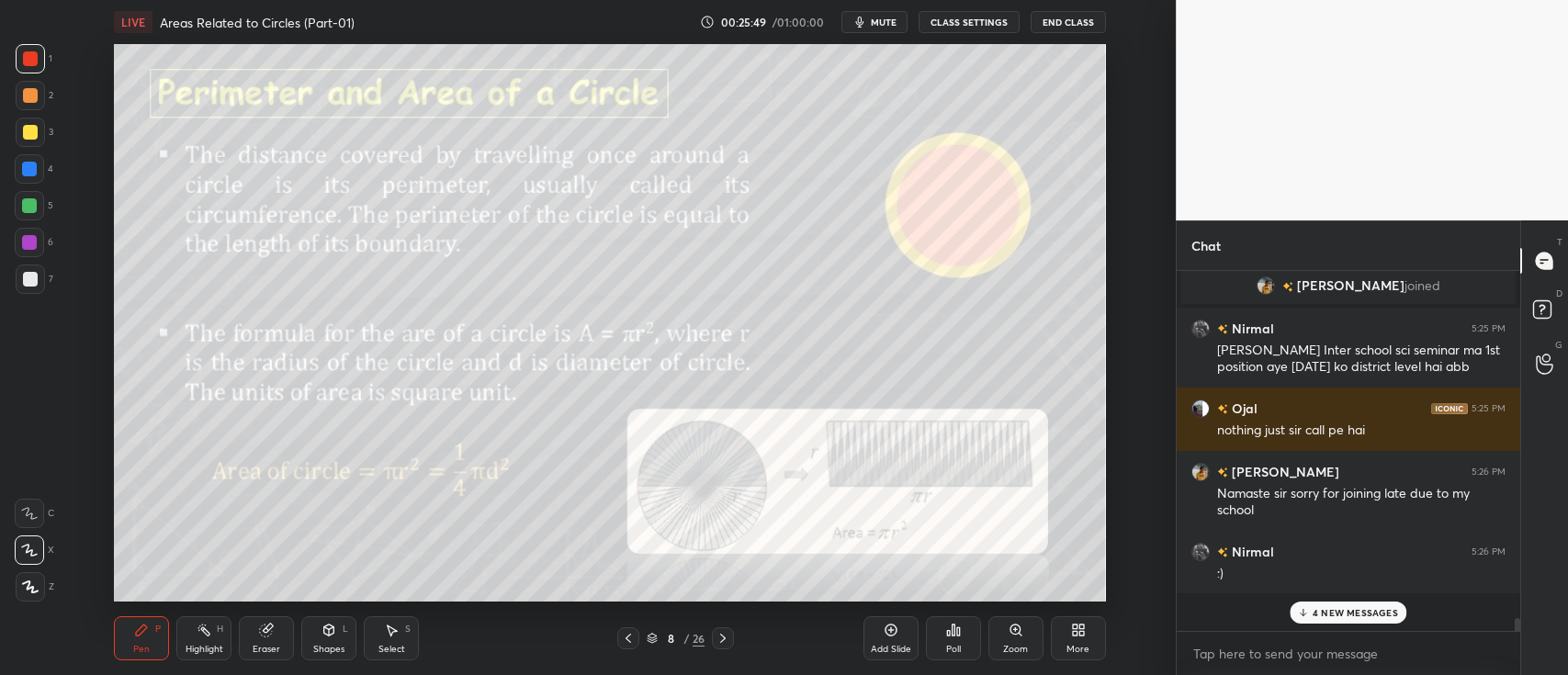
scroll to position [356, 338]
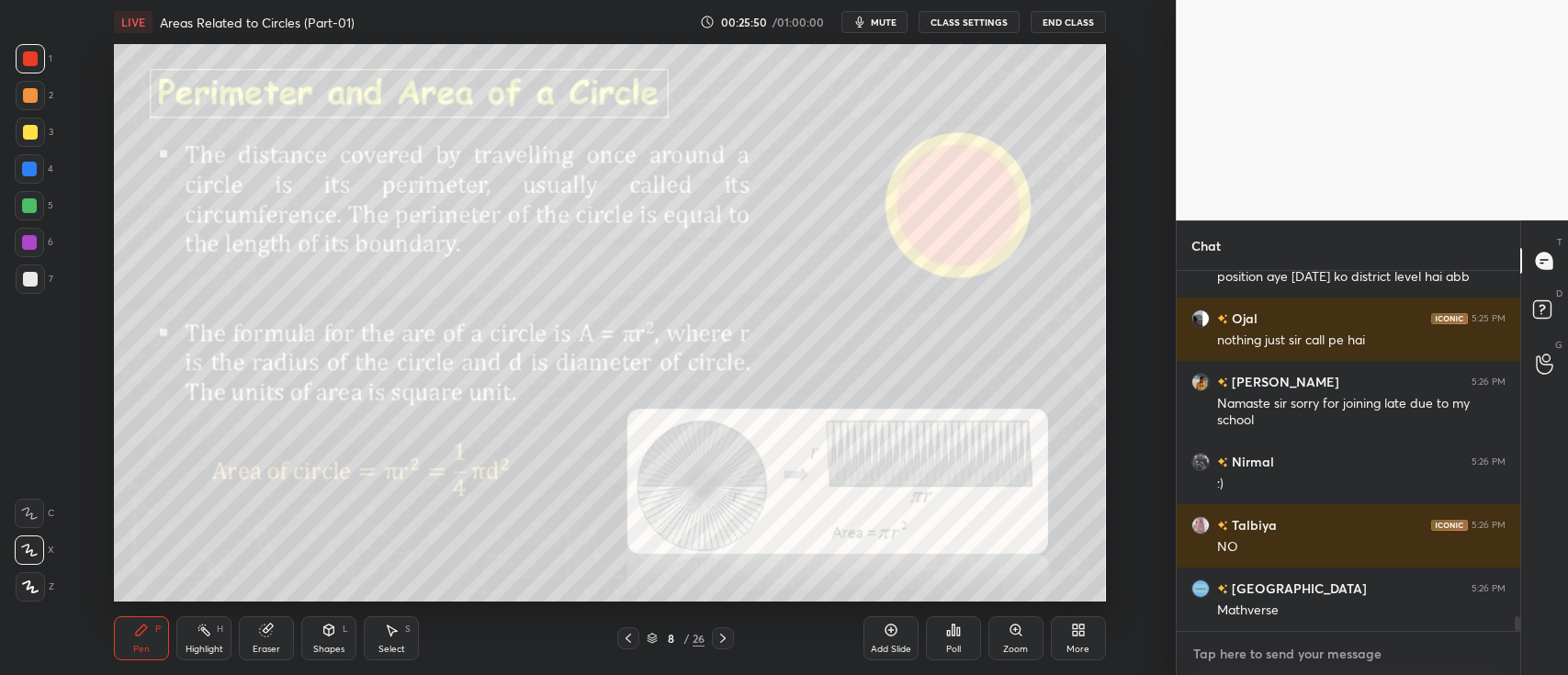
type textarea "x"
click at [1241, 658] on textarea at bounding box center [1348, 653] width 314 height 29
paste textarea "[URL][DOMAIN_NAME]"
type textarea "[URL][DOMAIN_NAME]"
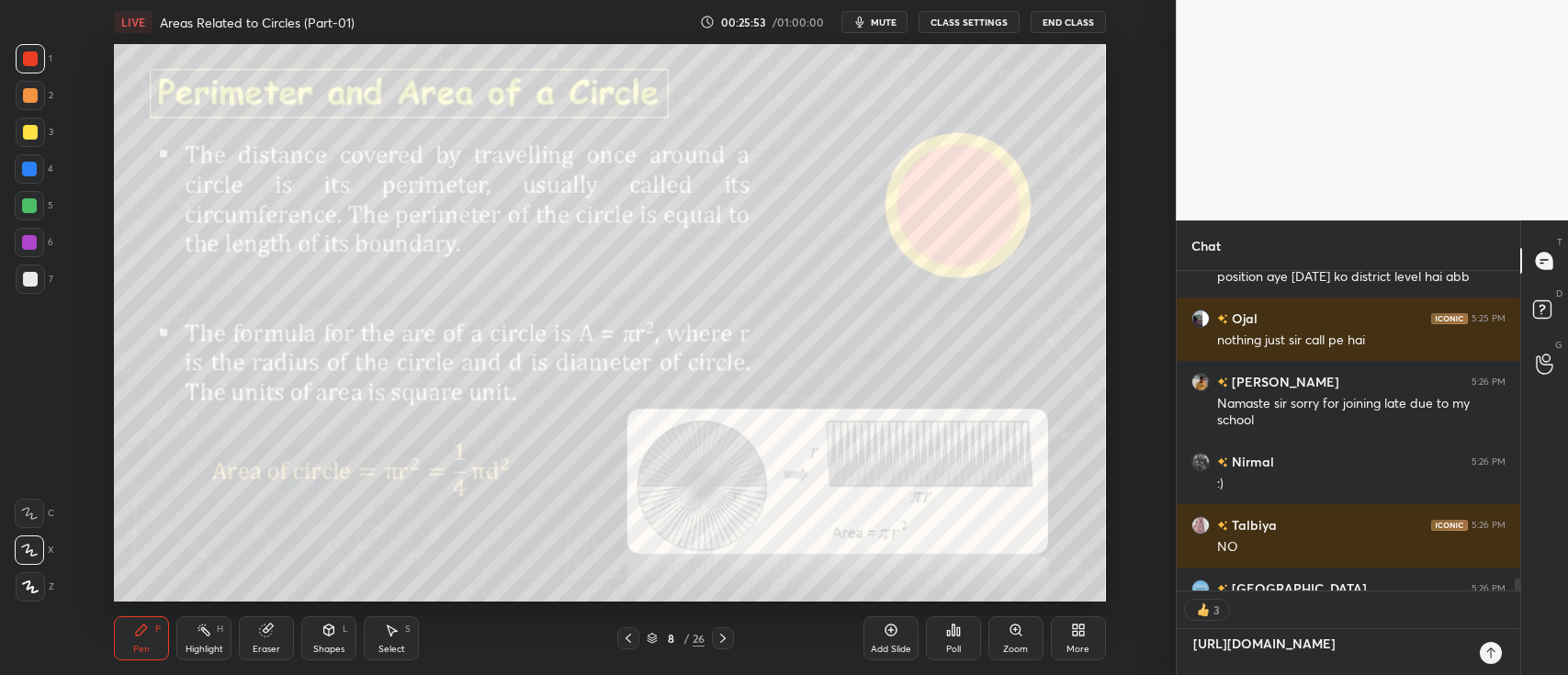
type textarea "x"
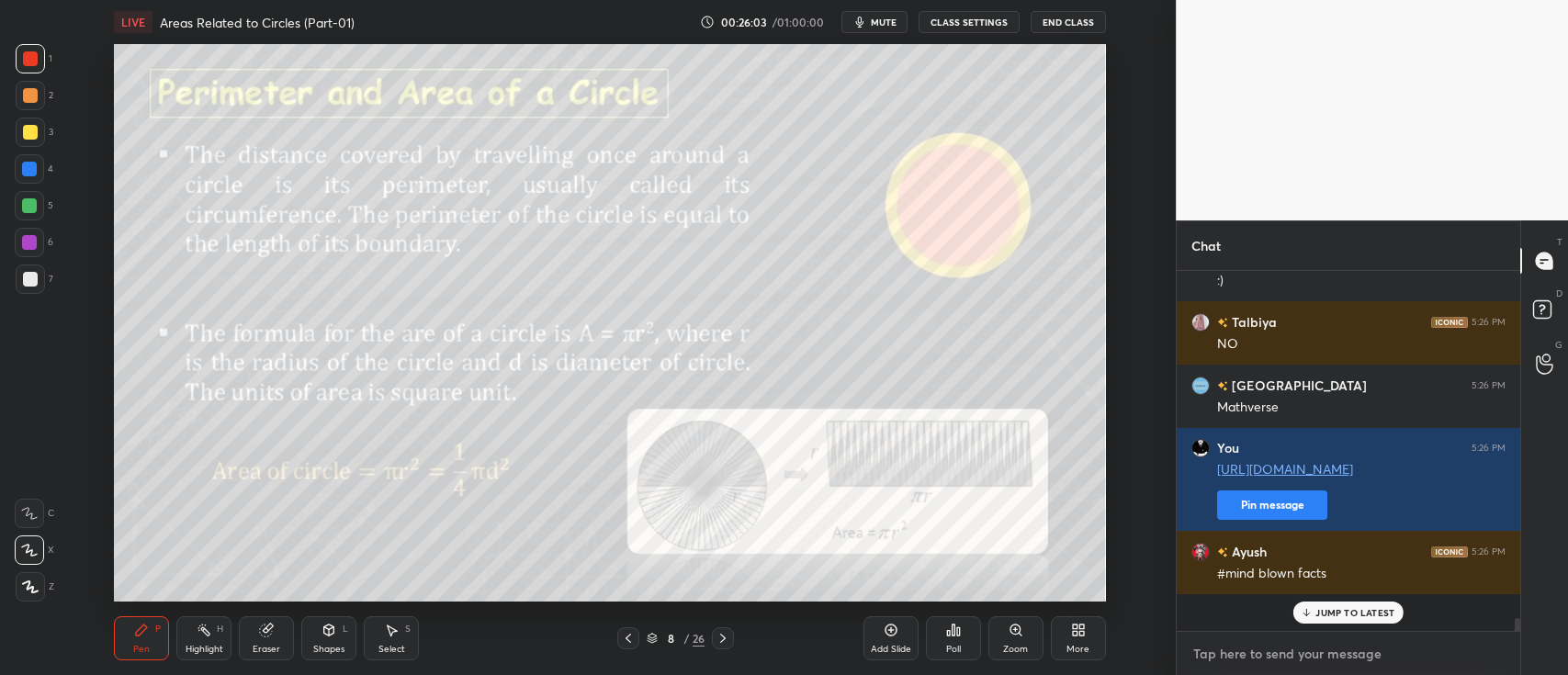
scroll to position [8741, 0]
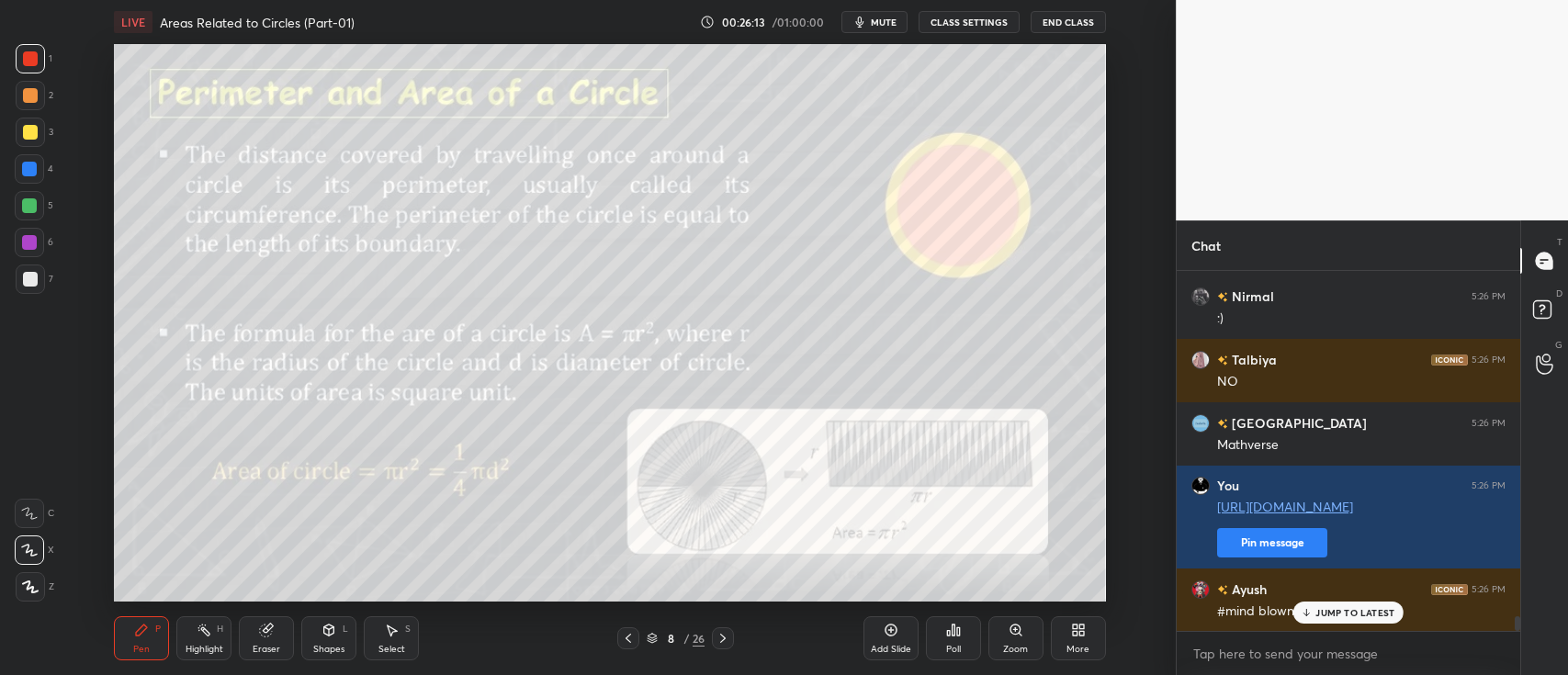
click at [887, 625] on icon at bounding box center [890, 630] width 12 height 12
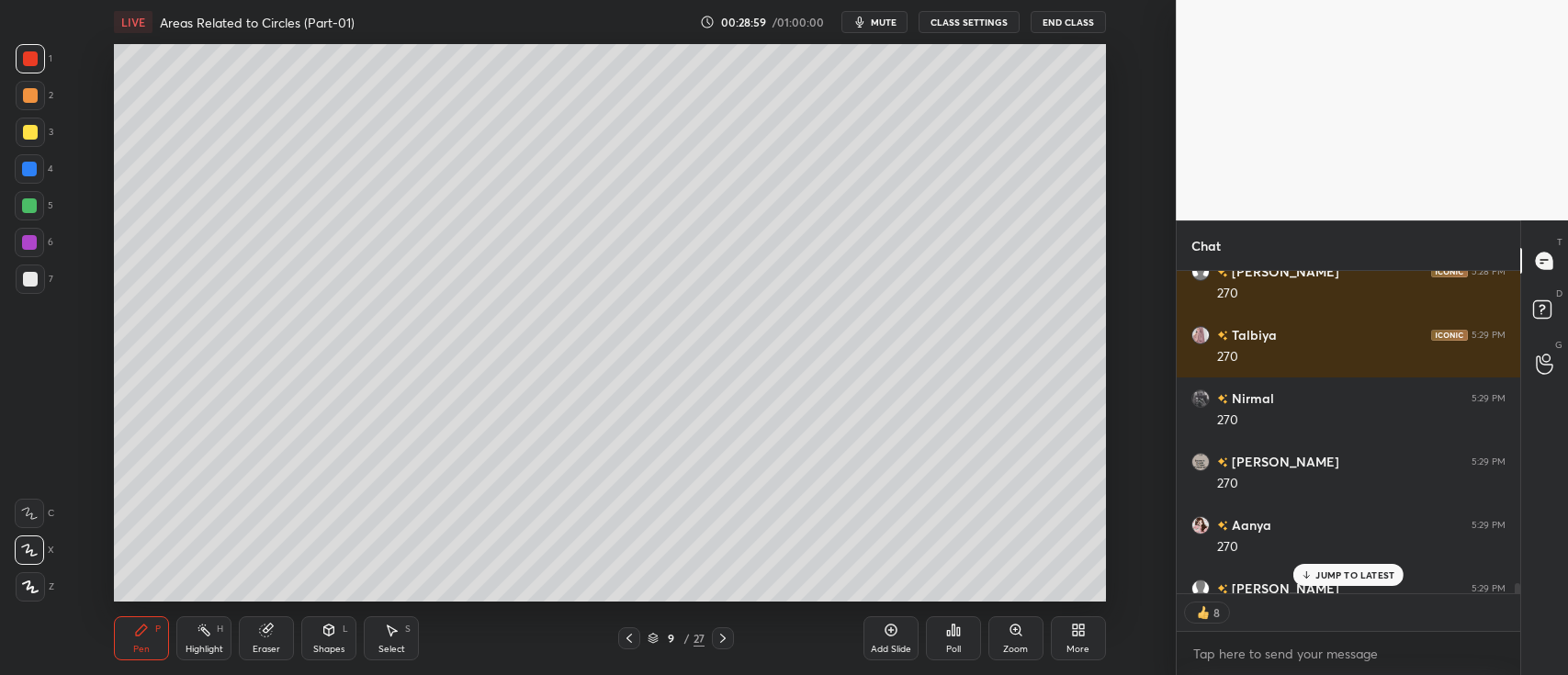
scroll to position [10110, 0]
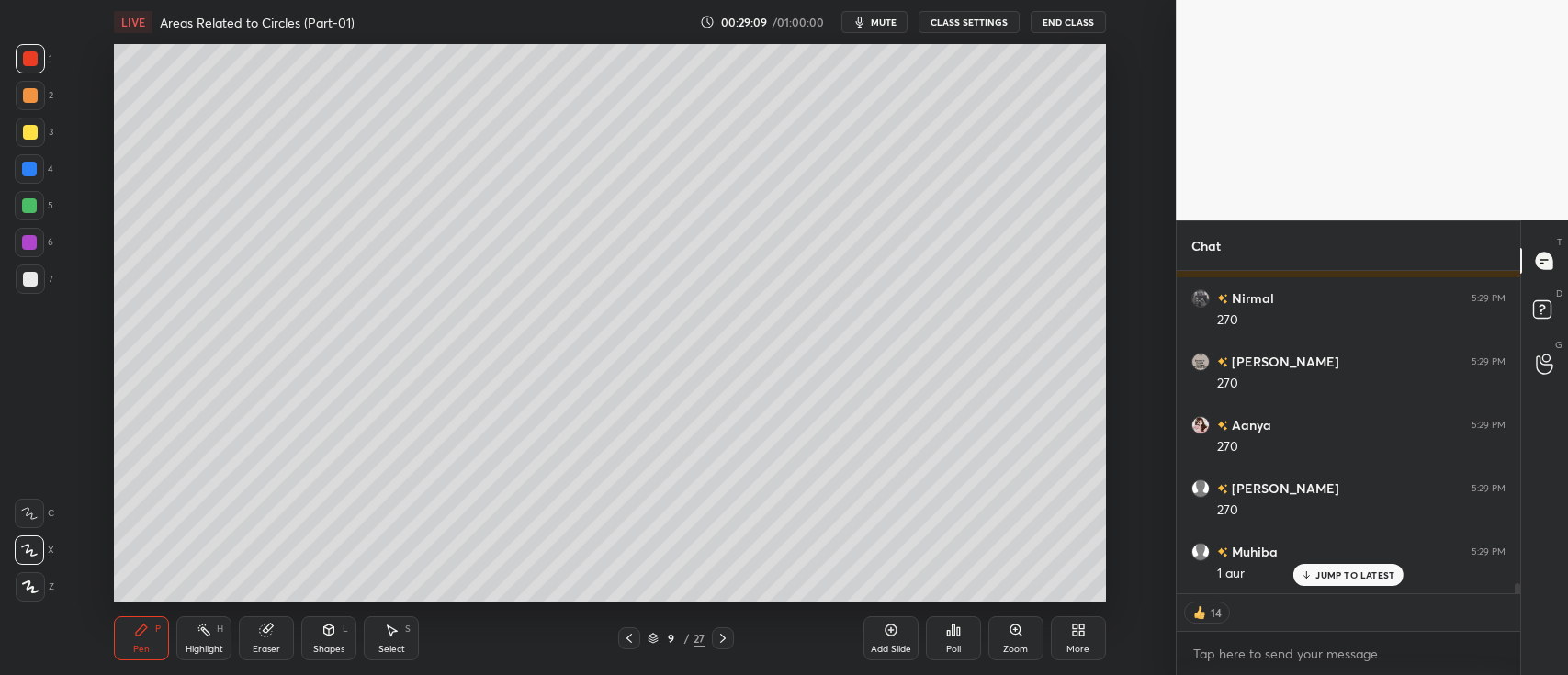
click at [889, 624] on icon at bounding box center [891, 631] width 15 height 15
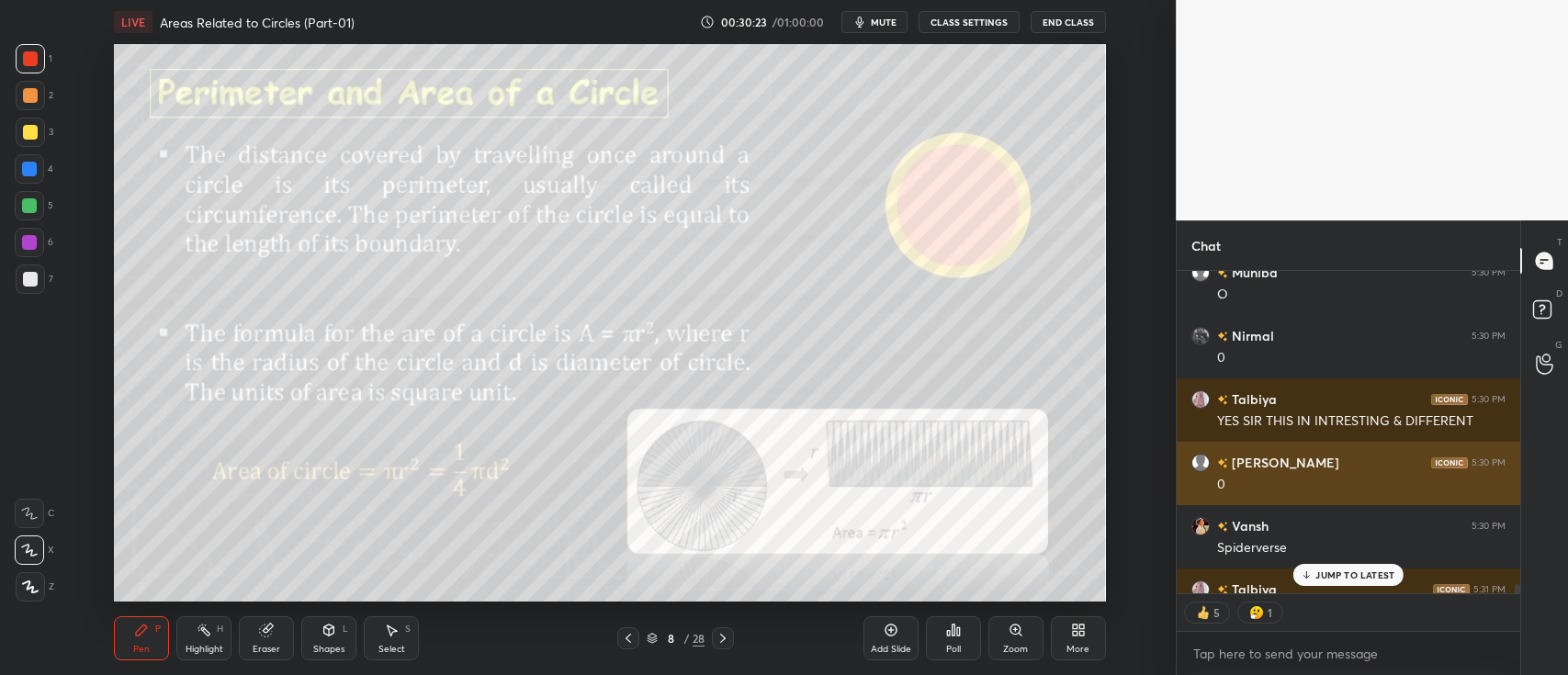
scroll to position [10617, 0]
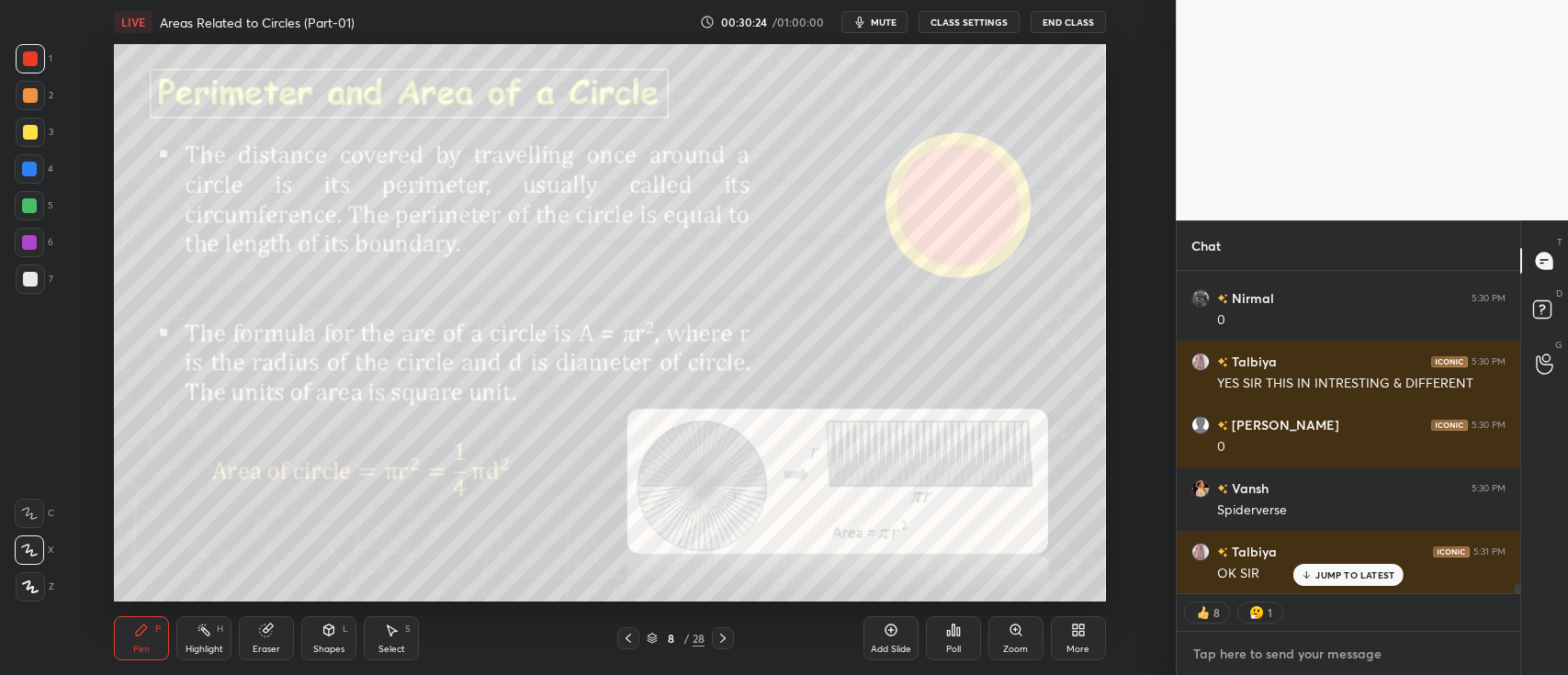
type textarea "x"
click at [1228, 652] on textarea at bounding box center [1348, 653] width 314 height 29
paste textarea "[URL][DOMAIN_NAME]"
type textarea "[URL][DOMAIN_NAME]"
type textarea "x"
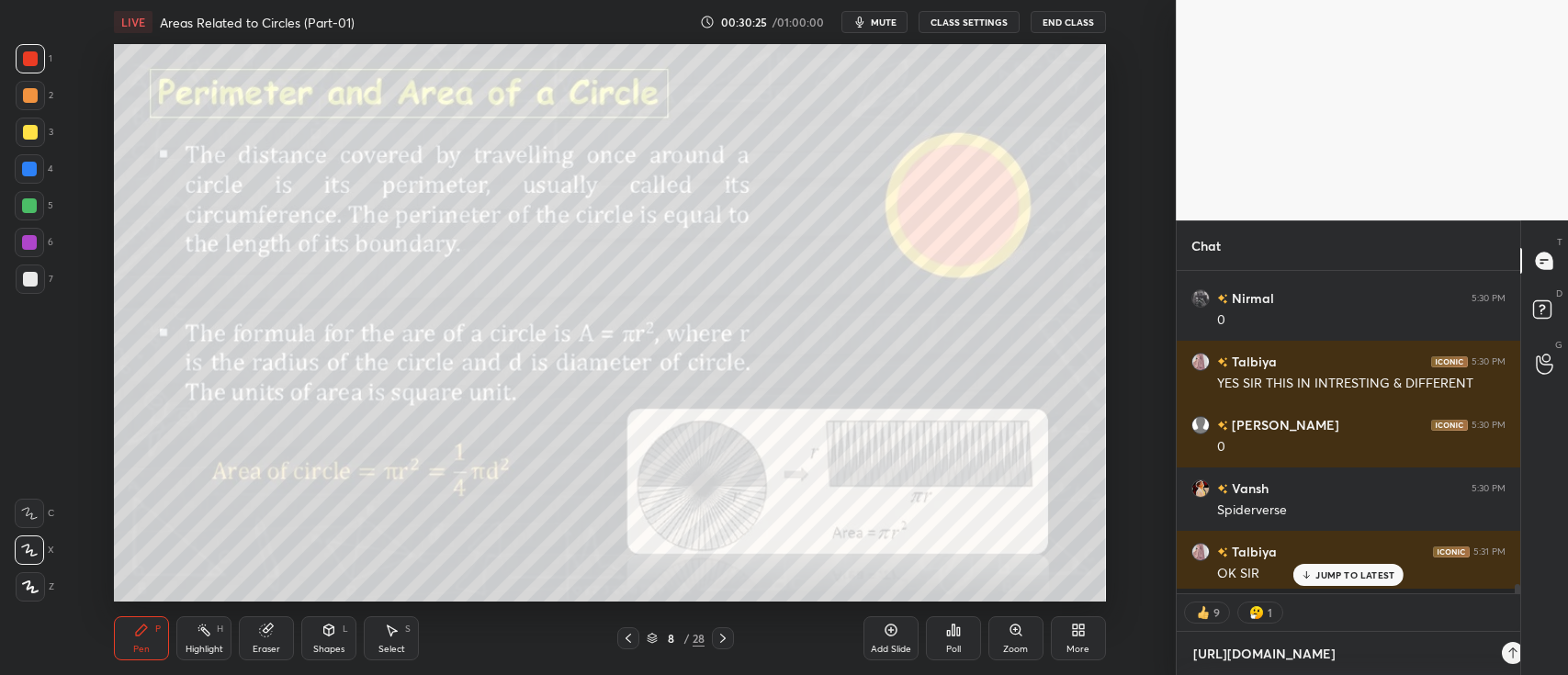
scroll to position [400, 338]
type textarea "[URL][DOMAIN_NAME]"
type textarea "x"
click at [1491, 653] on icon at bounding box center [1490, 653] width 15 height 15
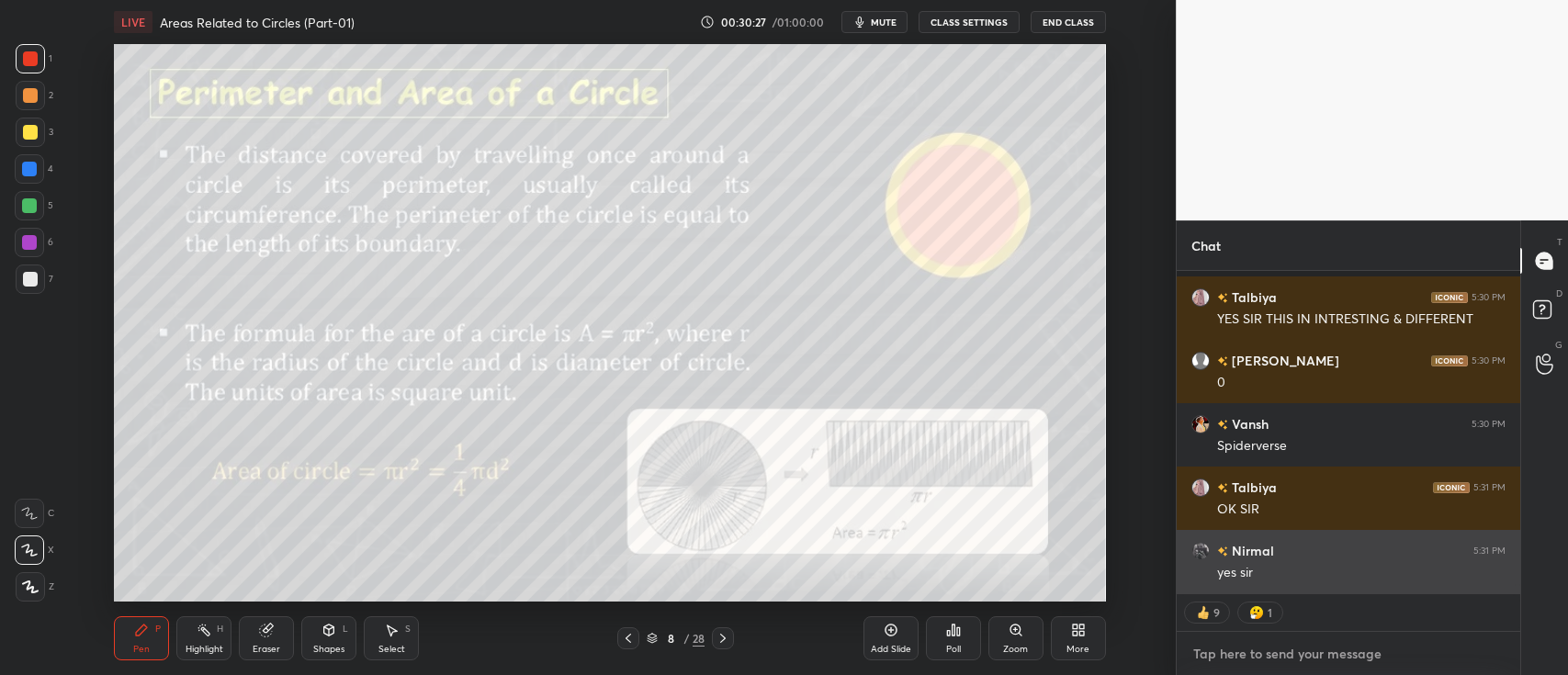
scroll to position [10785, 0]
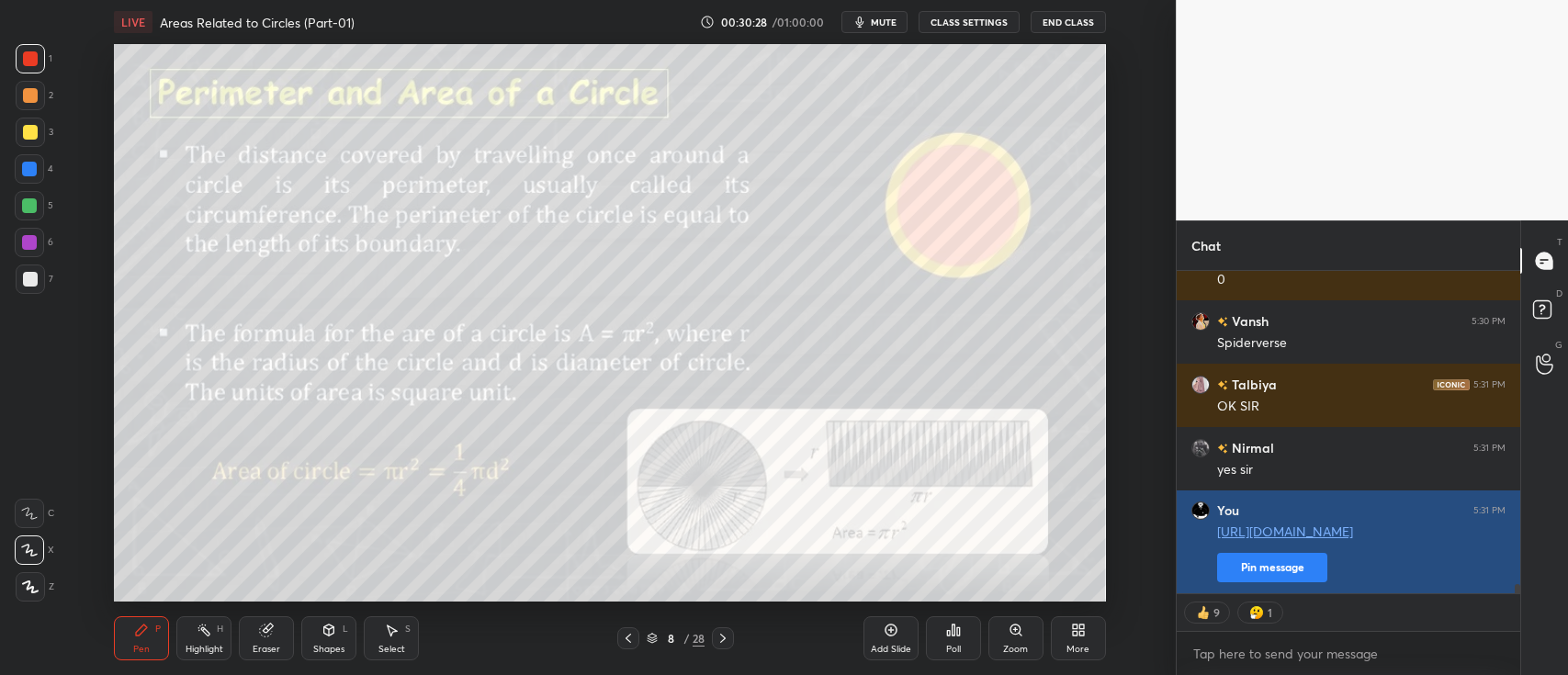
click at [1284, 565] on button "Pin message" at bounding box center [1272, 567] width 110 height 29
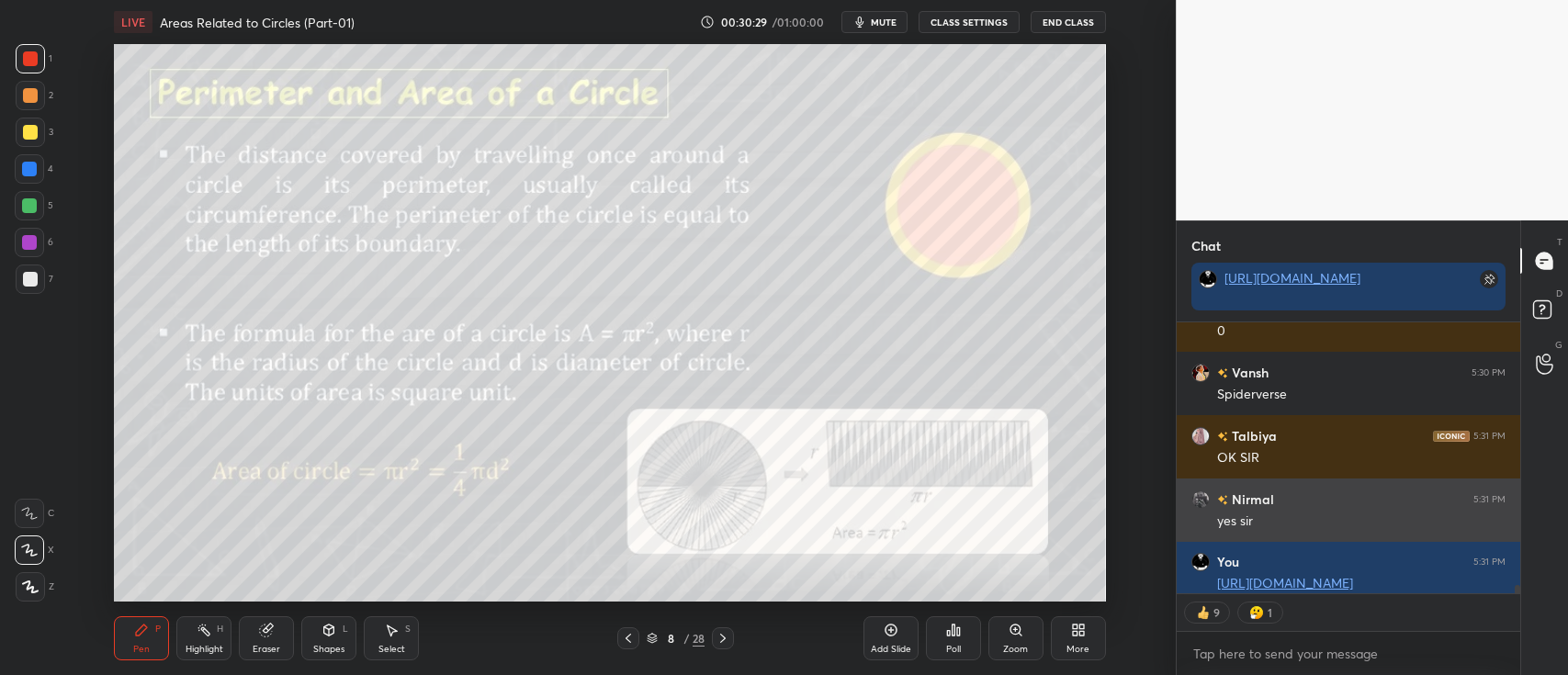
scroll to position [10837, 0]
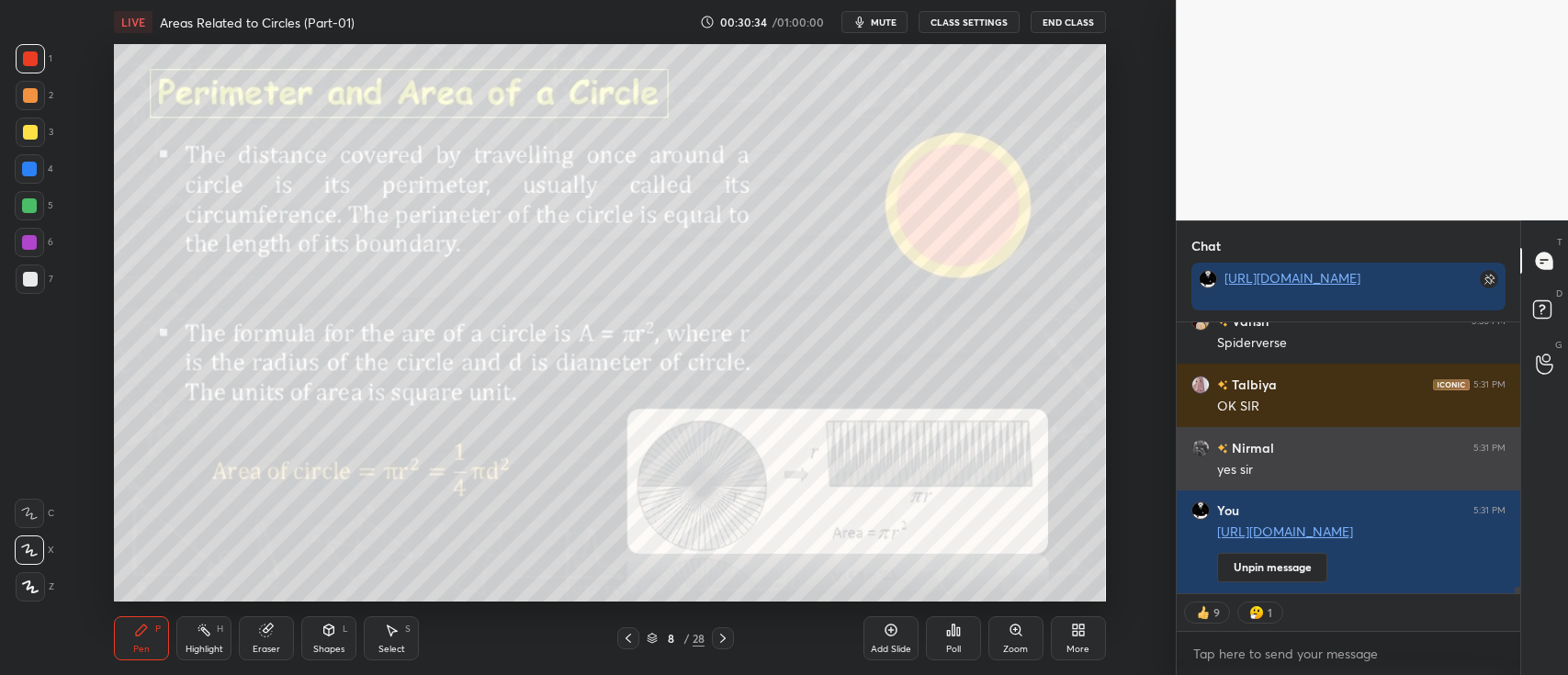
type textarea "x"
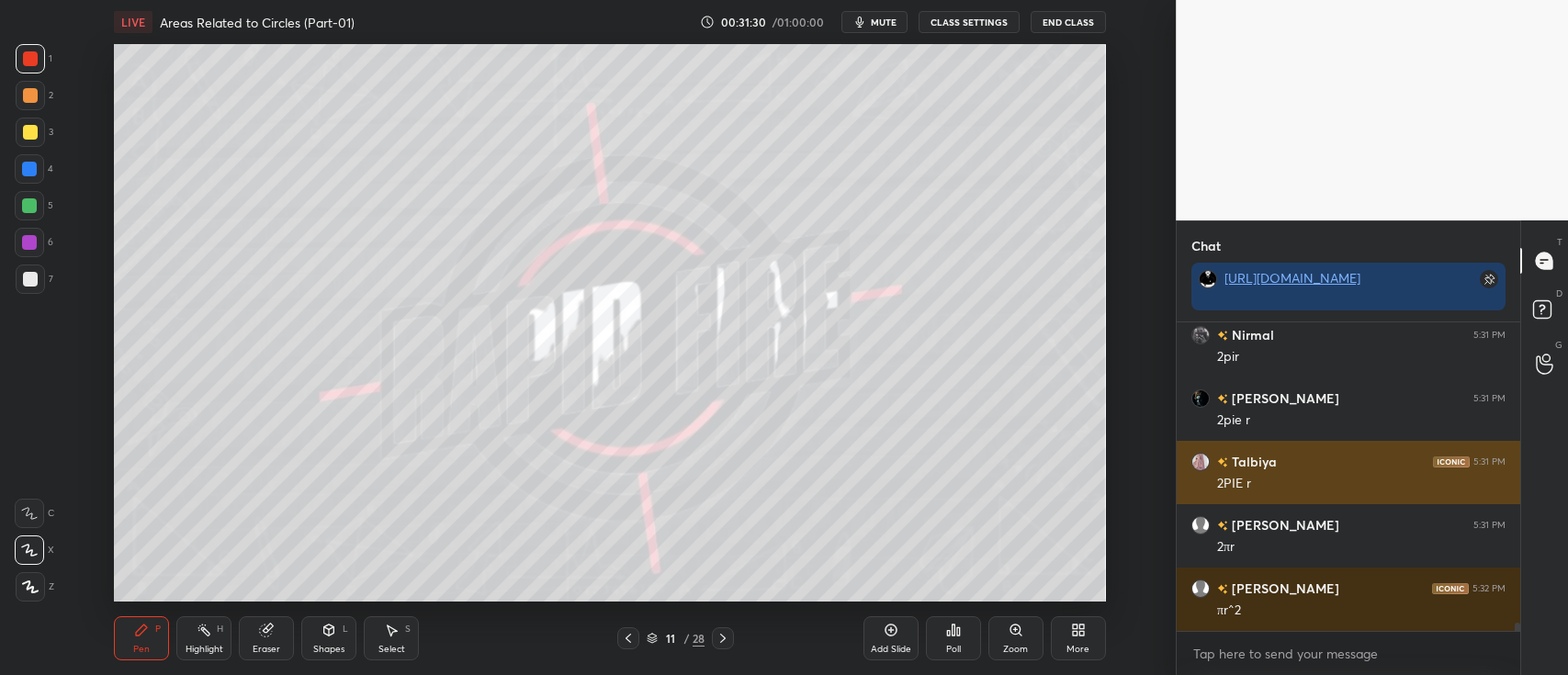
scroll to position [11369, 0]
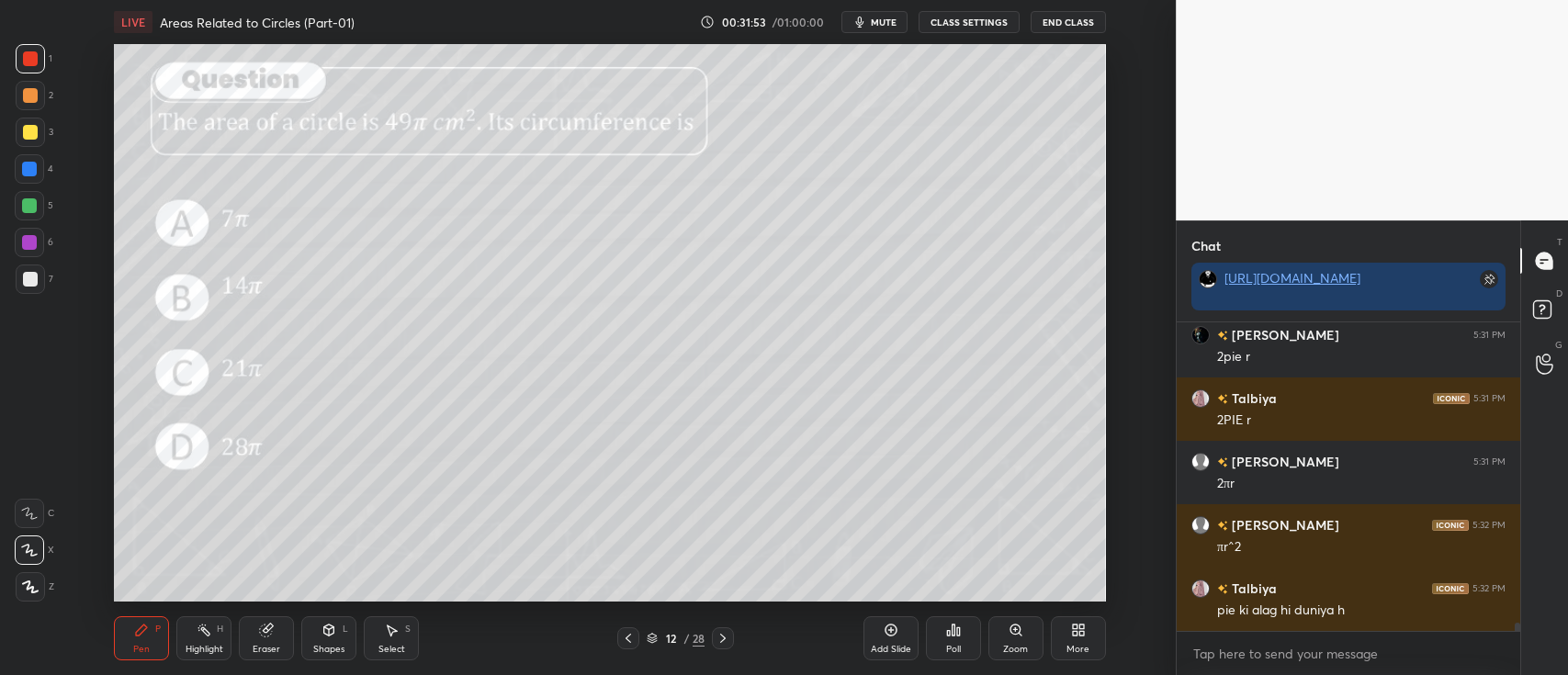
click at [952, 634] on icon at bounding box center [952, 630] width 3 height 11
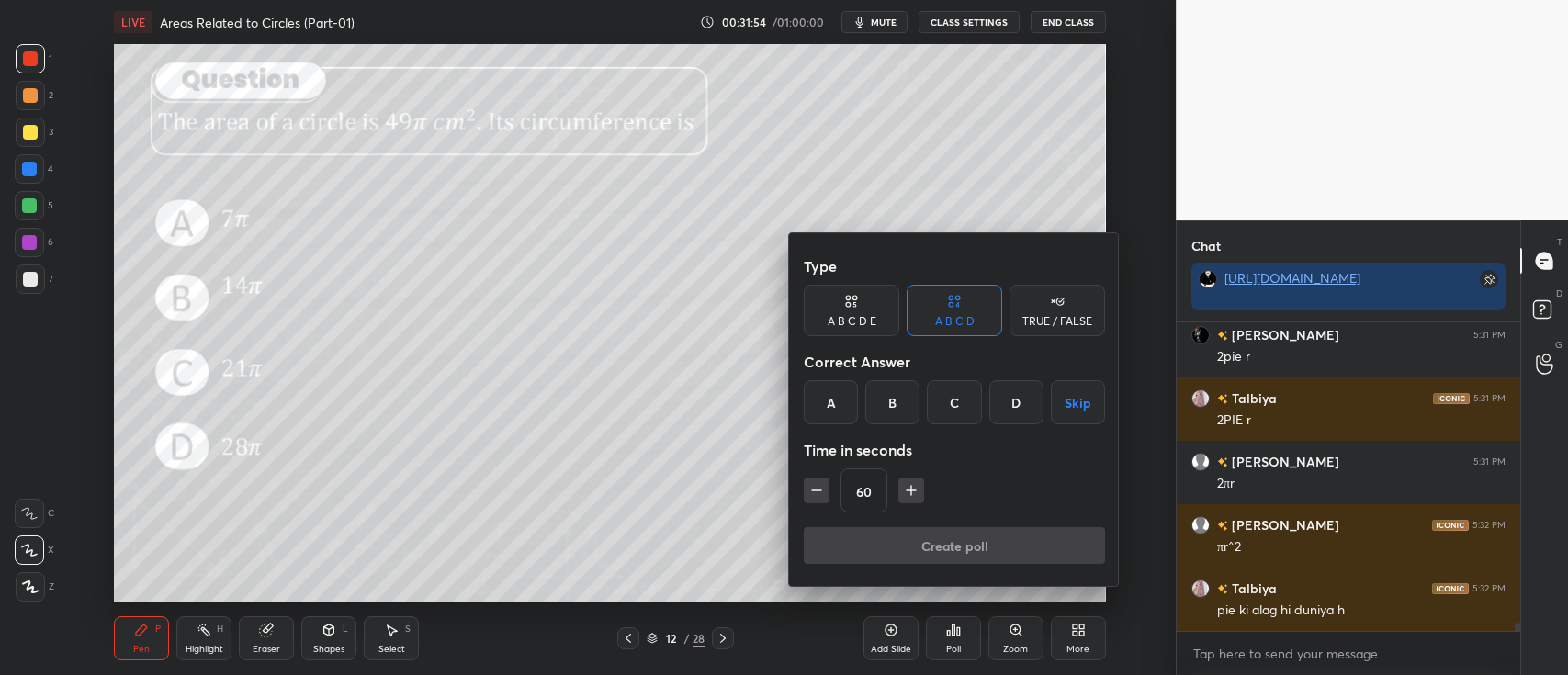
click at [884, 400] on div "B" at bounding box center [893, 402] width 54 height 44
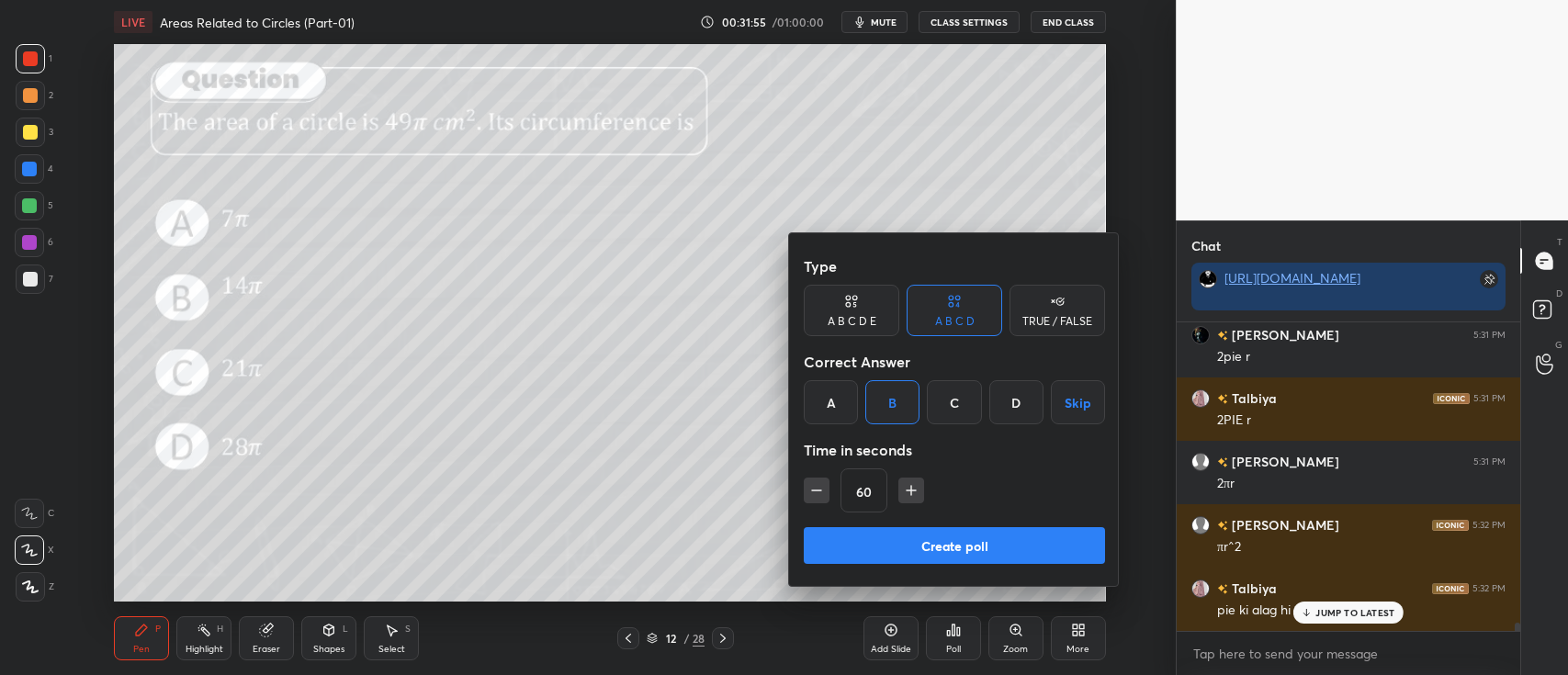
scroll to position [11432, 0]
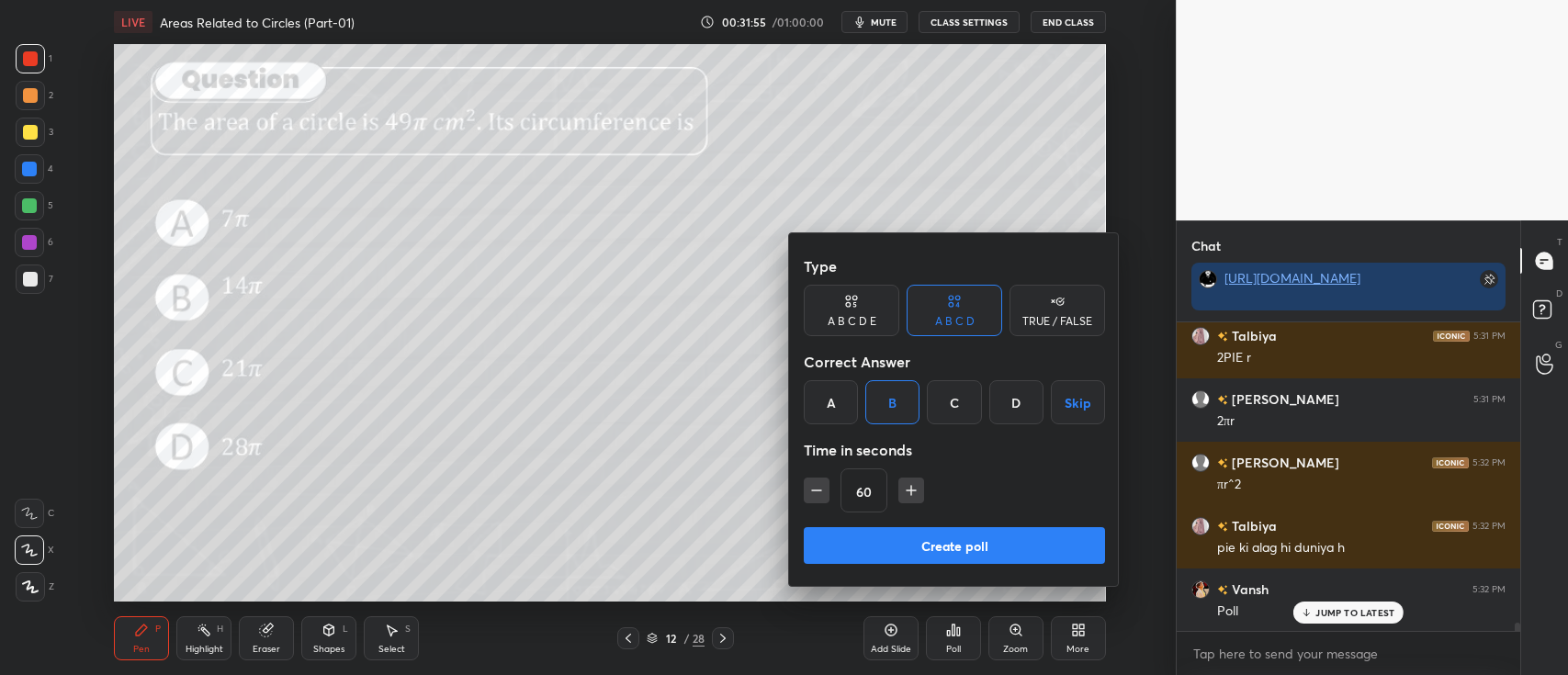
click at [822, 490] on icon "button" at bounding box center [817, 491] width 19 height 19
type input "45"
click at [873, 540] on button "Create poll" at bounding box center [954, 545] width 301 height 37
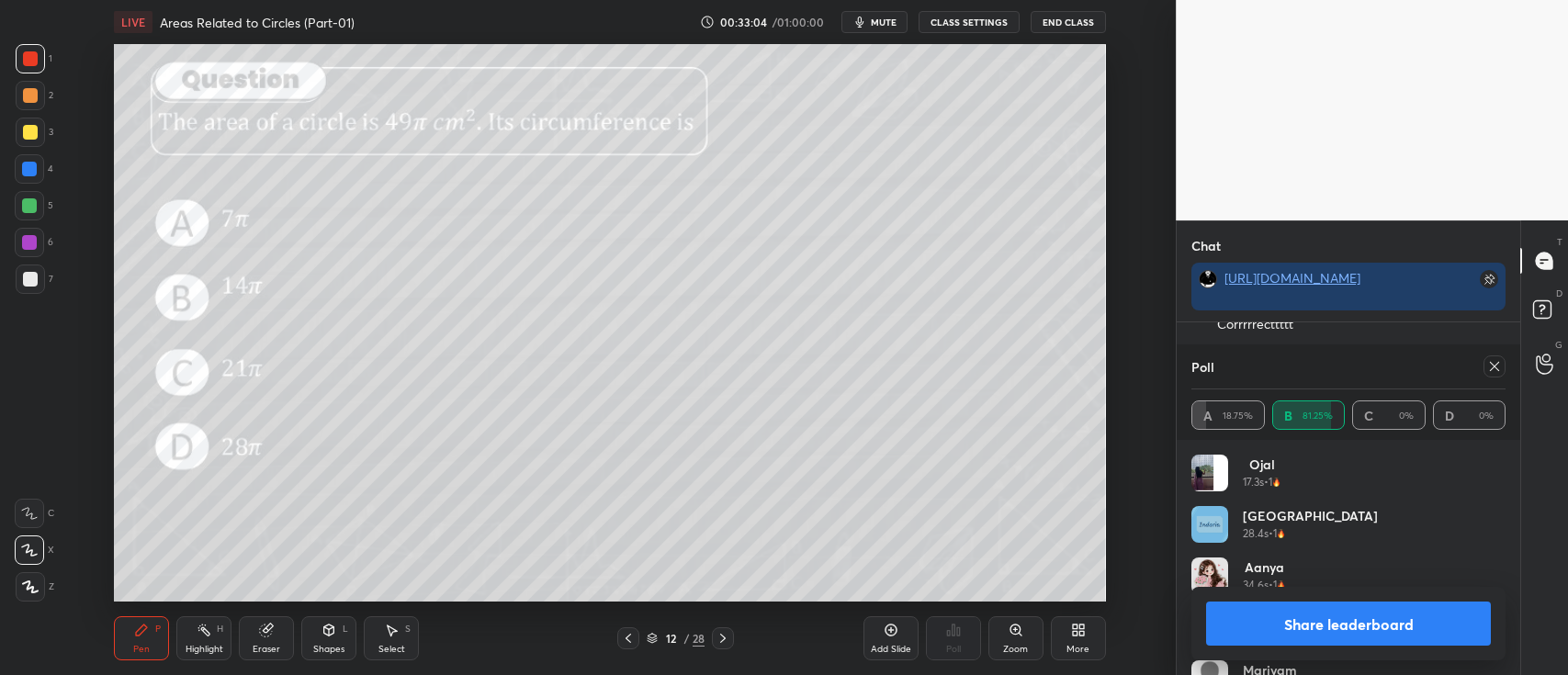
scroll to position [11845, 0]
click at [1304, 632] on button "Share leaderboard" at bounding box center [1348, 624] width 284 height 44
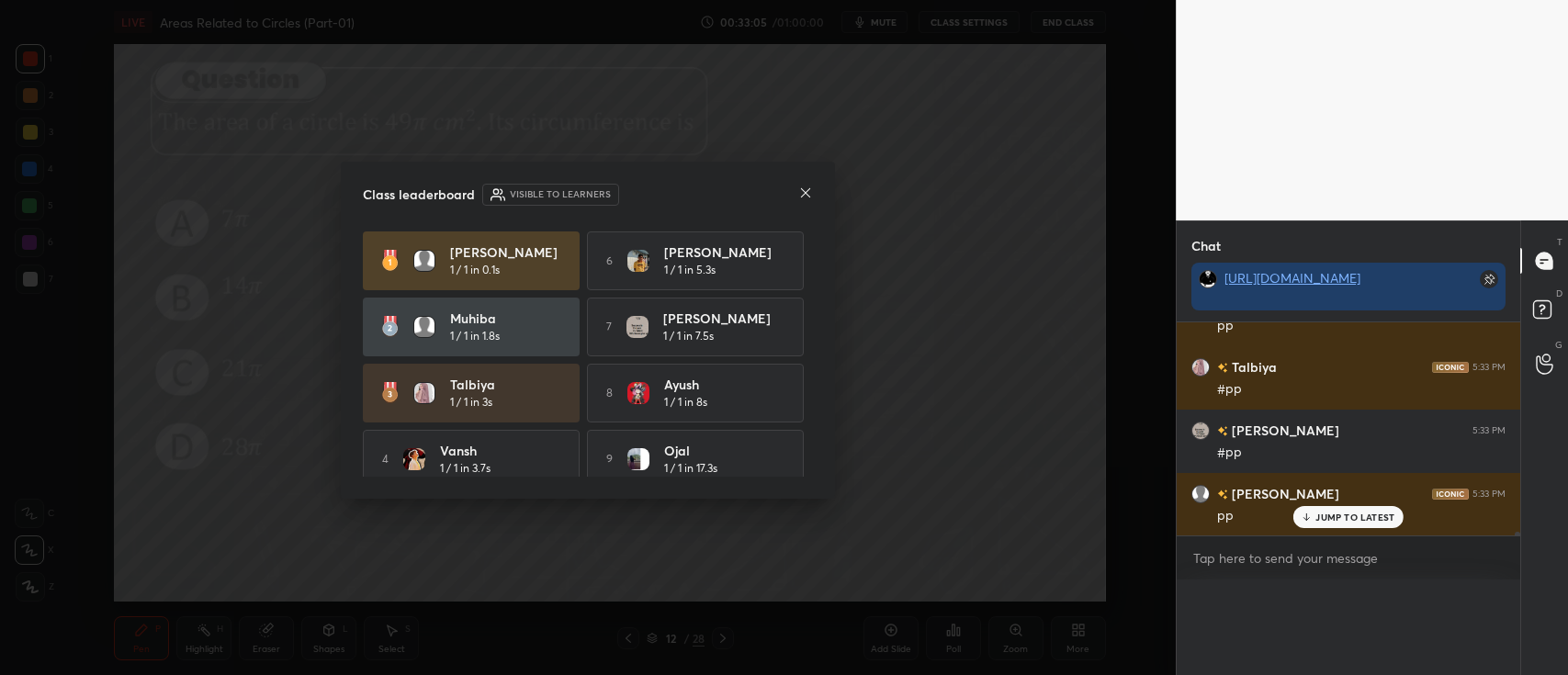
scroll to position [290, 338]
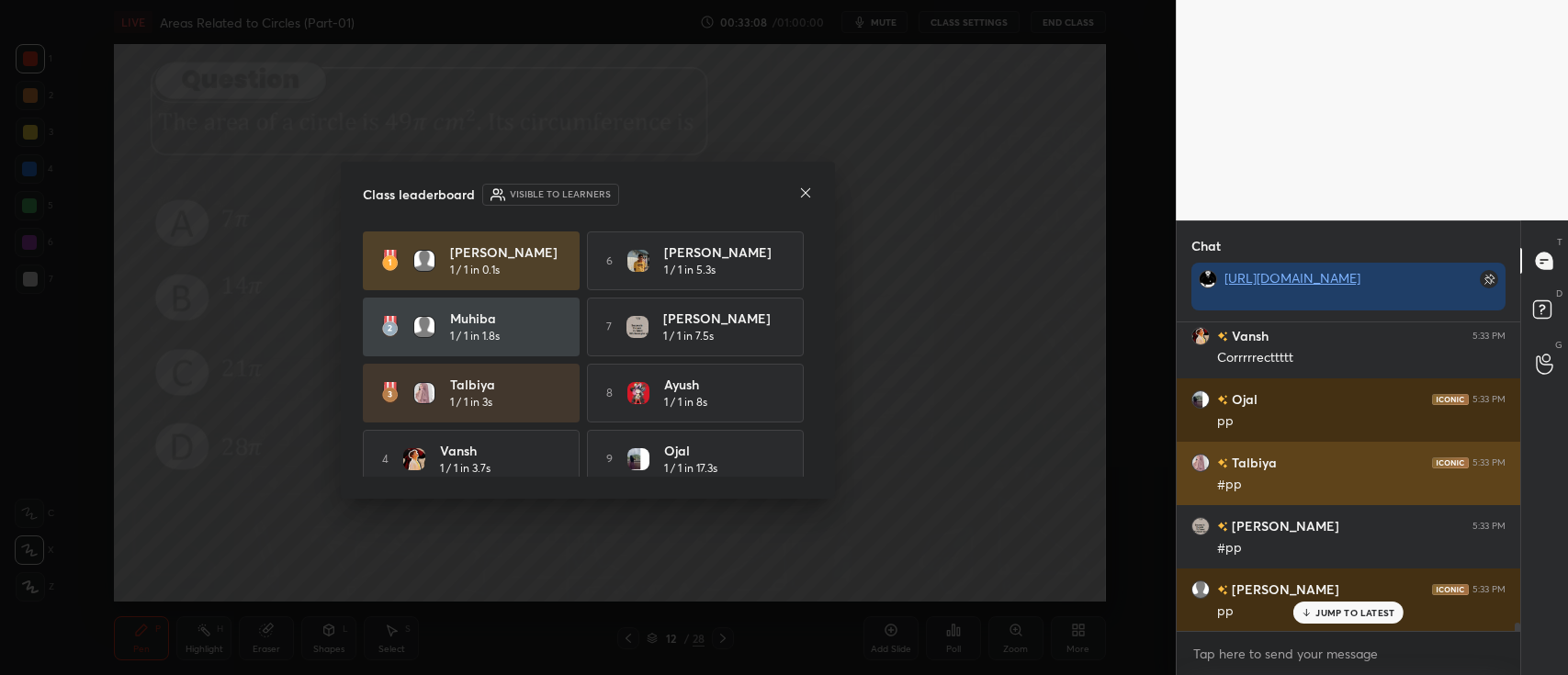
click at [804, 195] on icon at bounding box center [806, 193] width 9 height 9
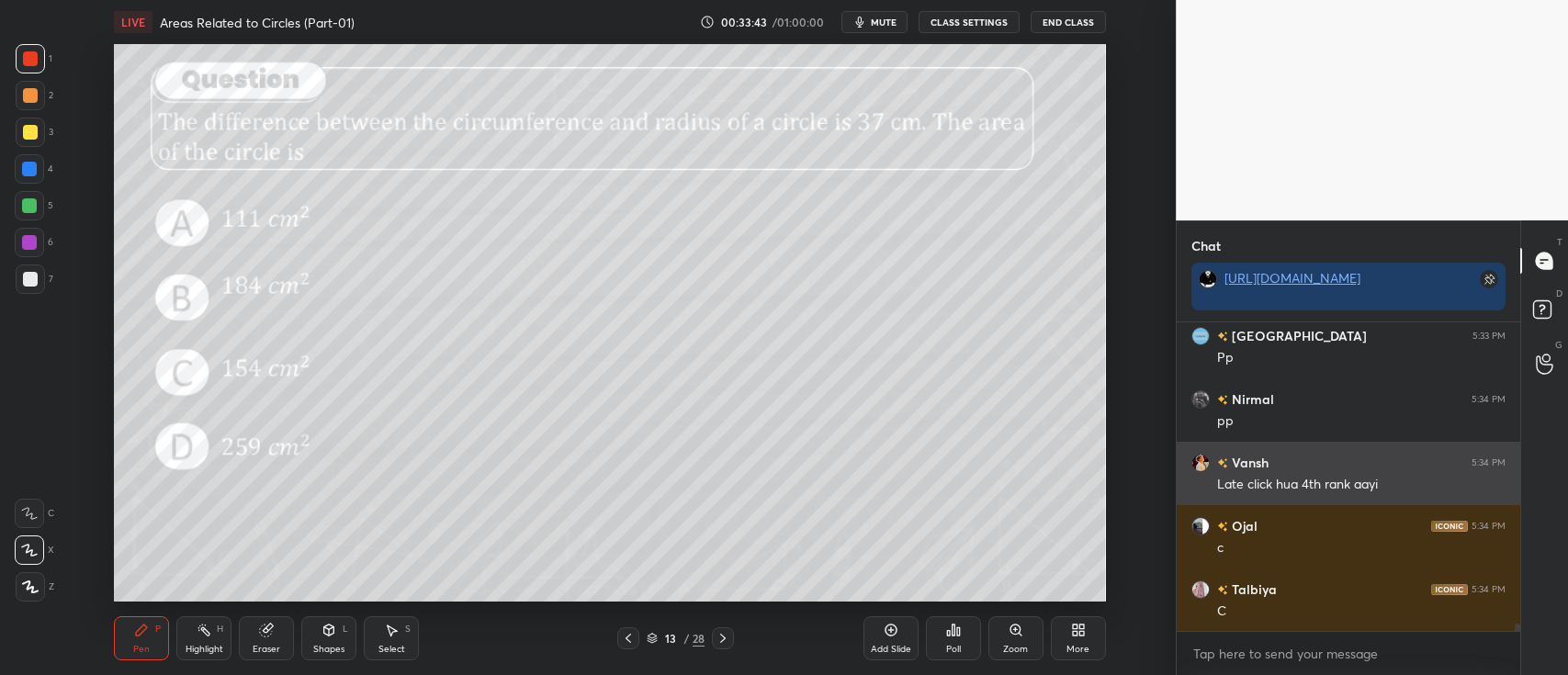
scroll to position [12130, 0]
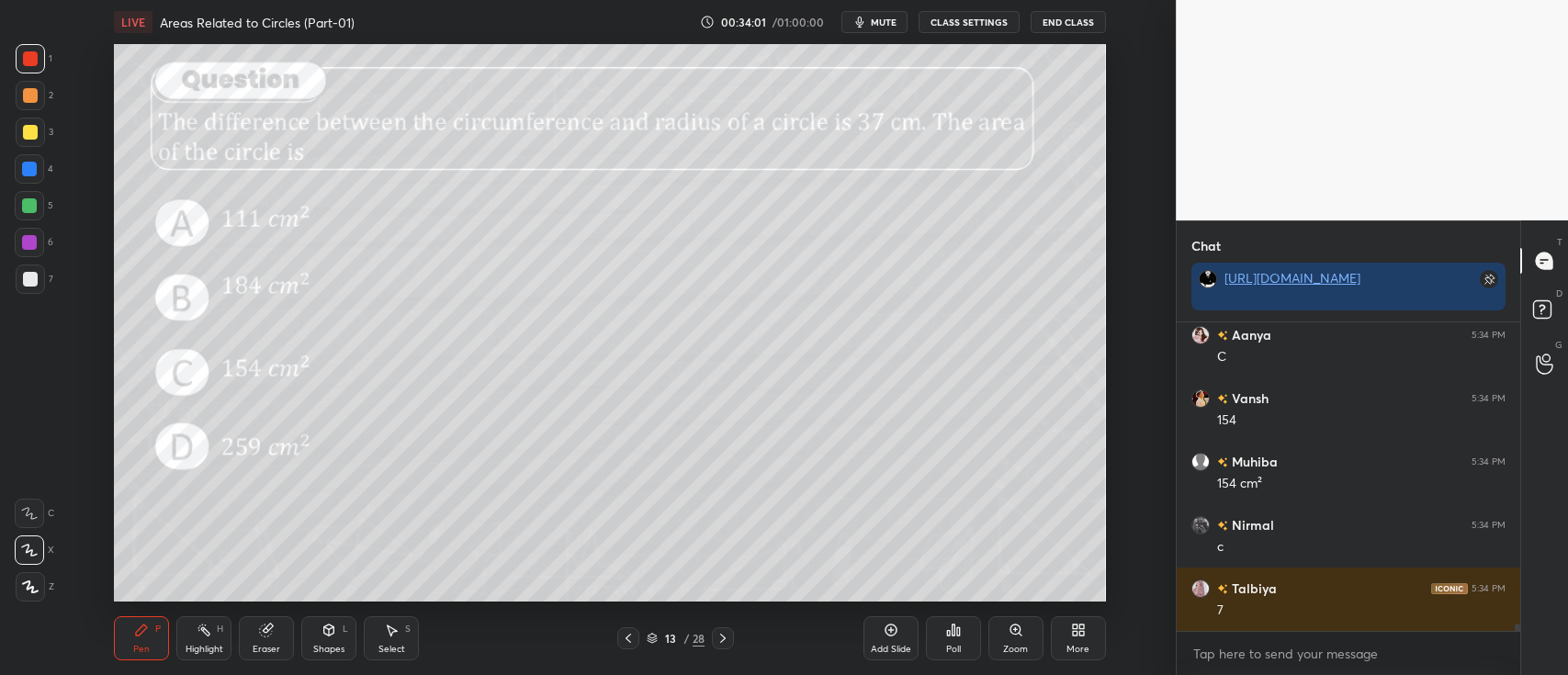
click at [276, 635] on div "Eraser" at bounding box center [266, 638] width 55 height 44
click at [143, 645] on div "Pen" at bounding box center [141, 650] width 17 height 9
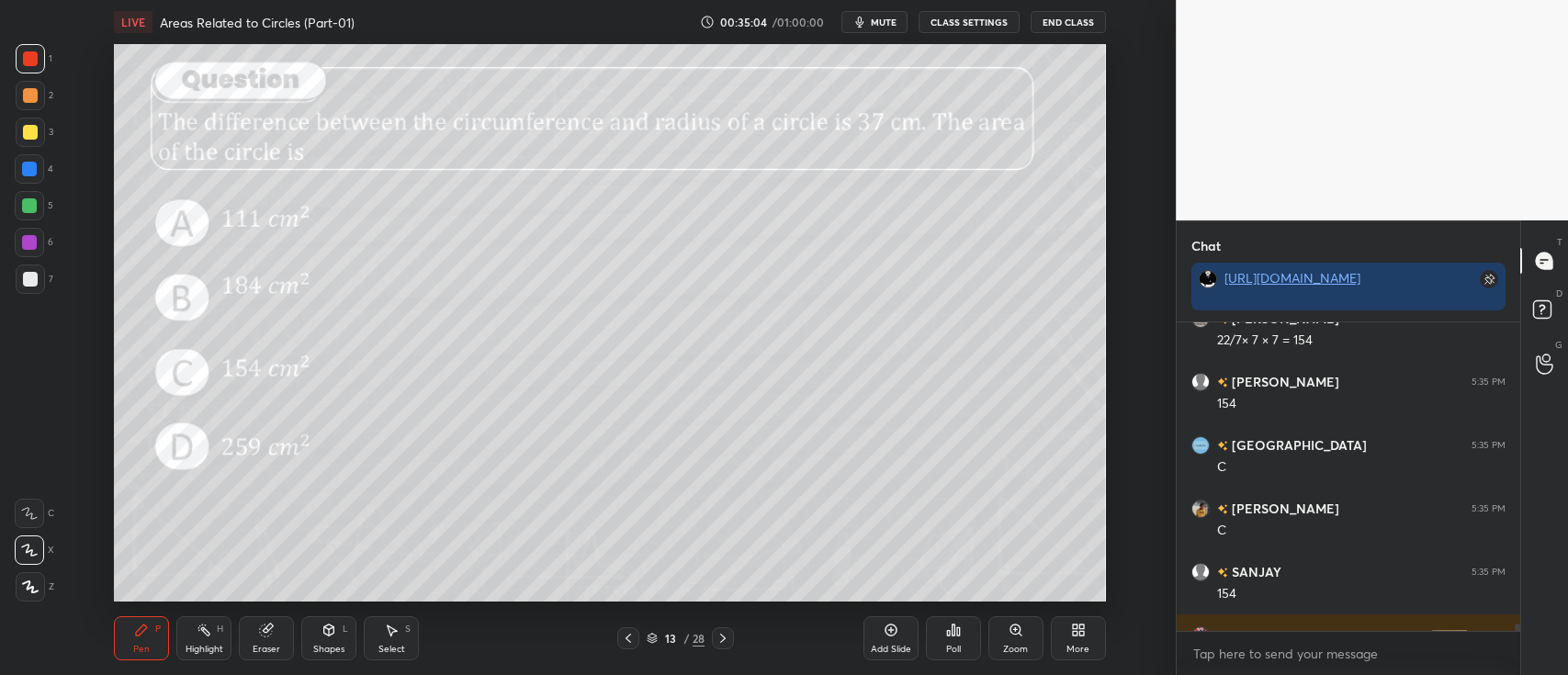
scroll to position [13145, 0]
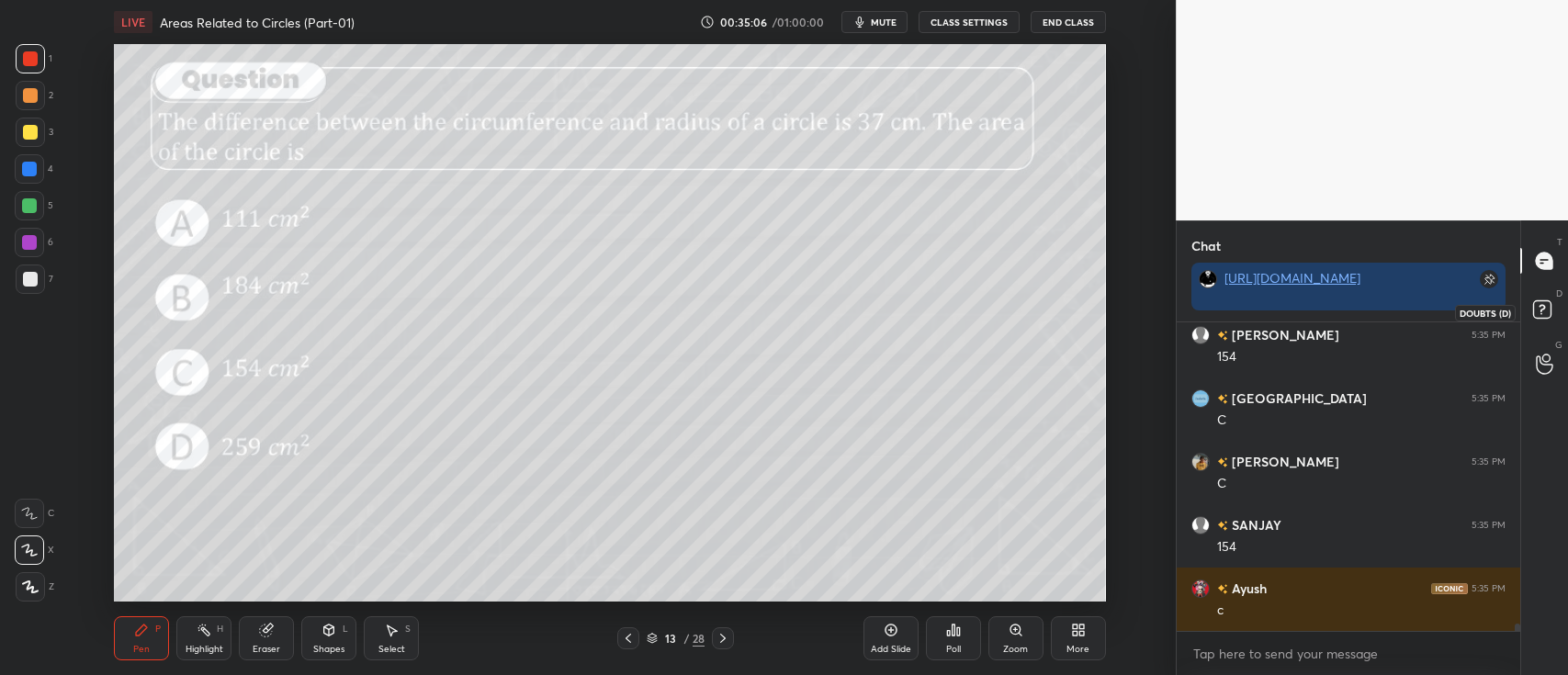
click at [1543, 298] on icon at bounding box center [1544, 312] width 33 height 33
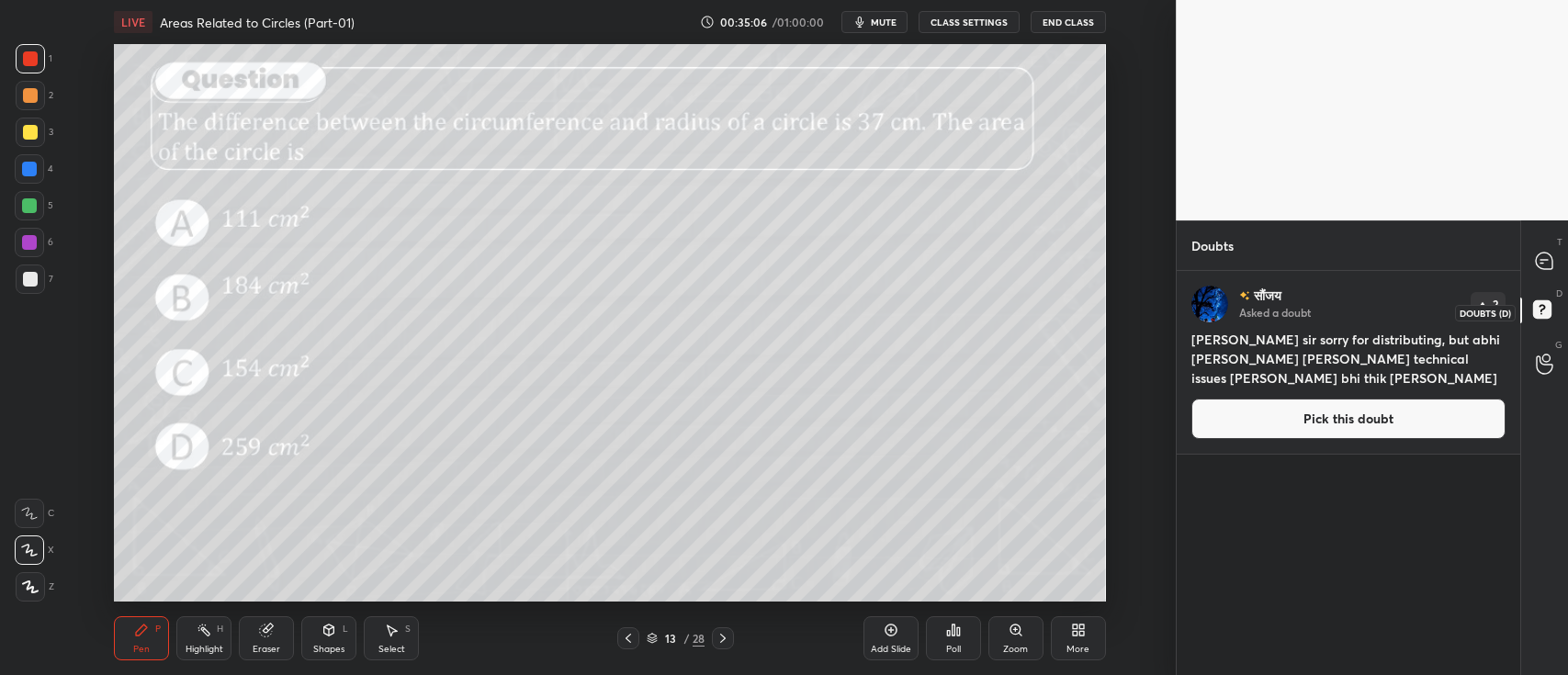
scroll to position [6, 6]
click at [1535, 262] on icon at bounding box center [1544, 261] width 17 height 17
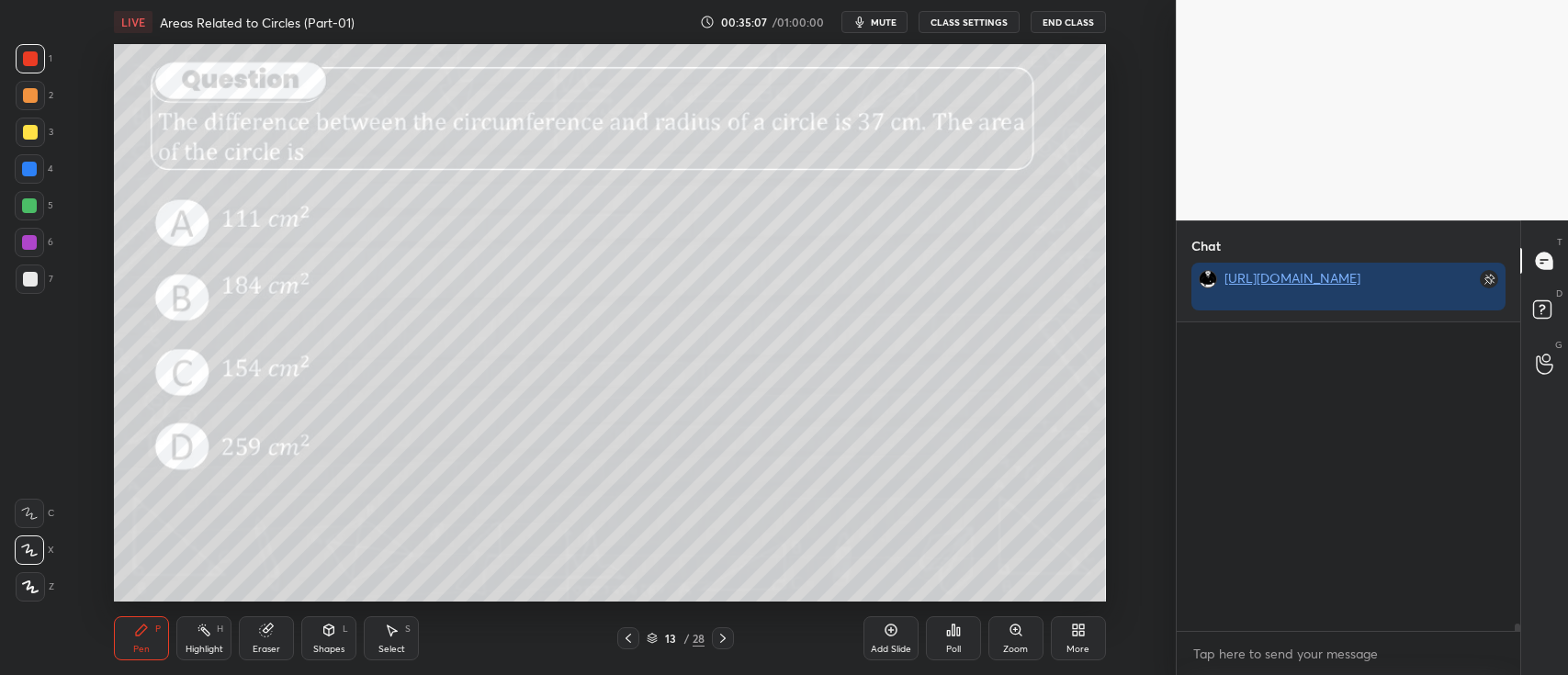
scroll to position [304, 338]
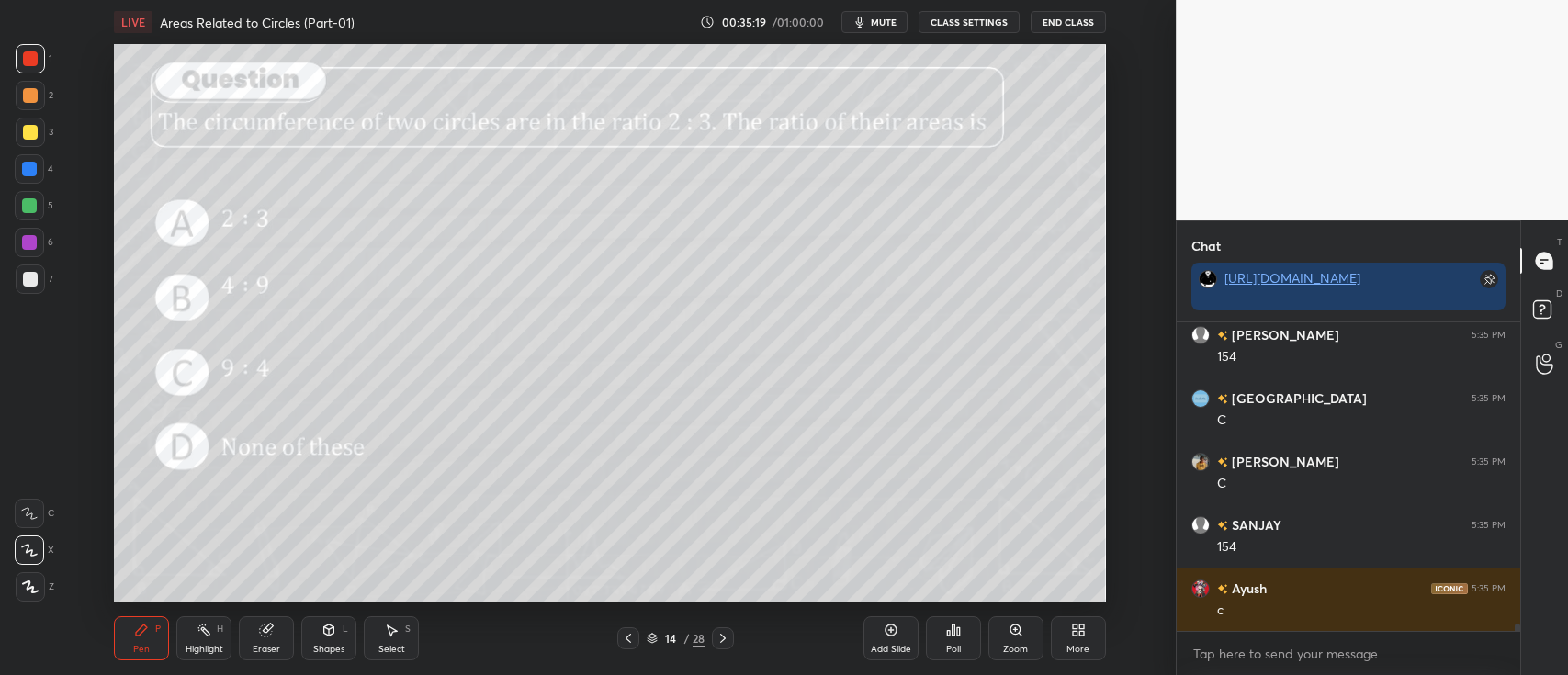
click at [948, 628] on icon at bounding box center [953, 631] width 15 height 15
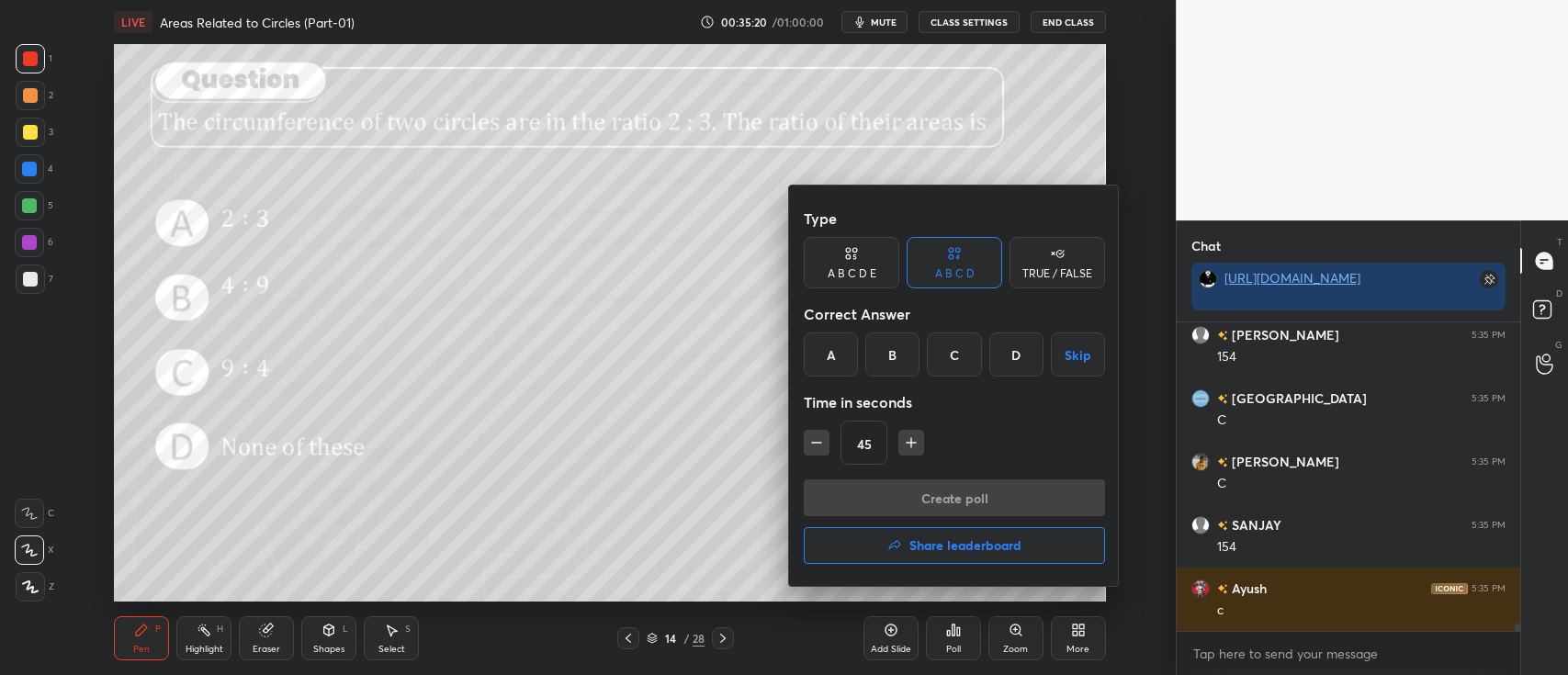
click at [896, 345] on div "B" at bounding box center [893, 354] width 54 height 44
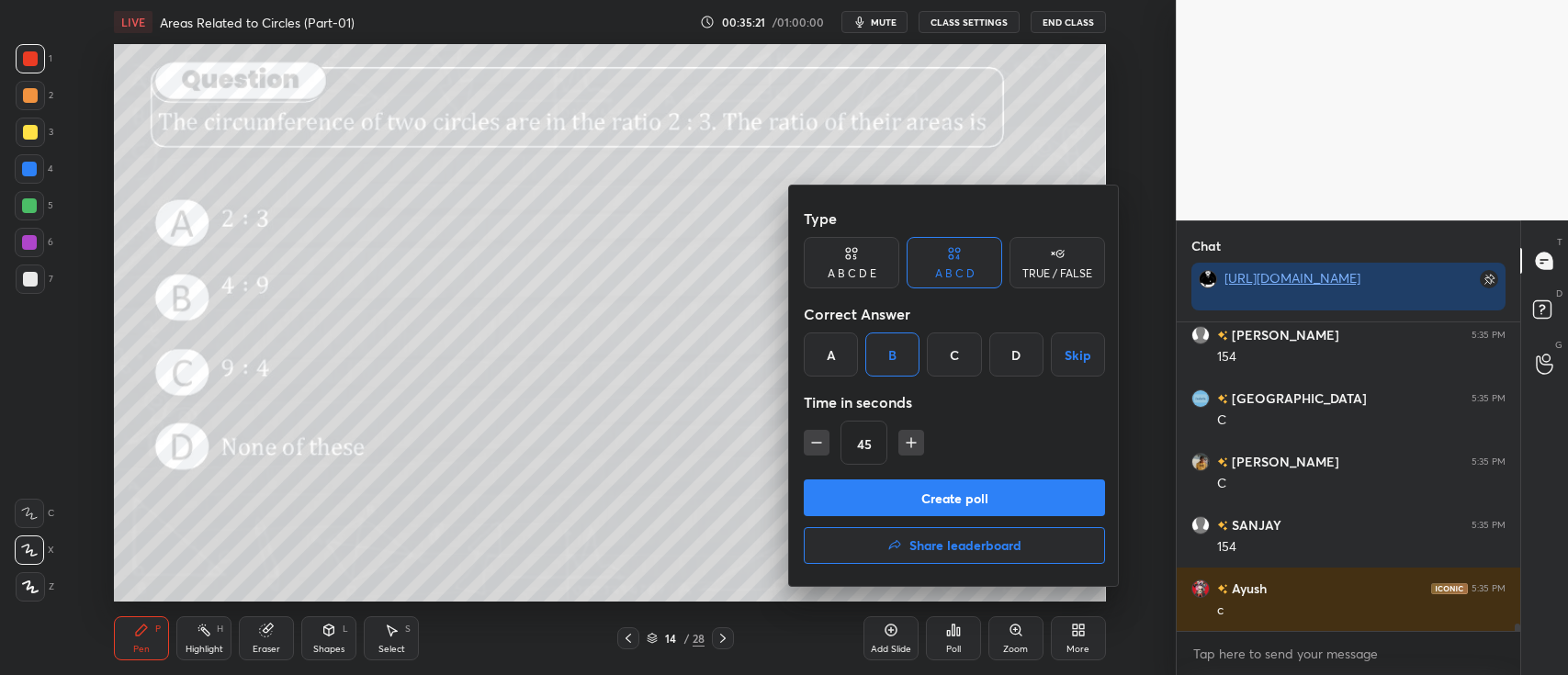
click at [935, 502] on button "Create poll" at bounding box center [954, 497] width 301 height 37
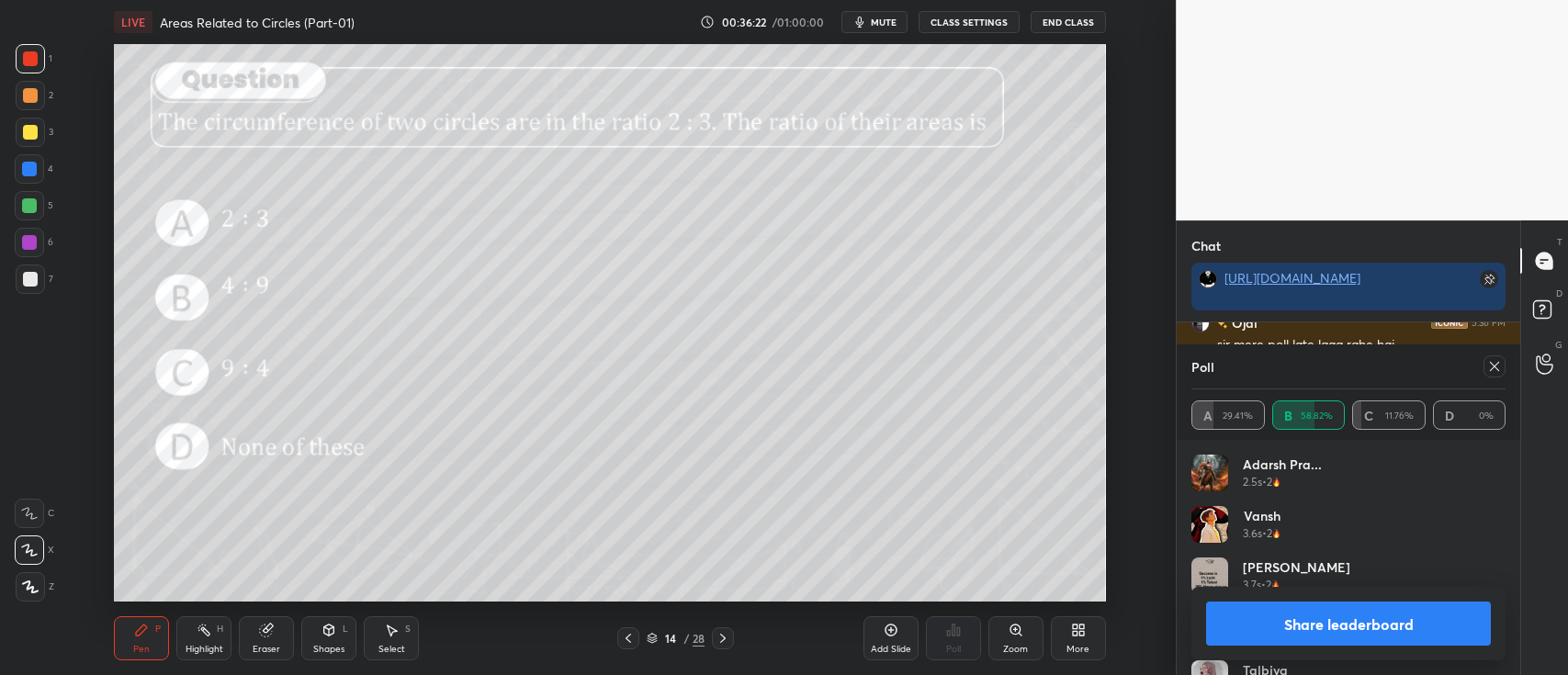
scroll to position [12138, 0]
click at [1287, 619] on button "Share leaderboard" at bounding box center [1348, 624] width 284 height 44
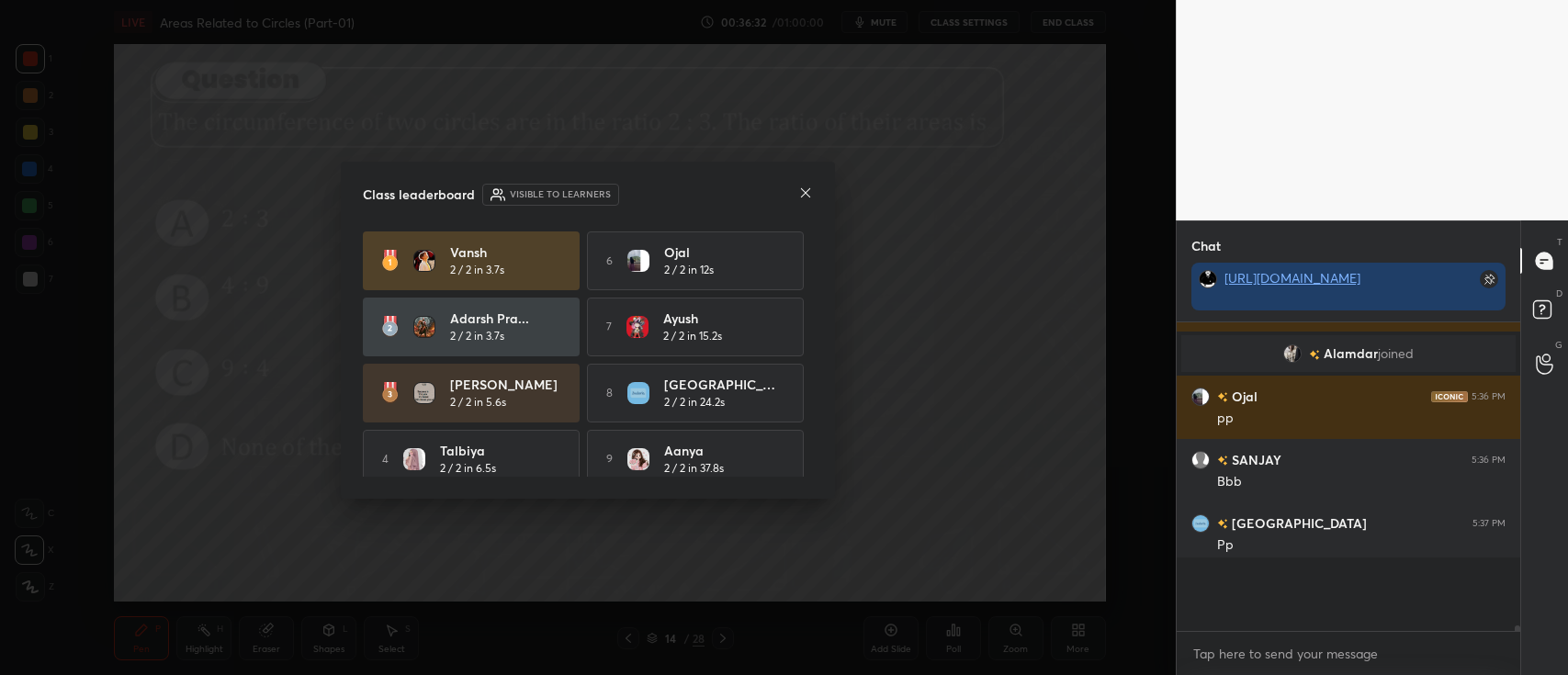
scroll to position [304, 338]
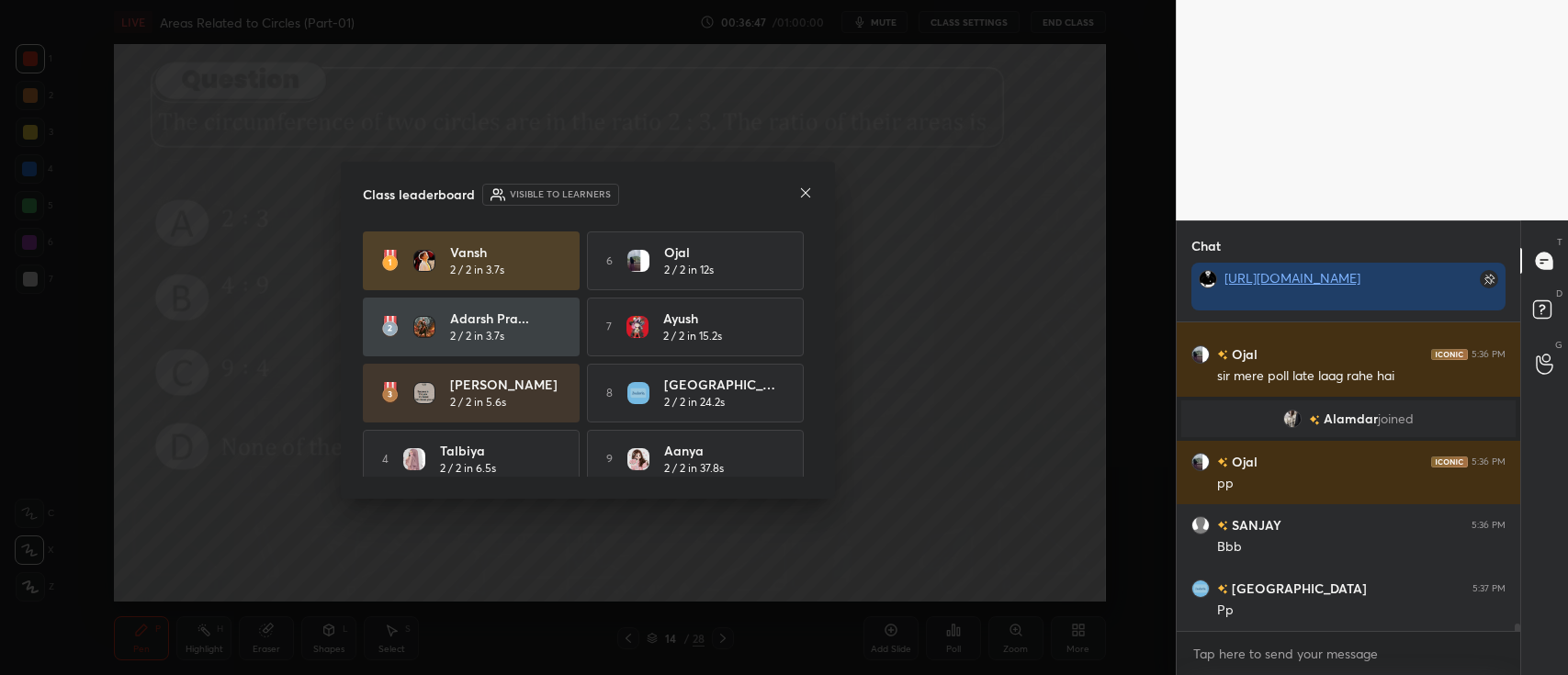
click at [809, 195] on icon at bounding box center [806, 193] width 15 height 15
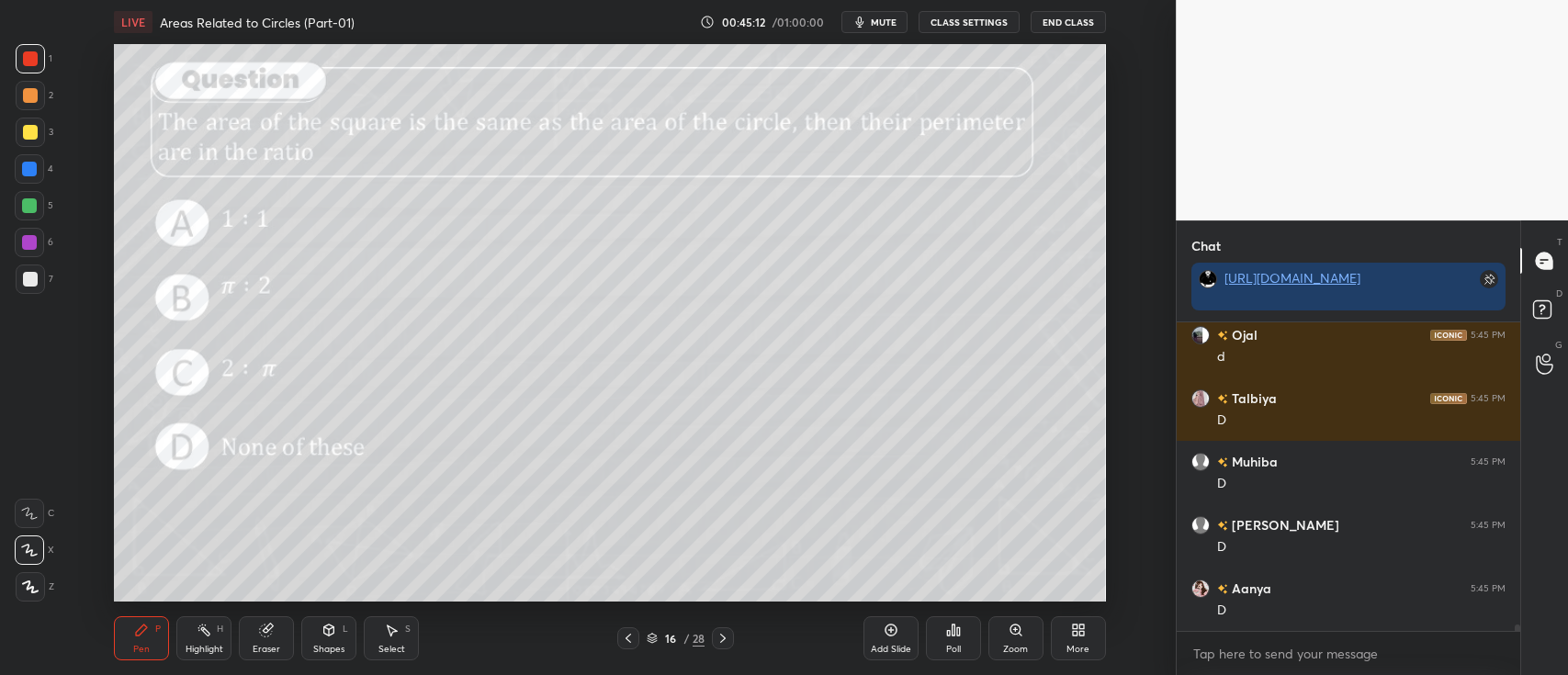
scroll to position [15240, 0]
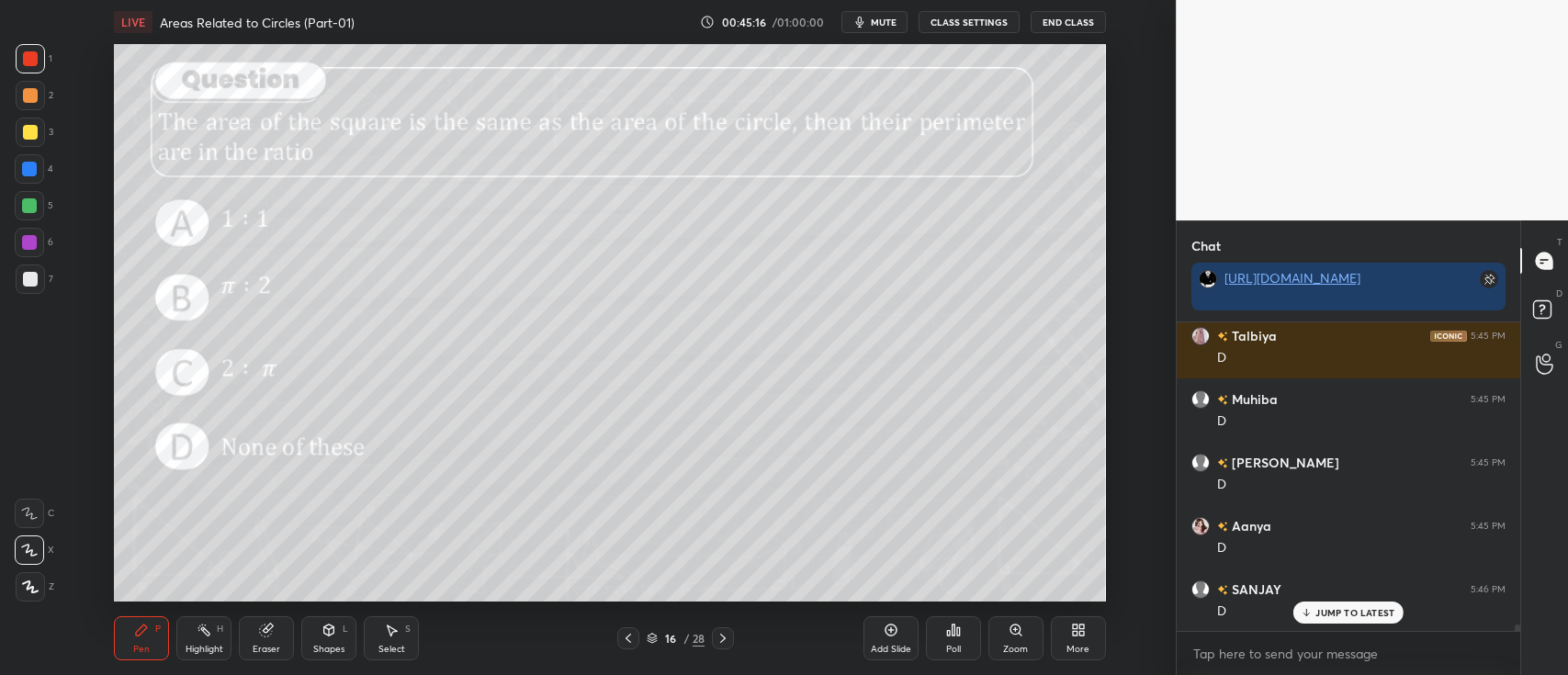
click at [975, 587] on div "Poll" at bounding box center [952, 638] width 55 height 103
click at [1006, 592] on div "Add Slide Poll Zoom More" at bounding box center [984, 638] width 242 height 103
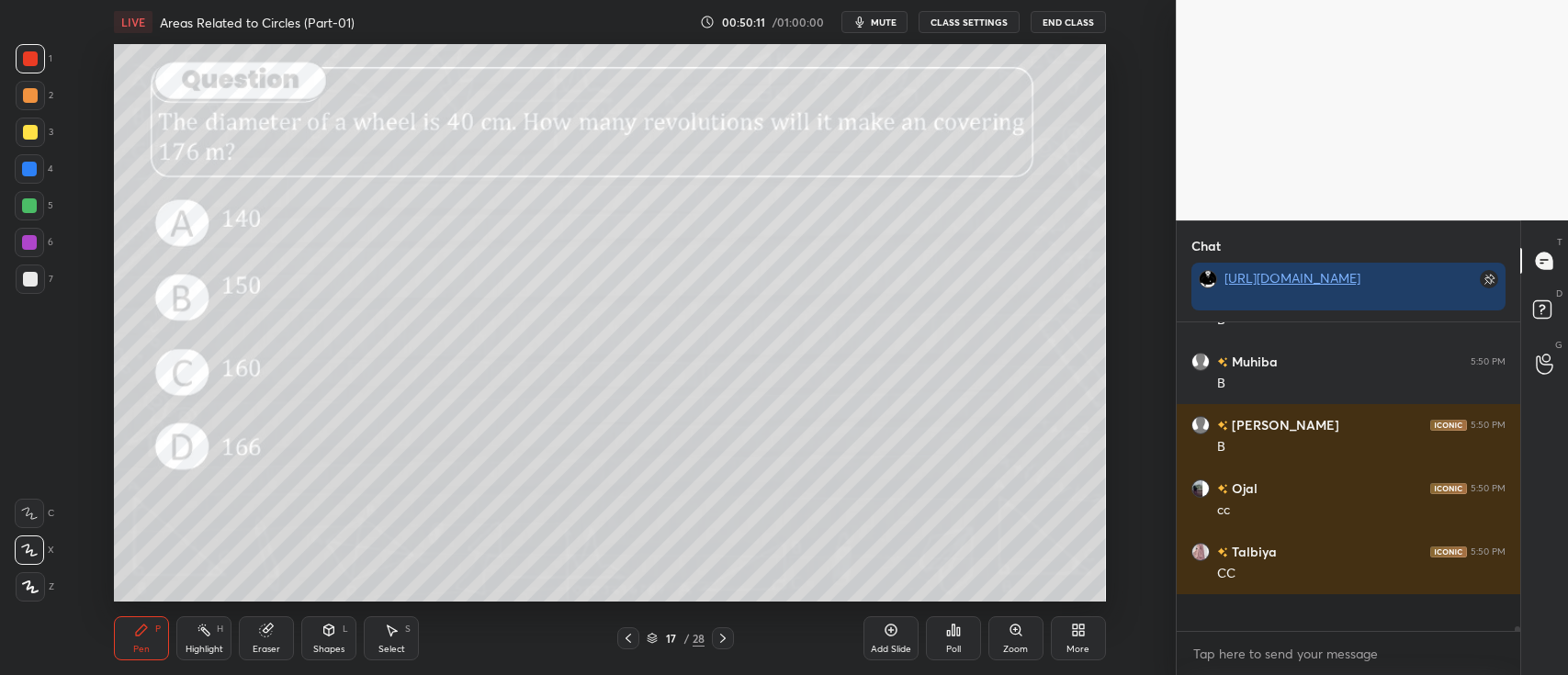
scroll to position [17223, 0]
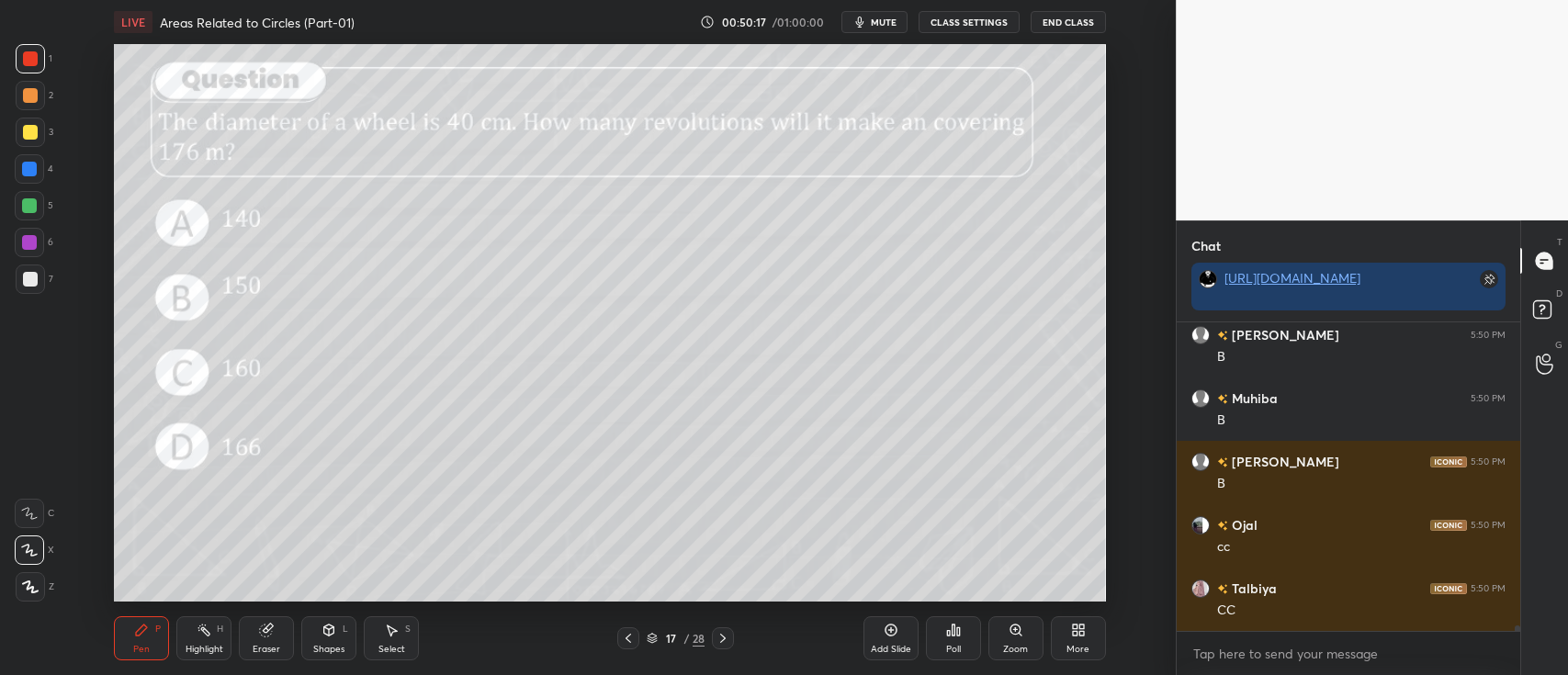
click at [896, 620] on div "Add Slide" at bounding box center [891, 638] width 55 height 44
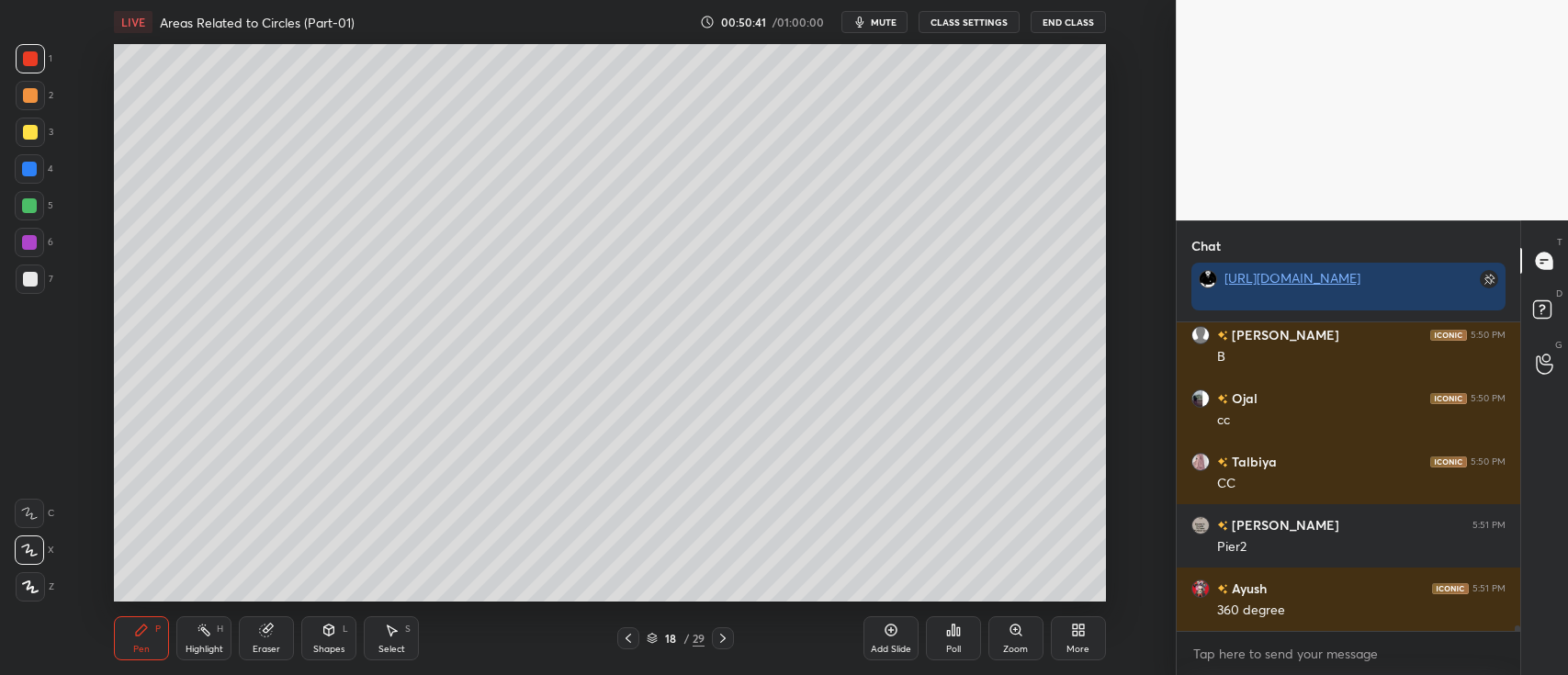
scroll to position [17413, 0]
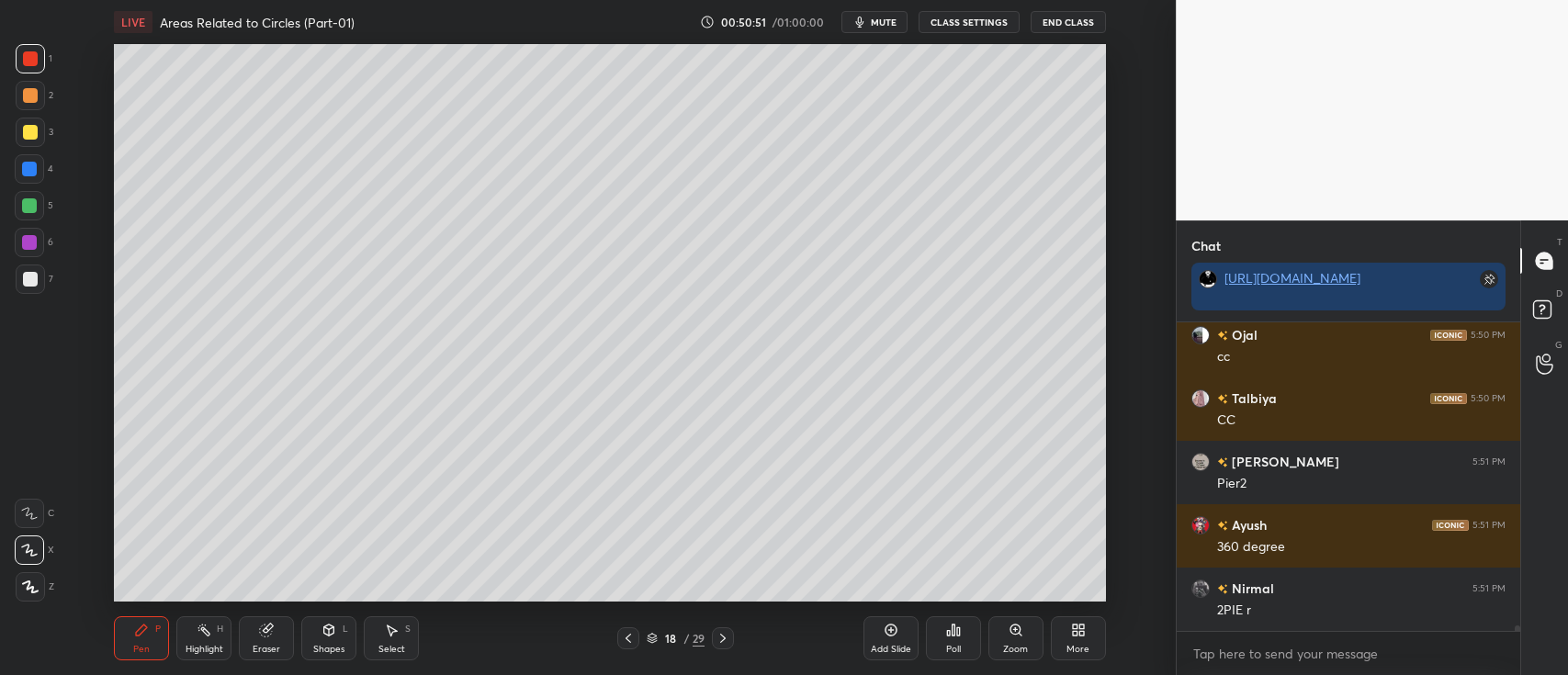
click at [22, 209] on div at bounding box center [30, 206] width 15 height 15
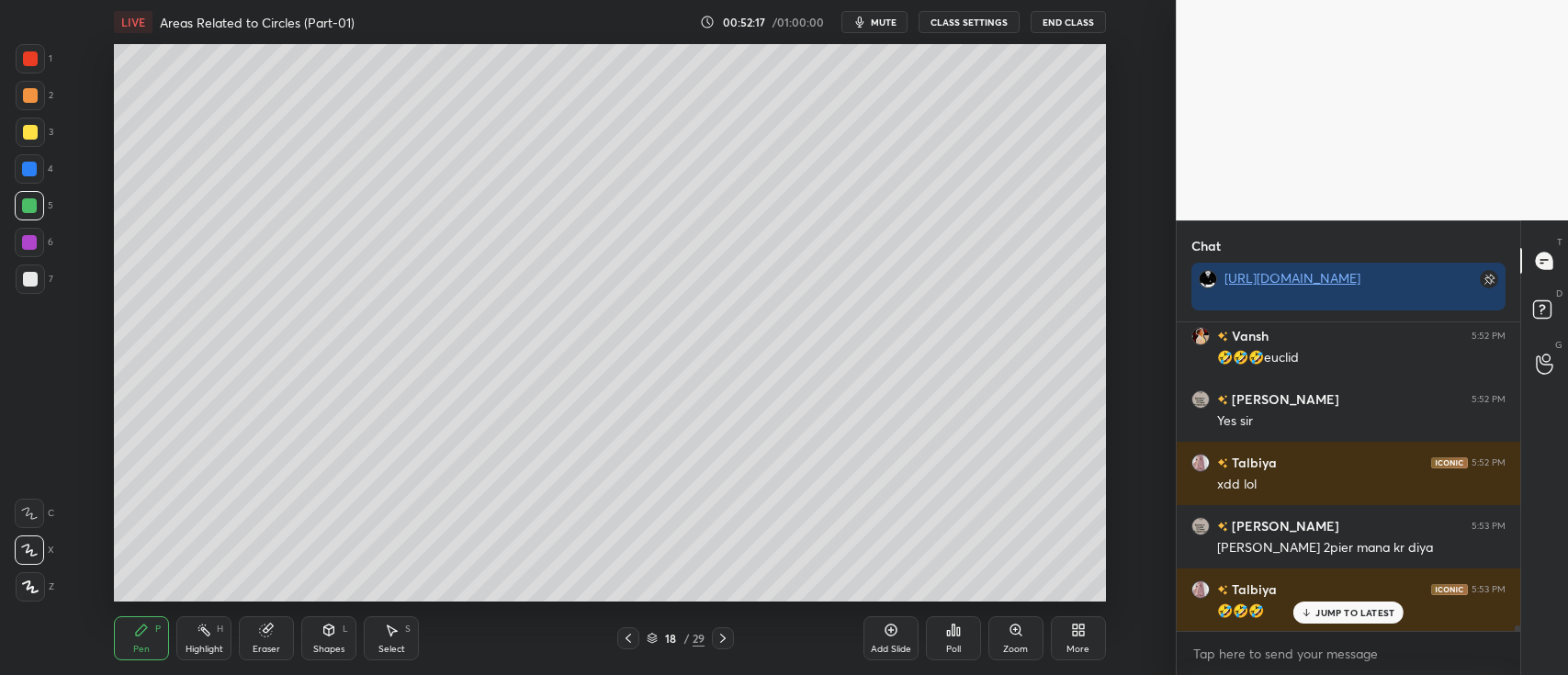
scroll to position [18237, 0]
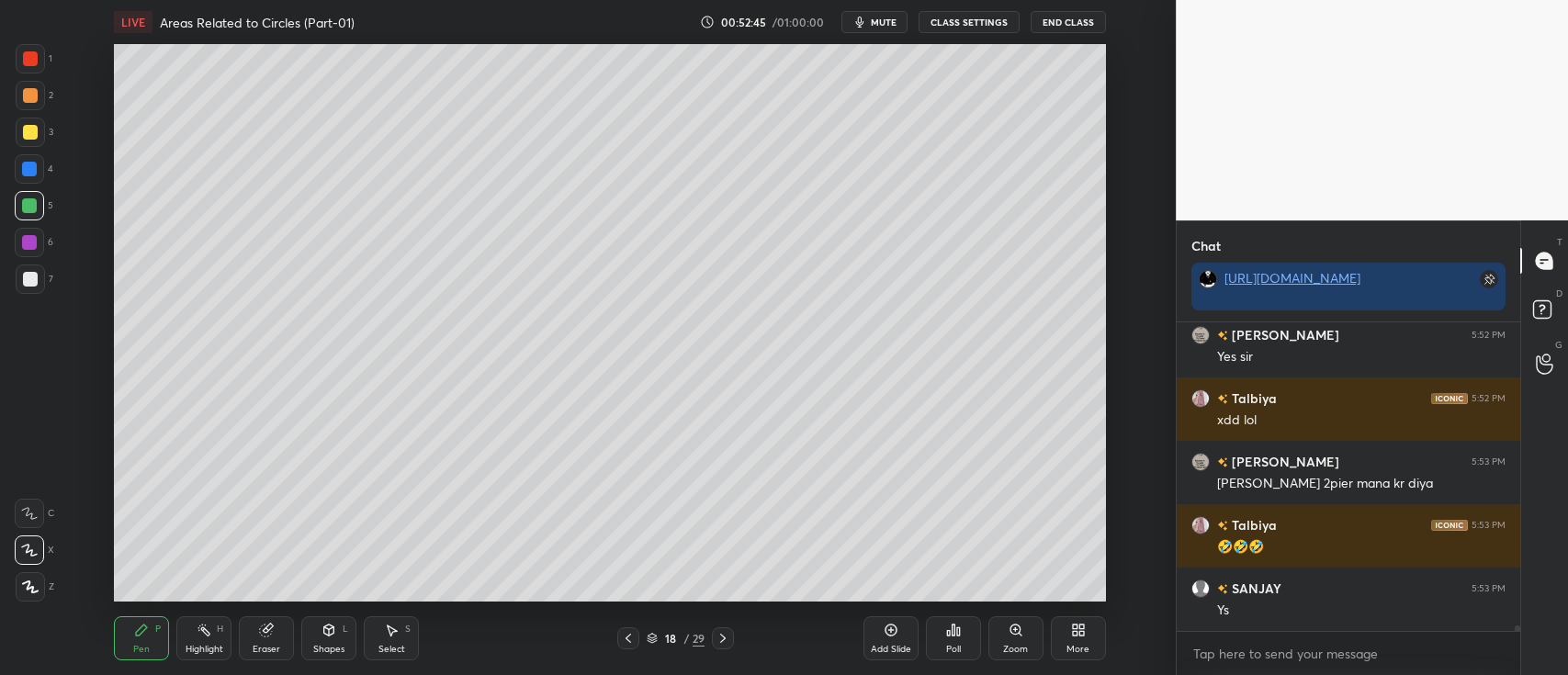
click at [22, 246] on div at bounding box center [30, 242] width 15 height 15
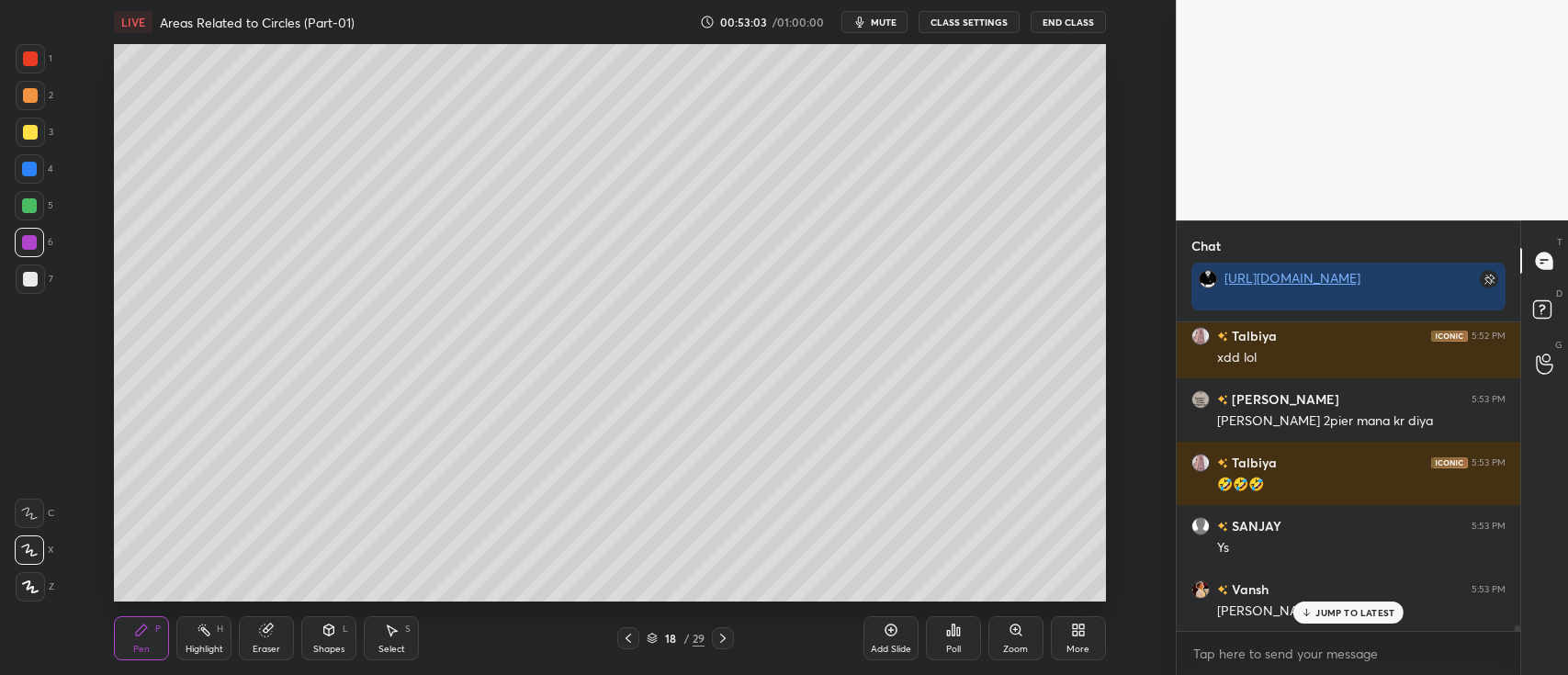
click at [24, 280] on div at bounding box center [31, 280] width 15 height 15
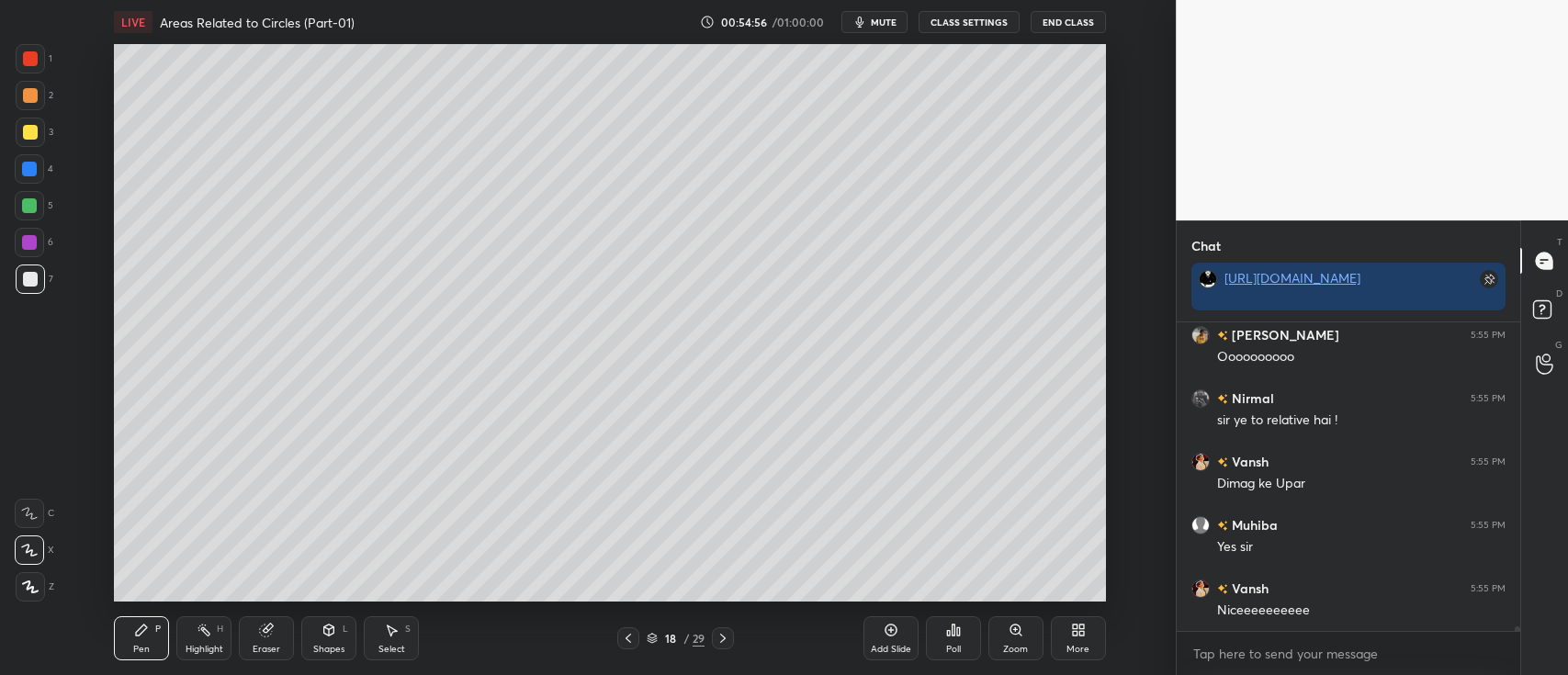
scroll to position [19170, 0]
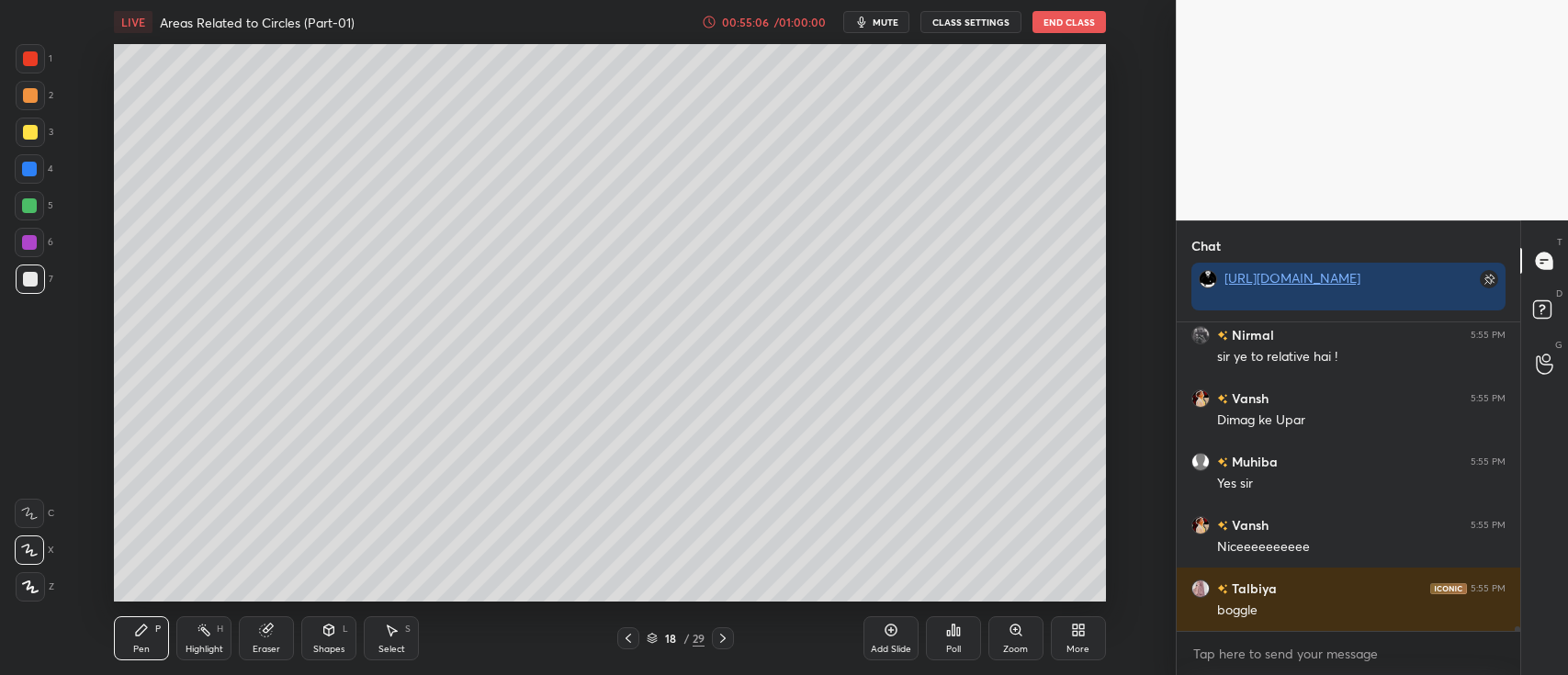
click at [26, 131] on div at bounding box center [31, 132] width 15 height 15
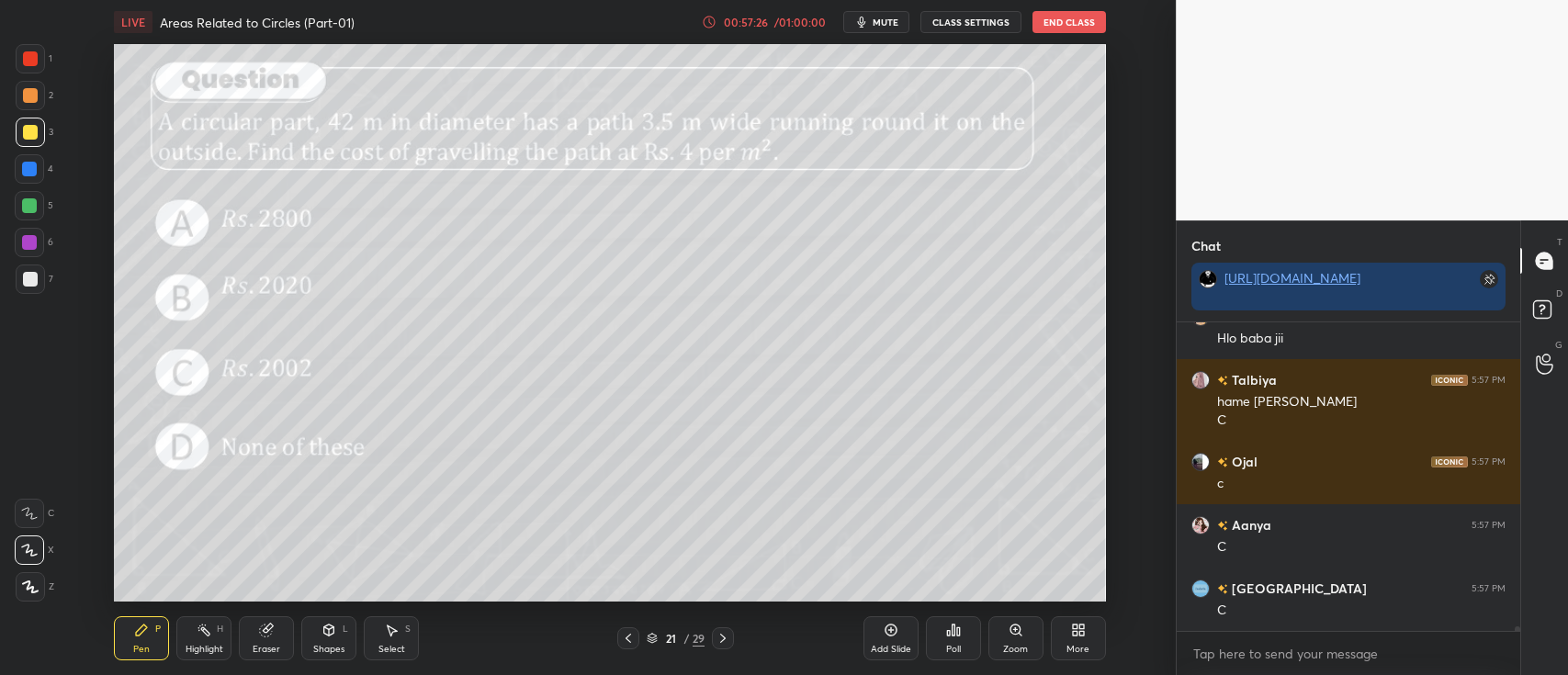
scroll to position [20645, 0]
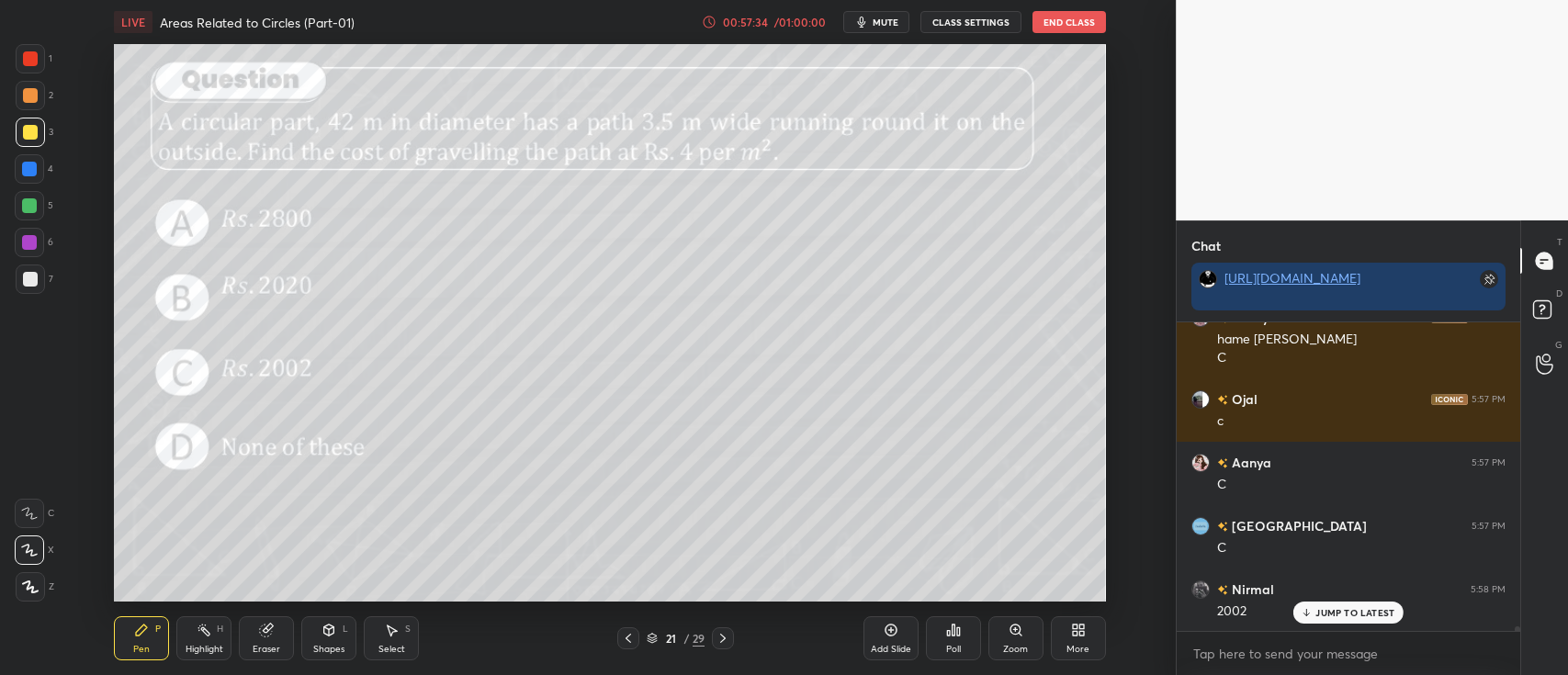
click at [651, 638] on icon at bounding box center [652, 636] width 9 height 5
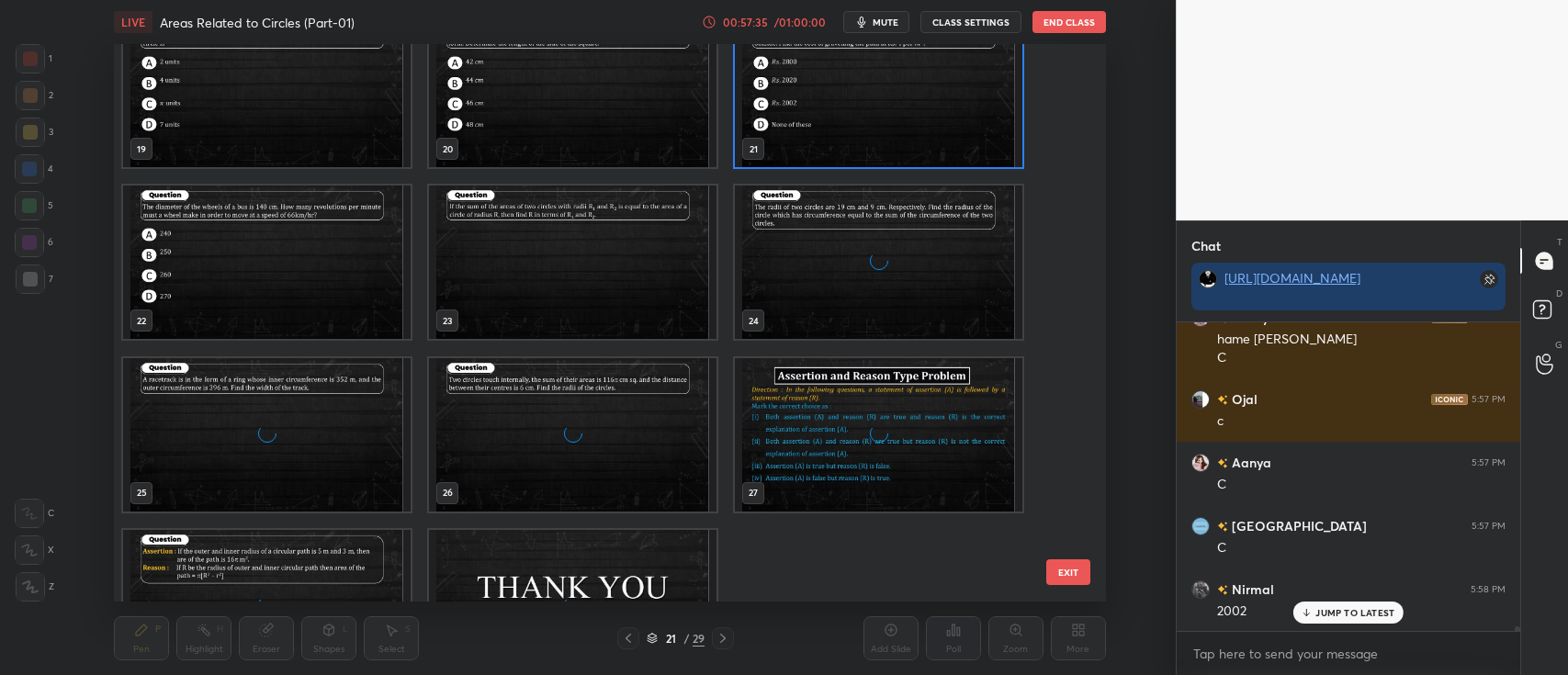
scroll to position [1163, 0]
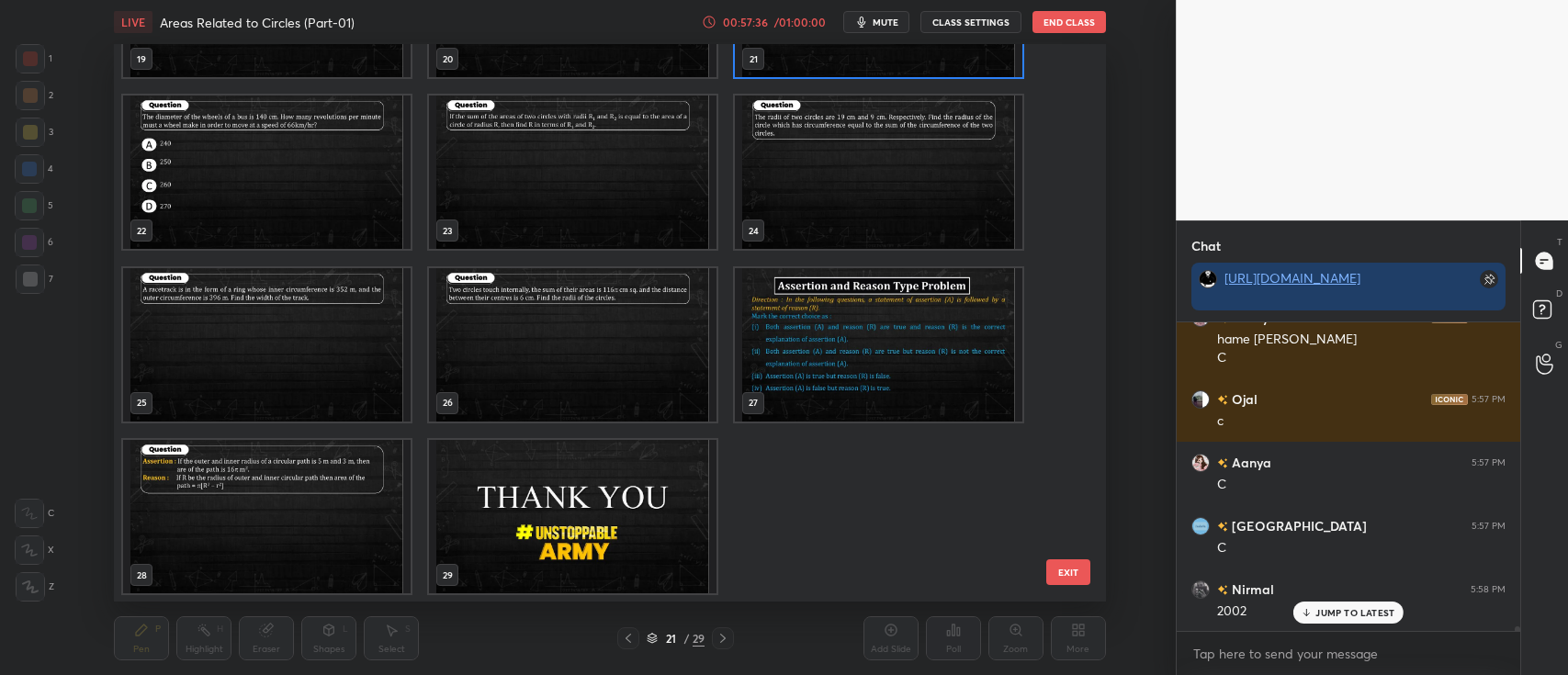
click at [588, 514] on img "grid" at bounding box center [572, 517] width 287 height 154
click at [604, 512] on img "grid" at bounding box center [572, 517] width 287 height 154
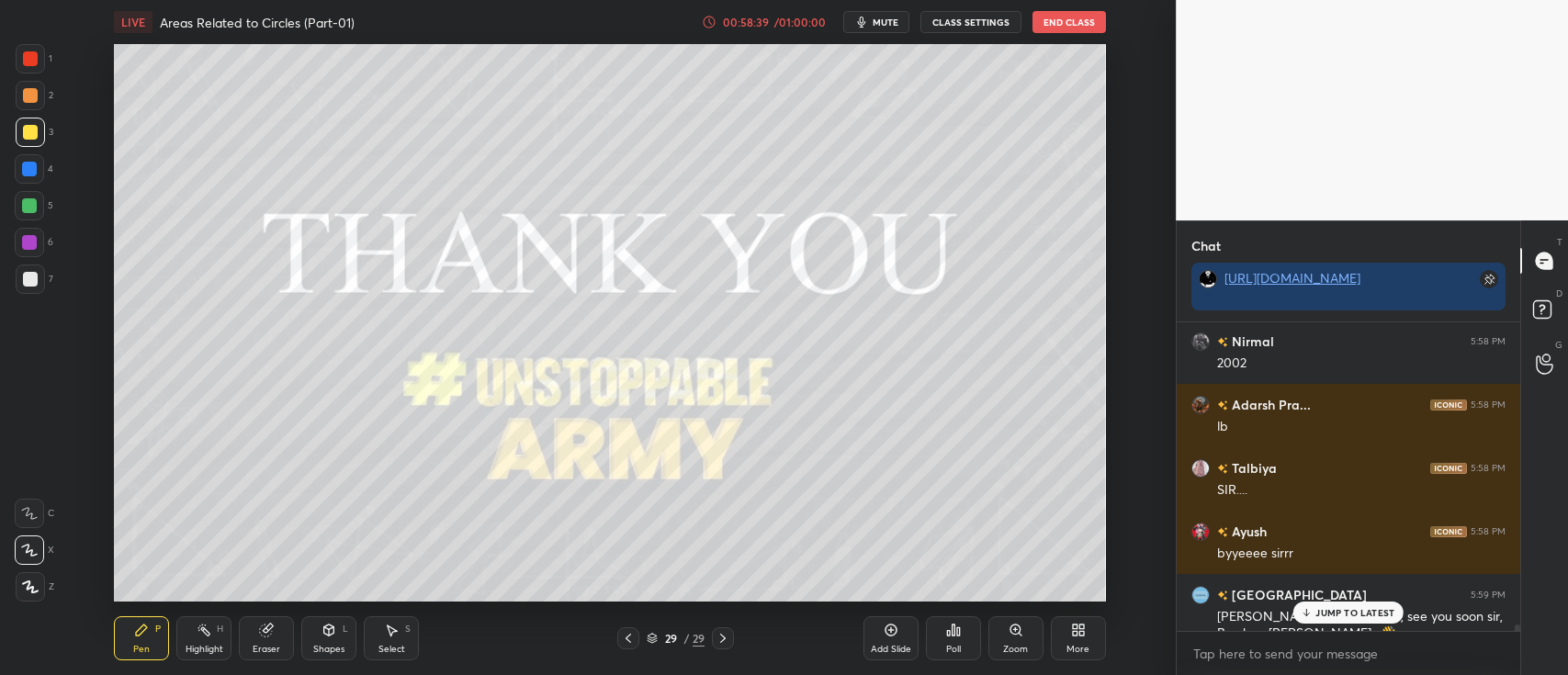
scroll to position [20997, 0]
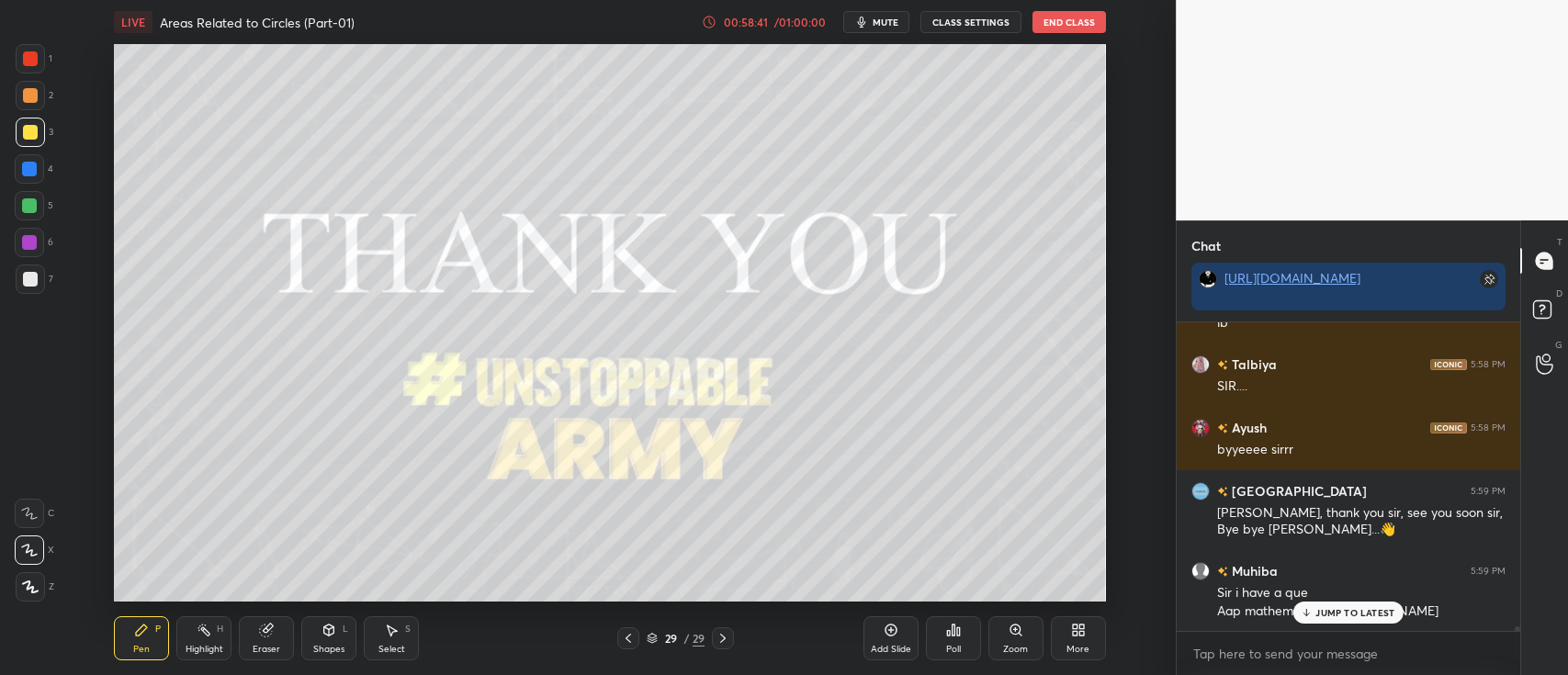
click at [1322, 614] on p "JUMP TO LATEST" at bounding box center [1355, 613] width 79 height 11
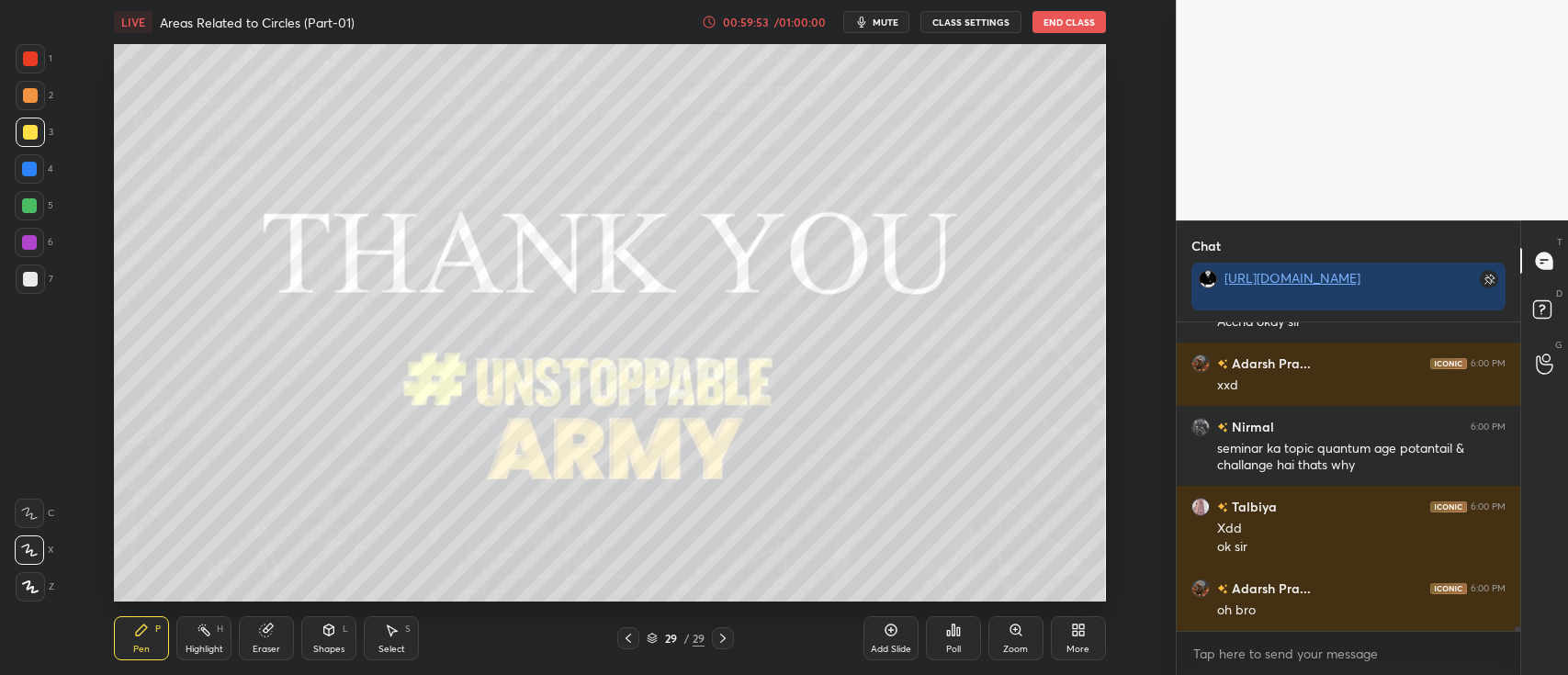
scroll to position [21718, 0]
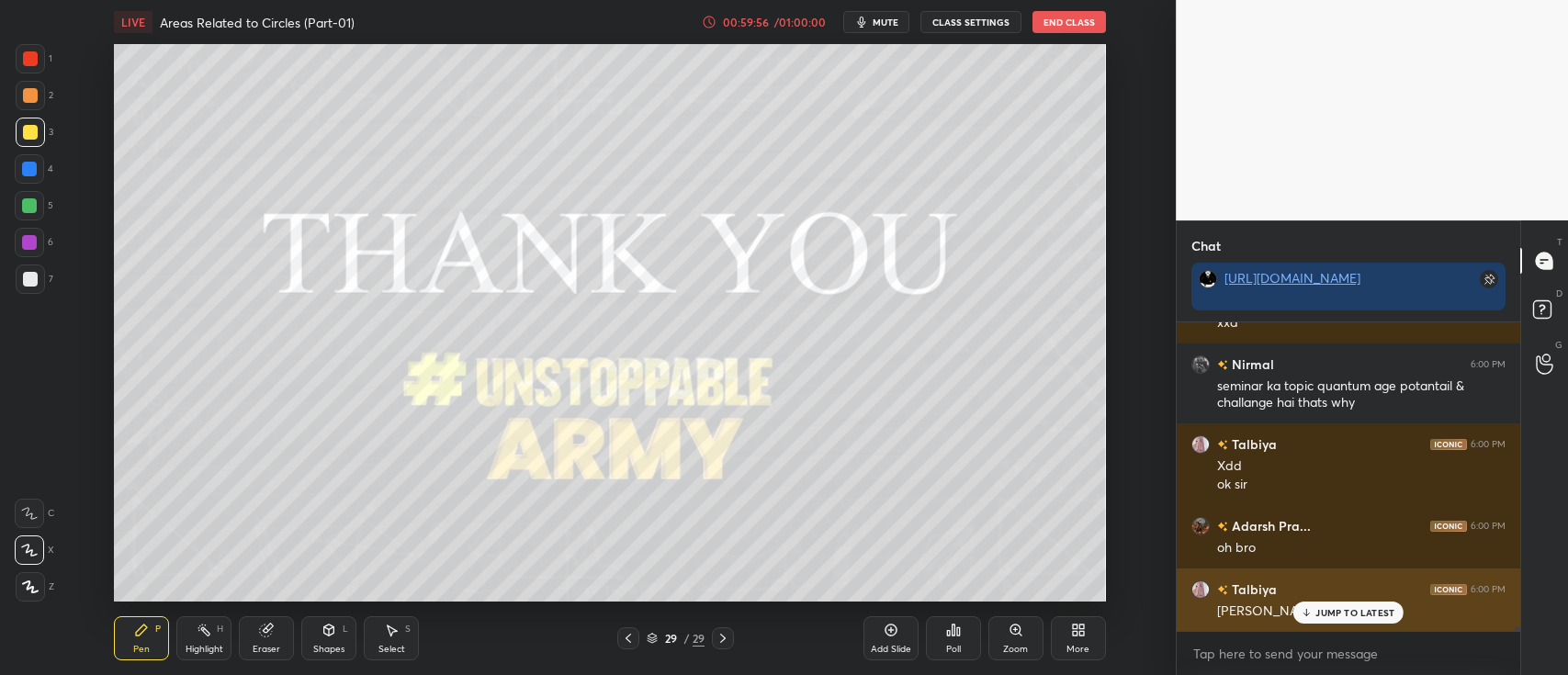
click at [1309, 610] on icon at bounding box center [1306, 613] width 12 height 11
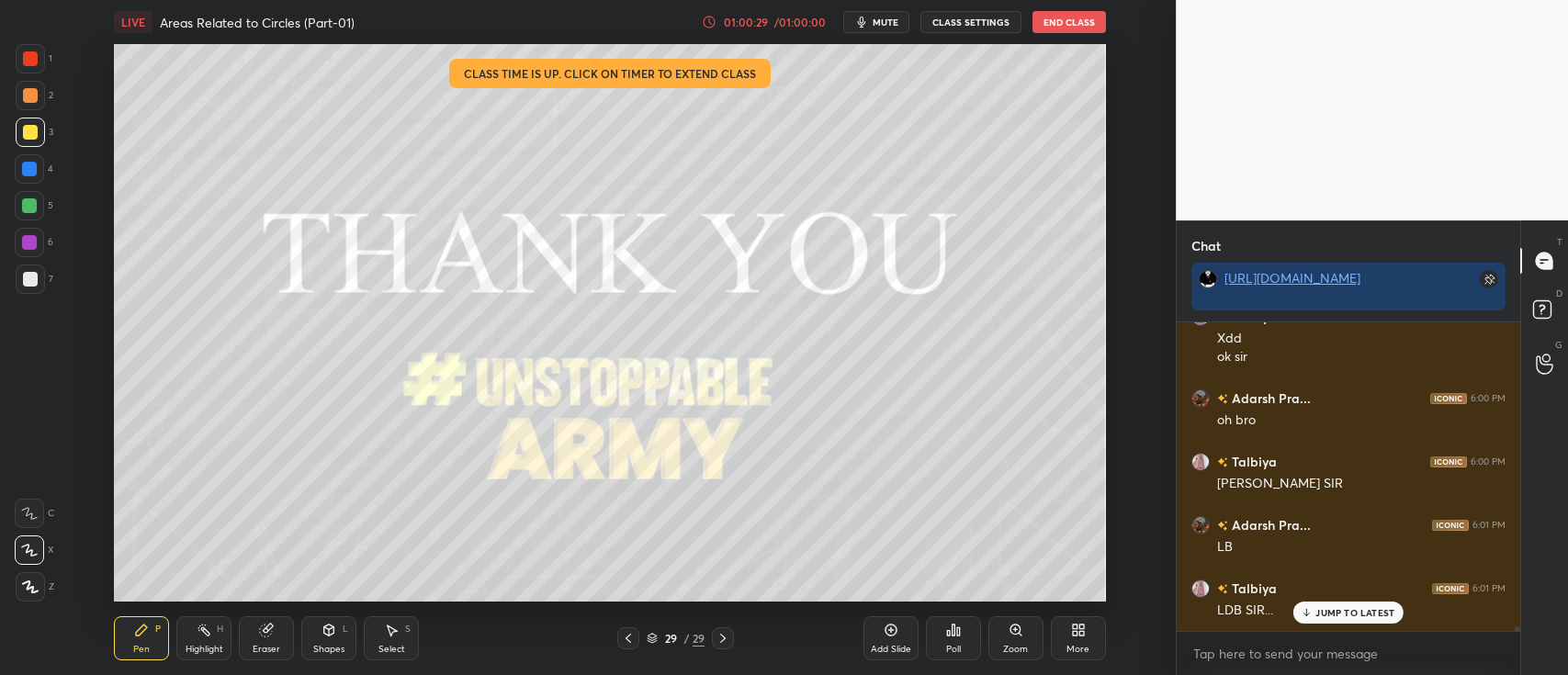
scroll to position [21908, 0]
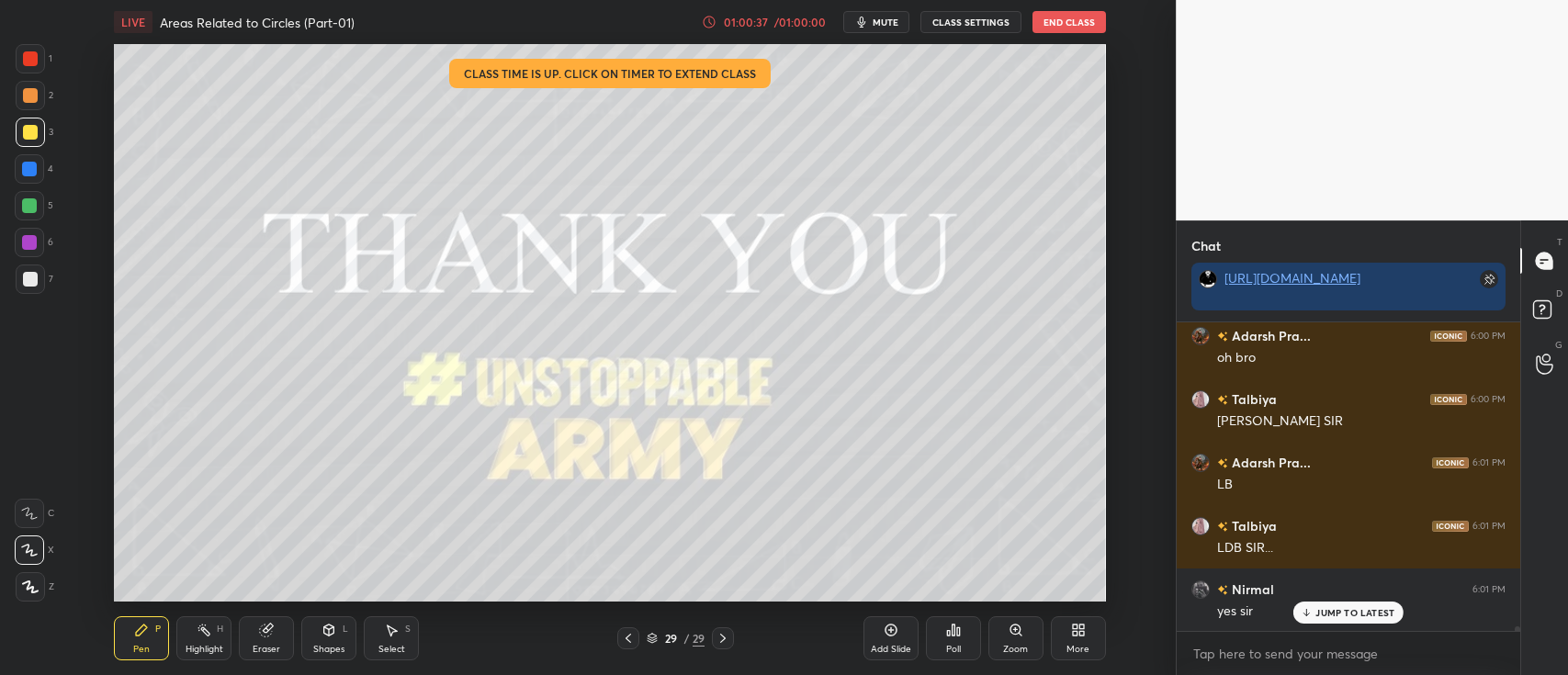
click at [1066, 25] on button "End Class" at bounding box center [1068, 22] width 74 height 22
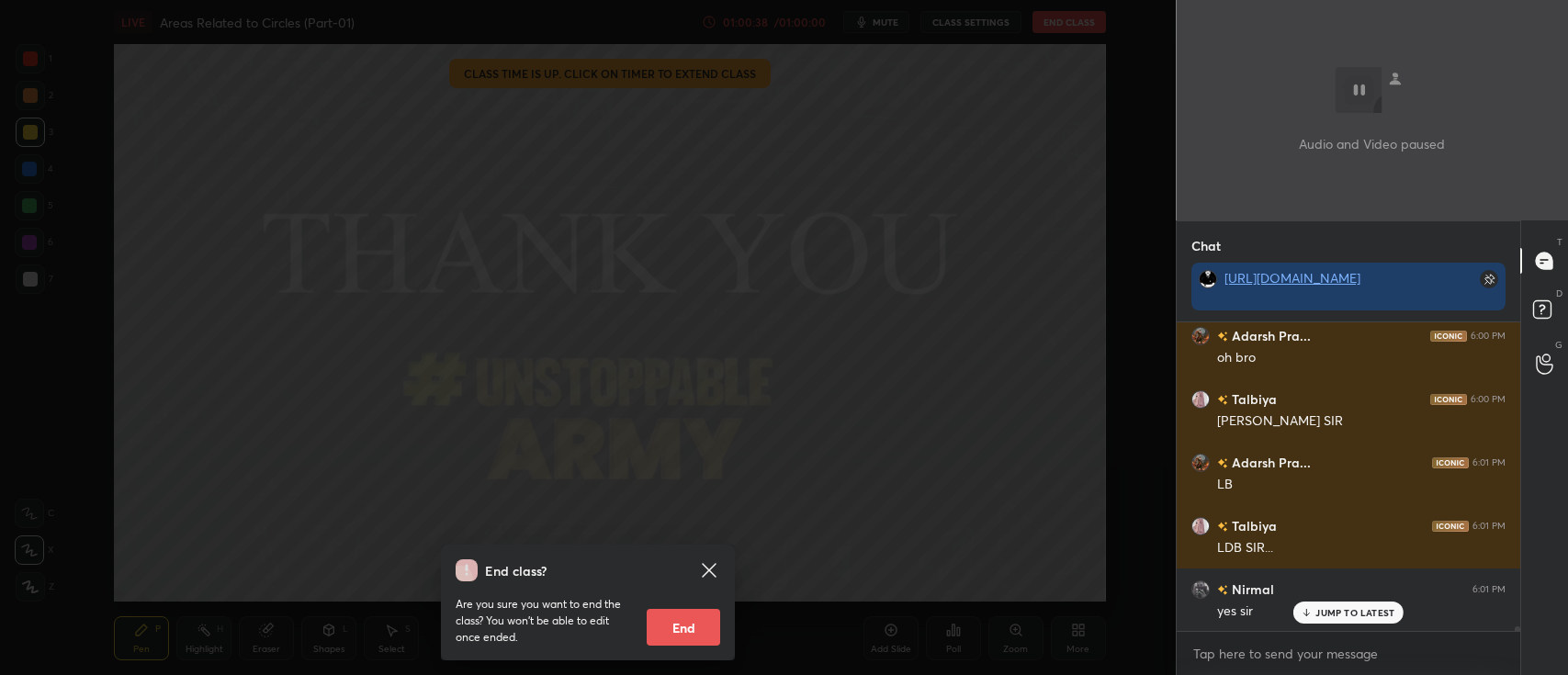
scroll to position [21973, 0]
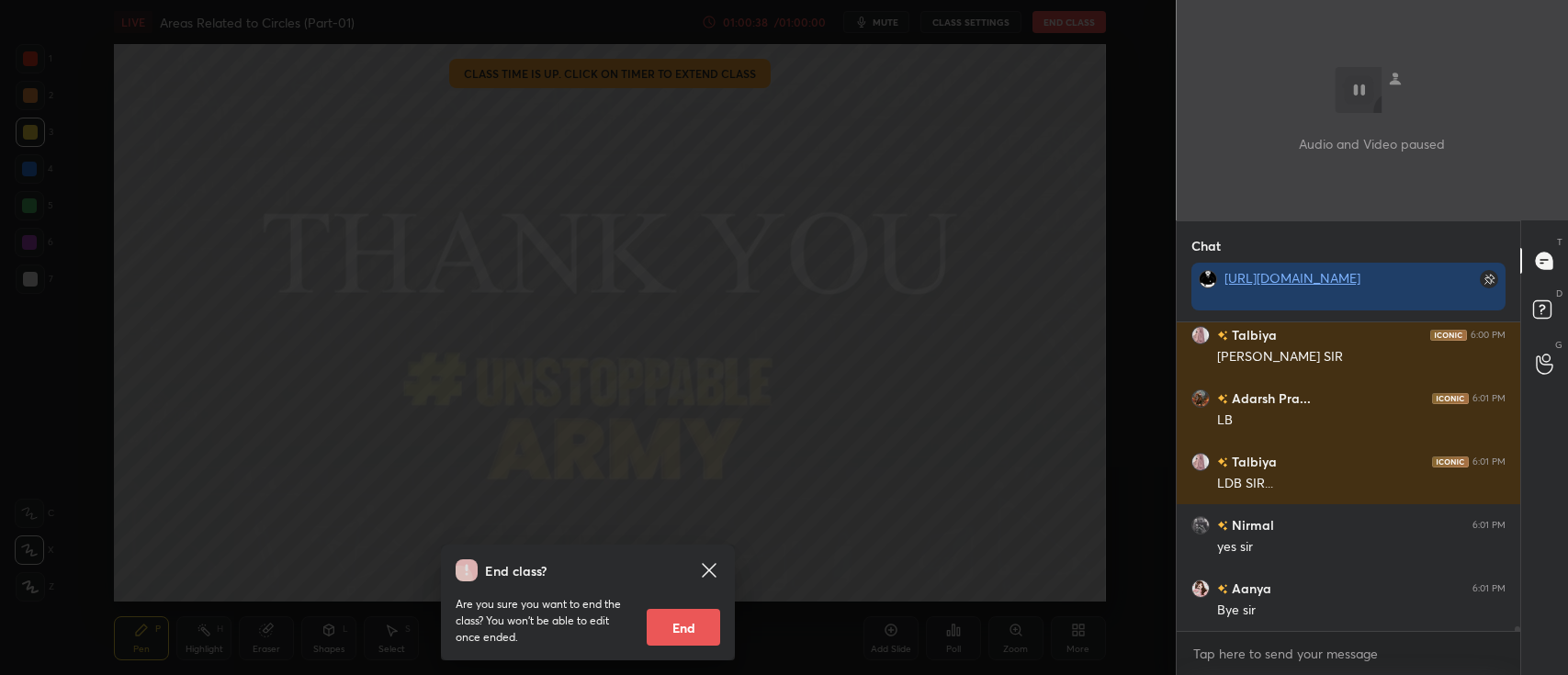
click at [698, 632] on button "End" at bounding box center [683, 627] width 74 height 37
type textarea "x"
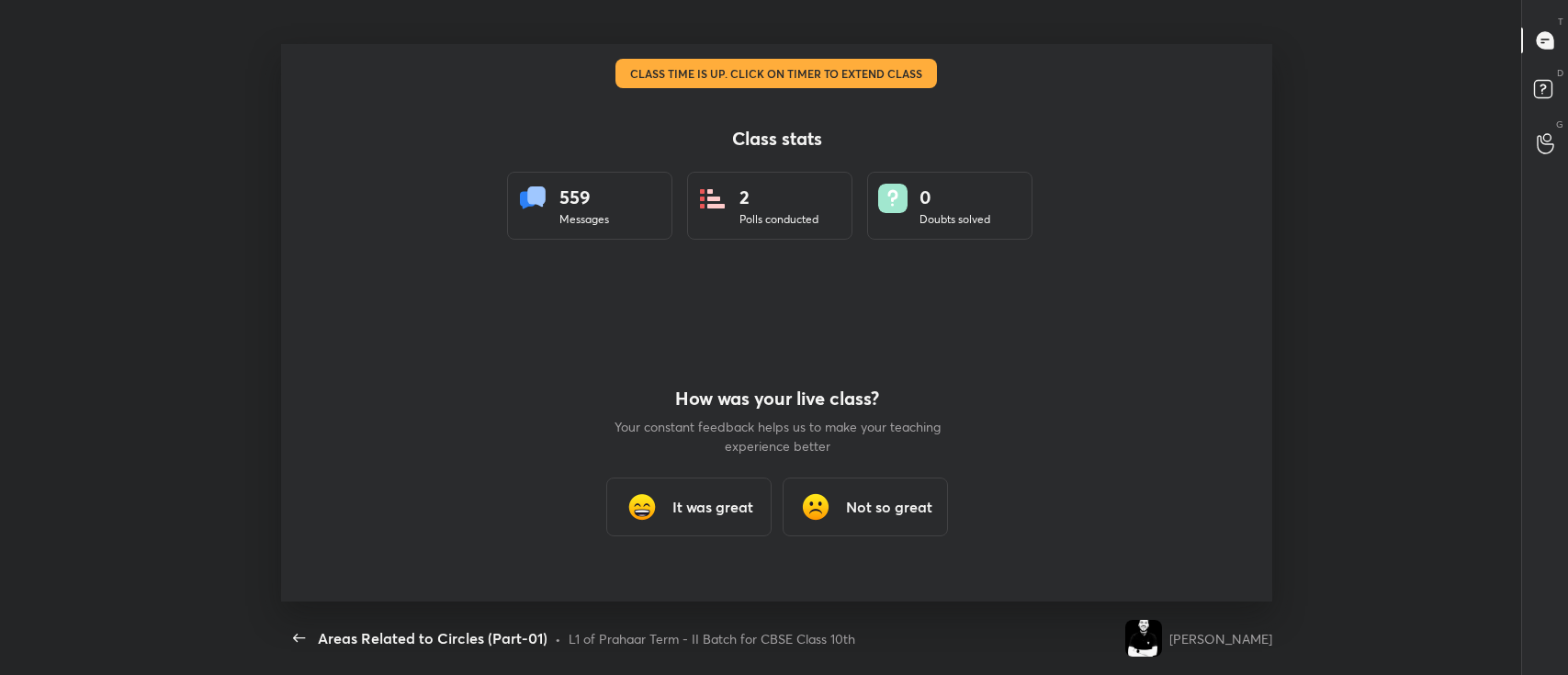
scroll to position [0, 0]
click at [711, 494] on div "It was great" at bounding box center [688, 506] width 166 height 59
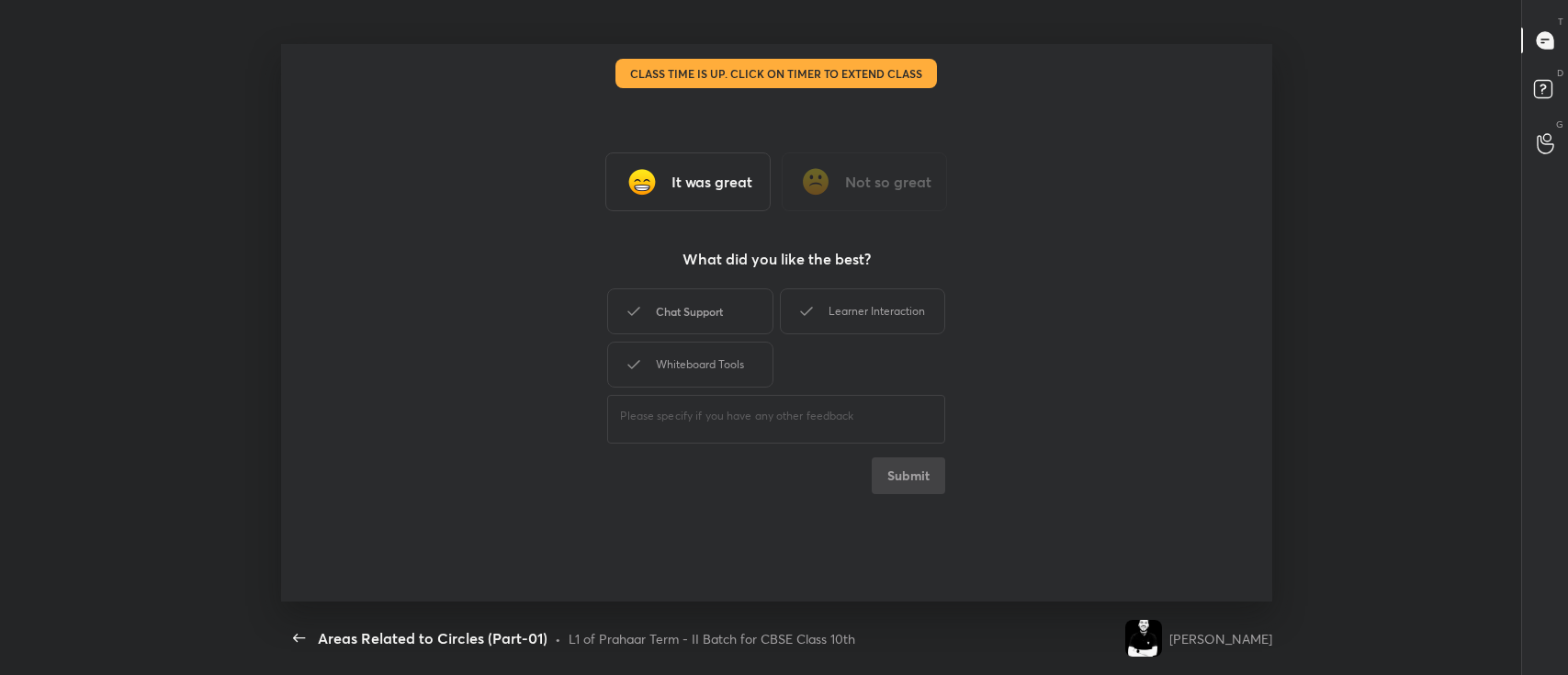
click at [710, 303] on div "Chat Support" at bounding box center [690, 311] width 166 height 46
click at [840, 313] on div "Learner Interaction" at bounding box center [862, 311] width 166 height 46
click at [726, 379] on div "Whiteboard Tools" at bounding box center [690, 364] width 166 height 46
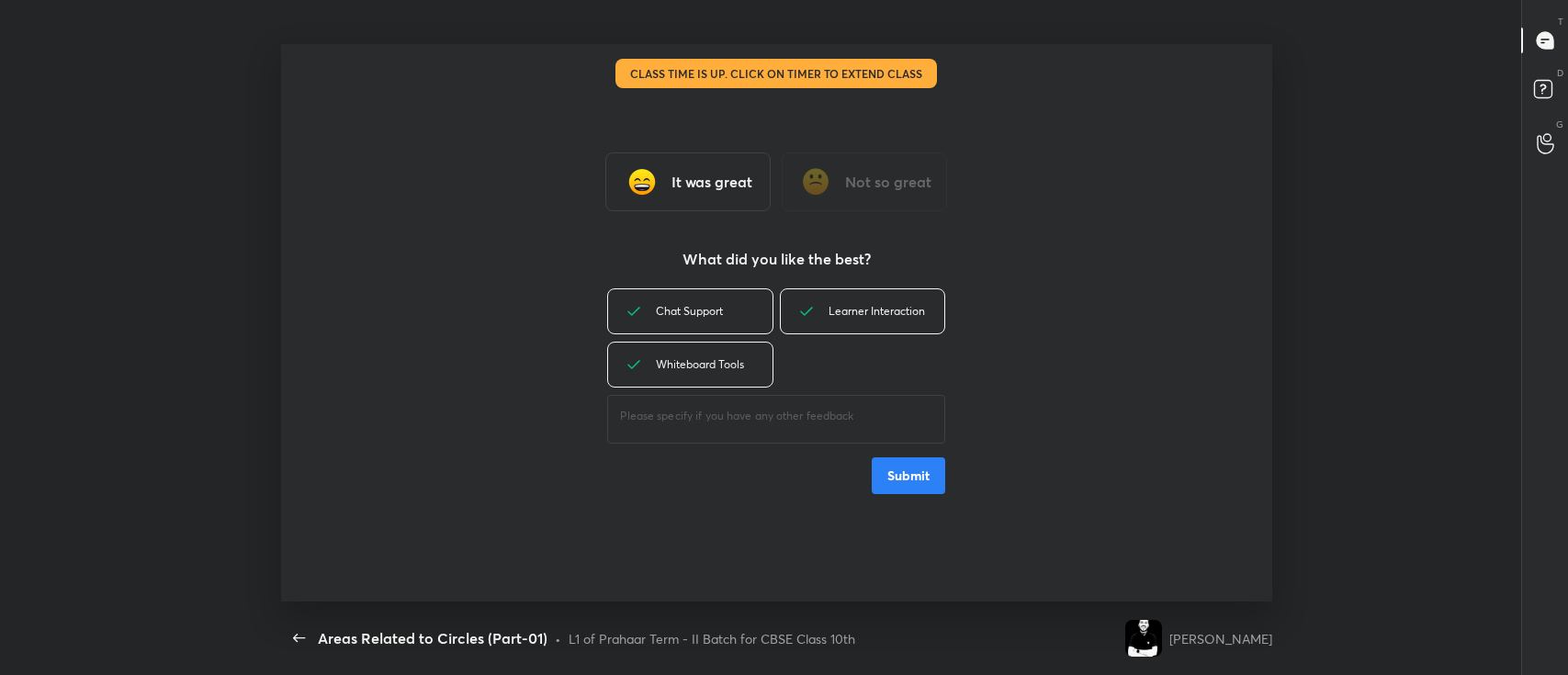
click at [926, 474] on button "Submit" at bounding box center [908, 476] width 74 height 37
